Goal: Task Accomplishment & Management: Use online tool/utility

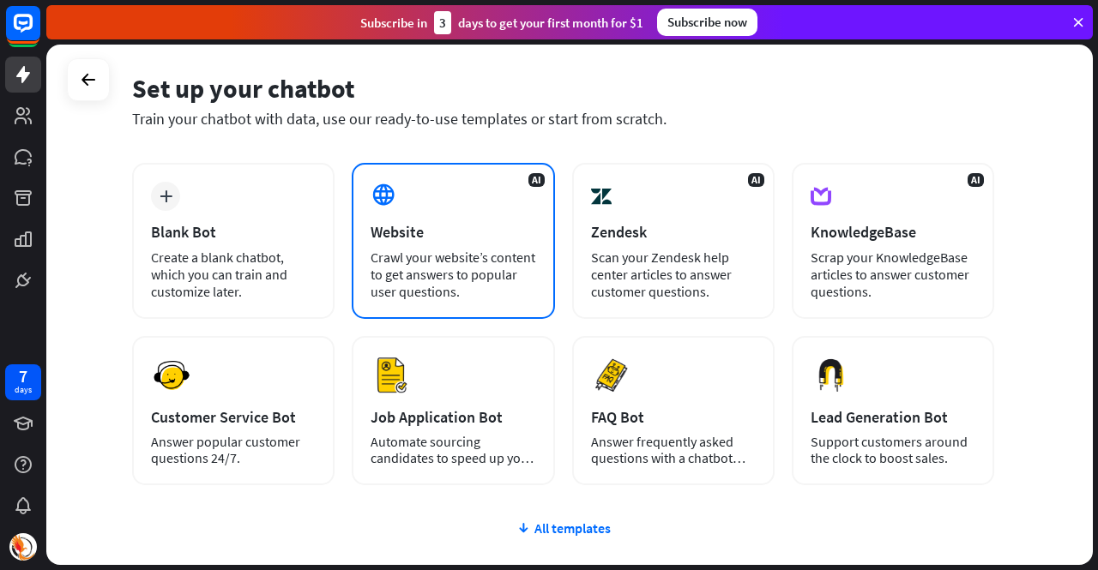
scroll to position [86, 0]
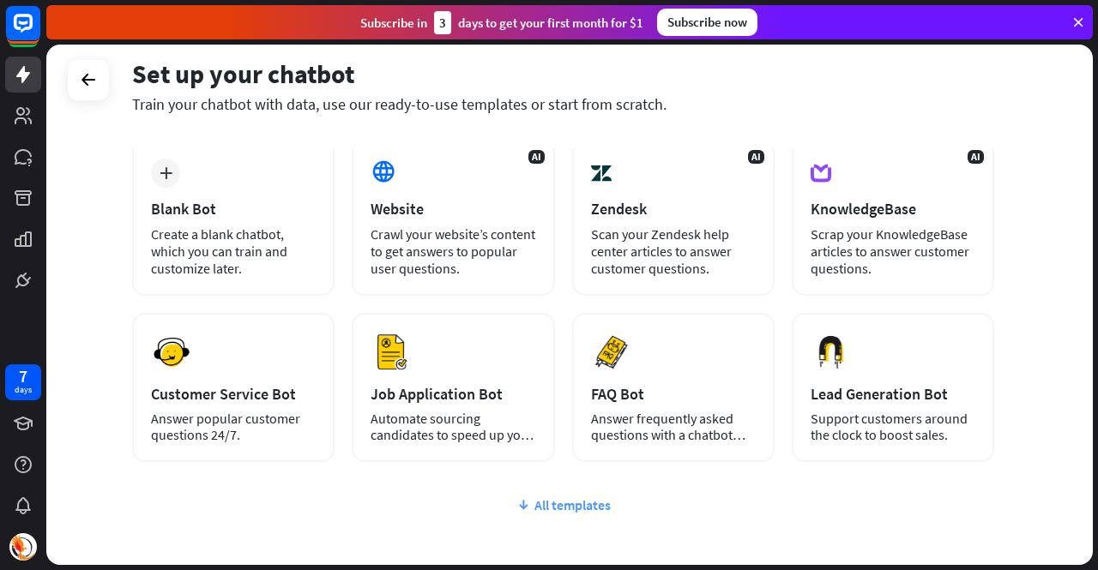
click at [534, 512] on div "All templates" at bounding box center [563, 505] width 862 height 17
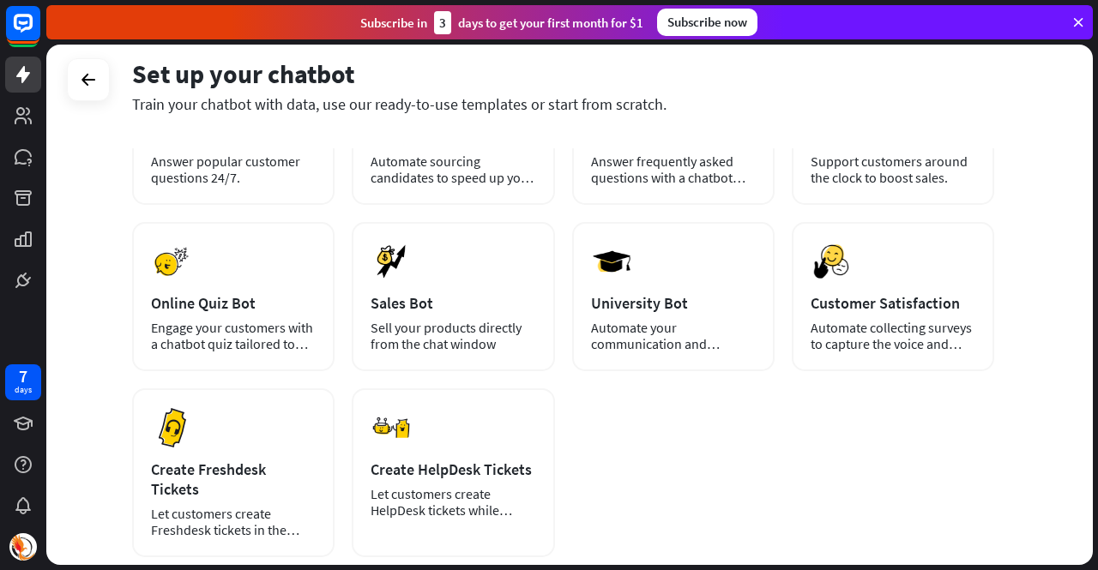
scroll to position [172, 0]
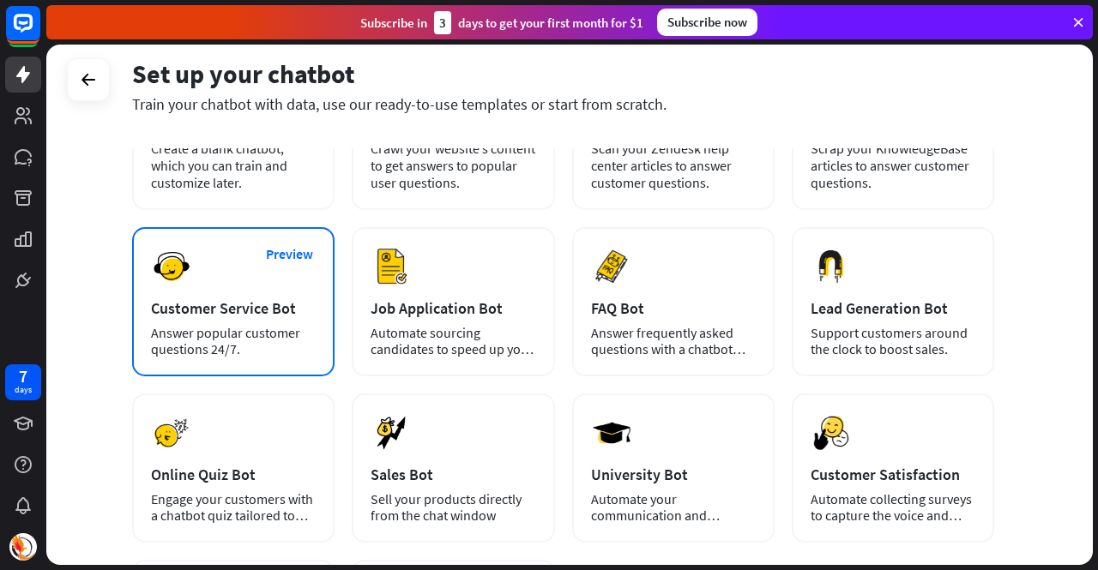
click at [256, 325] on div "Answer popular customer questions 24/7." at bounding box center [233, 341] width 165 height 33
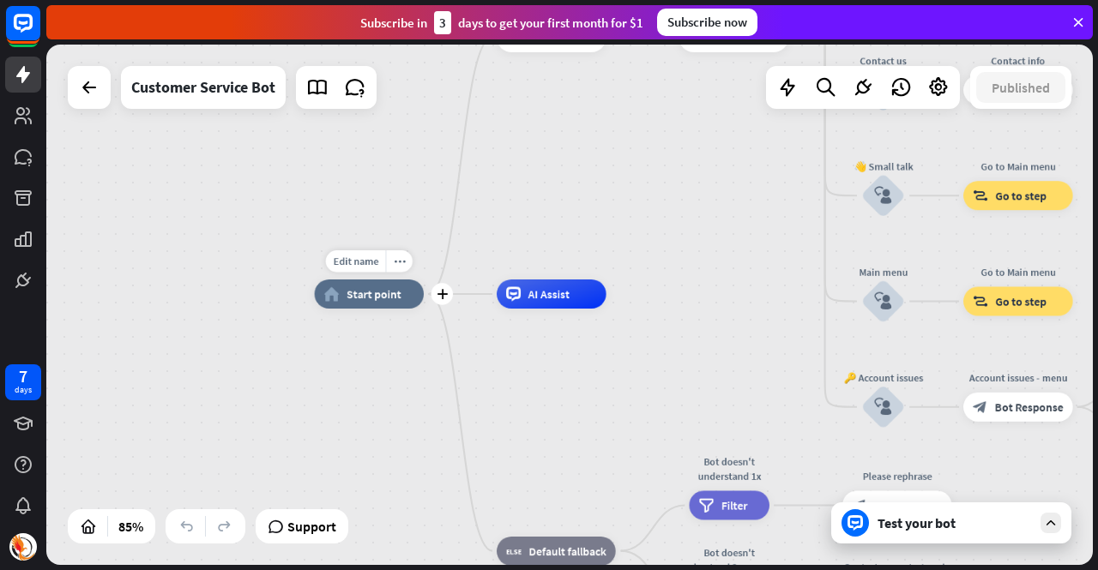
click at [389, 299] on span "Start point" at bounding box center [374, 294] width 55 height 15
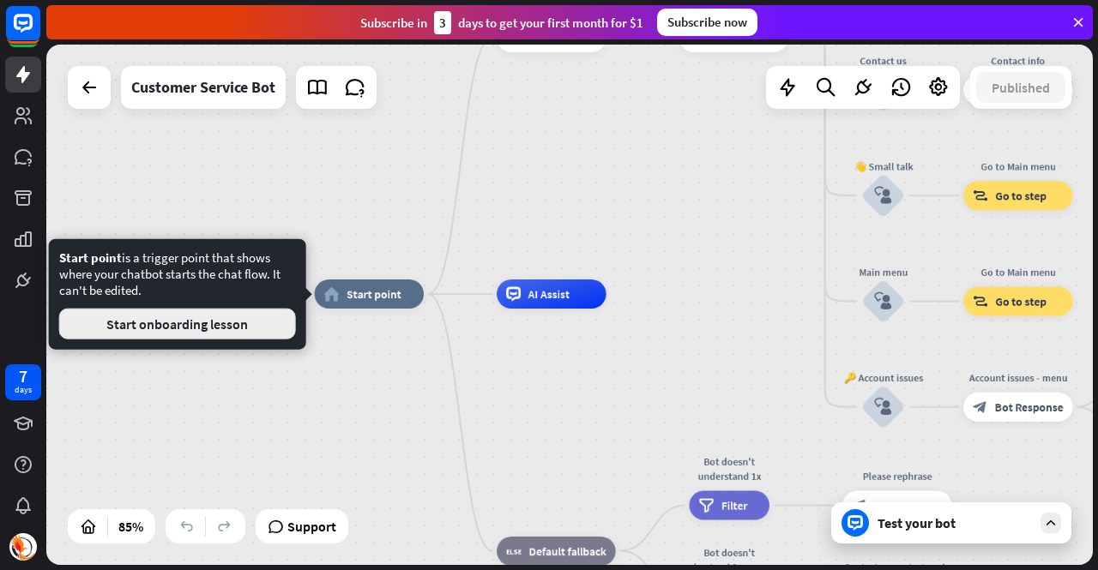
click at [228, 335] on button "Start onboarding lesson" at bounding box center [177, 324] width 237 height 31
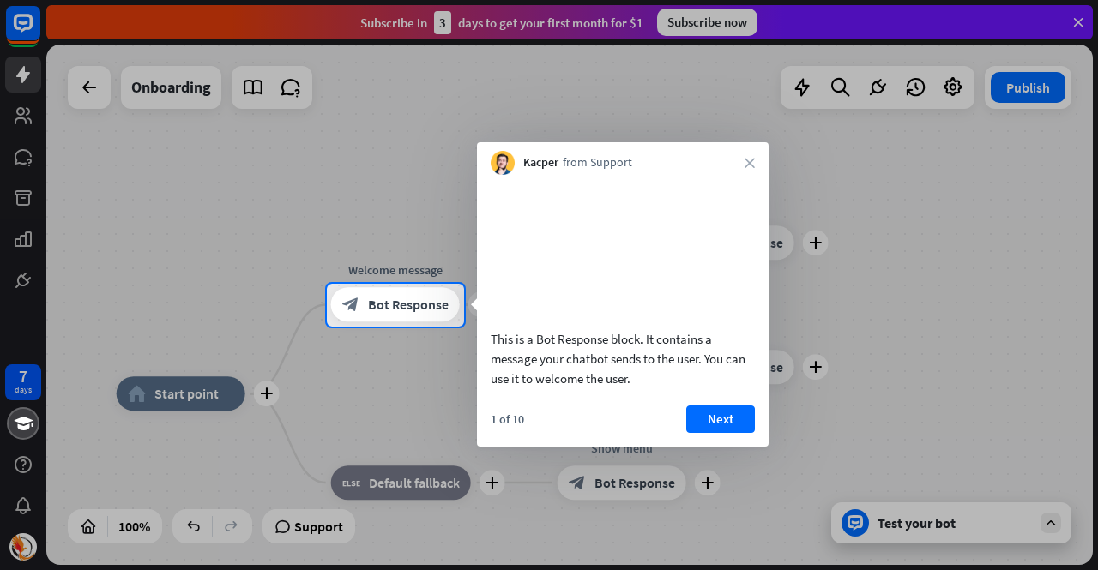
click at [743, 433] on button "Next" at bounding box center [720, 419] width 69 height 27
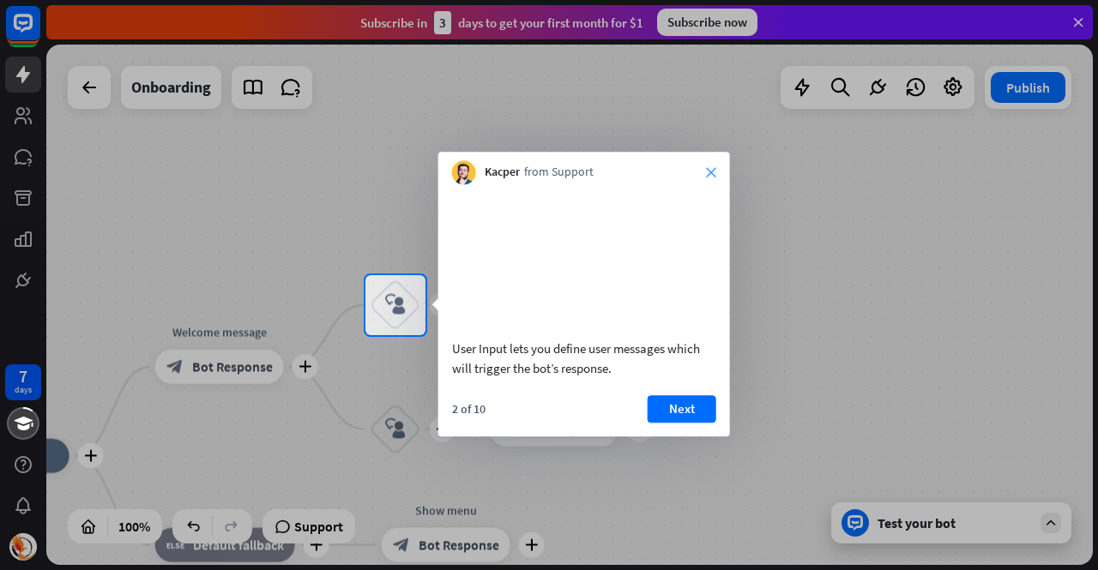
click at [712, 171] on icon "close" at bounding box center [711, 172] width 10 height 10
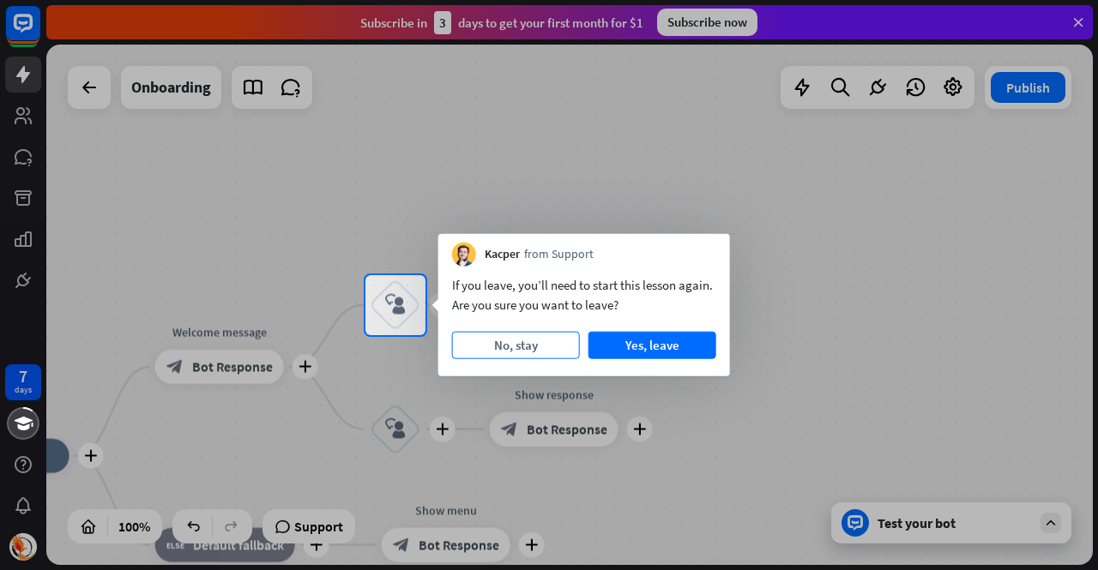
click at [538, 354] on button "No, stay" at bounding box center [516, 345] width 128 height 27
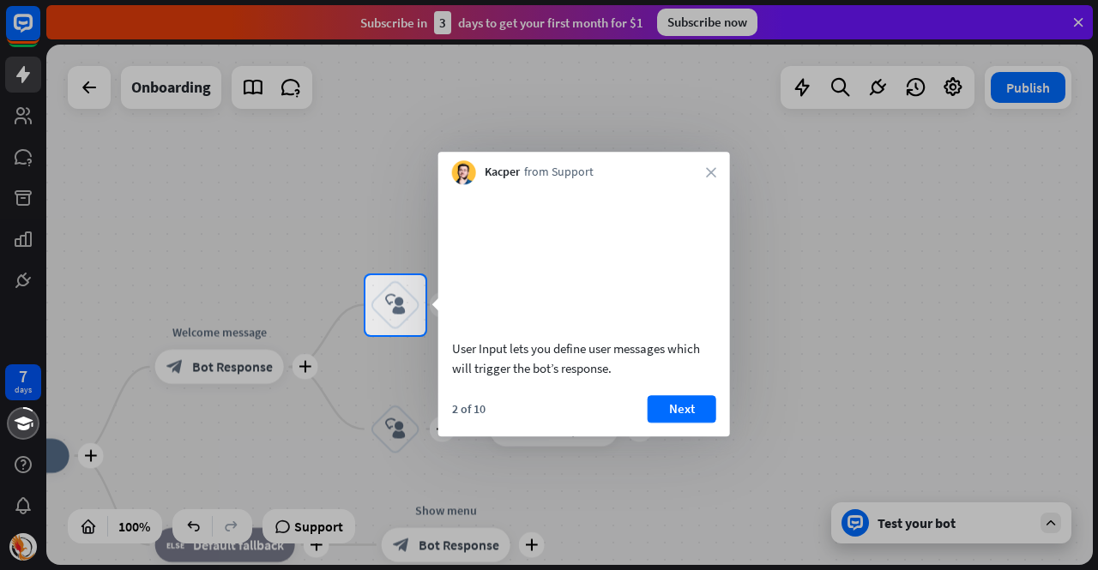
click at [703, 177] on div "Kacper from Support close" at bounding box center [584, 168] width 292 height 33
click at [713, 171] on icon "close" at bounding box center [711, 172] width 10 height 10
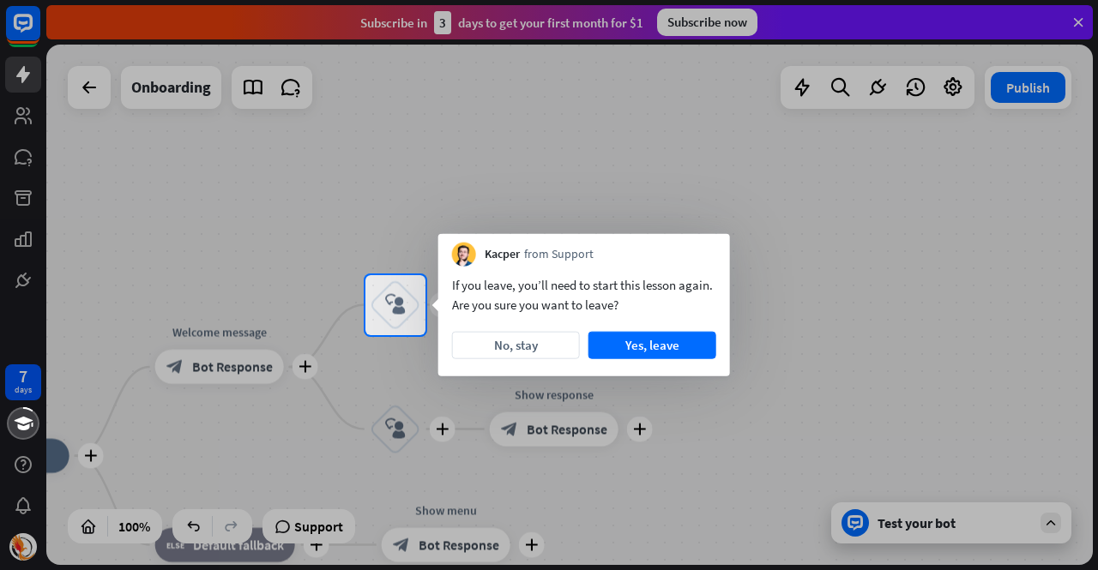
click at [834, 286] on div at bounding box center [761, 305] width 673 height 60
click at [628, 343] on button "Yes, leave" at bounding box center [652, 345] width 128 height 27
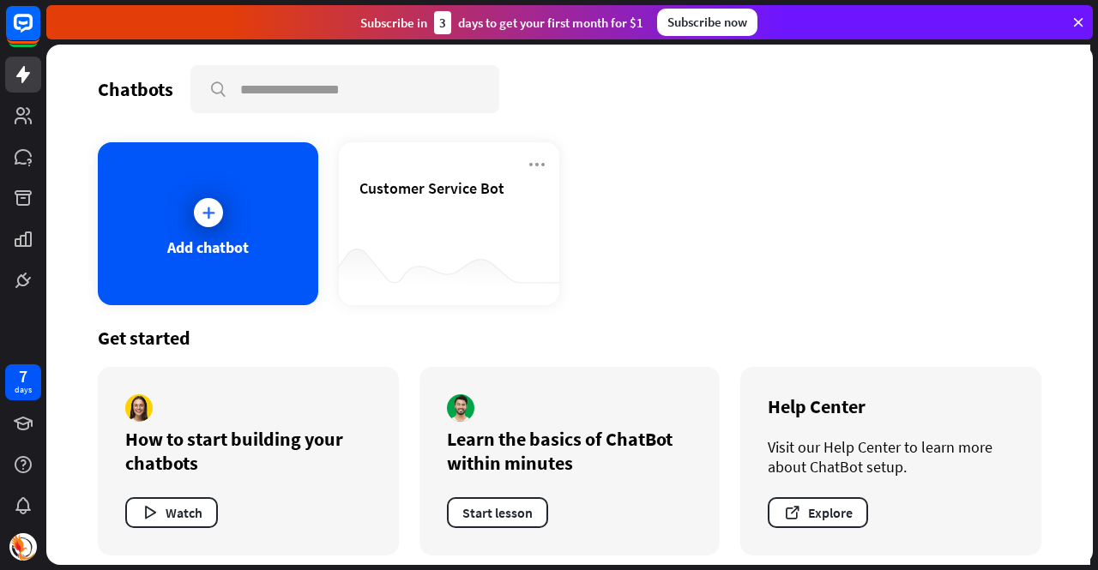
scroll to position [10, 0]
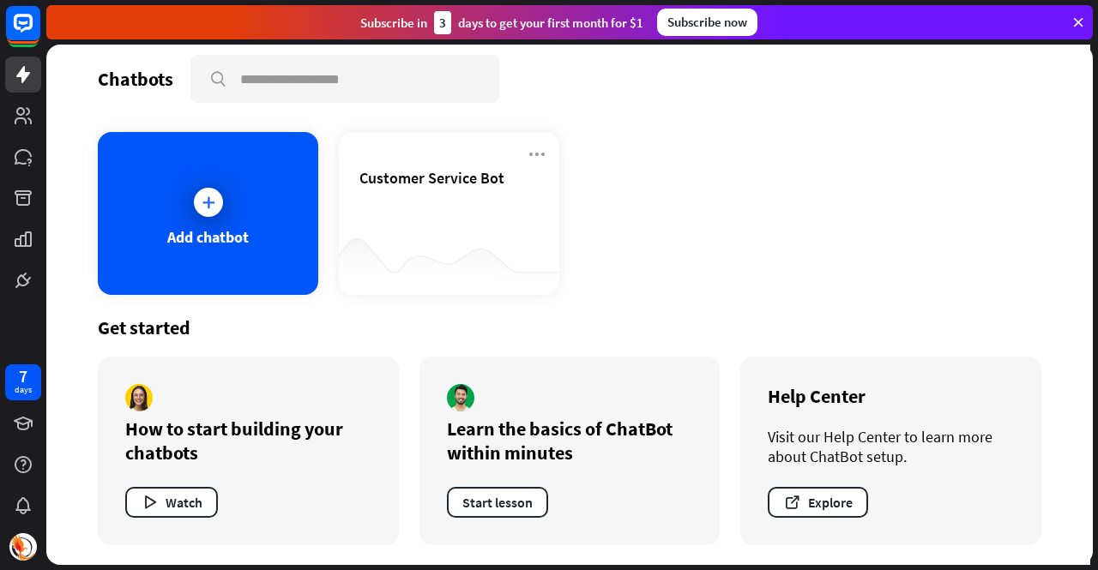
click at [1073, 18] on icon at bounding box center [1078, 22] width 15 height 15
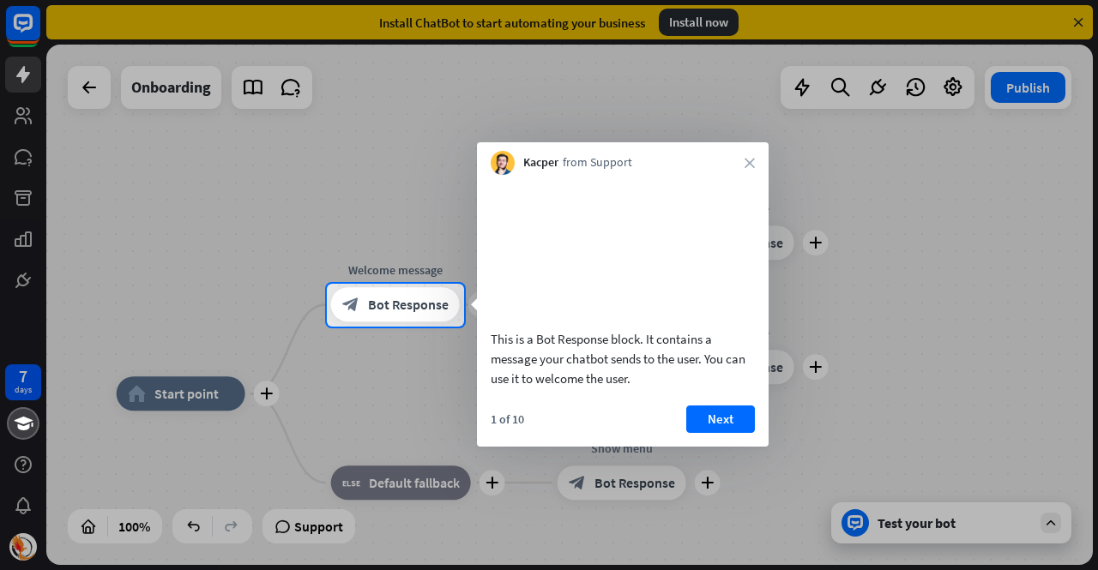
click at [744, 162] on div "Kacper from Support close" at bounding box center [623, 158] width 292 height 33
click at [141, 402] on div at bounding box center [549, 449] width 1098 height 244
click at [727, 433] on button "Next" at bounding box center [720, 419] width 69 height 27
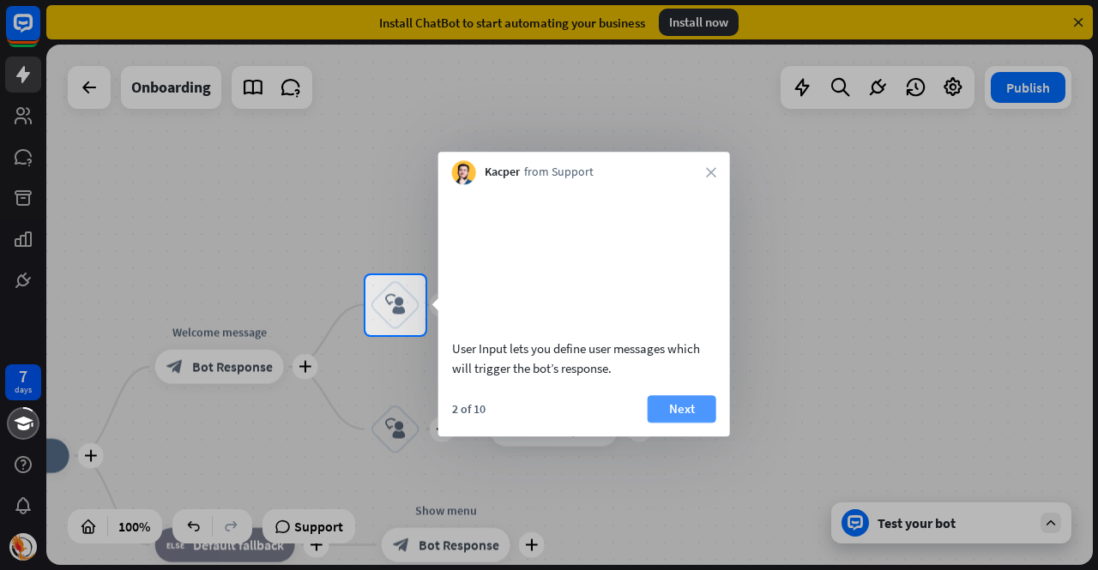
click at [698, 423] on button "Next" at bounding box center [682, 408] width 69 height 27
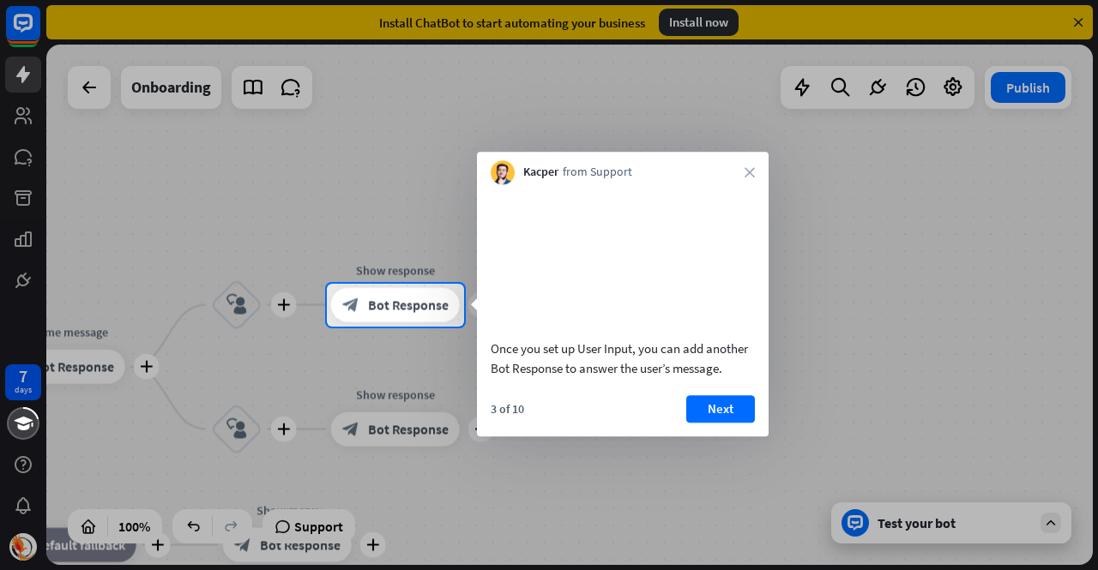
click at [698, 423] on button "Next" at bounding box center [720, 408] width 69 height 27
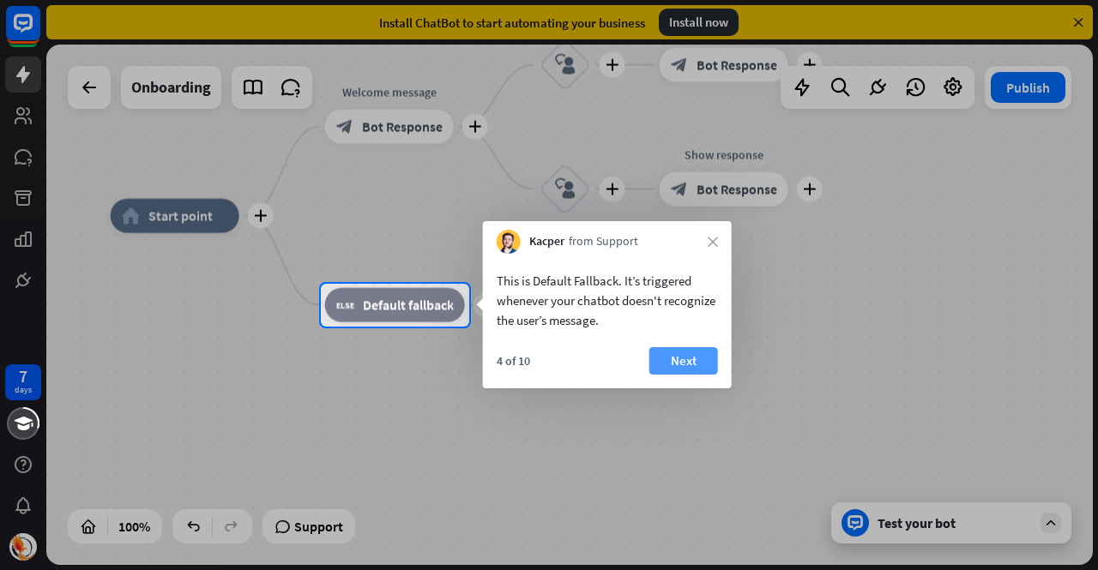
click at [688, 370] on button "Next" at bounding box center [683, 360] width 69 height 27
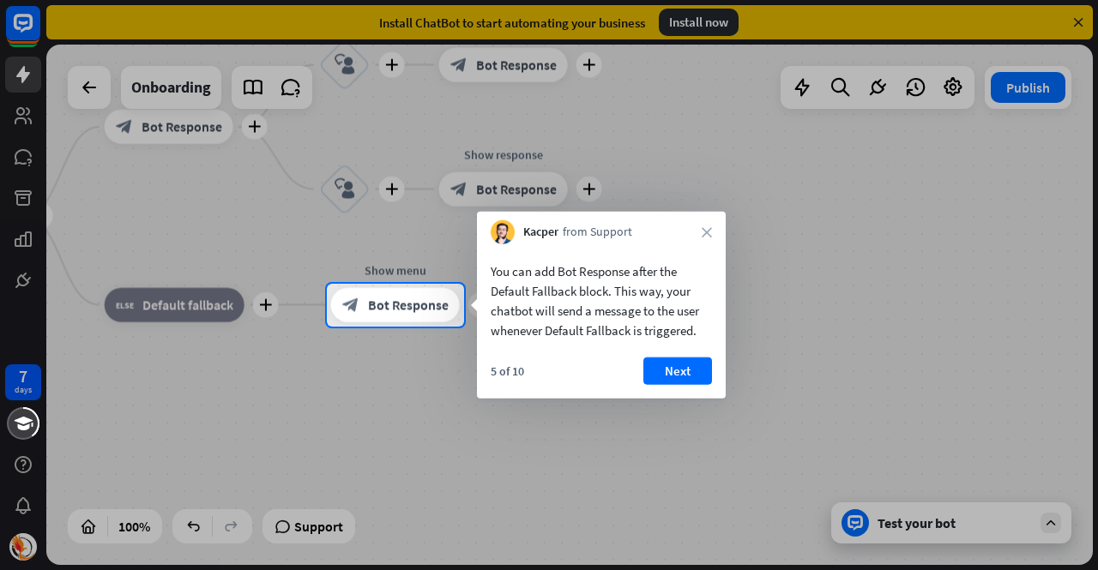
click at [688, 370] on button "Next" at bounding box center [677, 371] width 69 height 27
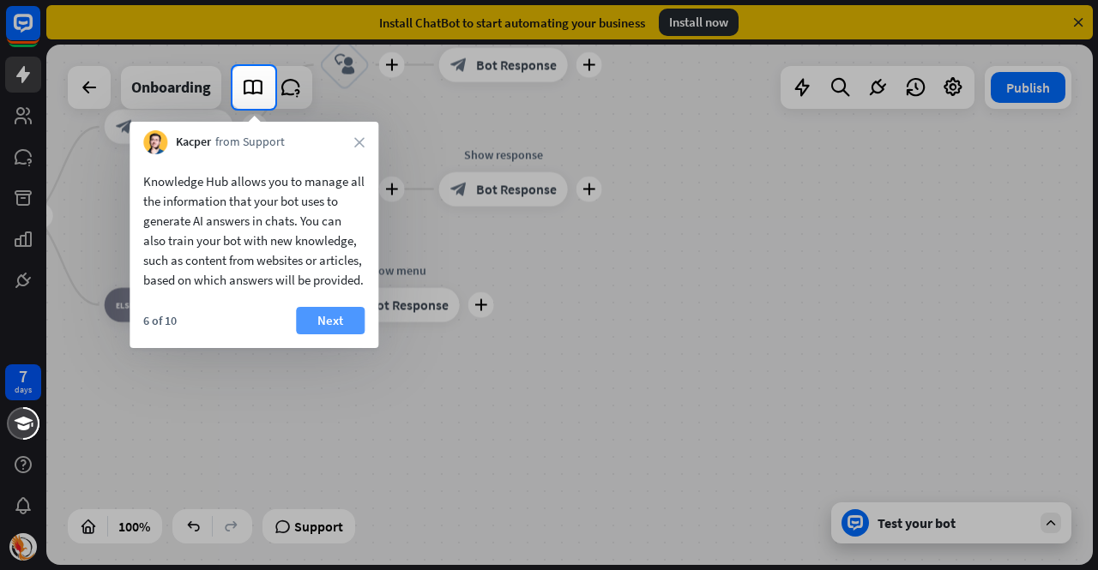
click at [299, 332] on button "Next" at bounding box center [330, 320] width 69 height 27
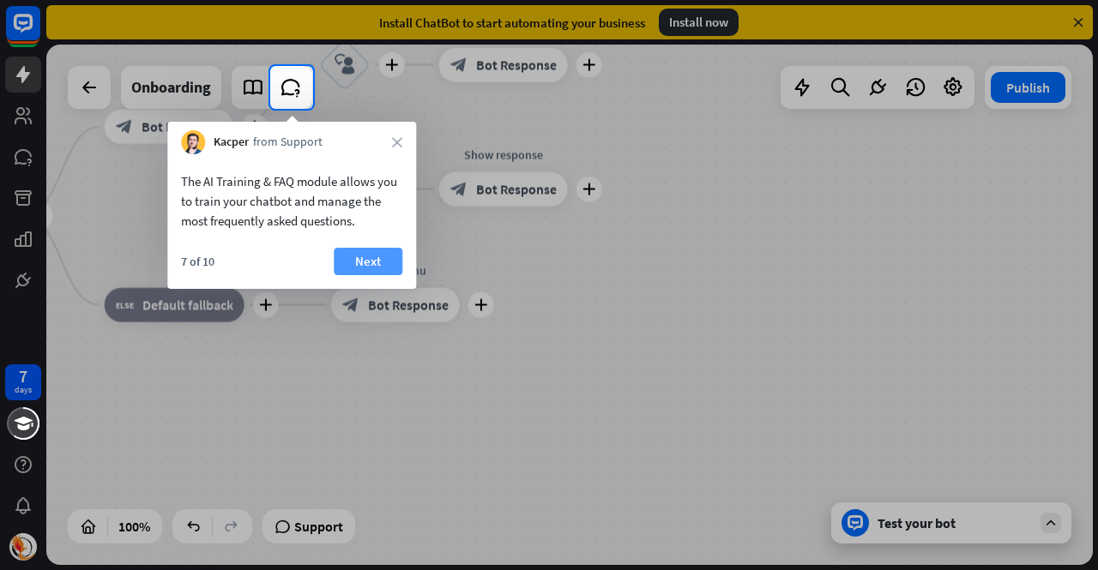
click at [368, 250] on button "Next" at bounding box center [368, 261] width 69 height 27
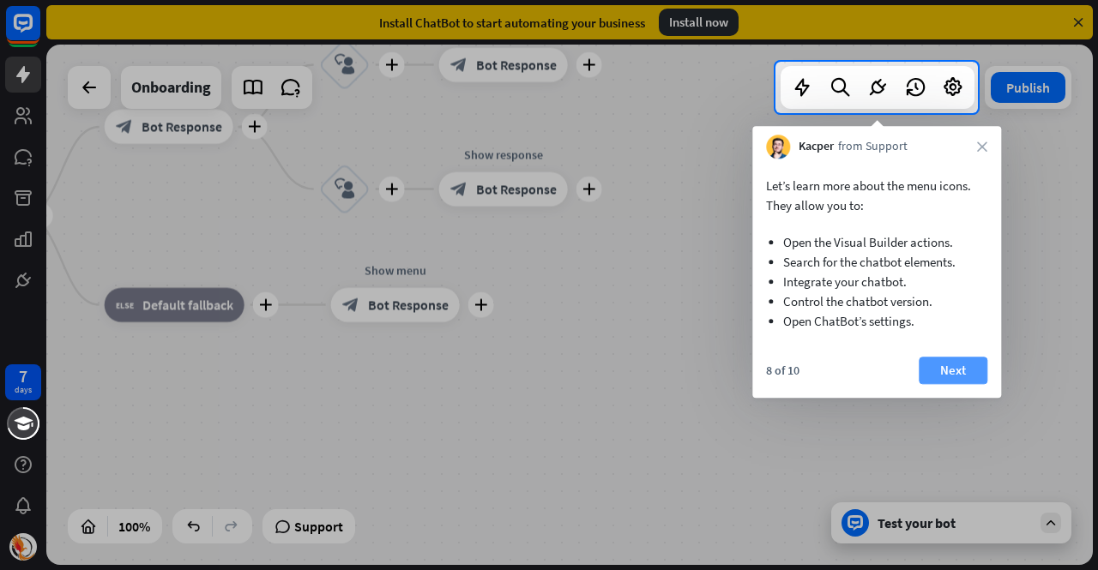
click at [952, 364] on button "Next" at bounding box center [953, 370] width 69 height 27
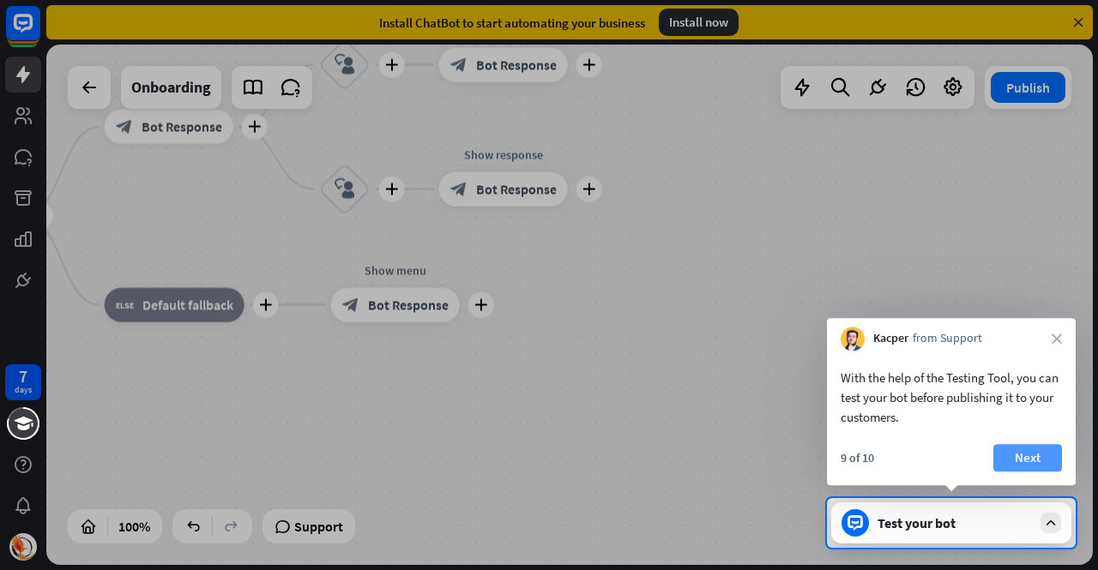
click at [1014, 462] on button "Next" at bounding box center [1027, 457] width 69 height 27
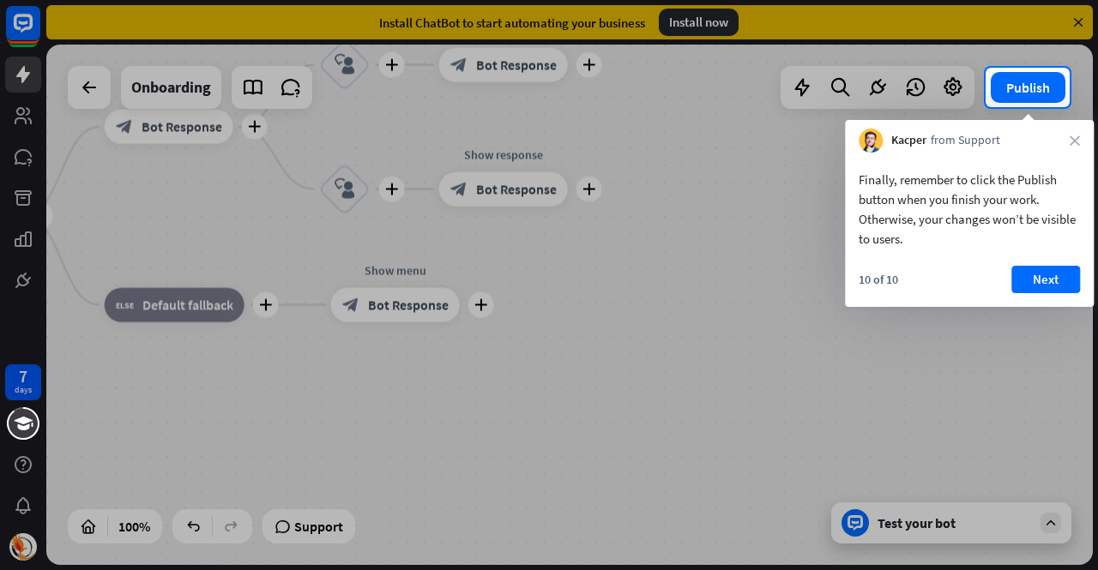
click at [1047, 262] on div "Finally, remember to click the Publish button when you finish your work. Otherw…" at bounding box center [969, 230] width 249 height 154
click at [1064, 286] on button "Next" at bounding box center [1045, 279] width 69 height 27
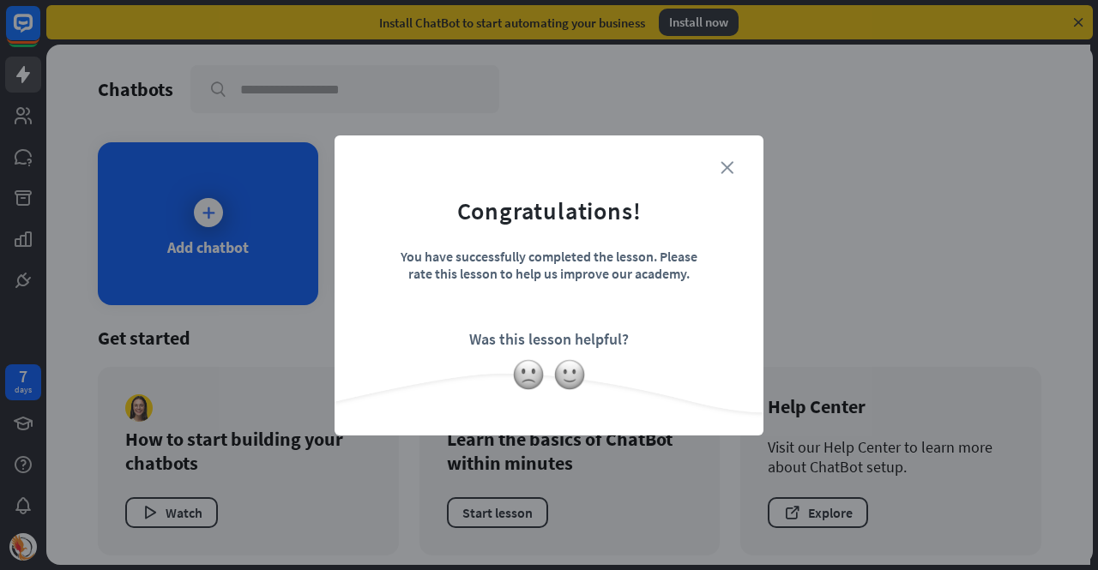
click at [729, 164] on icon "close" at bounding box center [727, 167] width 13 height 13
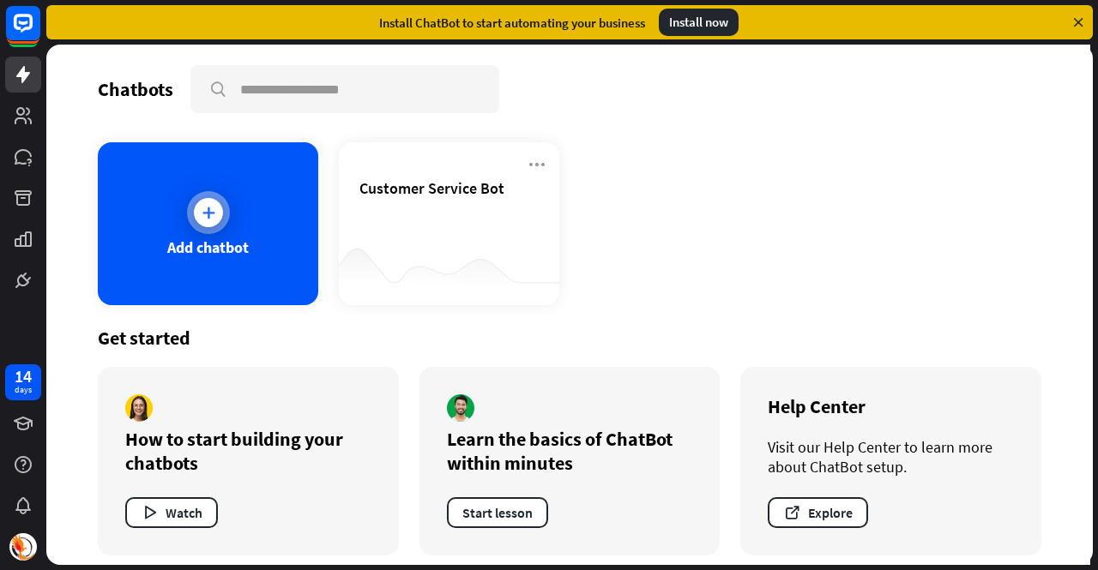
click at [195, 258] on div "Add chatbot" at bounding box center [208, 223] width 220 height 163
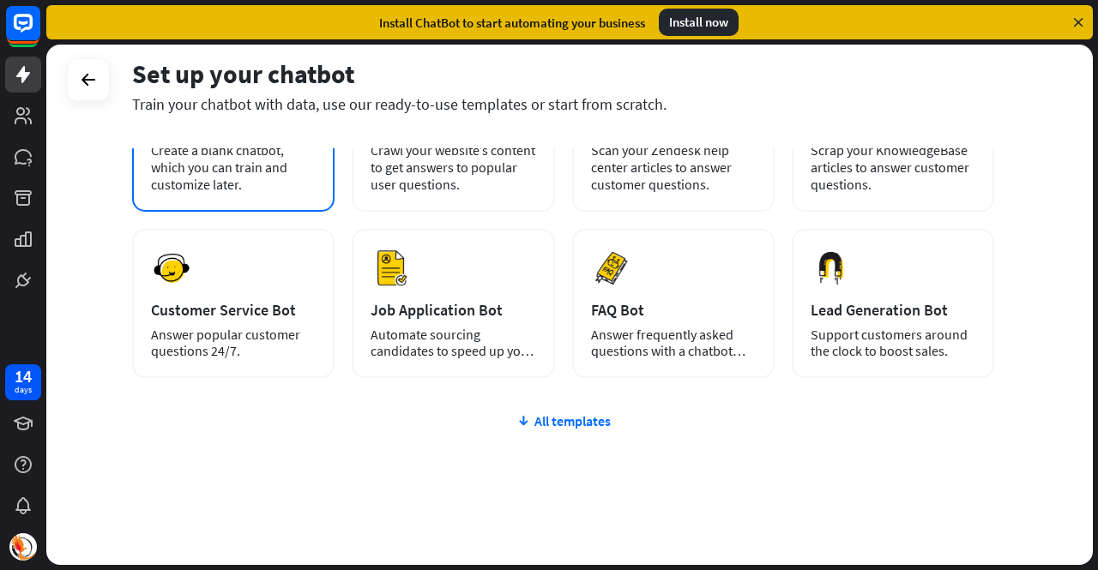
scroll to position [172, 0]
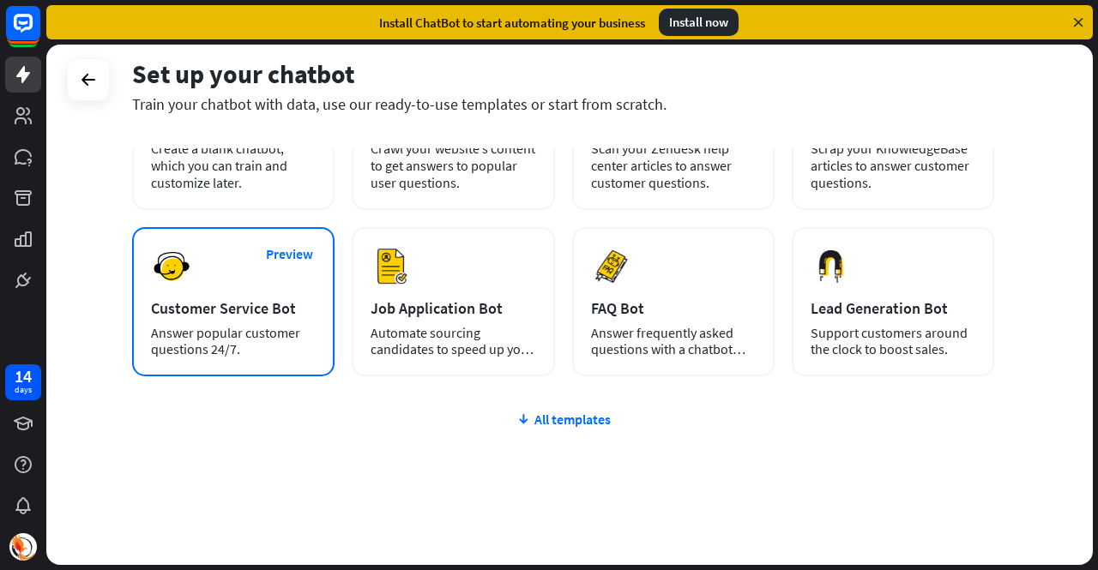
click at [293, 324] on div "Preview Customer Service Bot Answer popular customer questions 24/7." at bounding box center [233, 301] width 202 height 149
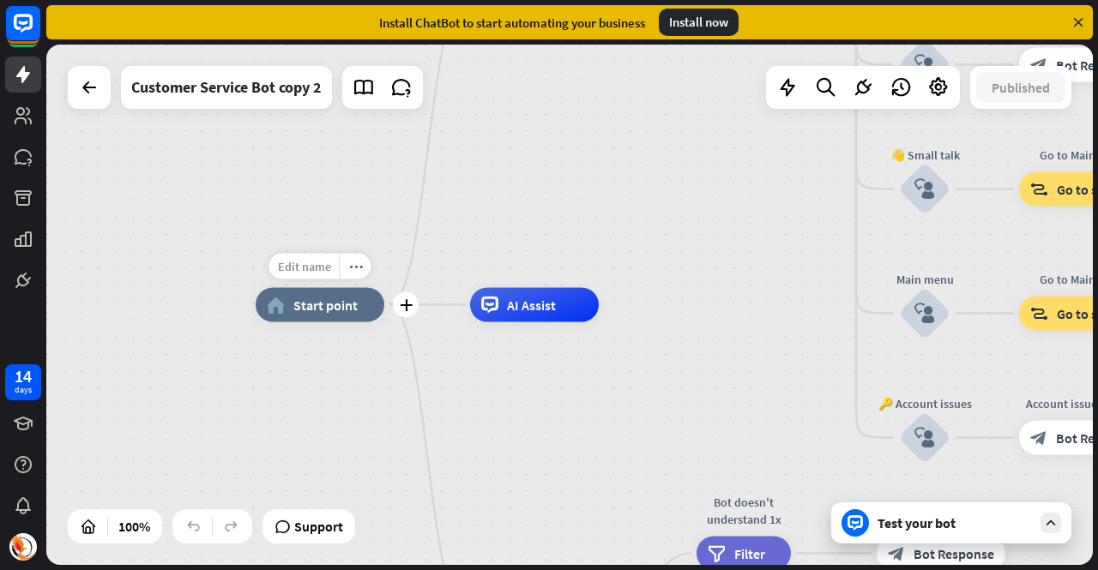
click at [324, 270] on span "Edit name" at bounding box center [304, 266] width 53 height 15
click at [335, 305] on span "Start point" at bounding box center [325, 305] width 64 height 17
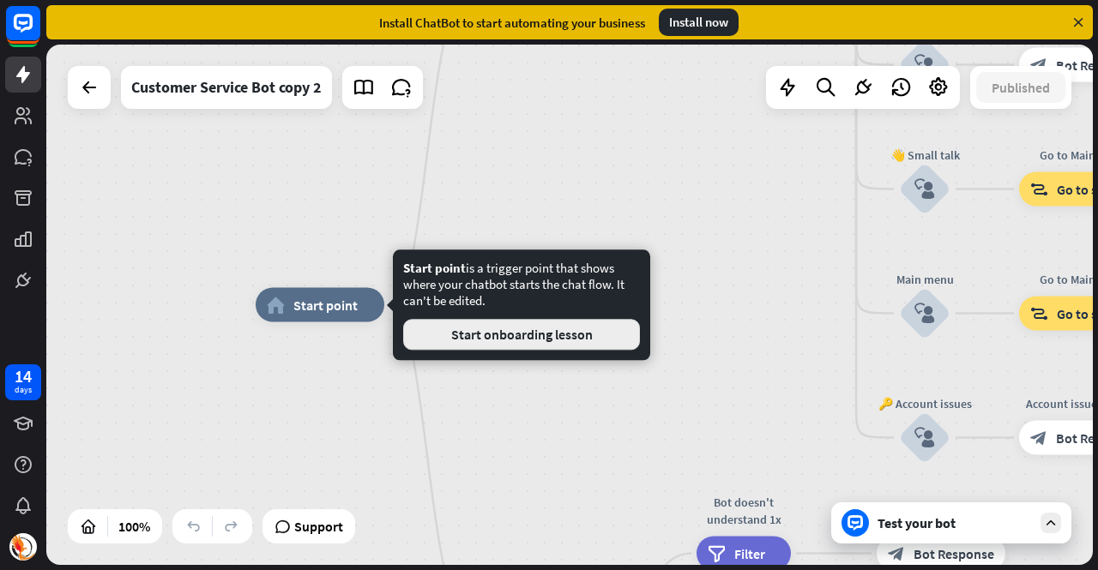
click at [582, 337] on button "Start onboarding lesson" at bounding box center [521, 334] width 237 height 31
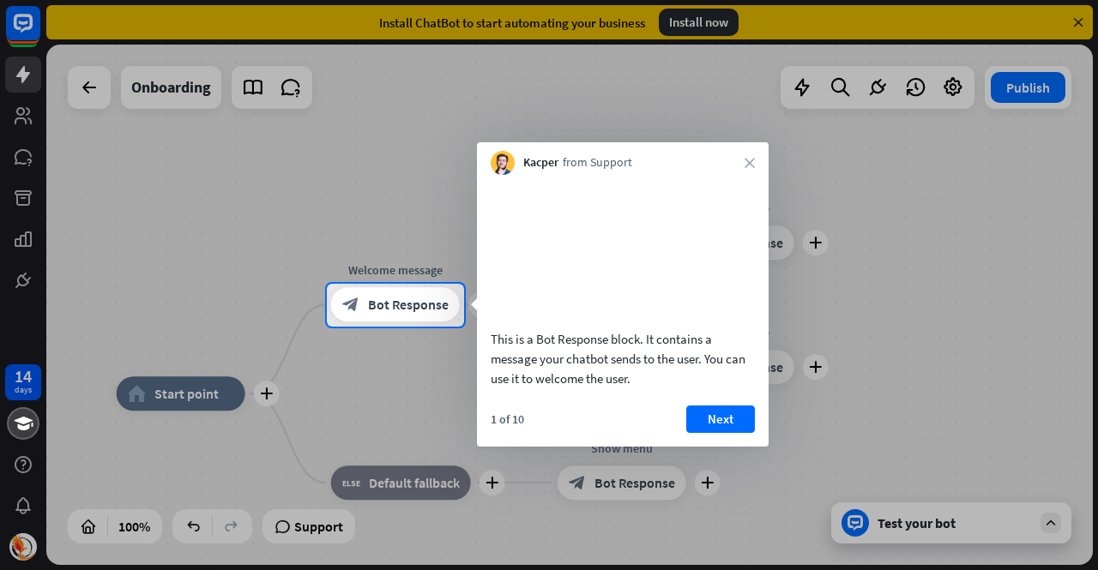
click at [755, 152] on div "Kacper from Support close" at bounding box center [623, 158] width 292 height 33
click at [751, 160] on icon "close" at bounding box center [750, 163] width 10 height 10
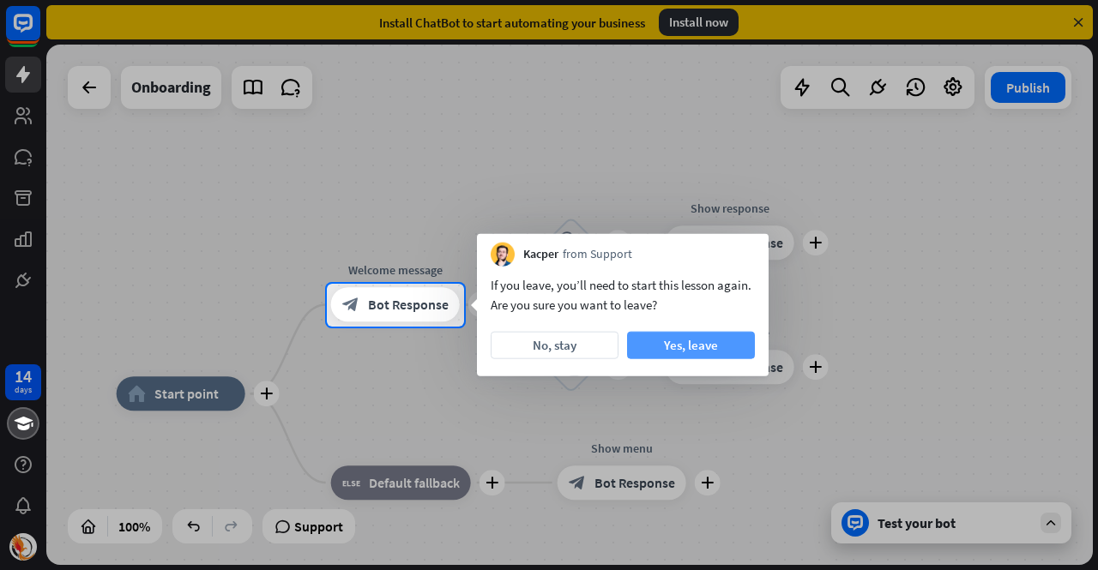
click at [665, 349] on button "Yes, leave" at bounding box center [691, 345] width 128 height 27
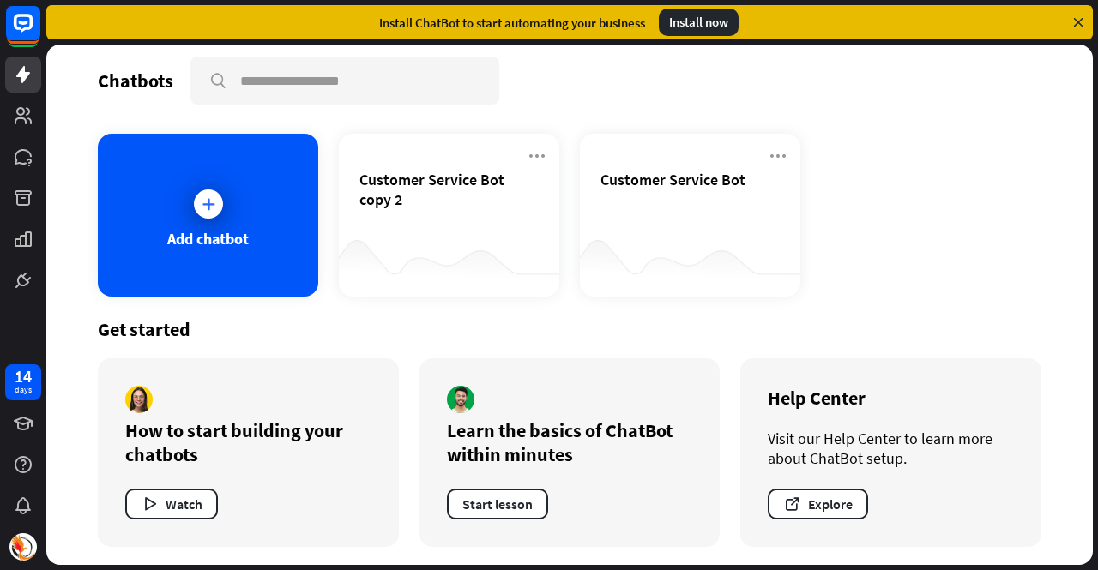
scroll to position [10, 0]
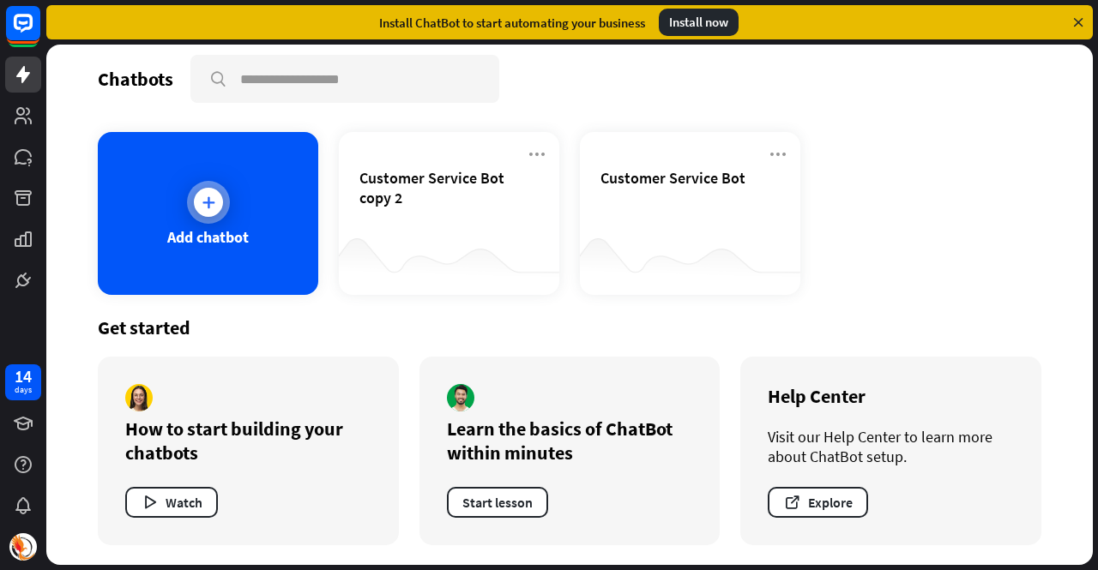
click at [227, 244] on div "Add chatbot" at bounding box center [207, 237] width 81 height 20
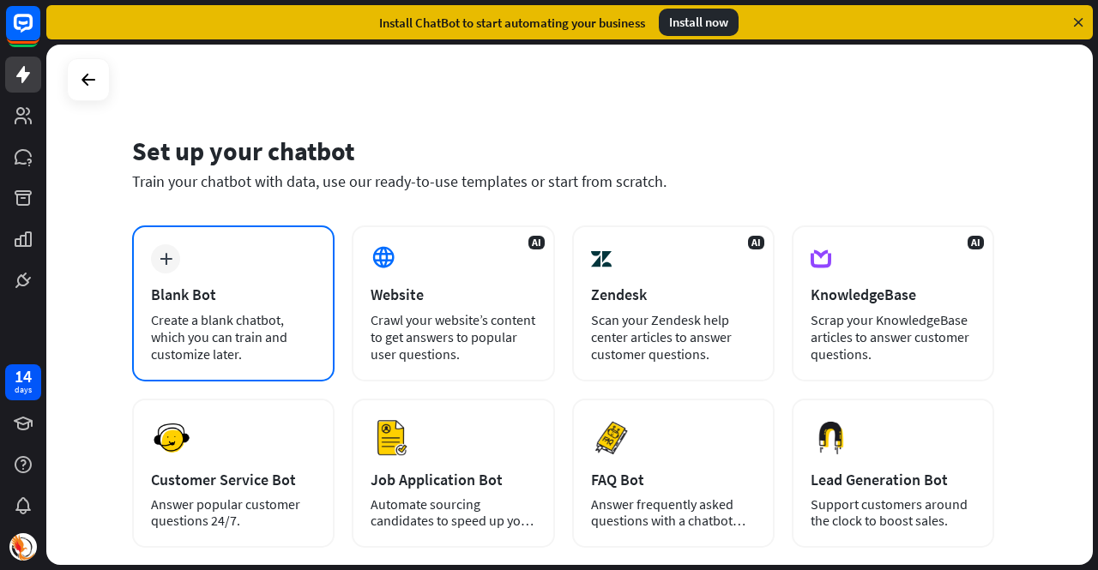
scroll to position [189, 0]
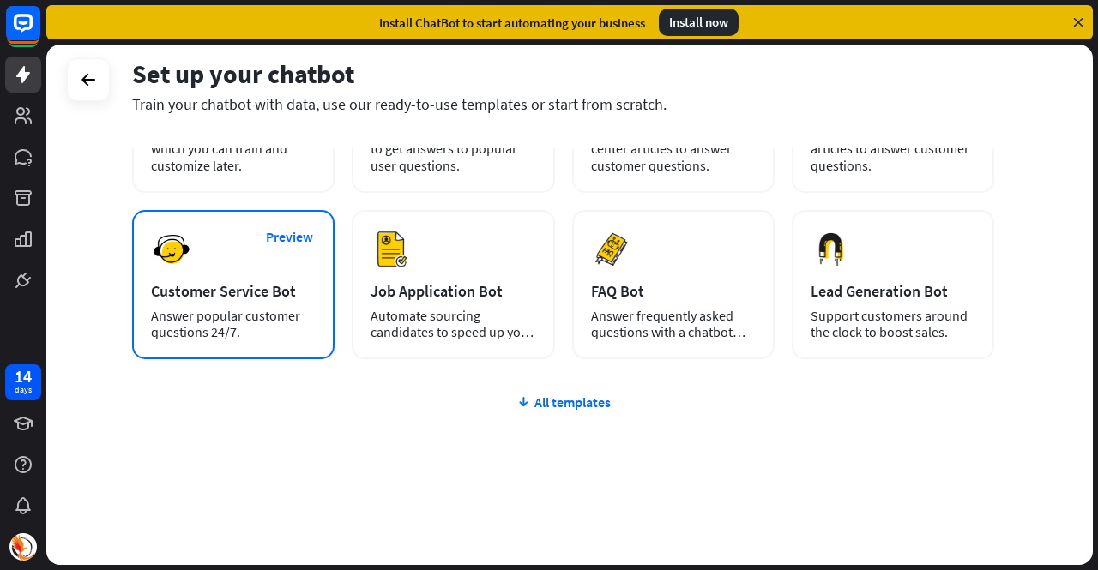
click at [262, 292] on div "Customer Service Bot" at bounding box center [233, 291] width 165 height 20
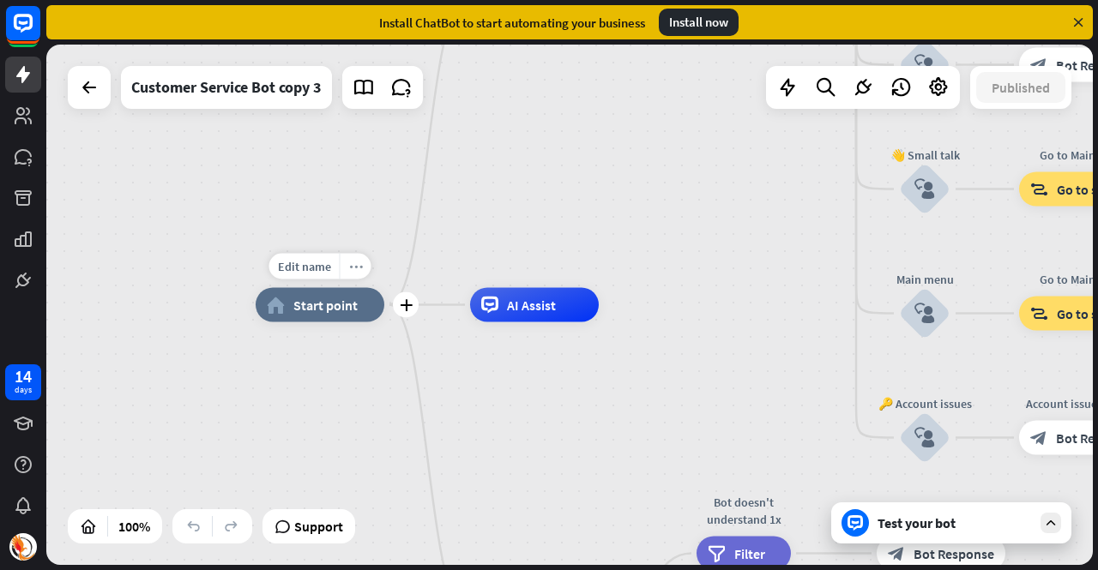
click at [368, 263] on div "more_horiz" at bounding box center [356, 267] width 32 height 26
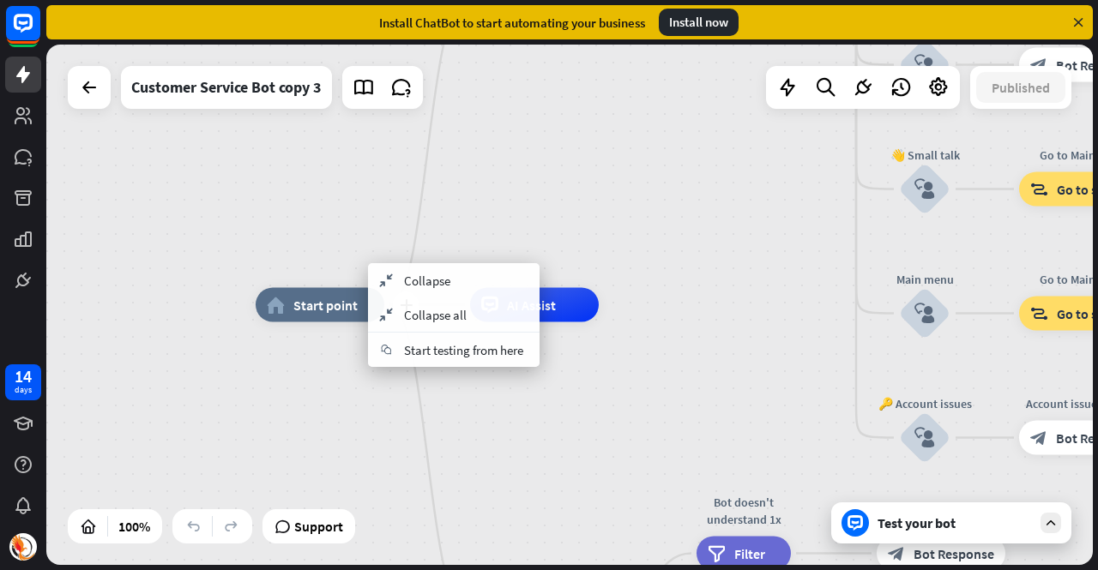
click at [319, 288] on div "plus home_2 Start point" at bounding box center [320, 305] width 129 height 34
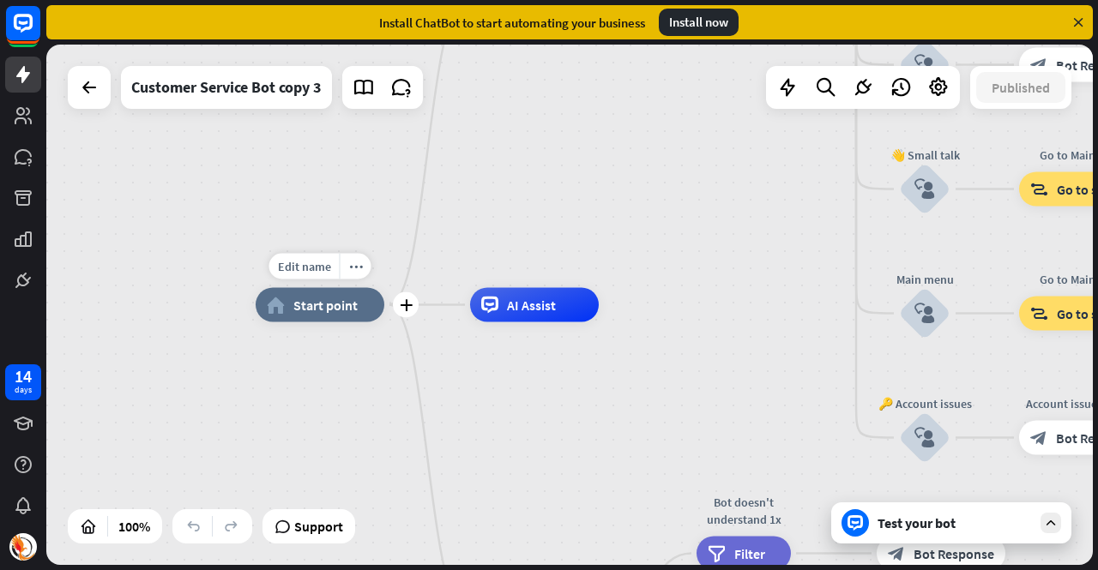
click at [319, 262] on span "Edit name" at bounding box center [304, 266] width 53 height 15
type input "*"
type input "**********"
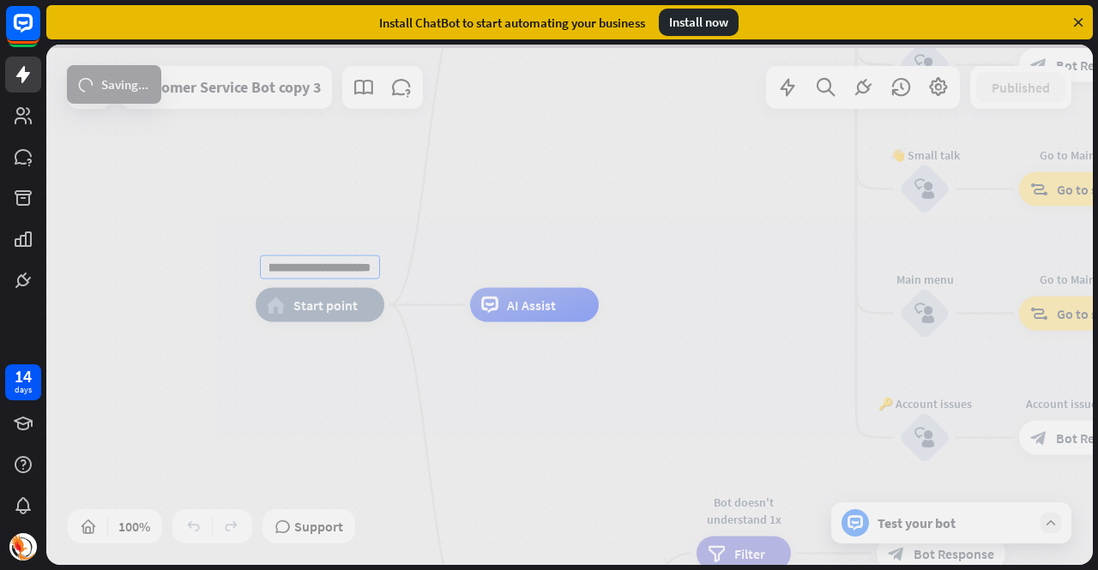
click at [408, 386] on div "**********" at bounding box center [569, 305] width 1047 height 521
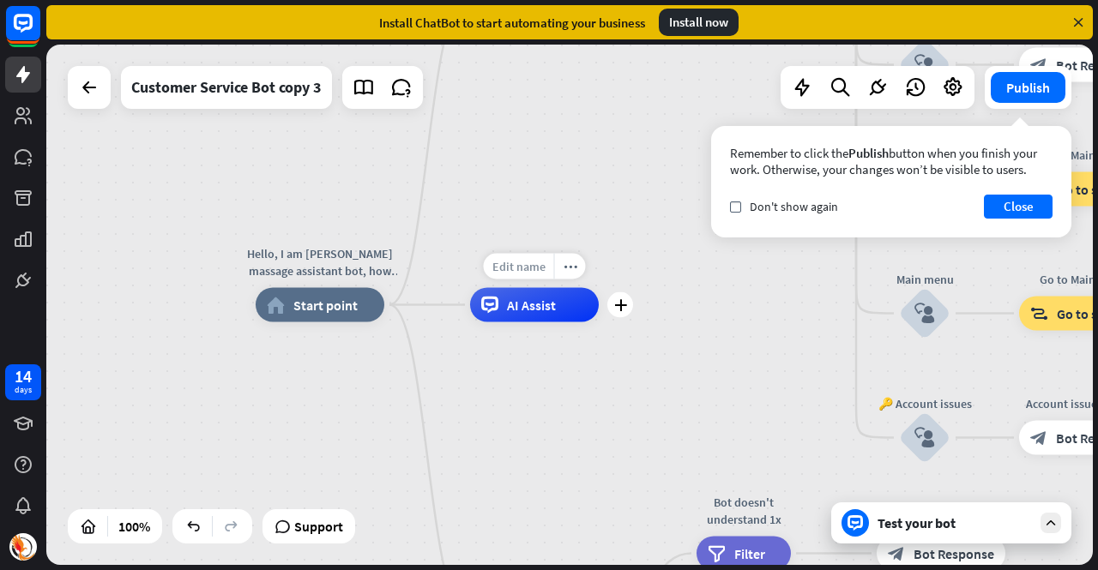
click at [522, 263] on span "Edit name" at bounding box center [518, 266] width 53 height 15
type input "*"
click at [583, 268] on input "**********" at bounding box center [534, 268] width 120 height 24
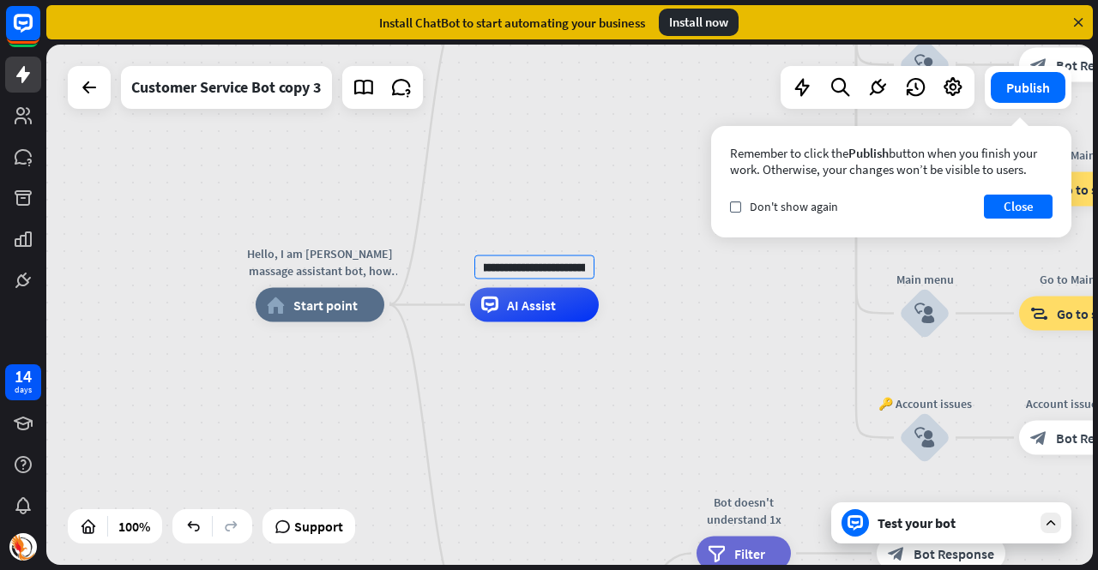
scroll to position [0, 124]
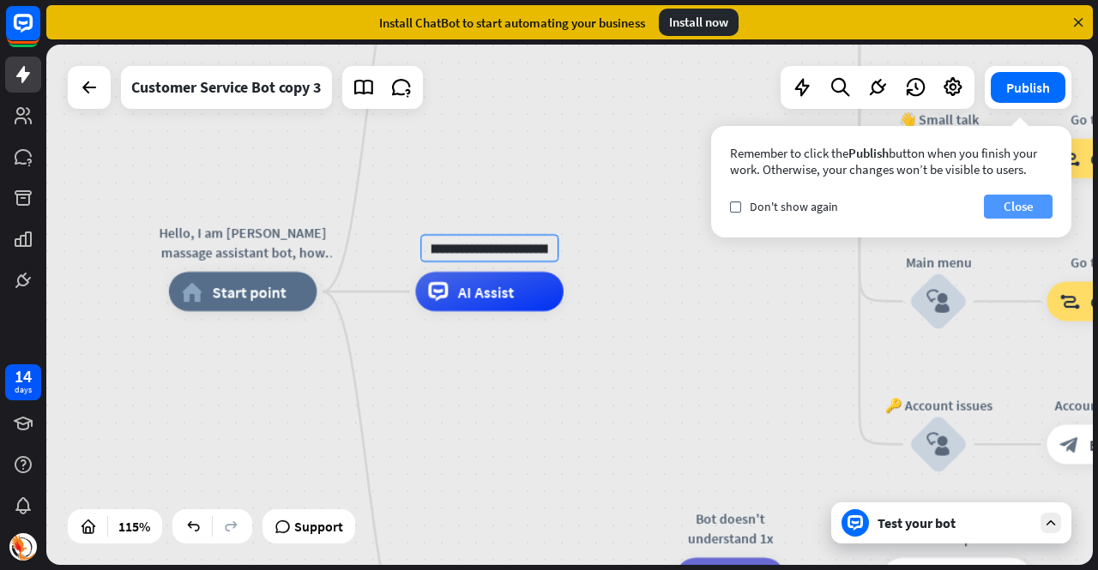
type input "**********"
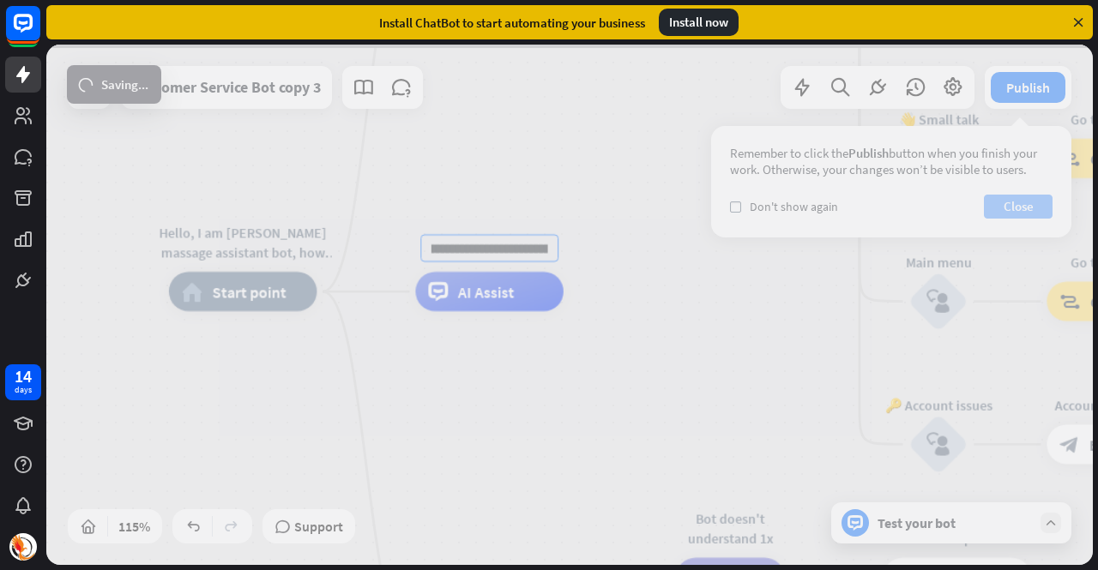
scroll to position [0, 0]
click at [1016, 205] on div "Hello, I am [PERSON_NAME] massage assistant bot, how can I help you [DATE]? hom…" at bounding box center [569, 305] width 1047 height 521
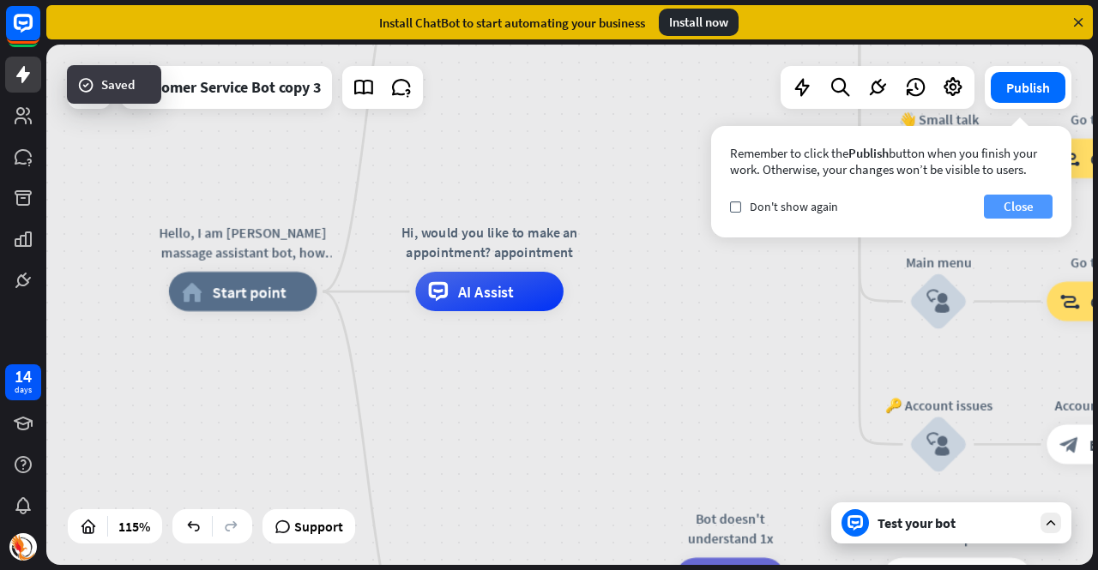
click at [1016, 205] on button "Close" at bounding box center [1018, 207] width 69 height 24
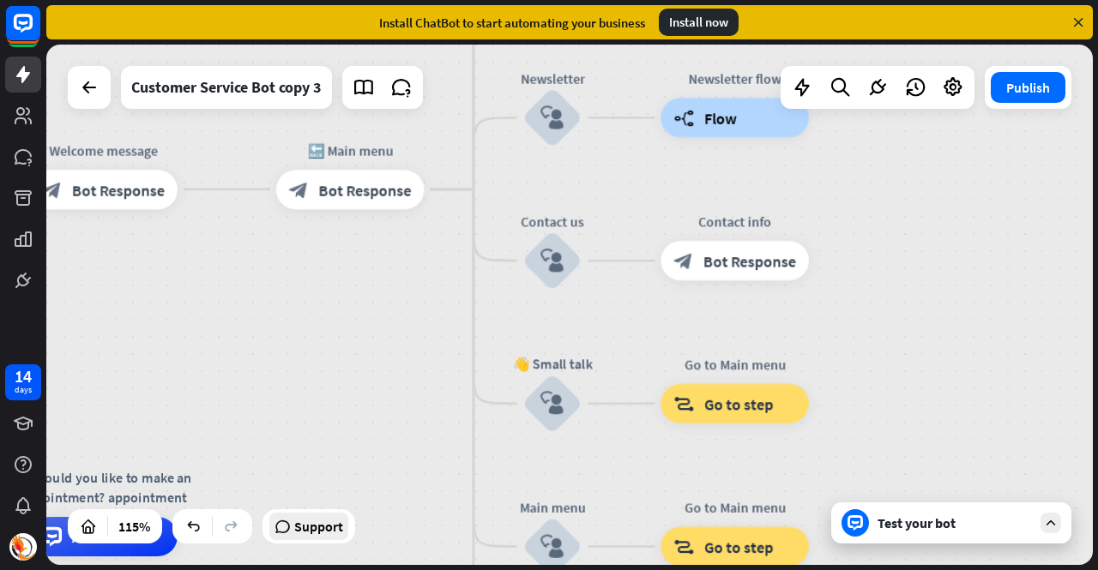
drag, startPoint x: 715, startPoint y: 294, endPoint x: 329, endPoint y: 540, distance: 457.4
click at [329, 540] on div "Hello, I am [PERSON_NAME] massage assistant bot, how can I help you [DATE]? hom…" at bounding box center [569, 305] width 1047 height 521
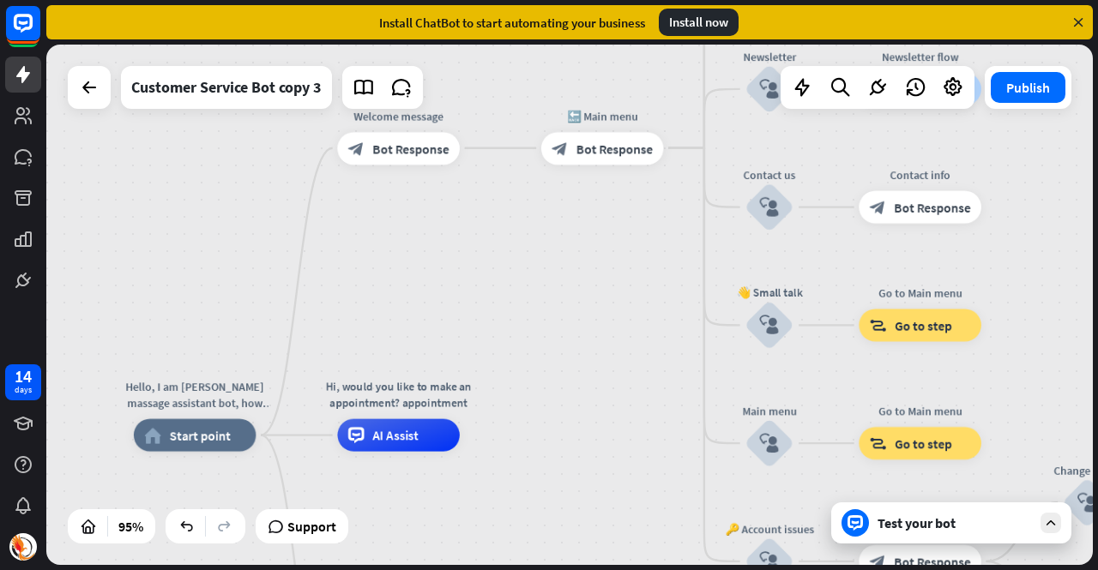
drag, startPoint x: 296, startPoint y: 344, endPoint x: 547, endPoint y: 270, distance: 261.9
click at [547, 270] on div "Hello, I am [PERSON_NAME] massage assistant bot, how can I help you [DATE]? hom…" at bounding box center [569, 305] width 1047 height 521
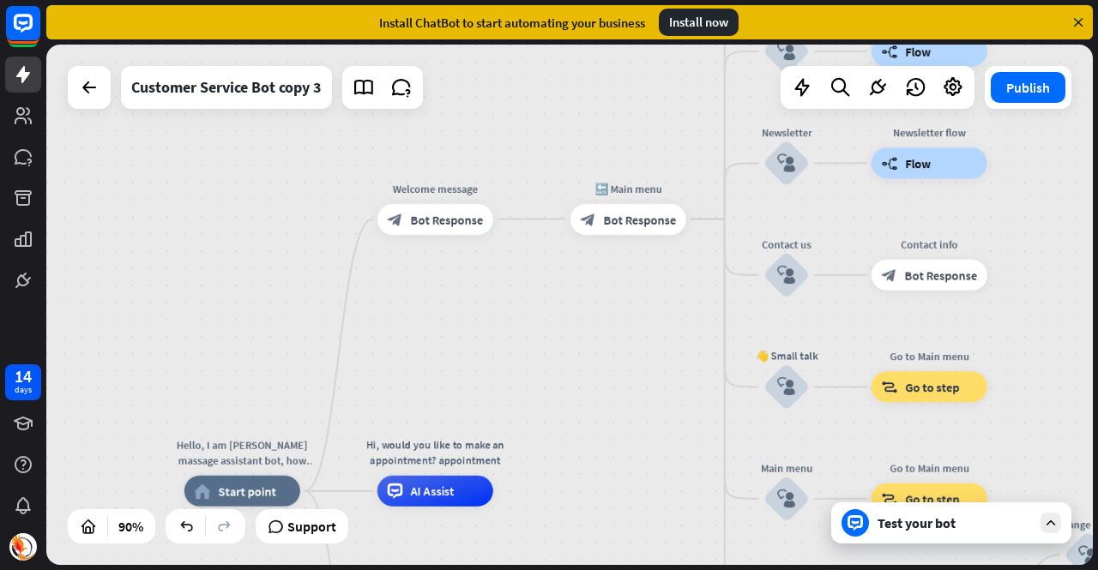
drag, startPoint x: 481, startPoint y: 240, endPoint x: 510, endPoint y: 300, distance: 66.8
click at [510, 300] on div "Hello, I am [PERSON_NAME] massage assistant bot, how can I help you [DATE]? hom…" at bounding box center [569, 305] width 1047 height 521
click at [260, 476] on div "Edit name more_horiz plus Hello, I am [PERSON_NAME] massage assistant bot, how …" at bounding box center [242, 491] width 116 height 31
click at [244, 461] on span "Edit name" at bounding box center [228, 456] width 48 height 14
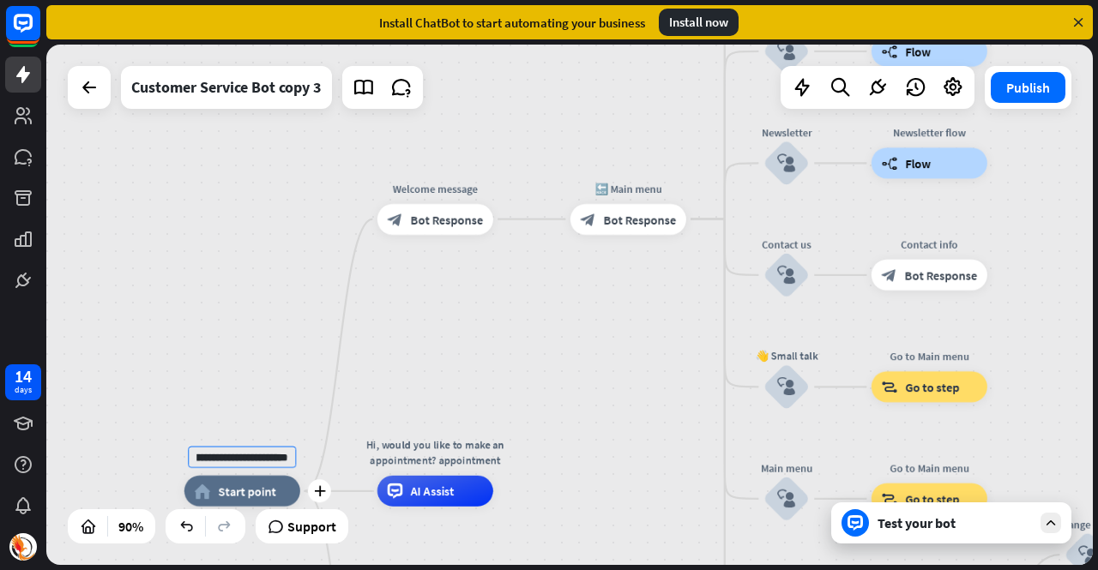
click at [249, 454] on input "**********" at bounding box center [242, 457] width 108 height 21
click at [429, 227] on div "block_bot_response Bot Response" at bounding box center [435, 219] width 116 height 31
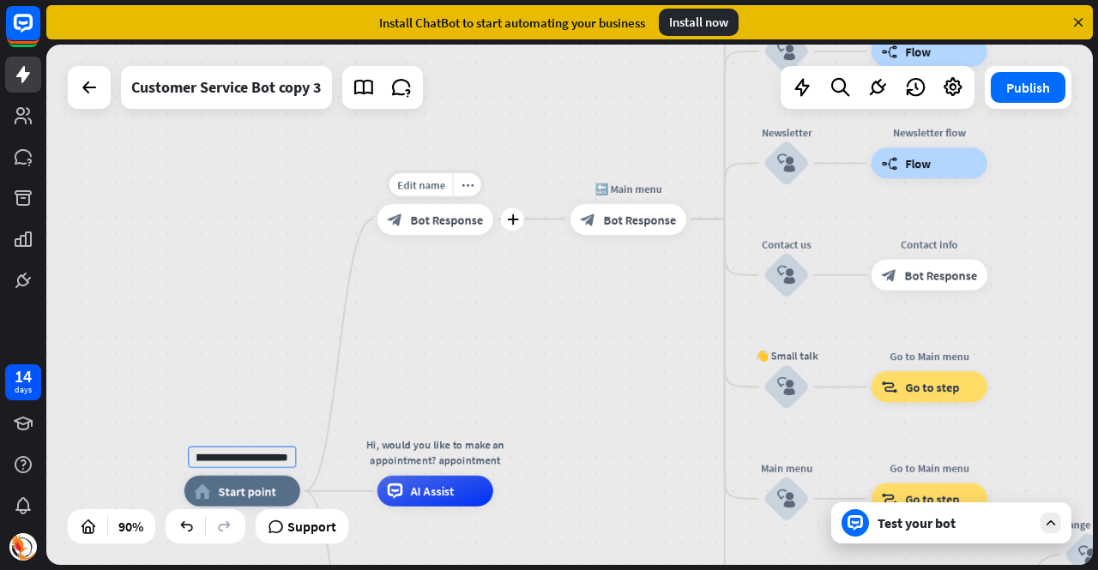
scroll to position [0, 0]
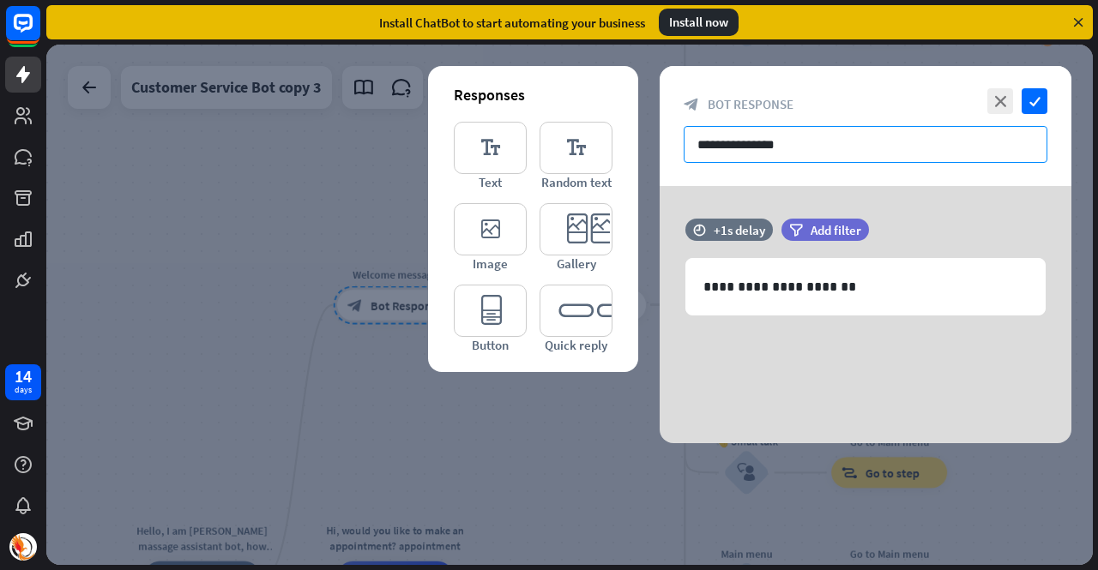
click at [809, 155] on input "**********" at bounding box center [866, 144] width 364 height 37
paste input "**********"
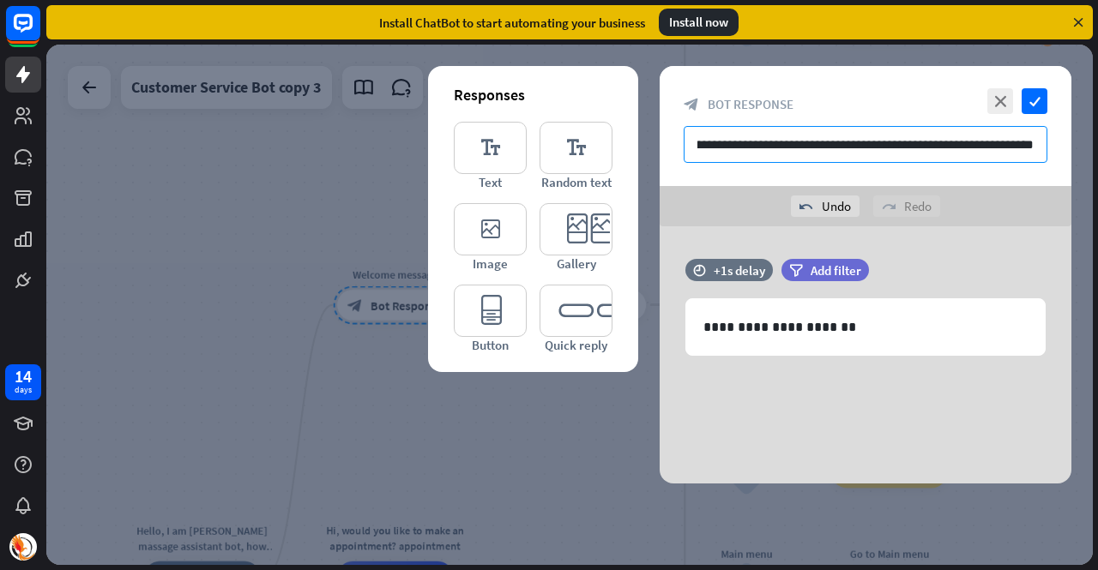
click at [779, 151] on input "**********" at bounding box center [866, 144] width 364 height 37
paste input "text"
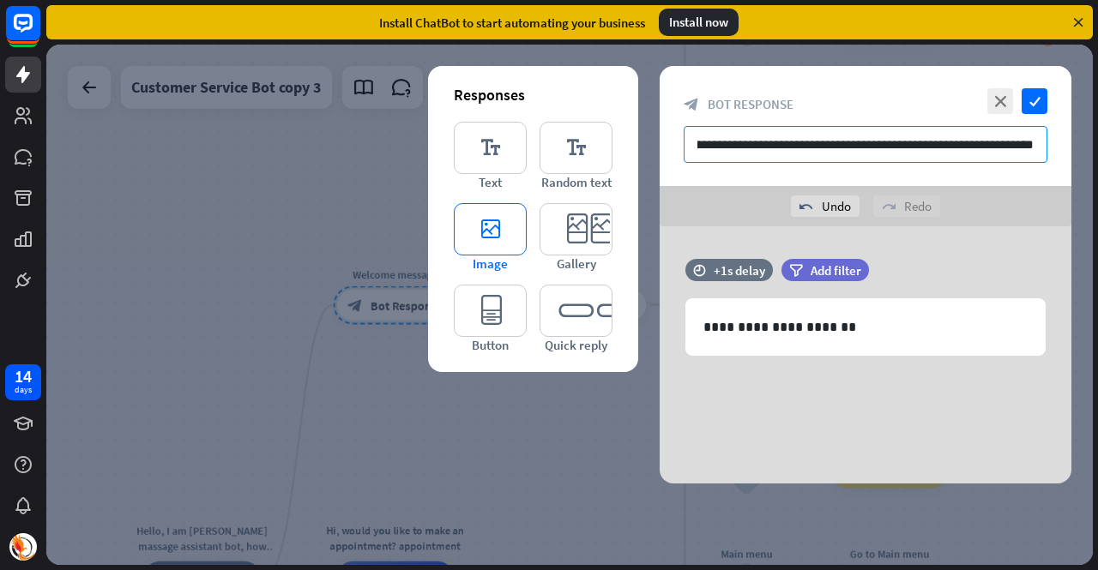
type input "**********"
click at [474, 238] on icon "editor_image" at bounding box center [490, 229] width 73 height 52
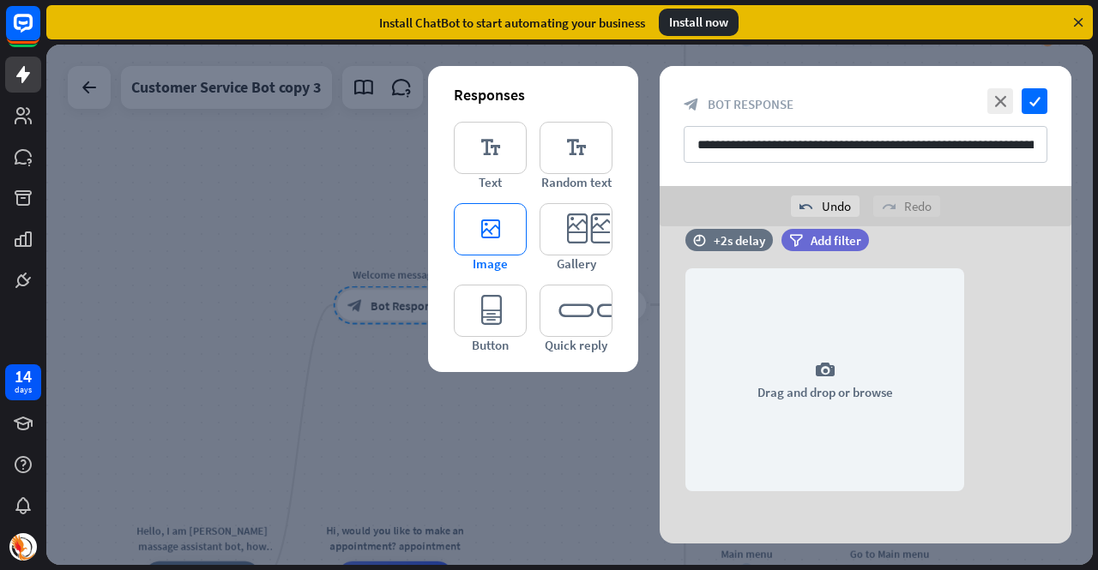
scroll to position [146, 0]
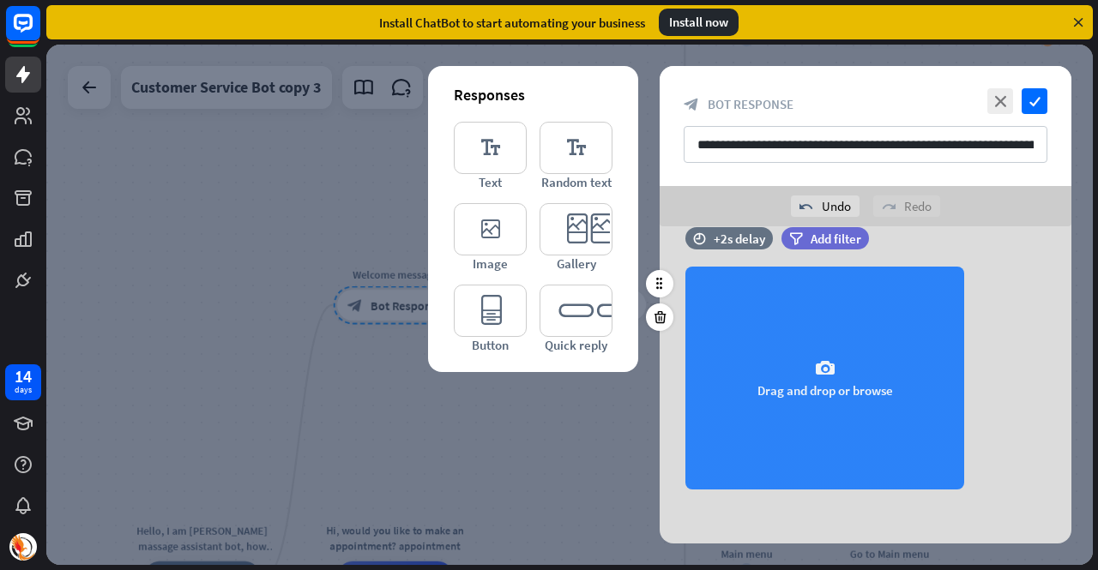
click at [829, 371] on icon "camera" at bounding box center [825, 369] width 21 height 21
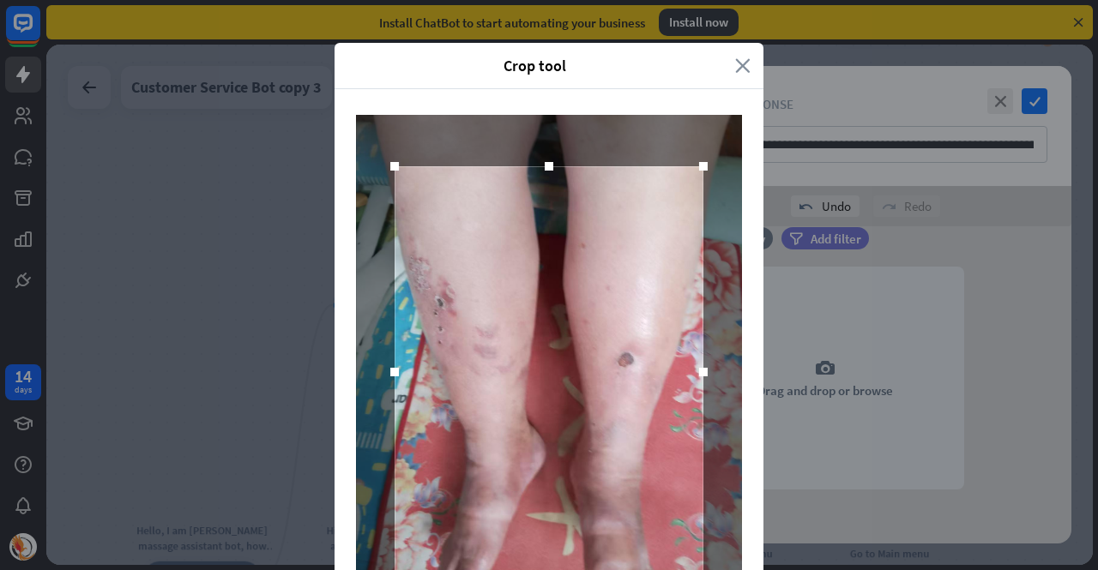
click at [739, 66] on icon "close" at bounding box center [742, 66] width 15 height 20
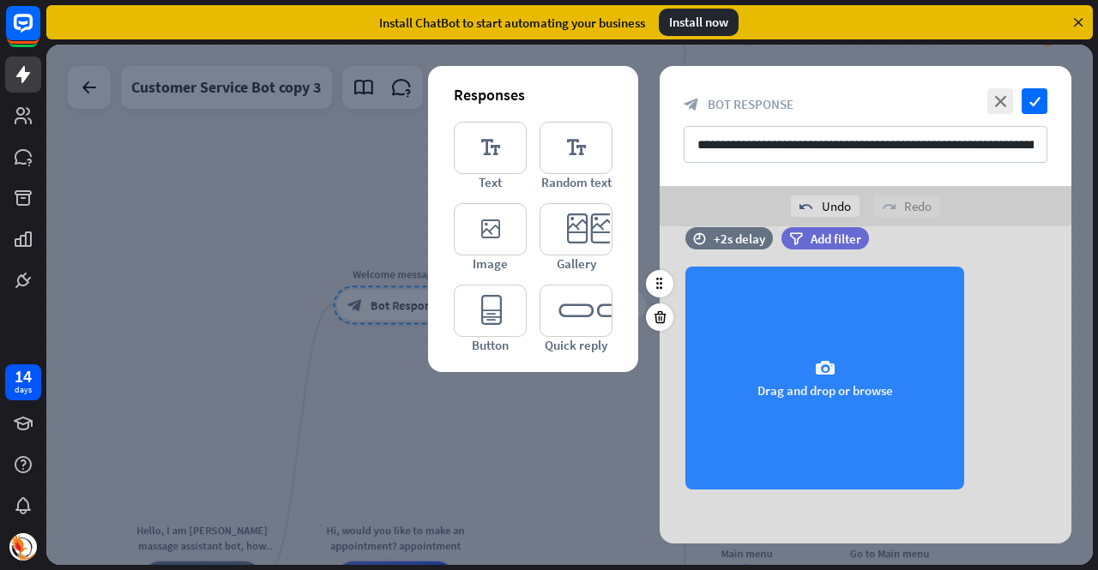
click at [871, 371] on div "camera Drag and drop or browse" at bounding box center [824, 378] width 279 height 223
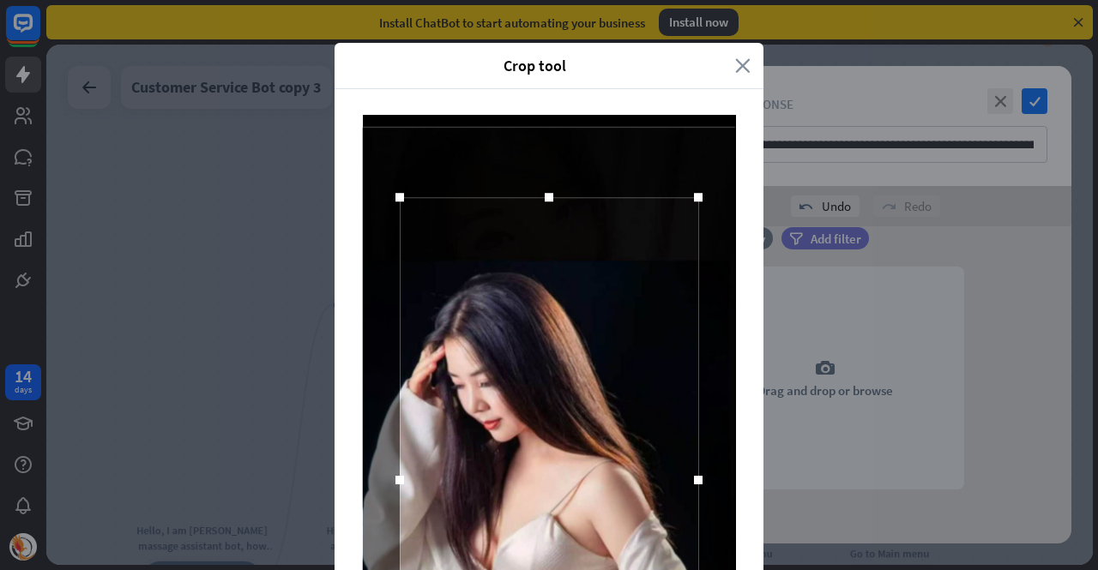
click at [736, 66] on icon "close" at bounding box center [742, 66] width 15 height 20
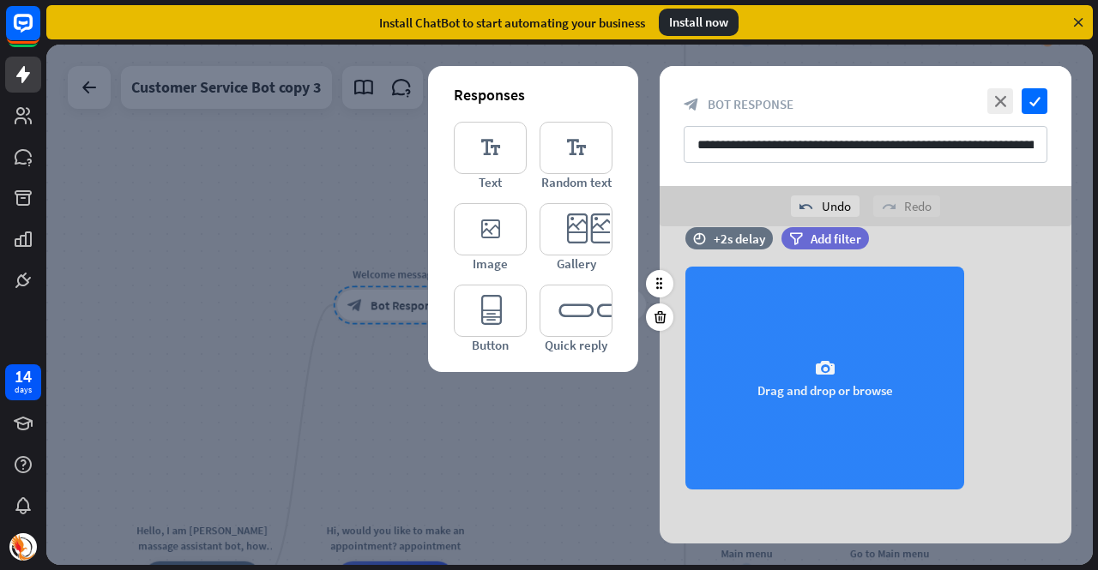
click at [827, 371] on icon "camera" at bounding box center [825, 369] width 21 height 21
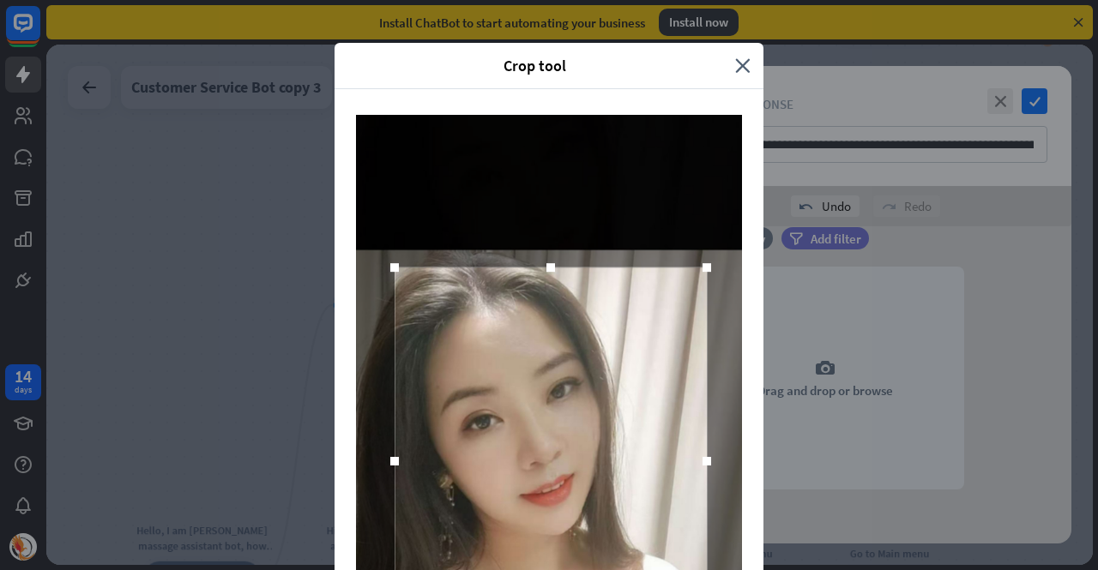
drag, startPoint x: 698, startPoint y: 178, endPoint x: 702, endPoint y: 270, distance: 92.7
click at [703, 270] on div at bounding box center [707, 267] width 9 height 9
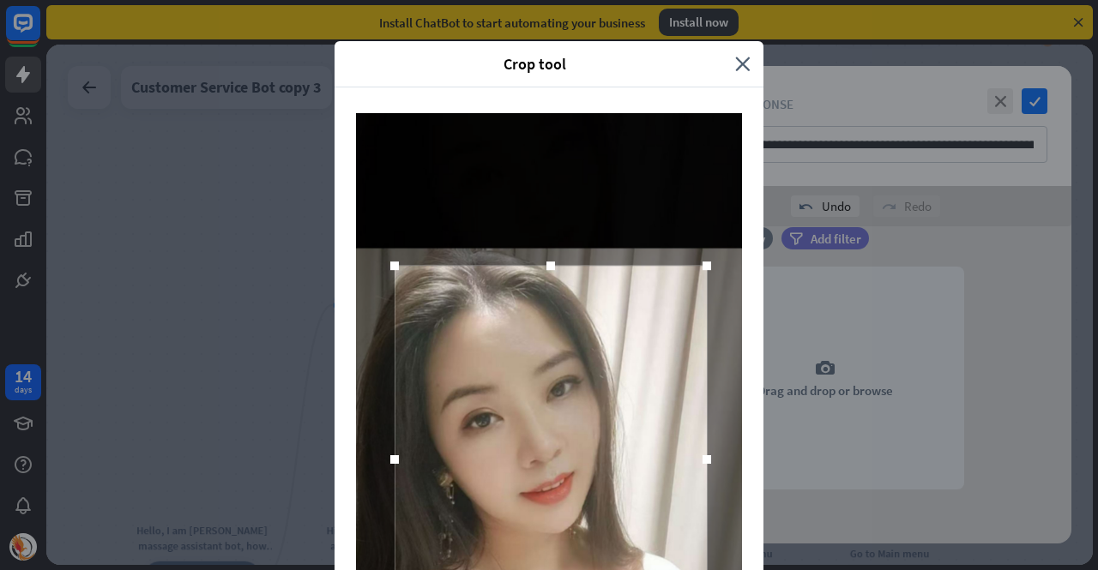
scroll to position [0, 0]
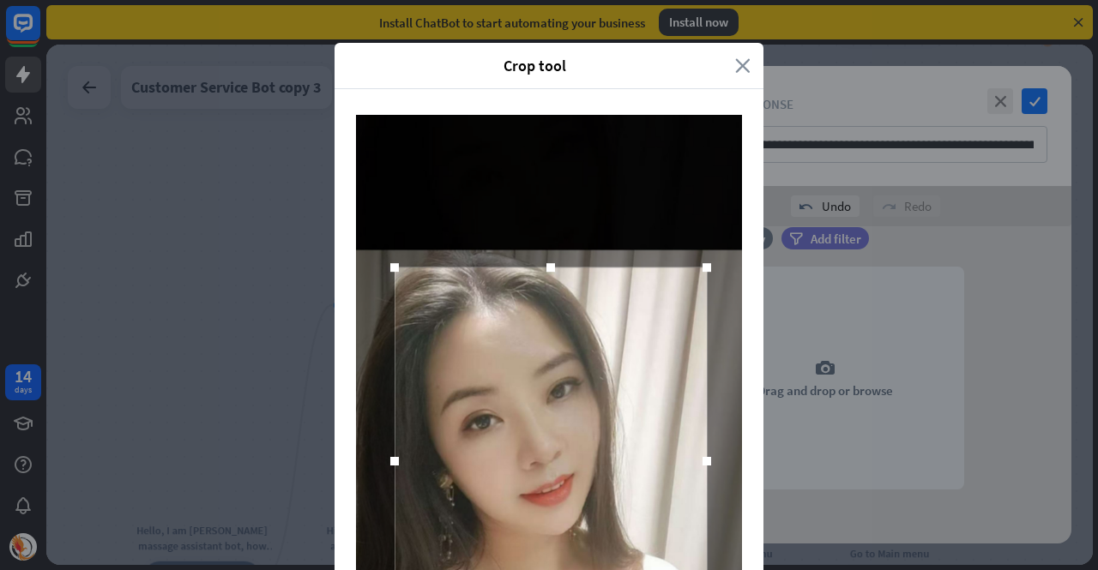
click at [739, 61] on icon "close" at bounding box center [742, 66] width 15 height 20
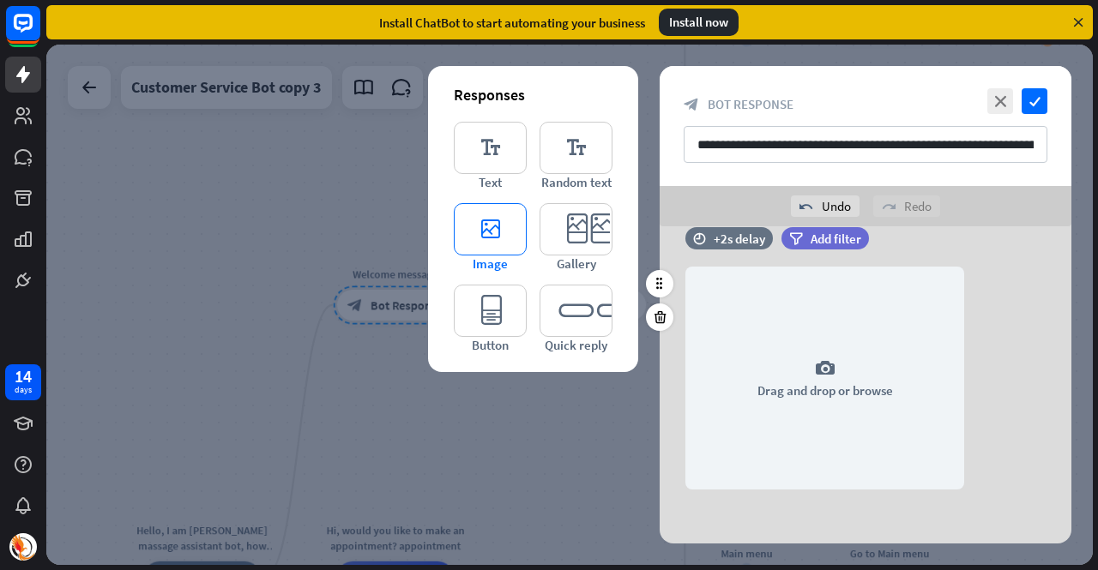
click at [487, 227] on icon "editor_image" at bounding box center [490, 229] width 73 height 52
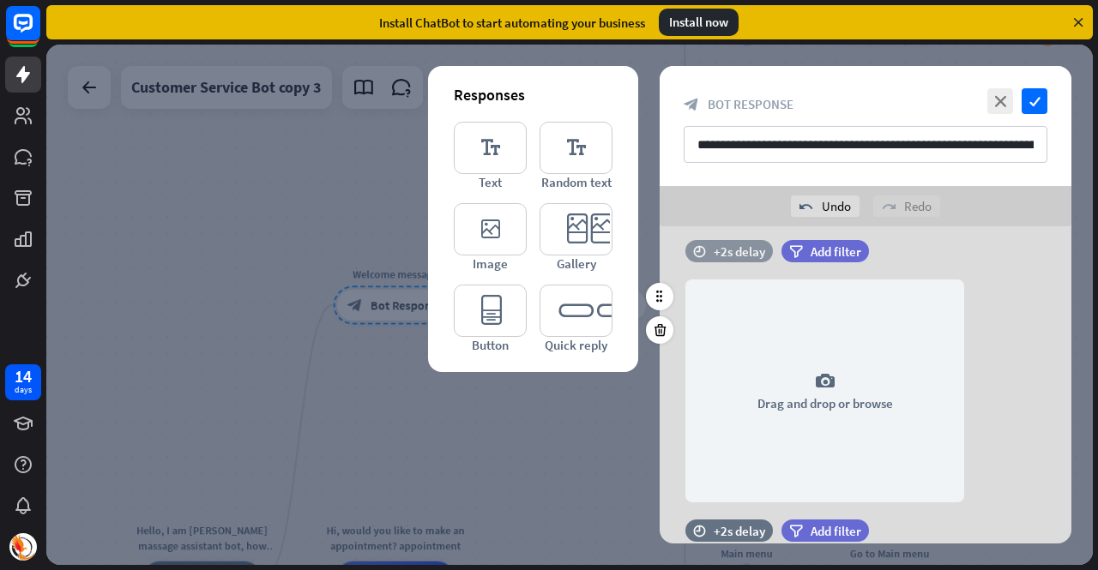
scroll to position [82, 0]
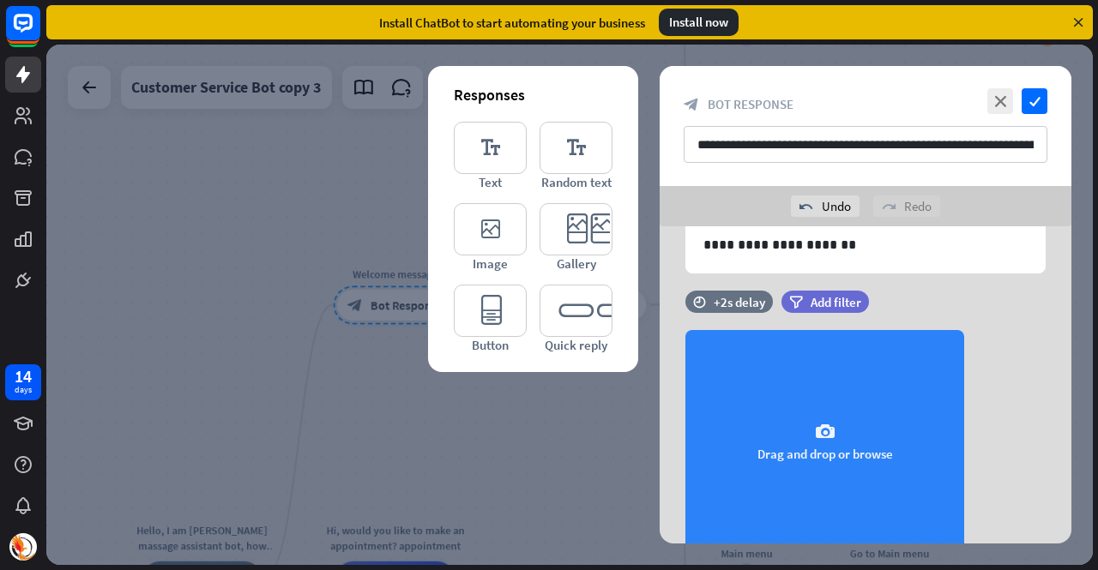
click at [835, 404] on div "camera Drag and drop or browse" at bounding box center [824, 441] width 279 height 223
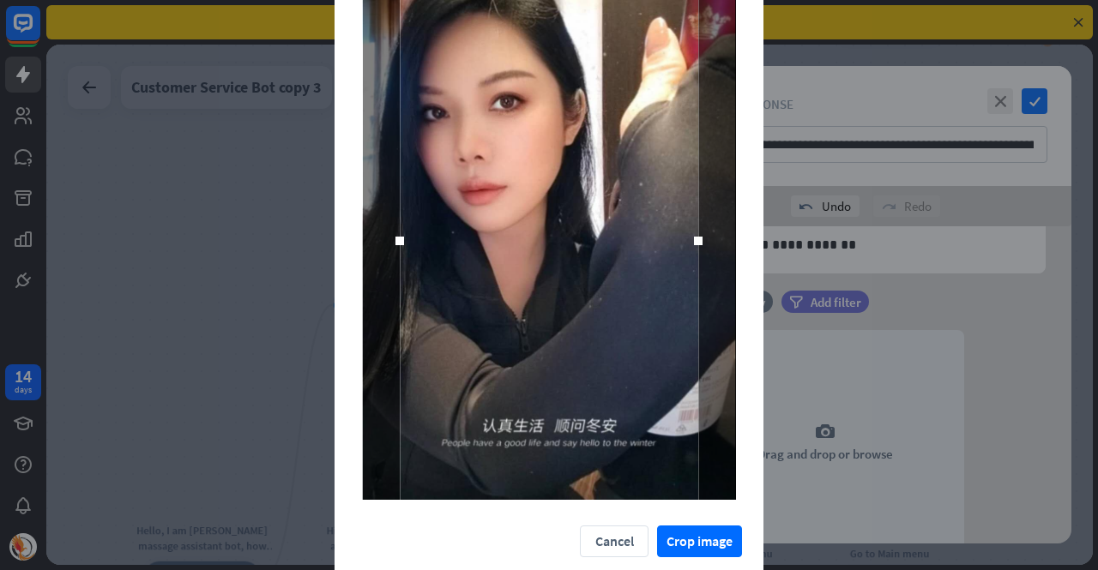
scroll to position [219, 0]
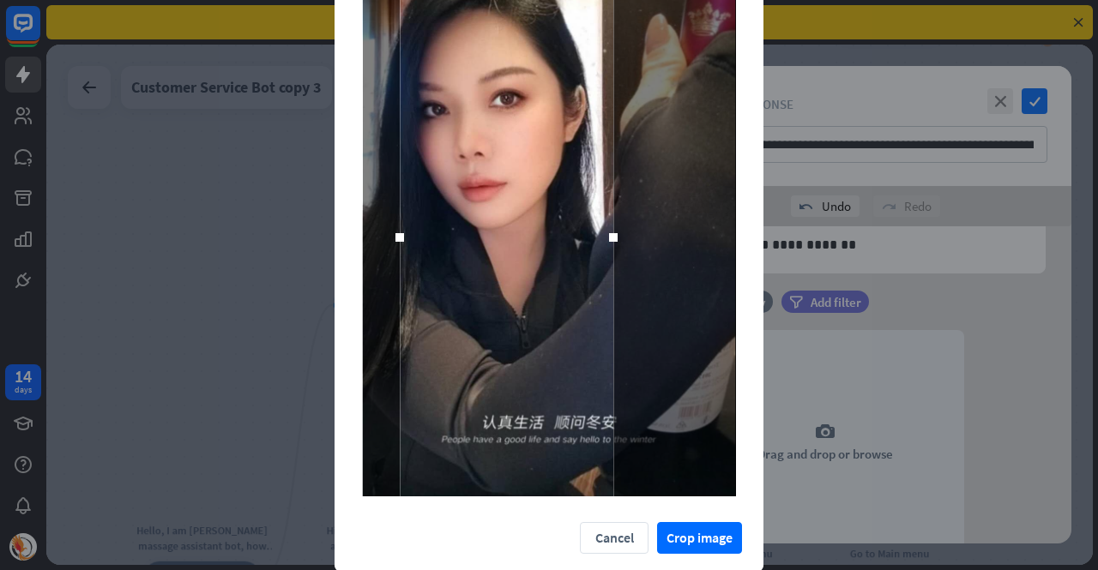
drag, startPoint x: 684, startPoint y: 237, endPoint x: 602, endPoint y: 198, distance: 90.2
click at [602, 198] on div at bounding box center [507, 237] width 214 height 528
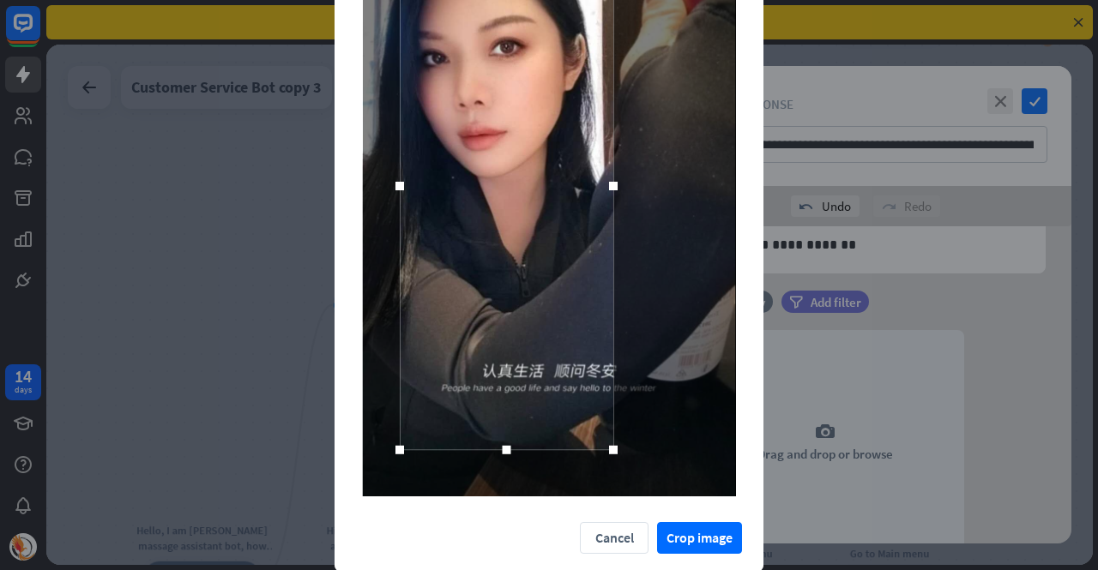
scroll to position [81, 0]
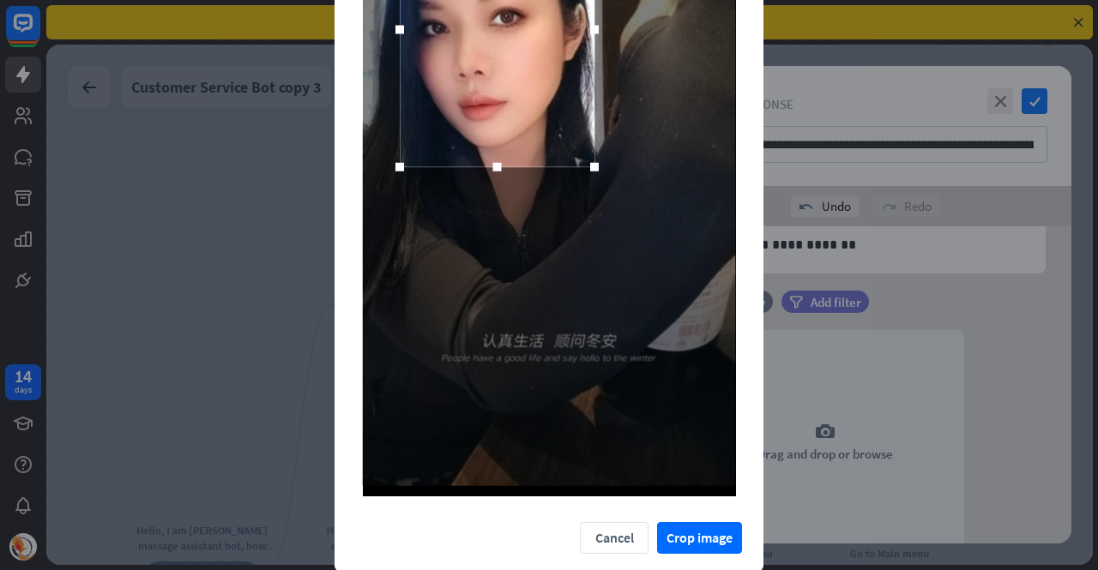
drag, startPoint x: 600, startPoint y: 415, endPoint x: 582, endPoint y: 162, distance: 253.8
click at [590, 163] on div at bounding box center [594, 167] width 9 height 9
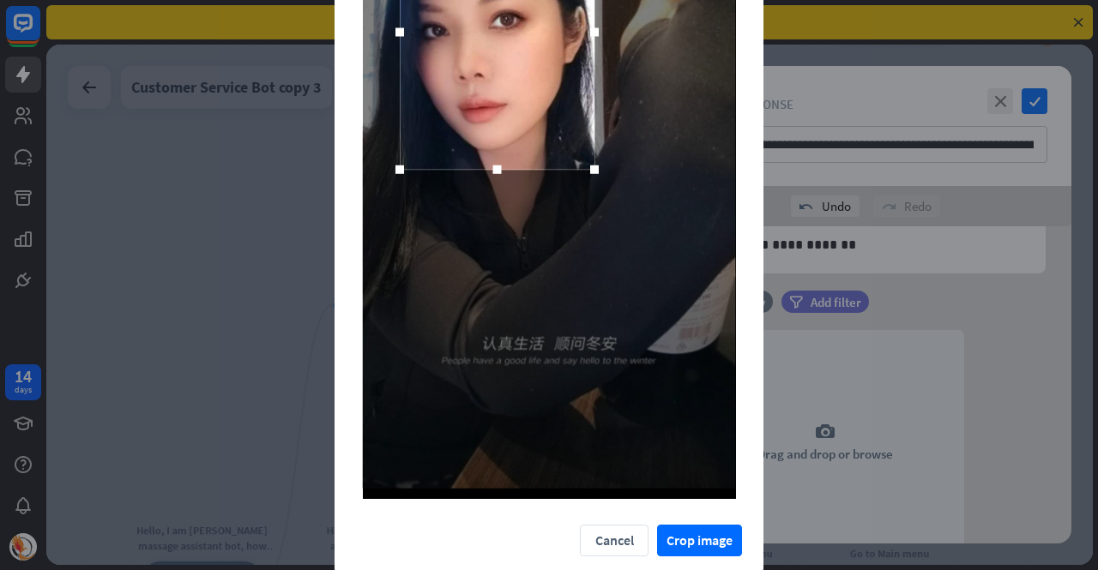
scroll to position [219, 0]
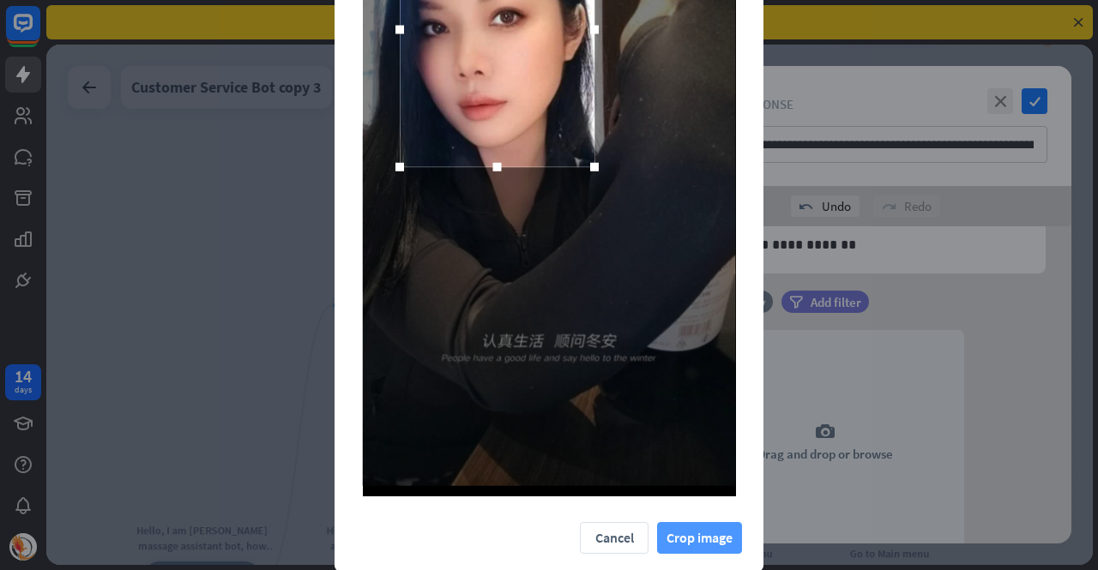
click at [686, 537] on button "Crop image" at bounding box center [699, 538] width 85 height 32
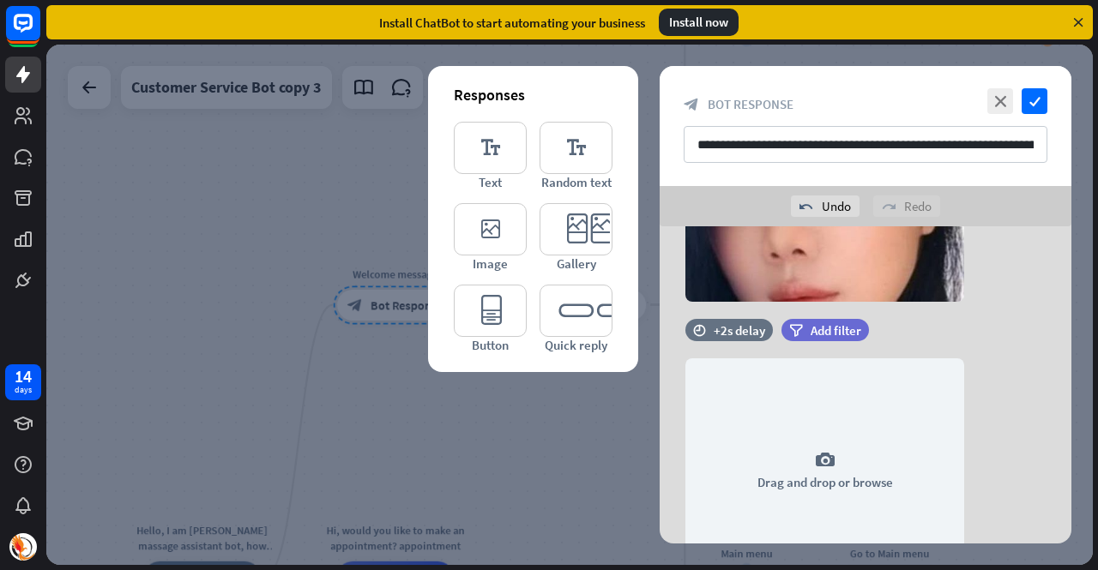
scroll to position [431, 0]
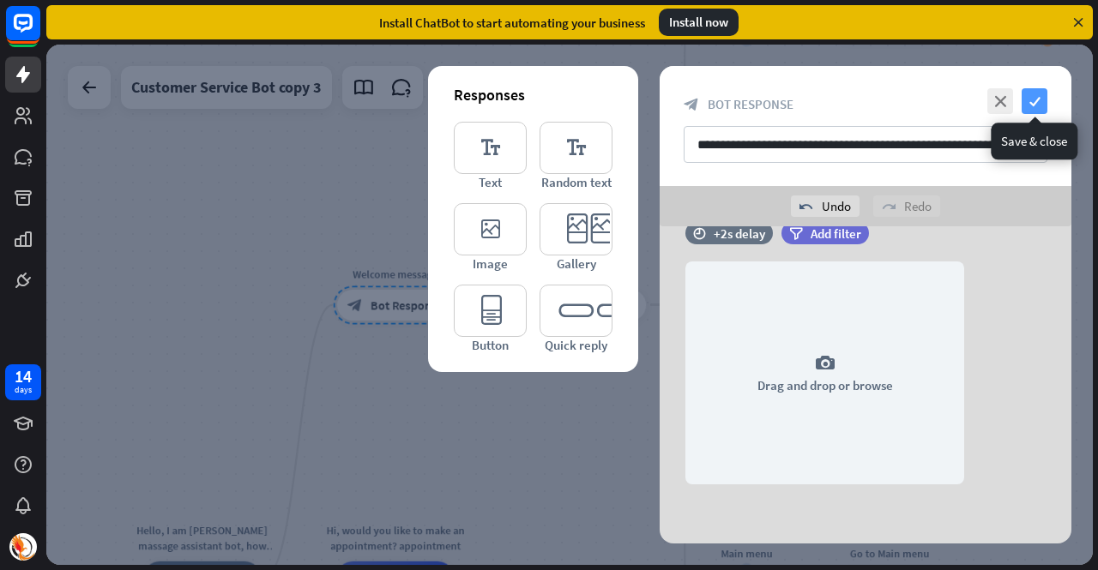
click at [1029, 99] on icon "check" at bounding box center [1035, 101] width 26 height 26
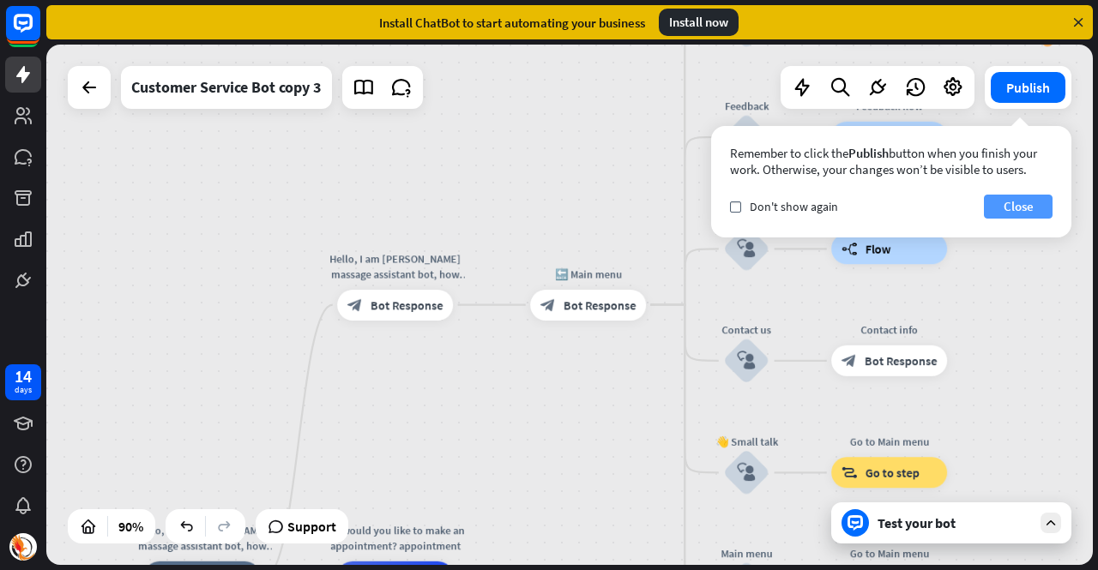
click at [1008, 207] on button "Close" at bounding box center [1018, 207] width 69 height 24
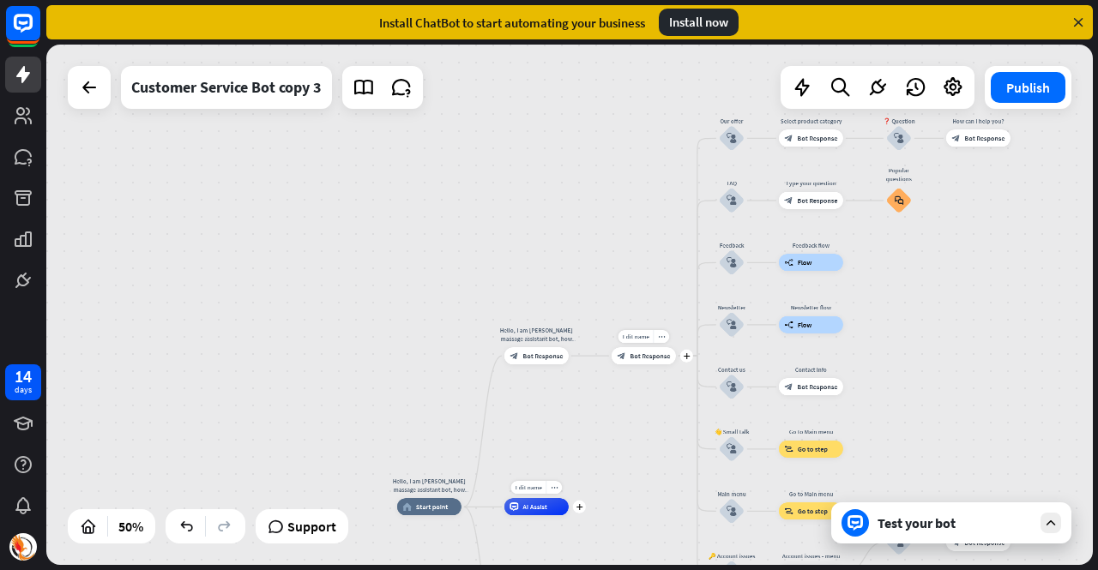
click at [650, 359] on span "Bot Response" at bounding box center [650, 356] width 40 height 9
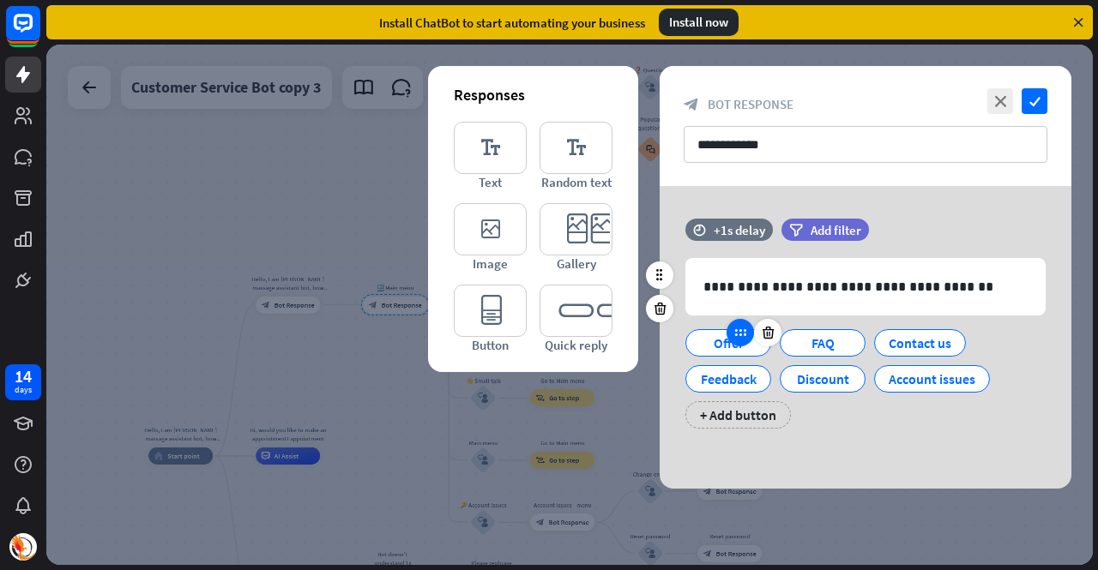
click at [741, 342] on div at bounding box center [740, 332] width 27 height 27
click at [705, 353] on div "Offer" at bounding box center [728, 343] width 57 height 26
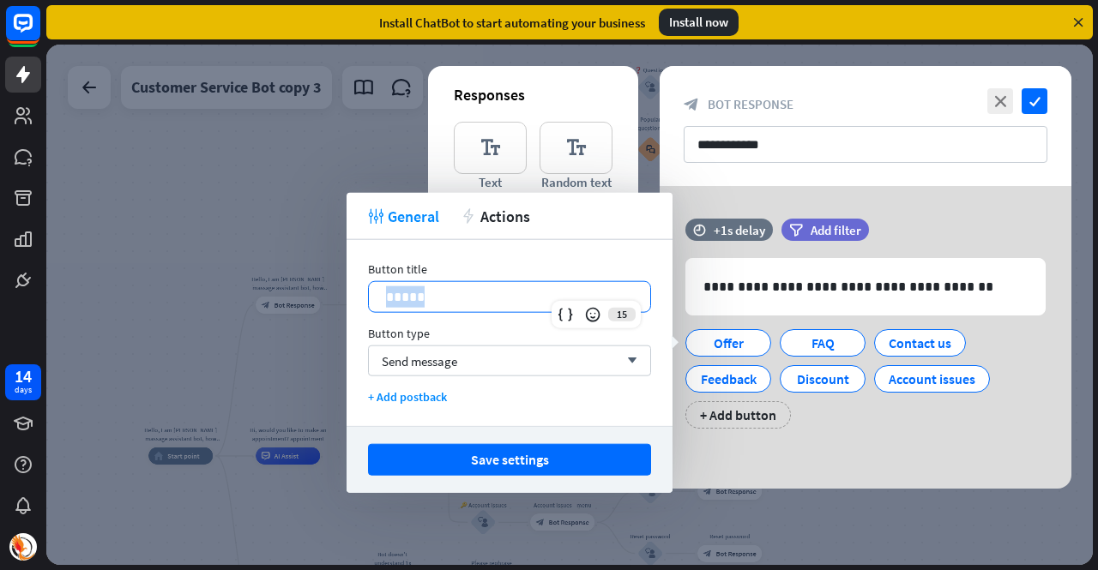
drag, startPoint x: 429, startPoint y: 298, endPoint x: 371, endPoint y: 301, distance: 58.4
click at [371, 301] on div "*****" at bounding box center [509, 297] width 281 height 30
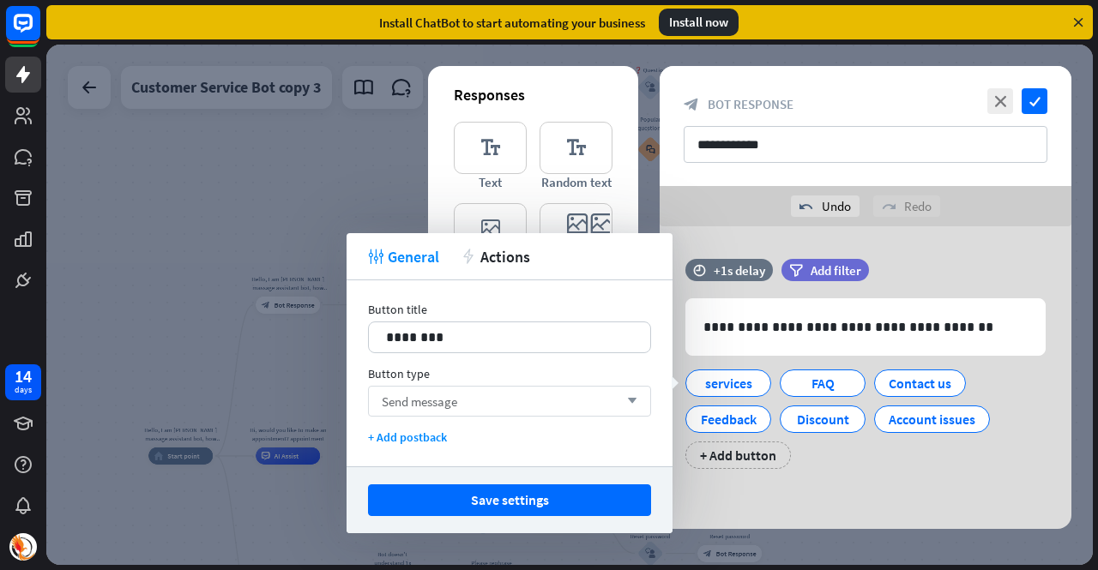
click at [480, 407] on div "Send message arrow_down" at bounding box center [509, 401] width 283 height 31
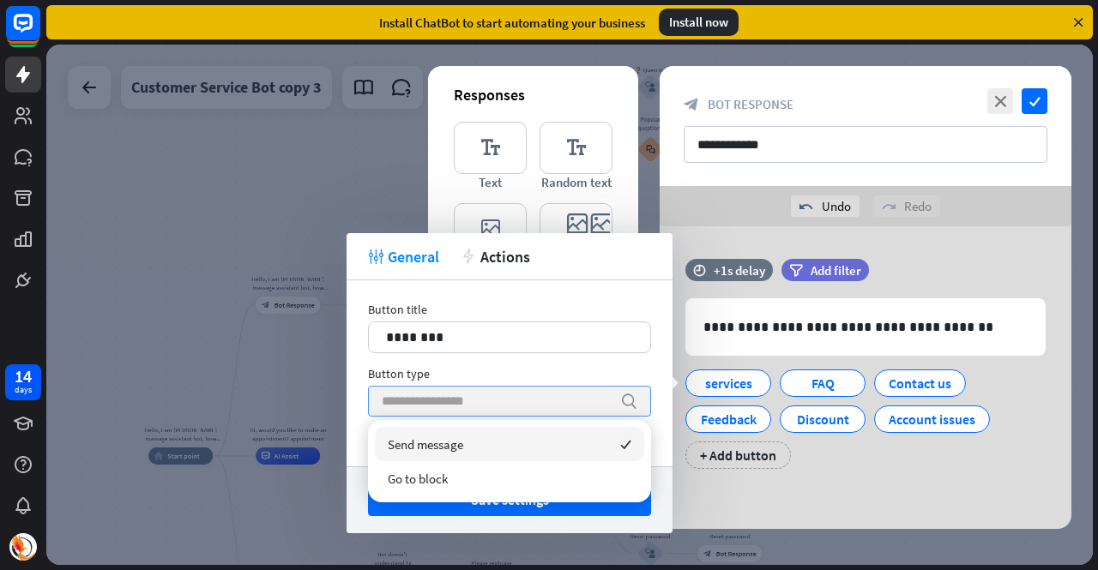
click at [480, 407] on input "search" at bounding box center [497, 401] width 230 height 29
click at [489, 431] on div "Send message checked" at bounding box center [509, 444] width 269 height 34
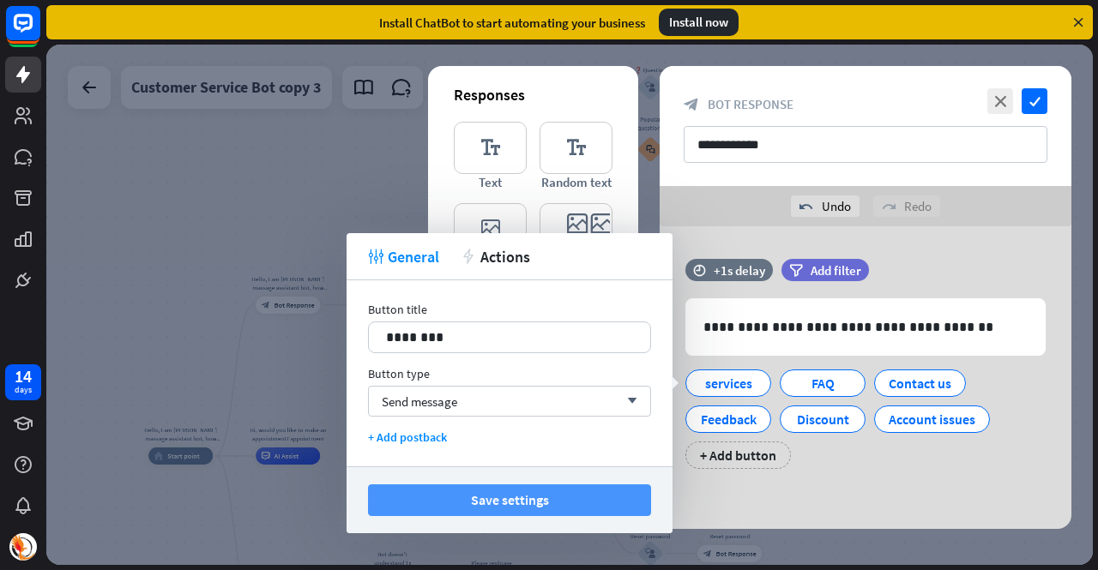
click at [499, 502] on button "Save settings" at bounding box center [509, 501] width 283 height 32
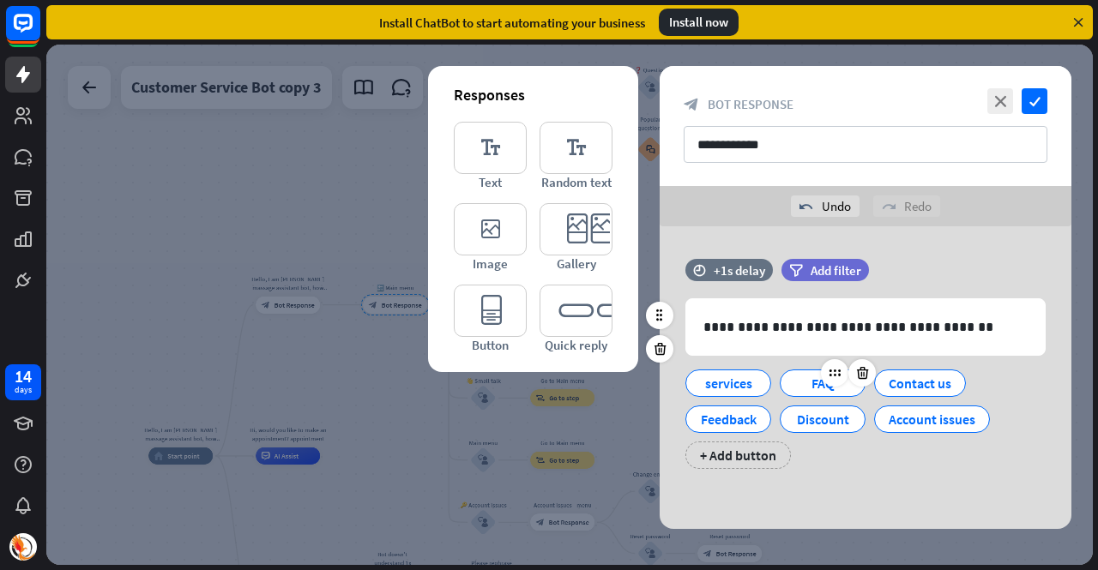
click at [813, 383] on div "FAQ" at bounding box center [822, 384] width 57 height 26
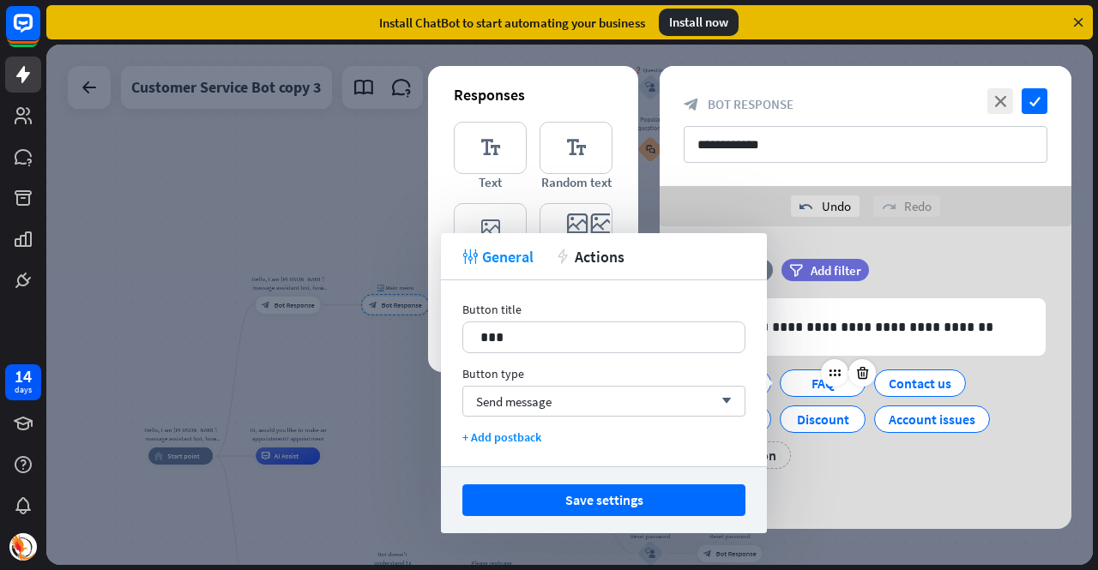
click at [813, 383] on div "FAQ" at bounding box center [822, 384] width 57 height 26
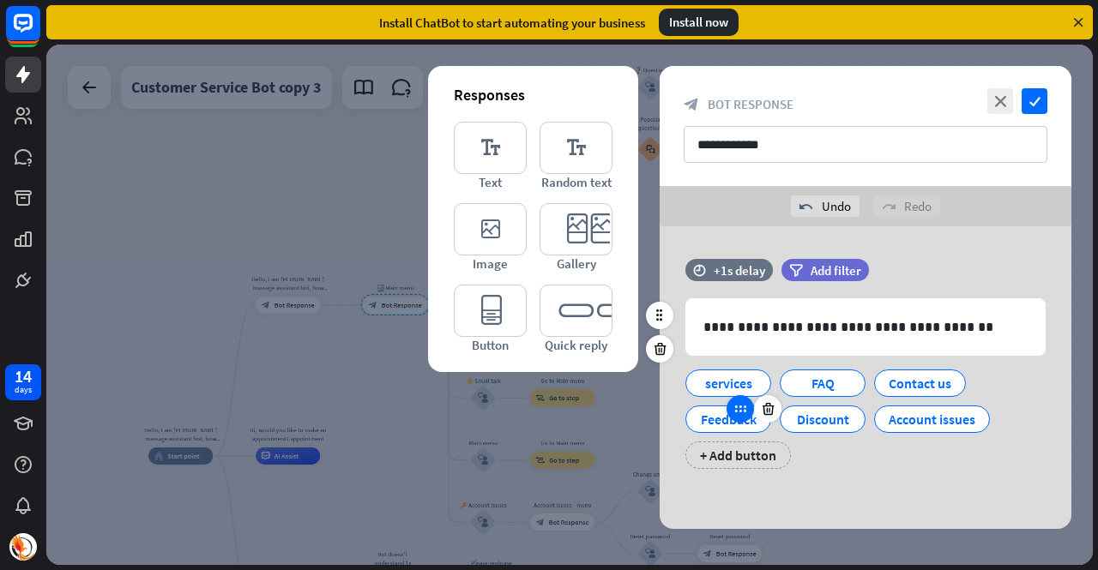
click at [727, 413] on div at bounding box center [740, 408] width 27 height 27
click at [716, 425] on div "Feedback" at bounding box center [728, 420] width 57 height 26
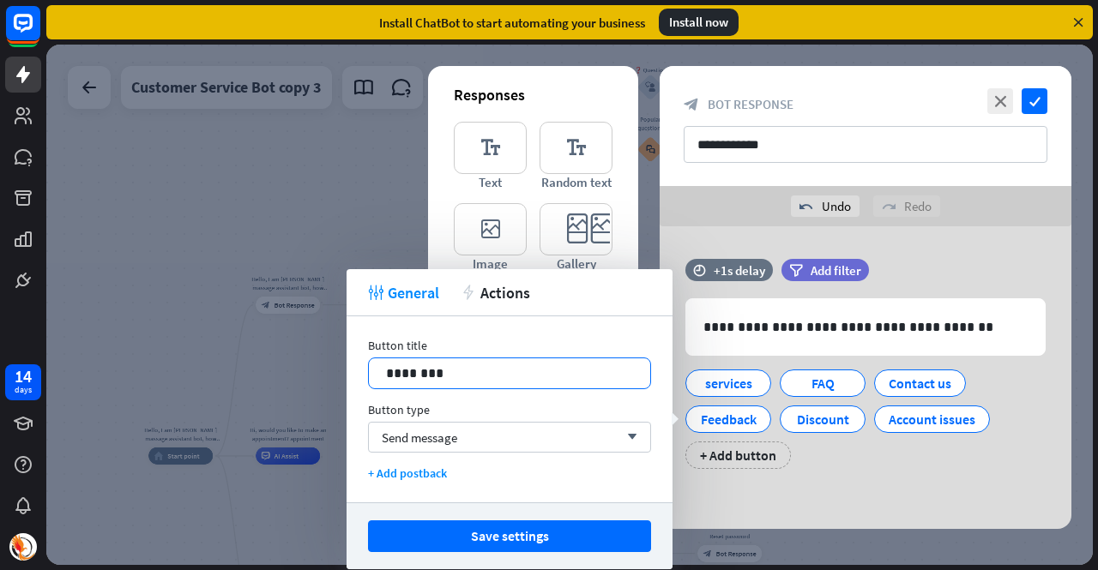
click at [527, 378] on p "********" at bounding box center [510, 373] width 248 height 21
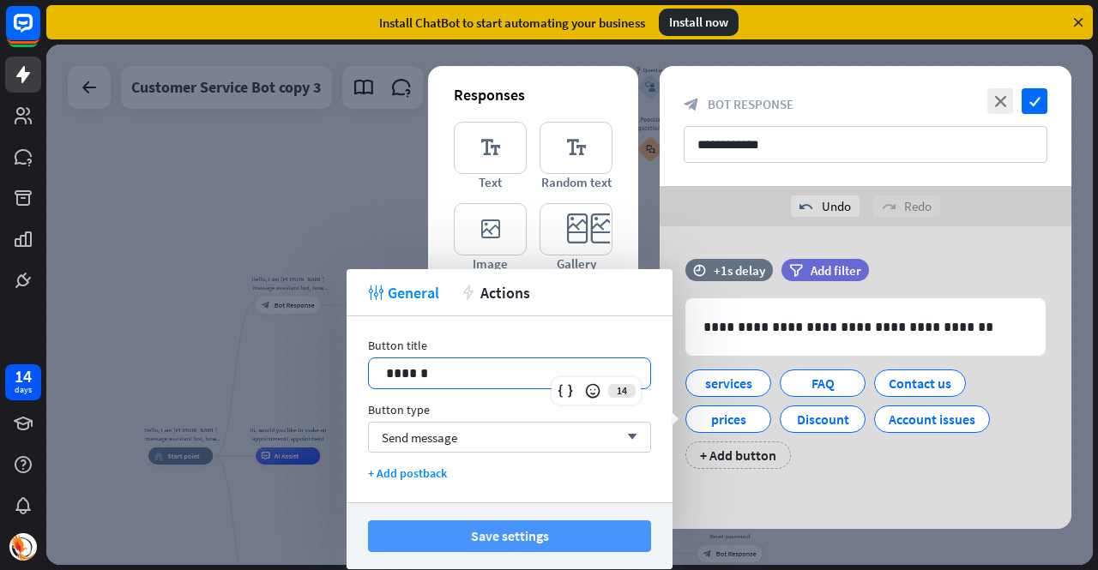
click at [564, 521] on button "Save settings" at bounding box center [509, 537] width 283 height 32
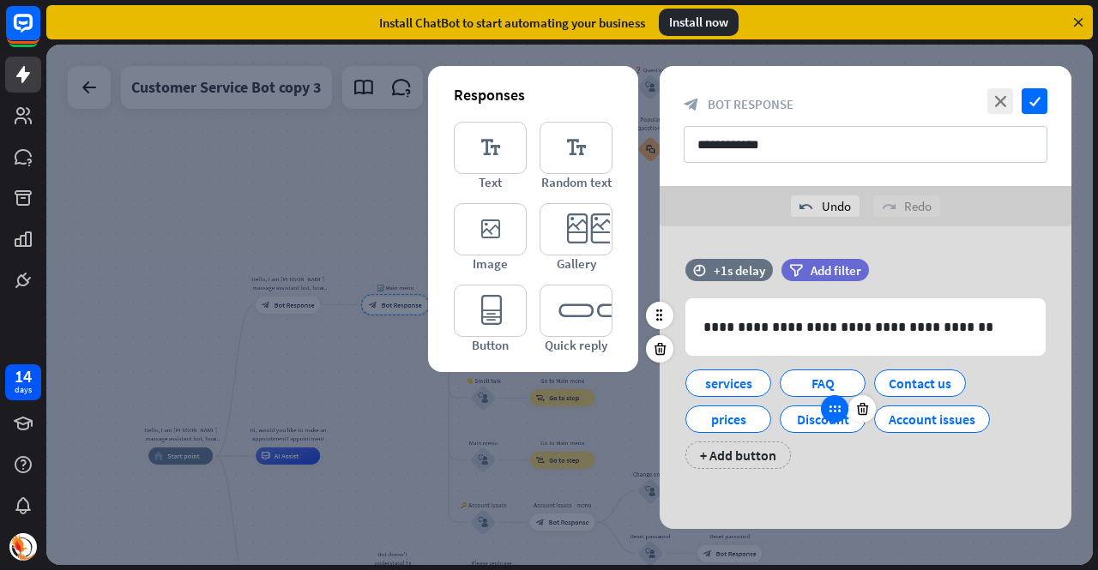
click at [823, 414] on div at bounding box center [834, 408] width 27 height 27
click at [817, 425] on div "Discount" at bounding box center [822, 420] width 57 height 26
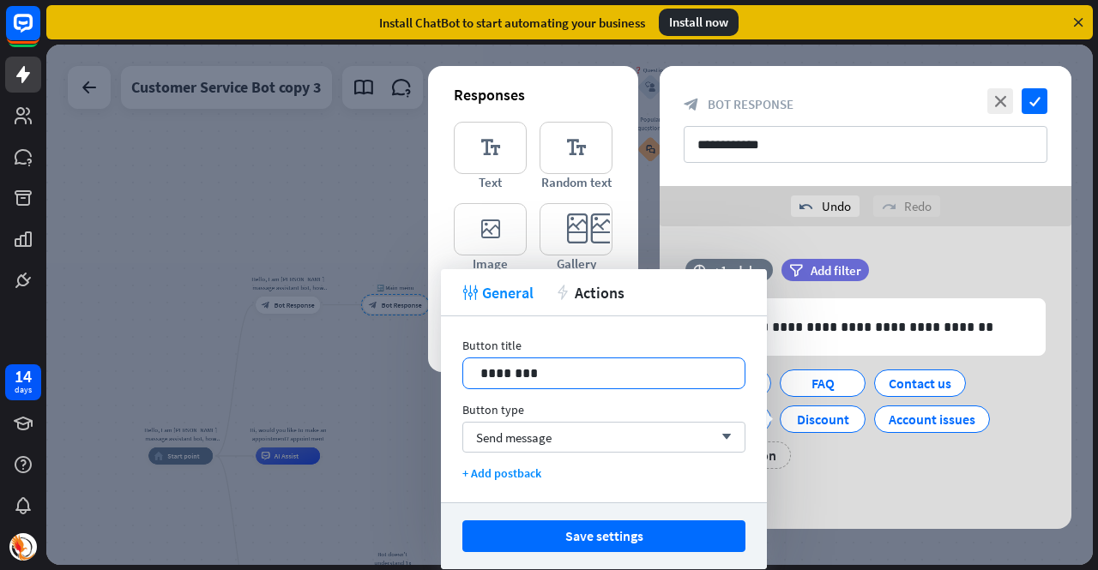
click at [606, 367] on p "********" at bounding box center [604, 373] width 248 height 21
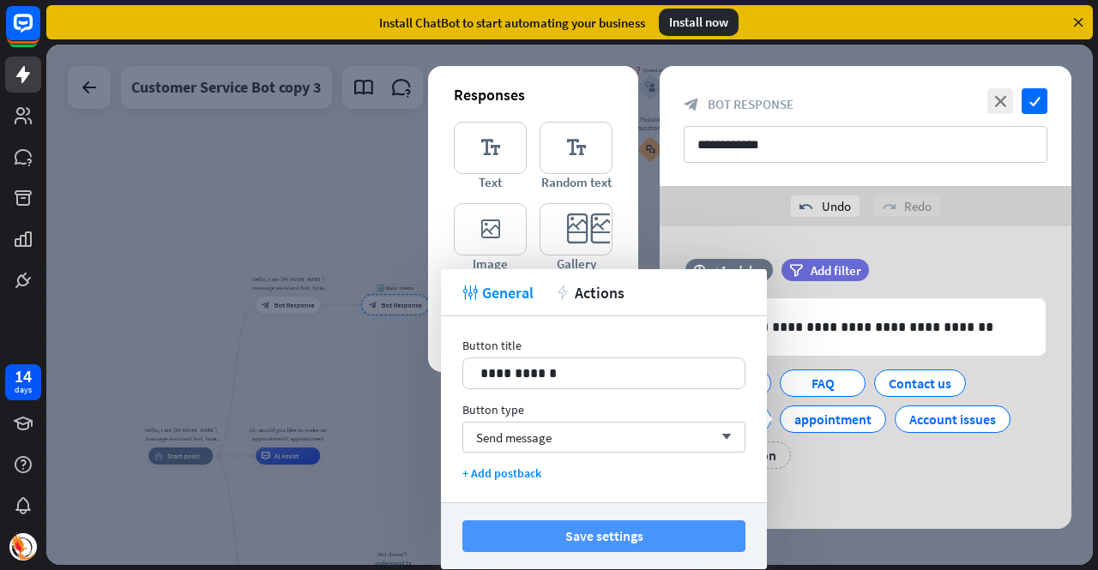
click at [667, 539] on button "Save settings" at bounding box center [603, 537] width 283 height 32
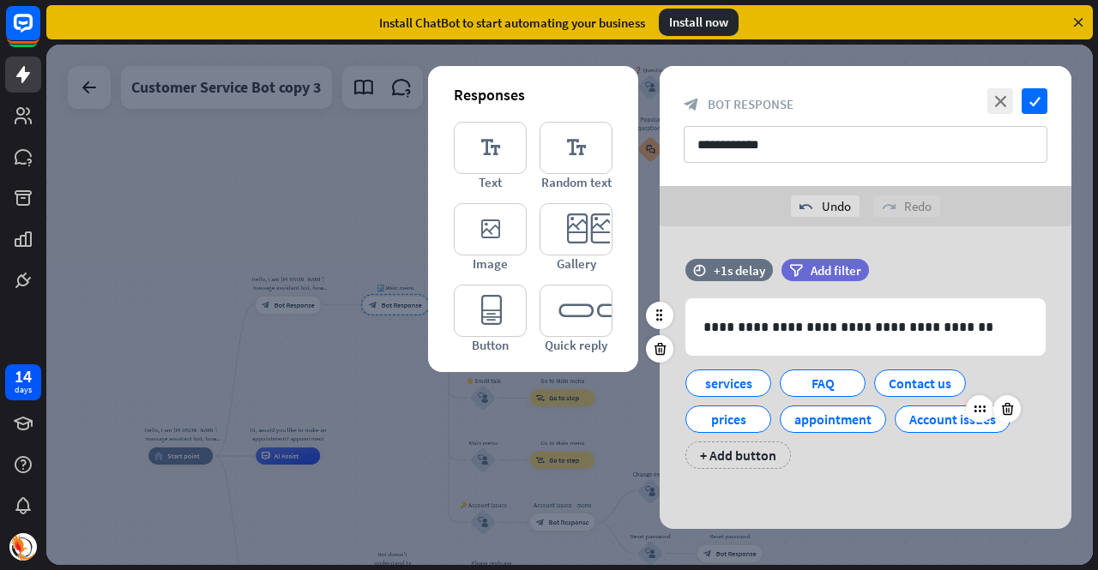
click at [961, 413] on div "Account issues" at bounding box center [952, 420] width 87 height 26
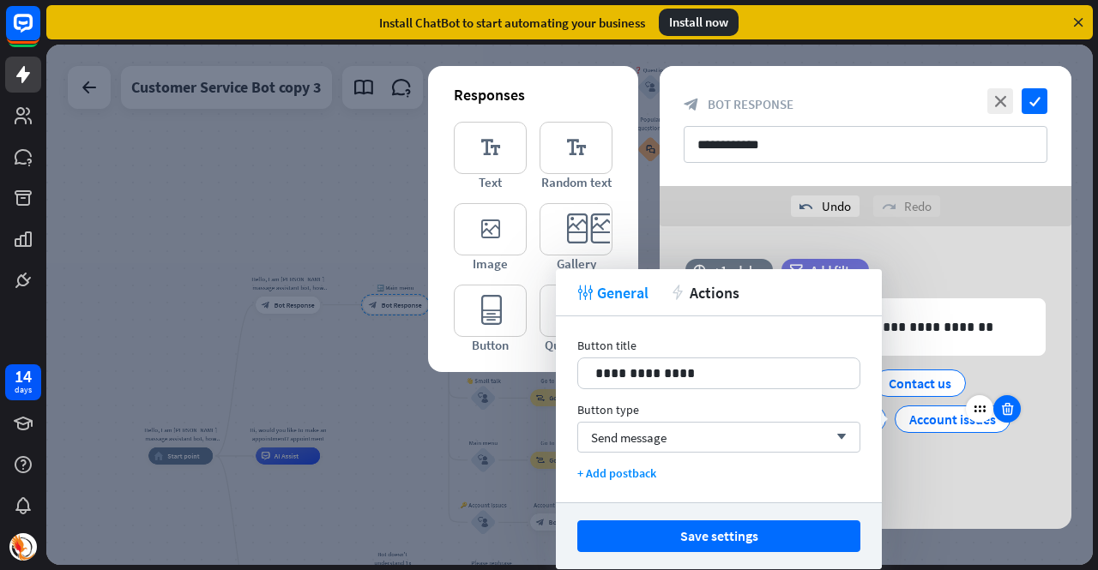
click at [1008, 404] on icon at bounding box center [1007, 408] width 16 height 15
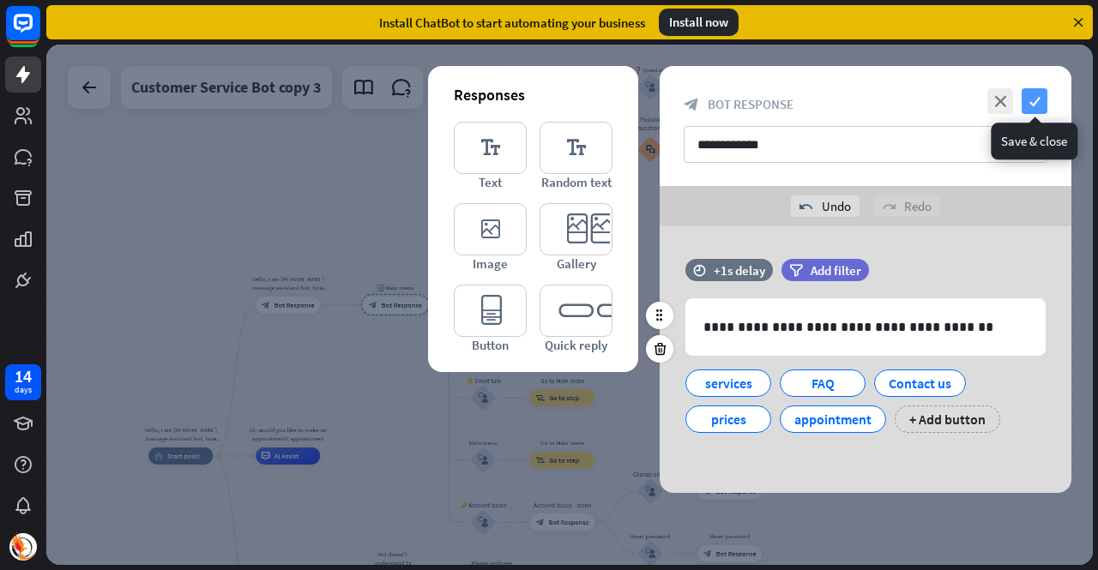
click at [1033, 106] on icon "check" at bounding box center [1035, 101] width 26 height 26
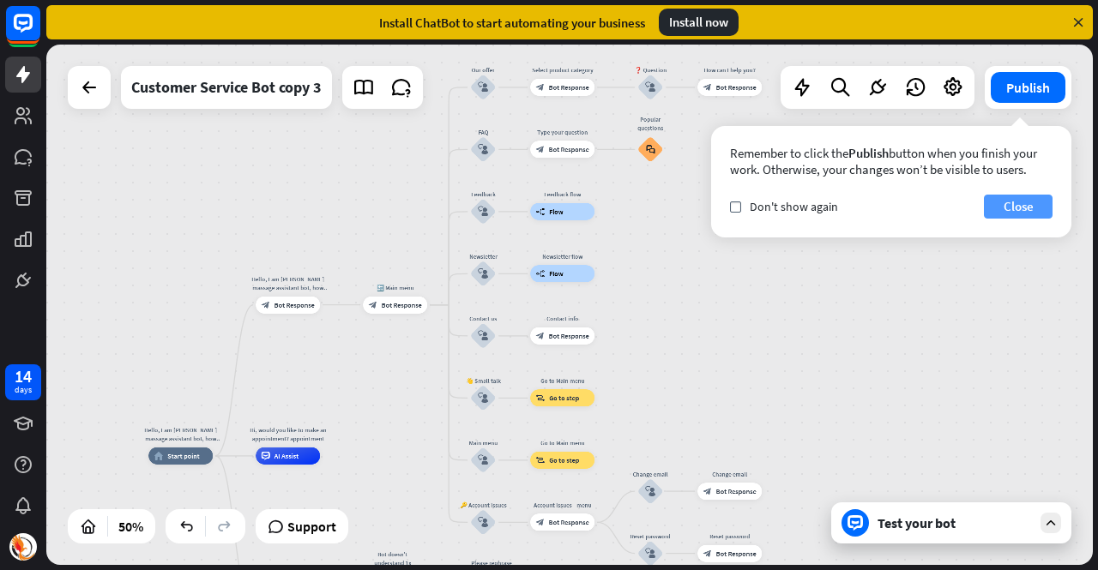
click at [1033, 210] on button "Close" at bounding box center [1018, 207] width 69 height 24
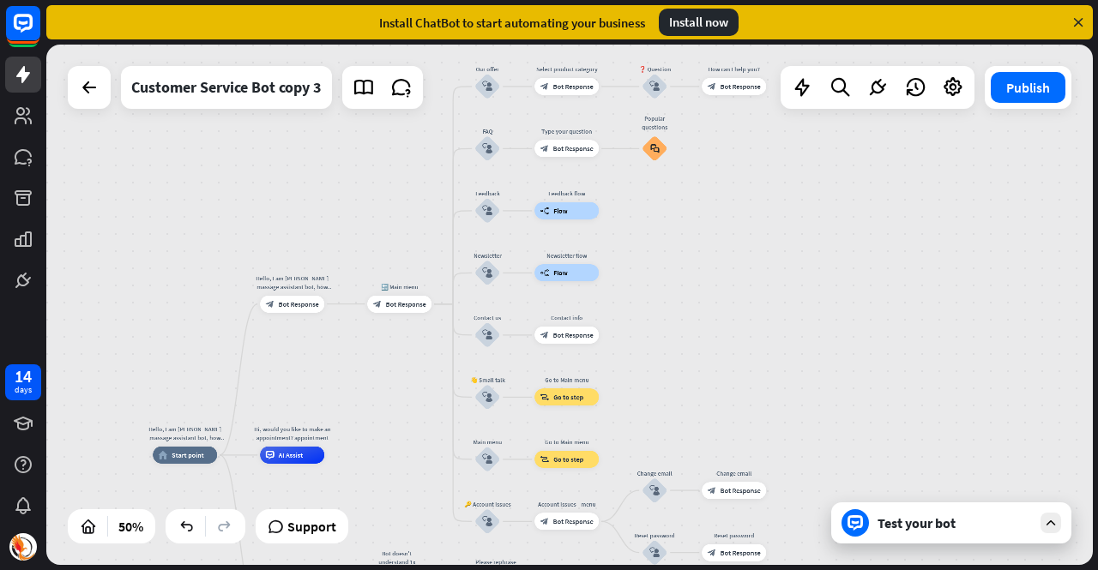
click at [867, 379] on div "Hello, I am [PERSON_NAME] massage assistant bot, how can I help you [DATE]? hom…" at bounding box center [569, 305] width 1047 height 521
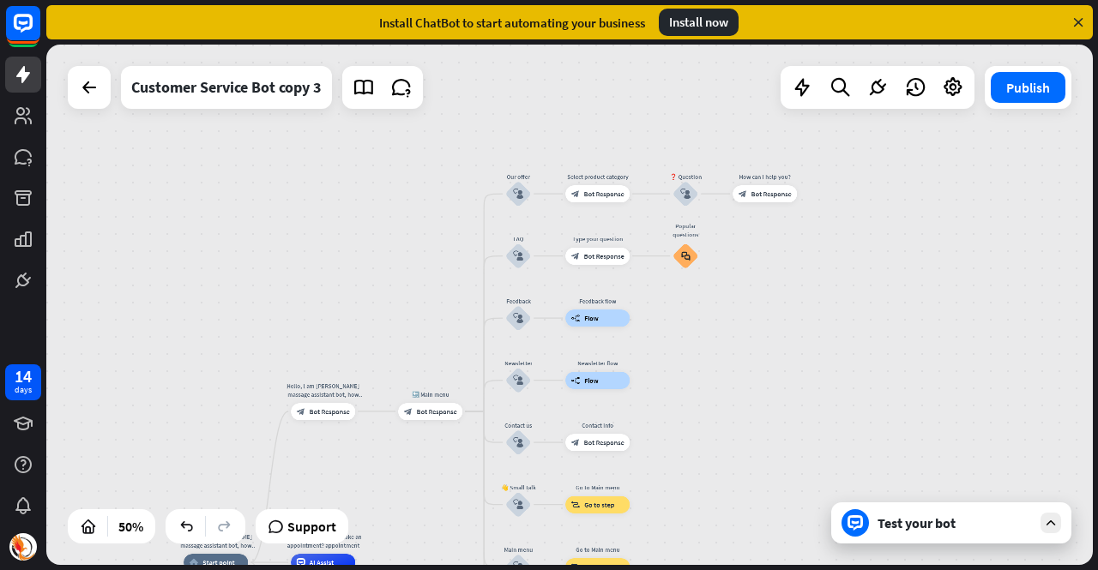
drag, startPoint x: 765, startPoint y: 194, endPoint x: 775, endPoint y: 318, distance: 124.8
click at [775, 318] on div "Hello, I am [PERSON_NAME] massage assistant bot, how can I help you [DATE]? hom…" at bounding box center [569, 305] width 1047 height 521
click at [760, 172] on span "Edit name" at bounding box center [757, 175] width 27 height 8
click at [979, 386] on div "**********" at bounding box center [569, 305] width 1047 height 521
click at [985, 535] on div "Test your bot" at bounding box center [951, 523] width 240 height 41
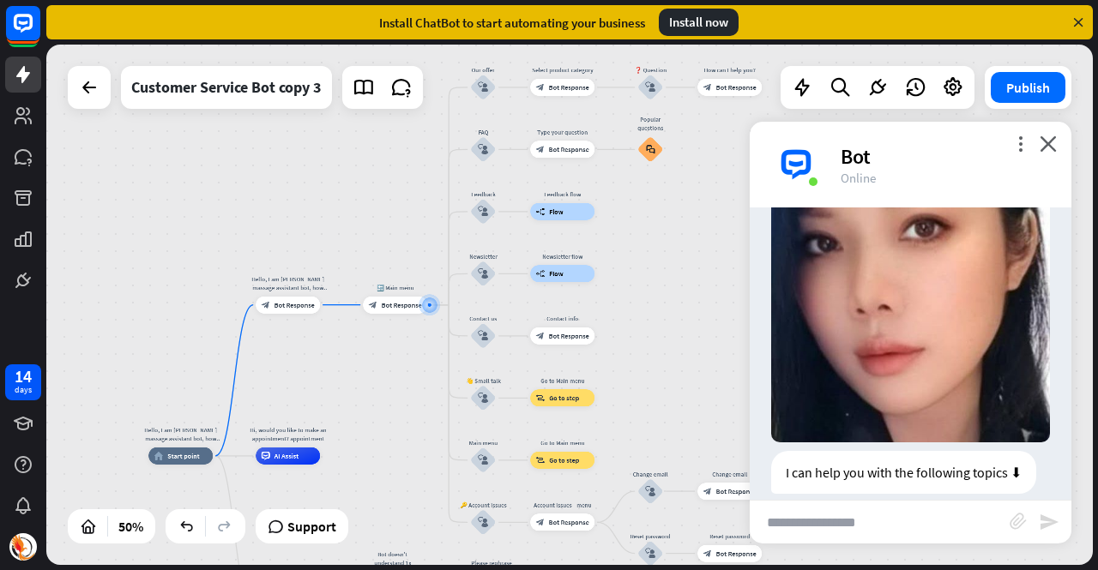
scroll to position [341, 0]
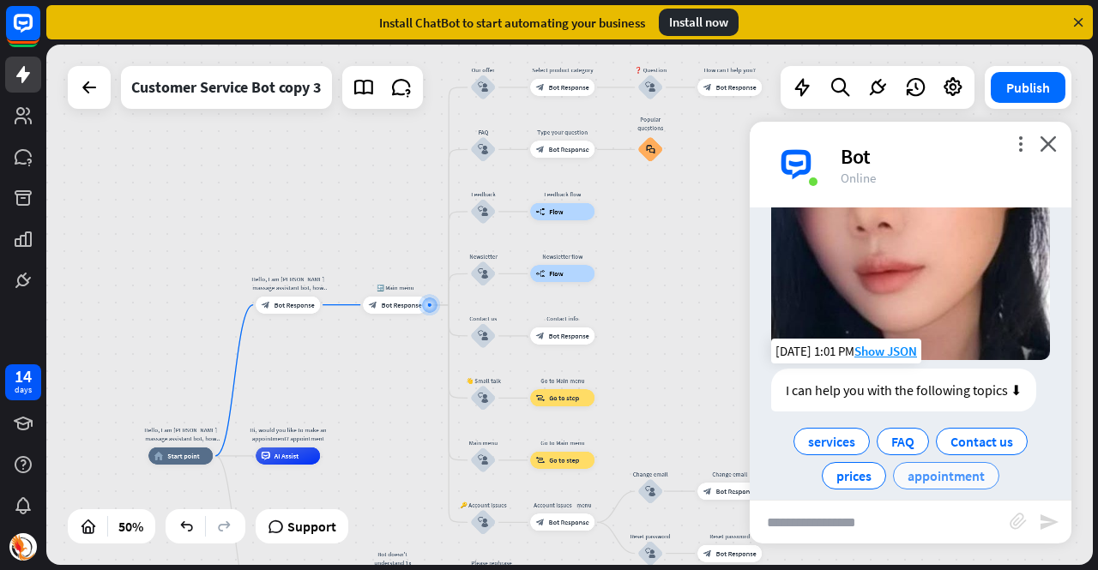
click at [908, 467] on span "appointment" at bounding box center [946, 475] width 77 height 17
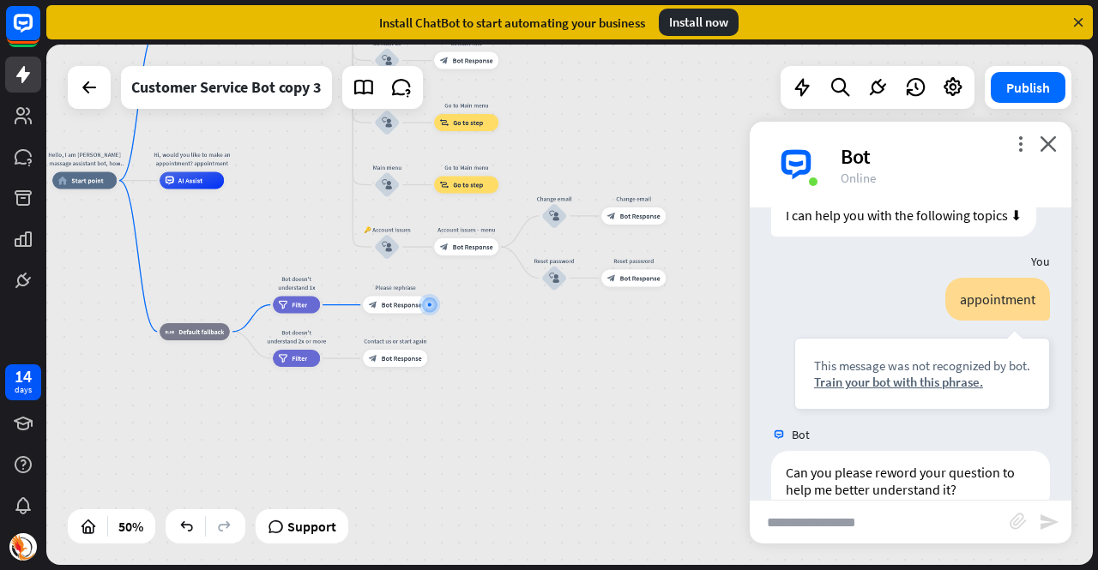
scroll to position [534, 0]
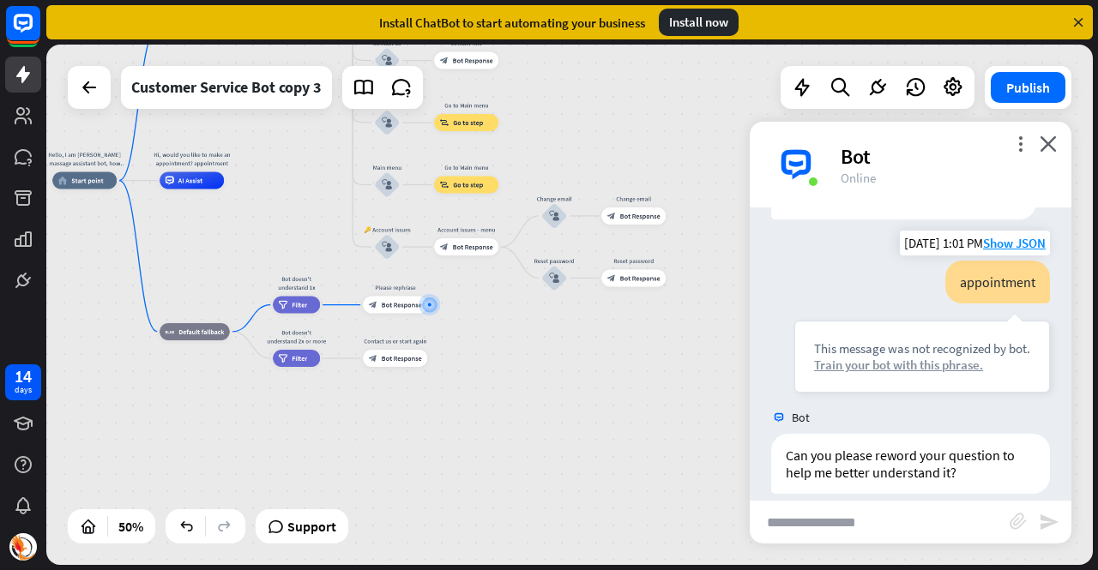
click at [952, 357] on div "Train your bot with this phrase." at bounding box center [922, 365] width 216 height 16
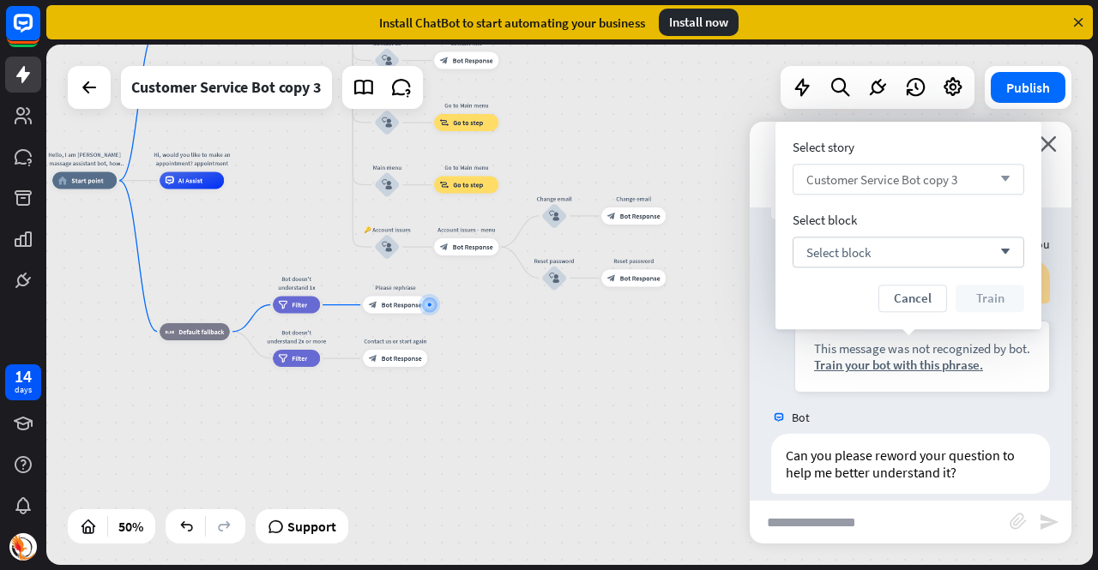
click at [882, 178] on span "Customer Service Bot copy 3" at bounding box center [881, 180] width 151 height 16
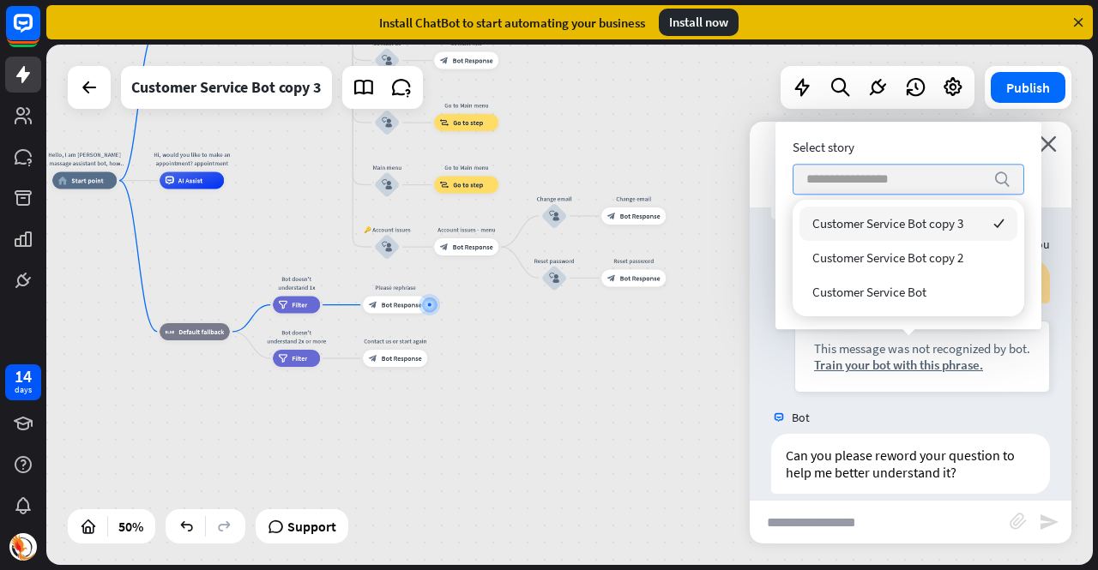
click at [882, 178] on input "search" at bounding box center [895, 179] width 178 height 29
click at [1041, 210] on div "Select story search Select block Select block arrow_down Cancel Train" at bounding box center [908, 226] width 266 height 208
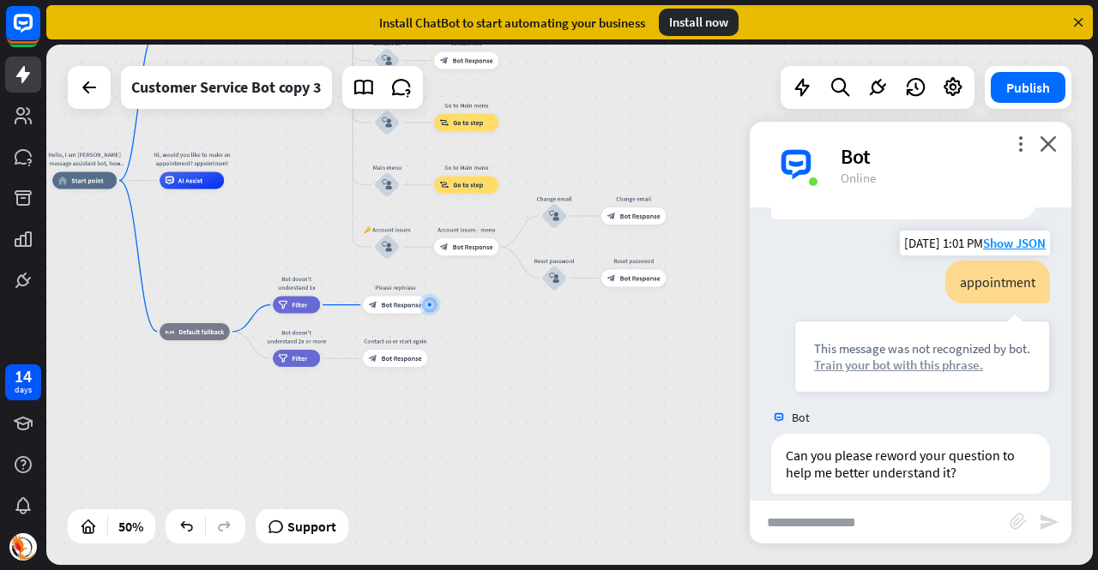
click at [884, 357] on div "Train your bot with this phrase." at bounding box center [922, 365] width 216 height 16
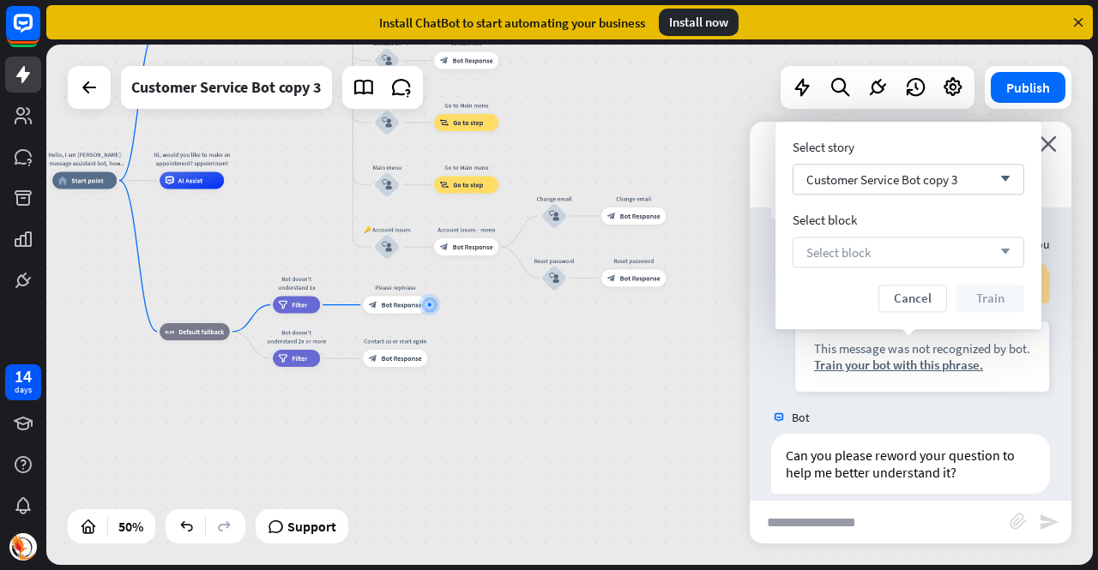
click at [872, 254] on div "Select block arrow_down" at bounding box center [909, 252] width 232 height 31
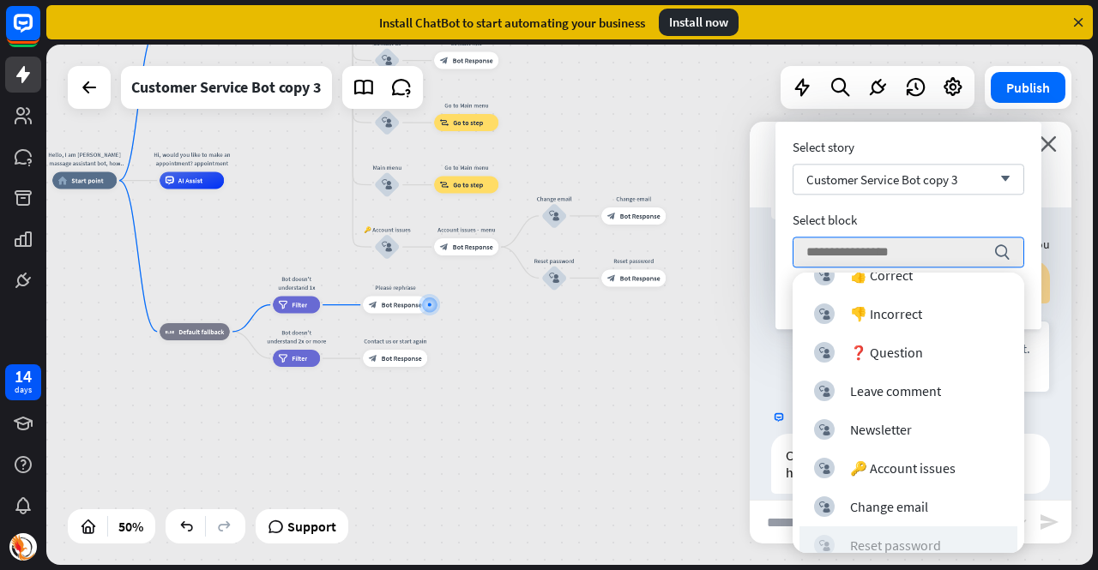
scroll to position [389, 0]
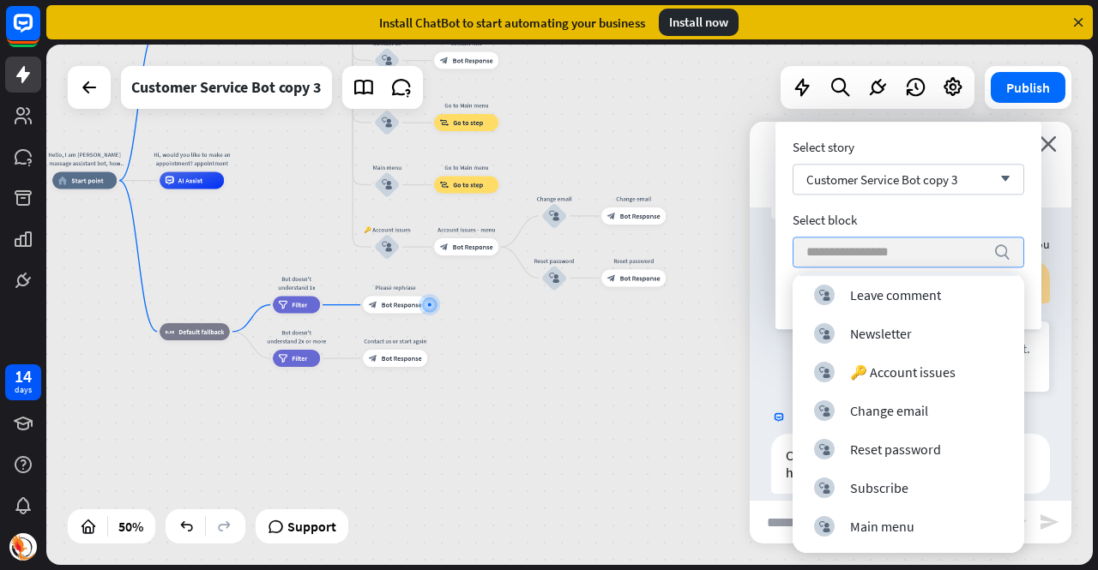
click at [875, 251] on input "search" at bounding box center [895, 252] width 178 height 29
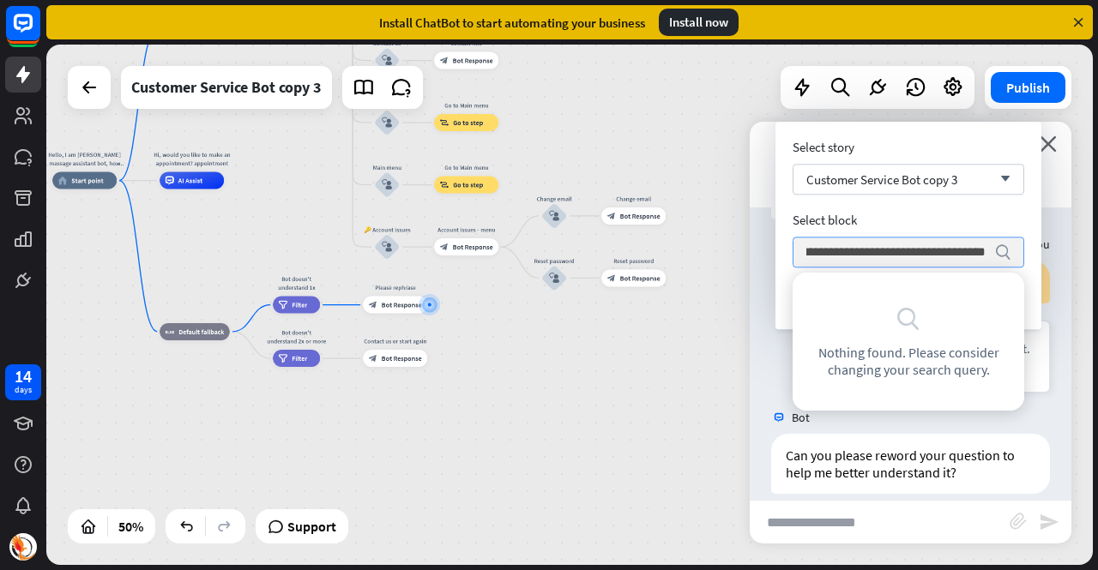
scroll to position [0, 287]
type input "**********"
click at [1002, 254] on icon "search" at bounding box center [1002, 252] width 17 height 17
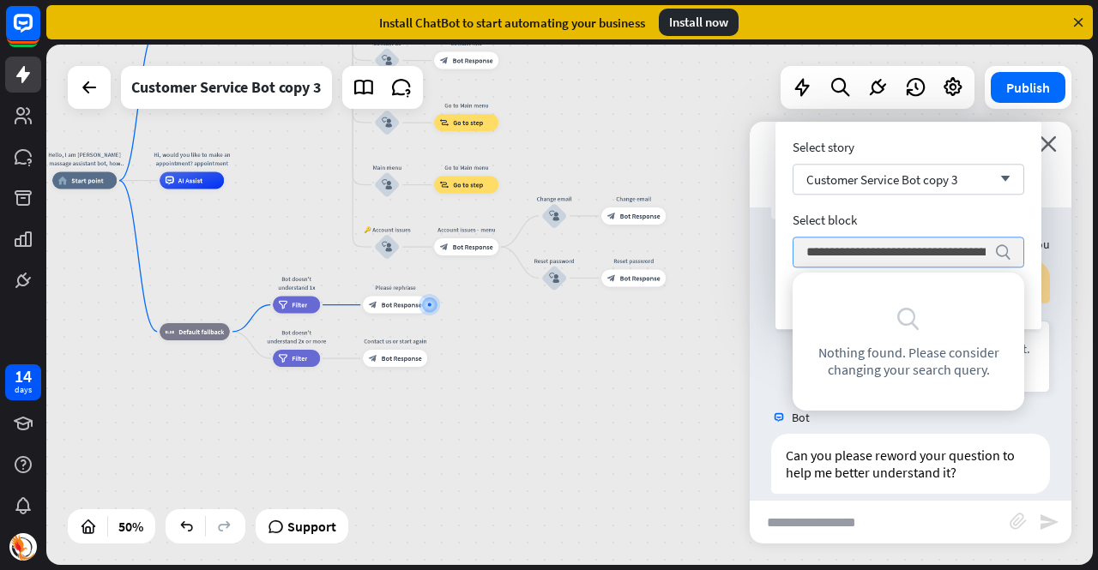
click at [927, 243] on input "**********" at bounding box center [895, 253] width 179 height 30
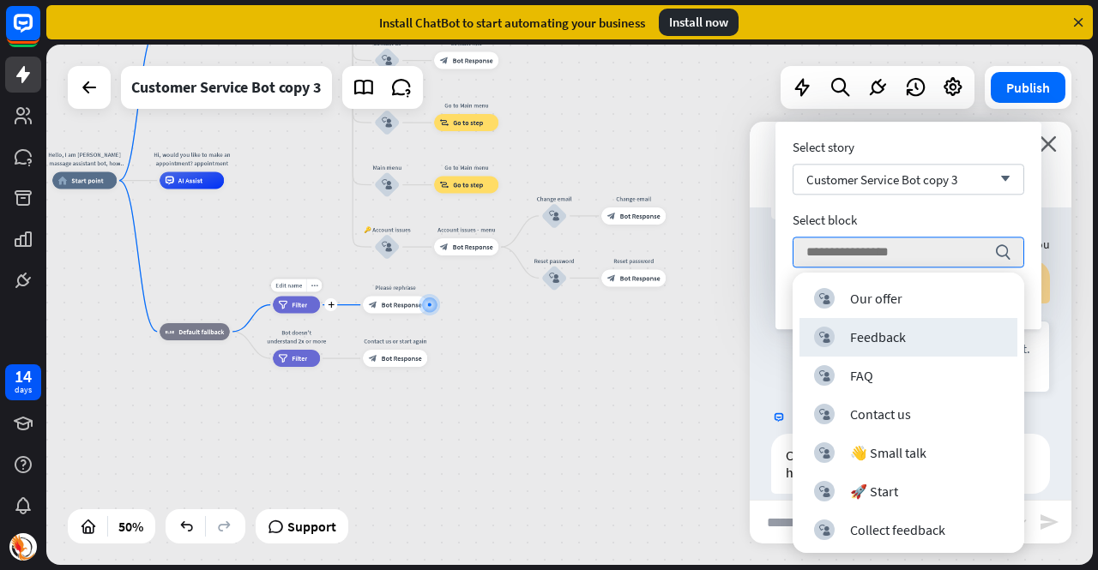
click at [287, 301] on icon "filter" at bounding box center [283, 305] width 9 height 9
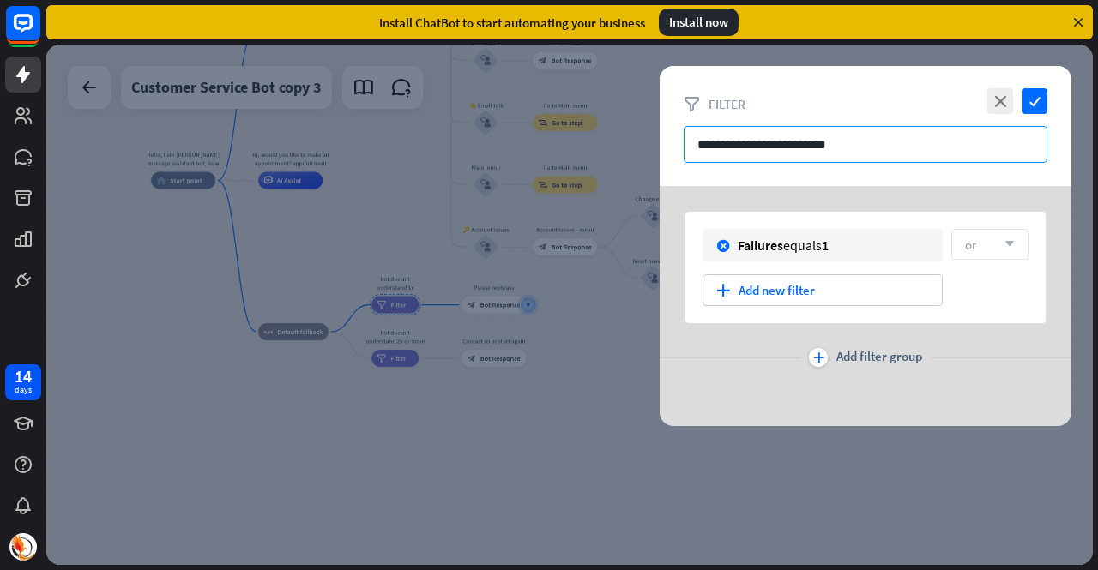
click at [775, 139] on input "**********" at bounding box center [866, 144] width 364 height 37
click at [602, 323] on div at bounding box center [569, 305] width 1047 height 521
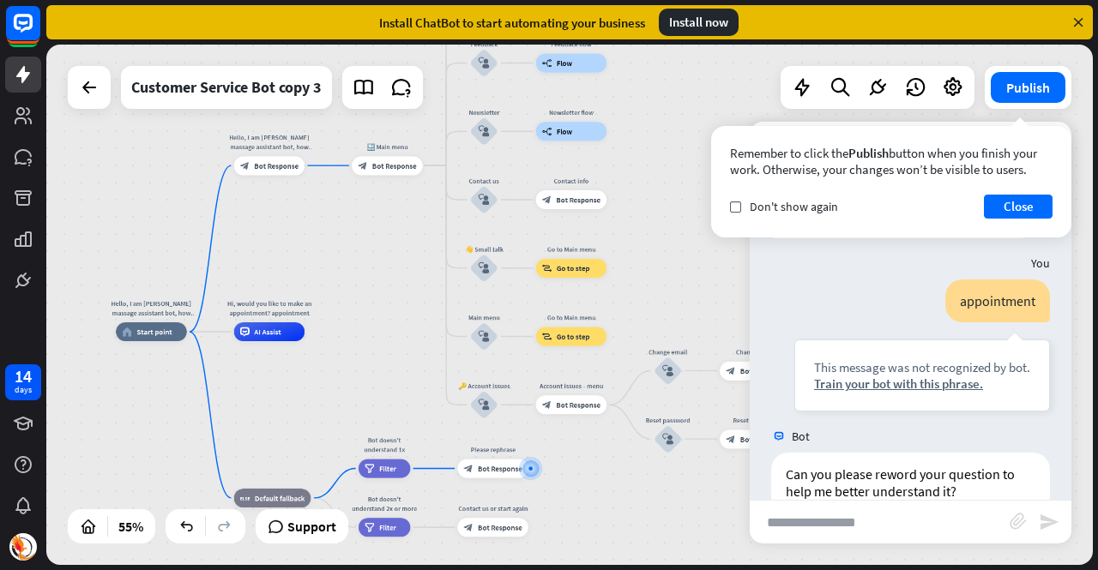
drag, startPoint x: 648, startPoint y: 130, endPoint x: 658, endPoint y: 293, distance: 163.3
click at [658, 293] on div "Hello, I am [PERSON_NAME] massage assistant bot, how can I help you [DATE]? hom…" at bounding box center [569, 305] width 1047 height 521
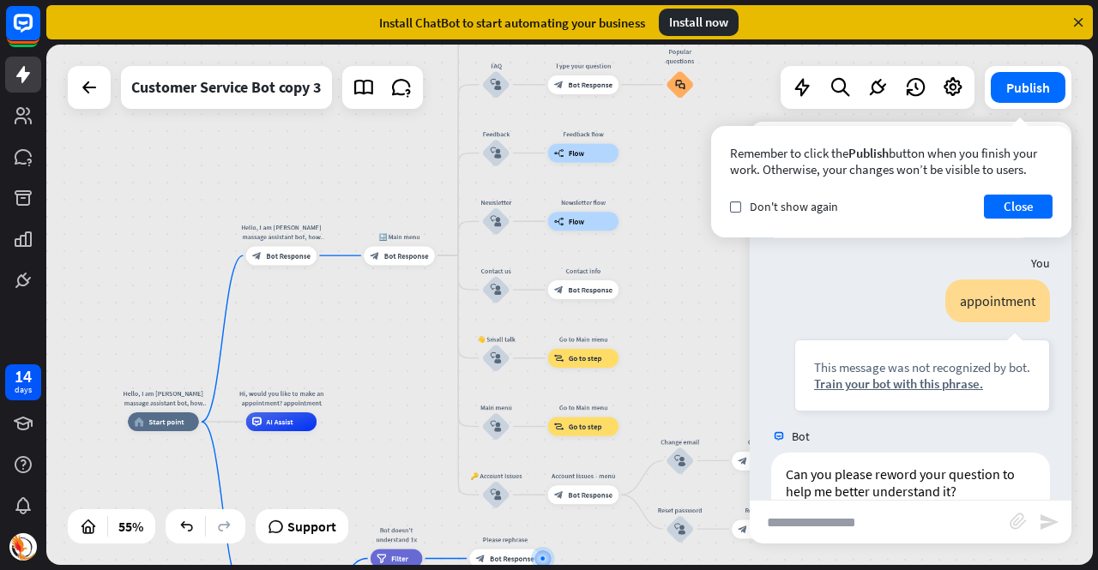
drag, startPoint x: 657, startPoint y: 160, endPoint x: 671, endPoint y: 255, distance: 95.4
click at [671, 255] on div "Hello, I am [PERSON_NAME] massage assistant bot, how can I help you [DATE]? hom…" at bounding box center [569, 305] width 1047 height 521
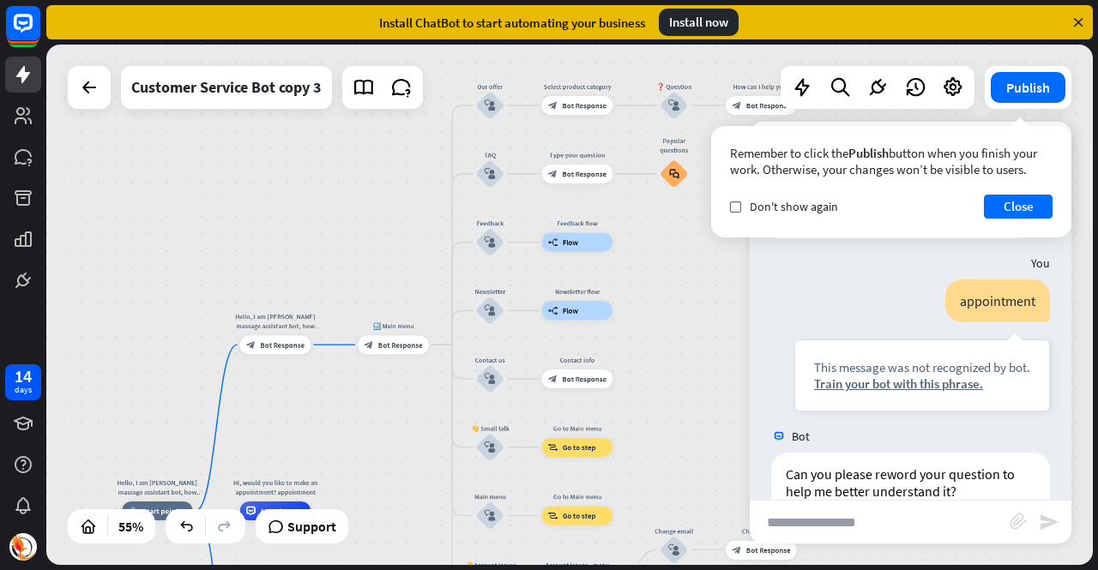
drag, startPoint x: 671, startPoint y: 255, endPoint x: 657, endPoint y: 335, distance: 80.9
click at [657, 335] on div "Hello, I am [PERSON_NAME] massage assistant bot, how can I help you [DATE]? hom…" at bounding box center [569, 305] width 1047 height 521
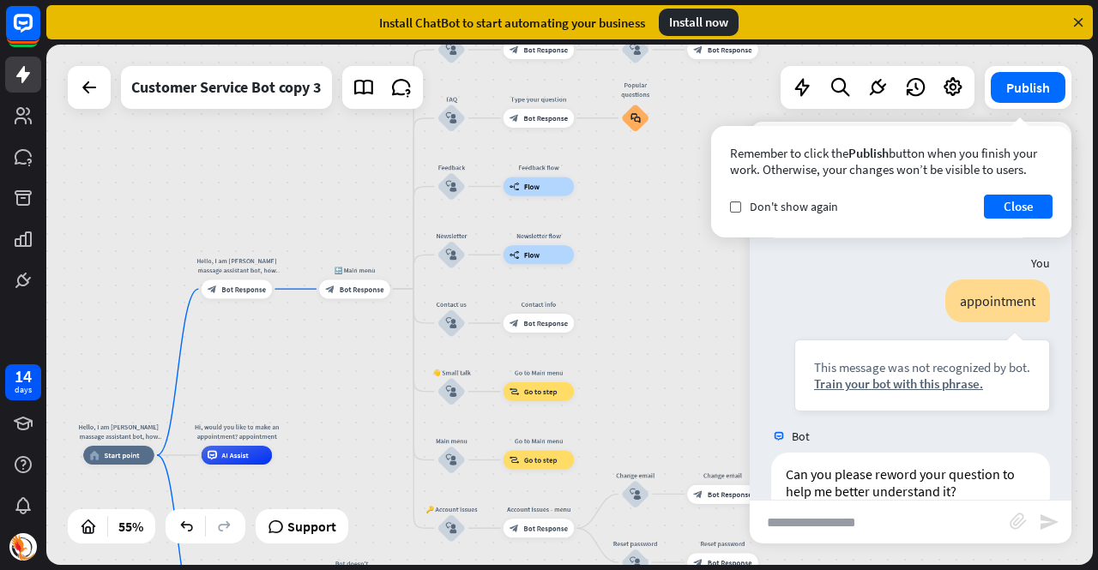
drag, startPoint x: 630, startPoint y: 262, endPoint x: 612, endPoint y: 200, distance: 64.9
click at [612, 200] on div "Hello, I am [PERSON_NAME] massage assistant bot, how can I help you [DATE]? hom…" at bounding box center [569, 305] width 1047 height 521
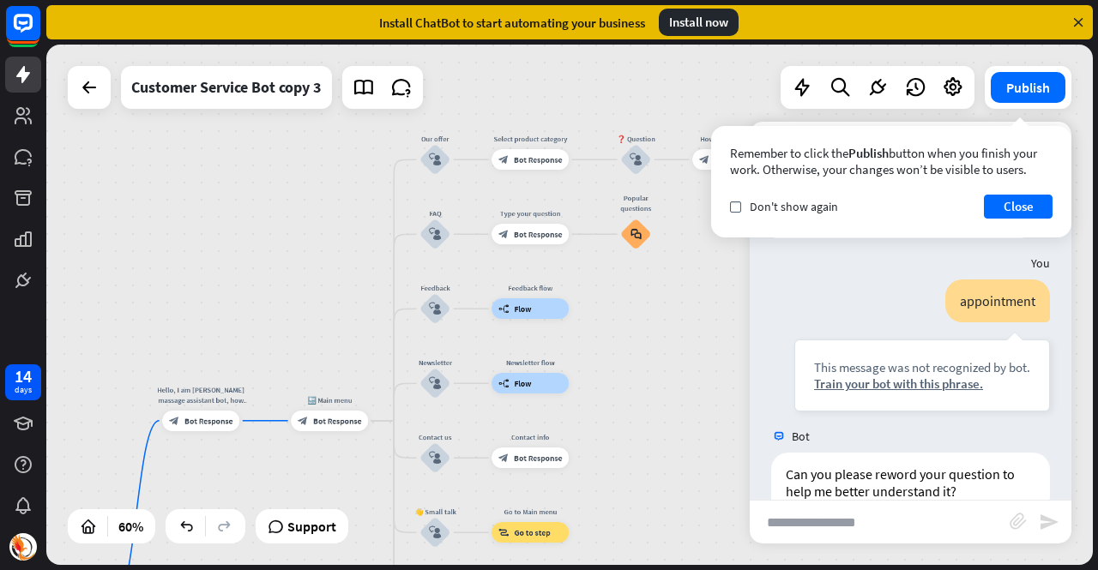
drag, startPoint x: 618, startPoint y: 229, endPoint x: 614, endPoint y: 411, distance: 181.9
click at [614, 411] on div "Hello, I am [PERSON_NAME] massage assistant bot, how can I help you [DATE]? hom…" at bounding box center [569, 305] width 1047 height 521
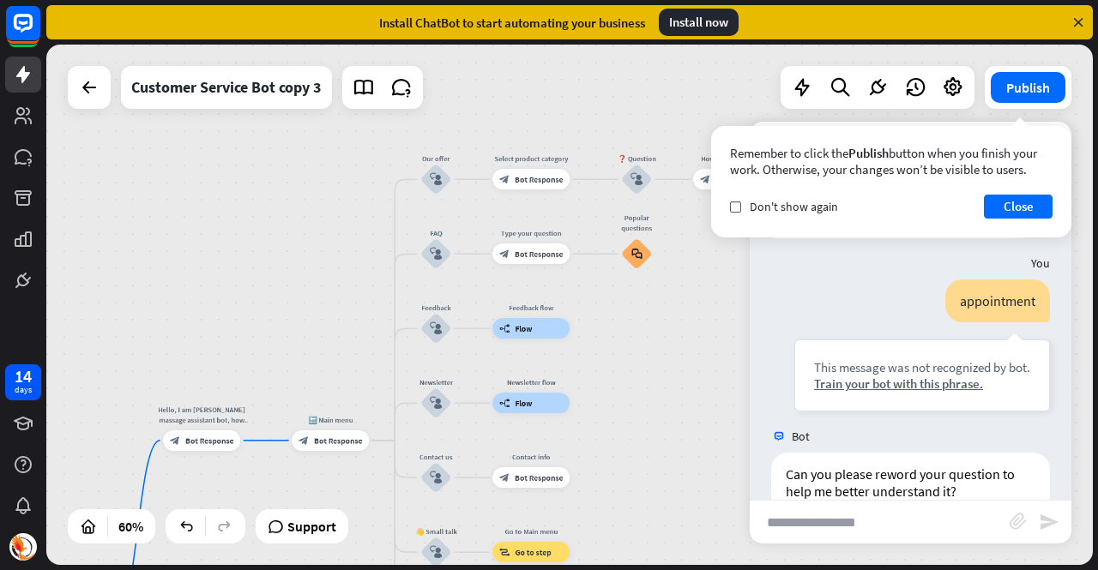
drag, startPoint x: 634, startPoint y: 353, endPoint x: 635, endPoint y: 374, distance: 21.5
click at [635, 374] on div "Hello, I am [PERSON_NAME] massage assistant bot, how can I help you [DATE]? hom…" at bounding box center [569, 305] width 1047 height 521
click at [435, 147] on div "Edit name" at bounding box center [427, 152] width 42 height 15
drag, startPoint x: 451, startPoint y: 157, endPoint x: 400, endPoint y: 156, distance: 51.5
click at [400, 156] on input "*********" at bounding box center [436, 153] width 72 height 15
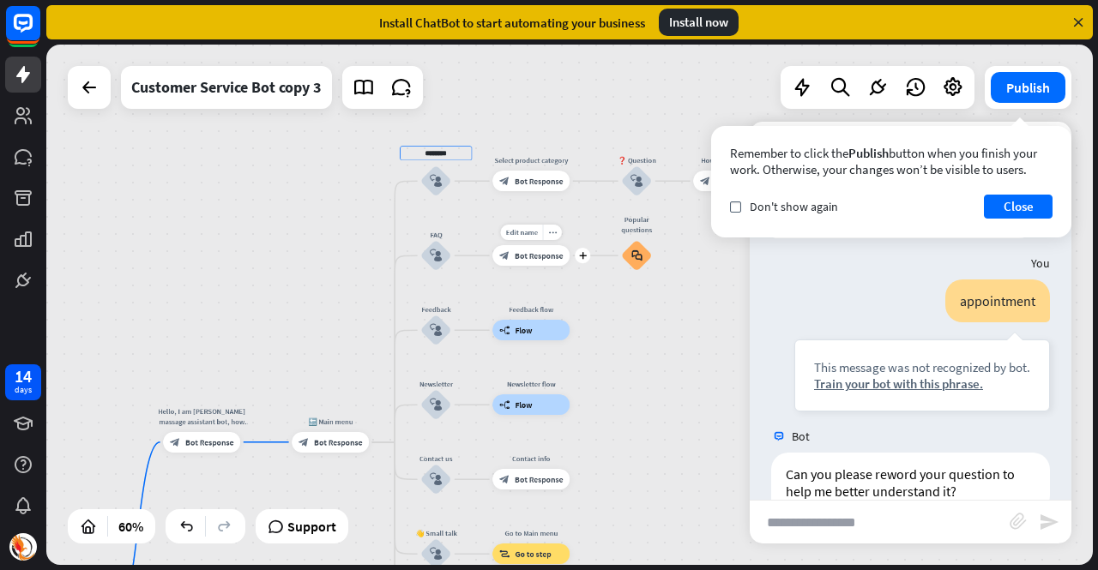
type input "********"
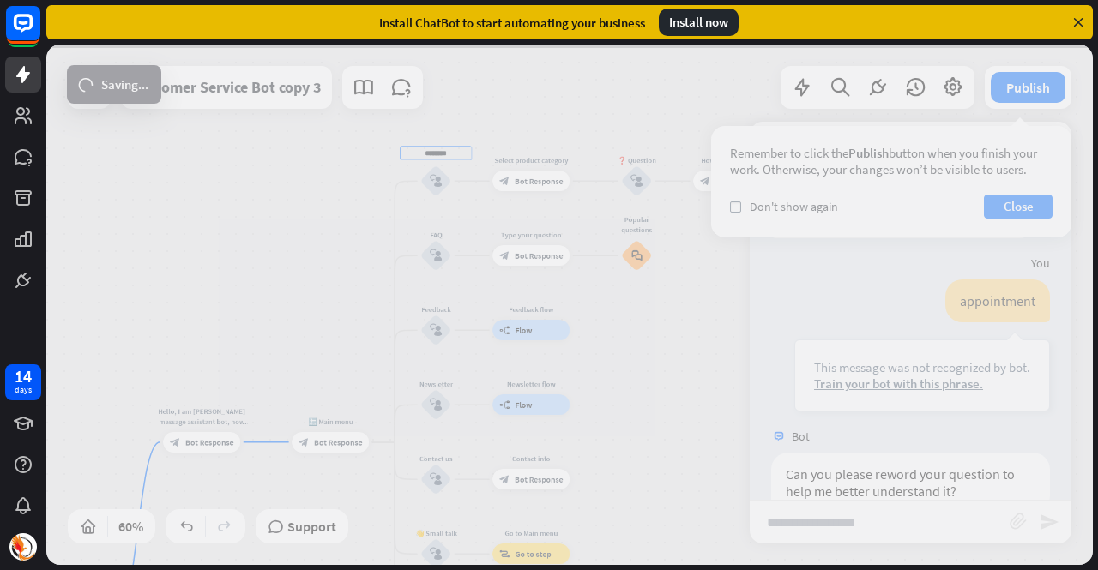
click at [580, 298] on div "Hello, I am [PERSON_NAME] massage assistant bot, how can I help you [DATE]? hom…" at bounding box center [569, 305] width 1047 height 521
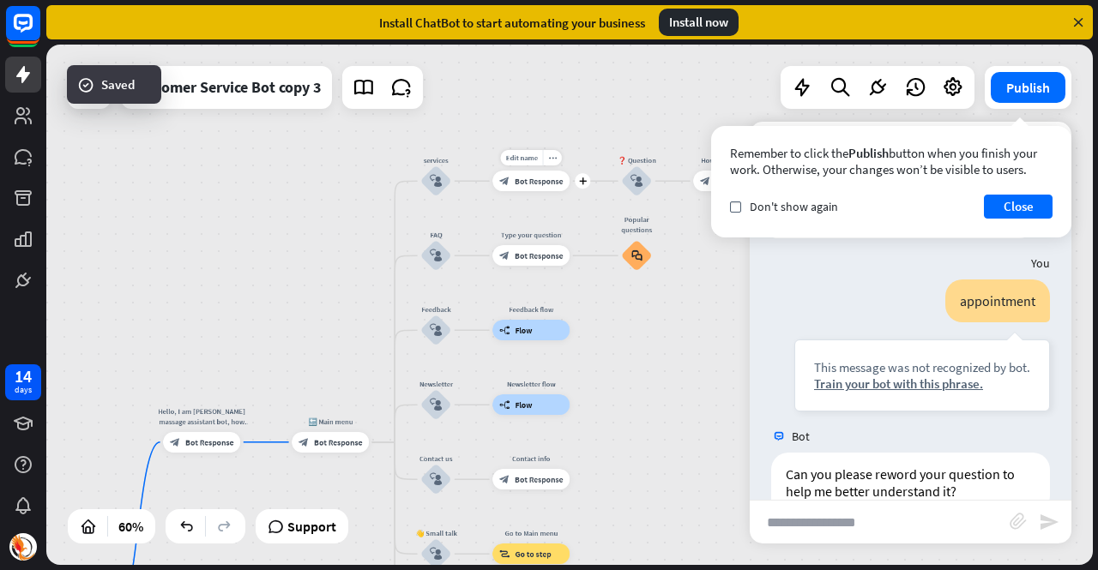
click at [534, 180] on span "Bot Response" at bounding box center [539, 181] width 48 height 10
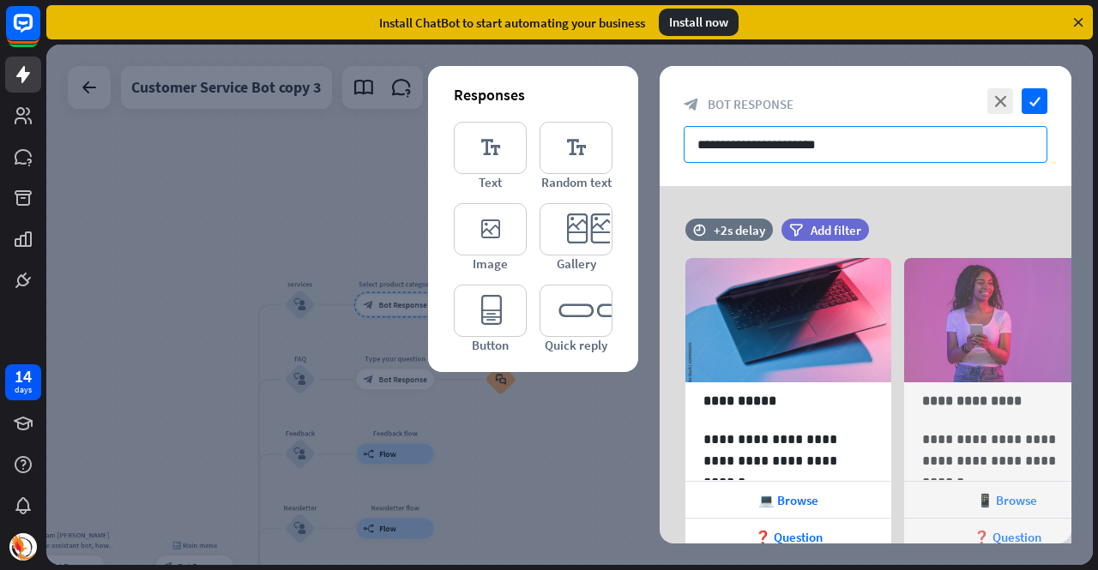
click at [739, 131] on input "**********" at bounding box center [866, 144] width 364 height 37
click at [789, 142] on input "**********" at bounding box center [866, 144] width 364 height 37
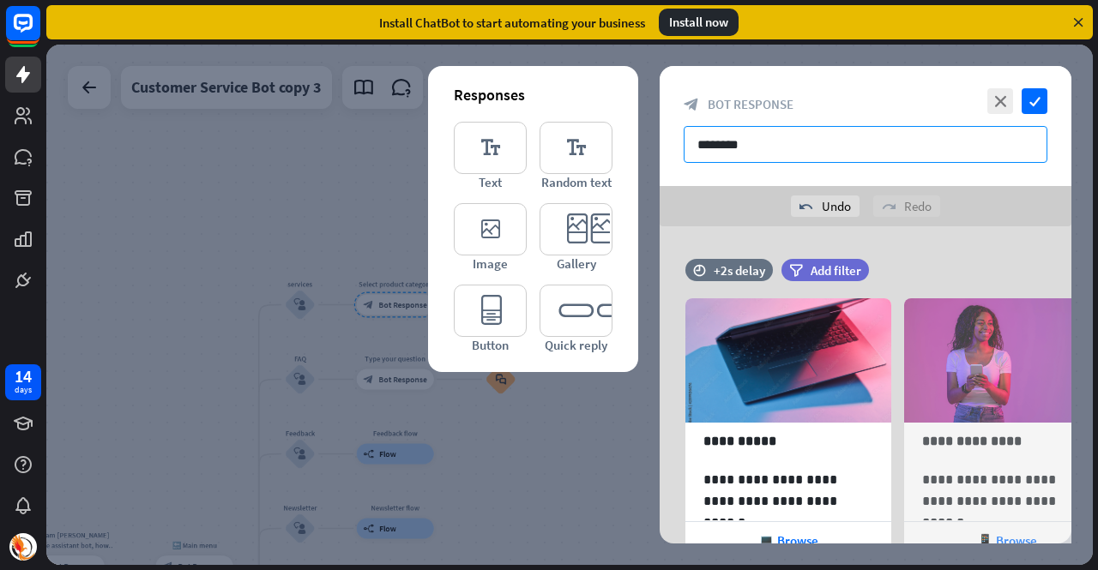
click at [787, 152] on input "********" at bounding box center [866, 144] width 364 height 37
click at [787, 151] on input "********" at bounding box center [866, 144] width 364 height 37
click at [769, 145] on input "**********" at bounding box center [866, 144] width 364 height 37
click at [830, 140] on input "**********" at bounding box center [866, 144] width 364 height 37
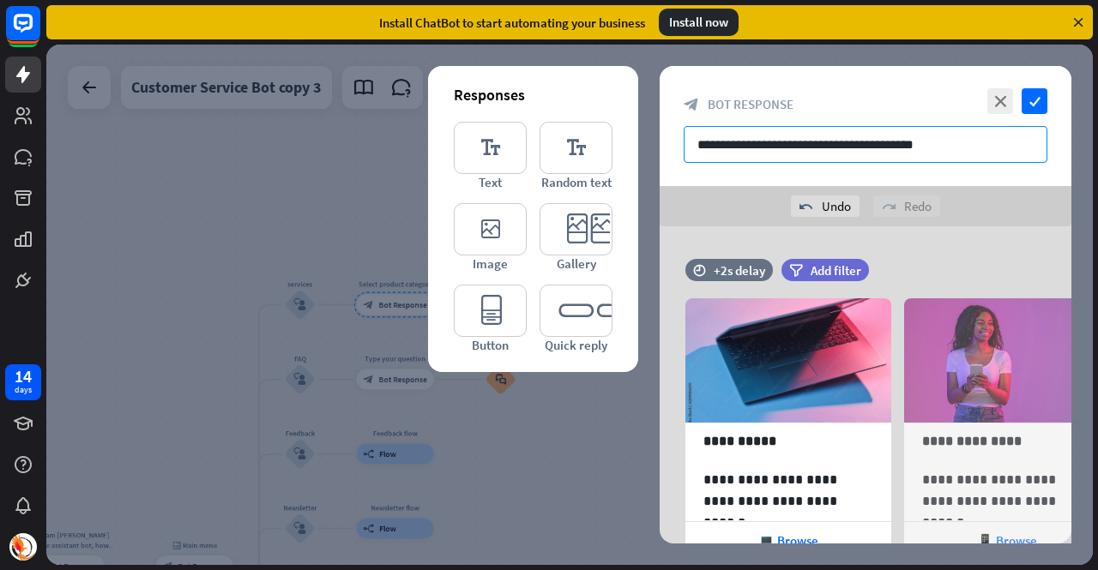
click at [835, 147] on input "**********" at bounding box center [866, 144] width 364 height 37
type input "**********"
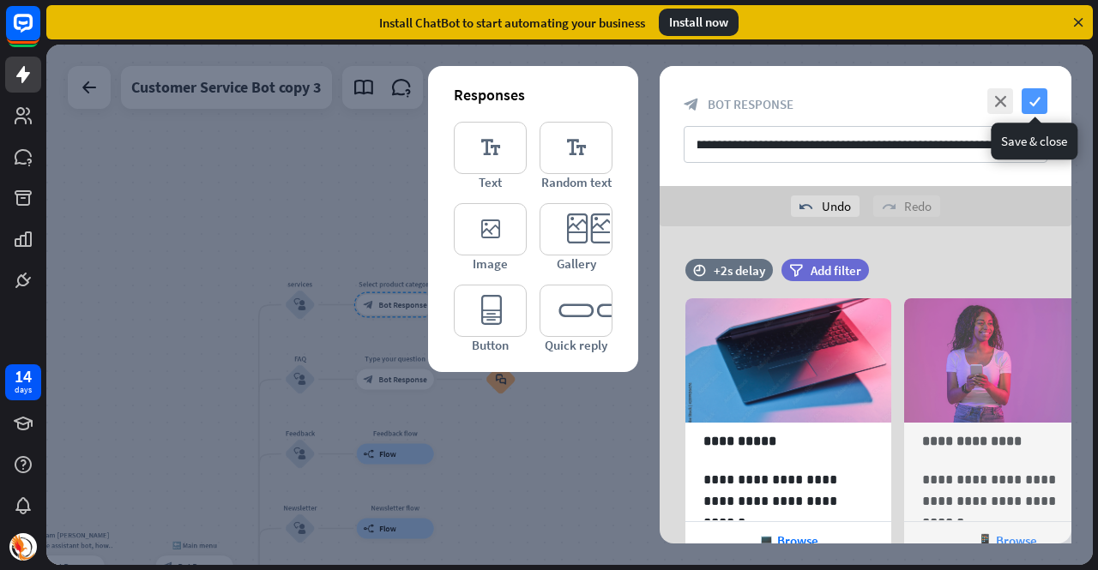
scroll to position [0, 0]
click at [1023, 99] on icon "check" at bounding box center [1035, 101] width 26 height 26
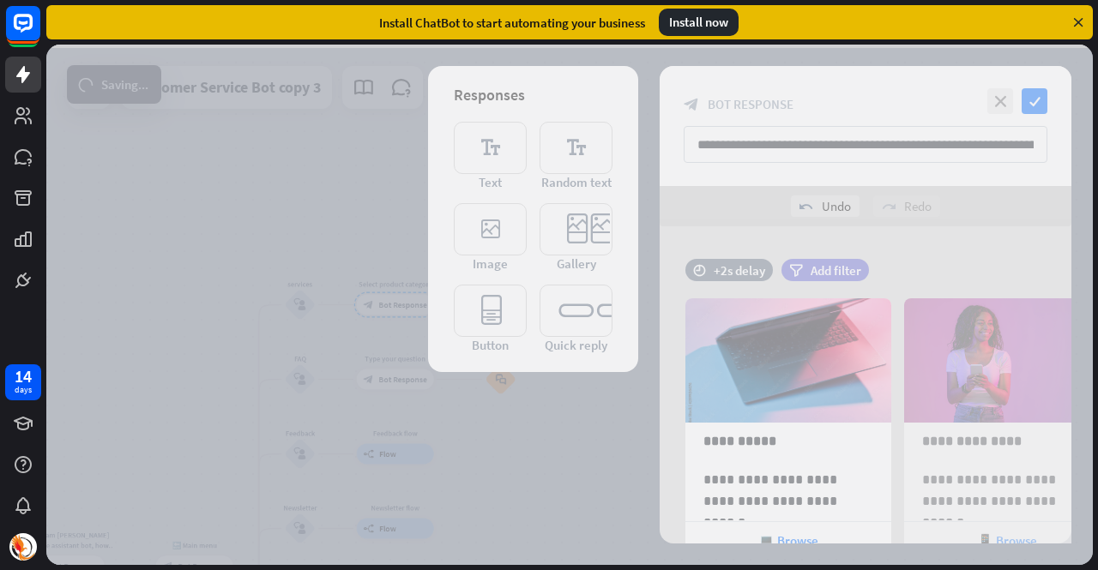
scroll to position [496, 0]
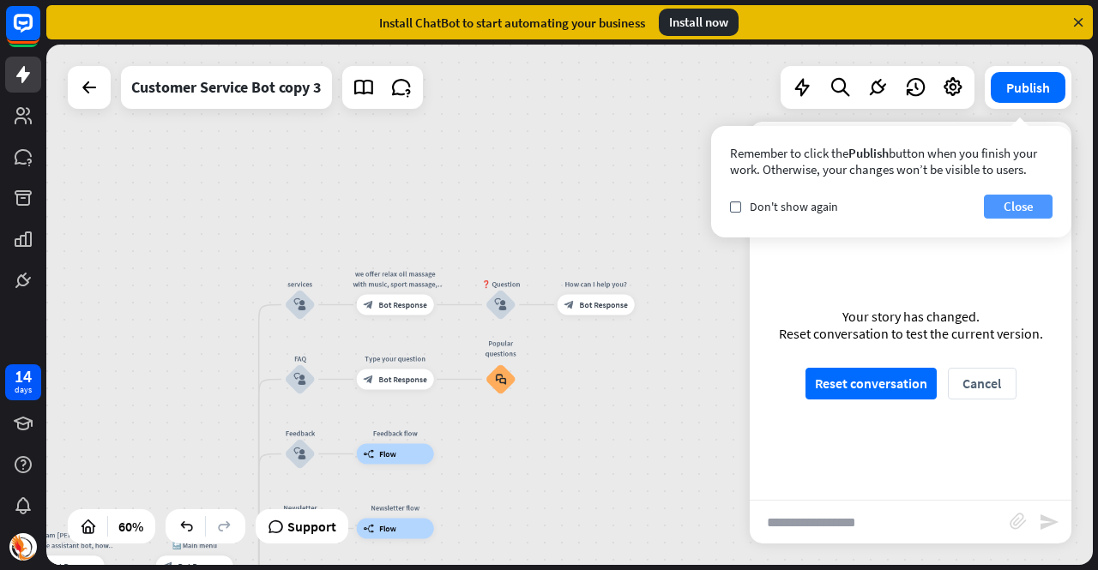
click at [999, 203] on button "Close" at bounding box center [1018, 207] width 69 height 24
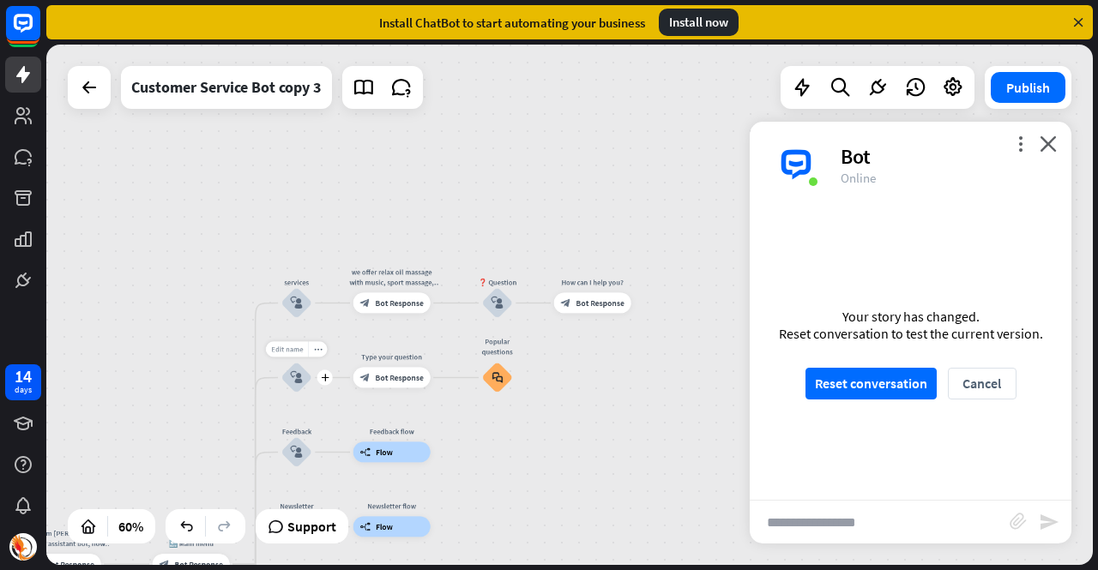
click at [291, 347] on span "Edit name" at bounding box center [287, 349] width 32 height 9
type input "*"
type input "*****"
click at [444, 420] on div "Hello, I am [PERSON_NAME] massage assistant bot, how can I help you [DATE]? hom…" at bounding box center [569, 305] width 1047 height 521
click at [403, 381] on span "Bot Response" at bounding box center [399, 377] width 48 height 10
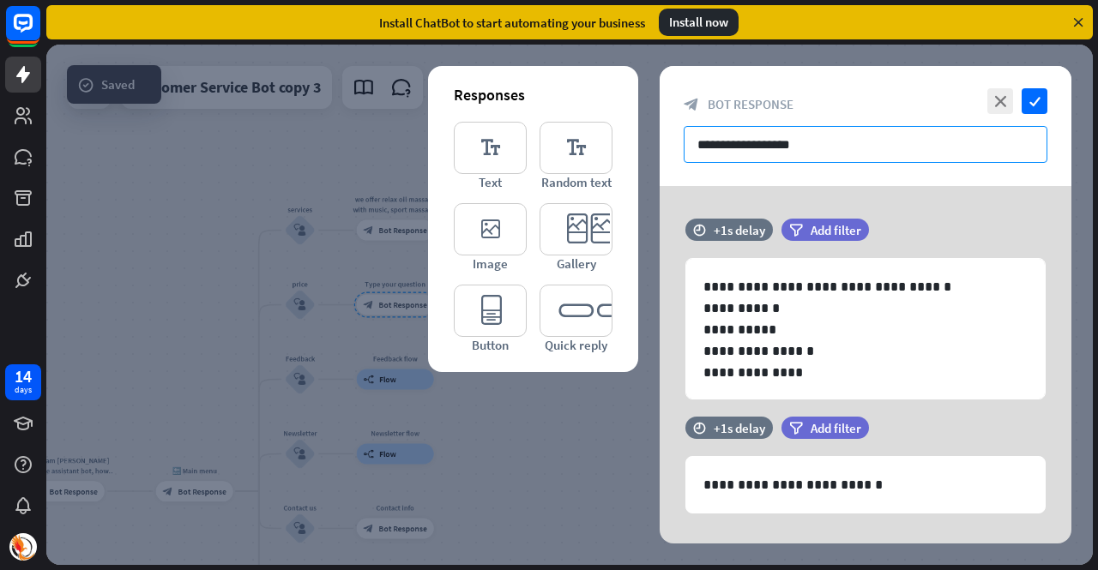
click at [728, 142] on input "**********" at bounding box center [866, 144] width 364 height 37
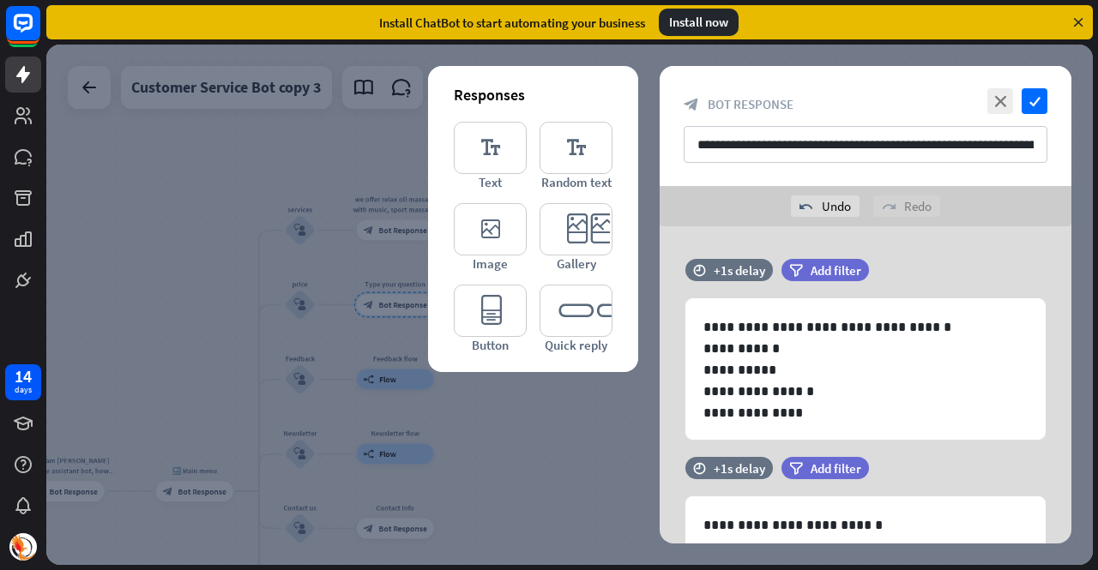
click at [1041, 184] on div "**********" at bounding box center [866, 126] width 412 height 120
drag, startPoint x: 1027, startPoint y: 145, endPoint x: 1059, endPoint y: 140, distance: 32.2
click at [1059, 140] on div "**********" at bounding box center [866, 126] width 412 height 120
click at [1027, 140] on input "**********" at bounding box center [866, 144] width 364 height 37
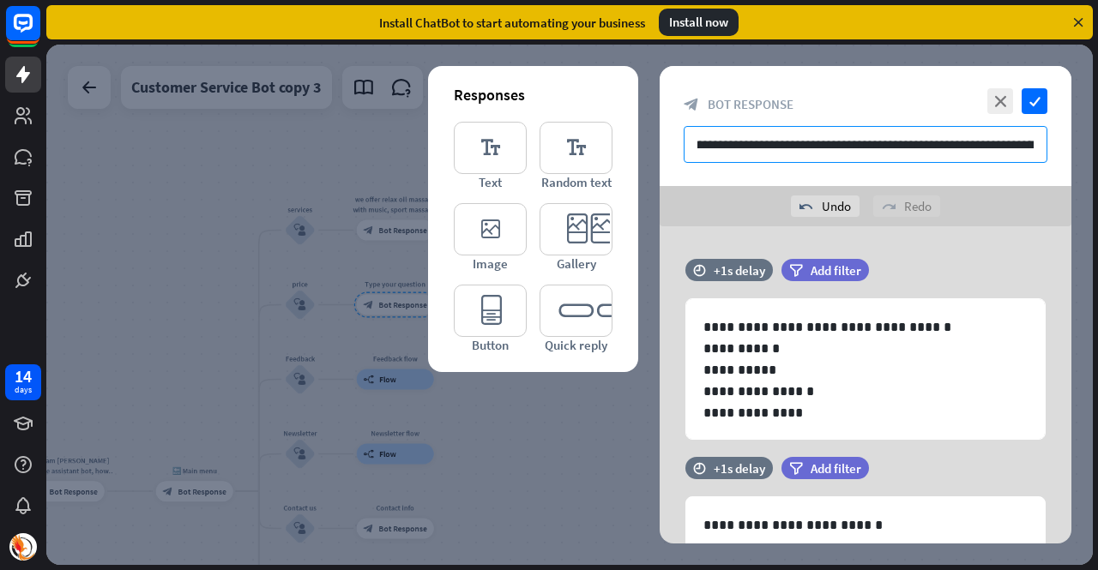
scroll to position [0, 54]
type input "**********"
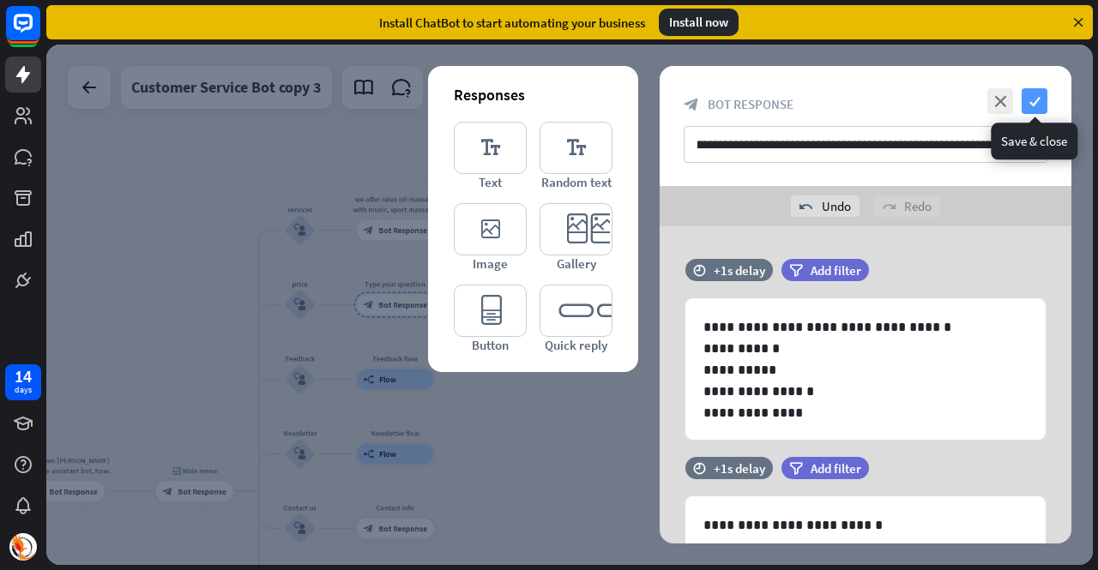
scroll to position [0, 0]
click at [1033, 106] on icon "check" at bounding box center [1035, 101] width 26 height 26
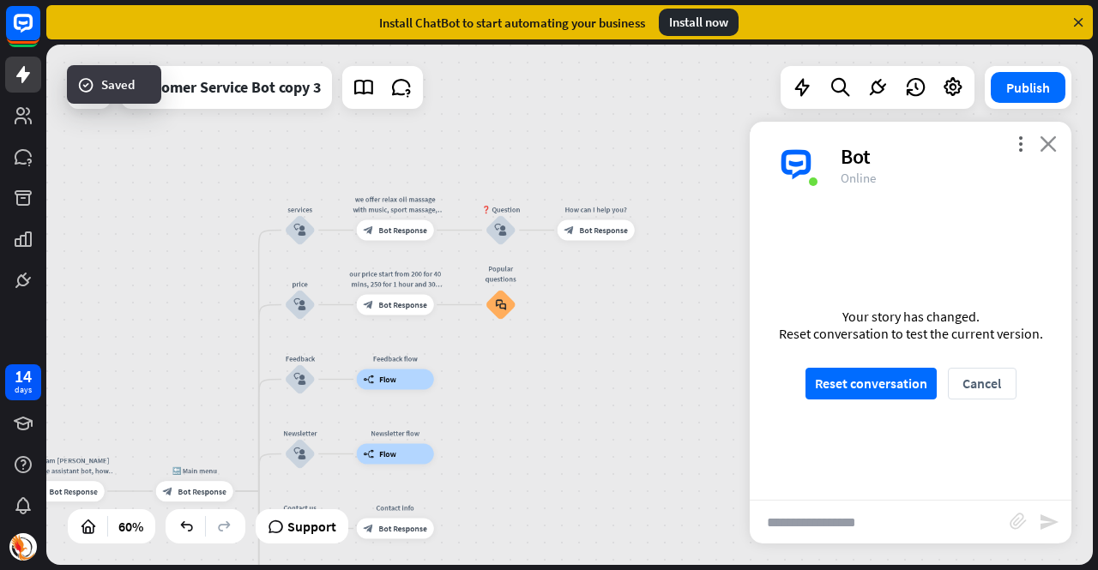
click at [1053, 148] on div "Customer Service Bot copy 3 Publish 60% Support success Saved close Interaction…" at bounding box center [569, 305] width 1047 height 521
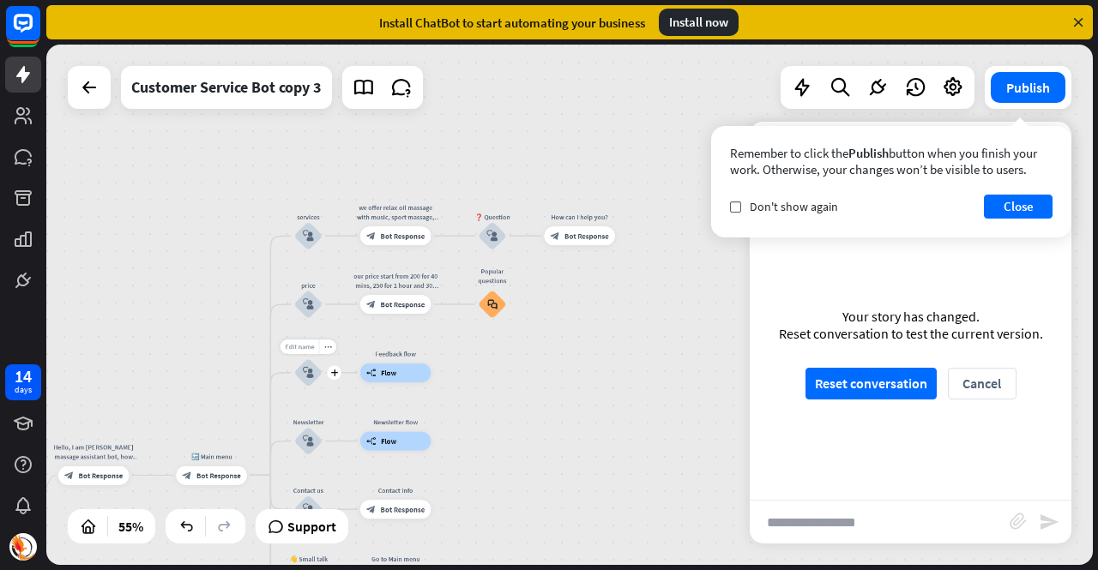
click at [304, 343] on span "Edit name" at bounding box center [299, 347] width 29 height 9
click at [312, 349] on input "********" at bounding box center [308, 347] width 66 height 13
type input "**********"
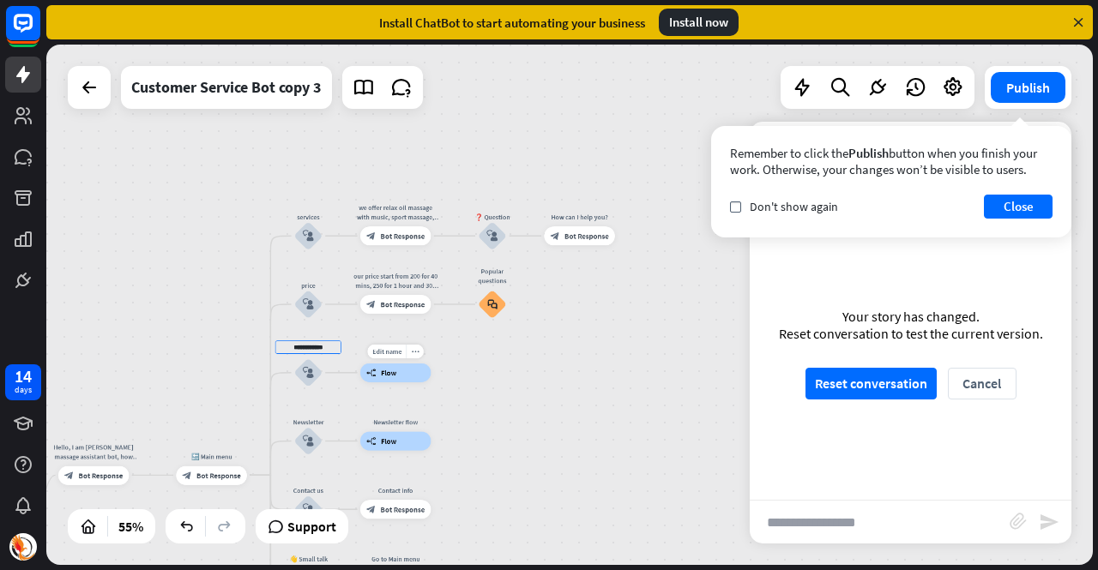
click at [400, 365] on div "**********" at bounding box center [569, 305] width 1047 height 521
click at [397, 356] on div "Edit name" at bounding box center [386, 352] width 39 height 15
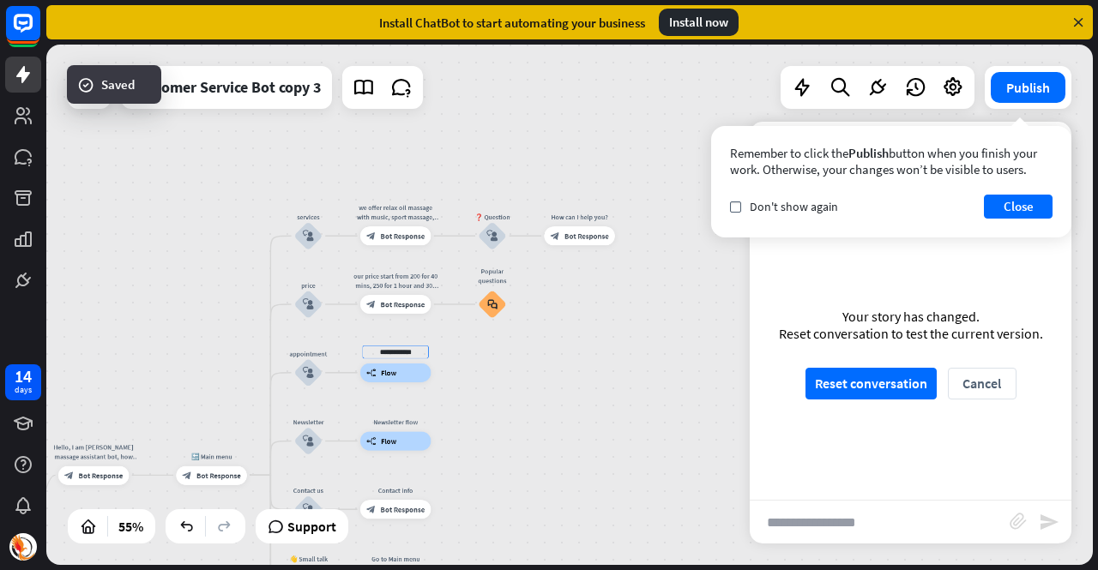
click at [397, 352] on input "**********" at bounding box center [396, 352] width 66 height 13
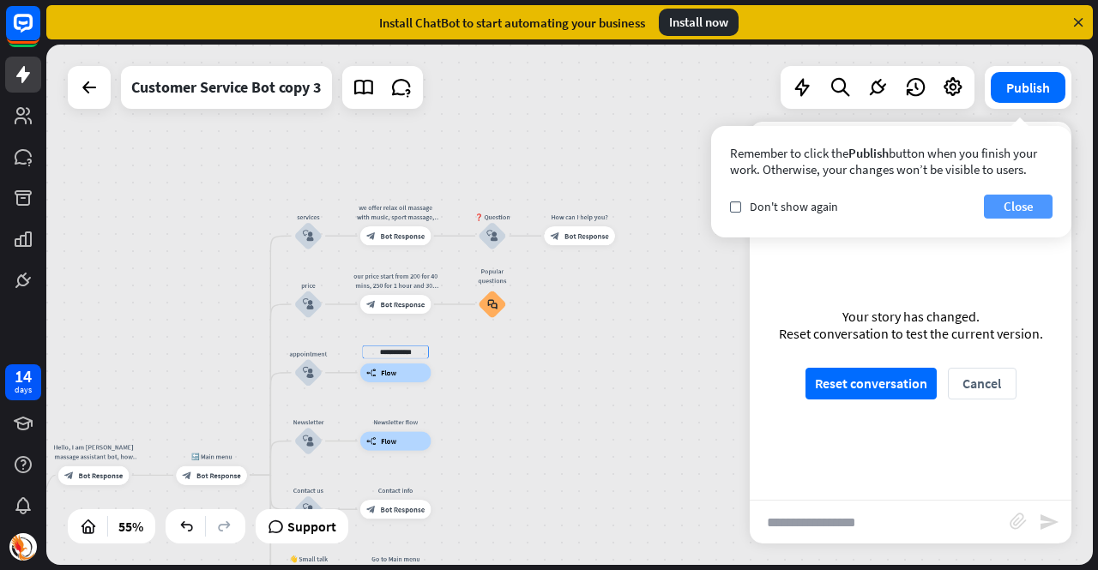
click at [1011, 208] on button "Close" at bounding box center [1018, 207] width 69 height 24
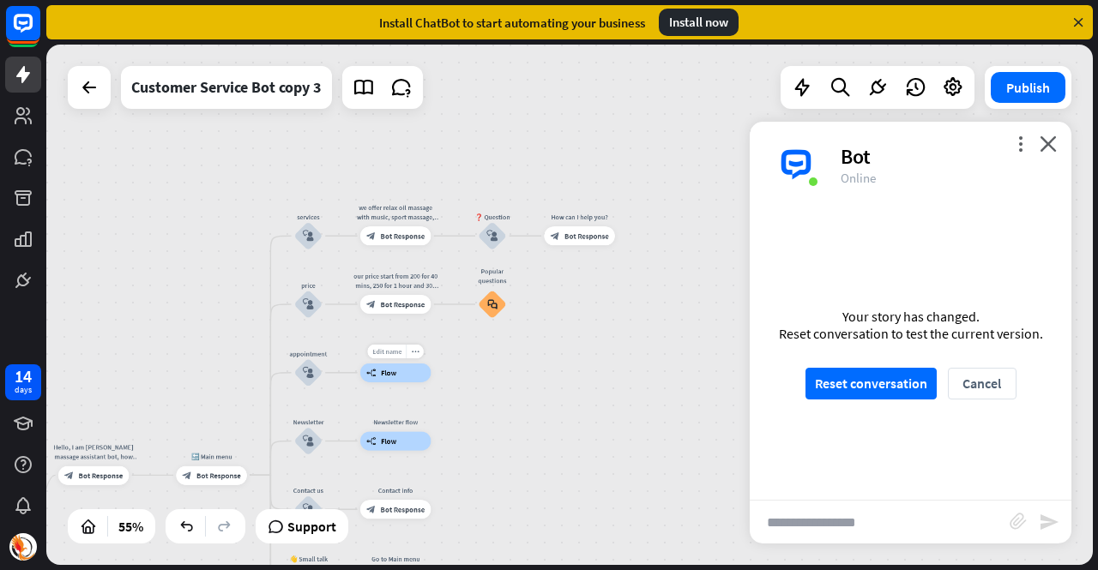
click at [392, 349] on span "Edit name" at bounding box center [386, 351] width 29 height 9
click at [392, 347] on input "**********" at bounding box center [396, 352] width 66 height 13
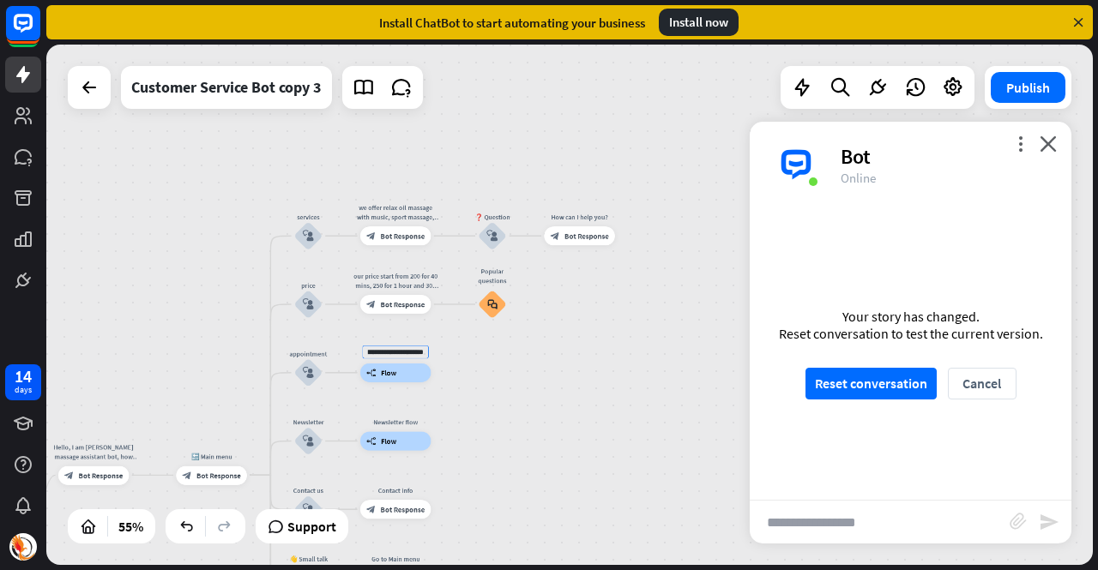
type input "**********"
click at [577, 433] on div "**********" at bounding box center [569, 305] width 1047 height 521
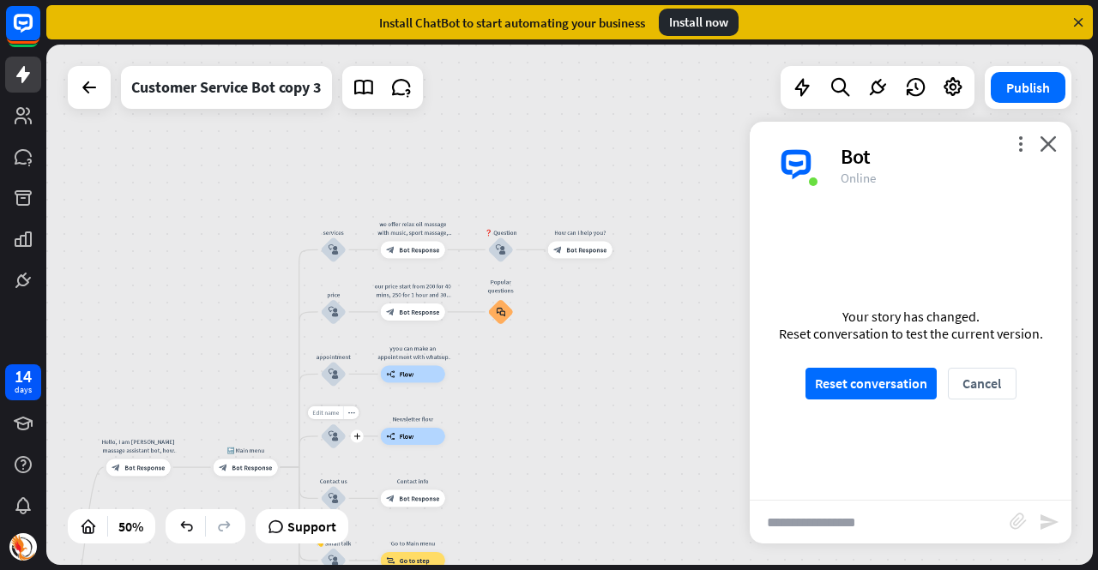
click at [323, 408] on div "Edit name" at bounding box center [325, 413] width 35 height 13
click at [323, 408] on input "**********" at bounding box center [334, 413] width 60 height 12
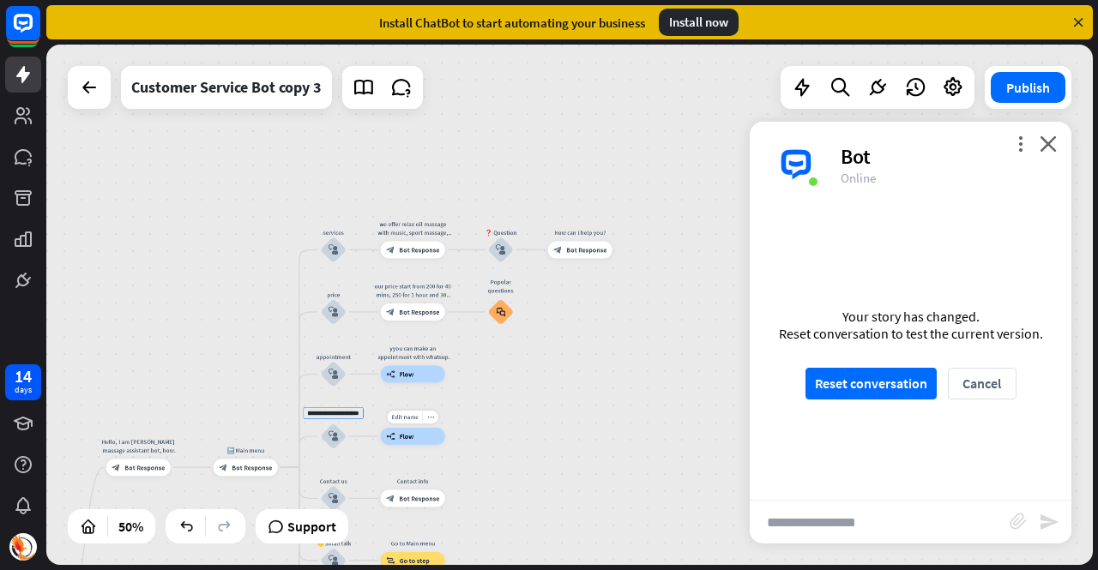
type input "**********"
click at [417, 425] on div "**********" at bounding box center [569, 305] width 1047 height 521
click at [413, 417] on span "Edit name" at bounding box center [404, 417] width 27 height 8
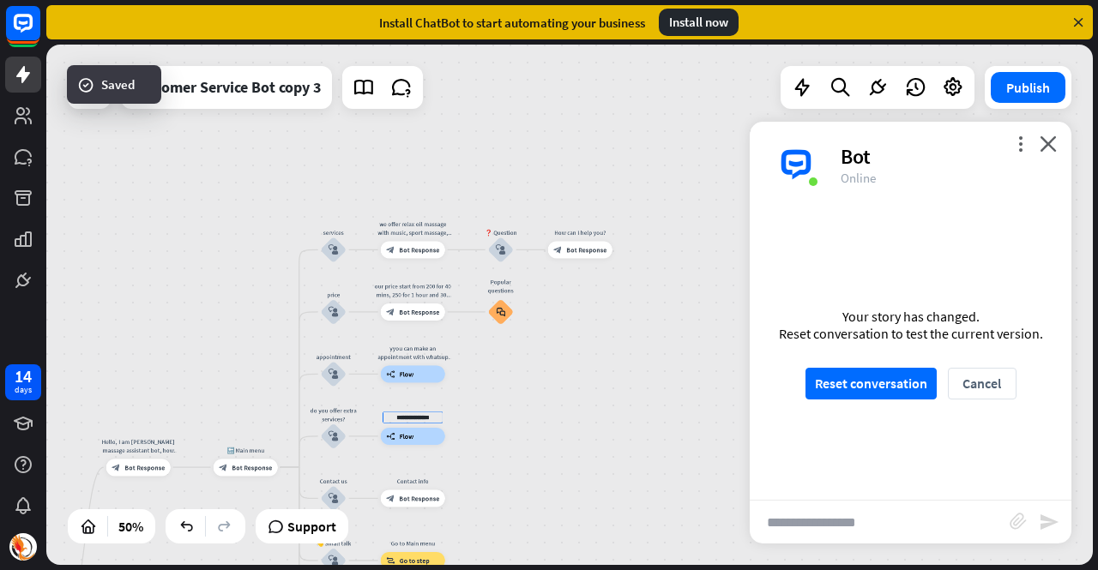
click at [413, 417] on input "**********" at bounding box center [413, 418] width 60 height 12
type input "**********"
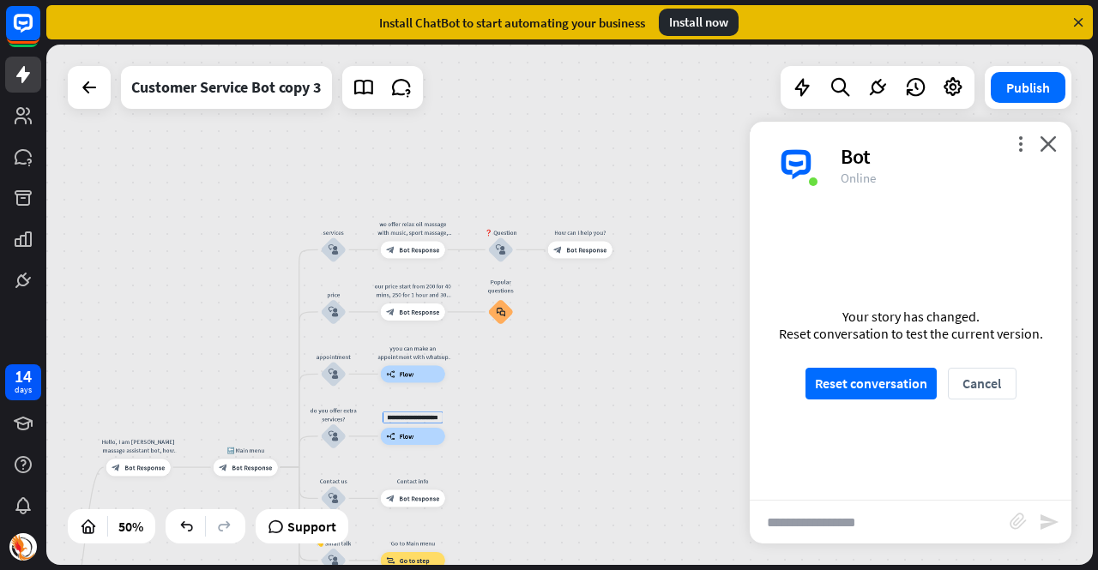
click at [555, 467] on div "Hello, I am [PERSON_NAME] massage assistant bot, how can I help you [DATE]? hom…" at bounding box center [569, 305] width 1047 height 521
click at [410, 479] on span "Edit name" at bounding box center [404, 479] width 27 height 8
type input "*"
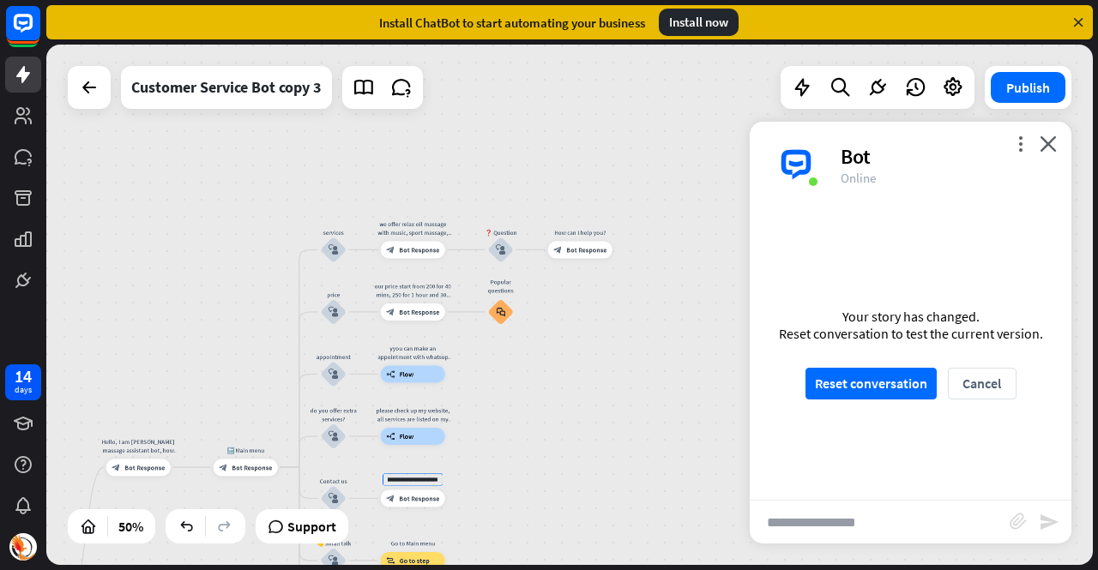
type input "**********"
click at [620, 442] on div "Hello, I am [PERSON_NAME] massage assistant bot, how can I help you [DATE]? hom…" at bounding box center [569, 305] width 1047 height 521
click at [1040, 90] on button "Publish" at bounding box center [1028, 87] width 75 height 31
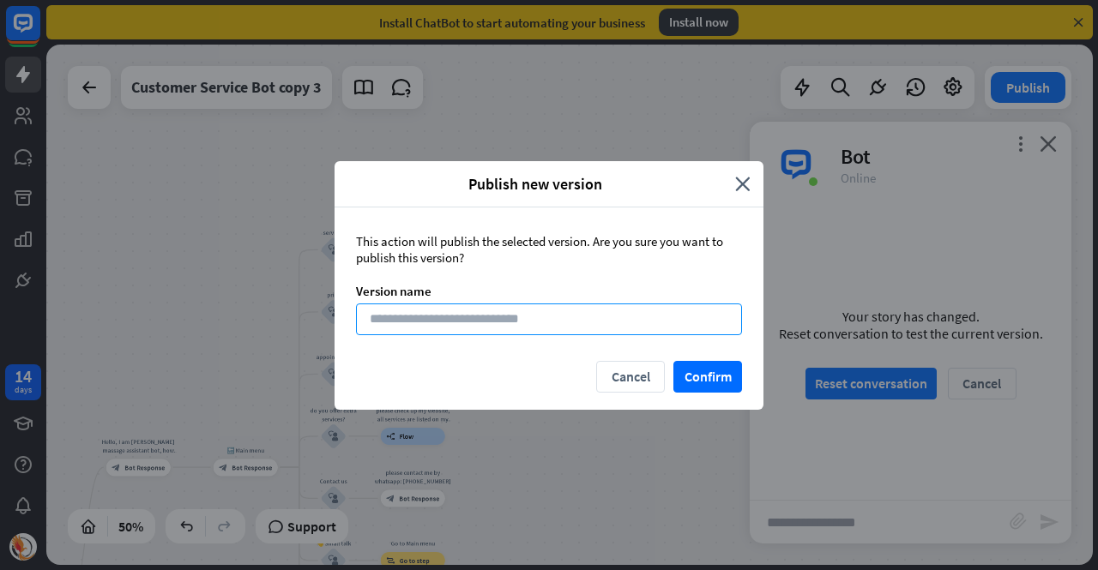
click at [498, 307] on input at bounding box center [549, 320] width 386 height 32
type input "**********"
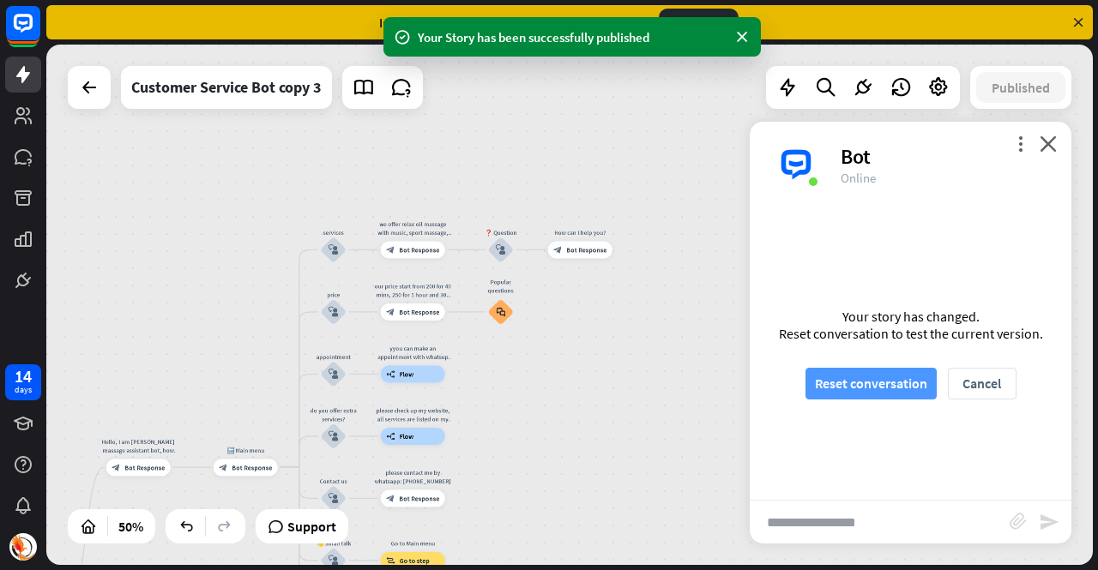
click at [854, 382] on button "Reset conversation" at bounding box center [870, 384] width 131 height 32
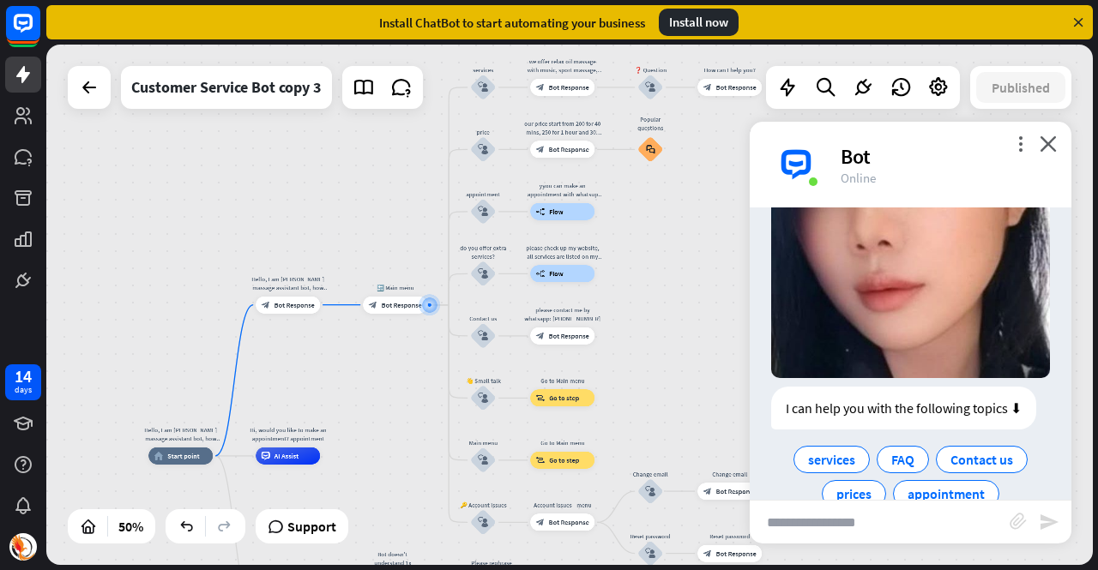
scroll to position [341, 0]
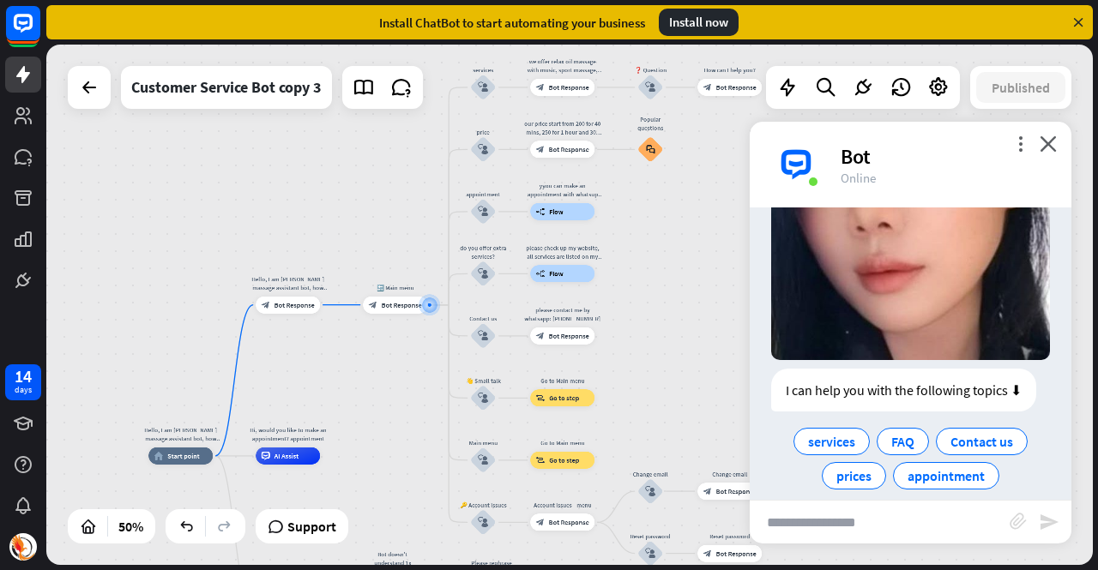
click at [896, 516] on input "text" at bounding box center [880, 522] width 260 height 43
click at [829, 433] on span "services" at bounding box center [831, 441] width 47 height 17
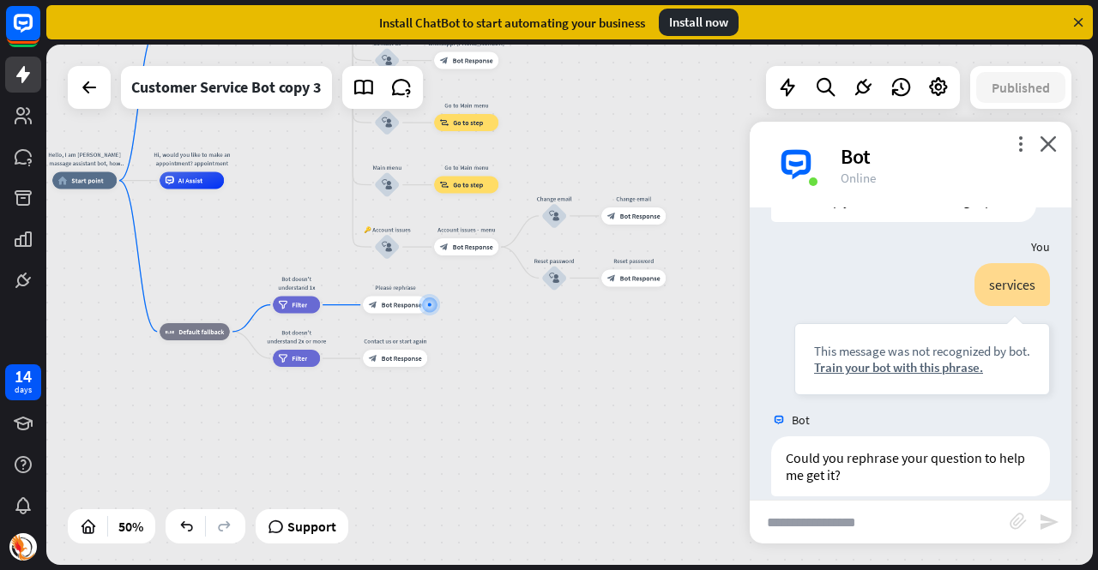
scroll to position [534, 0]
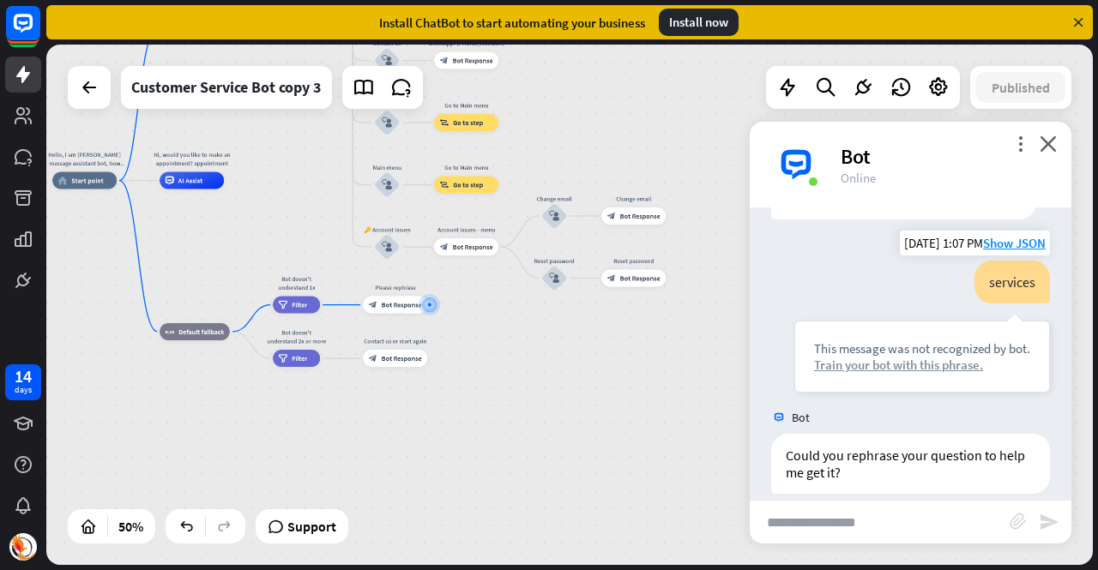
click at [911, 357] on div "Train your bot with this phrase." at bounding box center [922, 365] width 216 height 16
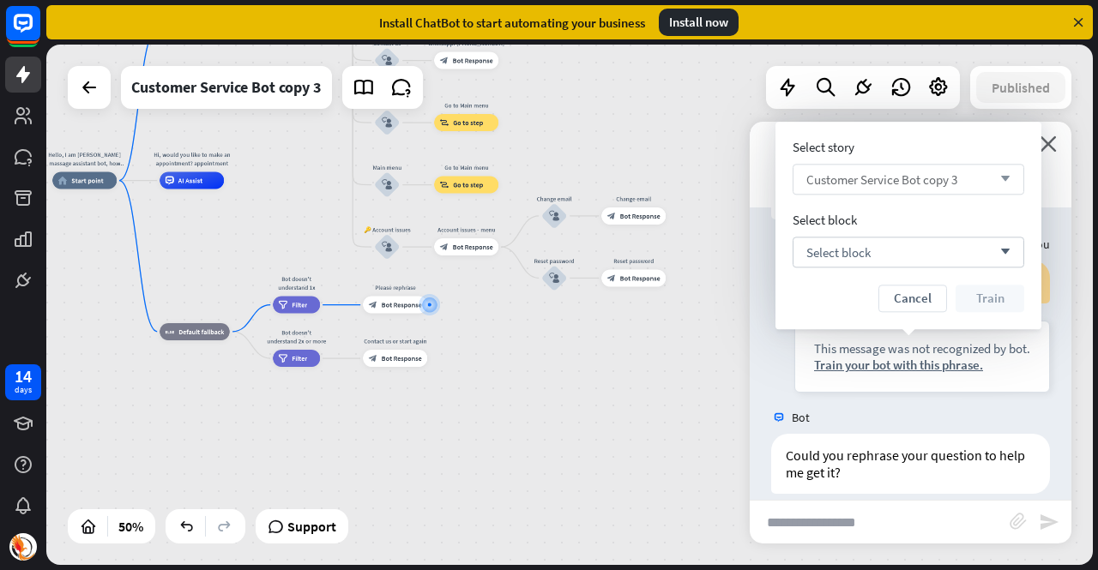
click at [880, 179] on span "Customer Service Bot copy 3" at bounding box center [881, 180] width 151 height 16
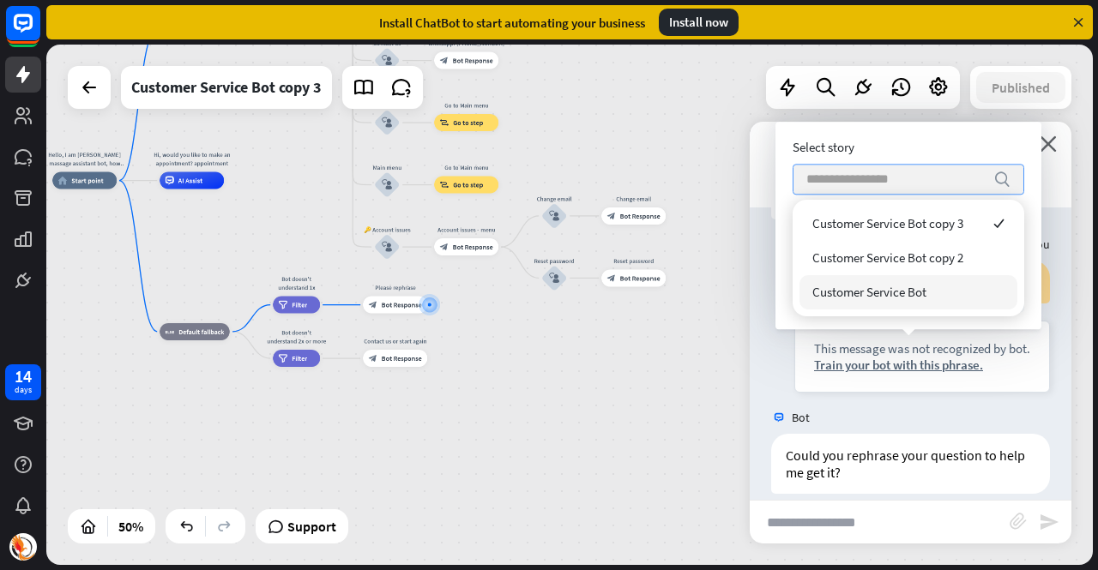
click at [890, 287] on span "Customer Service Bot" at bounding box center [869, 292] width 114 height 16
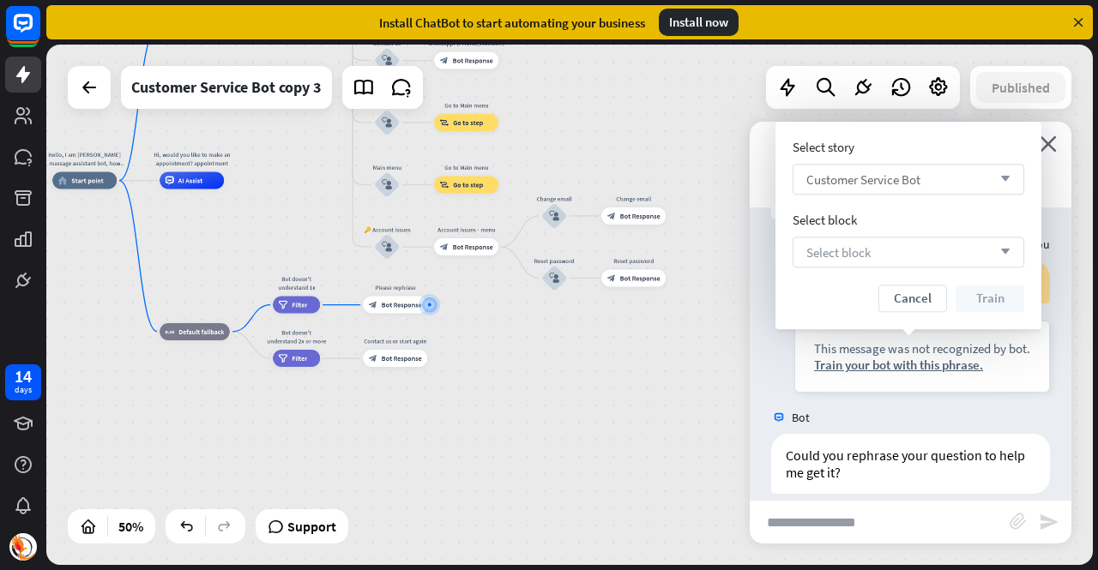
click at [885, 256] on div "Select block arrow_down" at bounding box center [909, 252] width 232 height 31
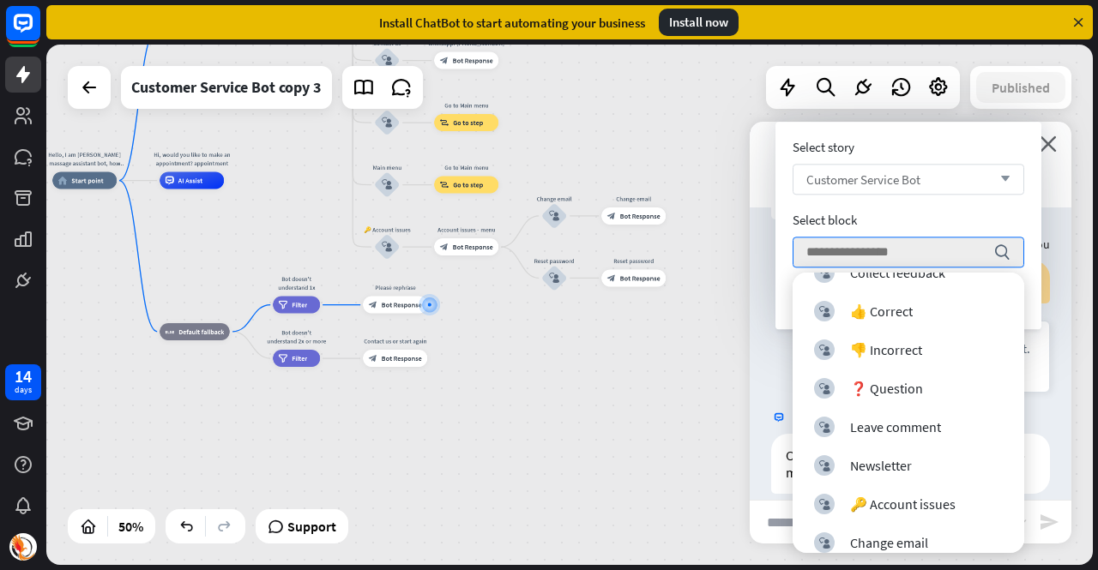
scroll to position [0, 0]
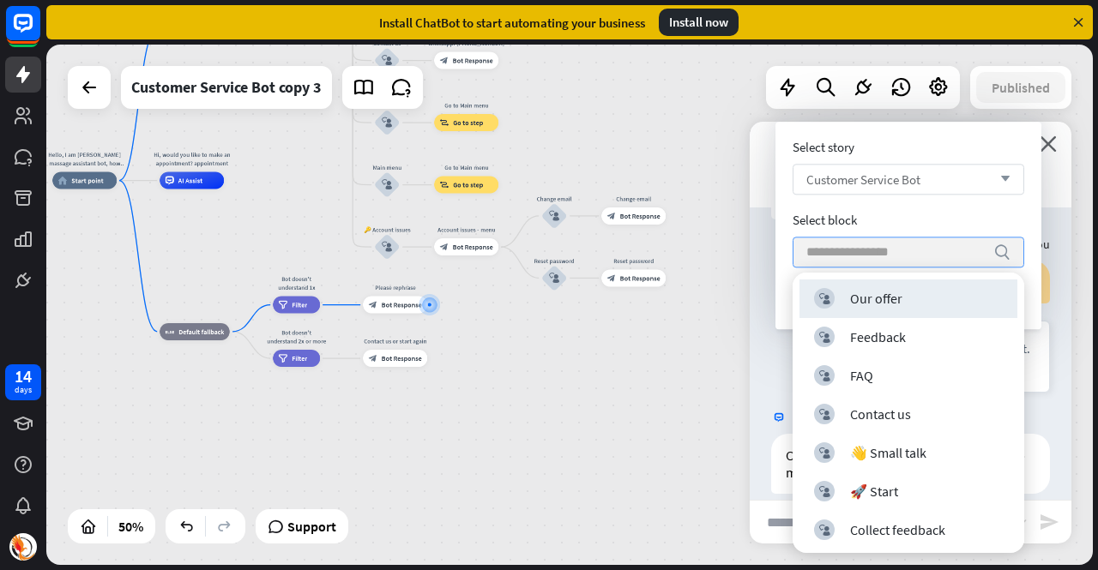
click at [896, 255] on input "search" at bounding box center [895, 252] width 178 height 29
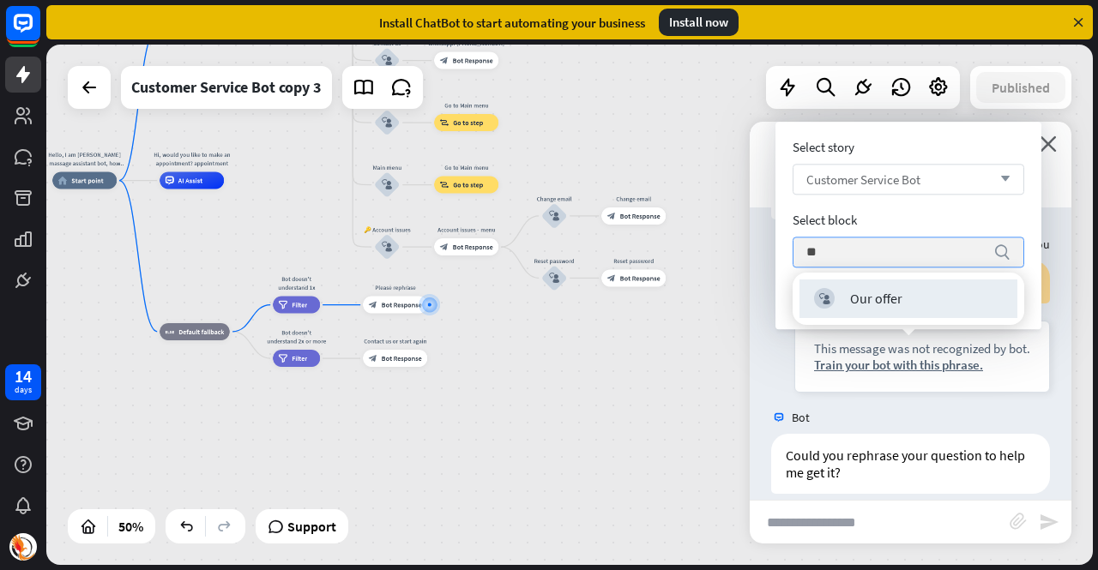
type input "*"
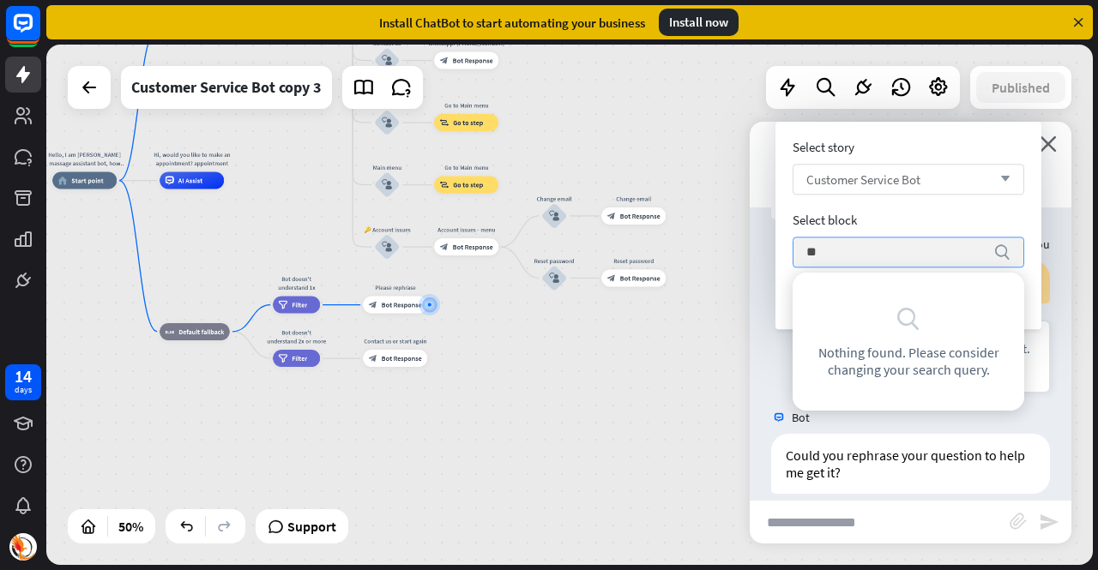
type input "*"
type input "**********"
click at [988, 251] on div "**********" at bounding box center [909, 252] width 232 height 31
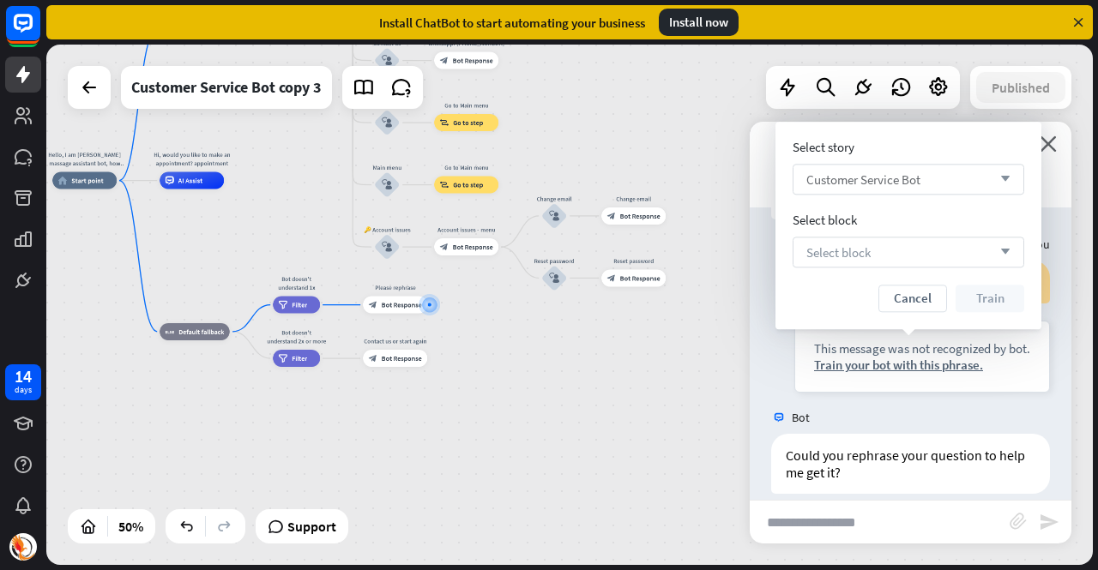
click at [908, 260] on div "Select block arrow_down" at bounding box center [909, 252] width 232 height 31
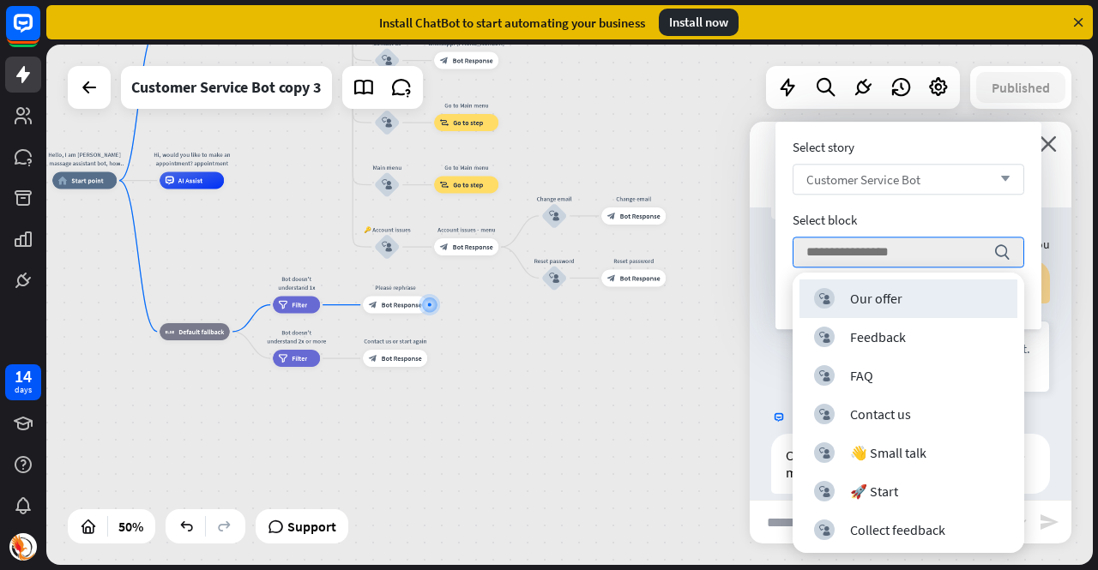
click at [902, 301] on div "block_user_input Our offer" at bounding box center [908, 298] width 189 height 21
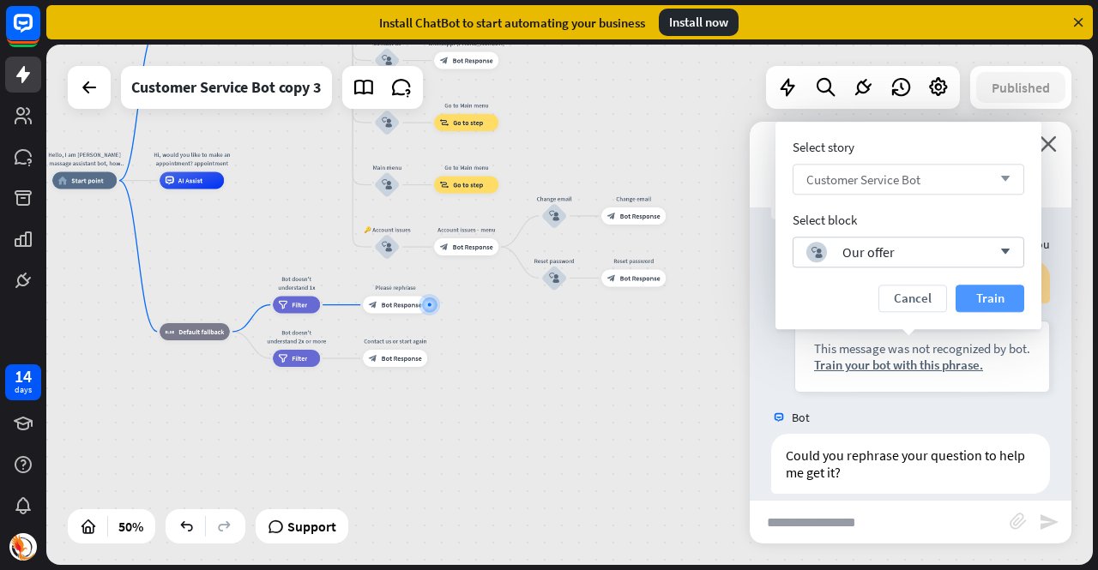
click at [997, 300] on button "Train" at bounding box center [990, 298] width 69 height 27
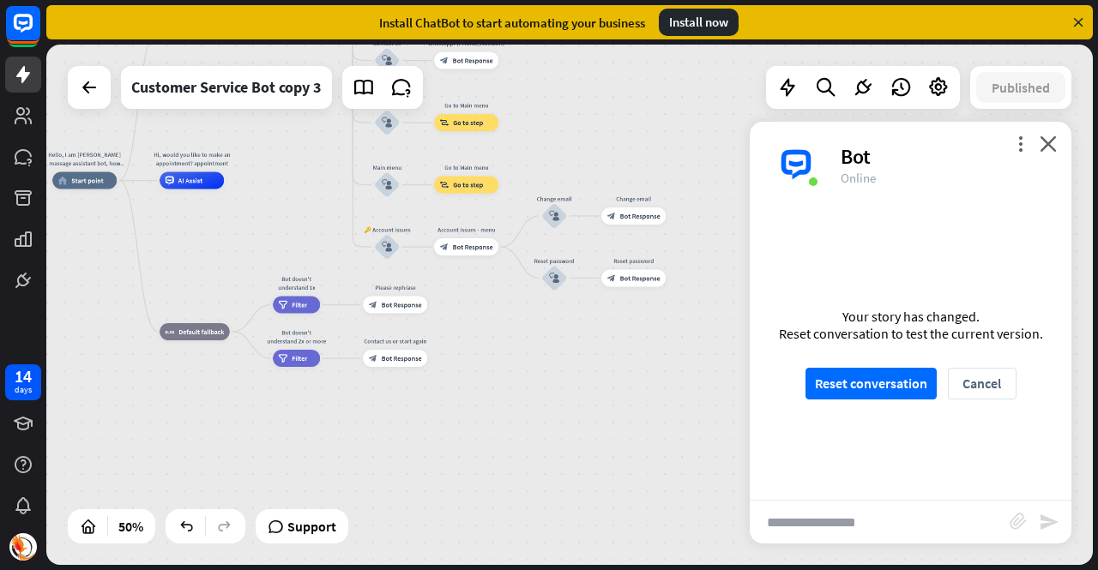
scroll to position [517, 0]
click at [908, 526] on input "text" at bounding box center [880, 522] width 260 height 43
click at [896, 391] on button "Reset conversation" at bounding box center [870, 384] width 131 height 32
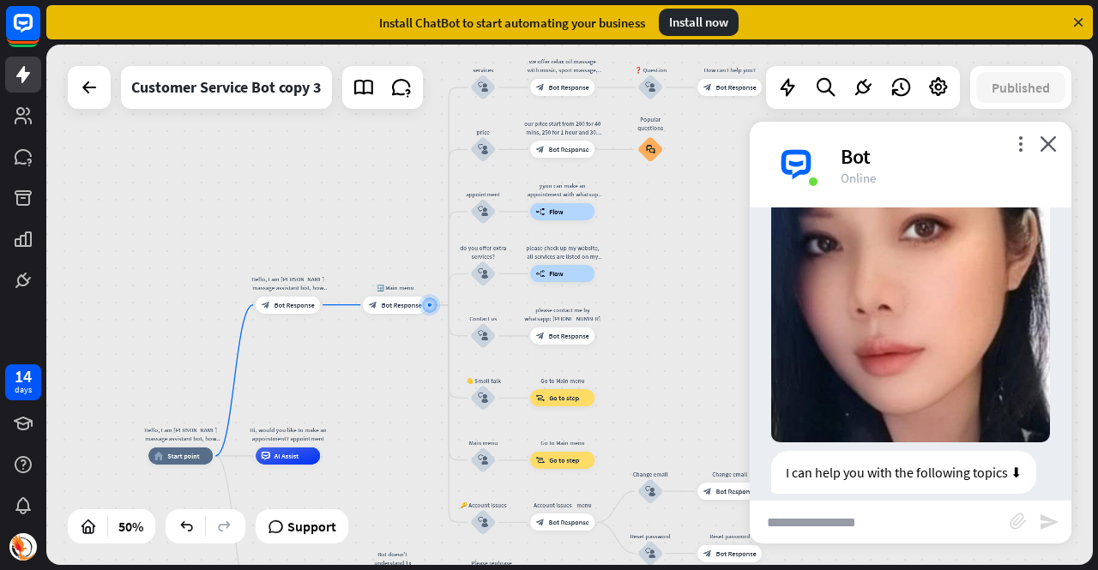
scroll to position [341, 0]
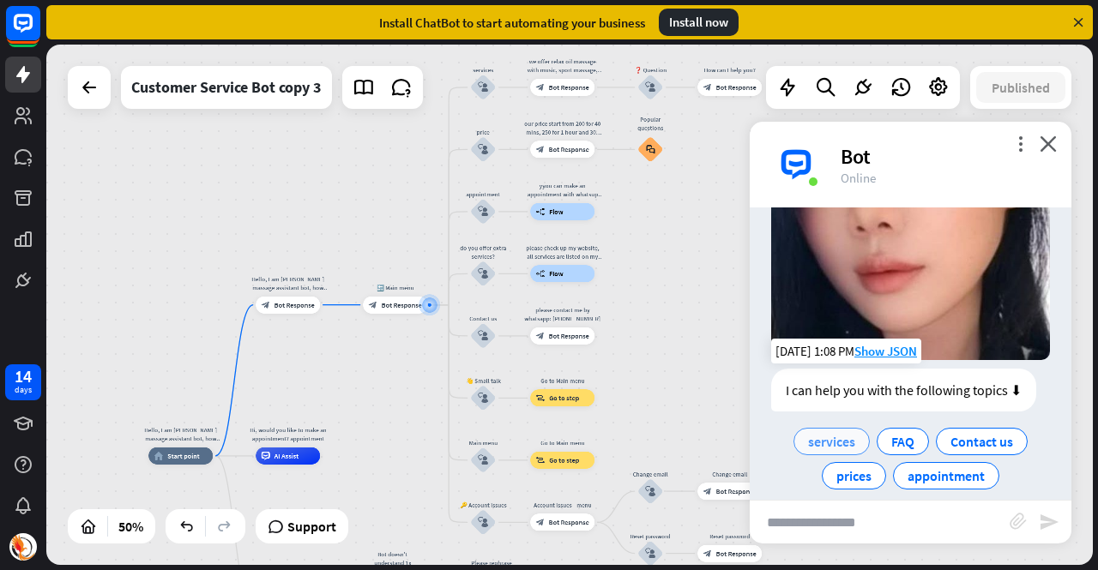
click at [841, 433] on span "services" at bounding box center [831, 441] width 47 height 17
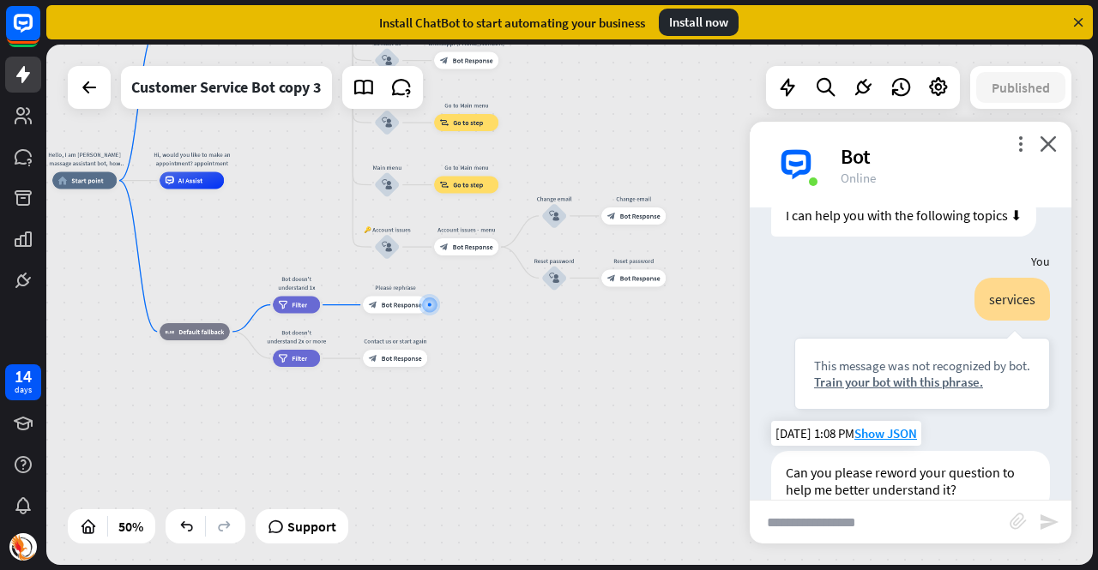
scroll to position [534, 0]
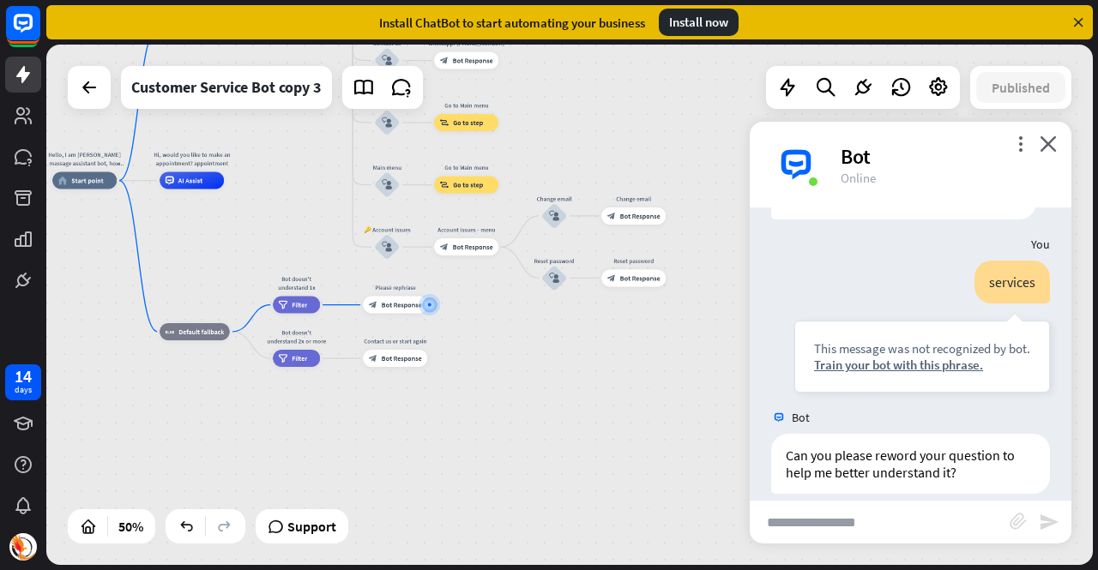
click at [681, 416] on div "Hello, I am [PERSON_NAME] massage assistant bot, how can I help you [DATE]? hom…" at bounding box center [569, 305] width 1047 height 521
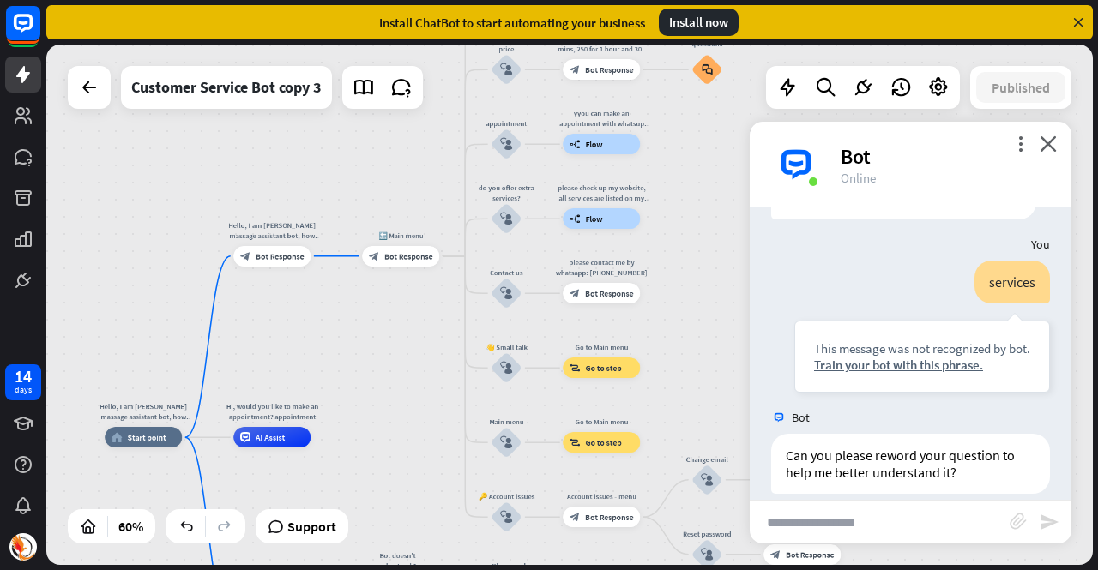
drag, startPoint x: 528, startPoint y: 318, endPoint x: 616, endPoint y: 611, distance: 305.6
click at [616, 570] on html "14 days close Product Help First steps Get started with ChatBot Help Center Fol…" at bounding box center [549, 285] width 1098 height 570
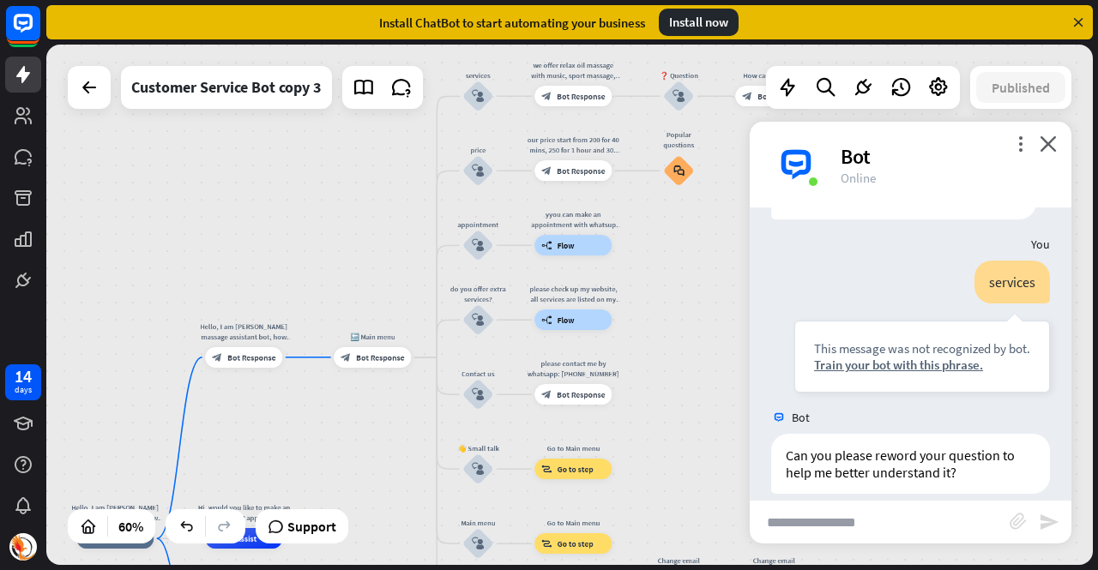
drag, startPoint x: 673, startPoint y: 368, endPoint x: 645, endPoint y: 469, distance: 105.1
click at [645, 469] on div "Hello, I am [PERSON_NAME] massage assistant bot, how can I help you [DATE]? hom…" at bounding box center [569, 305] width 1047 height 521
click at [882, 357] on div "Train your bot with this phrase." at bounding box center [922, 365] width 216 height 16
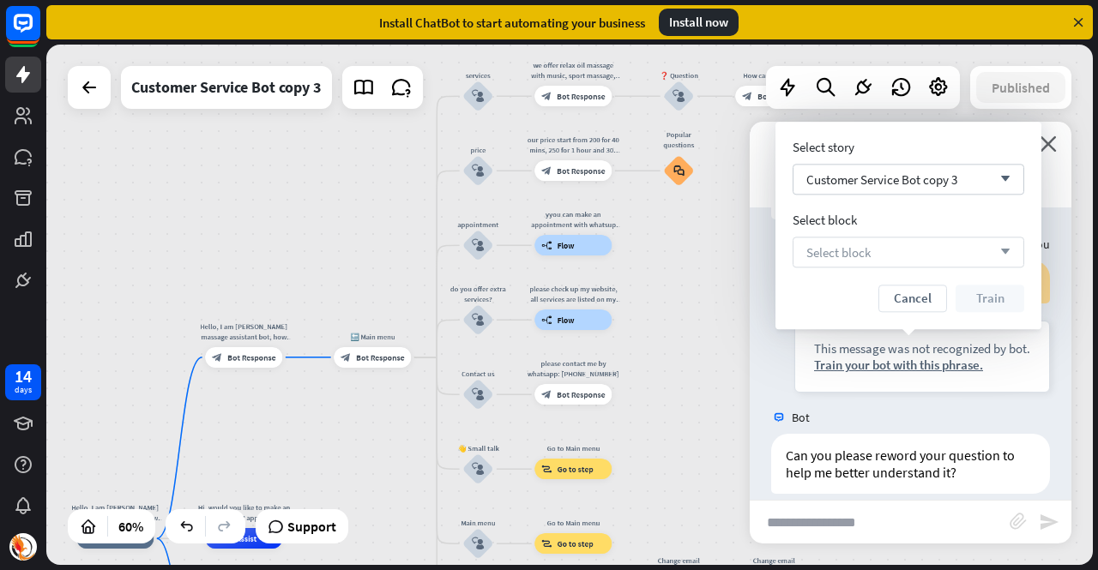
click at [881, 251] on div "Select block arrow_down" at bounding box center [909, 252] width 232 height 31
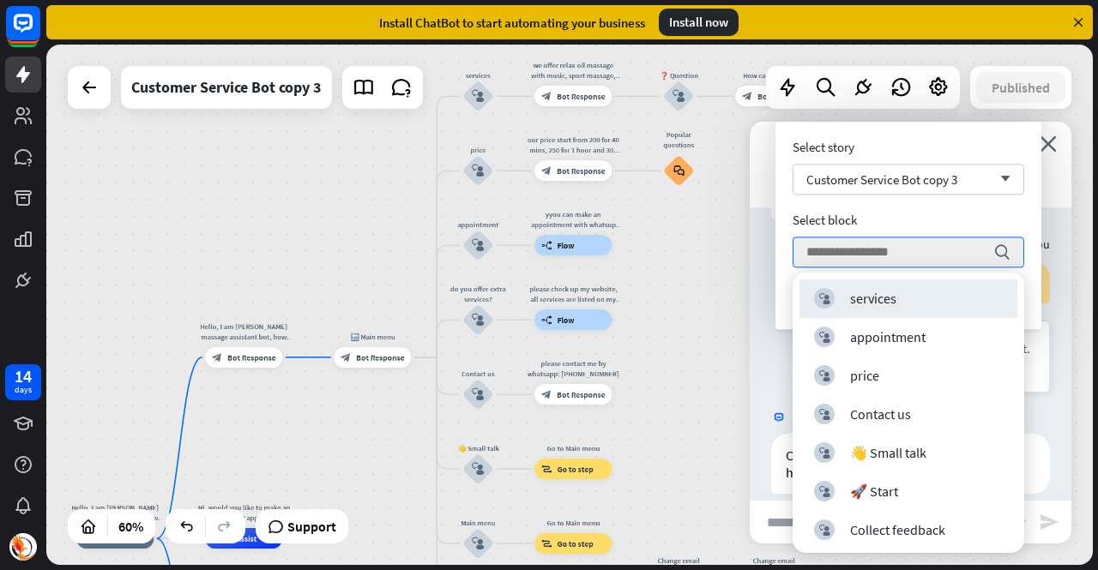
drag, startPoint x: 888, startPoint y: 282, endPoint x: 890, endPoint y: 294, distance: 12.3
click at [890, 294] on div "block_user_input services" at bounding box center [908, 299] width 218 height 39
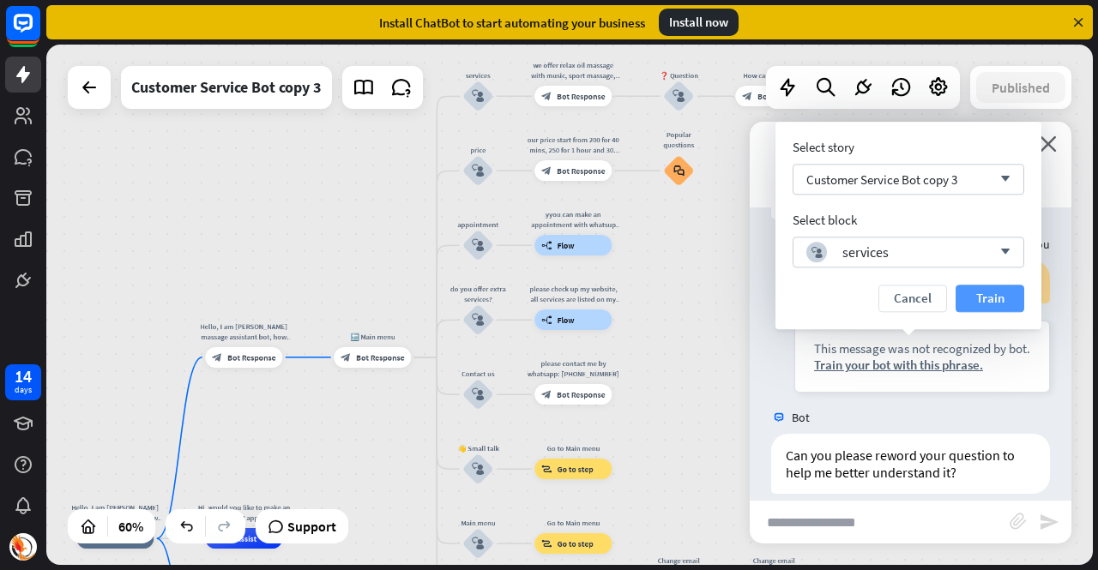
click at [997, 295] on button "Train" at bounding box center [990, 298] width 69 height 27
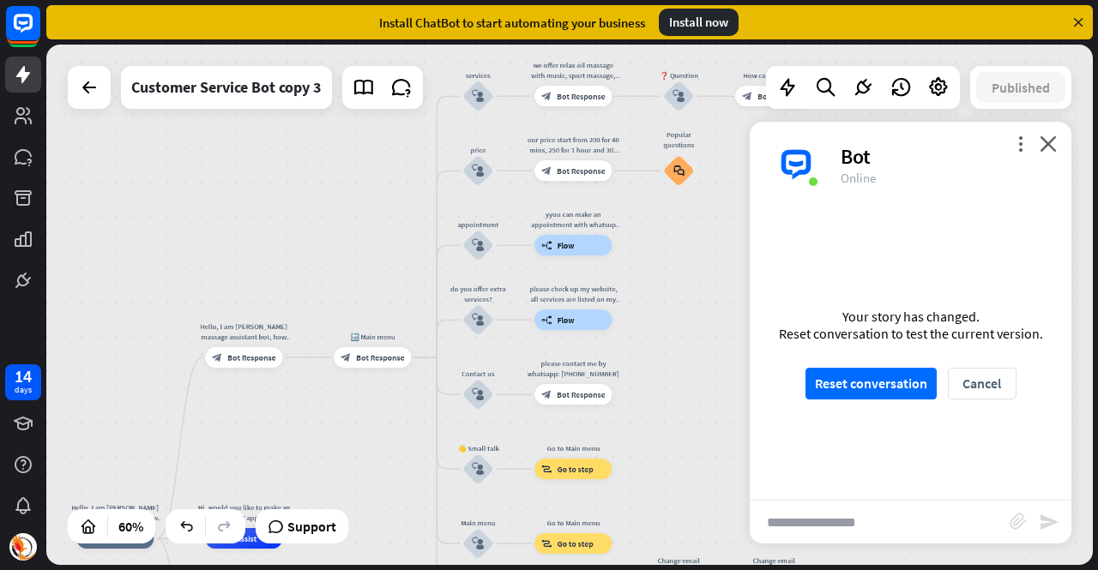
scroll to position [517, 0]
click at [874, 387] on button "Reset conversation" at bounding box center [870, 384] width 131 height 32
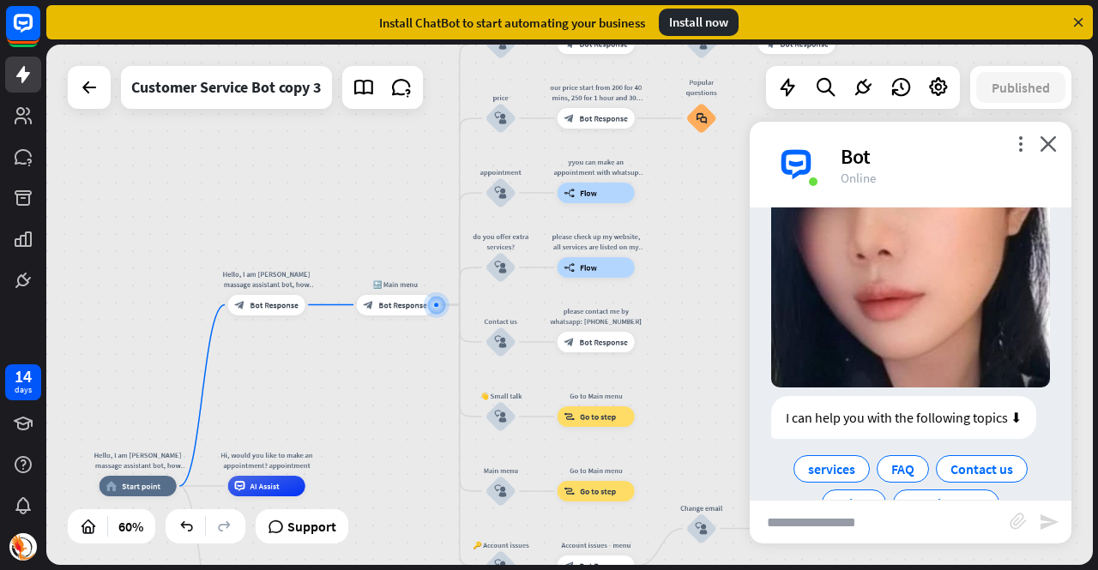
scroll to position [341, 0]
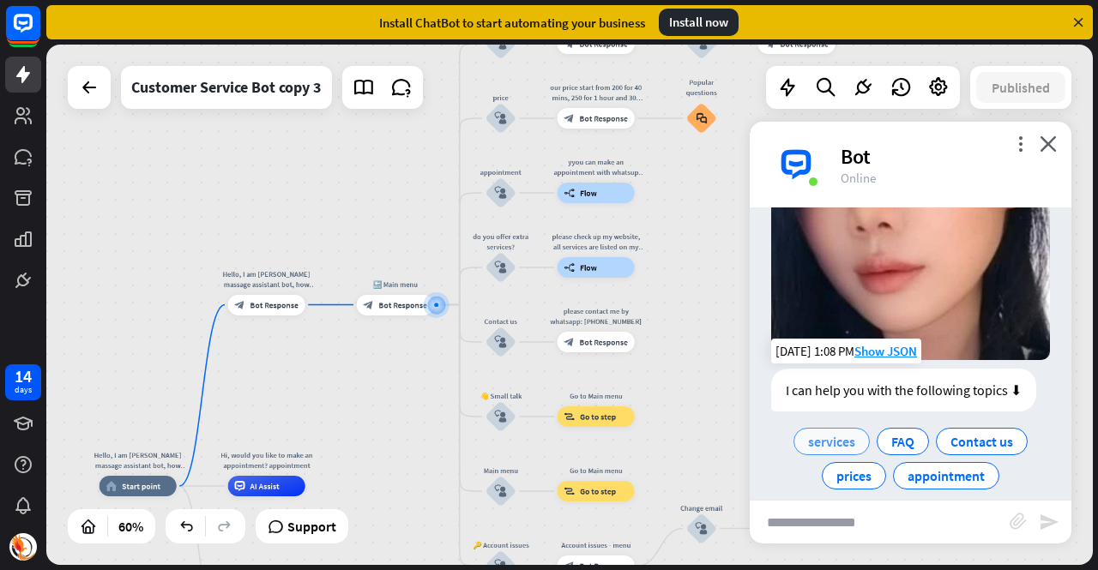
click at [838, 433] on span "services" at bounding box center [831, 441] width 47 height 17
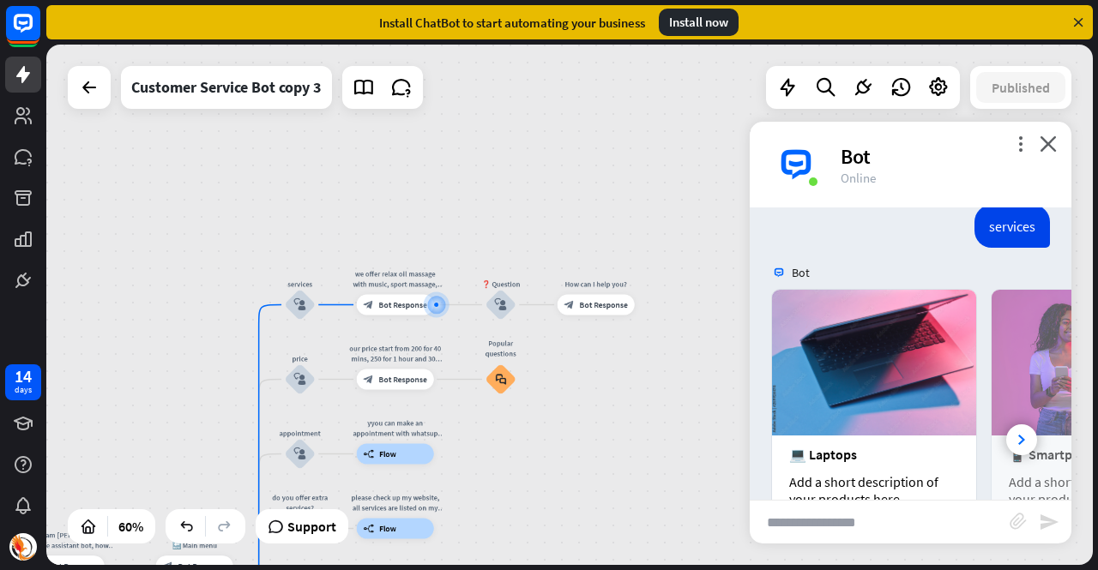
scroll to position [745, 0]
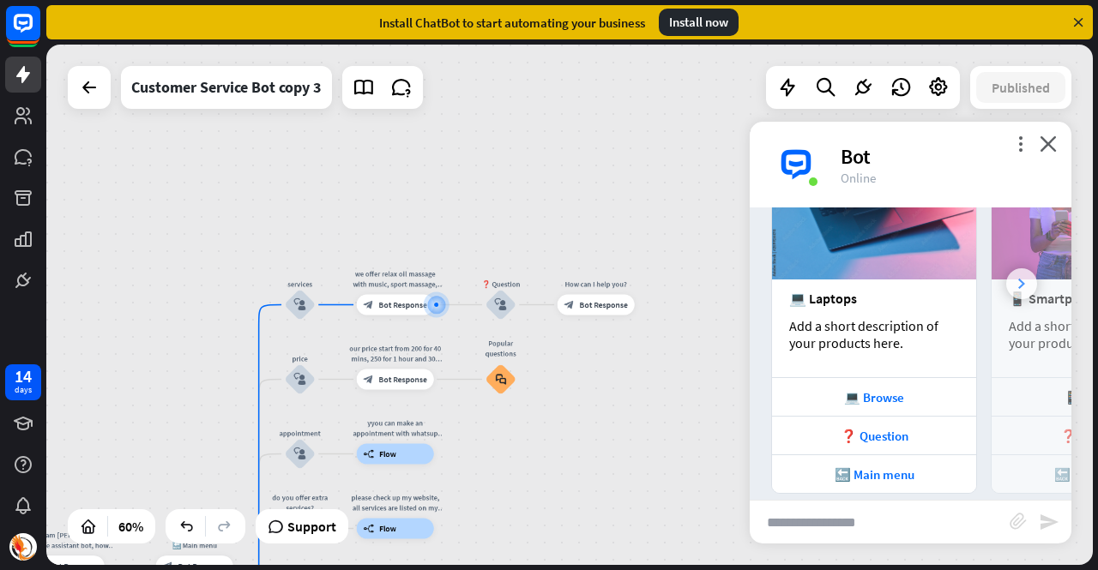
click at [1014, 268] on div at bounding box center [1021, 283] width 31 height 31
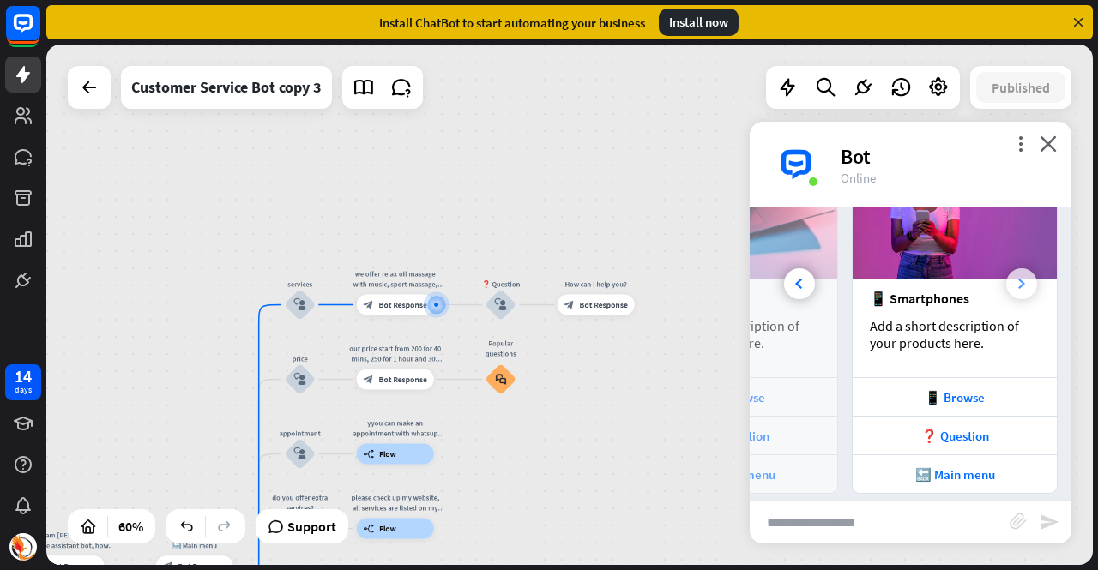
scroll to position [0, 190]
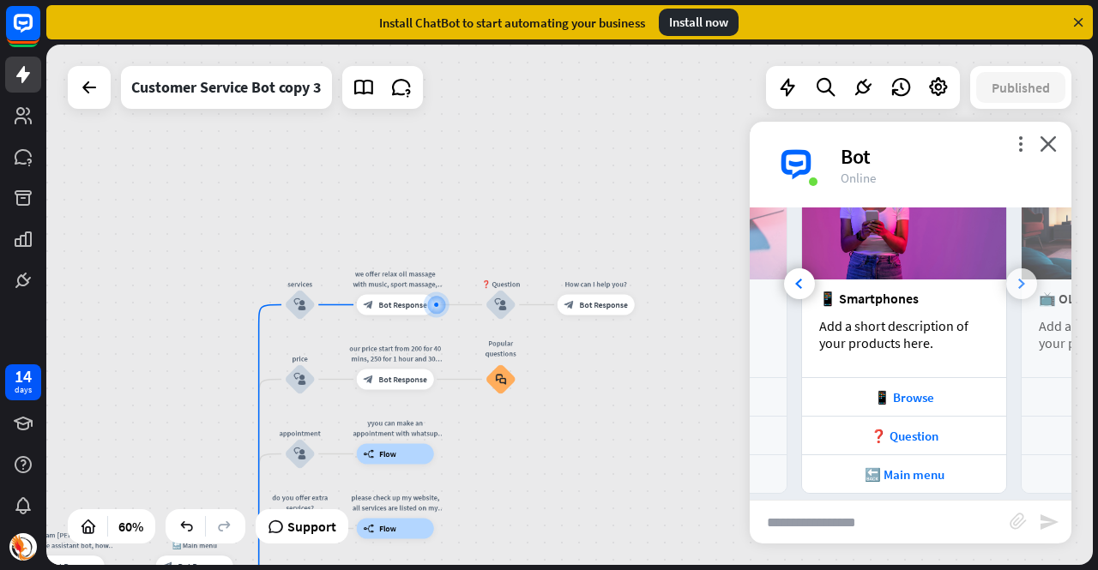
click at [1014, 268] on div at bounding box center [1021, 283] width 31 height 31
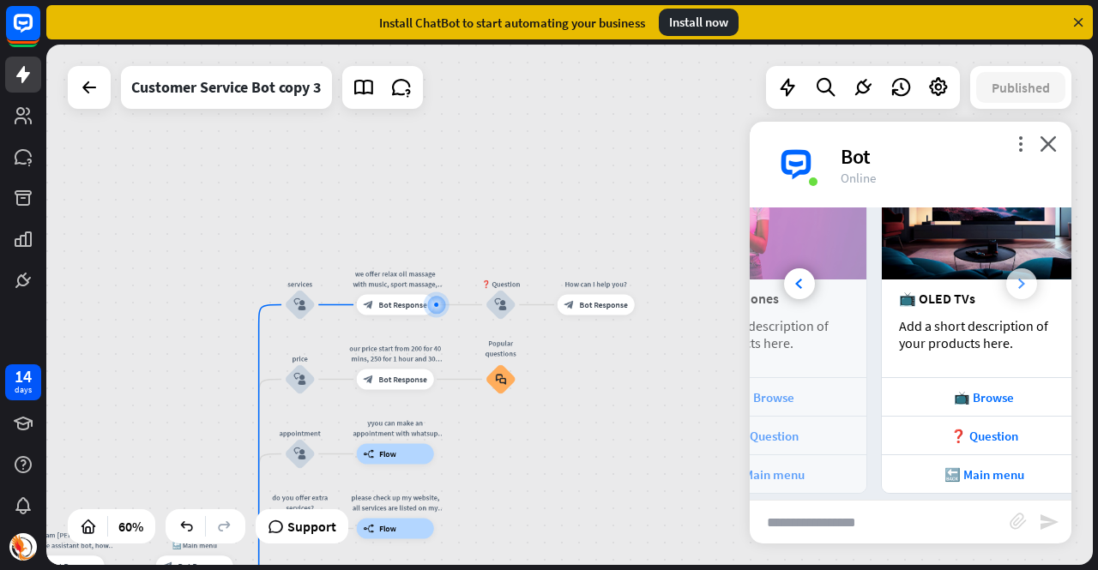
scroll to position [0, 379]
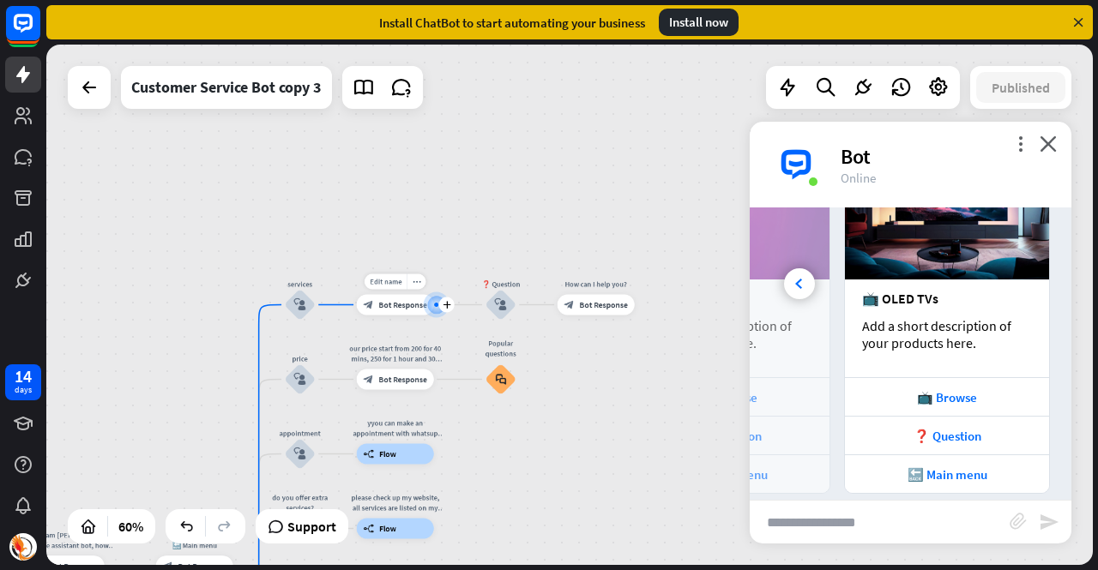
click at [401, 306] on span "Bot Response" at bounding box center [402, 305] width 48 height 10
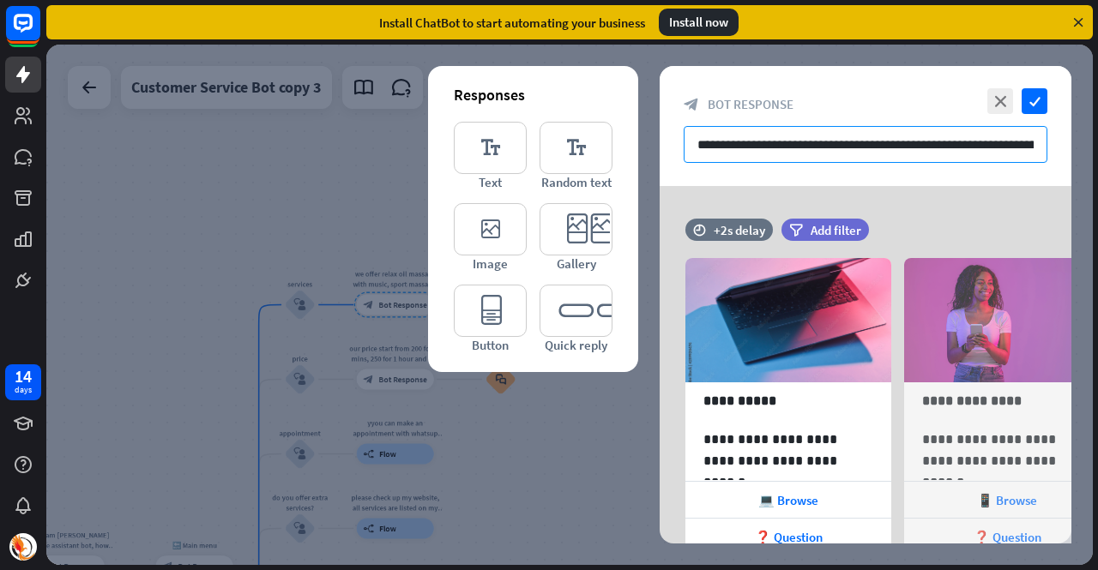
click at [745, 148] on input "**********" at bounding box center [866, 144] width 364 height 37
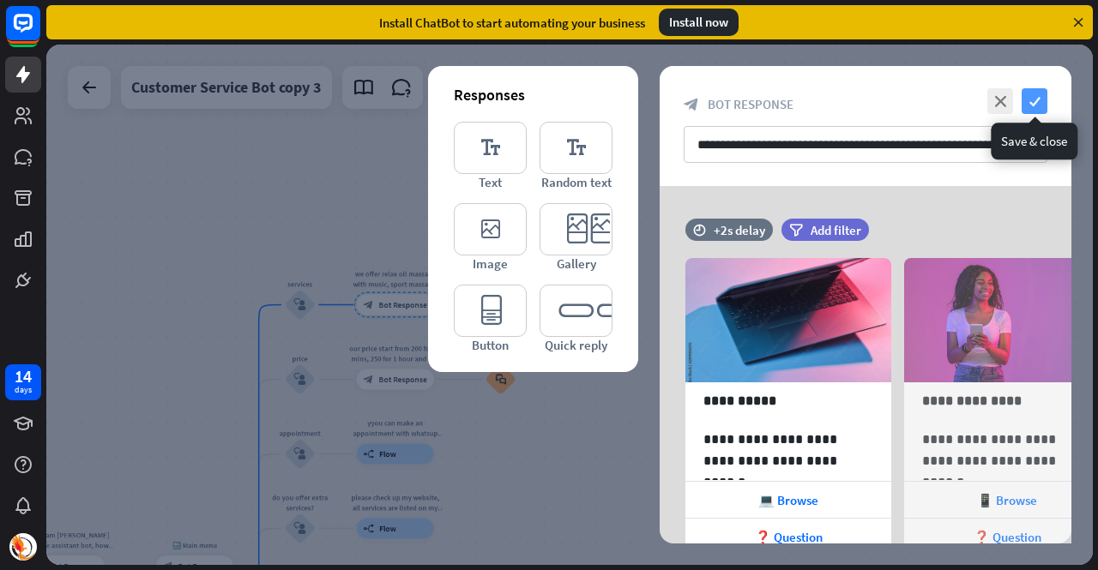
click at [1028, 109] on icon "check" at bounding box center [1035, 101] width 26 height 26
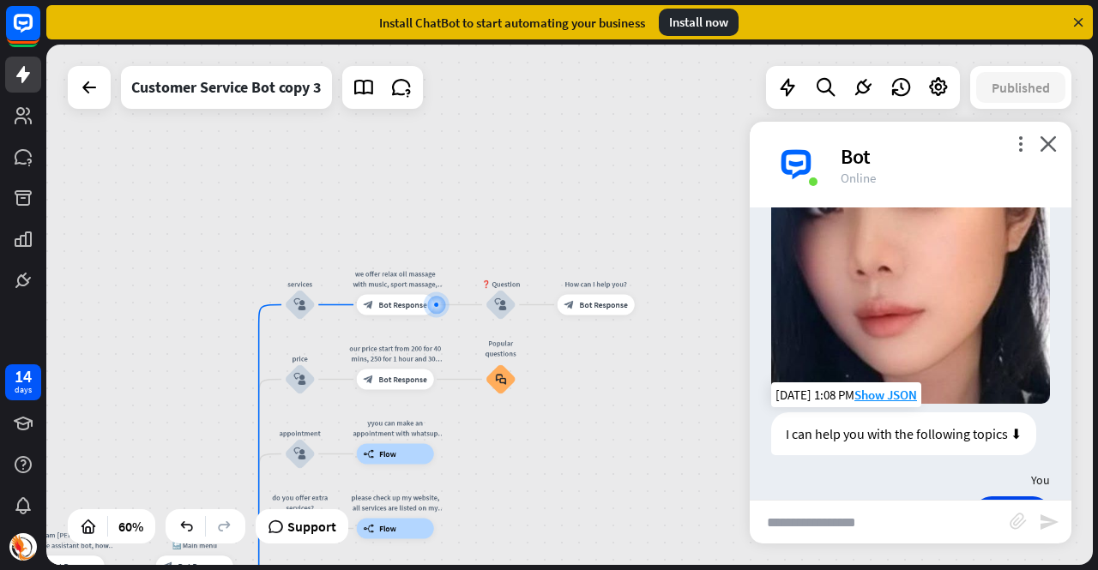
scroll to position [727, 0]
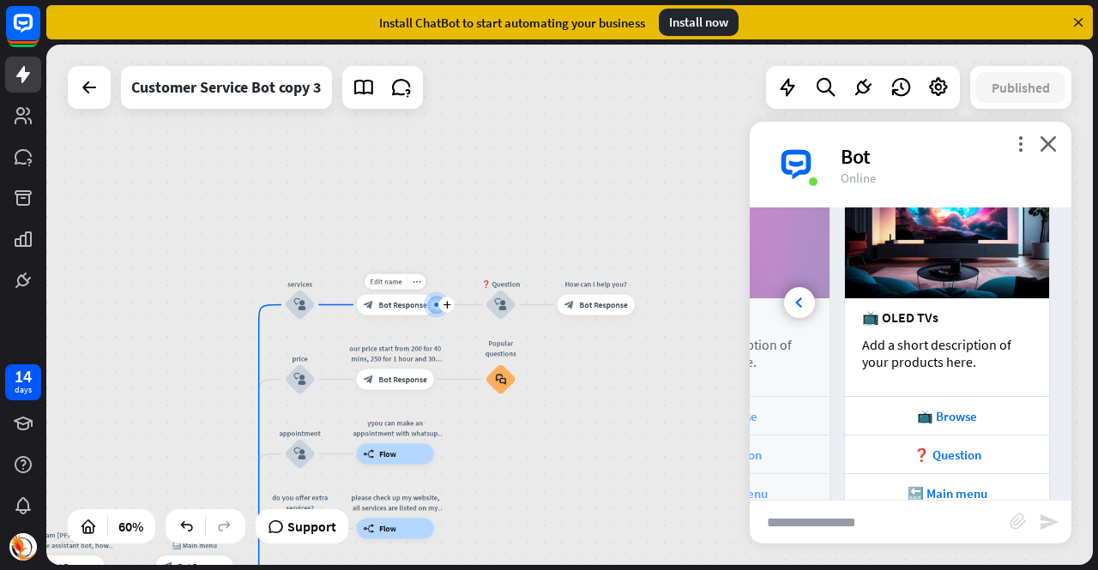
click at [435, 302] on div at bounding box center [436, 304] width 10 height 10
click at [1040, 142] on icon "close" at bounding box center [1048, 144] width 17 height 16
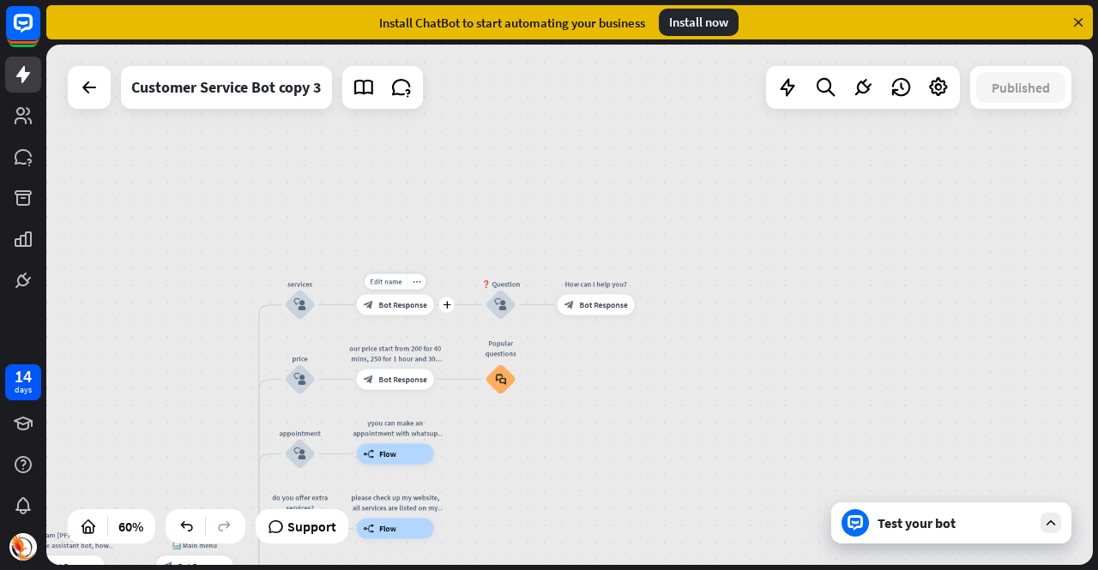
click at [404, 309] on span "Bot Response" at bounding box center [402, 305] width 48 height 10
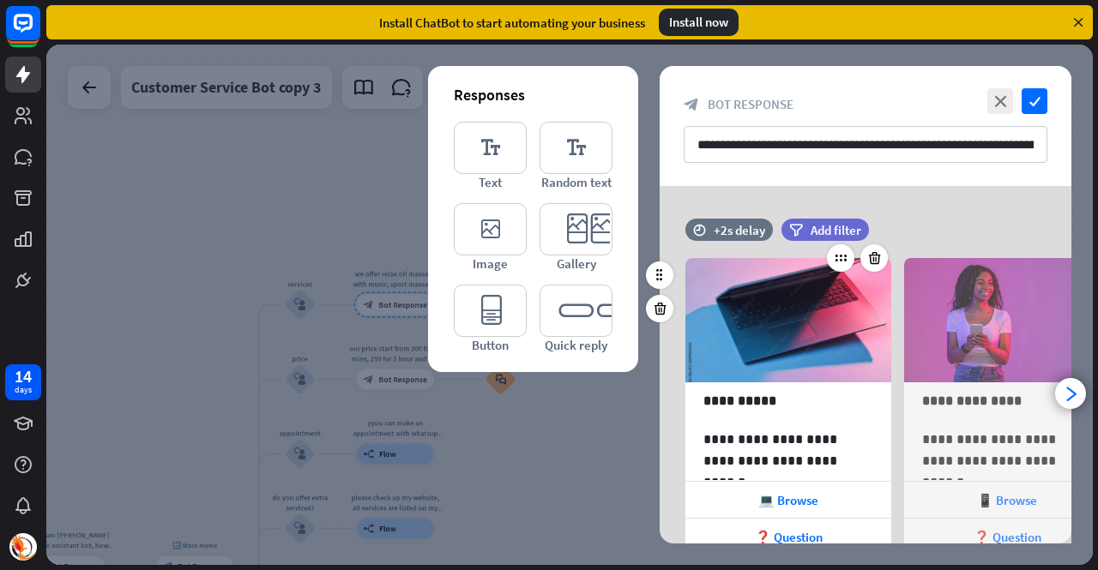
click at [887, 262] on div at bounding box center [857, 257] width 61 height 27
click at [876, 258] on icon at bounding box center [874, 257] width 16 height 15
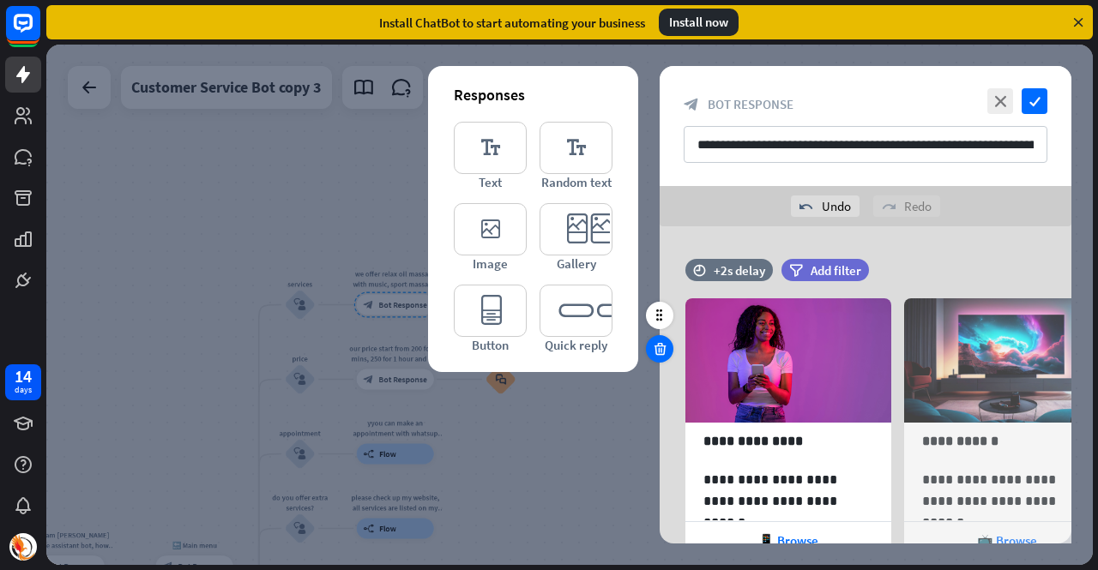
click at [666, 342] on icon at bounding box center [660, 348] width 16 height 15
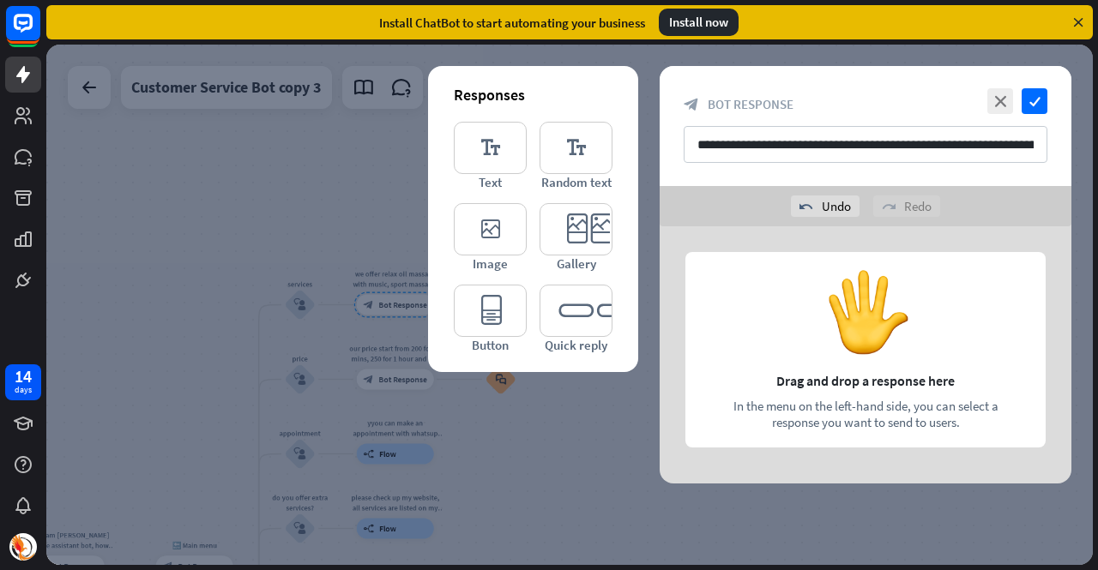
click at [827, 327] on div at bounding box center [866, 354] width 412 height 257
click at [855, 302] on div at bounding box center [866, 354] width 412 height 257
click at [516, 166] on icon "editor_text" at bounding box center [490, 148] width 73 height 52
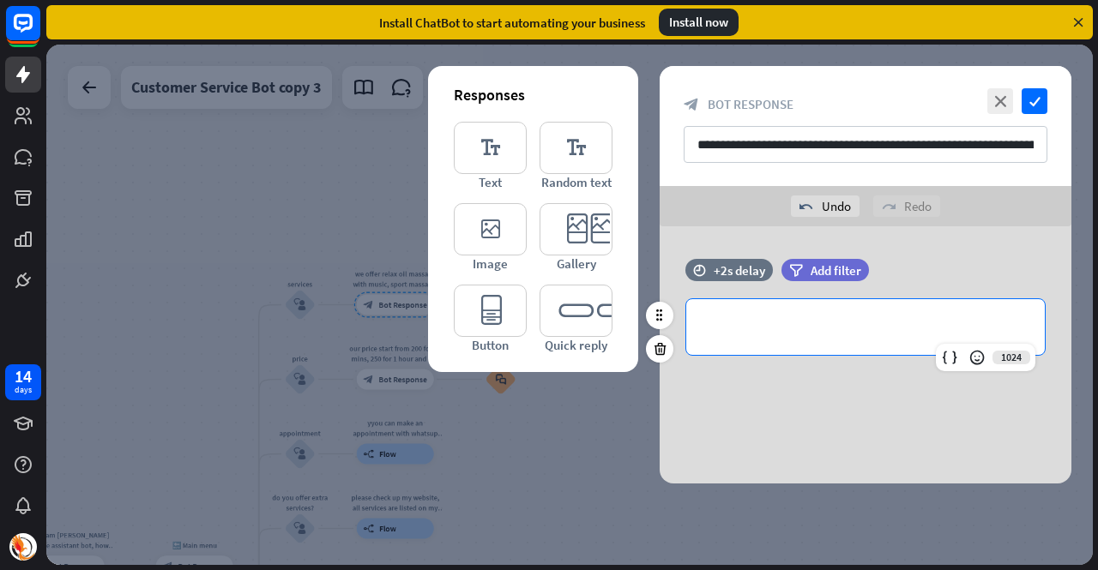
click at [823, 337] on p "**********" at bounding box center [865, 327] width 324 height 21
click at [759, 141] on input "**********" at bounding box center [866, 144] width 364 height 37
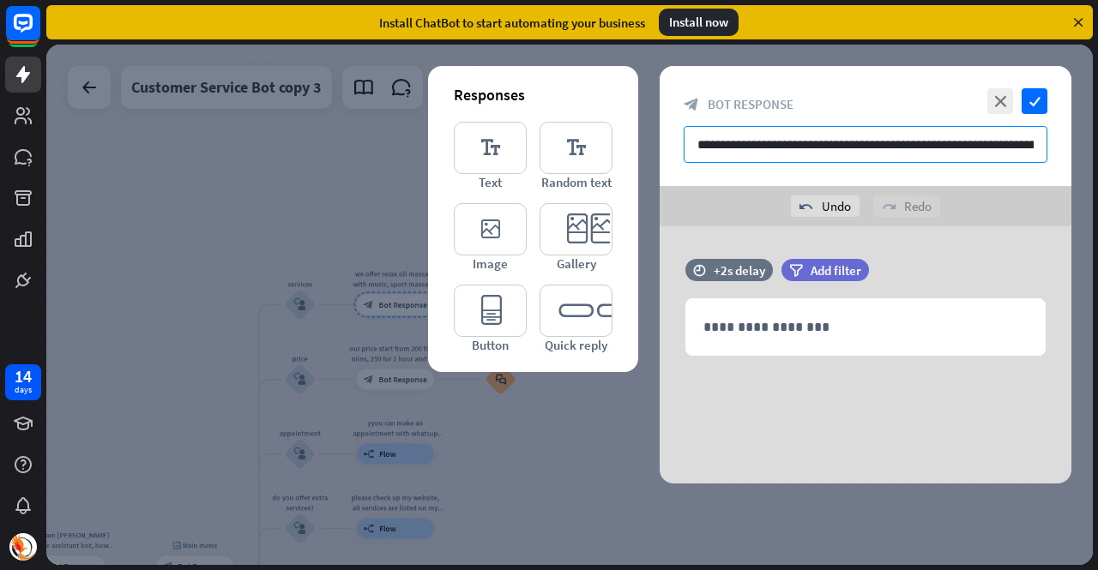
click at [759, 141] on input "**********" at bounding box center [866, 144] width 364 height 37
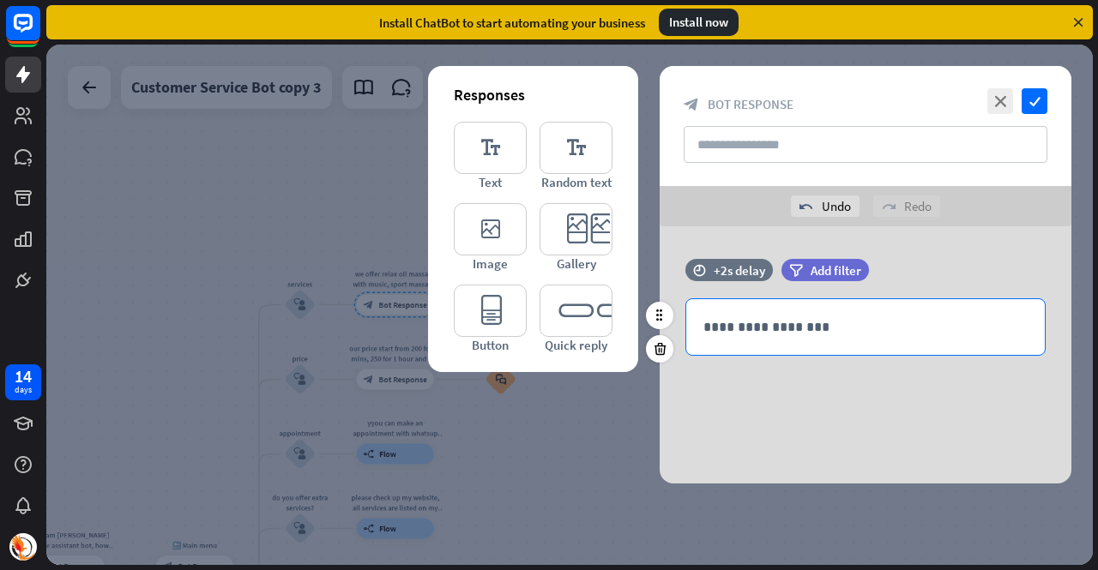
click at [869, 319] on p "**********" at bounding box center [865, 327] width 324 height 21
click at [798, 314] on div "**********" at bounding box center [865, 327] width 359 height 56
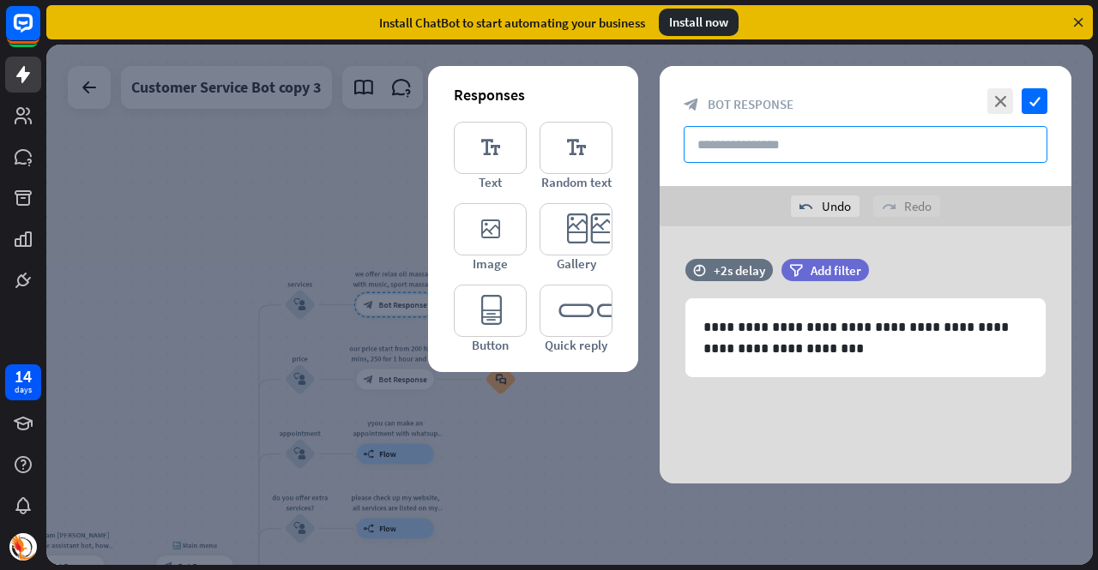
click at [752, 155] on input "text" at bounding box center [866, 144] width 364 height 37
type input "********"
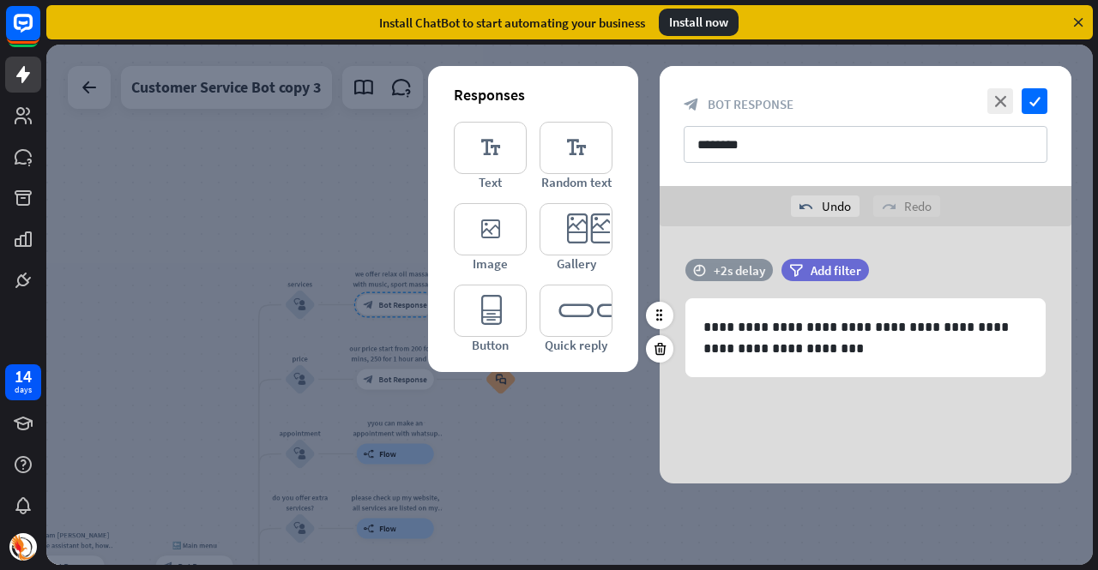
click at [722, 266] on div "+2s delay" at bounding box center [739, 270] width 51 height 16
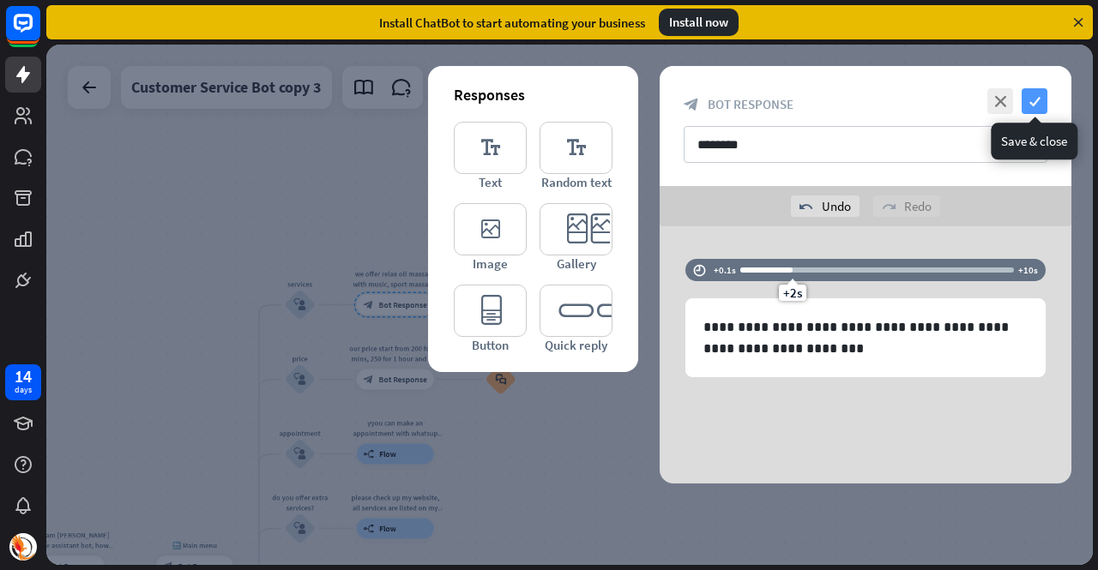
click at [1029, 100] on icon "check" at bounding box center [1035, 101] width 26 height 26
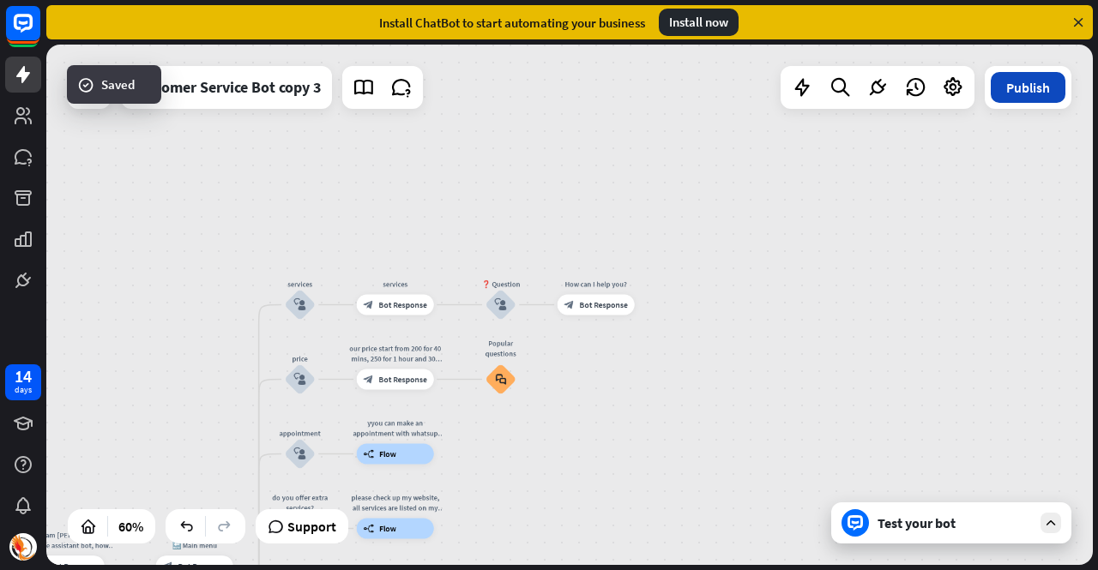
click at [1009, 75] on button "Publish" at bounding box center [1028, 87] width 75 height 31
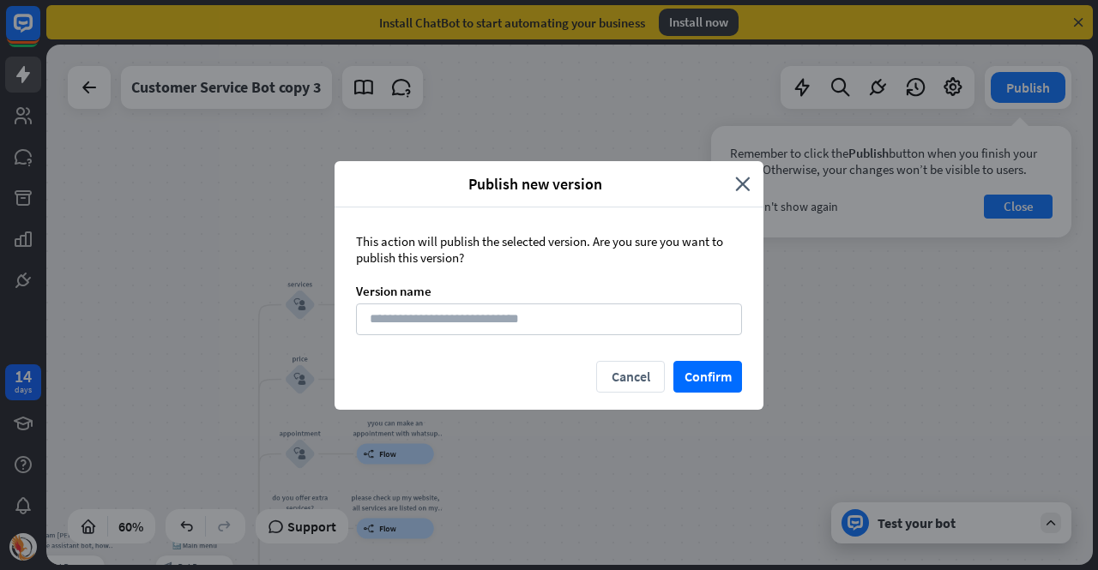
drag, startPoint x: 717, startPoint y: 382, endPoint x: 479, endPoint y: 419, distance: 241.4
click at [479, 419] on div "Publish new version close This action will publish the selected version. Are yo…" at bounding box center [549, 285] width 1098 height 570
click at [449, 329] on input at bounding box center [549, 320] width 386 height 32
type input "*"
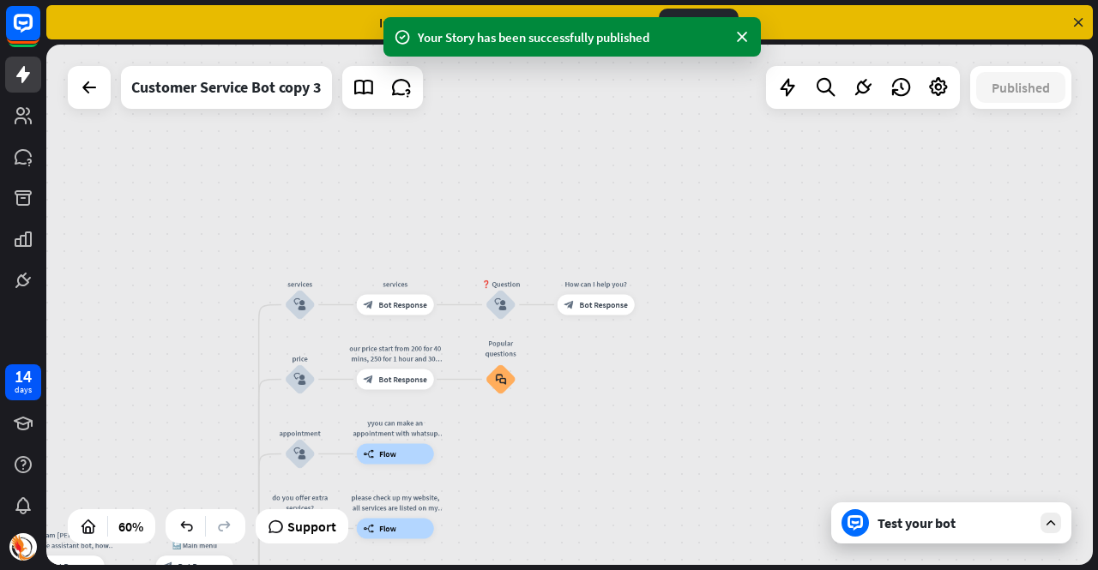
click at [926, 536] on div "Test your bot" at bounding box center [951, 523] width 240 height 41
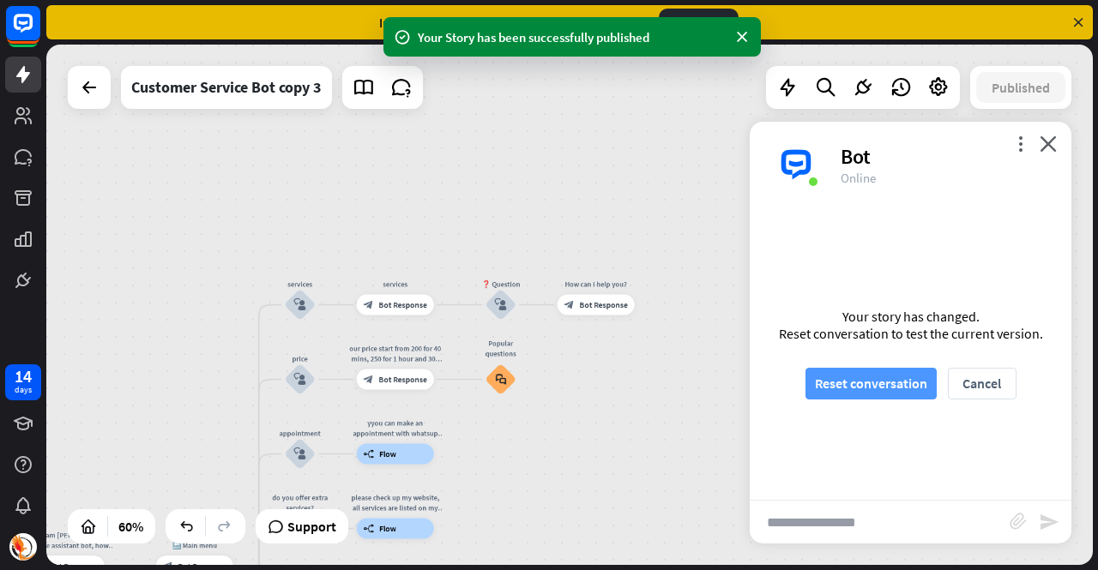
click at [865, 384] on button "Reset conversation" at bounding box center [870, 384] width 131 height 32
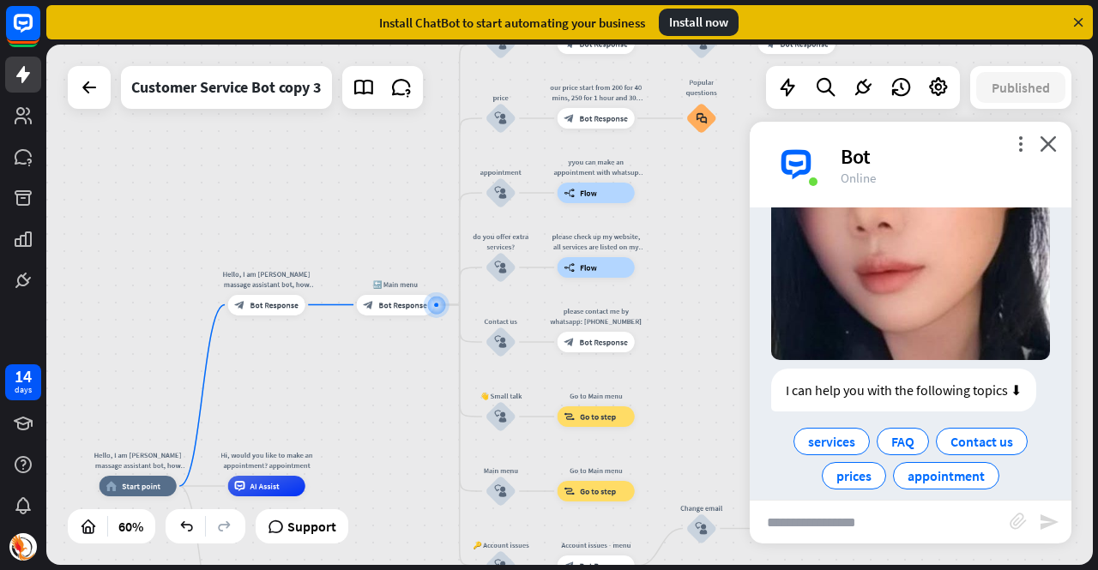
scroll to position [341, 0]
click at [835, 433] on div "services" at bounding box center [831, 441] width 76 height 27
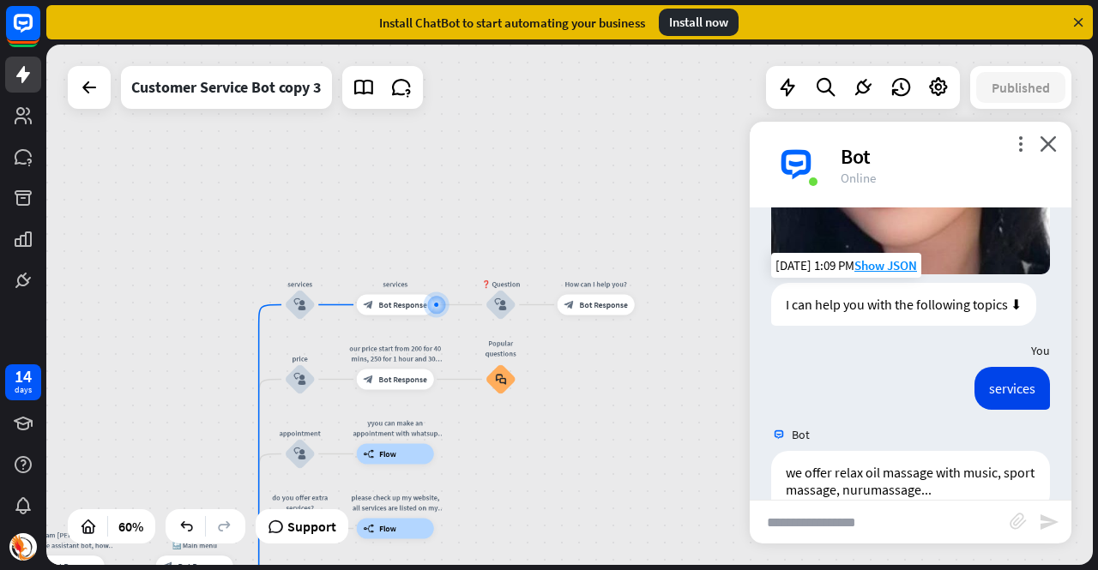
scroll to position [444, 0]
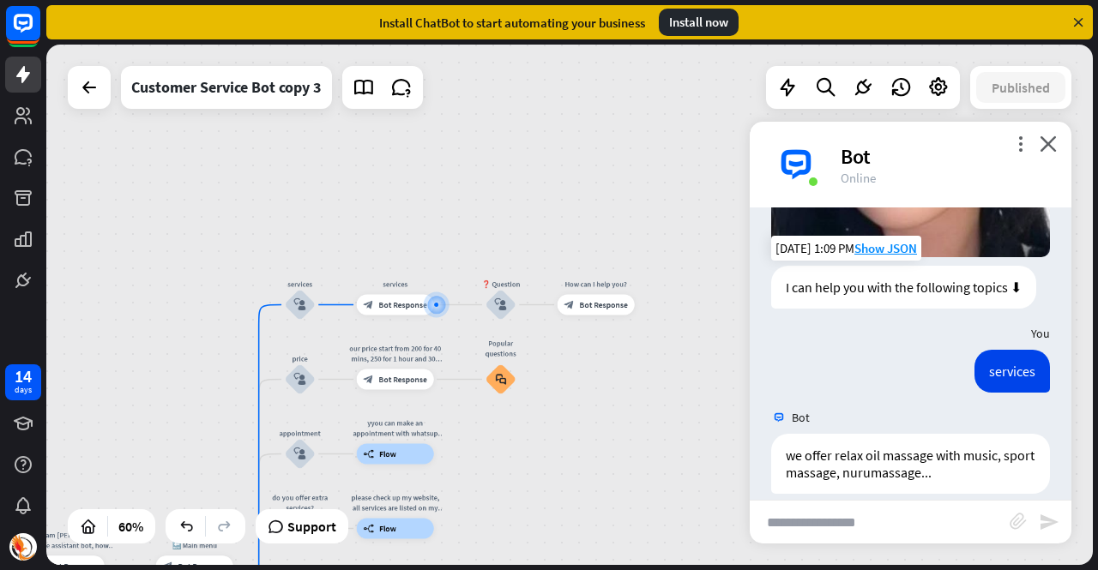
click at [889, 516] on input "text" at bounding box center [880, 522] width 260 height 43
type input "******"
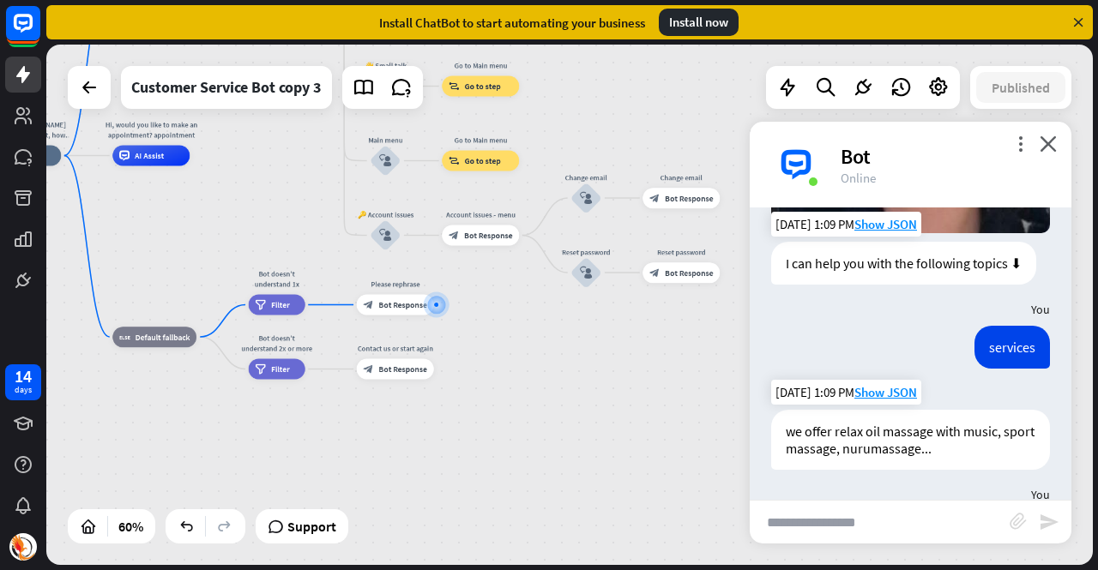
scroll to position [461, 0]
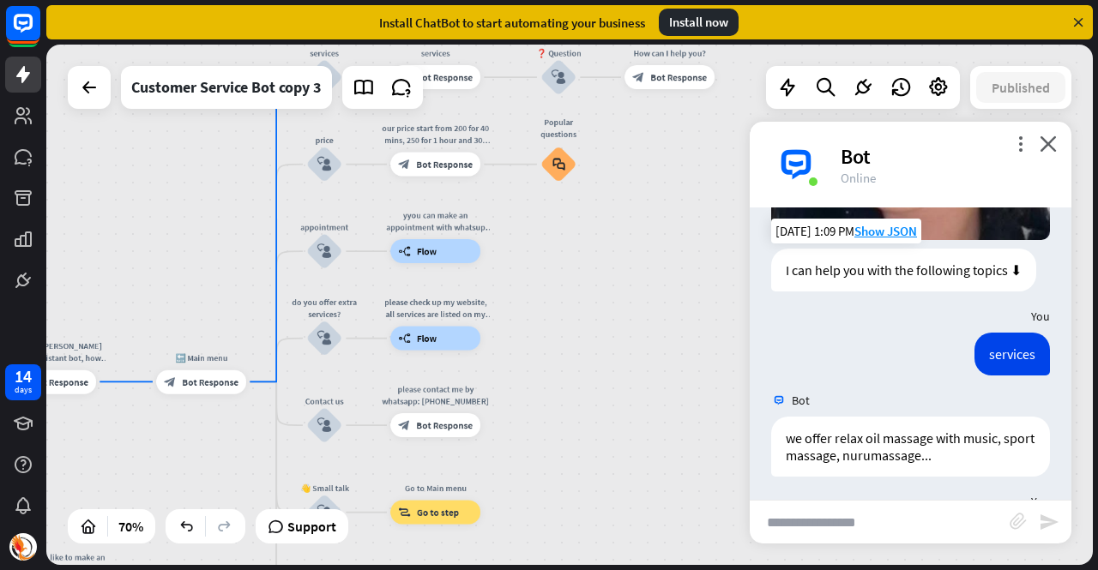
drag, startPoint x: 602, startPoint y: 133, endPoint x: 540, endPoint y: 558, distance: 429.9
click at [540, 558] on div "Hello, I am [PERSON_NAME] massage assistant bot, how can I help you [DATE]? hom…" at bounding box center [569, 305] width 1047 height 521
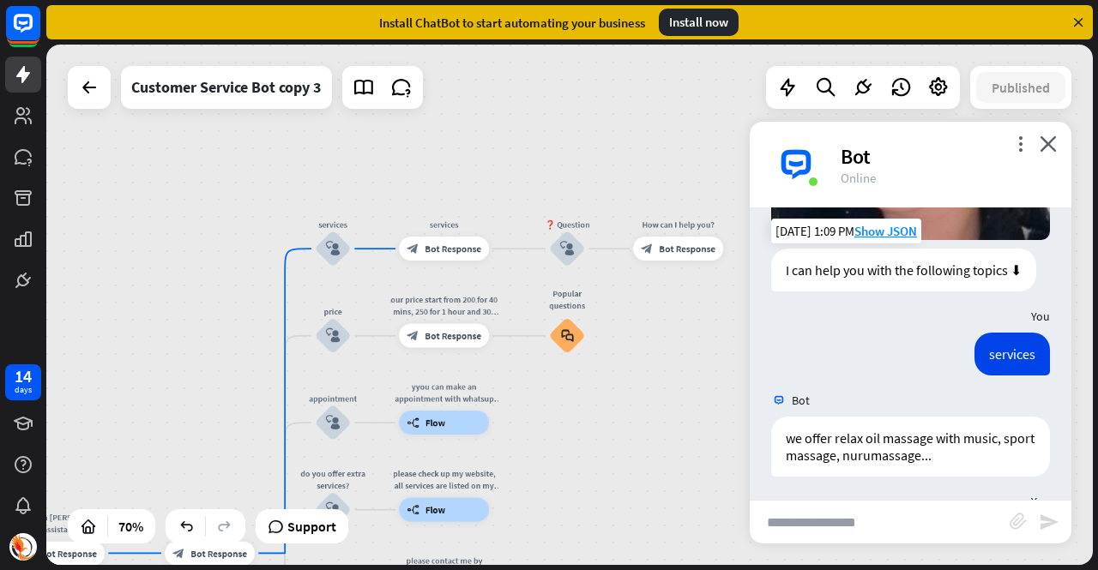
drag, startPoint x: 602, startPoint y: 329, endPoint x: 610, endPoint y: 498, distance: 168.3
click at [610, 498] on div "Hello, I am [PERSON_NAME] massage assistant bot, how can I help you [DATE]? hom…" at bounding box center [569, 305] width 1047 height 521
click at [434, 302] on div "Edit name" at bounding box center [432, 309] width 49 height 18
click at [447, 309] on input "**********" at bounding box center [444, 309] width 84 height 17
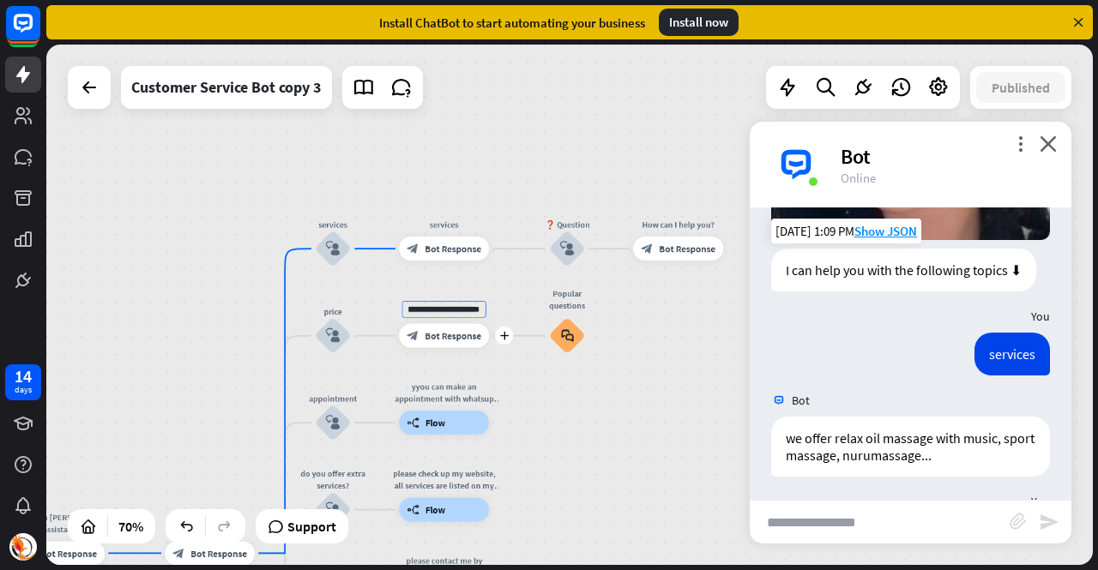
click at [447, 309] on input "**********" at bounding box center [444, 309] width 84 height 17
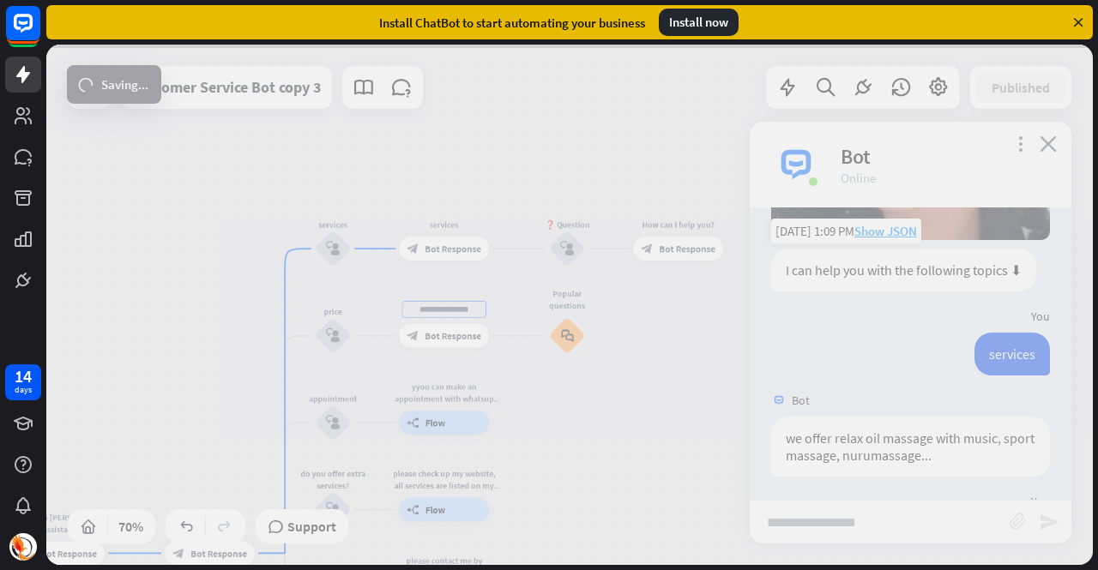
click at [456, 337] on div "Hello, I am [PERSON_NAME] massage assistant bot, how can I help you [DATE]? hom…" at bounding box center [569, 305] width 1047 height 521
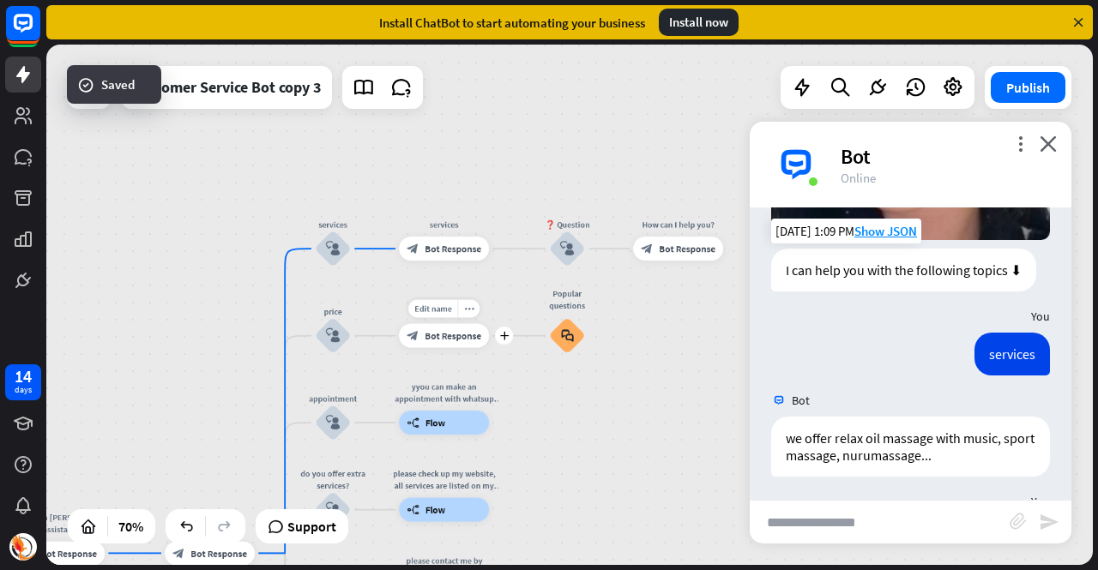
click at [461, 332] on span "Bot Response" at bounding box center [453, 336] width 57 height 12
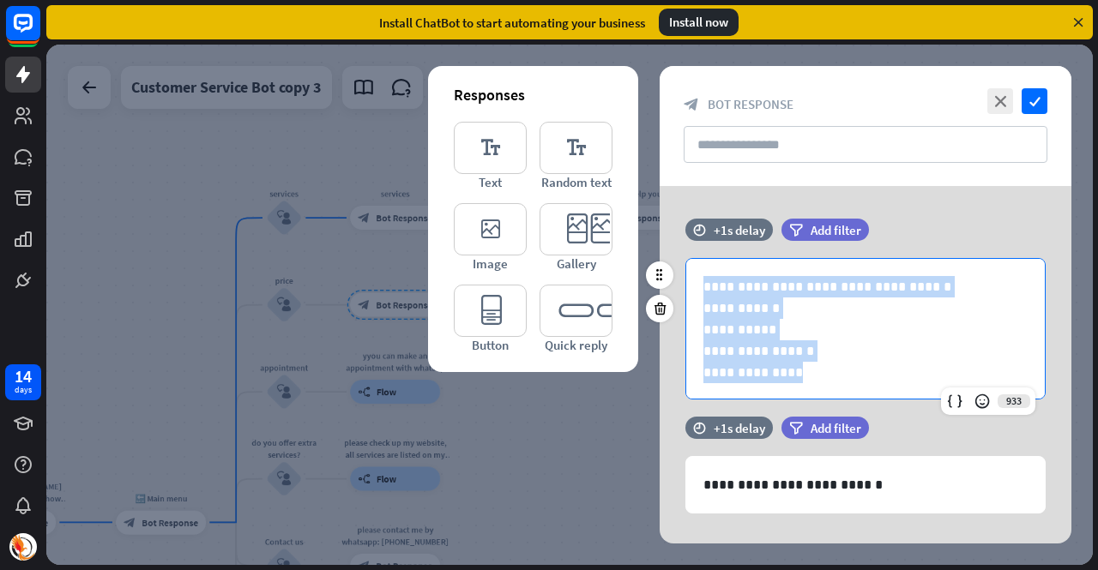
drag, startPoint x: 843, startPoint y: 379, endPoint x: 697, endPoint y: 267, distance: 184.8
click at [697, 267] on div "**********" at bounding box center [865, 330] width 359 height 142
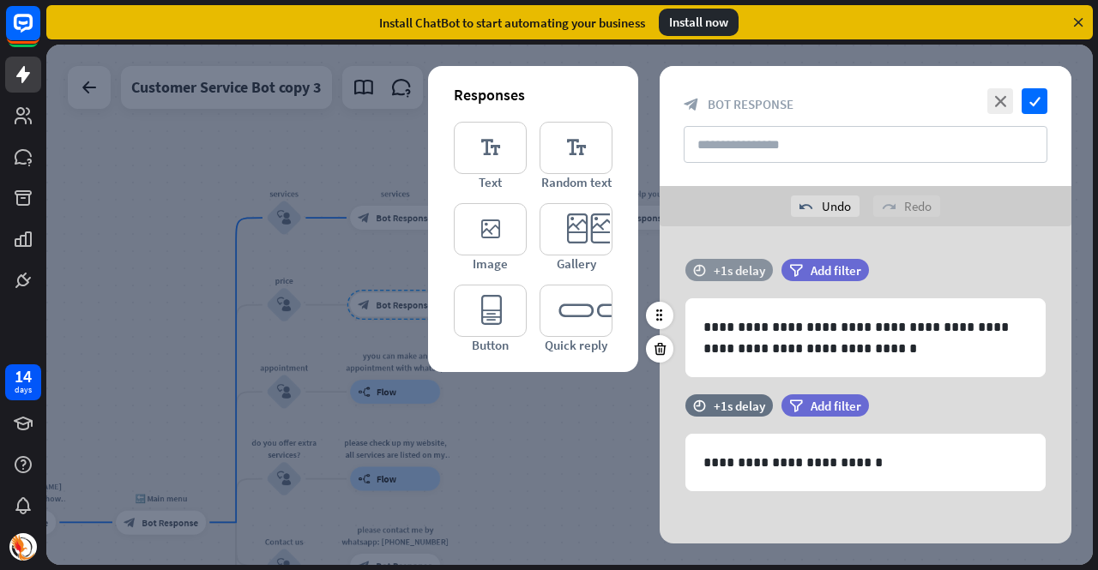
click at [755, 270] on div "+1s delay" at bounding box center [739, 270] width 51 height 16
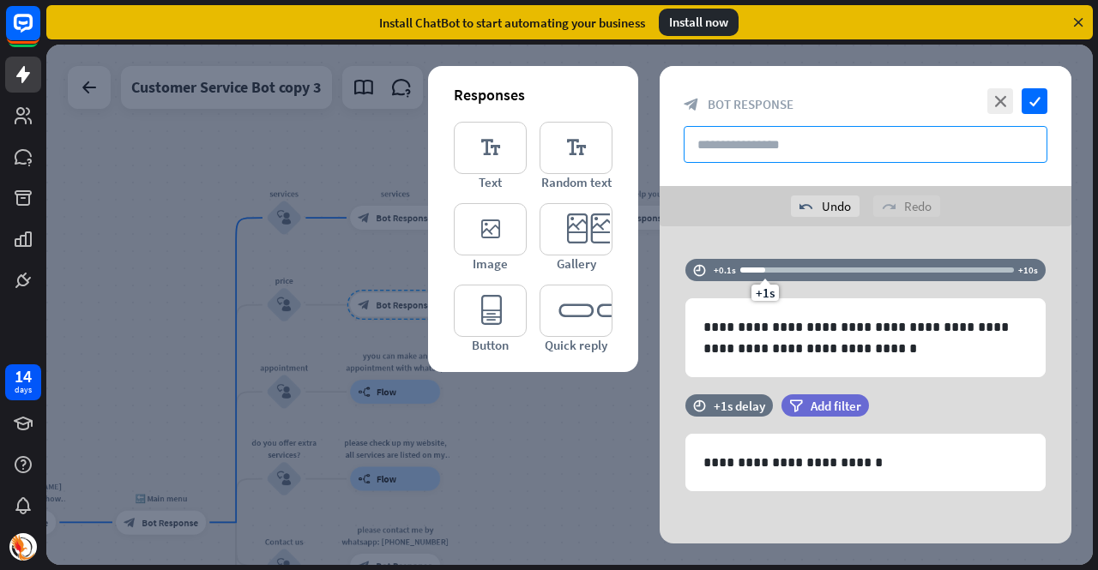
click at [848, 153] on input "text" at bounding box center [866, 144] width 364 height 37
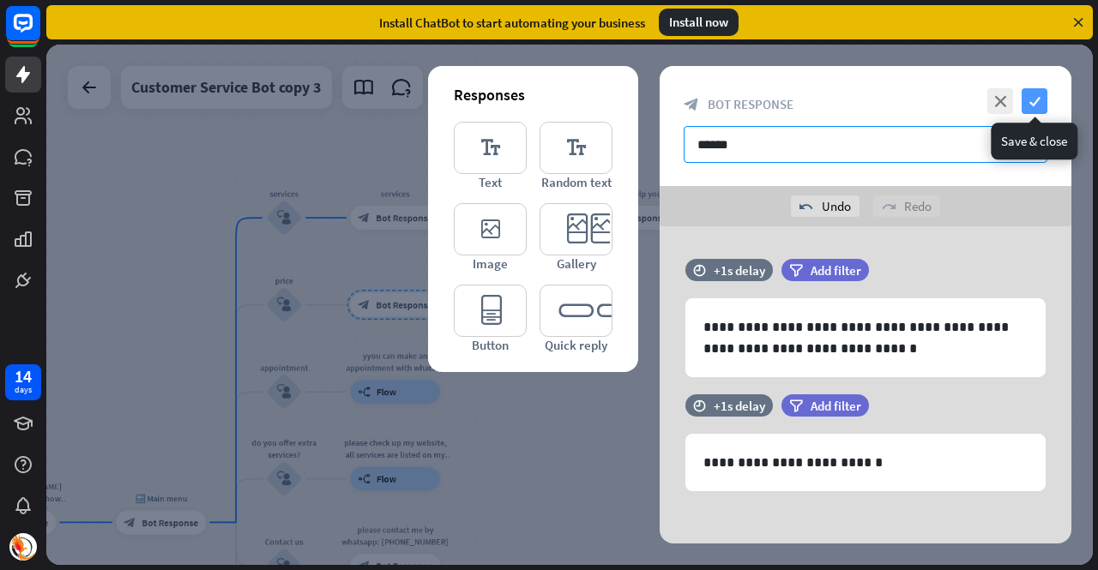
type input "******"
click at [1031, 99] on icon "check" at bounding box center [1035, 101] width 26 height 26
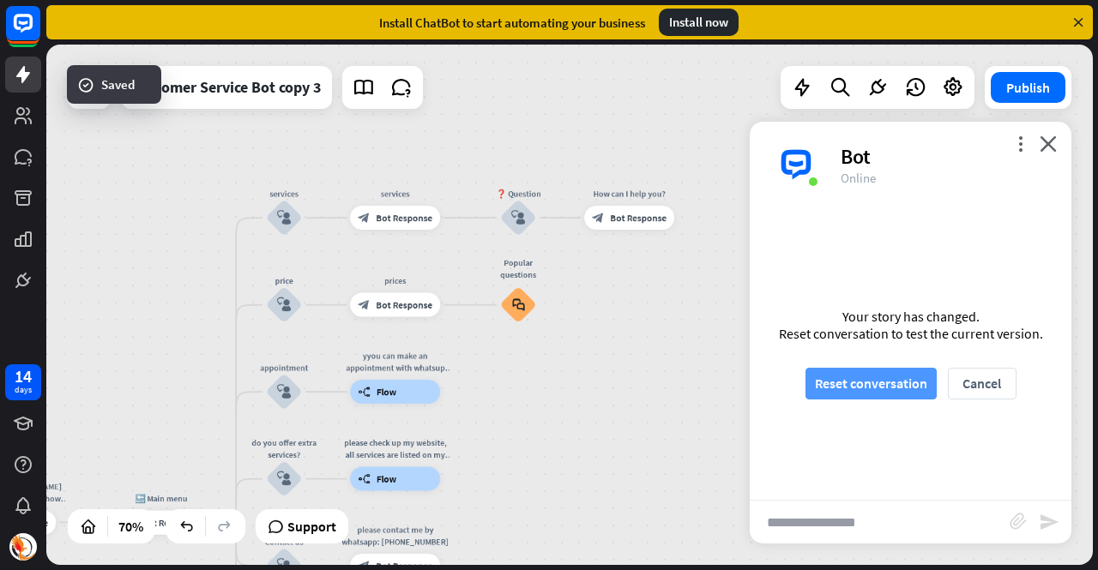
click at [875, 386] on button "Reset conversation" at bounding box center [870, 384] width 131 height 32
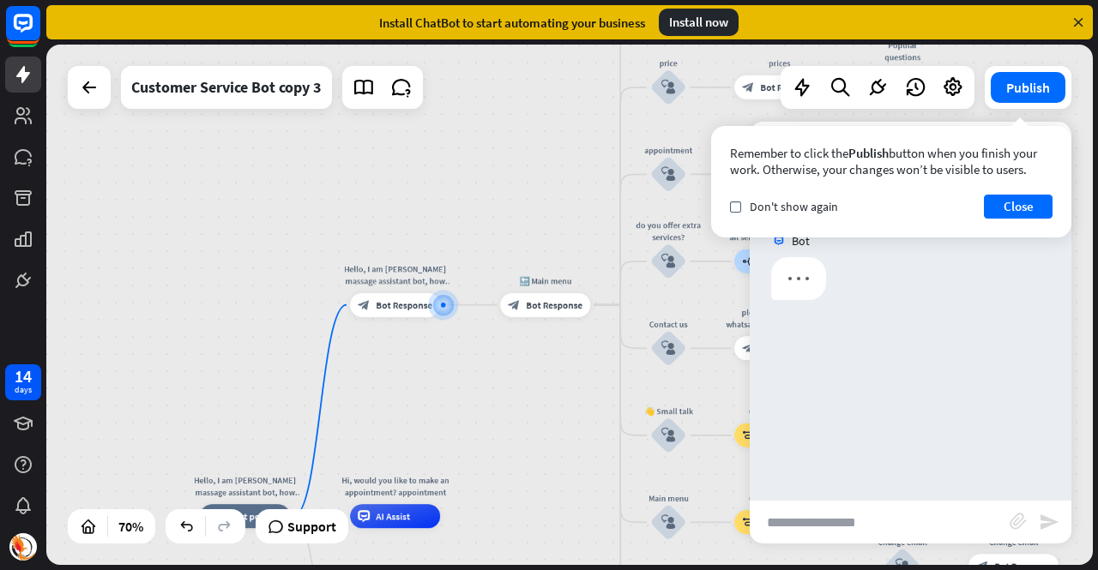
click at [878, 517] on input "text" at bounding box center [880, 522] width 260 height 43
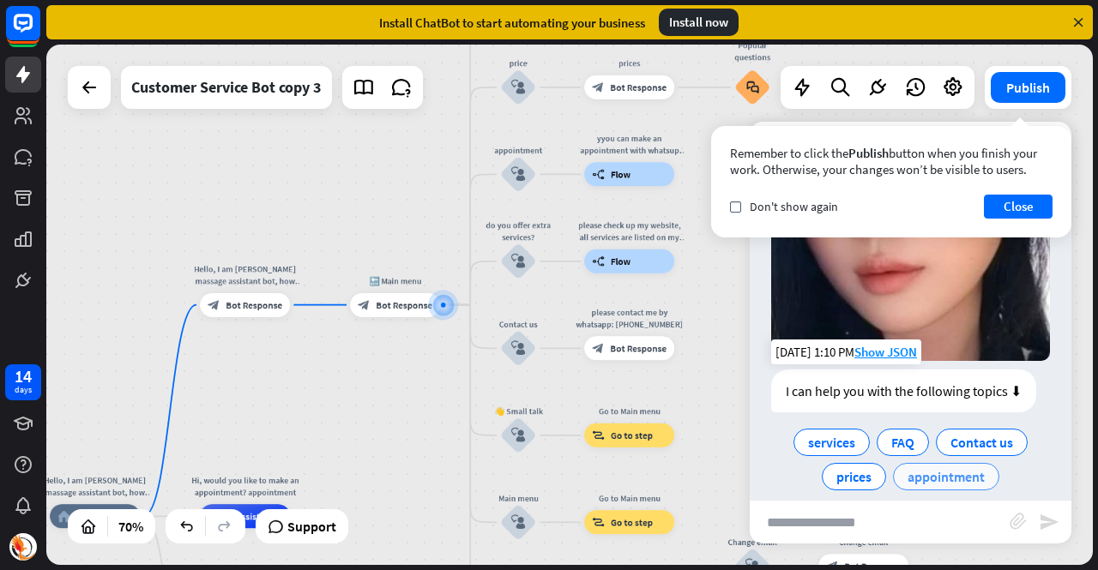
scroll to position [341, 0]
click at [853, 467] on span "prices" at bounding box center [853, 475] width 35 height 17
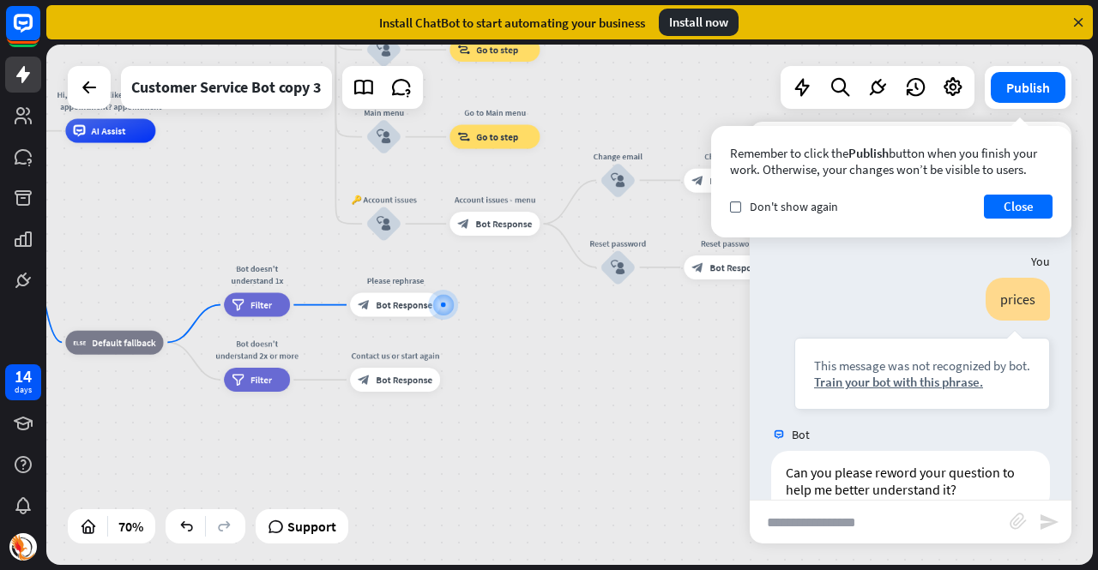
scroll to position [534, 0]
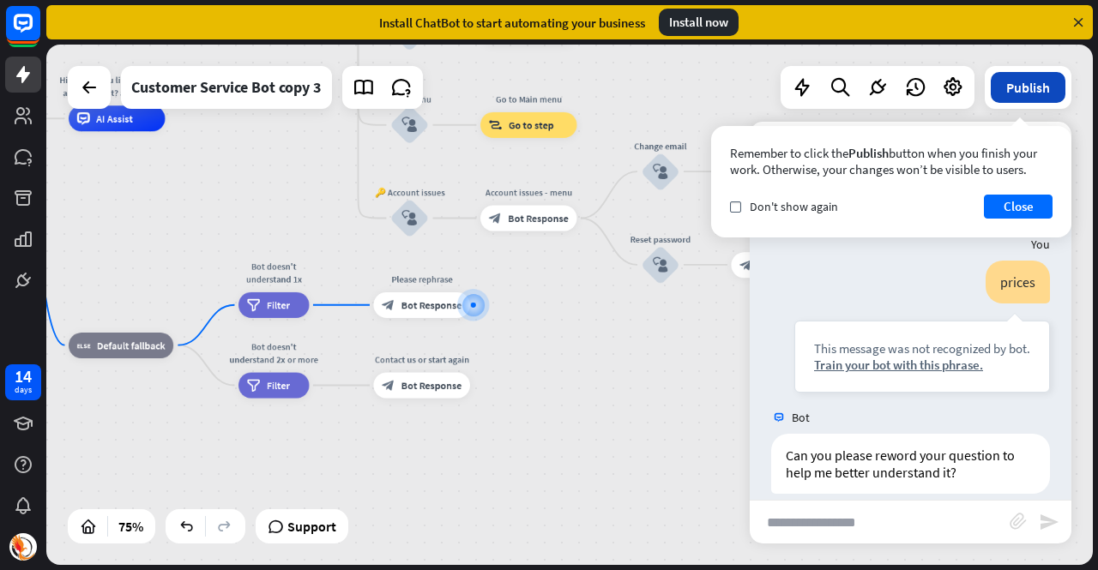
click at [1052, 88] on button "Publish" at bounding box center [1028, 87] width 75 height 31
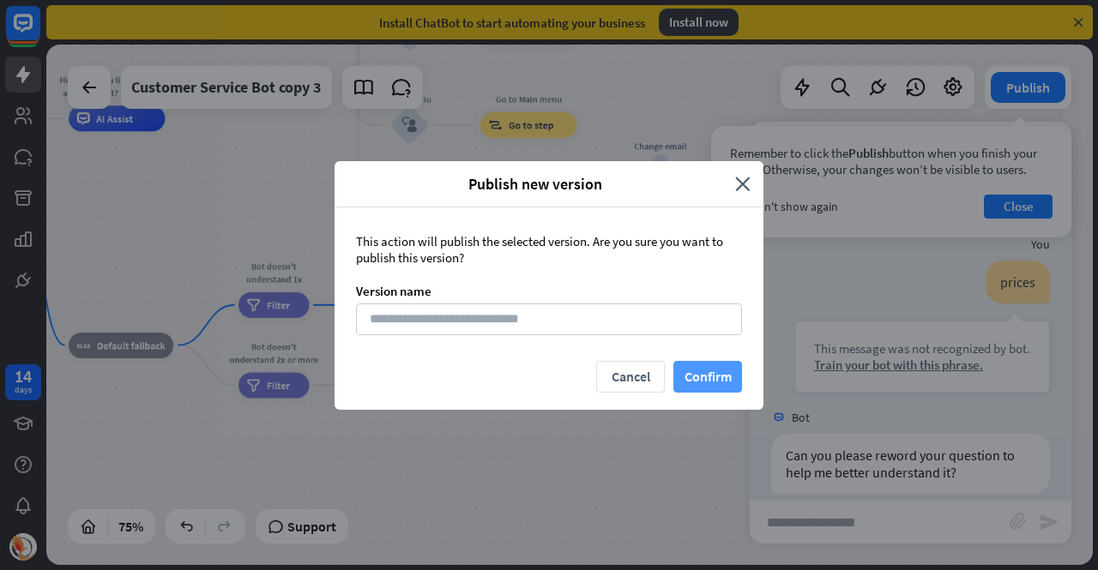
click at [708, 369] on button "Confirm" at bounding box center [707, 377] width 69 height 32
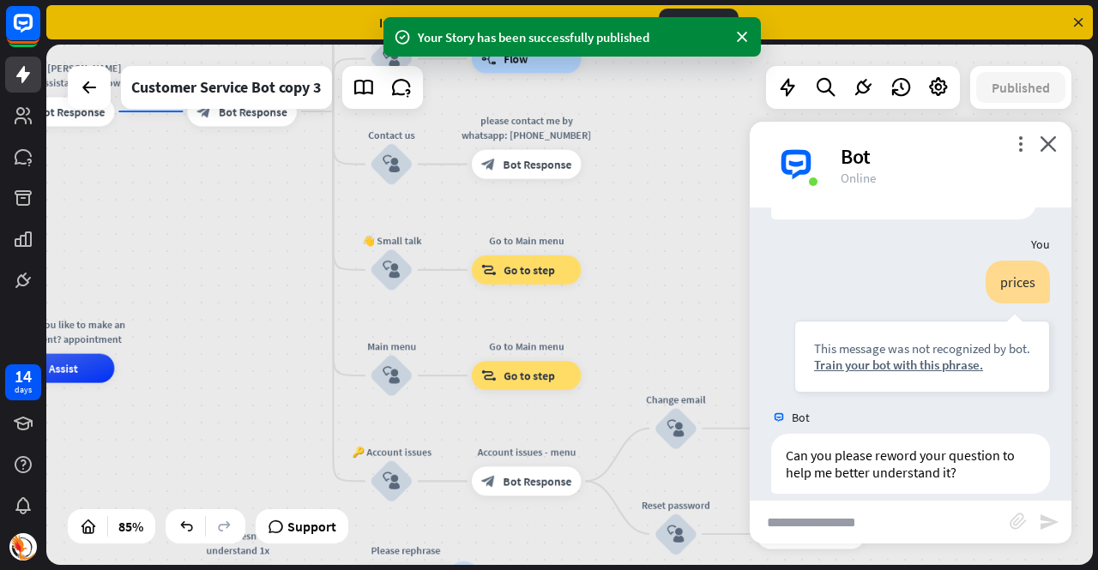
drag, startPoint x: 611, startPoint y: 346, endPoint x: 614, endPoint y: 553, distance: 207.6
click at [629, 570] on html "14 days Your Story has been successfully published close Product Help First ste…" at bounding box center [549, 285] width 1098 height 570
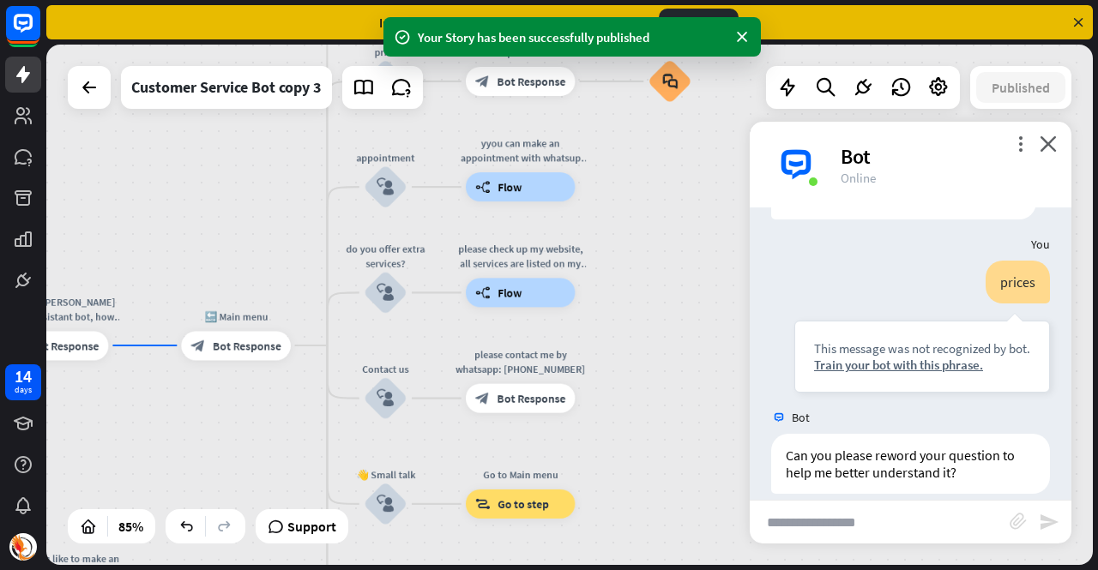
drag, startPoint x: 647, startPoint y: 181, endPoint x: 640, endPoint y: 415, distance: 234.3
click at [640, 415] on div "Hello, I am [PERSON_NAME] massage assistant bot, how can I help you [DATE]? hom…" at bounding box center [569, 305] width 1047 height 521
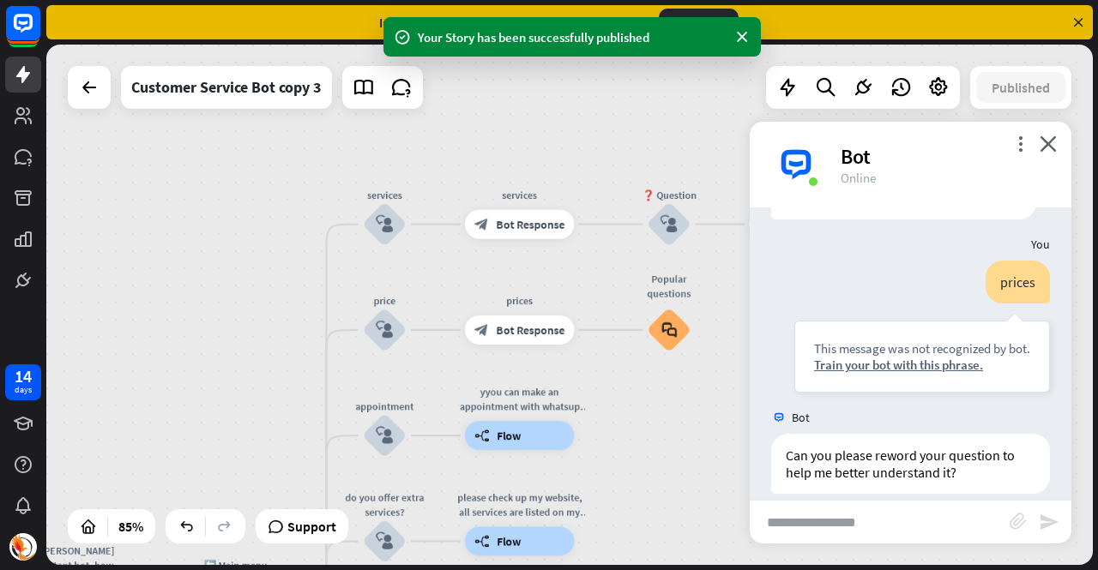
drag, startPoint x: 655, startPoint y: 244, endPoint x: 655, endPoint y: 513, distance: 269.3
click at [655, 513] on div "Hello, I am [PERSON_NAME] massage assistant bot, how can I help you [DATE]? hom…" at bounding box center [569, 305] width 1047 height 521
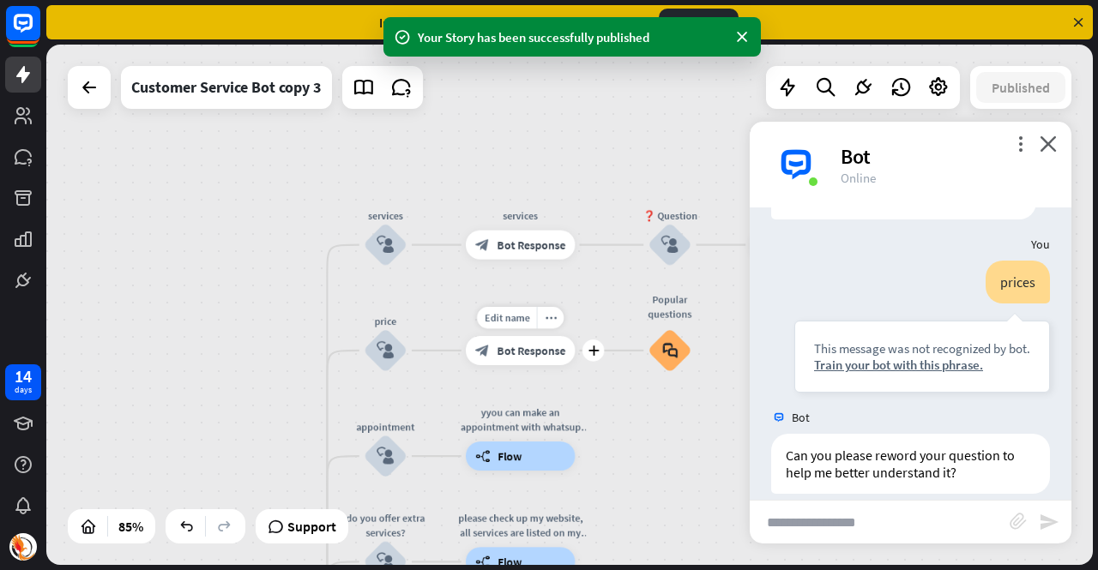
click at [525, 346] on span "Bot Response" at bounding box center [531, 350] width 69 height 15
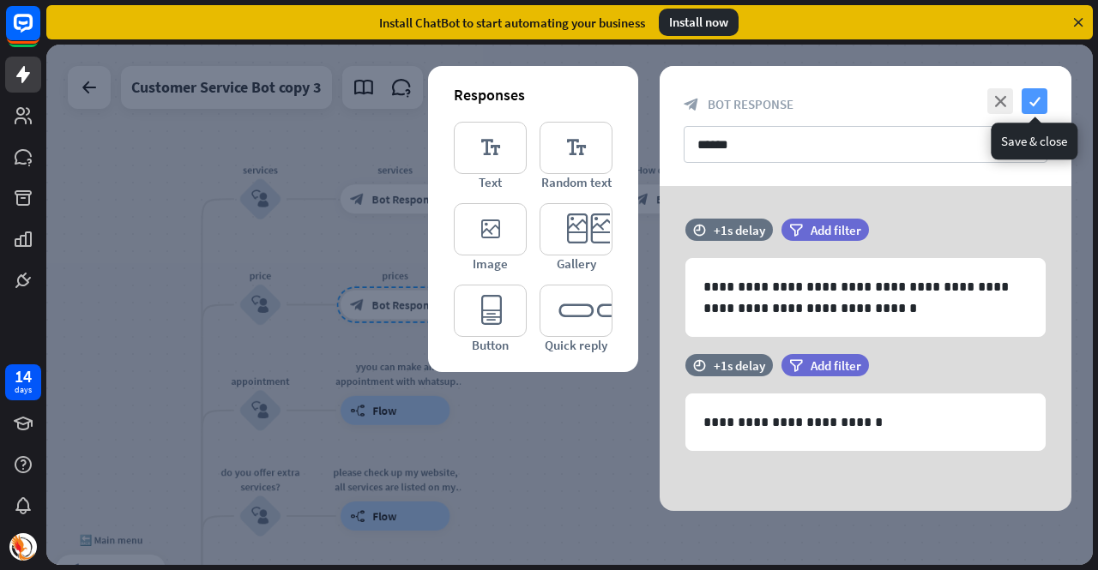
click at [1040, 97] on icon "check" at bounding box center [1035, 101] width 26 height 26
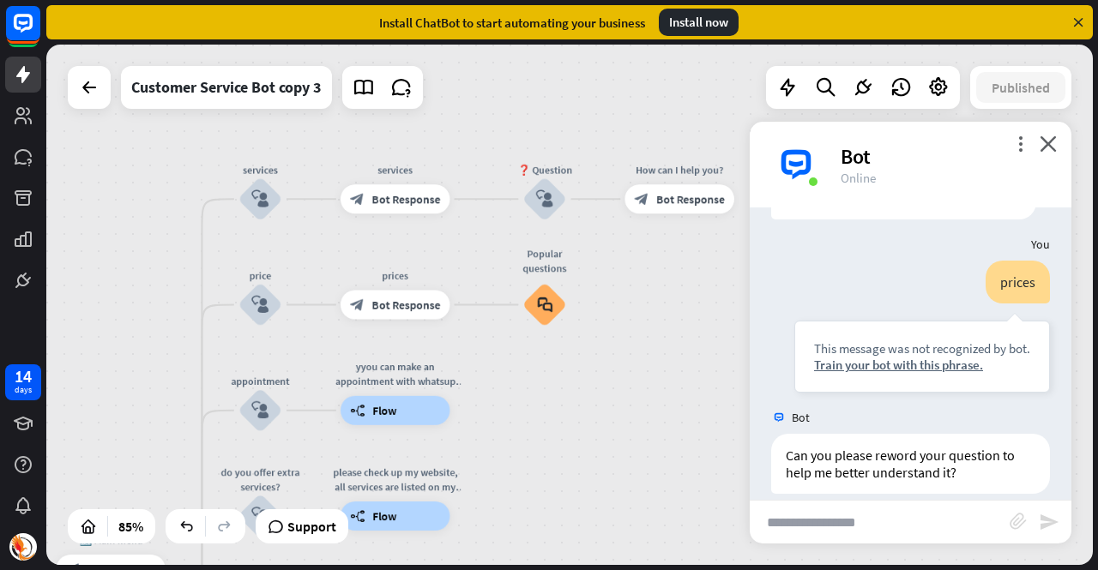
scroll to position [515, 0]
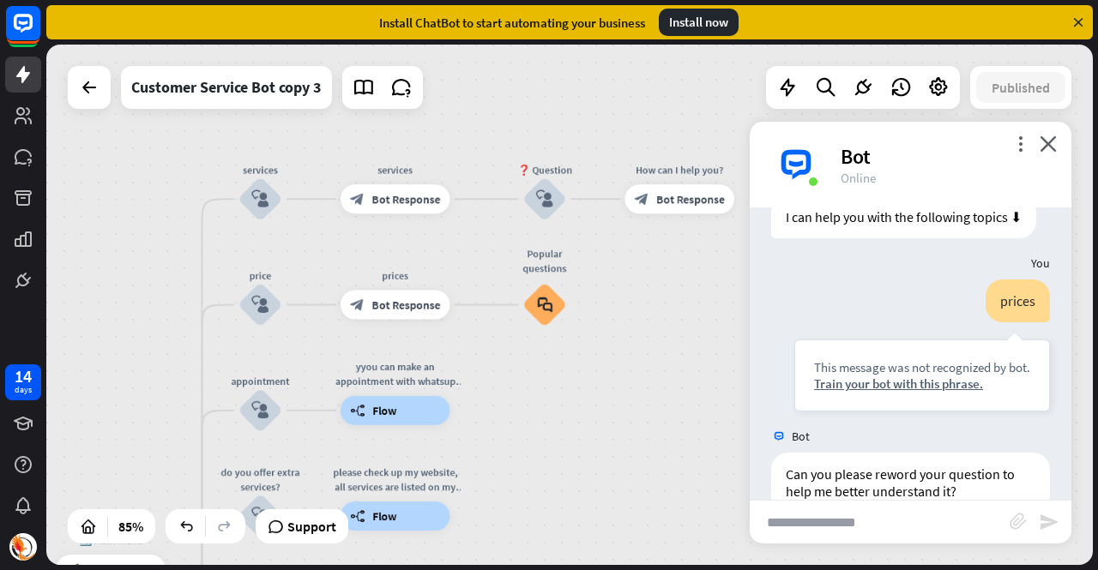
click at [876, 519] on input "text" at bounding box center [880, 522] width 260 height 43
type input "******"
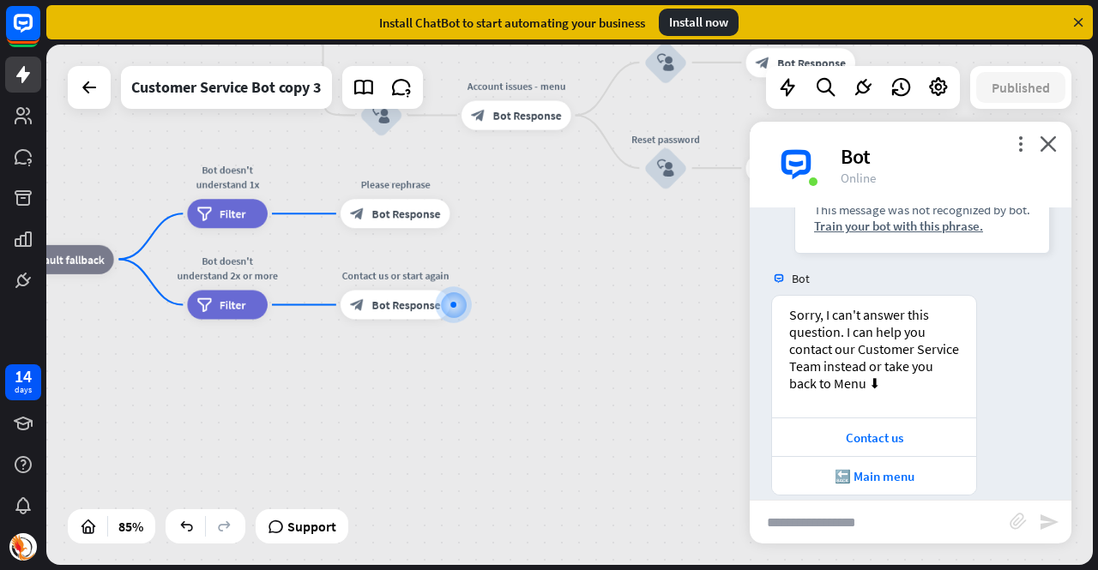
scroll to position [947, 0]
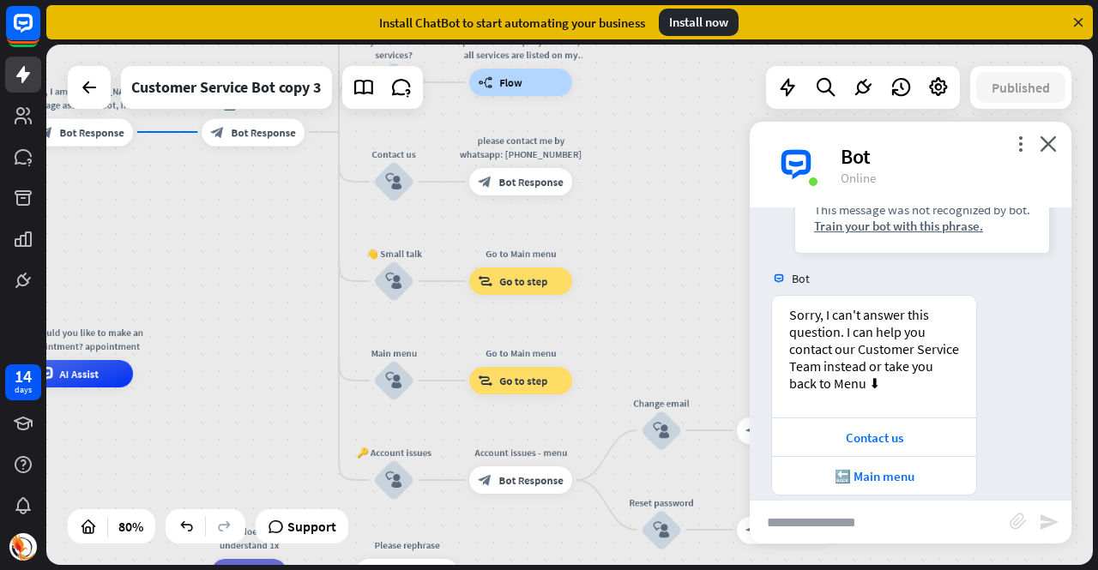
drag, startPoint x: 583, startPoint y: 306, endPoint x: 570, endPoint y: 611, distance: 304.8
click at [570, 570] on html "14 days close Product Help First steps Get started with ChatBot Help Center Fol…" at bounding box center [549, 285] width 1098 height 570
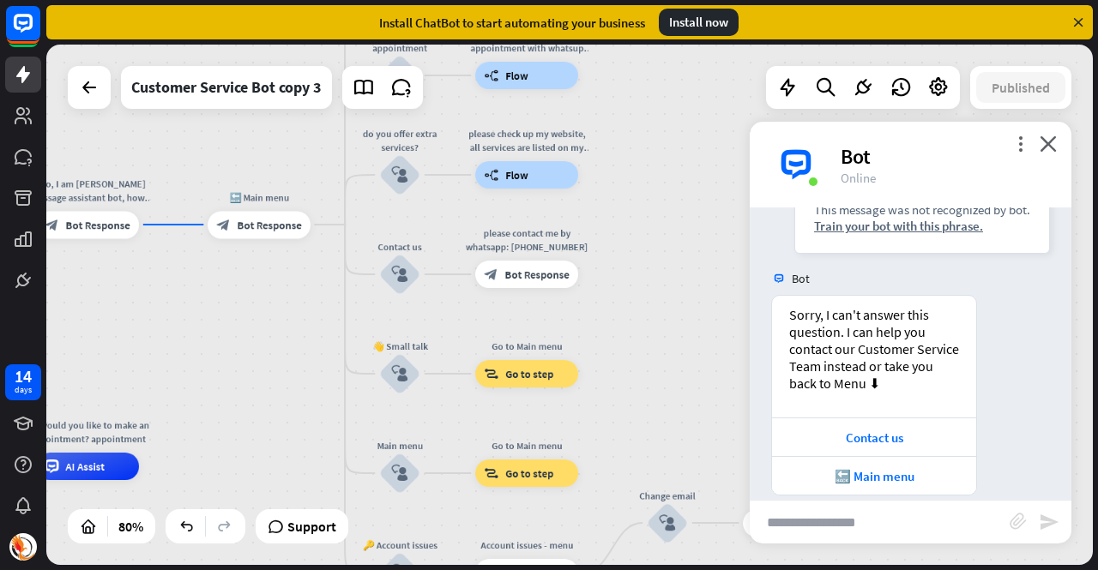
drag, startPoint x: 626, startPoint y: 178, endPoint x: 608, endPoint y: 377, distance: 199.8
click at [608, 377] on div "Hello, I am [PERSON_NAME] massage assistant bot, how can I help you [DATE]? hom…" at bounding box center [569, 305] width 1047 height 521
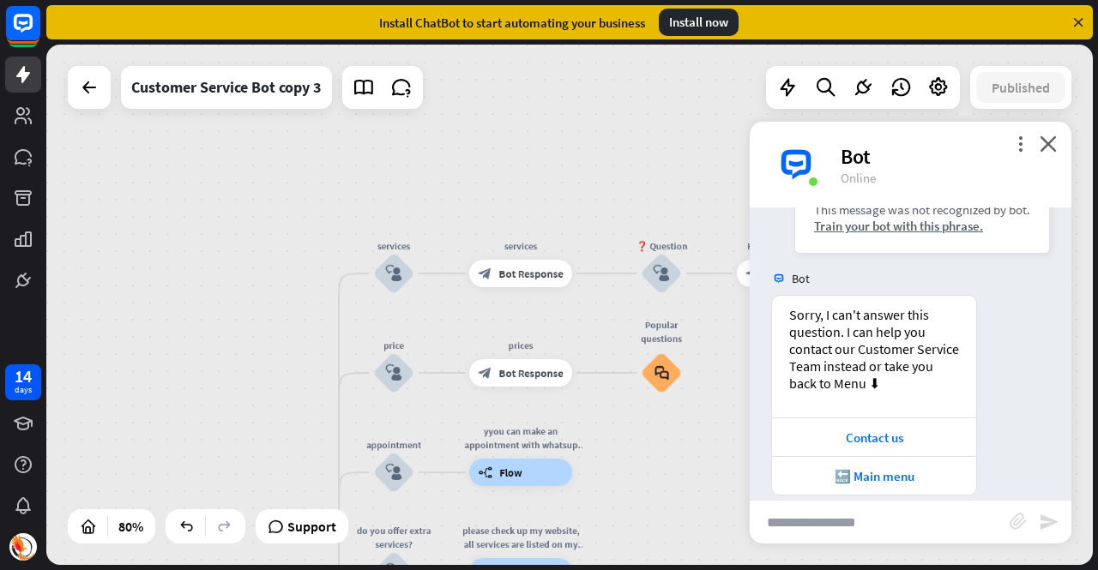
drag, startPoint x: 631, startPoint y: 277, endPoint x: 628, endPoint y: 466, distance: 188.7
click at [628, 466] on div "Hello, I am [PERSON_NAME] massage assistant bot, how can I help you [DATE]? hom…" at bounding box center [569, 305] width 1047 height 521
click at [510, 380] on span "Bot Response" at bounding box center [530, 373] width 64 height 14
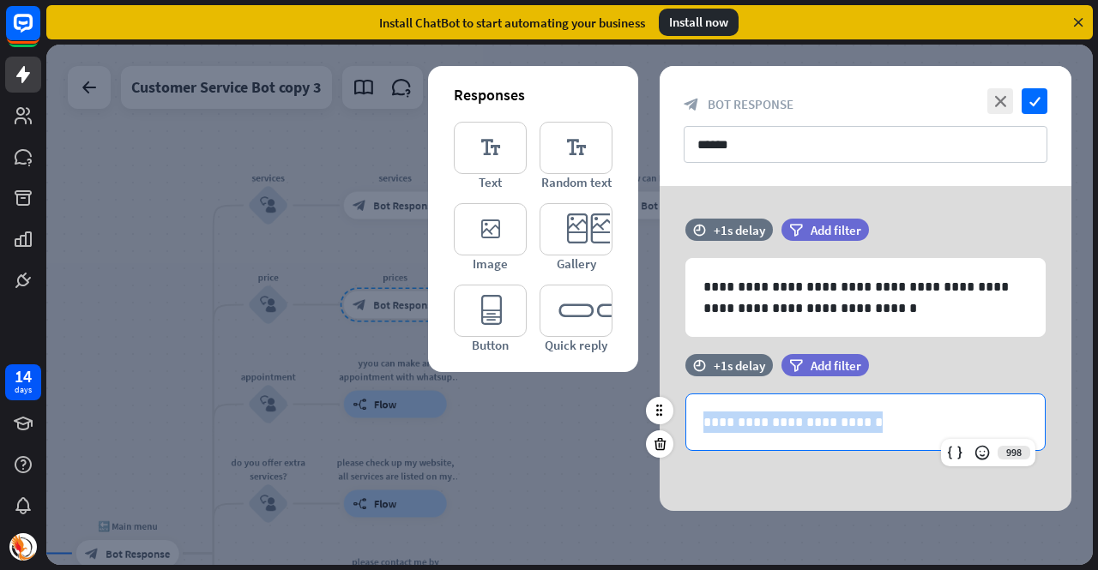
drag, startPoint x: 875, startPoint y: 426, endPoint x: 698, endPoint y: 431, distance: 176.8
click at [698, 431] on div "**********" at bounding box center [865, 423] width 359 height 56
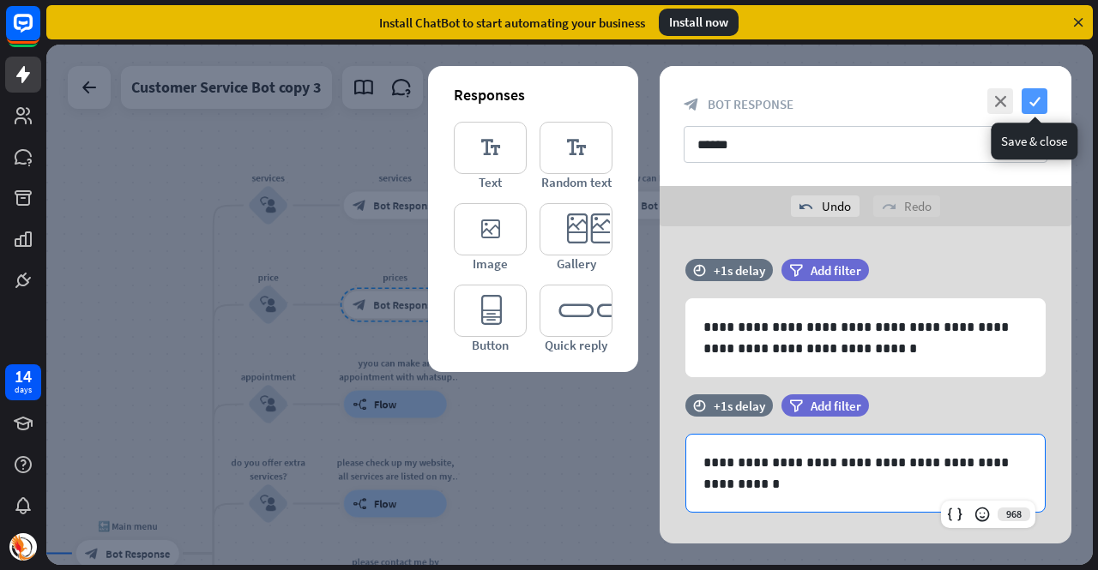
click at [1039, 95] on icon "check" at bounding box center [1035, 101] width 26 height 26
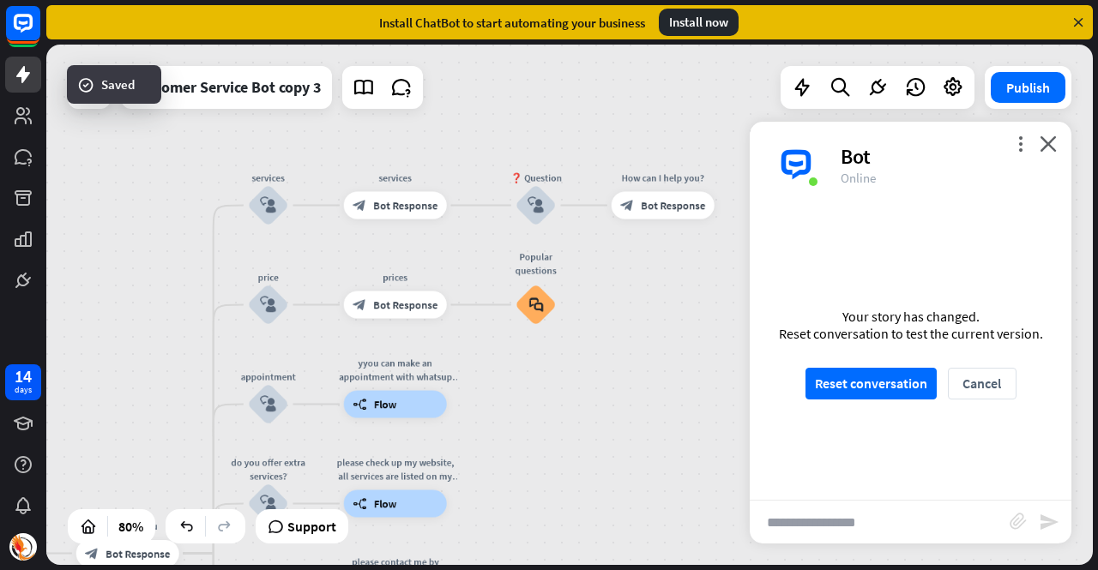
scroll to position [928, 0]
click at [1037, 88] on button "Publish" at bounding box center [1028, 87] width 75 height 31
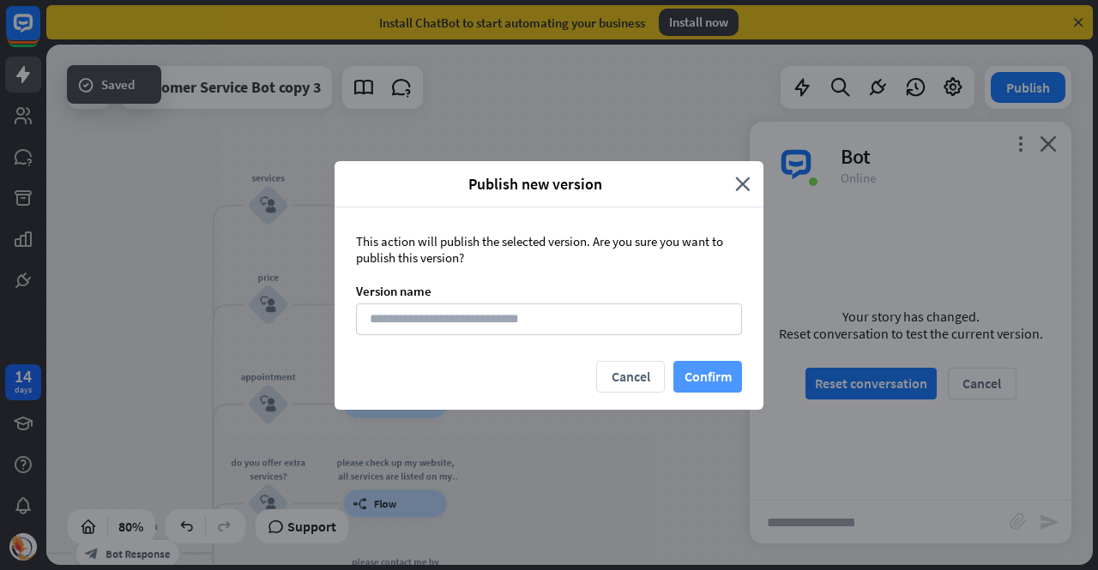
click at [719, 377] on button "Confirm" at bounding box center [707, 377] width 69 height 32
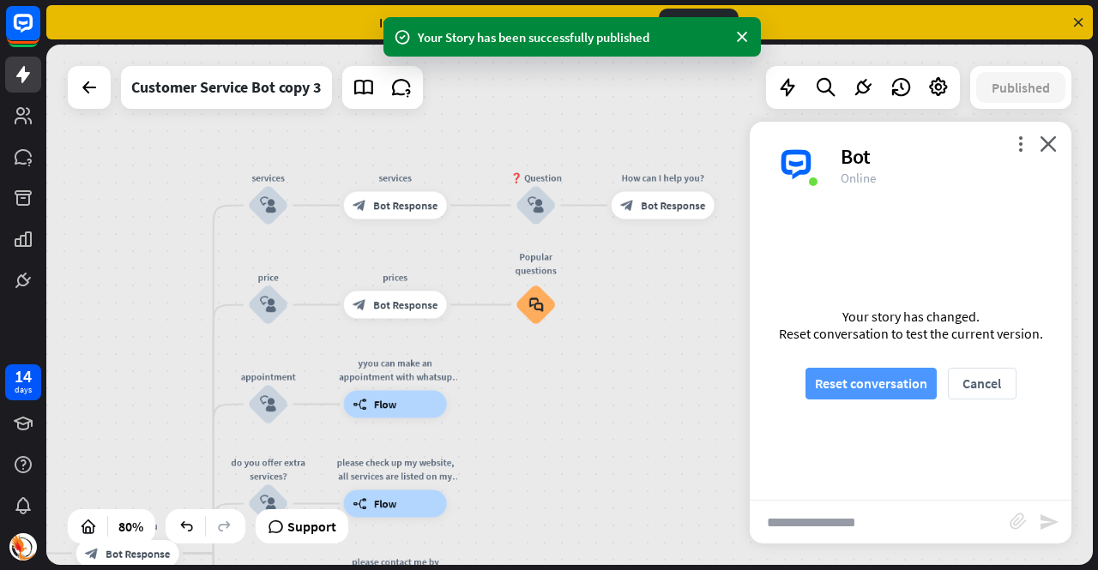
click at [881, 385] on button "Reset conversation" at bounding box center [870, 384] width 131 height 32
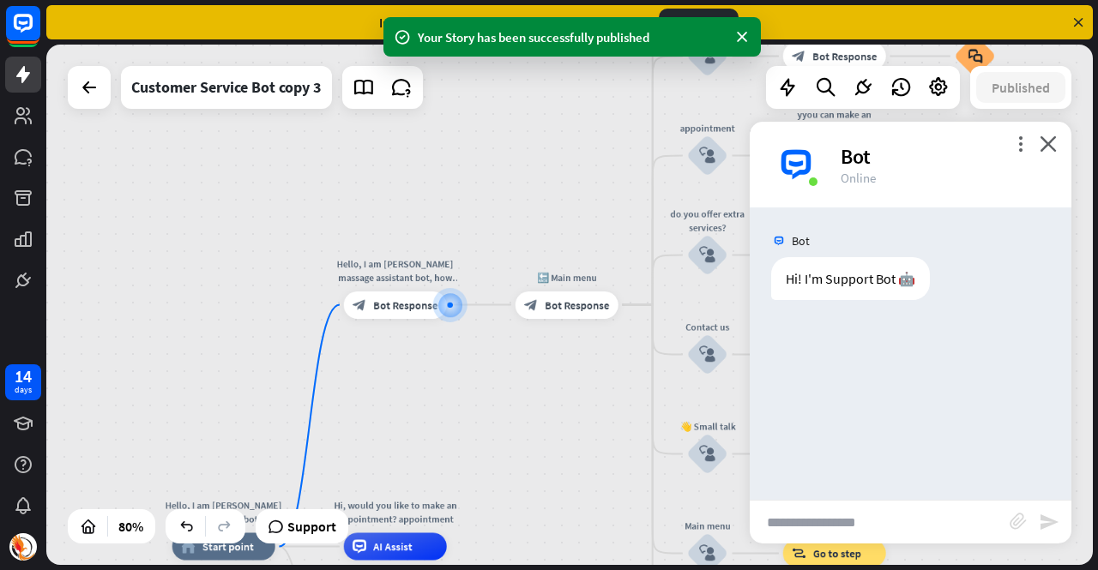
click at [884, 521] on input "text" at bounding box center [880, 522] width 260 height 43
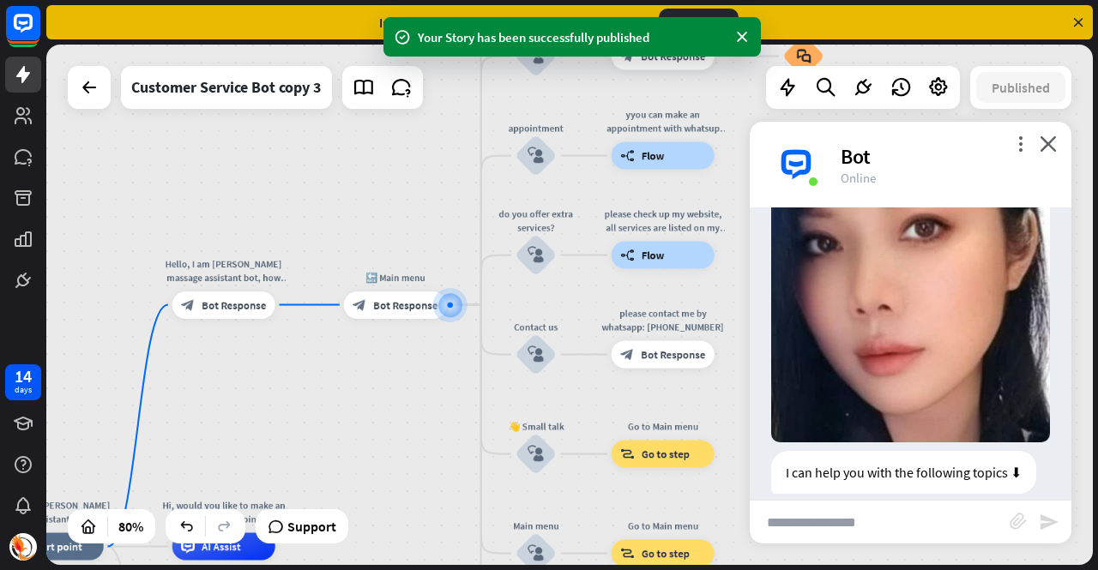
scroll to position [341, 0]
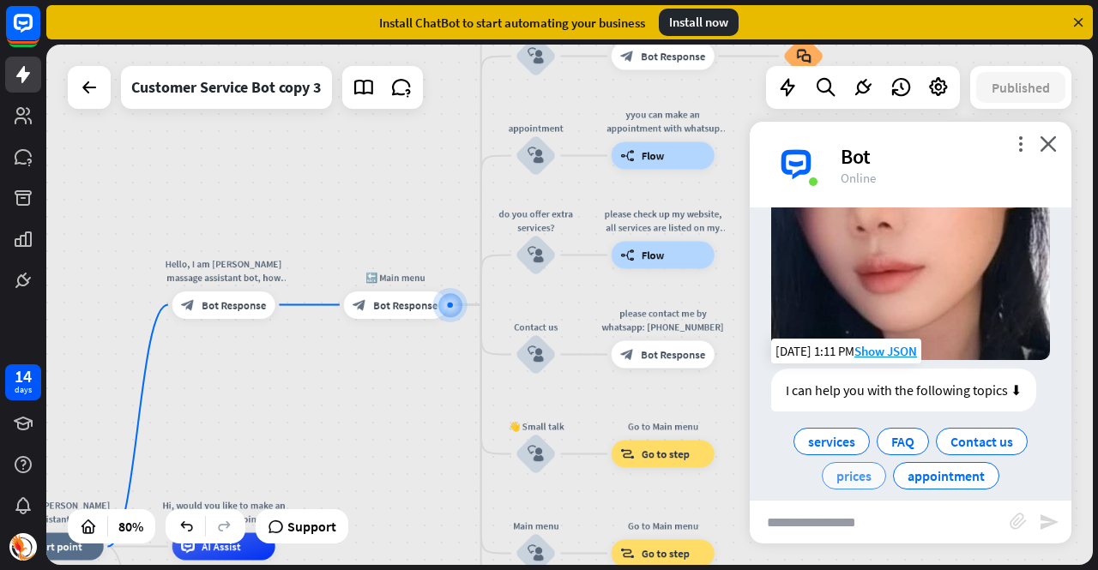
click at [858, 467] on span "prices" at bounding box center [853, 475] width 35 height 17
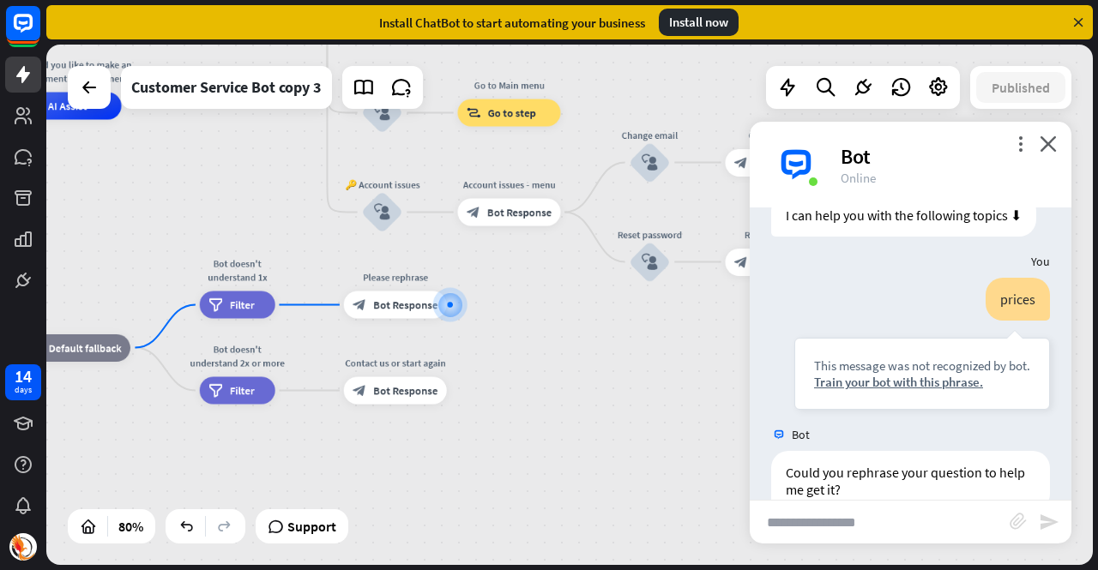
scroll to position [534, 0]
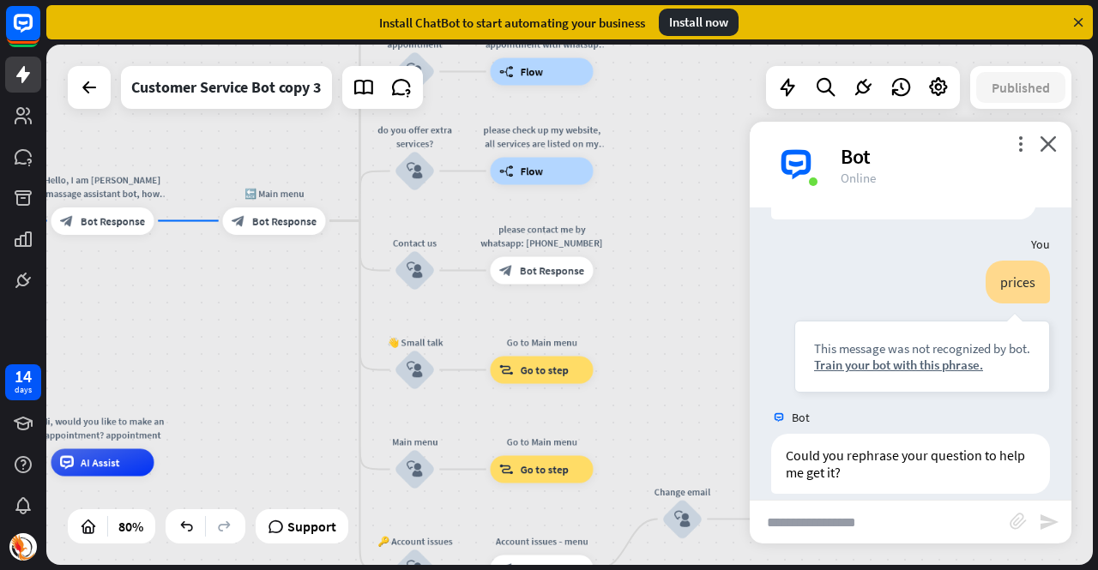
drag, startPoint x: 515, startPoint y: 266, endPoint x: 545, endPoint y: 611, distance: 346.1
click at [545, 570] on html "14 days close Product Help First steps Get started with ChatBot Help Center Fol…" at bounding box center [549, 285] width 1098 height 570
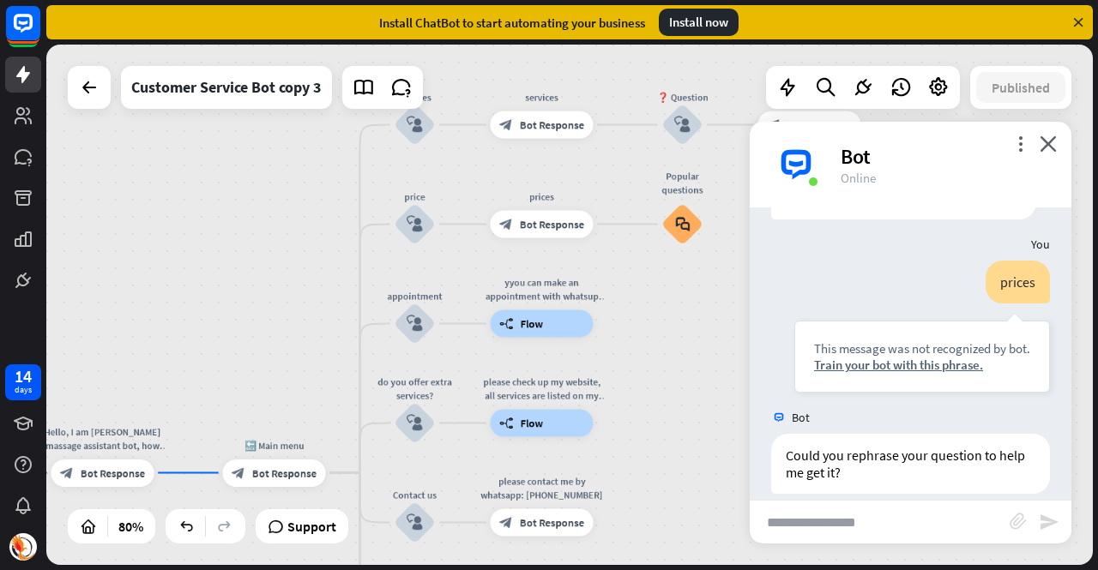
drag, startPoint x: 628, startPoint y: 181, endPoint x: 629, endPoint y: 433, distance: 252.2
click at [629, 433] on div "Hello, I am [PERSON_NAME] massage assistant bot, how can I help you [DATE]? hom…" at bounding box center [569, 305] width 1047 height 521
click at [417, 225] on icon "block_user_input" at bounding box center [415, 224] width 16 height 16
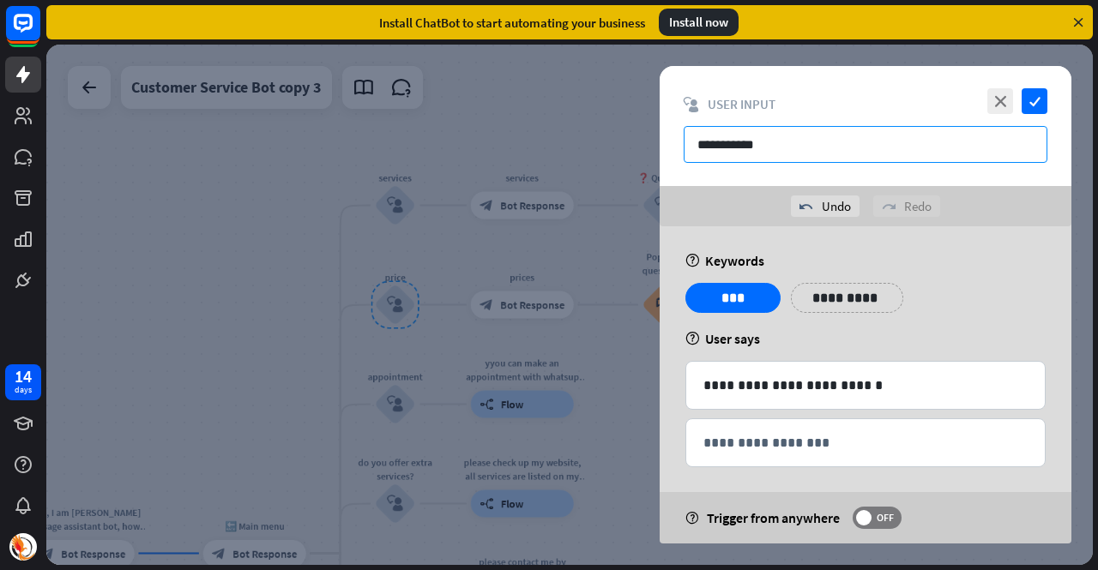
click at [774, 144] on input "**********" at bounding box center [866, 144] width 364 height 37
type input "*"
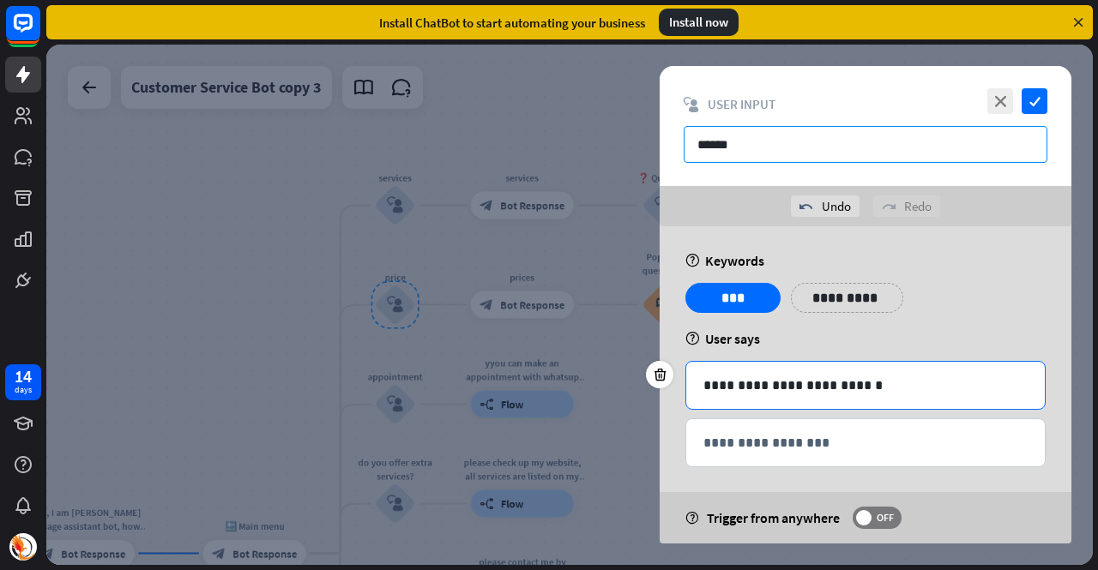
type input "******"
click at [806, 369] on div "**********" at bounding box center [865, 385] width 359 height 47
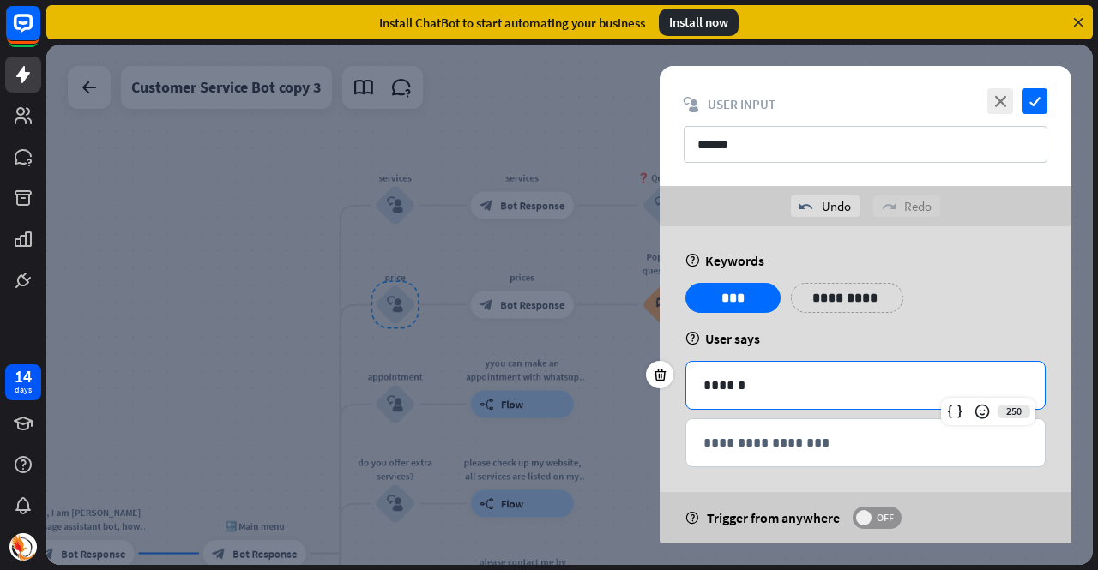
click at [887, 521] on span "OFF" at bounding box center [885, 518] width 27 height 14
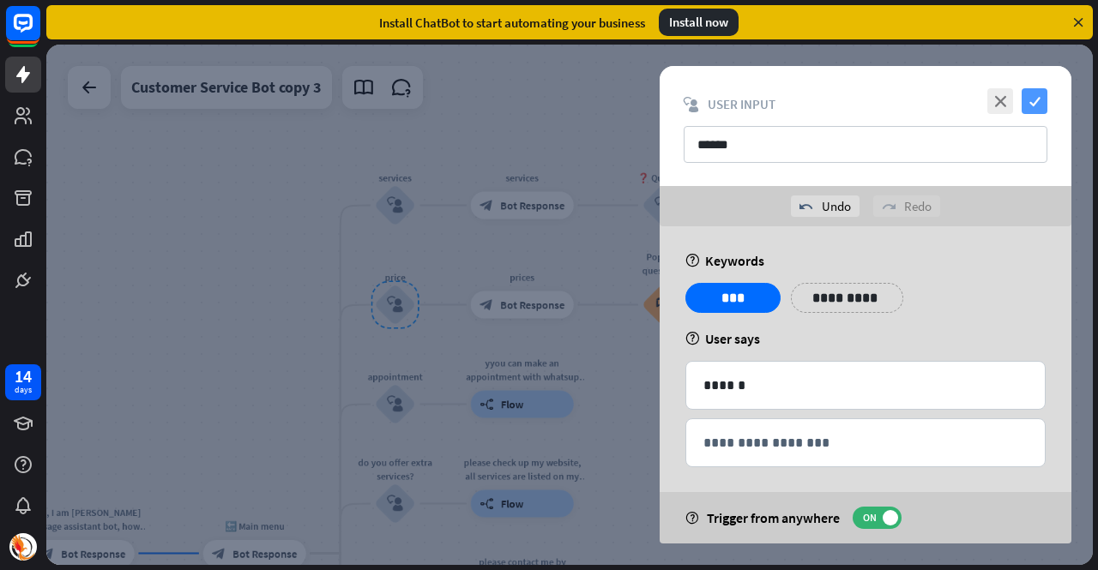
click at [1036, 100] on icon "check" at bounding box center [1035, 101] width 26 height 26
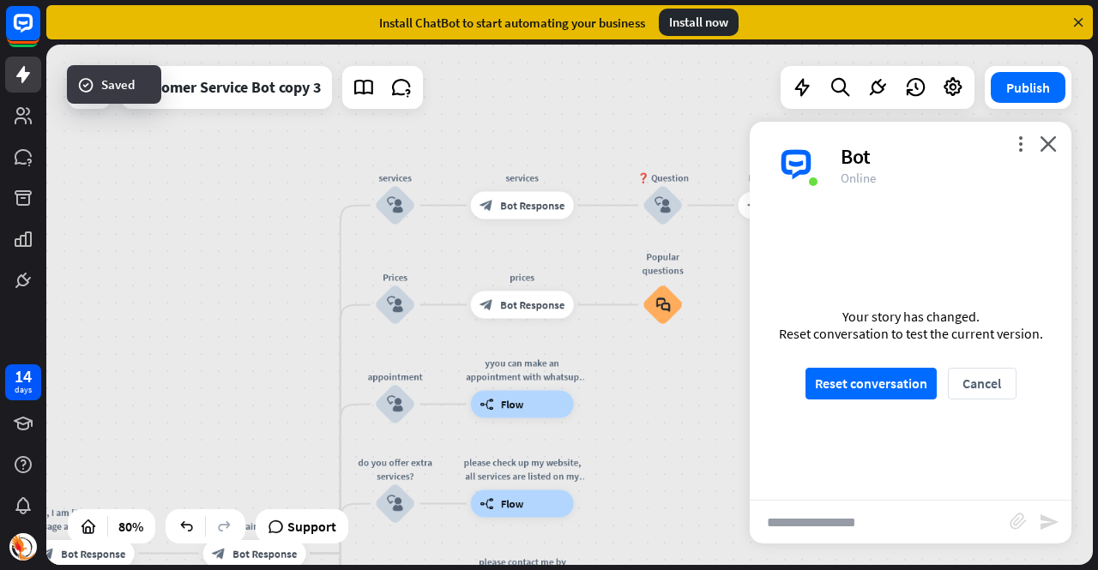
click at [865, 525] on input "text" at bounding box center [880, 522] width 260 height 43
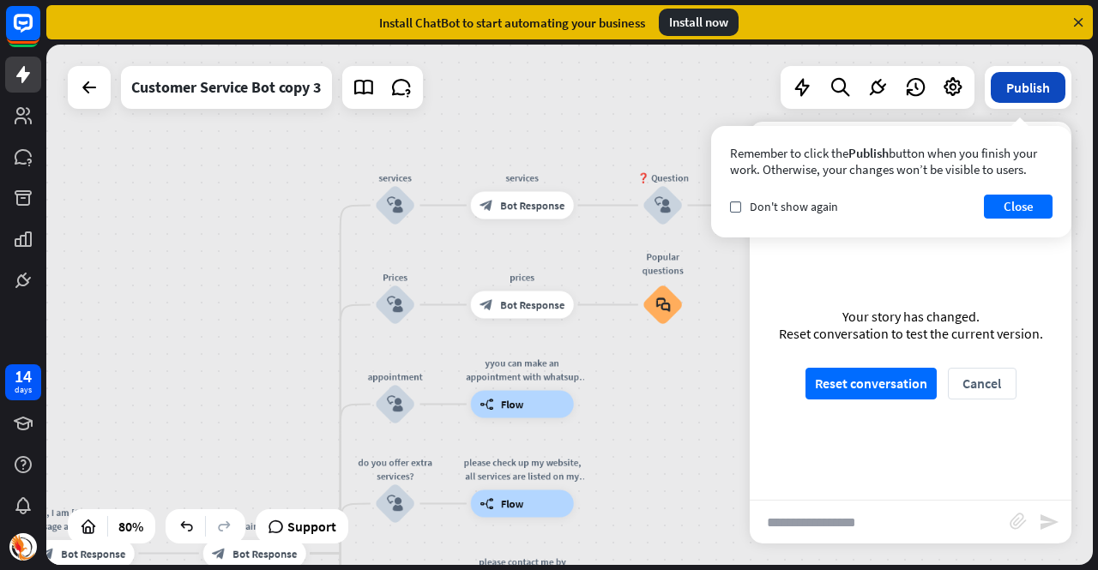
click at [1014, 88] on button "Publish" at bounding box center [1028, 87] width 75 height 31
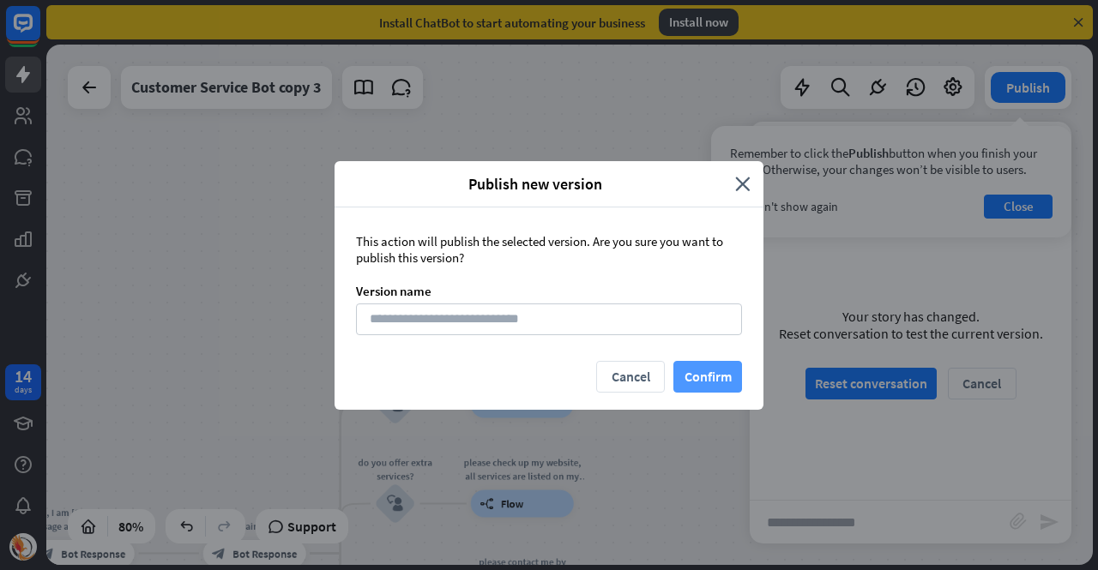
click at [709, 379] on button "Confirm" at bounding box center [707, 377] width 69 height 32
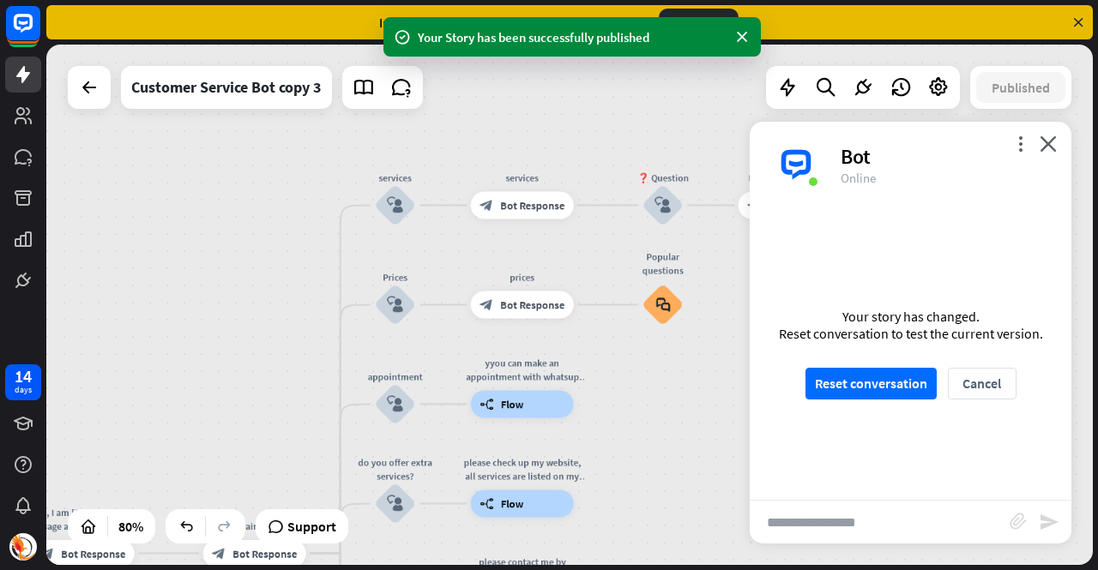
click at [866, 514] on input "text" at bounding box center [880, 522] width 260 height 43
click at [872, 383] on button "Reset conversation" at bounding box center [870, 384] width 131 height 32
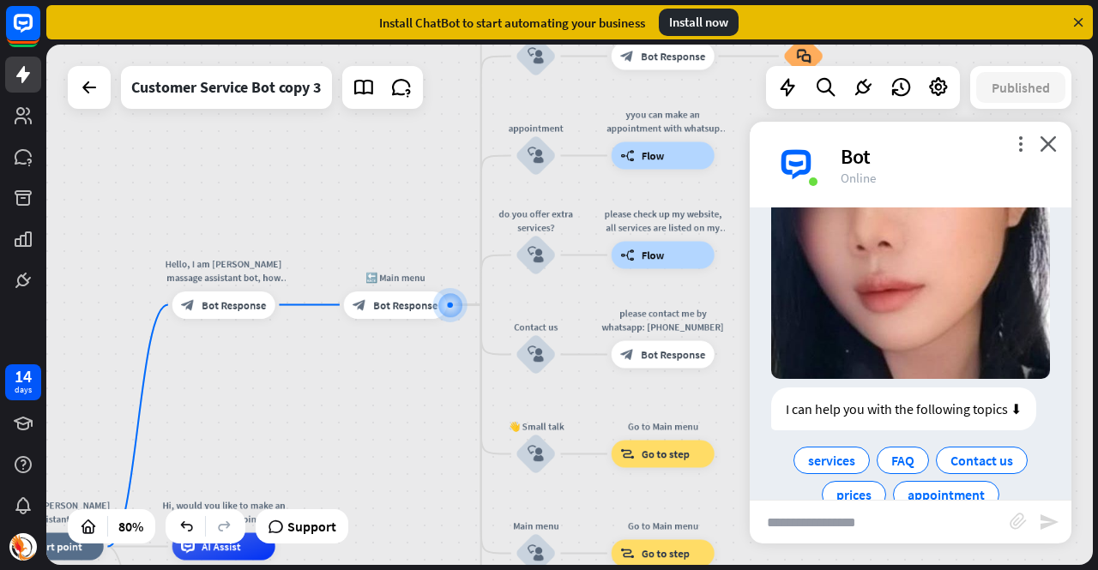
scroll to position [341, 0]
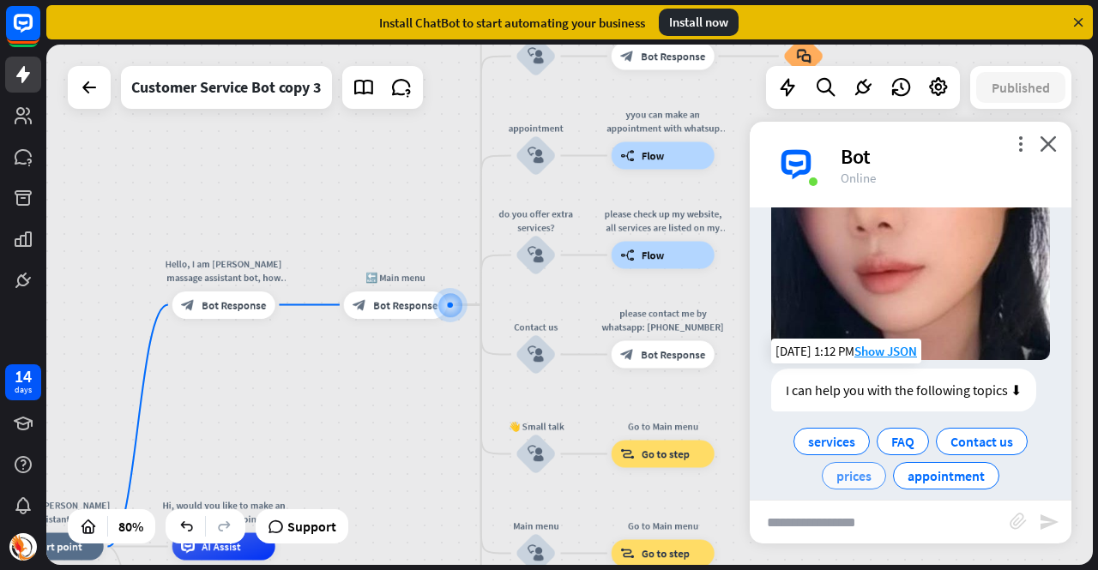
click at [845, 467] on span "prices" at bounding box center [853, 475] width 35 height 17
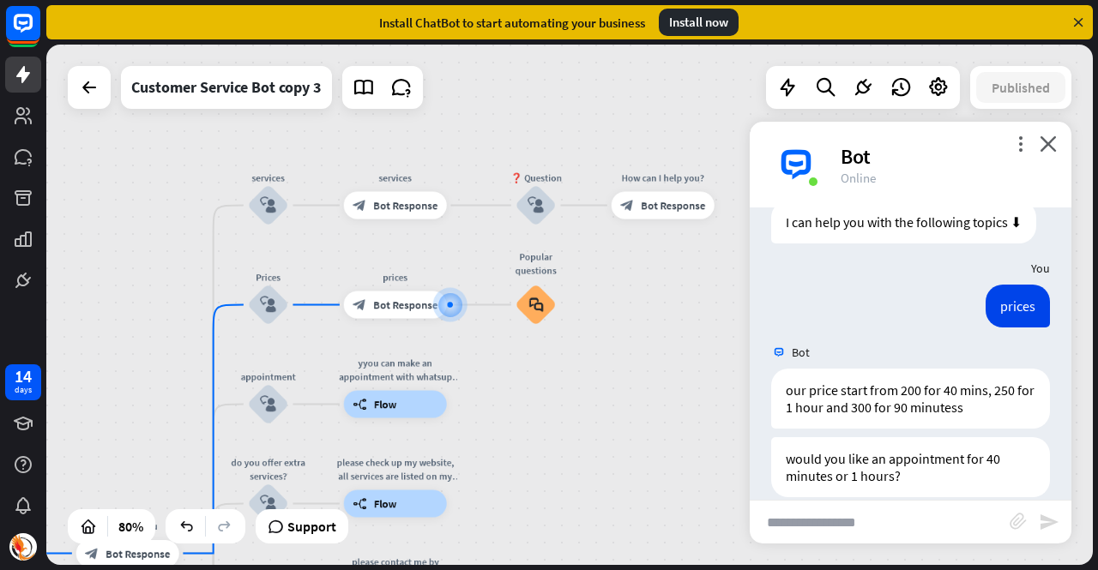
scroll to position [513, 0]
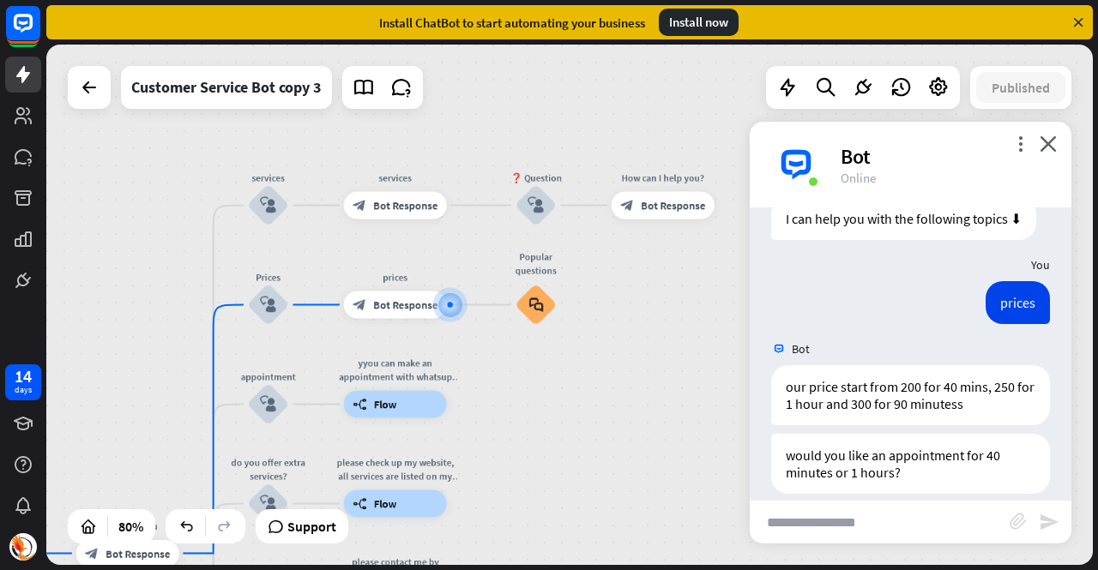
click at [944, 519] on input "text" at bounding box center [880, 522] width 260 height 43
type input "**"
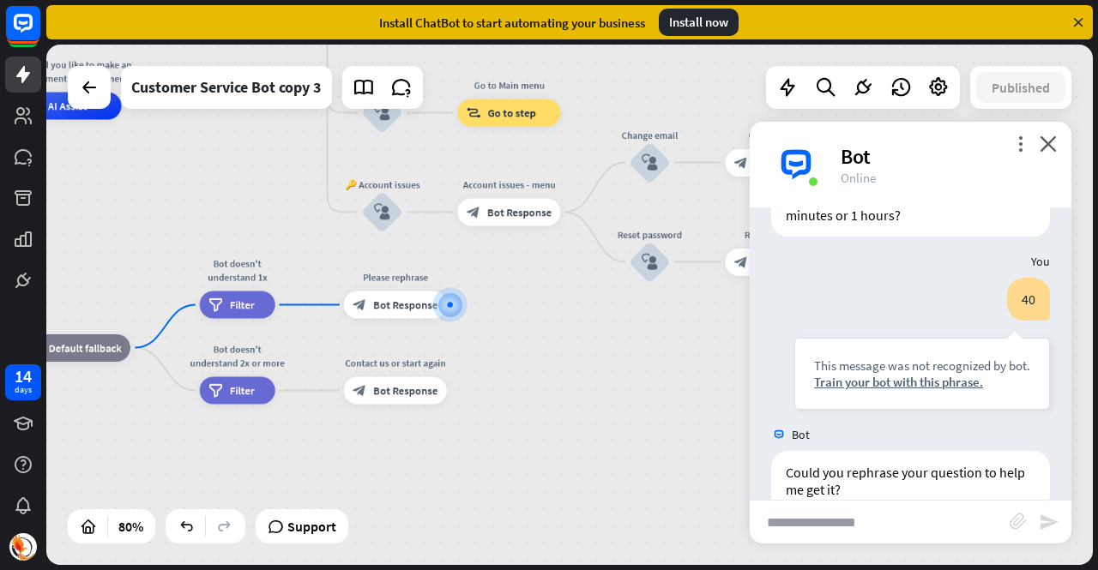
scroll to position [787, 0]
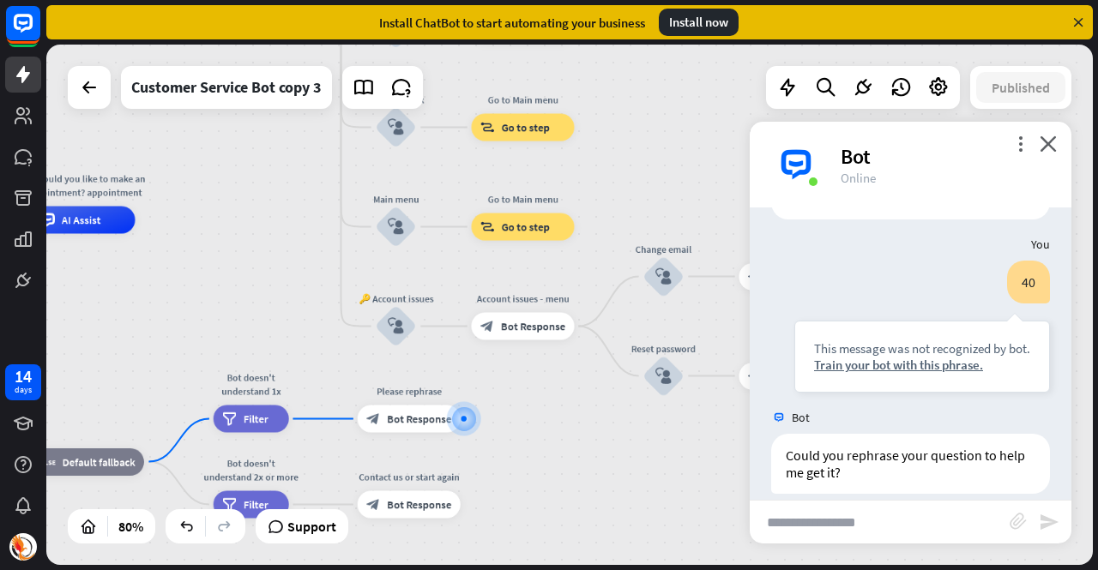
drag, startPoint x: 611, startPoint y: 375, endPoint x: 623, endPoint y: 591, distance: 216.5
click at [623, 570] on html "14 days close Product Help First steps Get started with ChatBot Help Center Fol…" at bounding box center [549, 285] width 1098 height 570
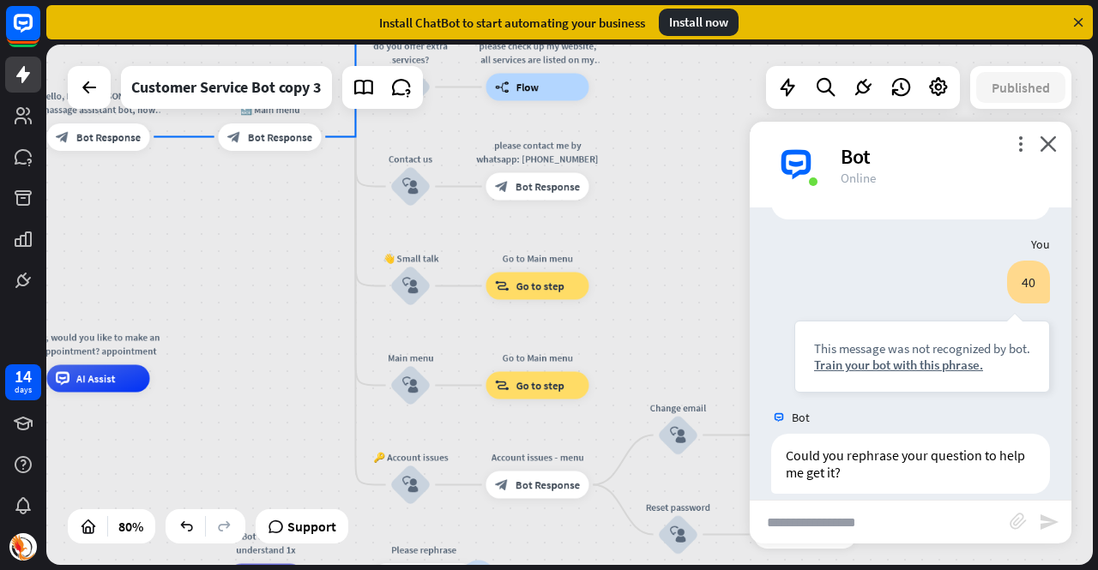
drag, startPoint x: 615, startPoint y: 191, endPoint x: 639, endPoint y: 317, distance: 127.5
click at [639, 317] on div "Hello, I am [PERSON_NAME] massage assistant bot, how can I help you [DATE]? hom…" at bounding box center [569, 305] width 1047 height 521
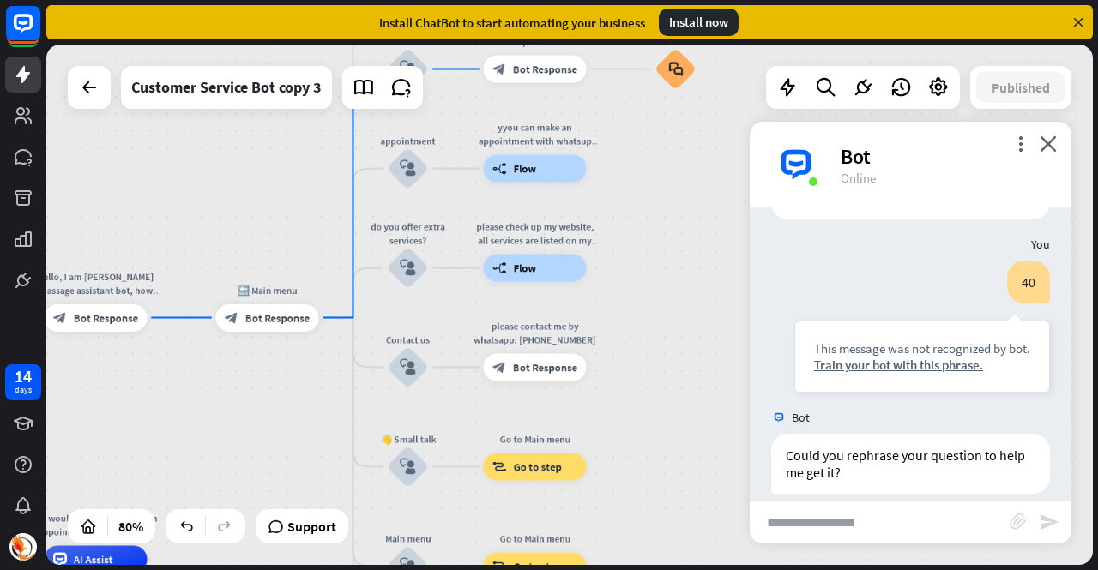
drag, startPoint x: 703, startPoint y: 258, endPoint x: 693, endPoint y: 388, distance: 129.9
click at [693, 388] on div "Hello, I am [PERSON_NAME] massage assistant bot, how can I help you [DATE]? hom…" at bounding box center [569, 305] width 1047 height 521
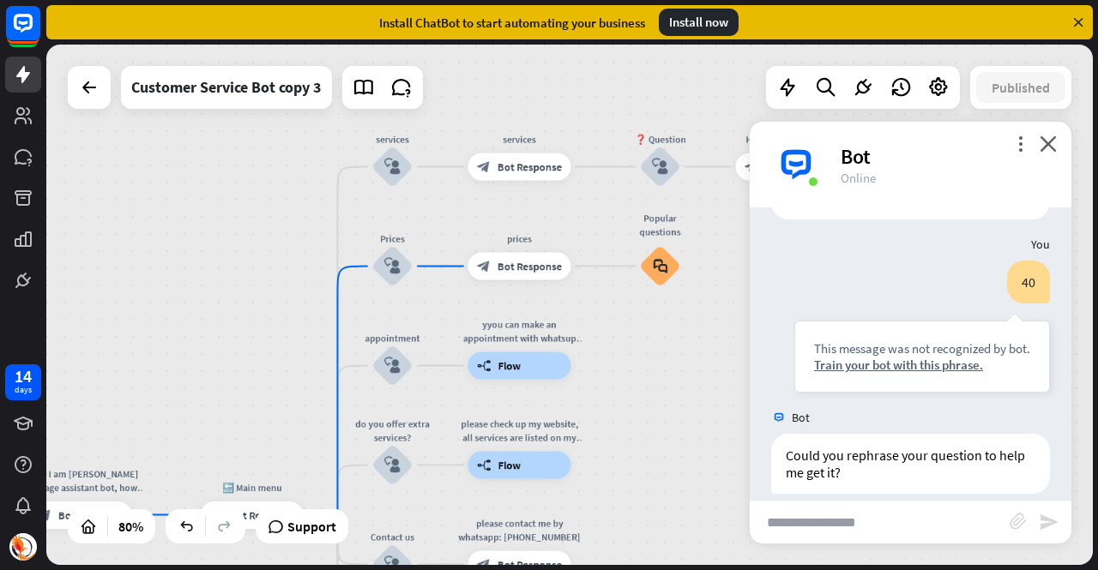
drag, startPoint x: 707, startPoint y: 269, endPoint x: 691, endPoint y: 449, distance: 180.8
click at [691, 449] on div "Hello, I am [PERSON_NAME] massage assistant bot, how can I help you [DATE]? hom…" at bounding box center [569, 305] width 1047 height 521
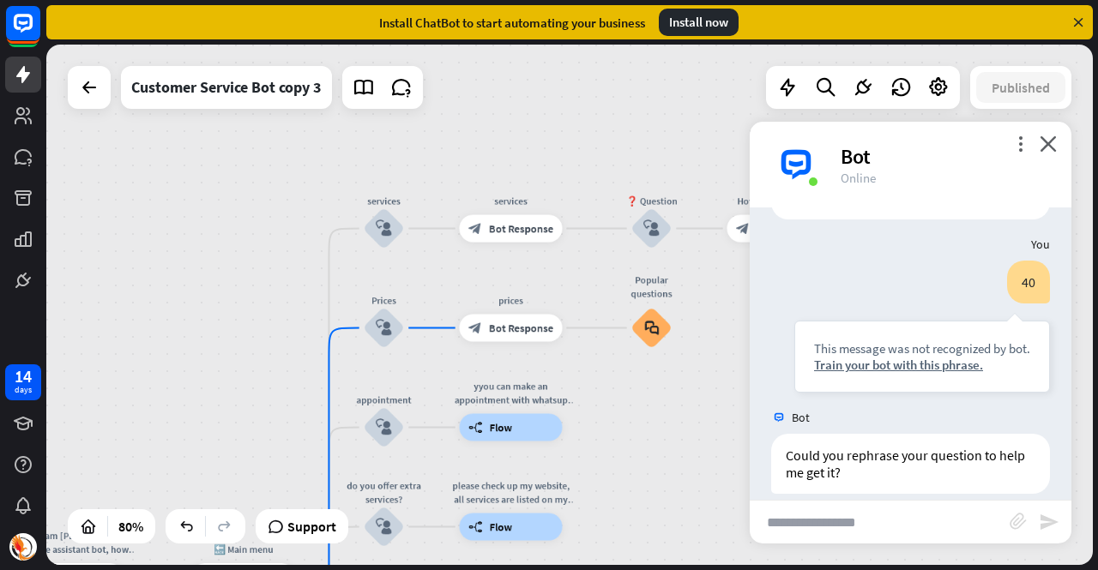
drag, startPoint x: 688, startPoint y: 365, endPoint x: 673, endPoint y: 402, distance: 40.5
click at [673, 402] on div "Hello, I am [PERSON_NAME] massage assistant bot, how can I help you [DATE]? hom…" at bounding box center [569, 305] width 1047 height 521
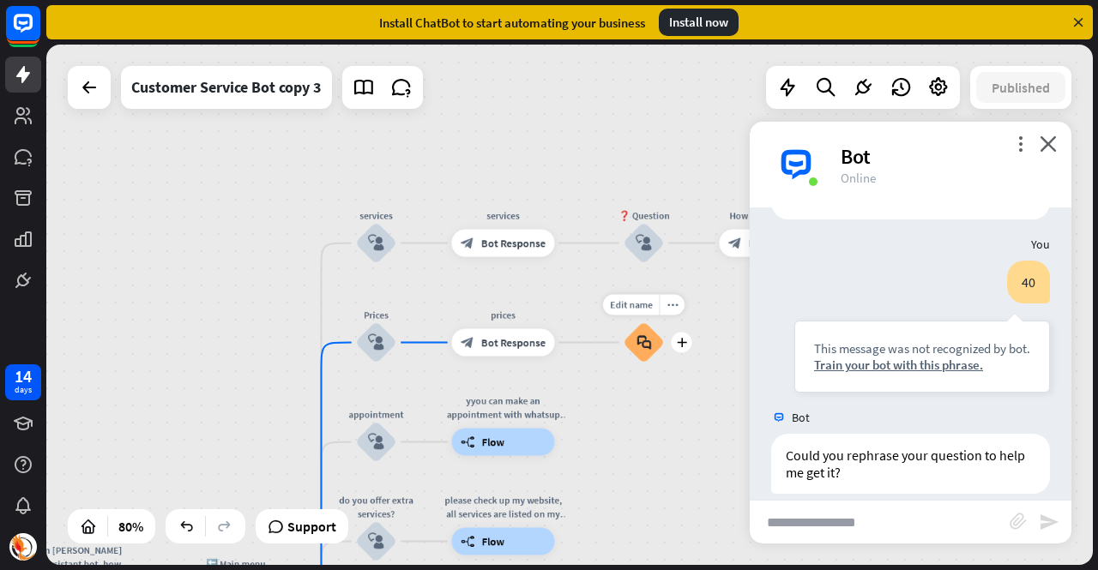
click at [646, 341] on icon "block_faq" at bounding box center [643, 342] width 15 height 15
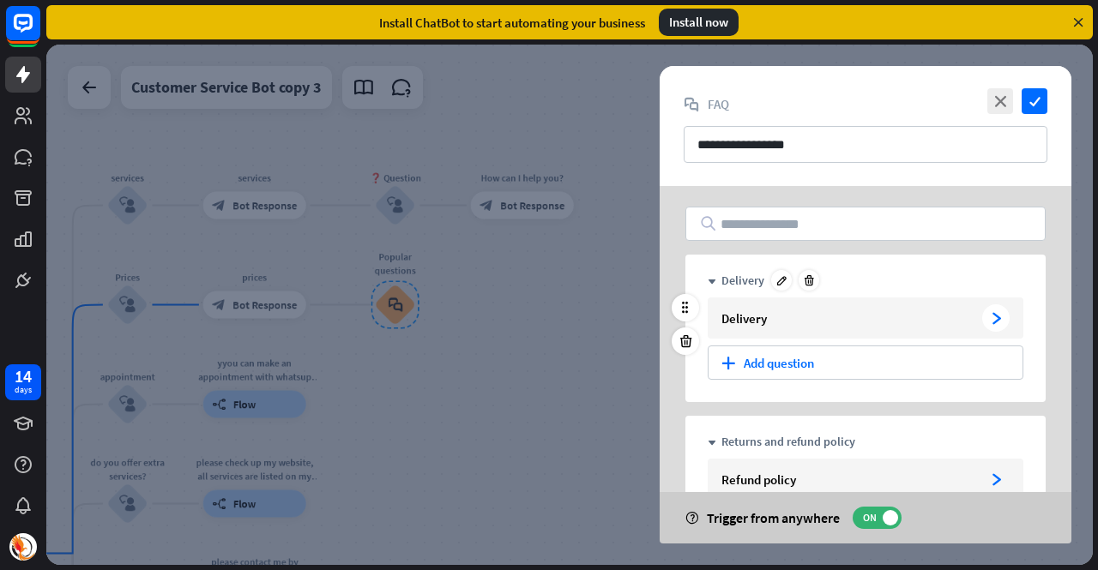
click at [802, 332] on div "Delivery arrowhead_right" at bounding box center [866, 318] width 316 height 41
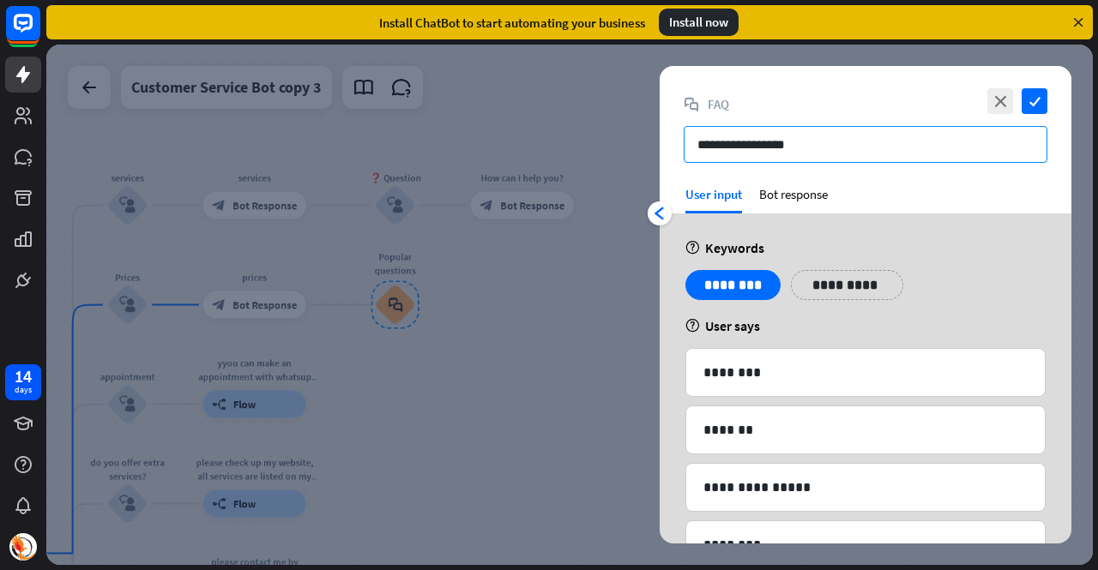
click at [831, 138] on input "**********" at bounding box center [866, 144] width 364 height 37
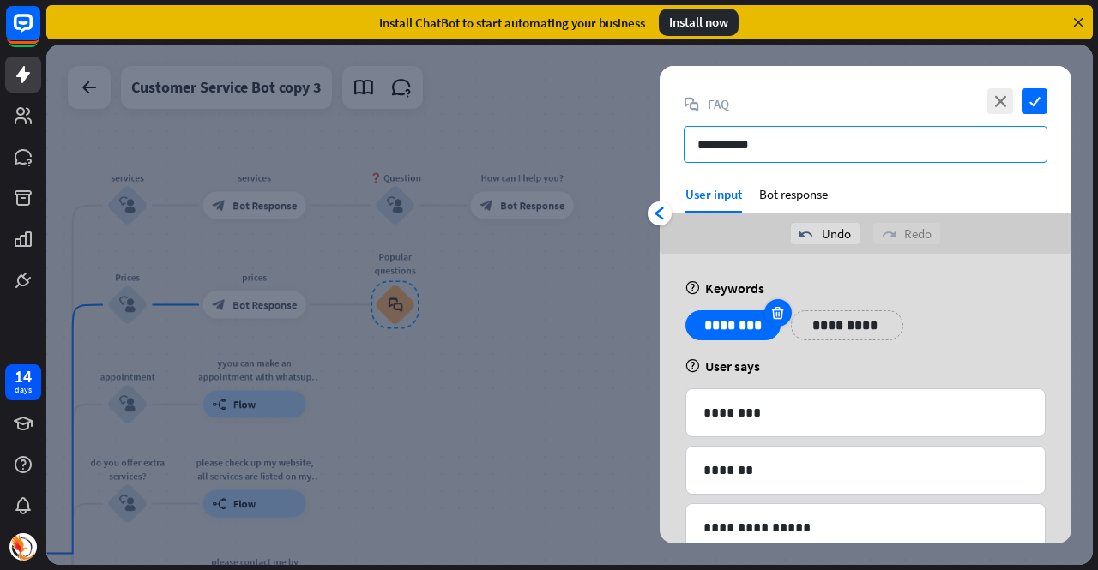
type input "**********"
click at [779, 306] on icon at bounding box center [777, 312] width 16 height 15
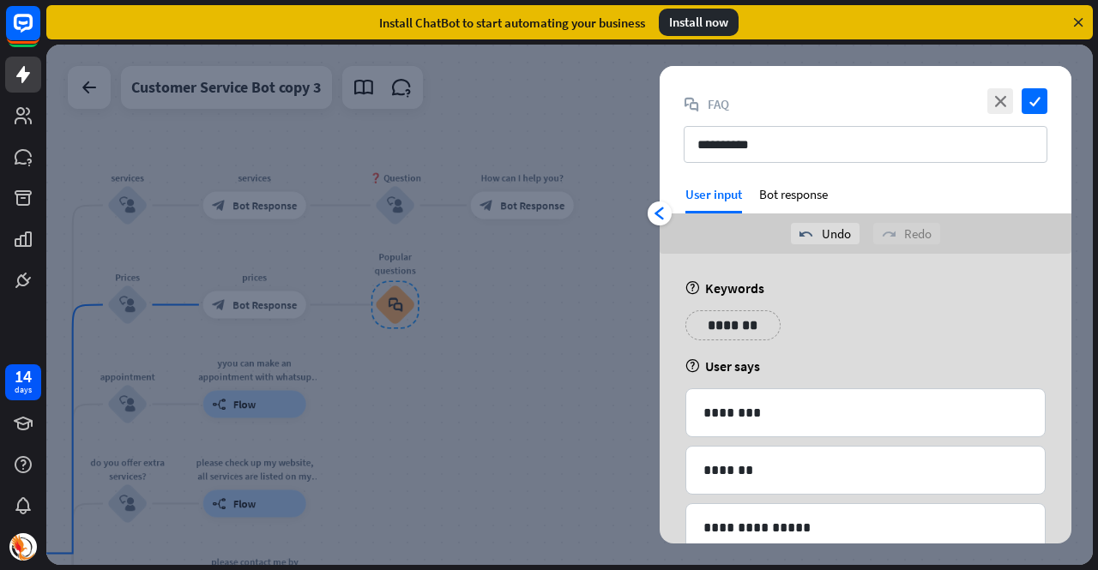
click at [742, 326] on p "*******" at bounding box center [732, 325] width 69 height 21
click at [818, 326] on p "**********" at bounding box center [838, 325] width 69 height 21
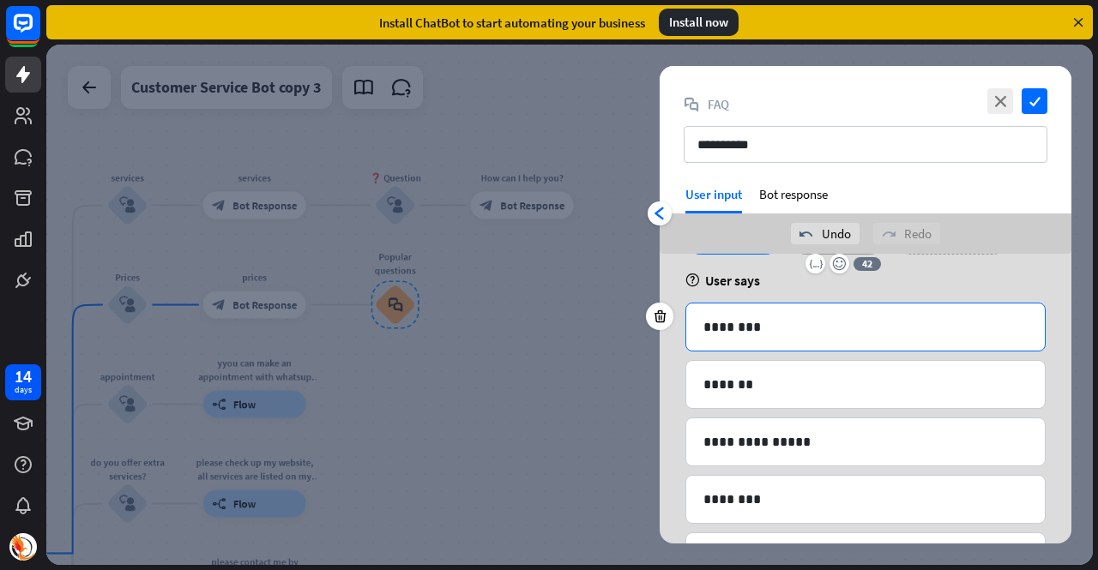
scroll to position [257, 0]
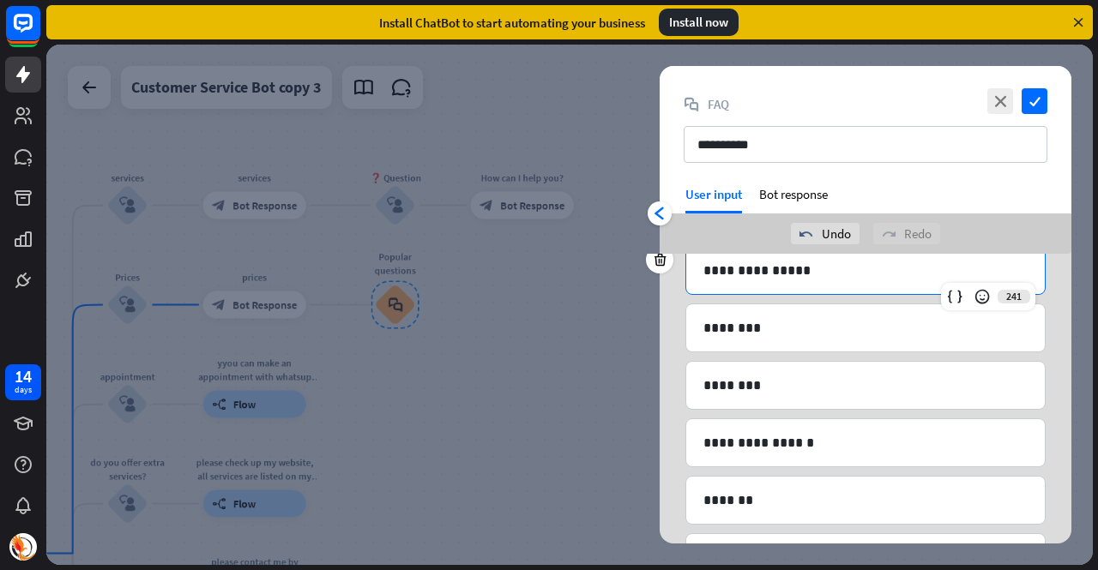
click at [799, 275] on p "**********" at bounding box center [865, 270] width 325 height 21
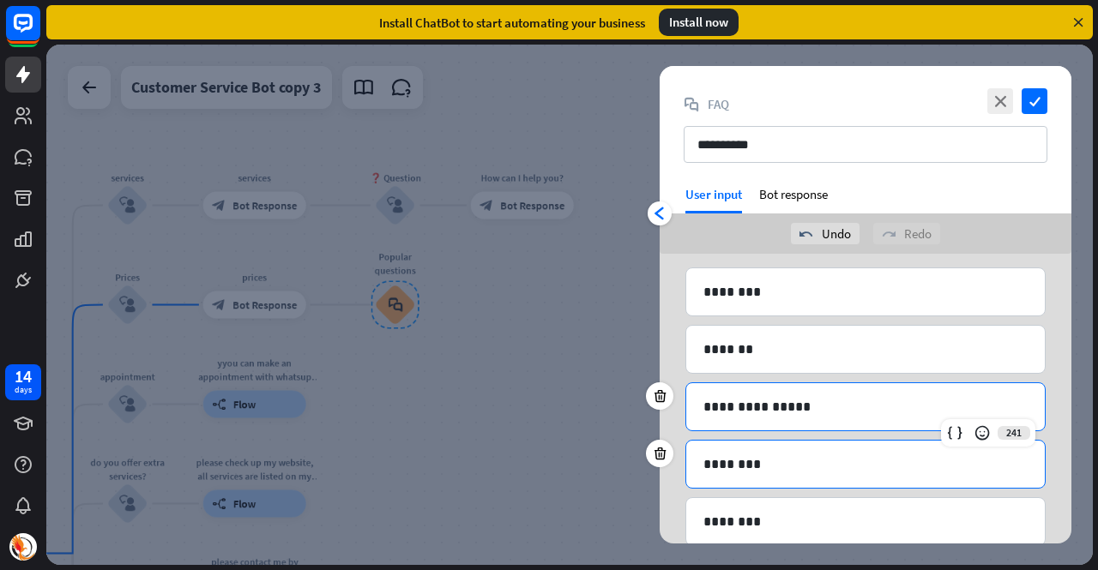
scroll to position [86, 0]
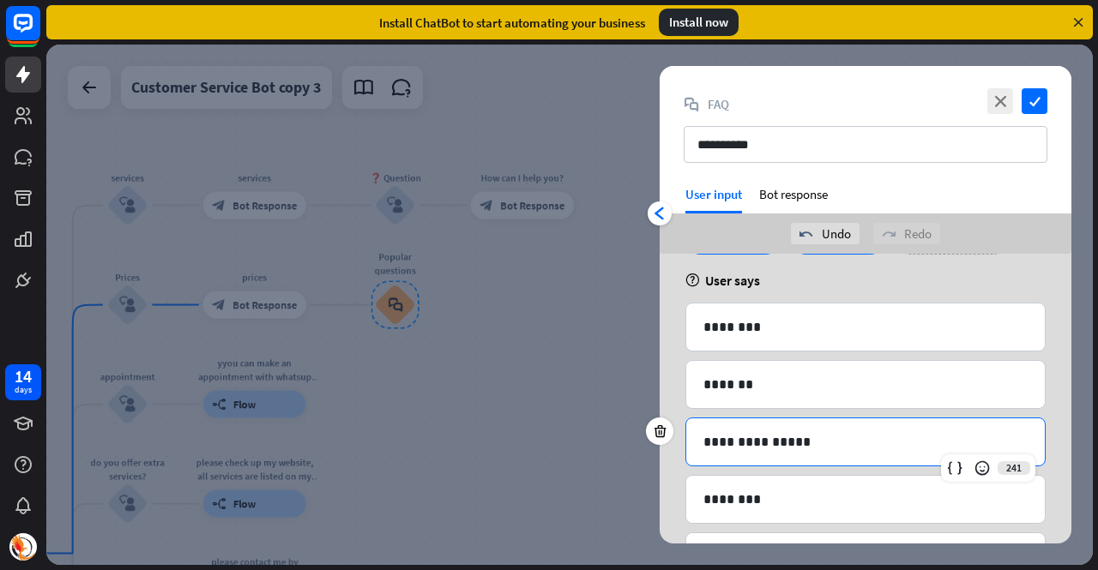
click at [805, 440] on p "**********" at bounding box center [865, 441] width 325 height 21
click at [657, 320] on icon at bounding box center [660, 316] width 16 height 15
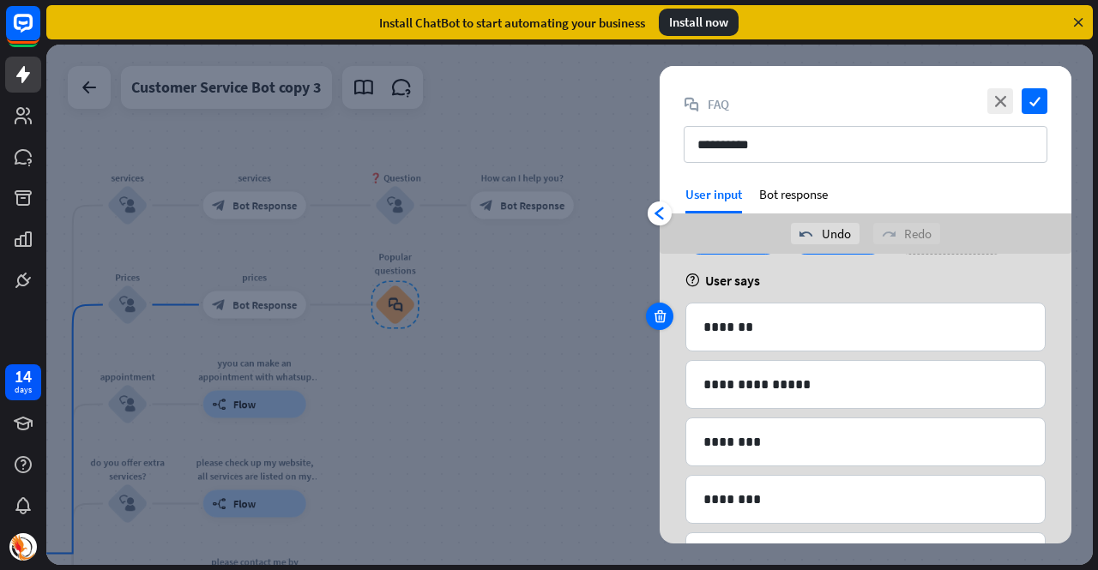
click at [669, 320] on div at bounding box center [659, 316] width 27 height 27
click at [656, 372] on icon at bounding box center [660, 373] width 16 height 15
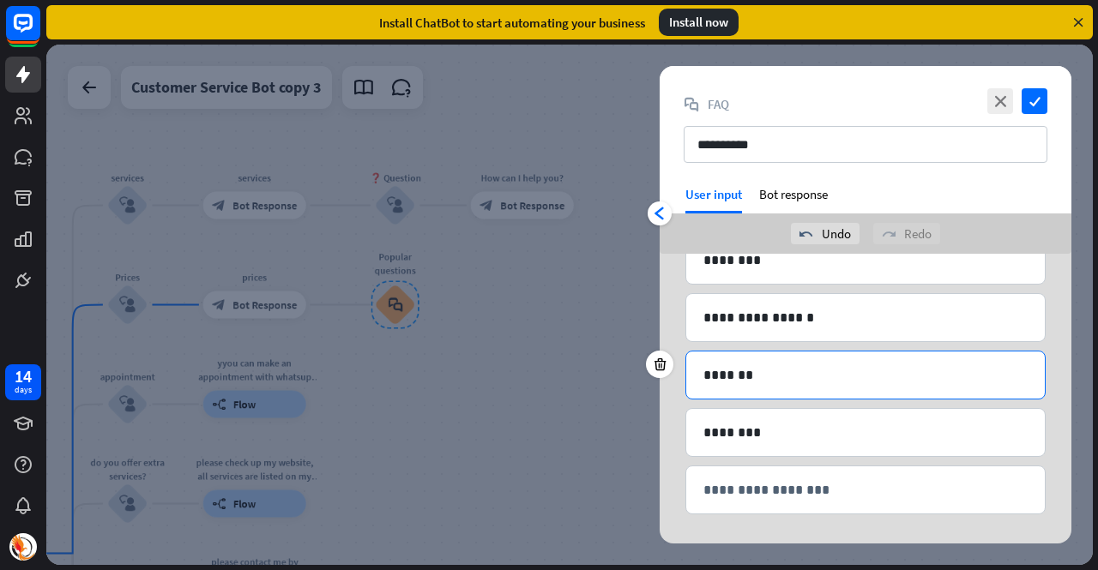
scroll to position [0, 0]
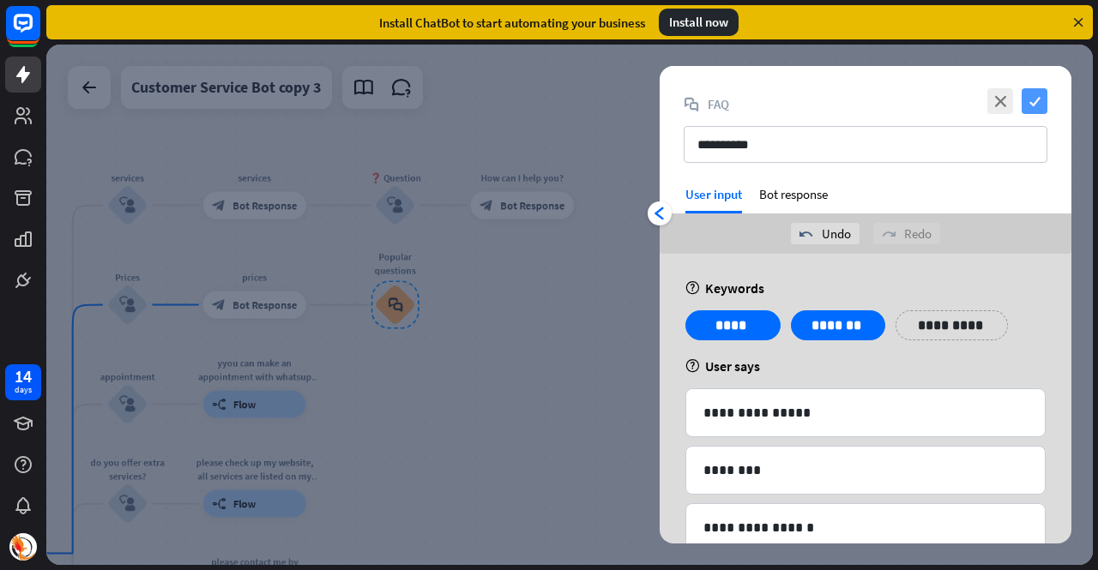
click at [1041, 104] on icon "check" at bounding box center [1035, 101] width 26 height 26
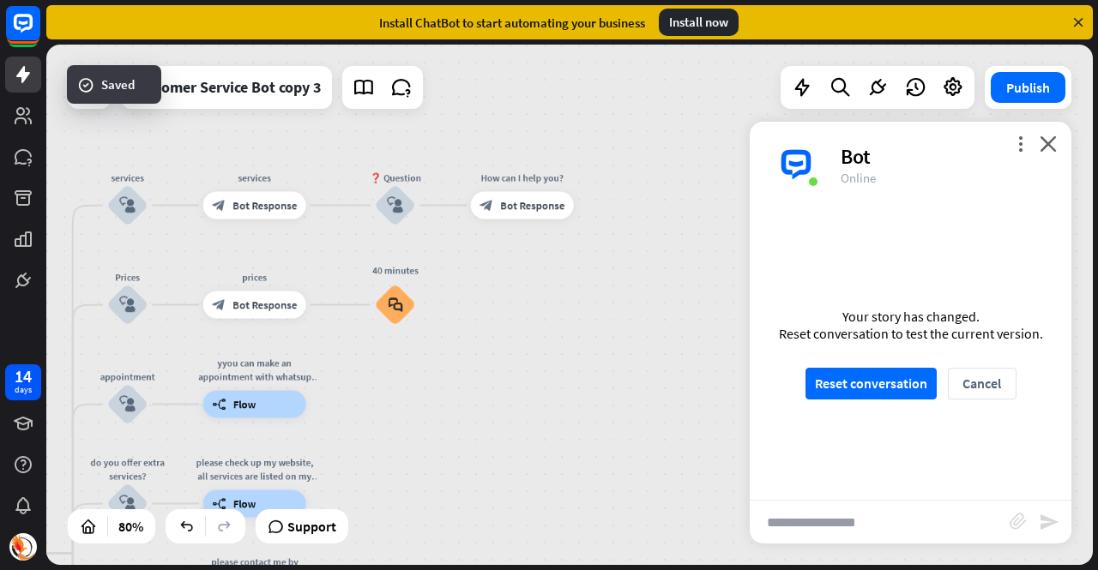
scroll to position [769, 0]
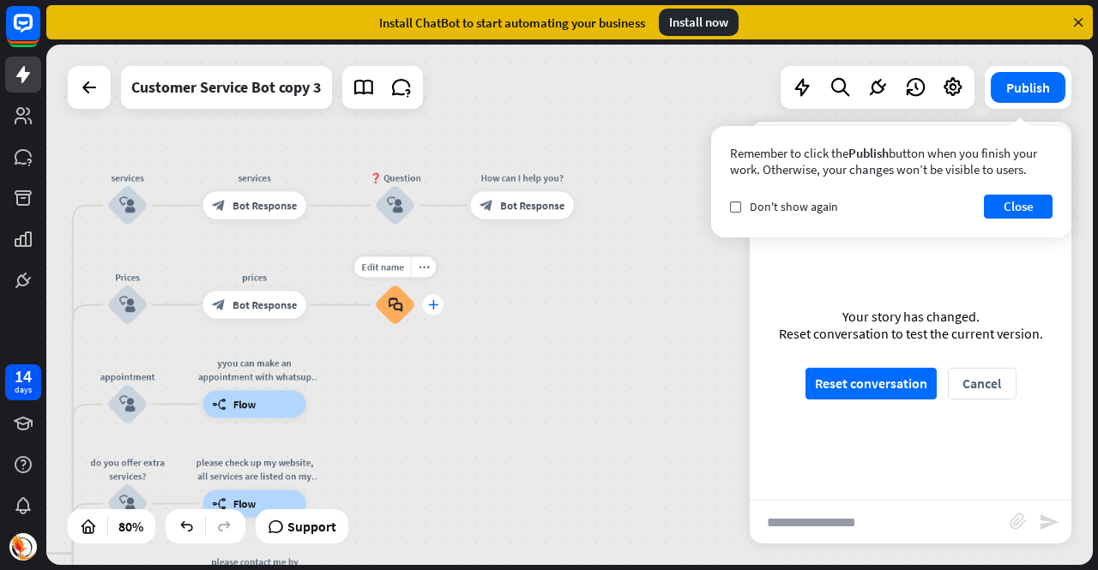
click at [437, 305] on icon "plus" at bounding box center [433, 304] width 10 height 9
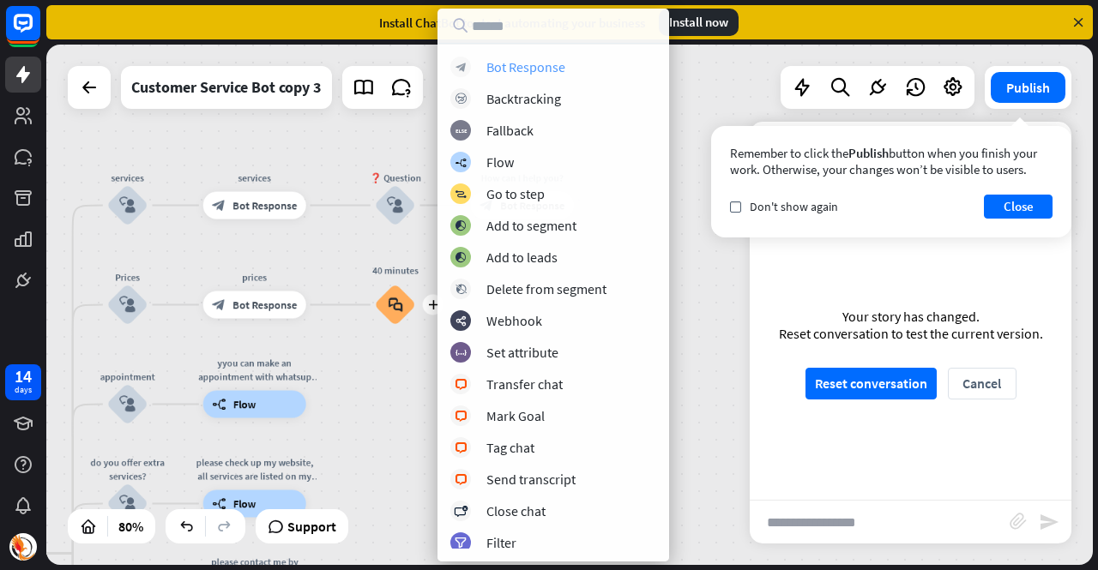
click at [569, 73] on div "block_bot_response Bot Response" at bounding box center [553, 67] width 206 height 21
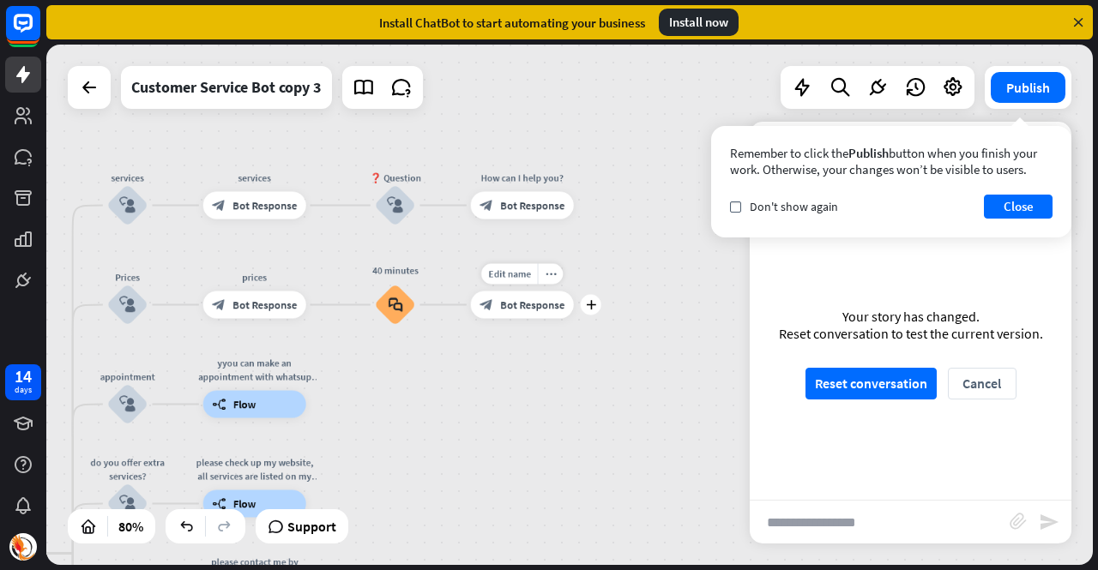
click at [520, 305] on span "Bot Response" at bounding box center [532, 306] width 64 height 14
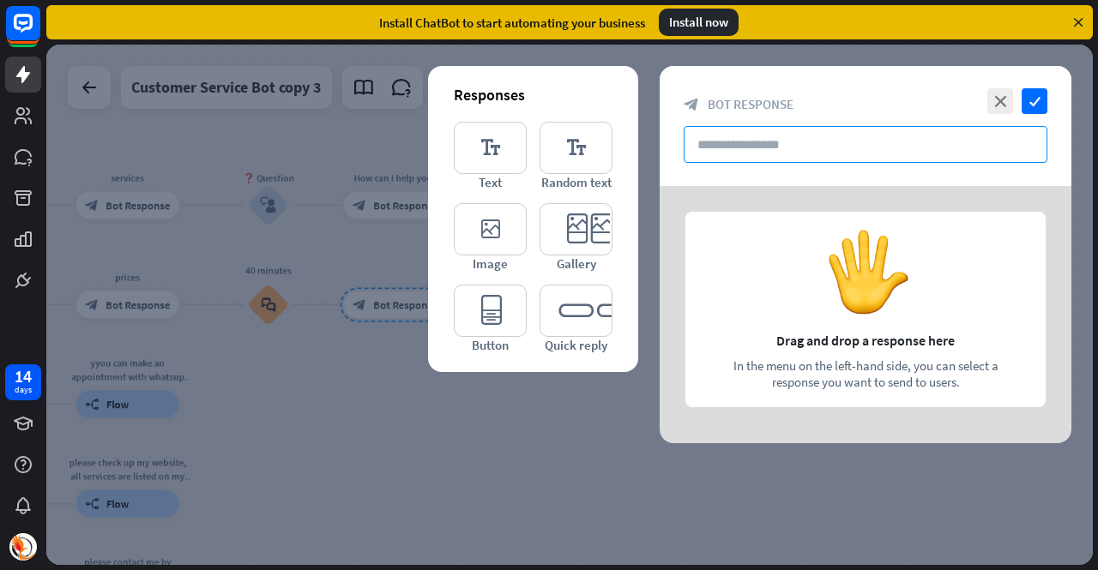
click at [749, 148] on input "text" at bounding box center [866, 144] width 364 height 37
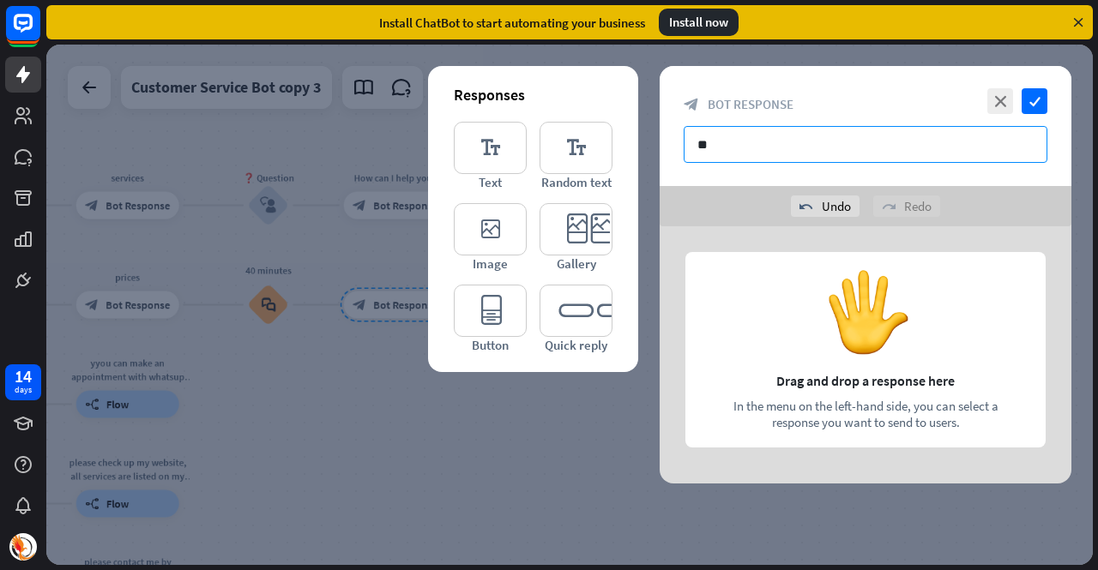
type input "*"
type input "**********"
click at [789, 289] on div at bounding box center [866, 354] width 412 height 257
click at [808, 344] on div at bounding box center [866, 354] width 412 height 257
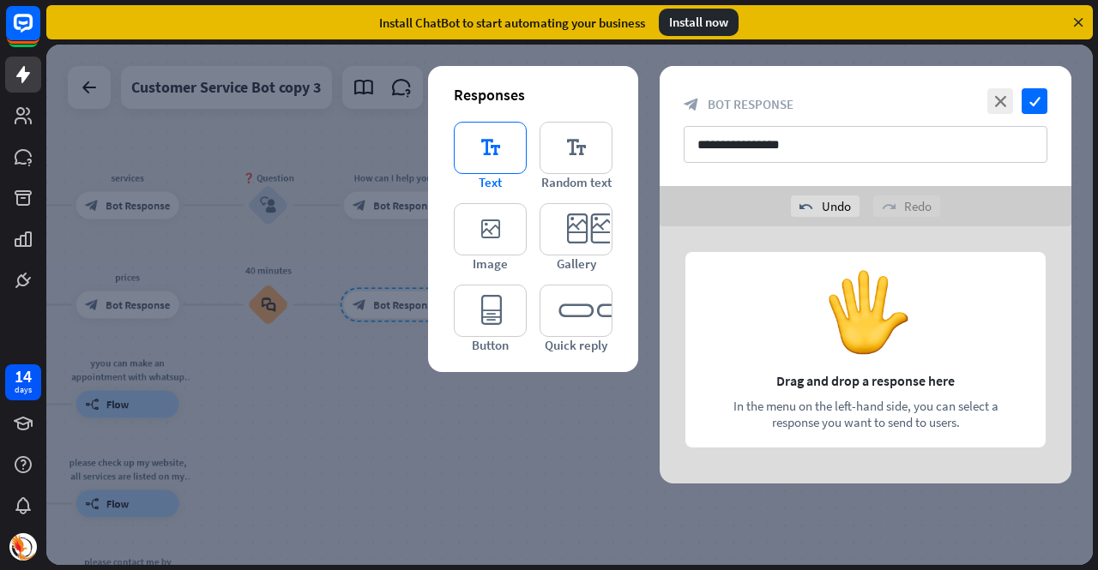
click at [490, 138] on icon "editor_text" at bounding box center [490, 148] width 73 height 52
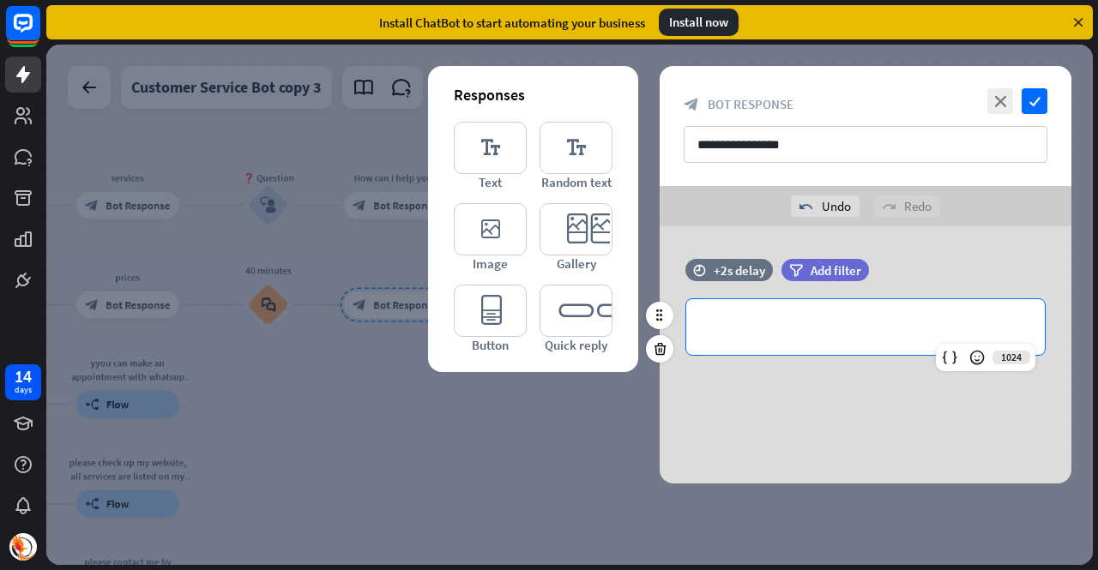
click at [757, 325] on p "**********" at bounding box center [865, 327] width 324 height 21
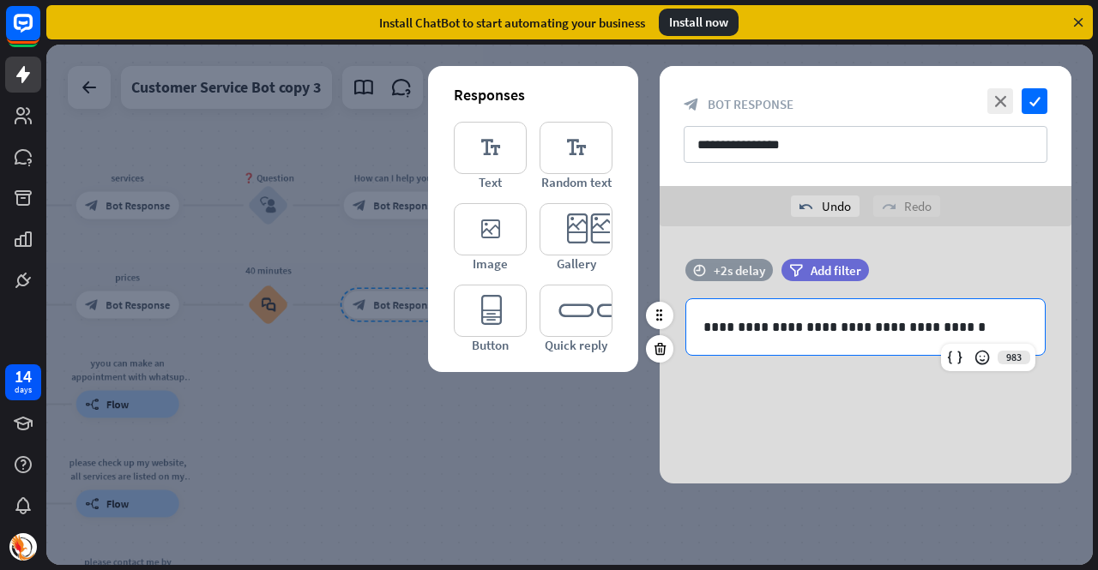
click at [717, 260] on div "time +2s delay" at bounding box center [728, 270] width 87 height 22
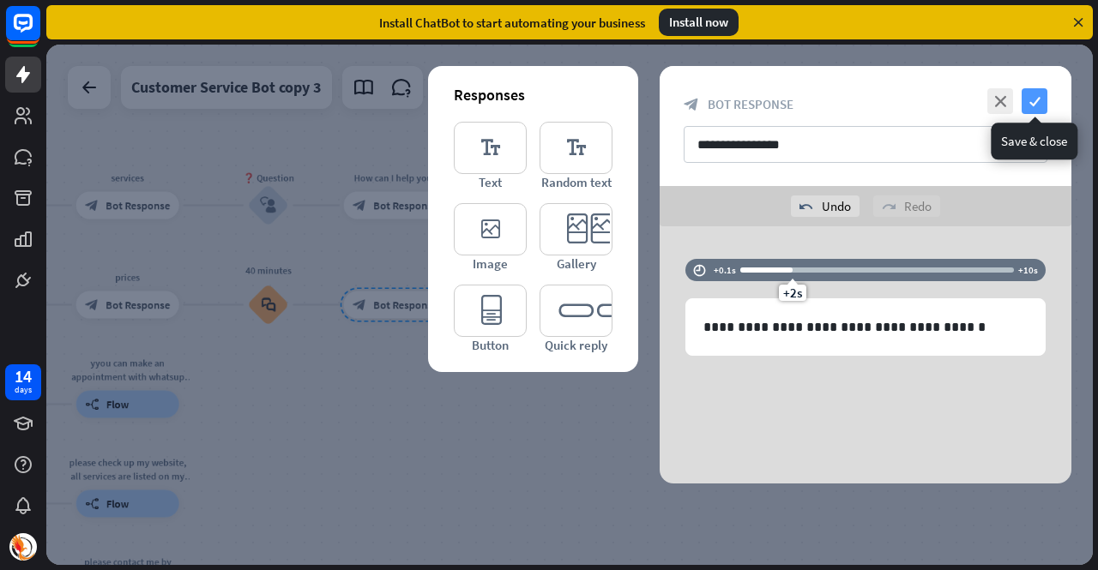
click at [1041, 94] on icon "check" at bounding box center [1035, 101] width 26 height 26
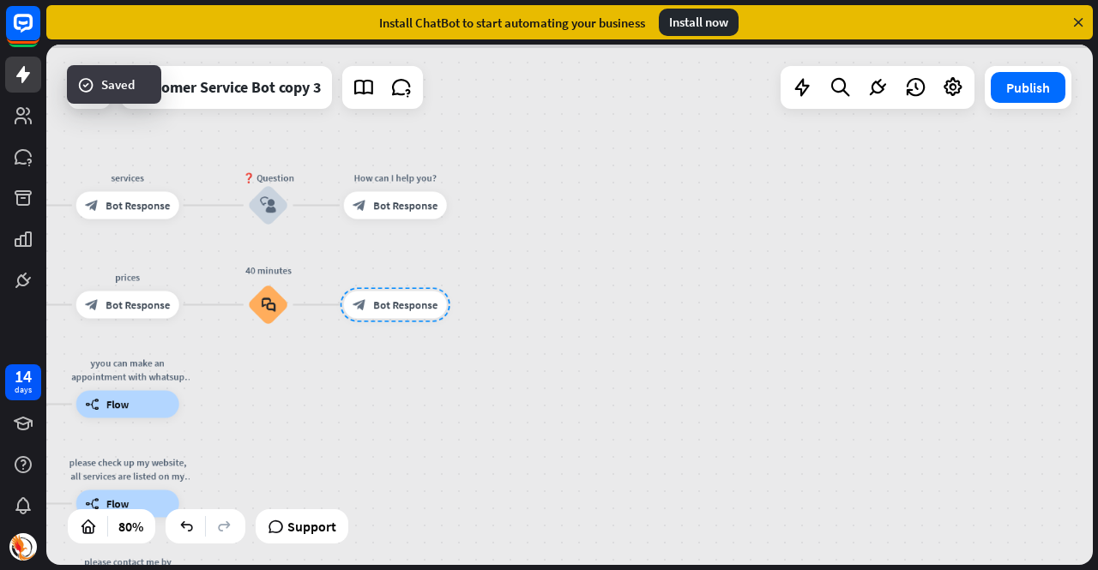
scroll to position [750, 0]
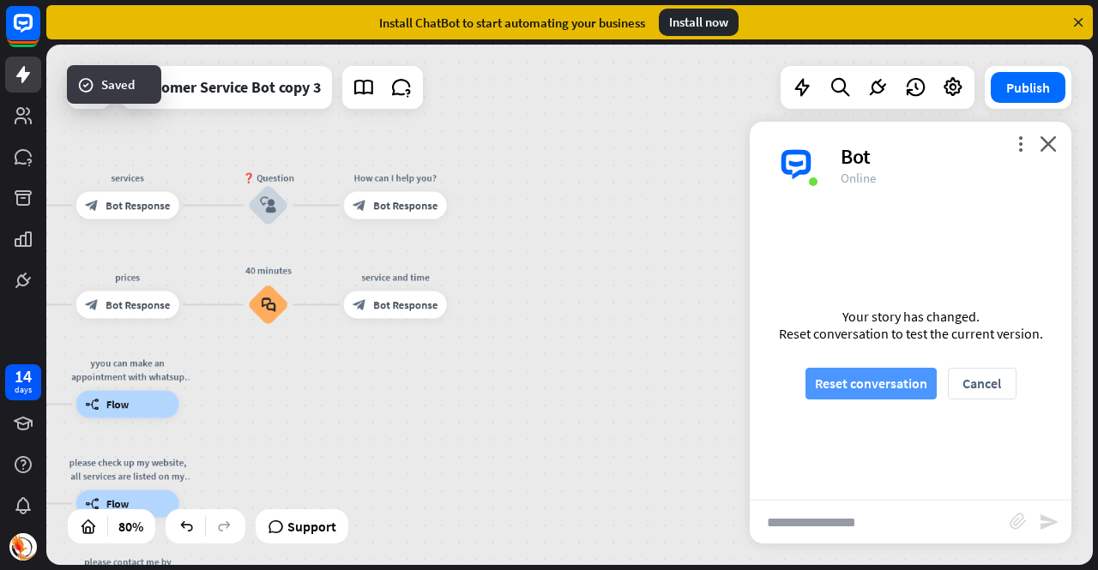
click at [894, 392] on button "Reset conversation" at bounding box center [870, 384] width 131 height 32
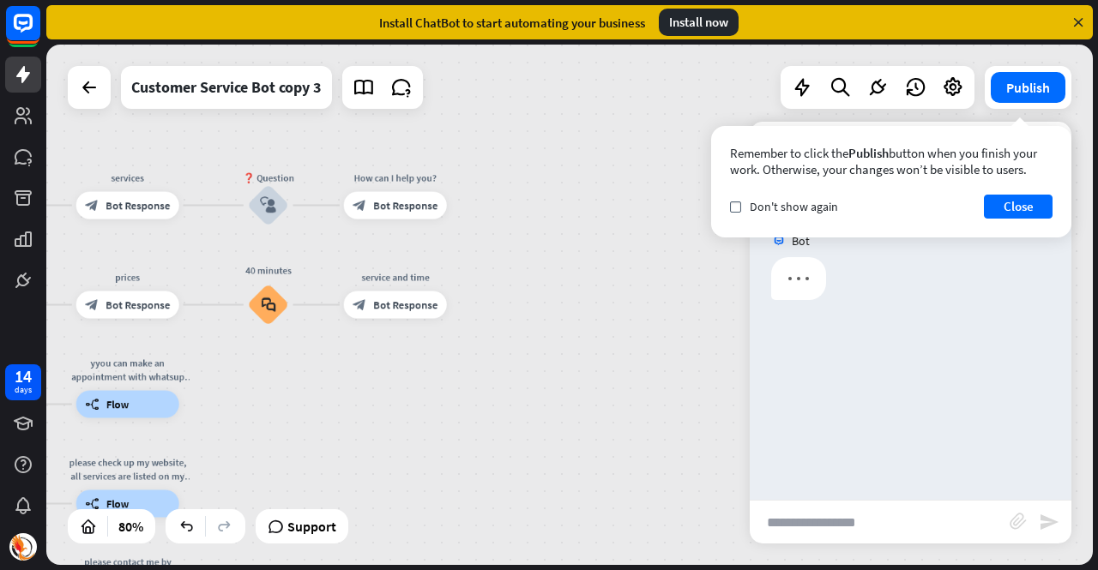
scroll to position [0, 0]
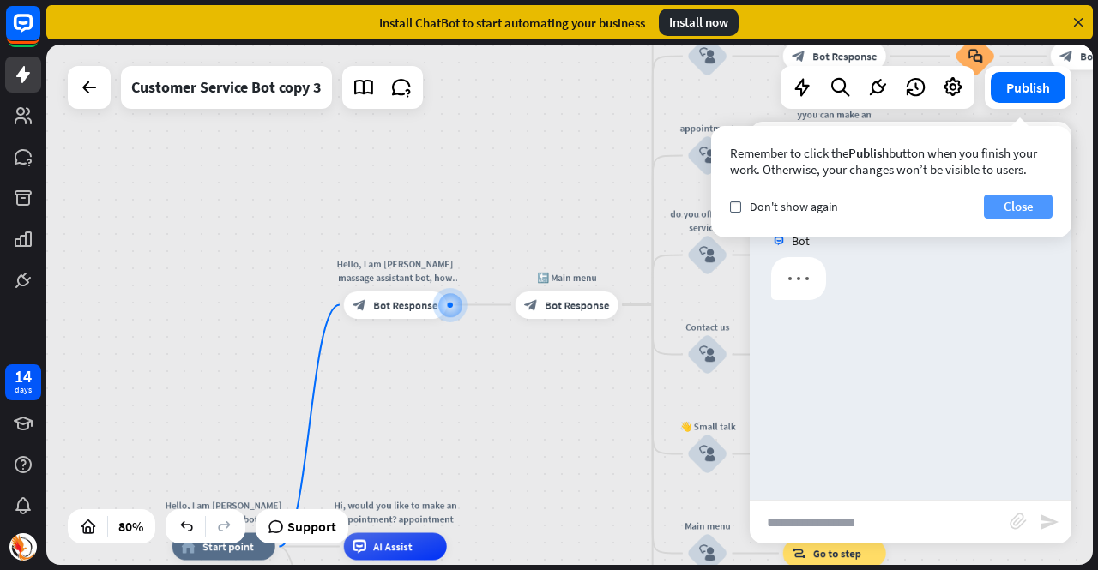
click at [1024, 213] on button "Close" at bounding box center [1018, 207] width 69 height 24
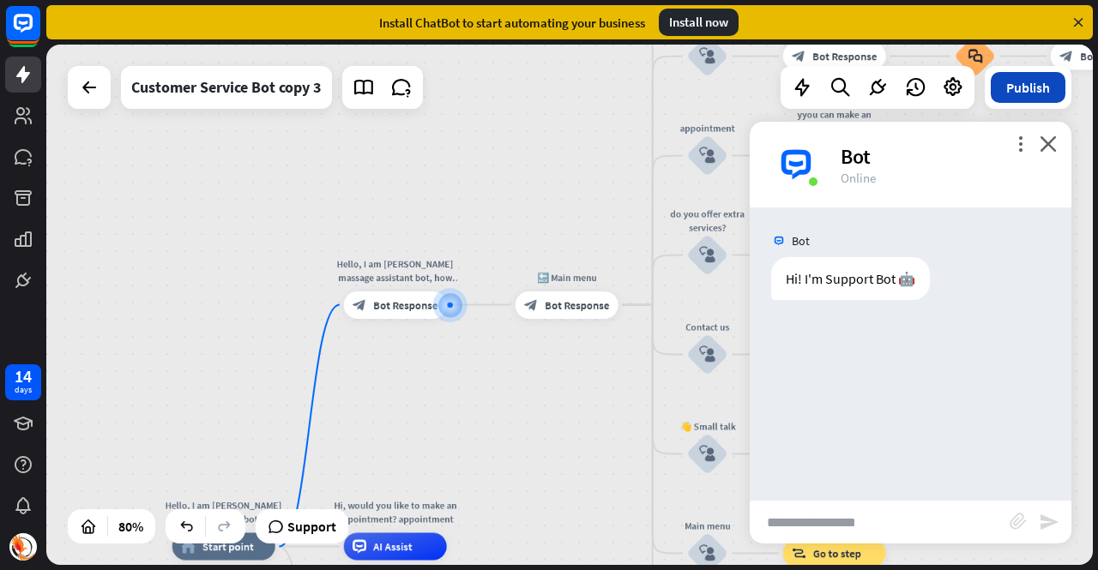
click at [1040, 90] on button "Publish" at bounding box center [1028, 87] width 75 height 31
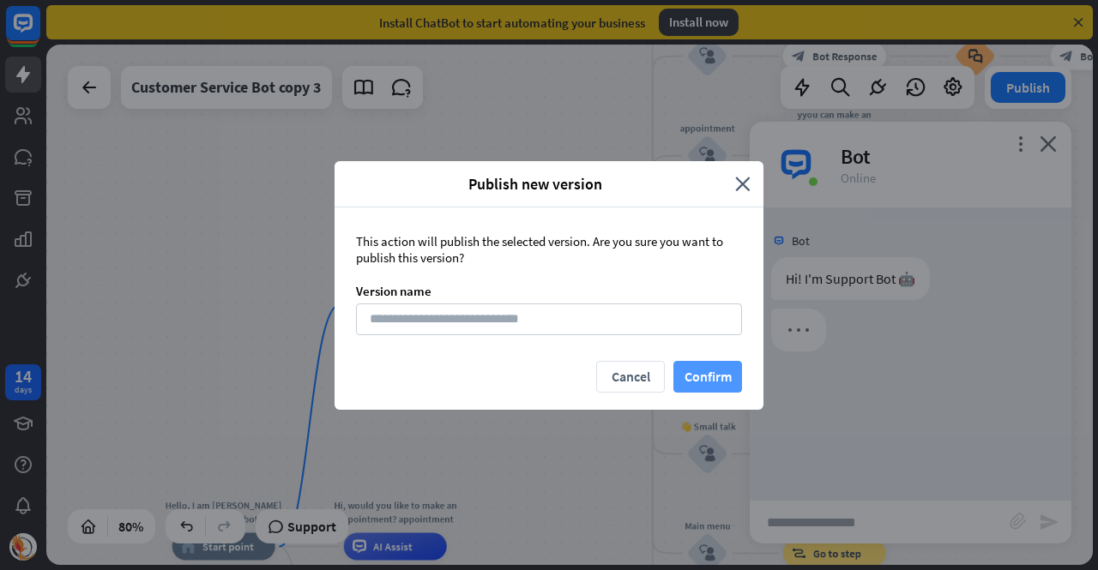
click at [722, 370] on button "Confirm" at bounding box center [707, 377] width 69 height 32
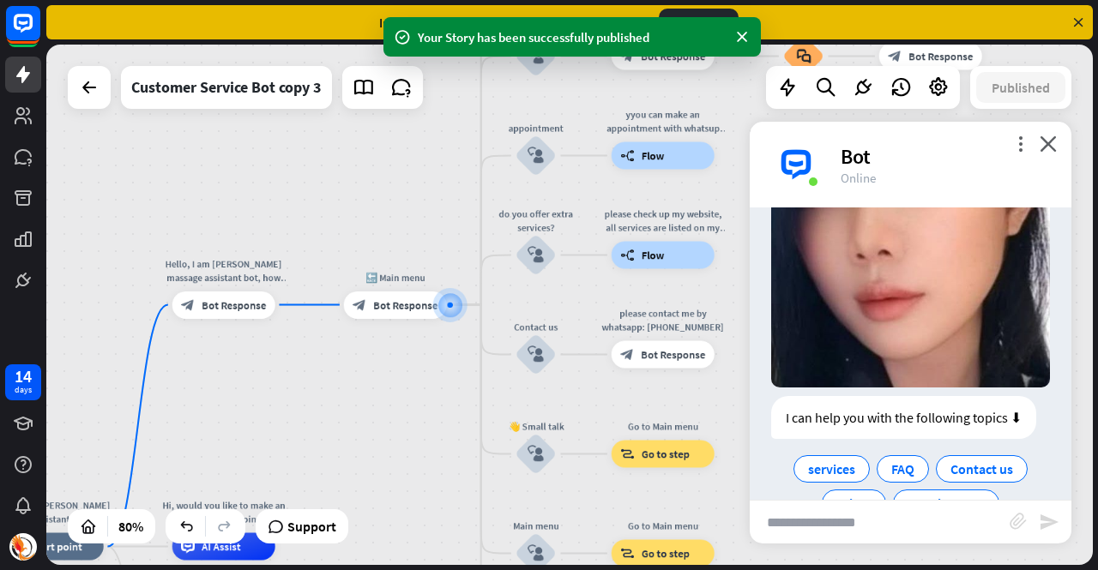
scroll to position [341, 0]
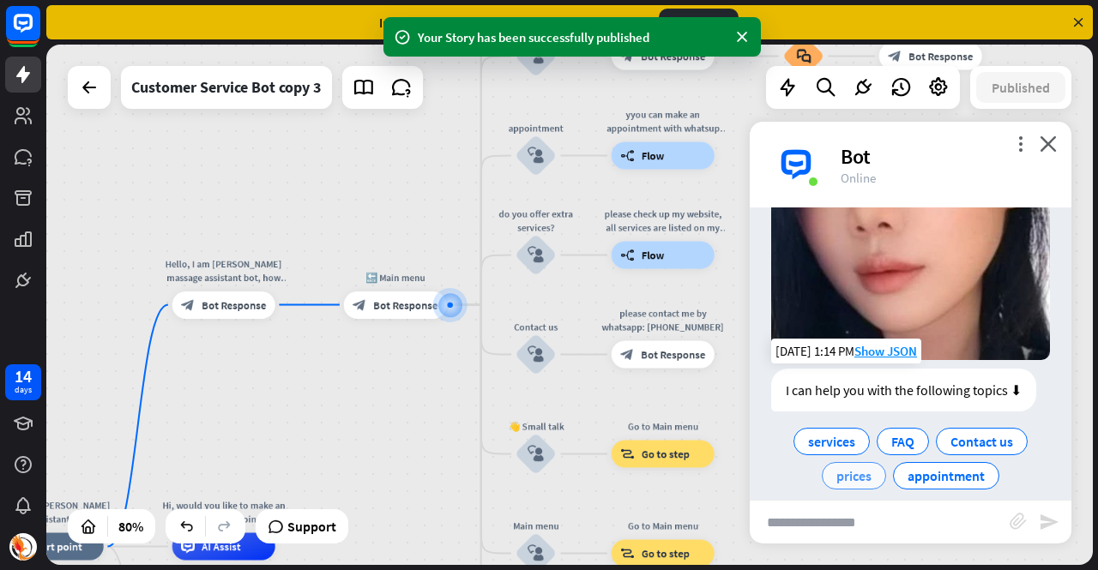
click at [851, 467] on span "prices" at bounding box center [853, 475] width 35 height 17
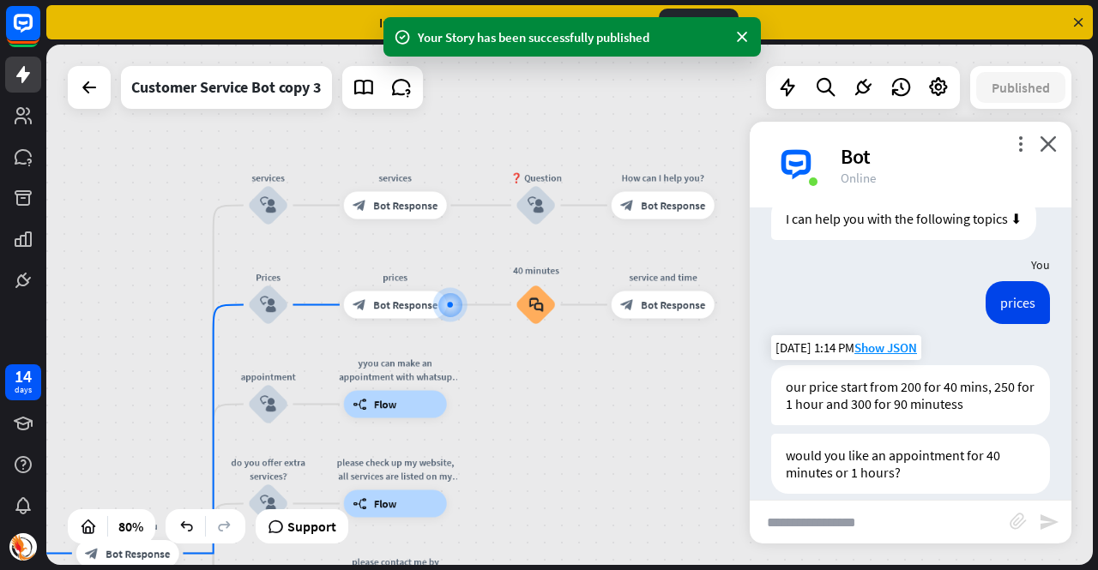
scroll to position [513, 0]
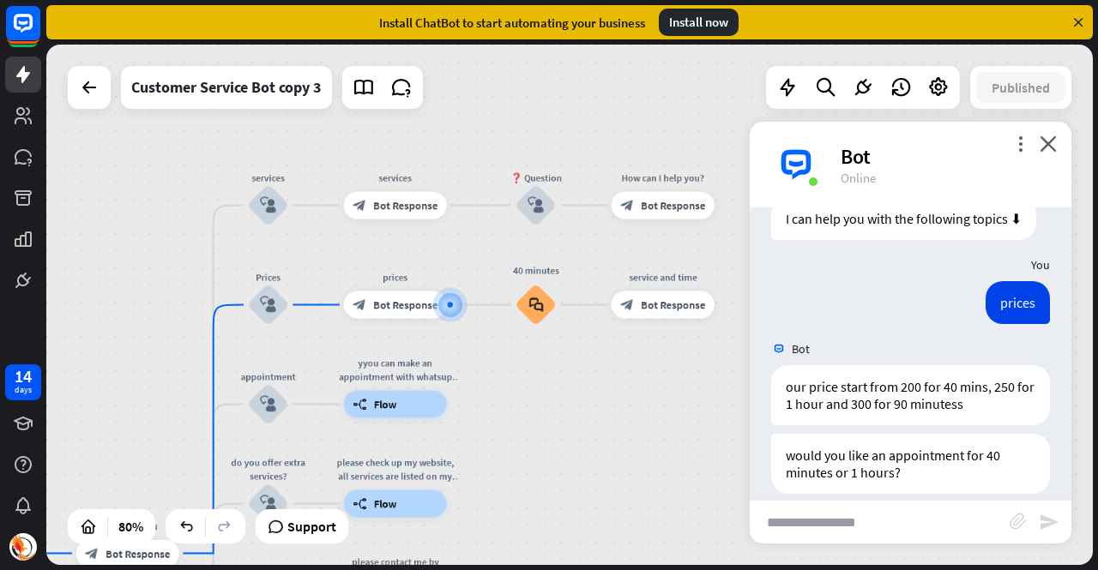
click at [871, 509] on input "text" at bounding box center [880, 522] width 260 height 43
type input "**"
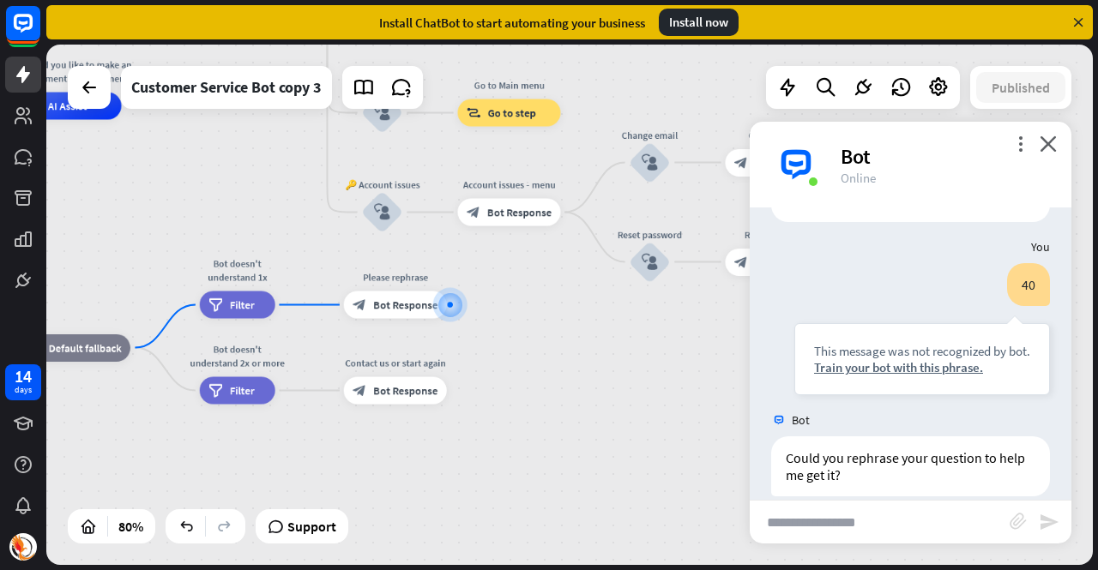
scroll to position [787, 0]
type input "**********"
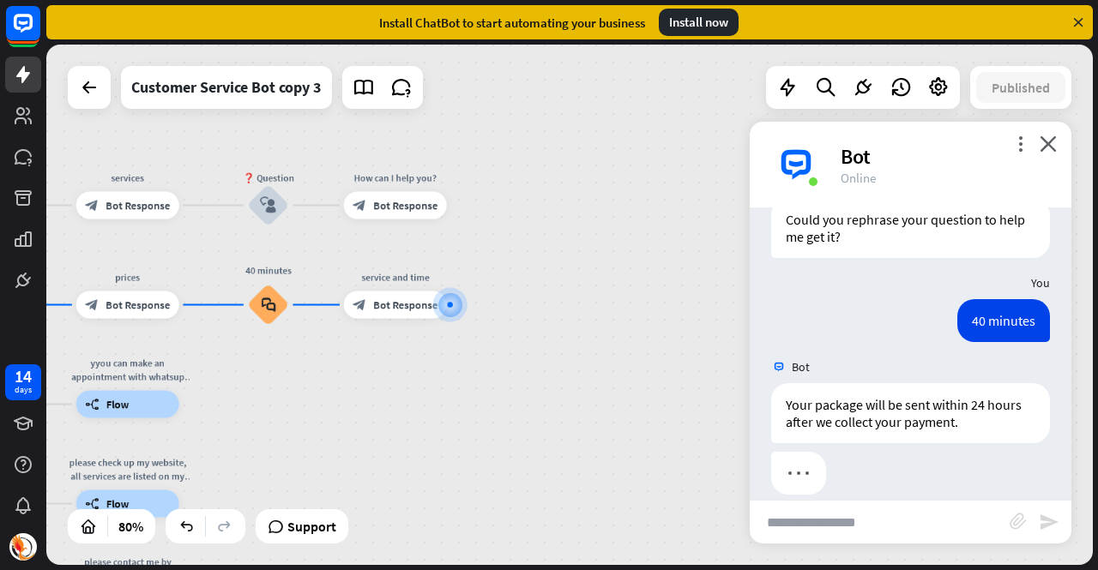
scroll to position [1024, 0]
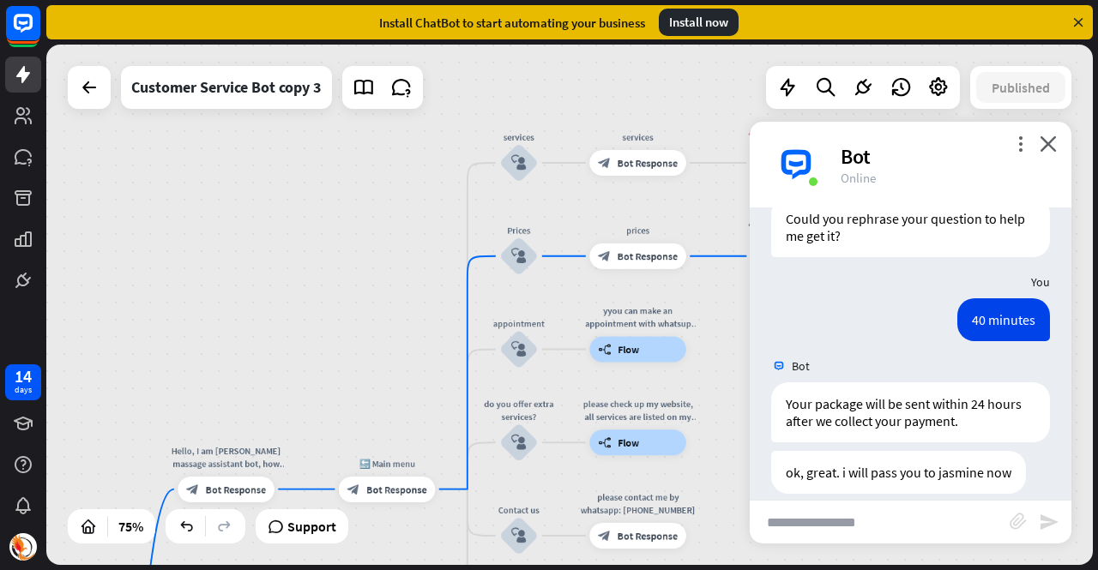
drag, startPoint x: 504, startPoint y: 405, endPoint x: 952, endPoint y: 360, distance: 450.0
click at [952, 360] on div "Hello, I am [PERSON_NAME] massage assistant bot, how can I help you [DATE]? hom…" at bounding box center [569, 305] width 1047 height 521
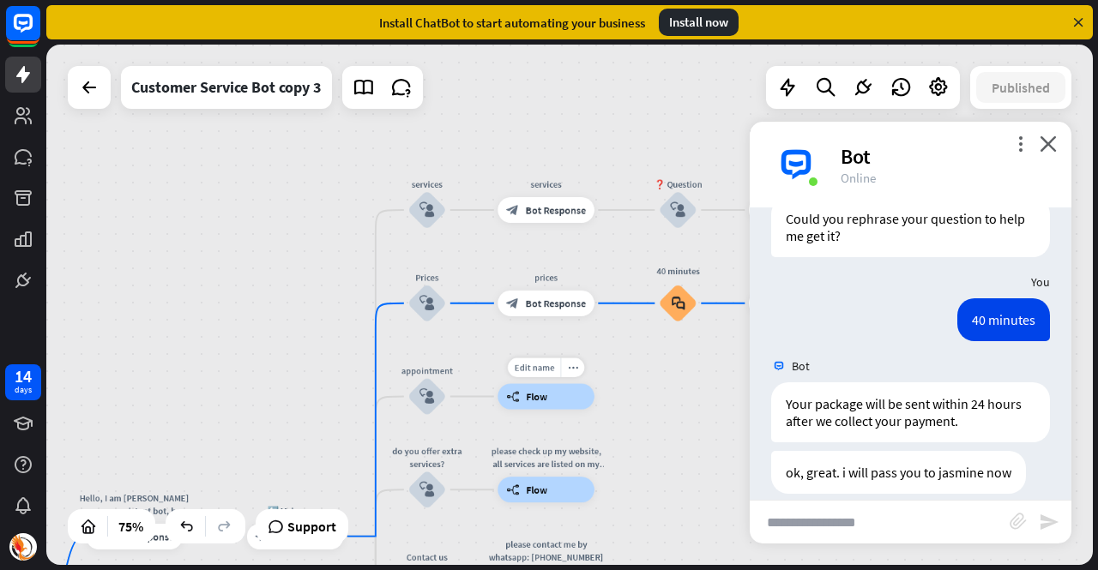
drag, startPoint x: 672, startPoint y: 336, endPoint x: 584, endPoint y: 375, distance: 95.6
click at [587, 374] on div "Hello, I am [PERSON_NAME] massage assistant bot, how can I help you [DATE]? hom…" at bounding box center [569, 305] width 1047 height 521
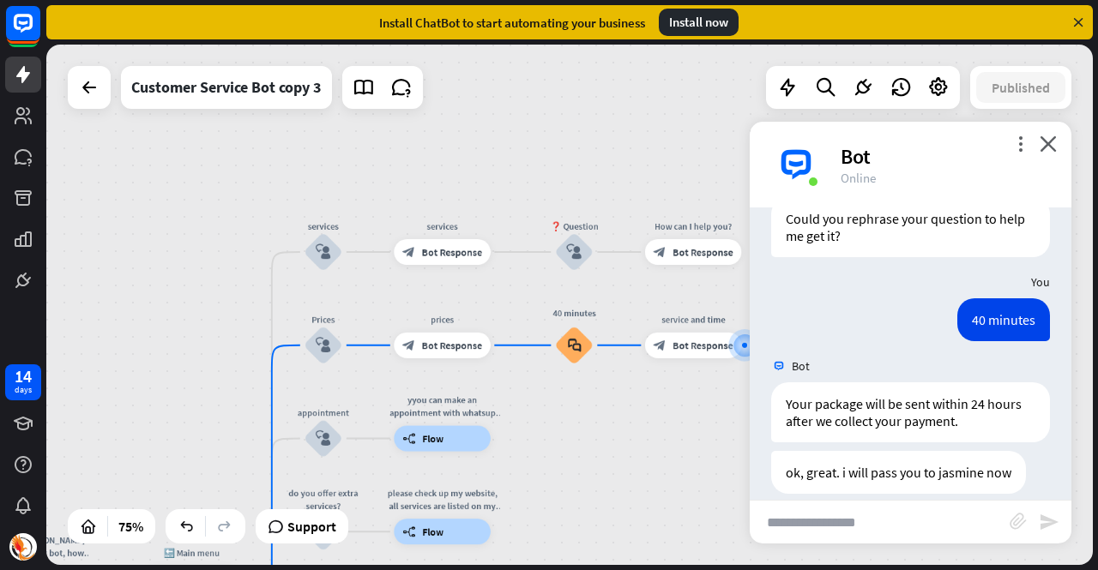
drag, startPoint x: 647, startPoint y: 375, endPoint x: 581, endPoint y: 376, distance: 66.1
click at [582, 400] on div "Hello, I am [PERSON_NAME] massage assistant bot, how can I help you [DATE]? hom…" at bounding box center [569, 305] width 1047 height 521
click at [571, 342] on icon "block_faq" at bounding box center [573, 345] width 14 height 15
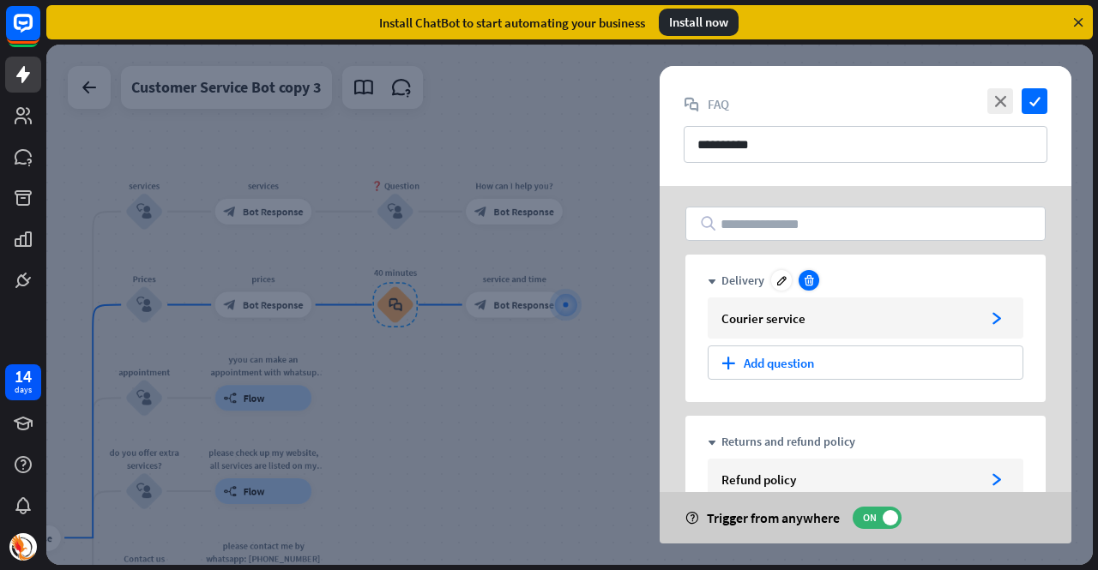
click at [804, 284] on icon at bounding box center [809, 280] width 13 height 13
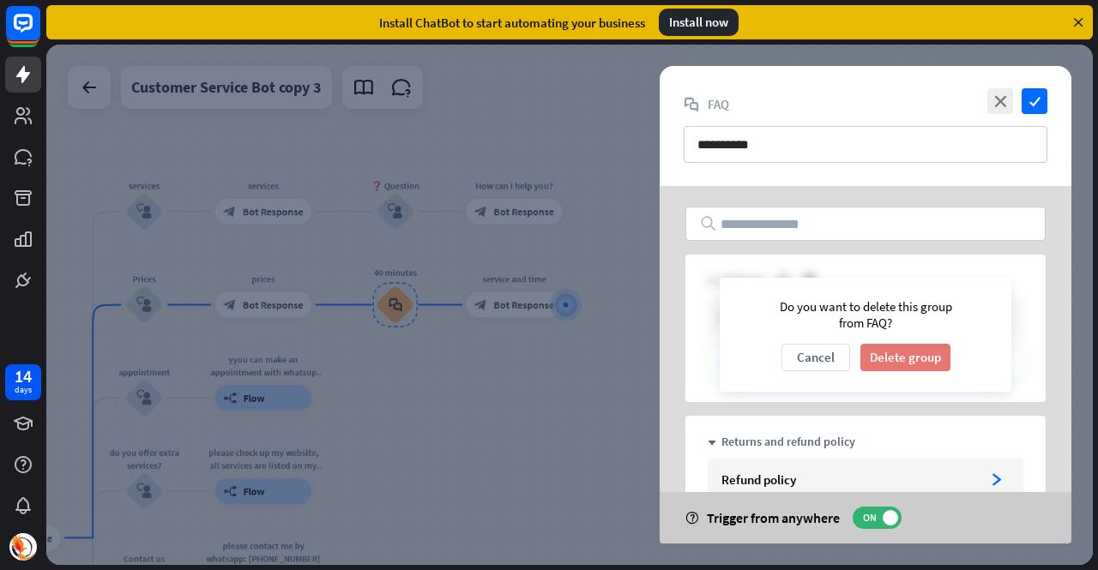
click at [906, 353] on button "Delete group" at bounding box center [905, 357] width 90 height 27
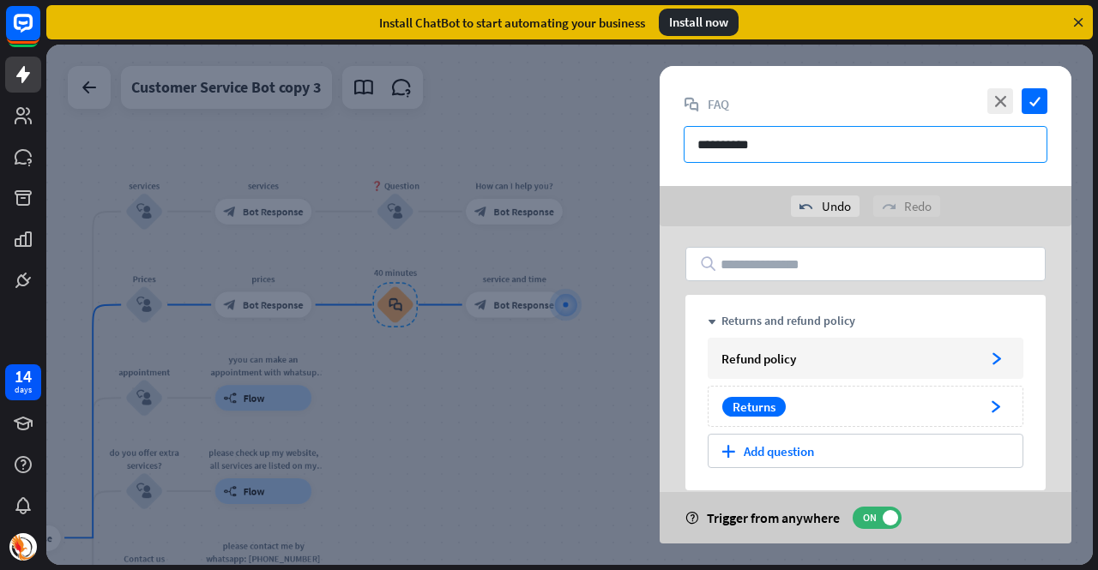
click at [769, 154] on input "**********" at bounding box center [866, 144] width 364 height 37
drag, startPoint x: 715, startPoint y: 148, endPoint x: 822, endPoint y: 138, distance: 106.9
click at [817, 139] on input "**********" at bounding box center [866, 144] width 364 height 37
type input "**"
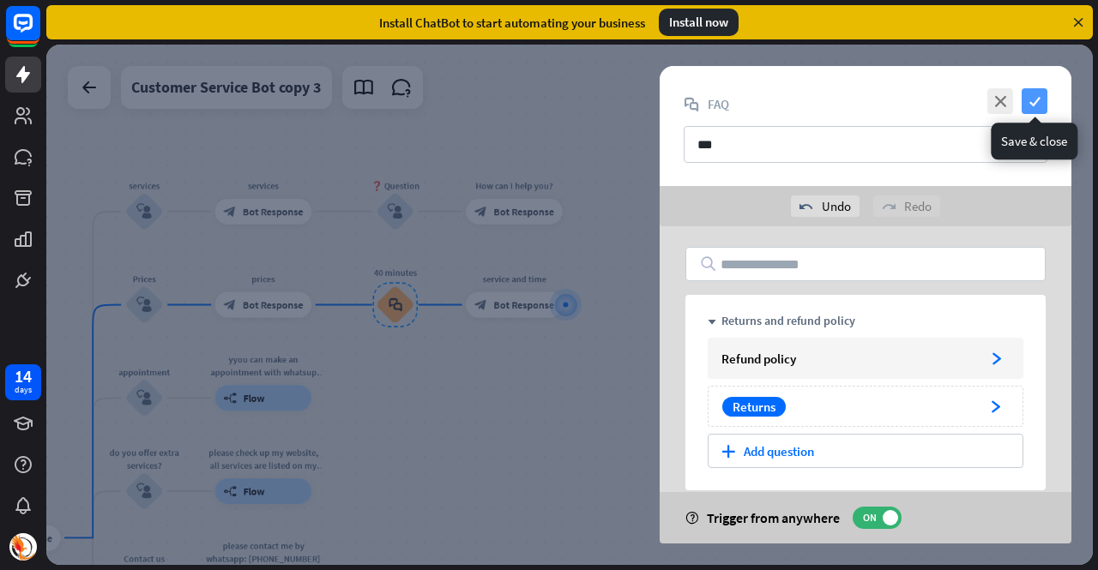
click at [1040, 95] on icon "check" at bounding box center [1035, 101] width 26 height 26
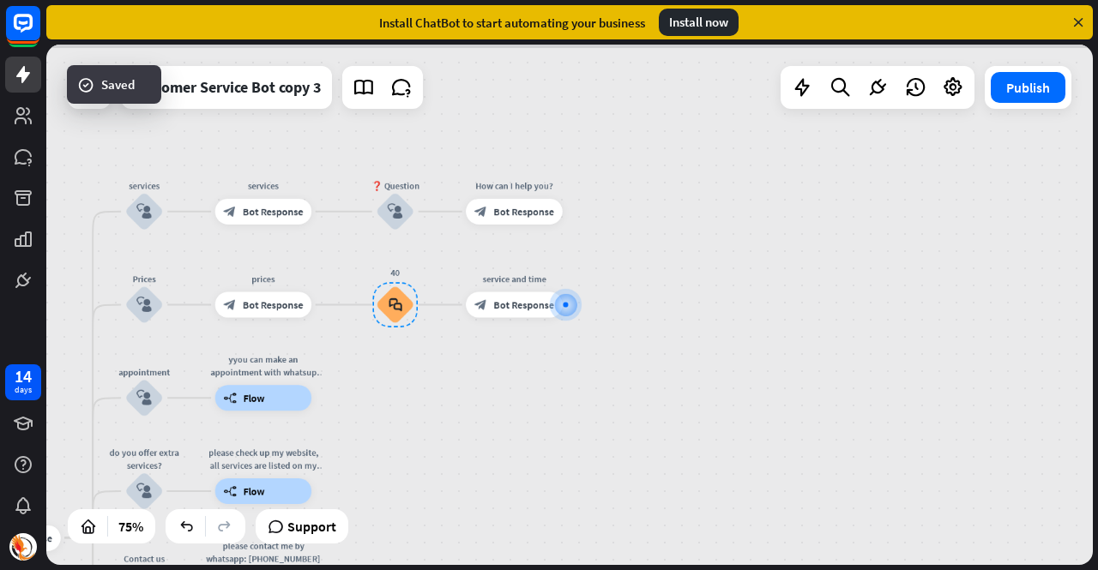
scroll to position [1005, 0]
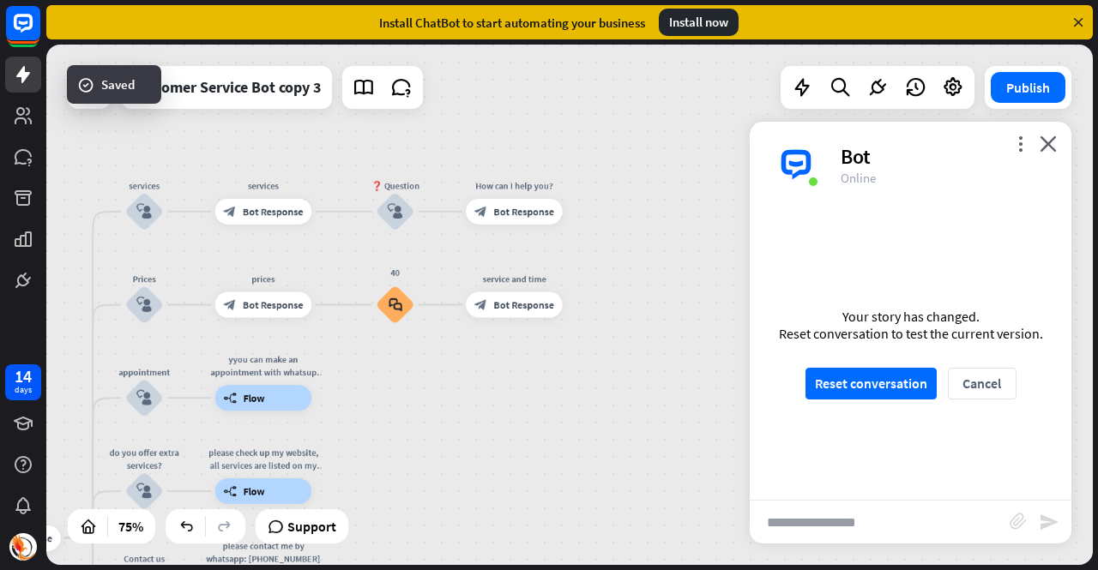
click at [1043, 95] on button "Publish" at bounding box center [1028, 87] width 75 height 31
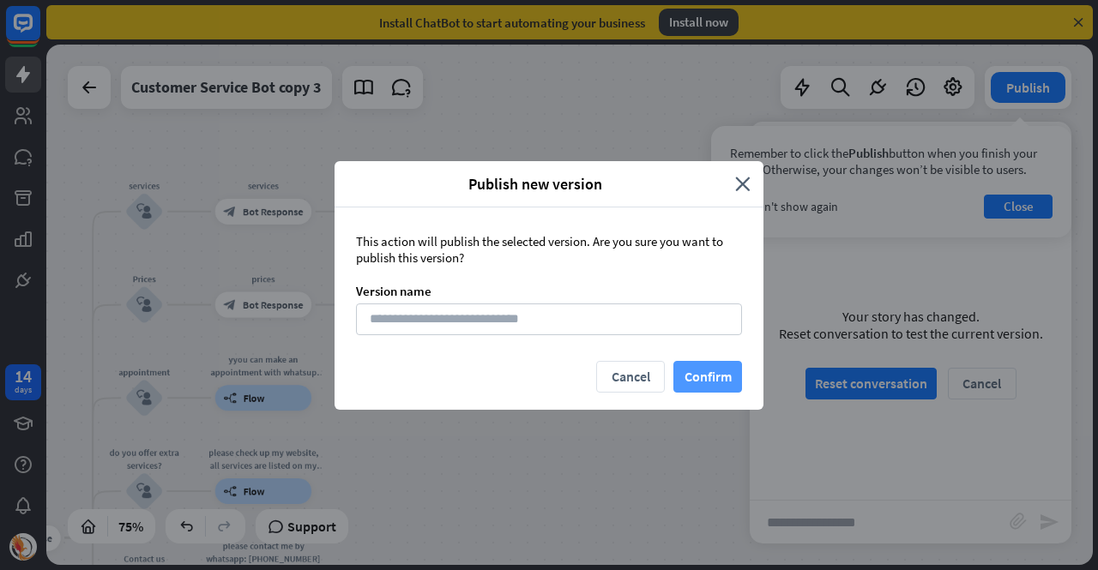
click at [721, 366] on button "Confirm" at bounding box center [707, 377] width 69 height 32
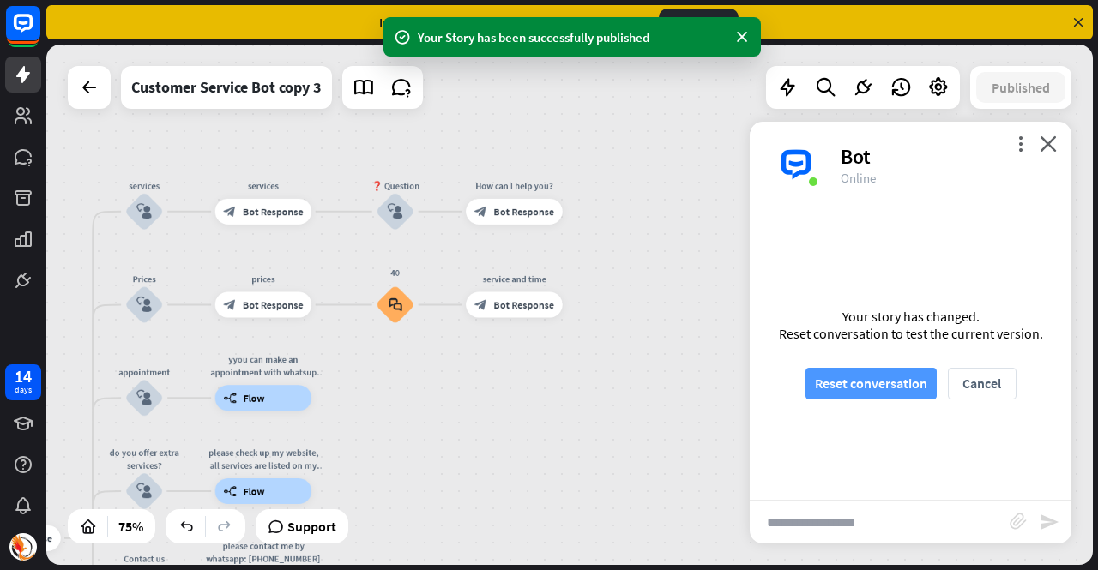
click at [844, 383] on button "Reset conversation" at bounding box center [870, 384] width 131 height 32
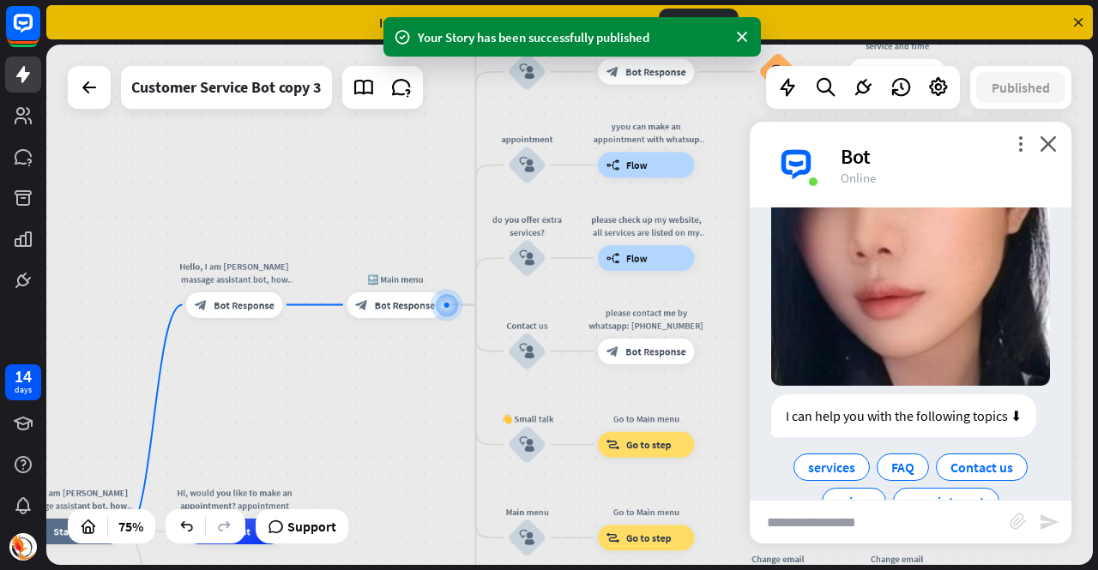
scroll to position [341, 0]
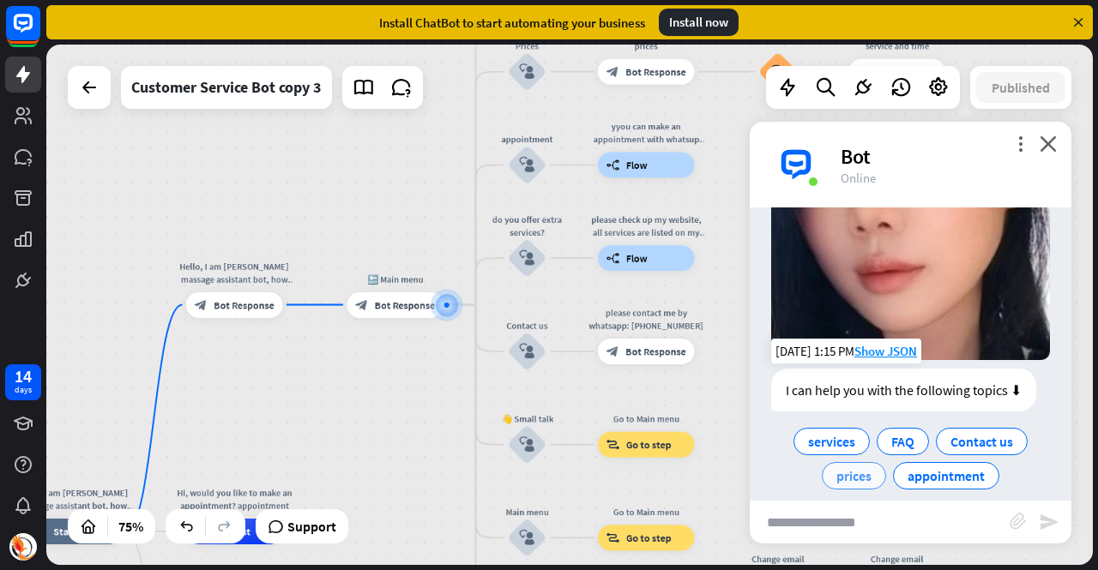
click at [860, 467] on span "prices" at bounding box center [853, 475] width 35 height 17
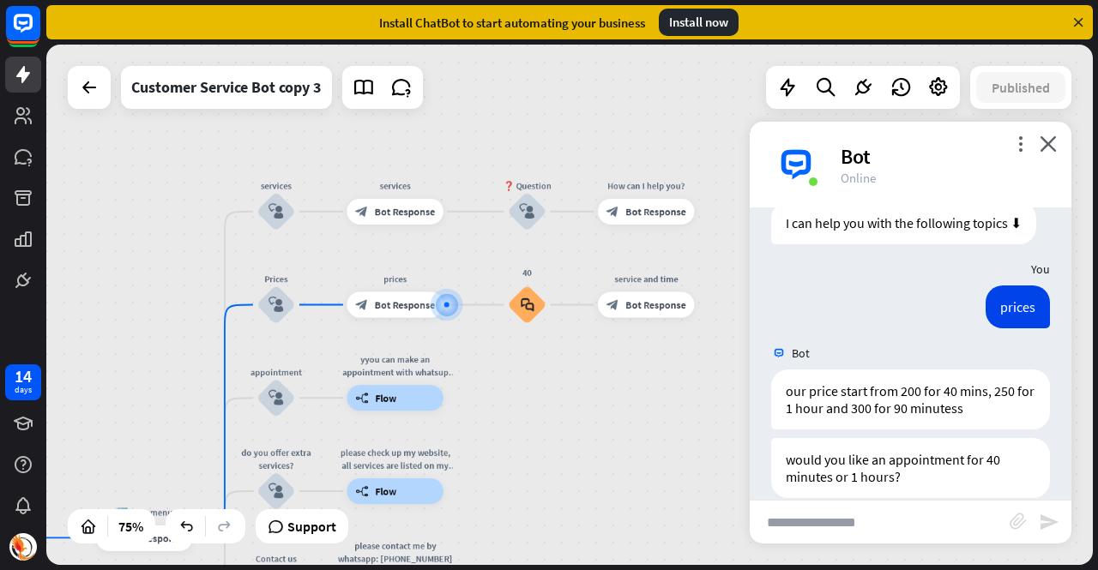
scroll to position [513, 0]
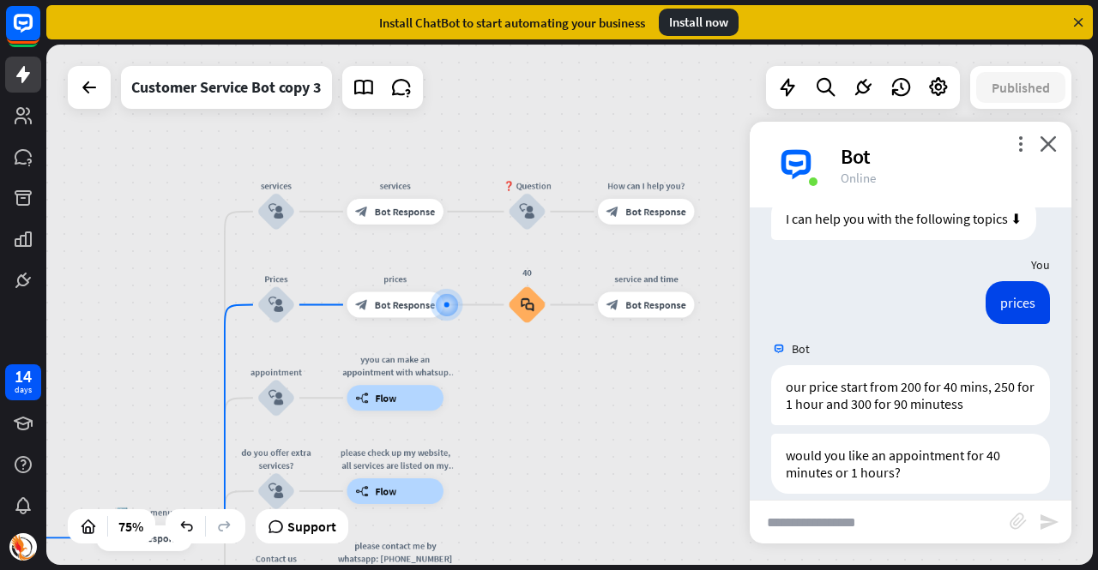
click at [889, 516] on input "text" at bounding box center [880, 522] width 260 height 43
type input "**"
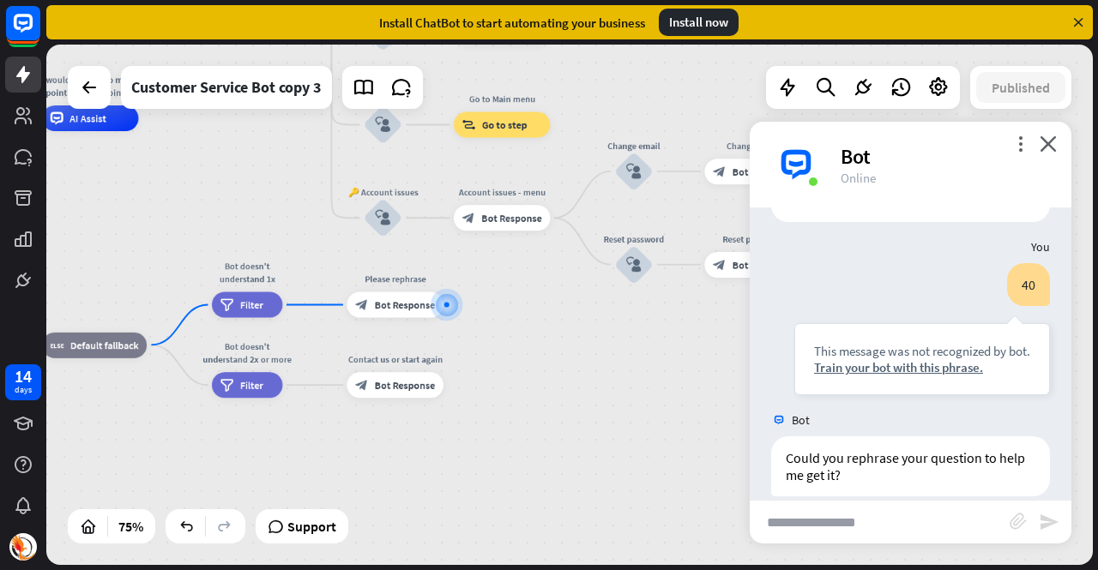
scroll to position [787, 0]
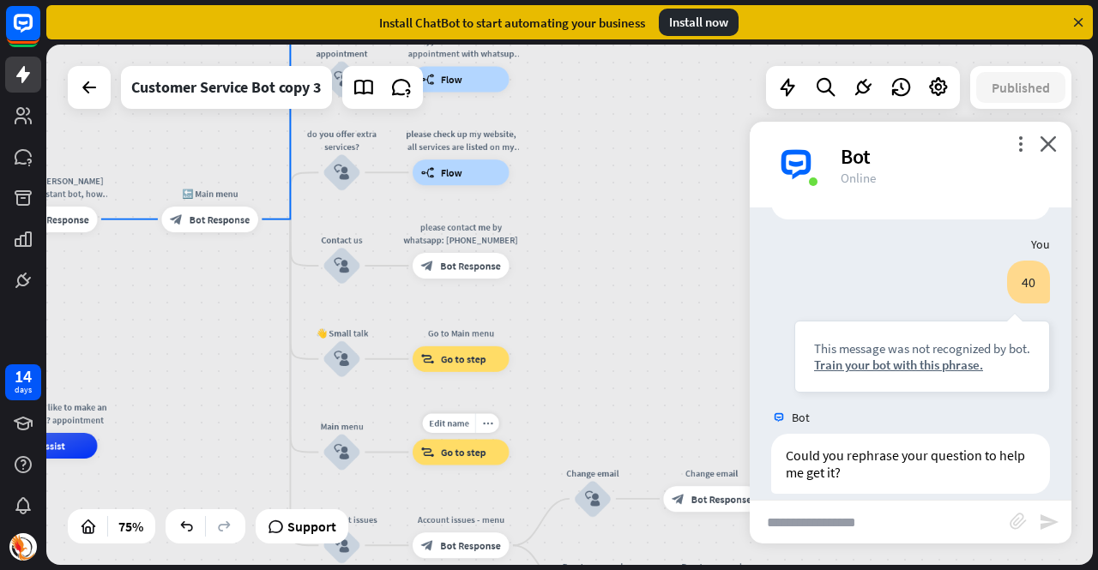
drag, startPoint x: 559, startPoint y: 244, endPoint x: 522, endPoint y: 485, distance: 243.0
click at [510, 466] on div "Edit name more_horiz Go to Main menu block_goto Go to step" at bounding box center [461, 453] width 97 height 26
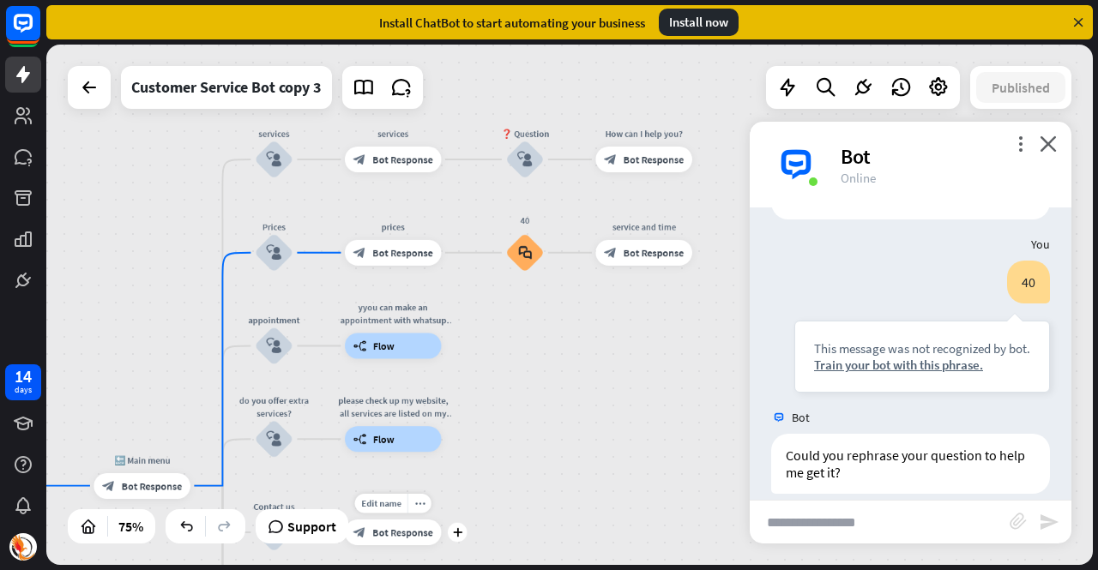
drag, startPoint x: 534, startPoint y: 247, endPoint x: 467, endPoint y: 570, distance: 330.2
click at [467, 570] on div "Hello, I am [PERSON_NAME] massage assistant bot, how can I help you [DATE]? hom…" at bounding box center [572, 308] width 1052 height 526
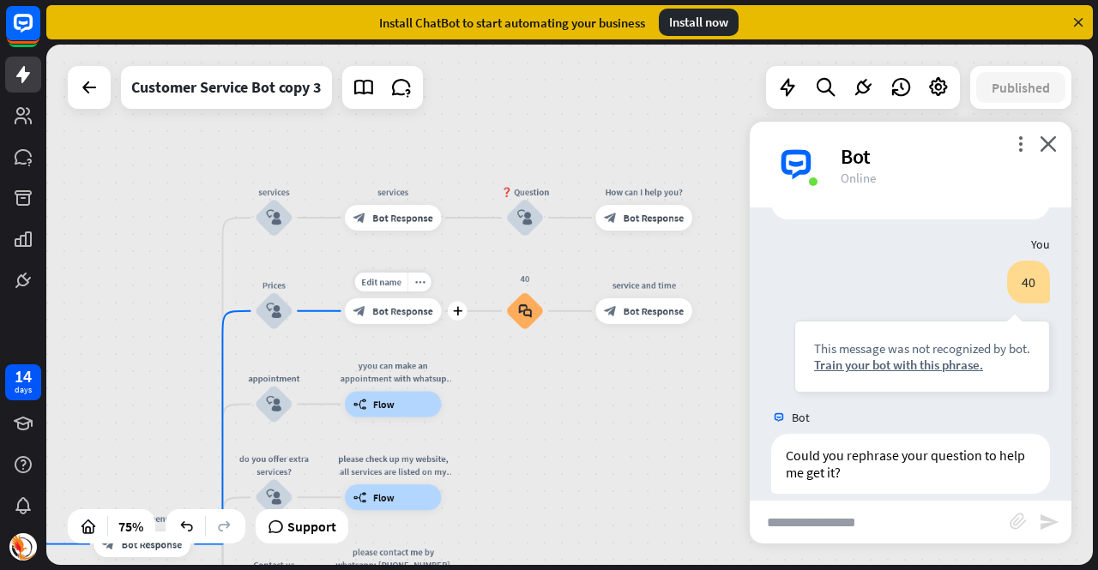
click at [399, 317] on span "Bot Response" at bounding box center [402, 311] width 61 height 13
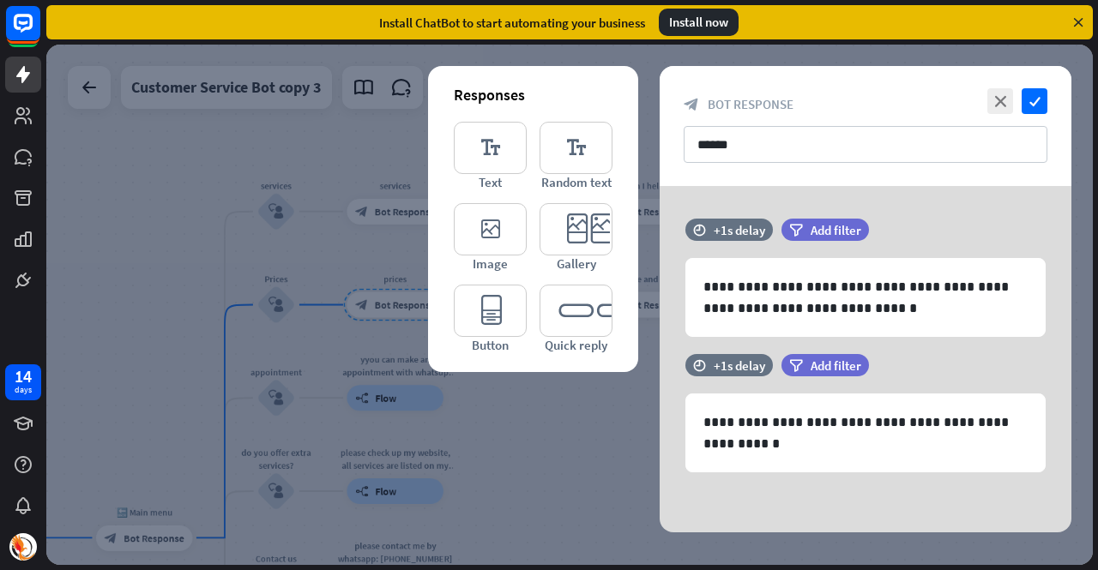
click at [623, 449] on div at bounding box center [569, 305] width 1047 height 521
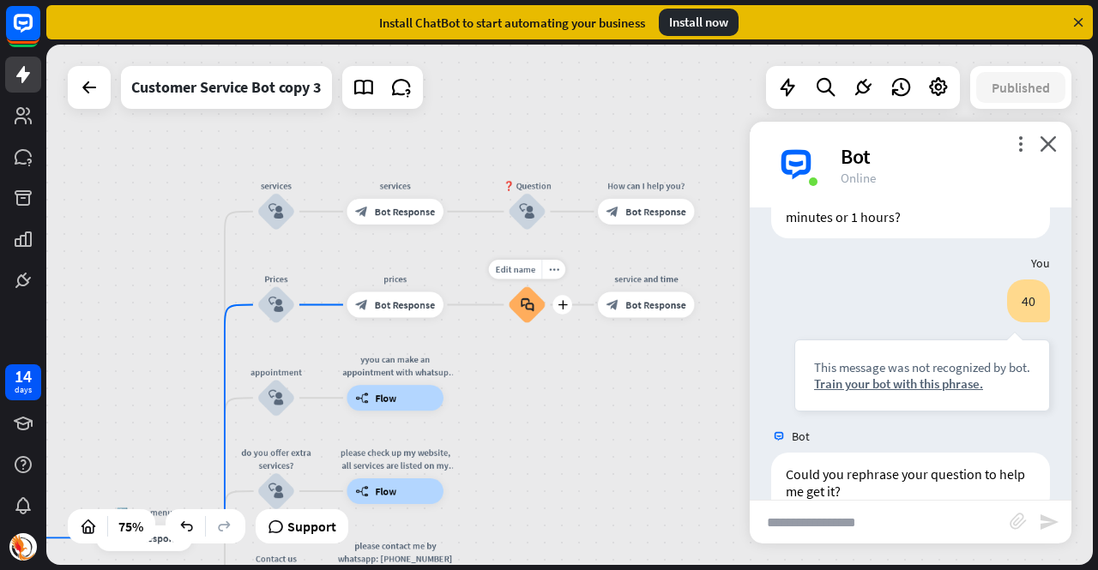
click at [528, 303] on icon "block_faq" at bounding box center [528, 305] width 14 height 15
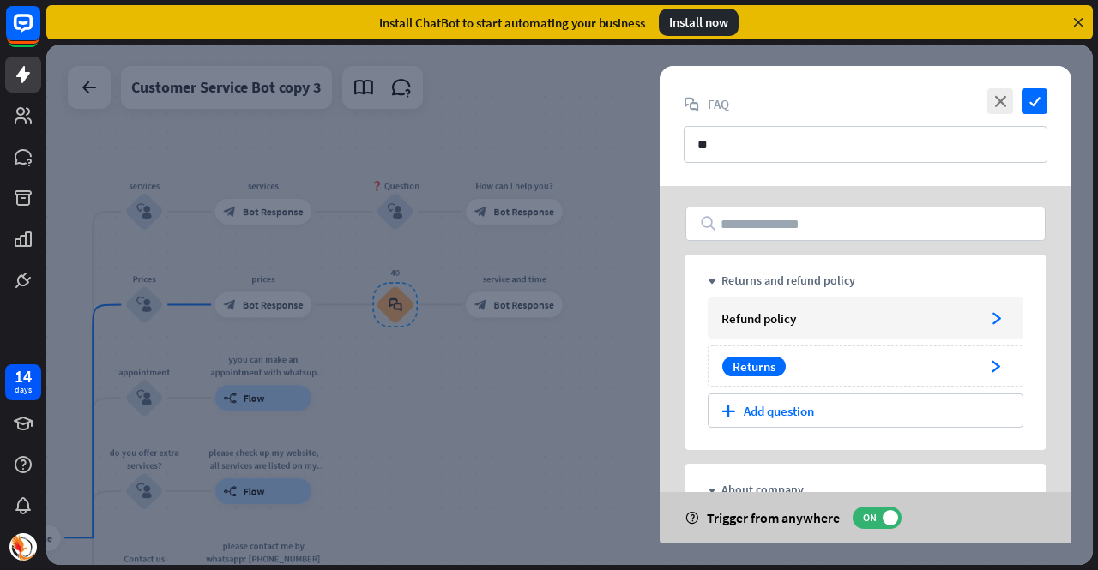
click at [805, 234] on input "text" at bounding box center [865, 224] width 360 height 34
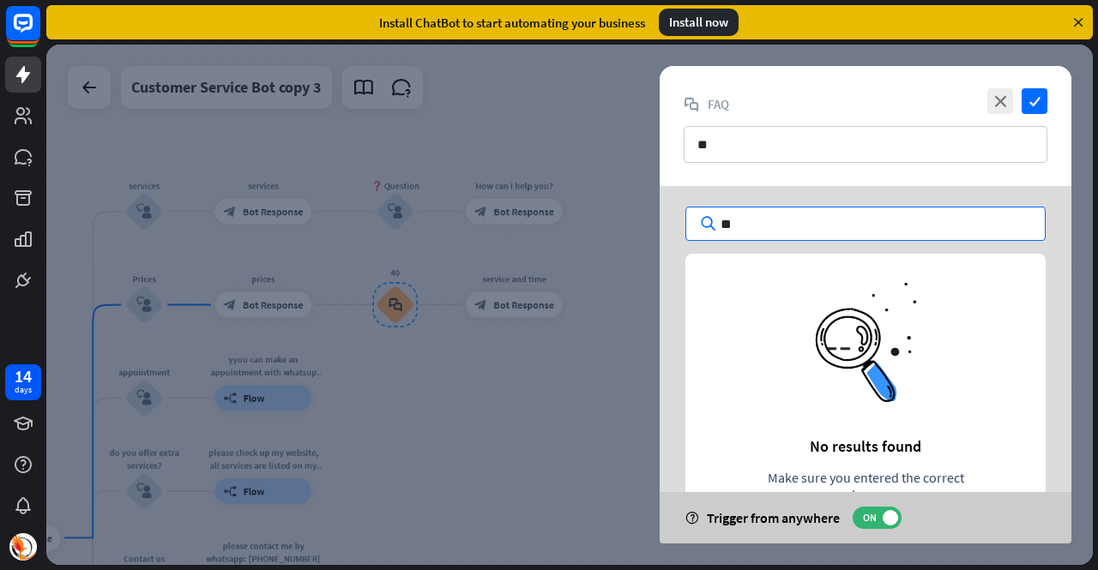
type input "**"
click at [789, 186] on div "** No results found Make sure you entered the correct phrase. help Trigger from…" at bounding box center [866, 411] width 412 height 450
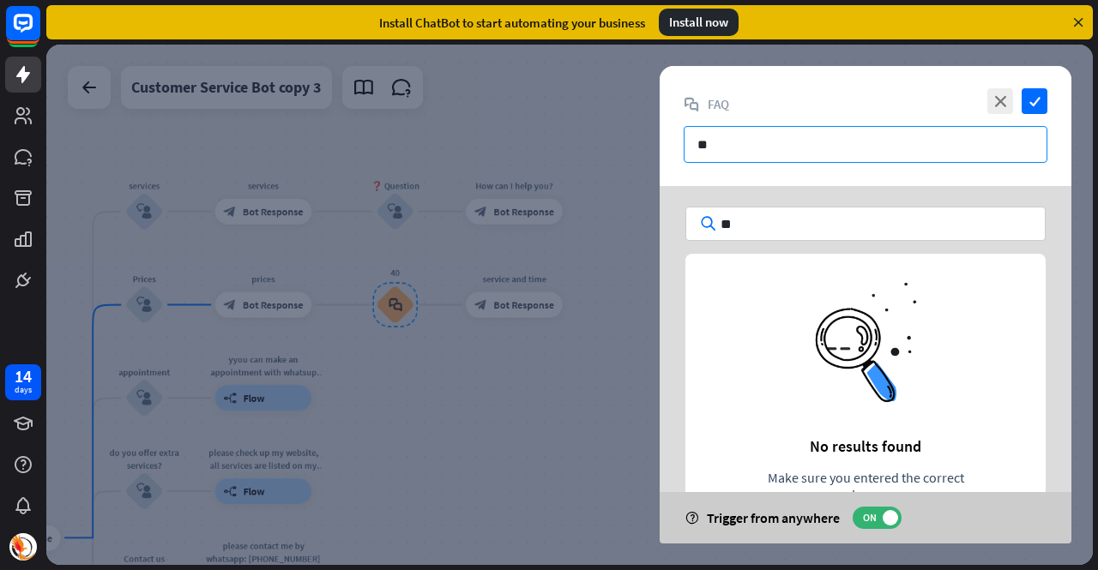
click at [750, 143] on input "**" at bounding box center [866, 144] width 364 height 37
click at [727, 542] on div "help Trigger from anywhere ON" at bounding box center [866, 517] width 412 height 51
click at [729, 503] on div "help Trigger from anywhere ON" at bounding box center [866, 517] width 412 height 51
click at [1000, 106] on icon "close" at bounding box center [1000, 101] width 26 height 26
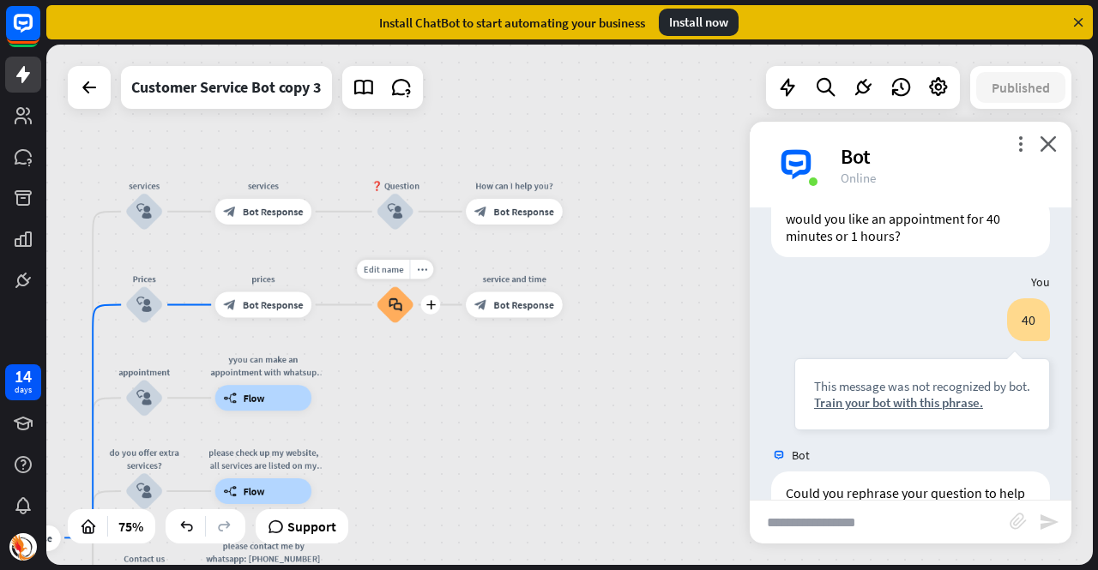
click at [400, 308] on icon "block_faq" at bounding box center [396, 305] width 14 height 15
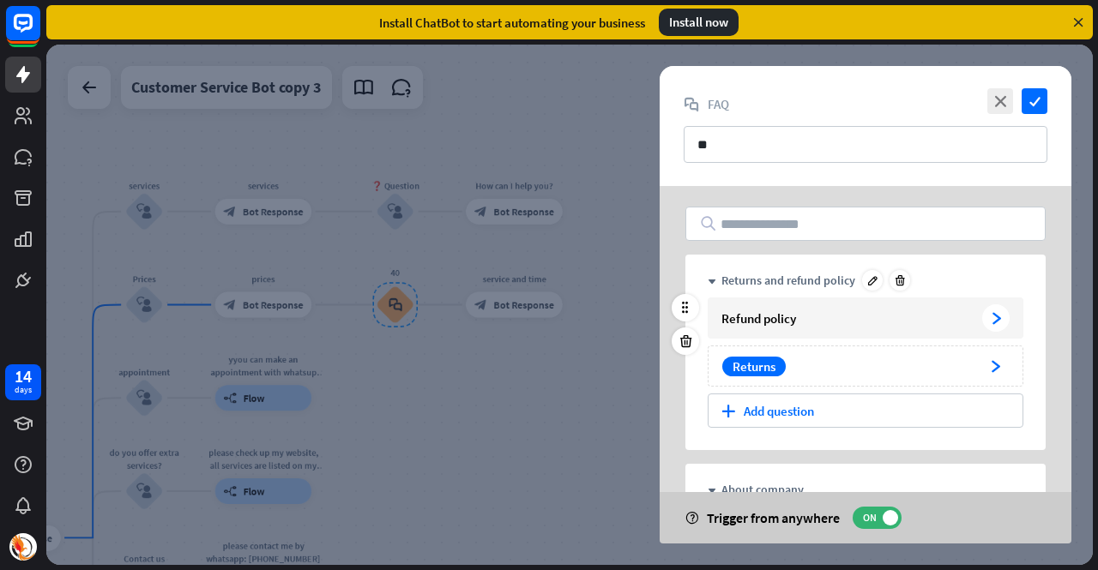
scroll to position [86, 0]
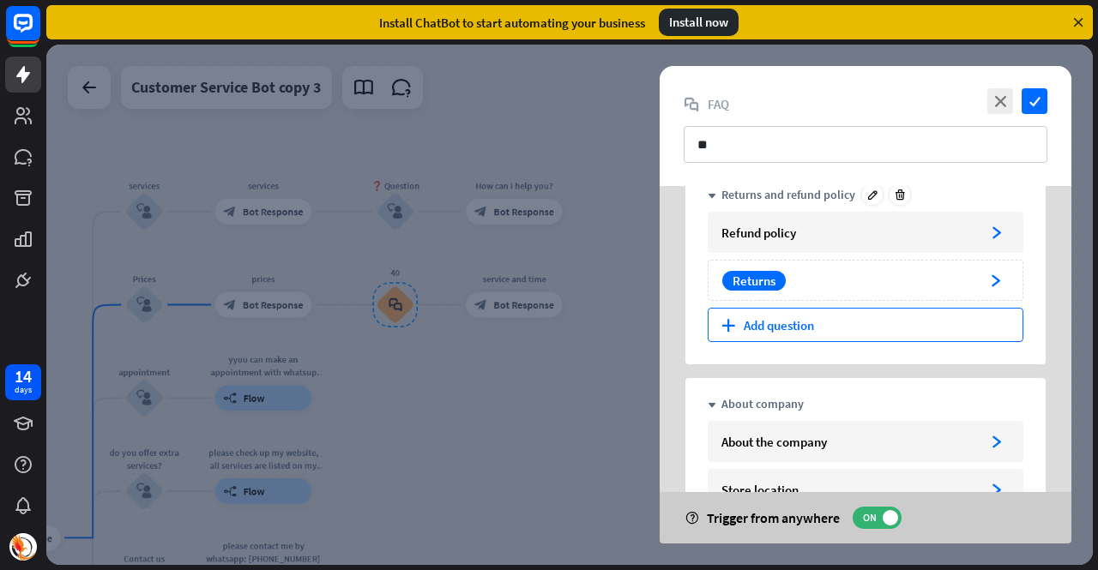
click at [844, 317] on div "plus Add question" at bounding box center [866, 325] width 316 height 34
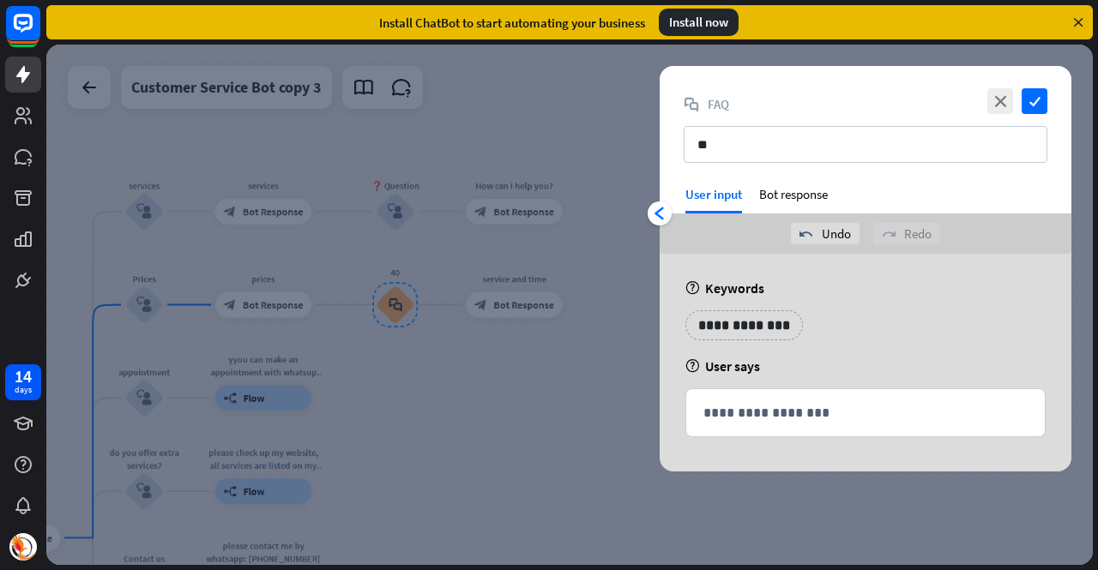
scroll to position [0, 0]
click at [777, 148] on input "**" at bounding box center [866, 144] width 364 height 37
click at [745, 325] on p "**********" at bounding box center [741, 325] width 87 height 21
click at [970, 334] on div "**********" at bounding box center [865, 332] width 371 height 43
click at [853, 319] on p "**********" at bounding box center [838, 325] width 69 height 21
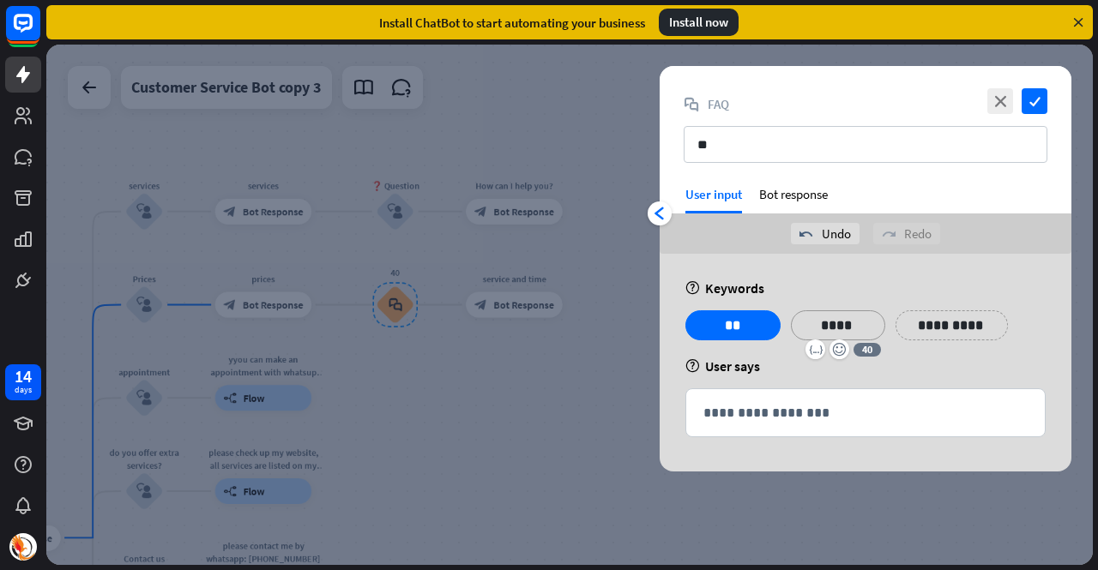
click at [932, 344] on div "**********" at bounding box center [865, 332] width 371 height 43
click at [933, 371] on div "help User says" at bounding box center [865, 366] width 360 height 17
click at [942, 323] on p "**********" at bounding box center [942, 325] width 69 height 21
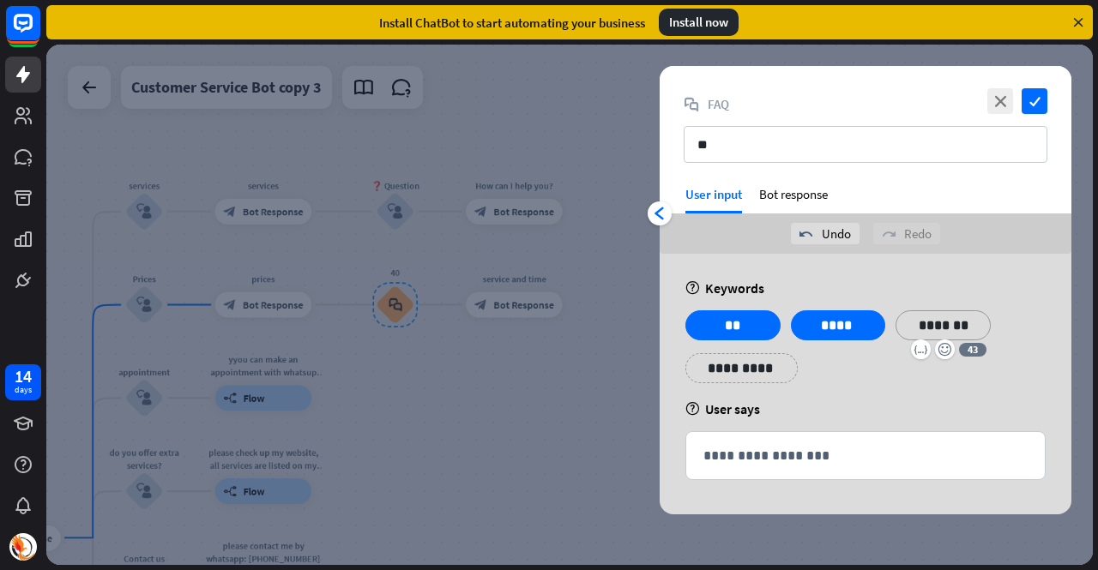
click at [848, 401] on div "help User says" at bounding box center [865, 409] width 360 height 17
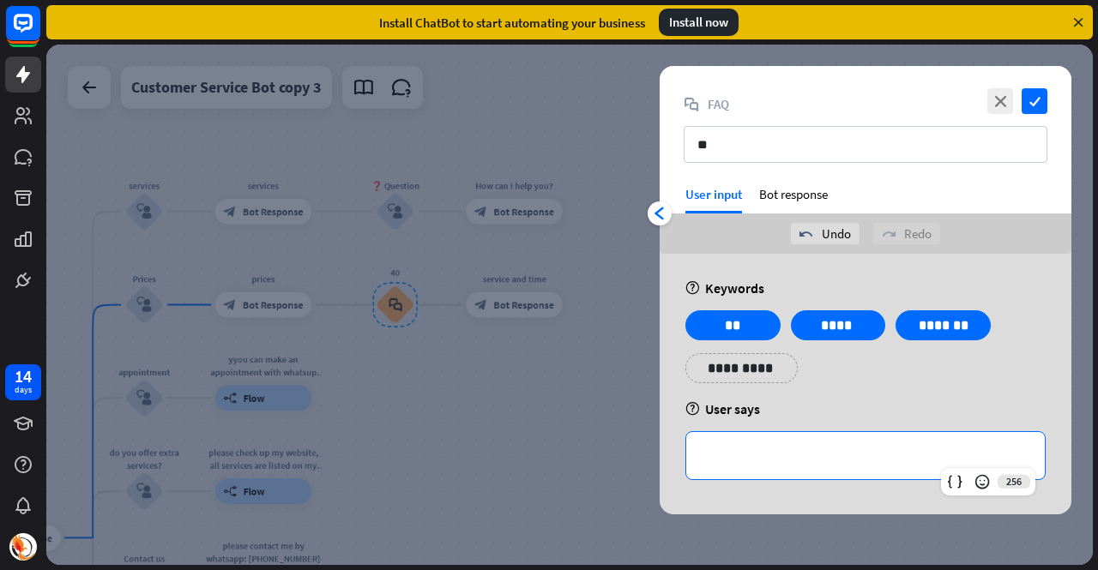
click at [856, 468] on div "**********" at bounding box center [865, 455] width 359 height 47
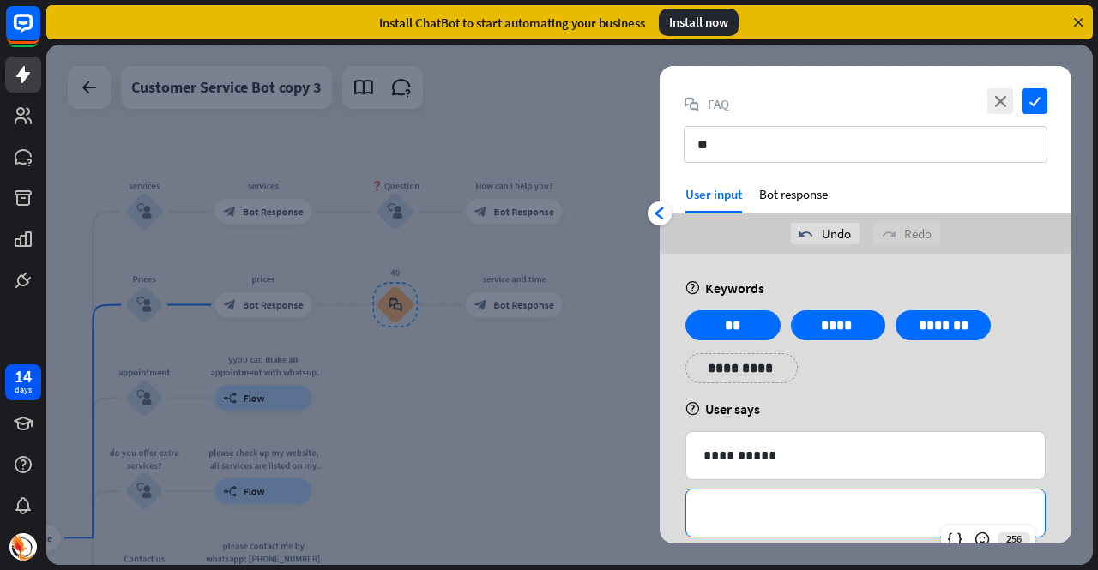
click at [823, 512] on p "**********" at bounding box center [865, 513] width 324 height 21
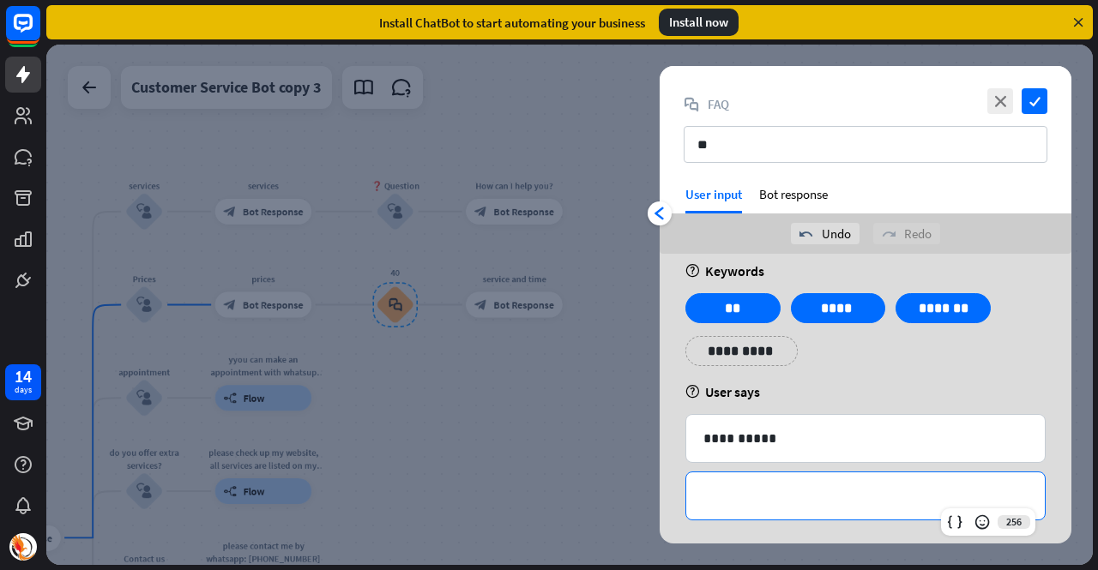
scroll to position [25, 0]
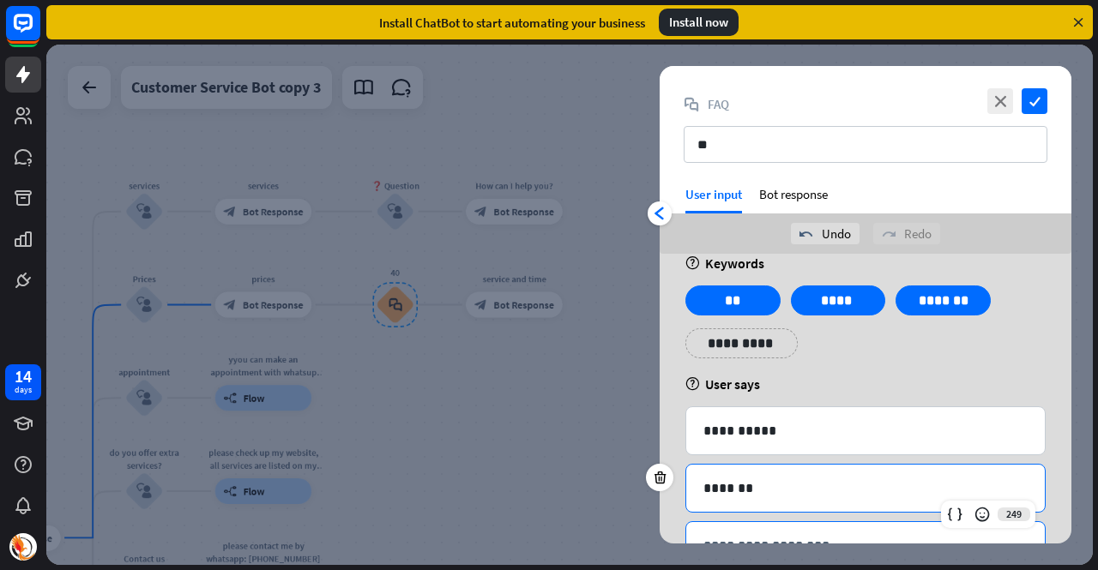
click at [838, 538] on p "**********" at bounding box center [865, 545] width 324 height 21
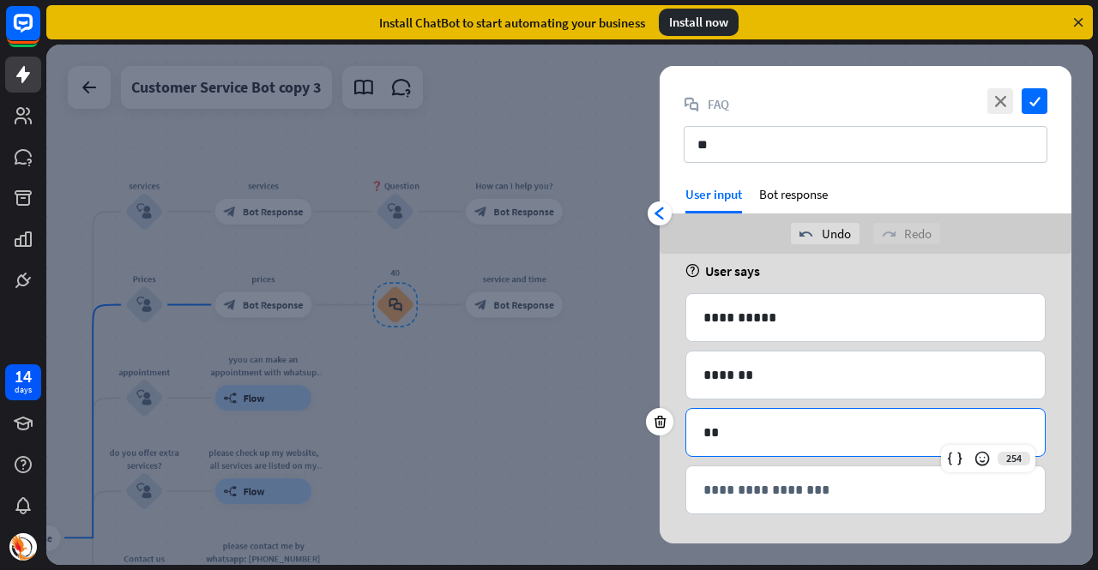
scroll to position [139, 0]
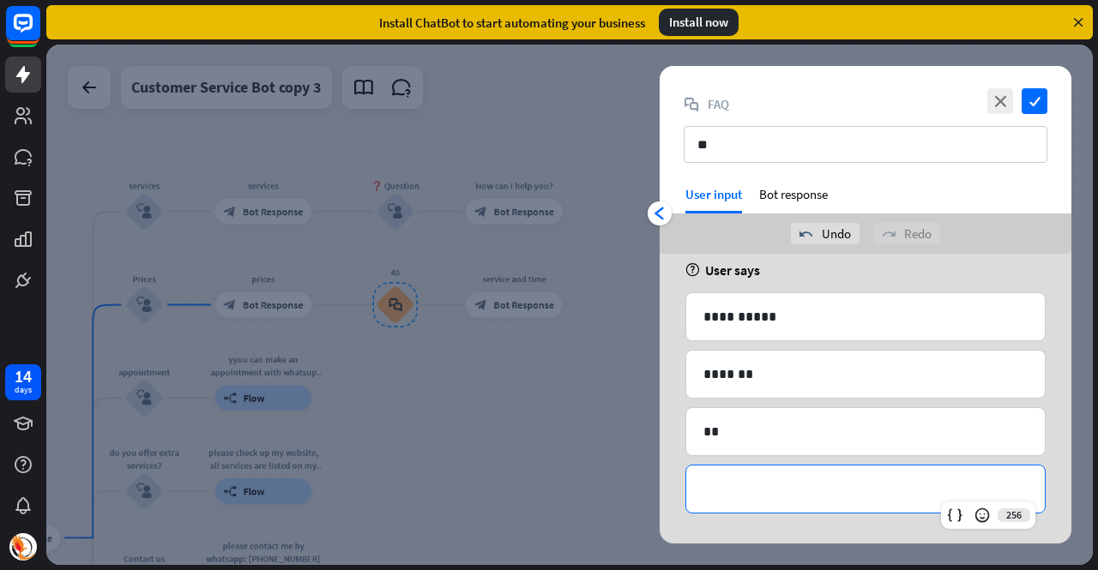
click at [811, 481] on p "**********" at bounding box center [865, 489] width 324 height 21
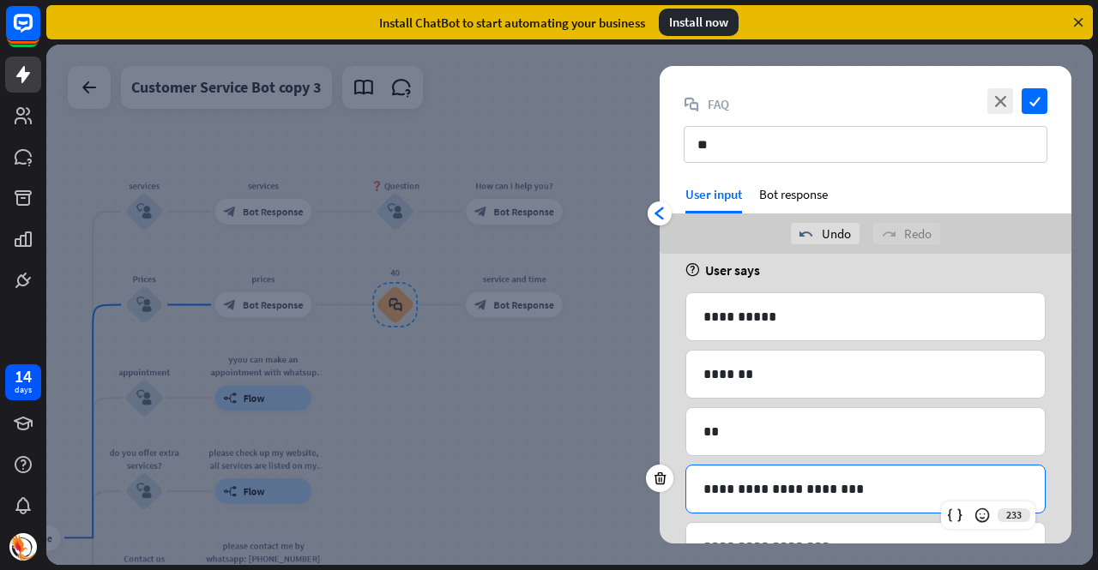
scroll to position [196, 0]
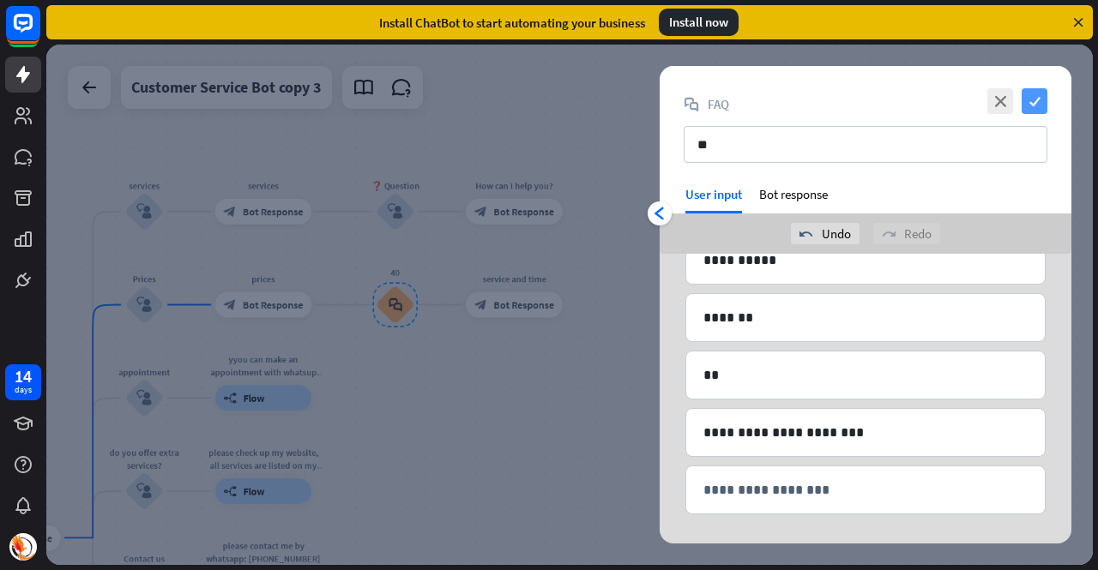
click at [1043, 102] on icon "check" at bounding box center [1035, 101] width 26 height 26
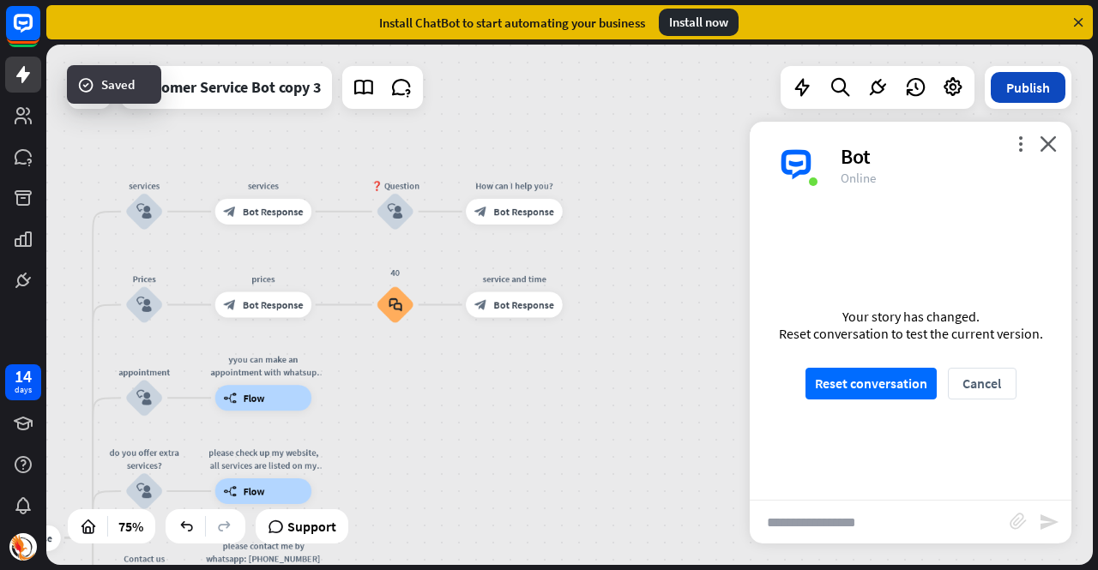
click at [1004, 84] on button "Publish" at bounding box center [1028, 87] width 75 height 31
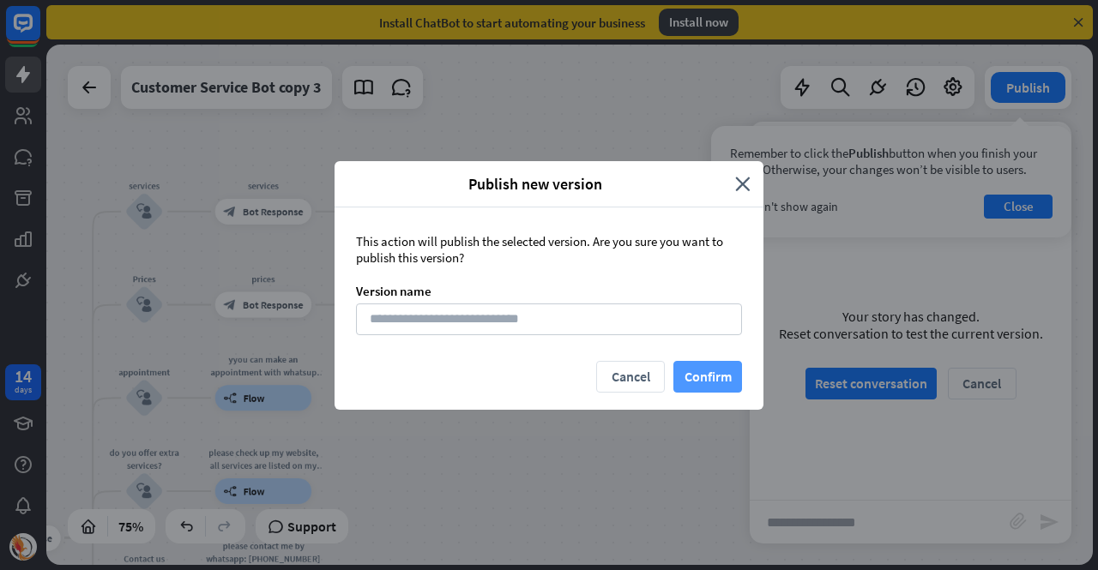
click at [691, 377] on button "Confirm" at bounding box center [707, 377] width 69 height 32
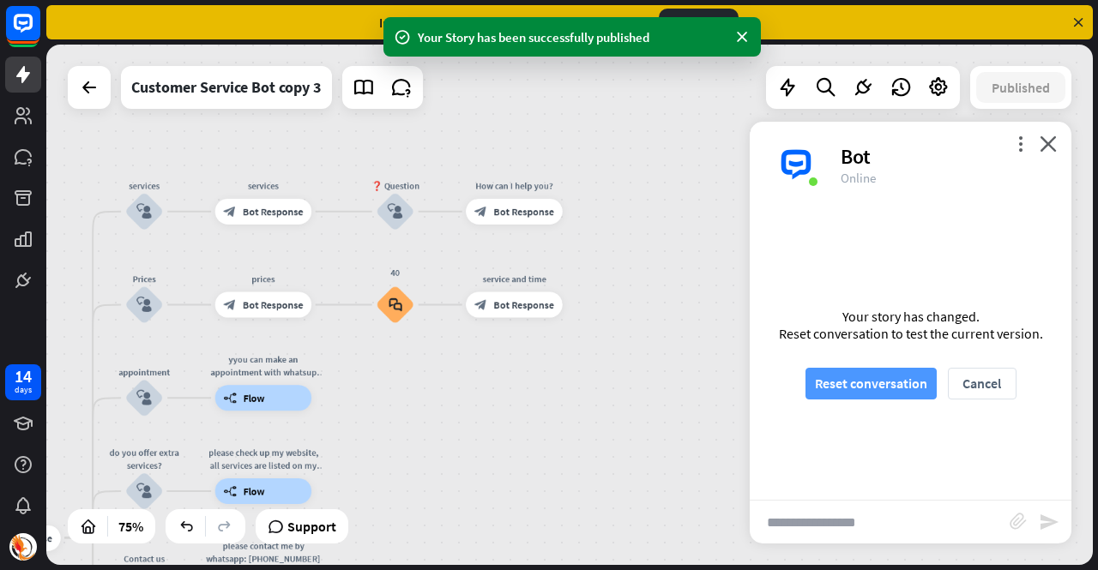
click at [851, 381] on button "Reset conversation" at bounding box center [870, 384] width 131 height 32
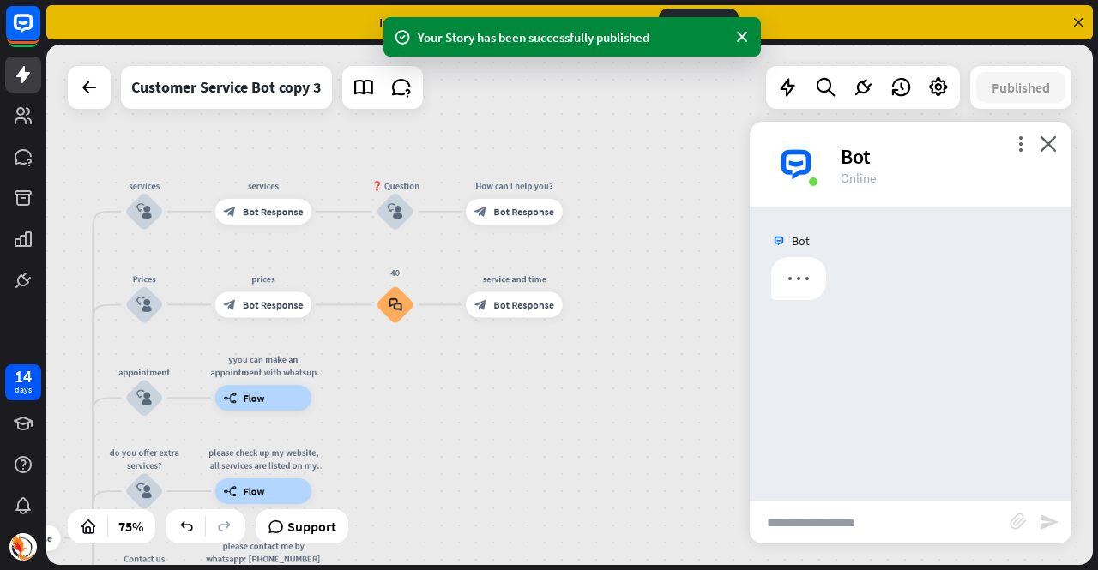
scroll to position [0, 0]
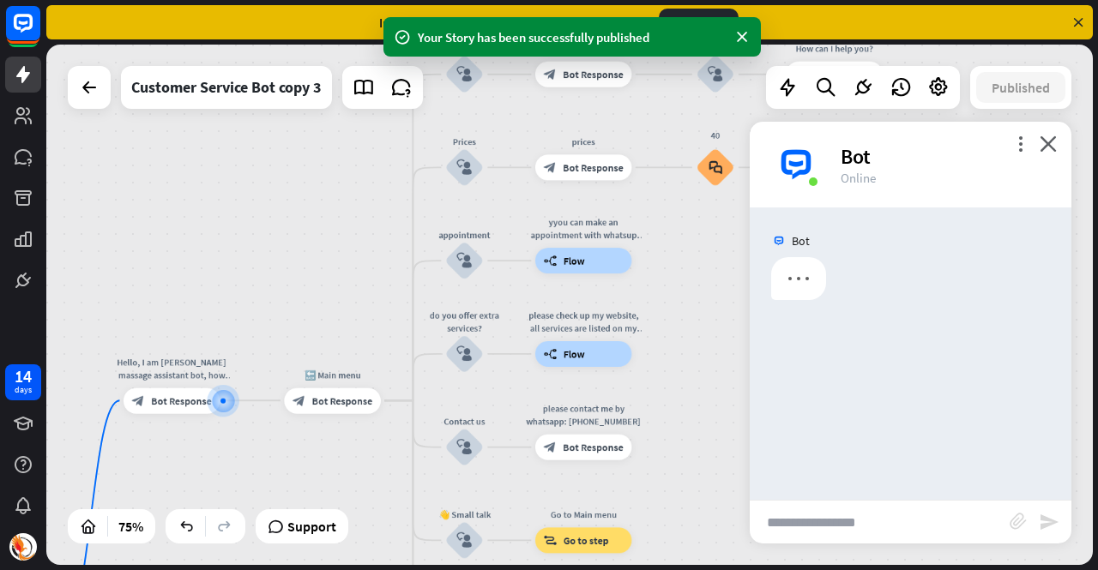
click at [854, 515] on input "text" at bounding box center [880, 522] width 260 height 43
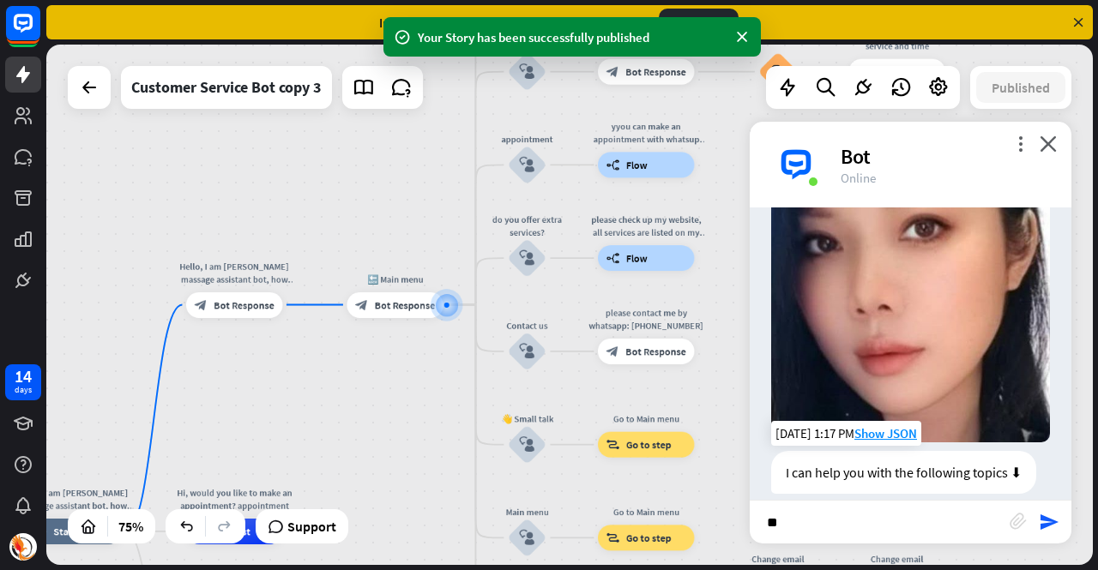
scroll to position [341, 0]
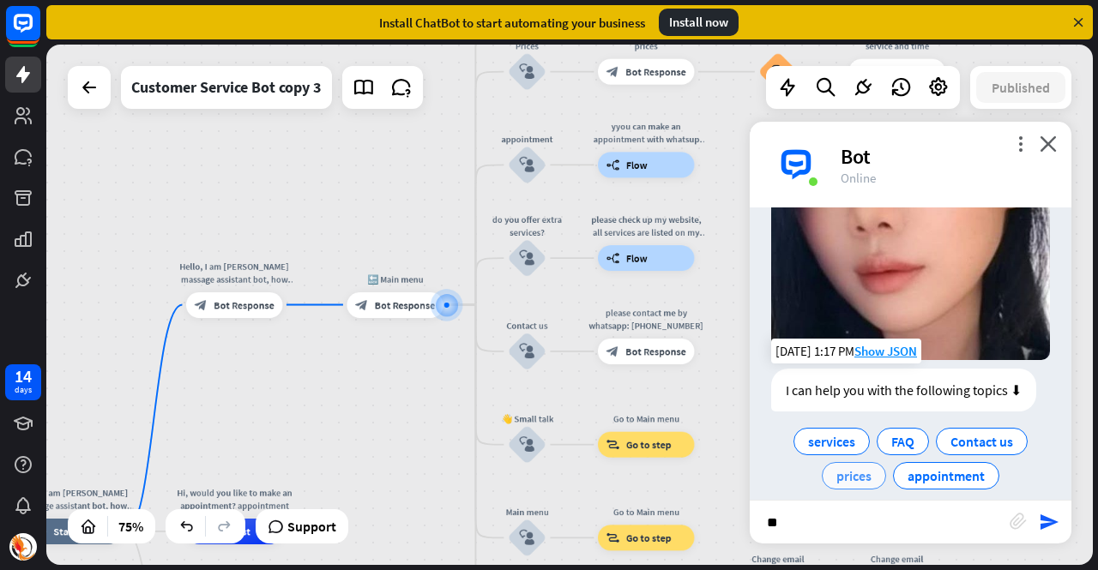
type input "**"
click at [856, 467] on span "prices" at bounding box center [853, 475] width 35 height 17
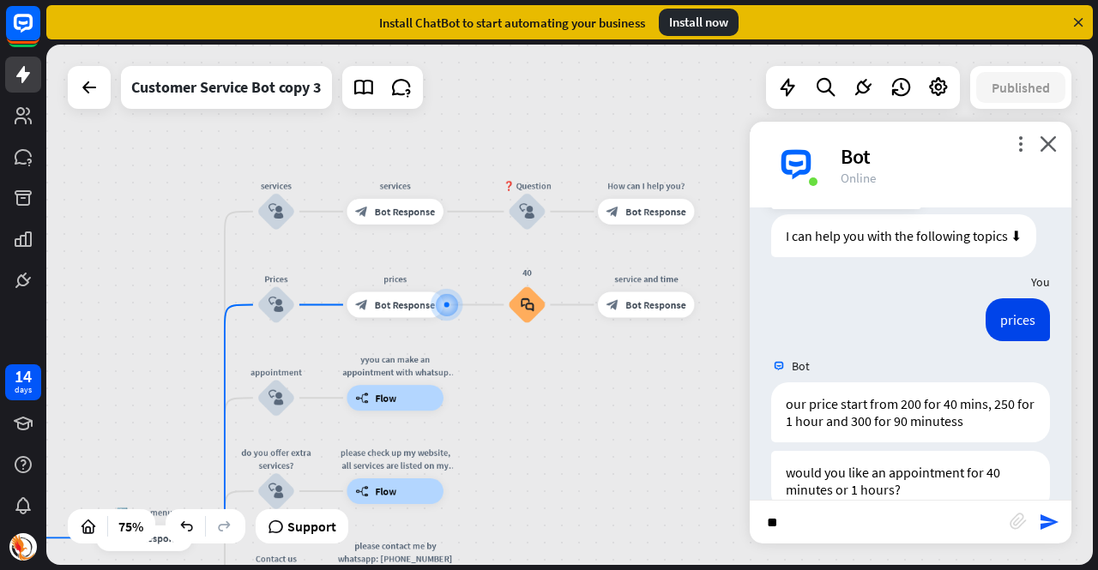
scroll to position [513, 0]
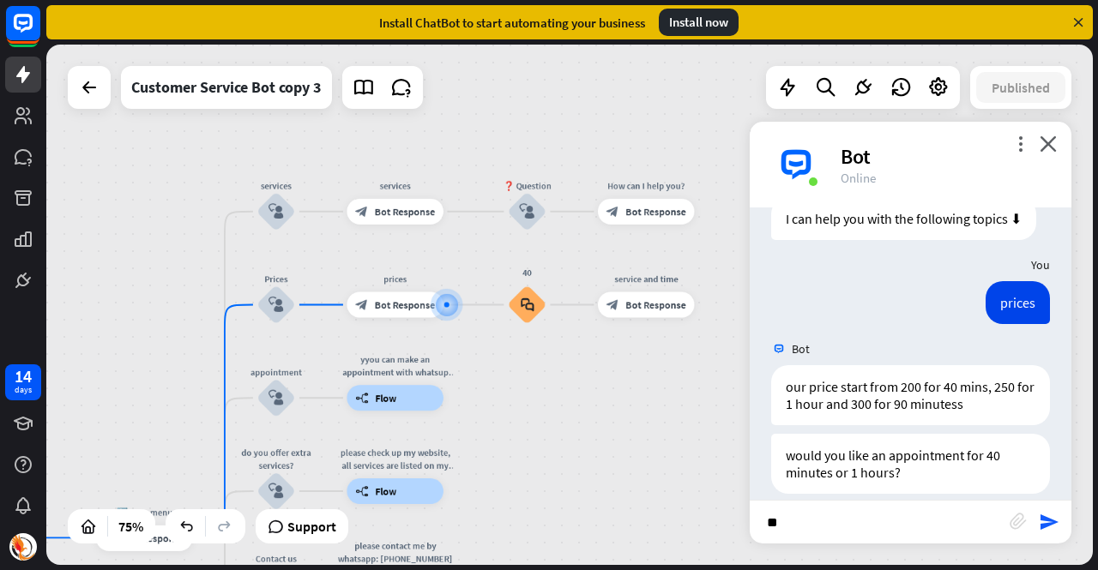
click at [1033, 520] on div "block_attachment" at bounding box center [1024, 523] width 29 height 20
click at [1050, 517] on icon "send" at bounding box center [1049, 522] width 21 height 21
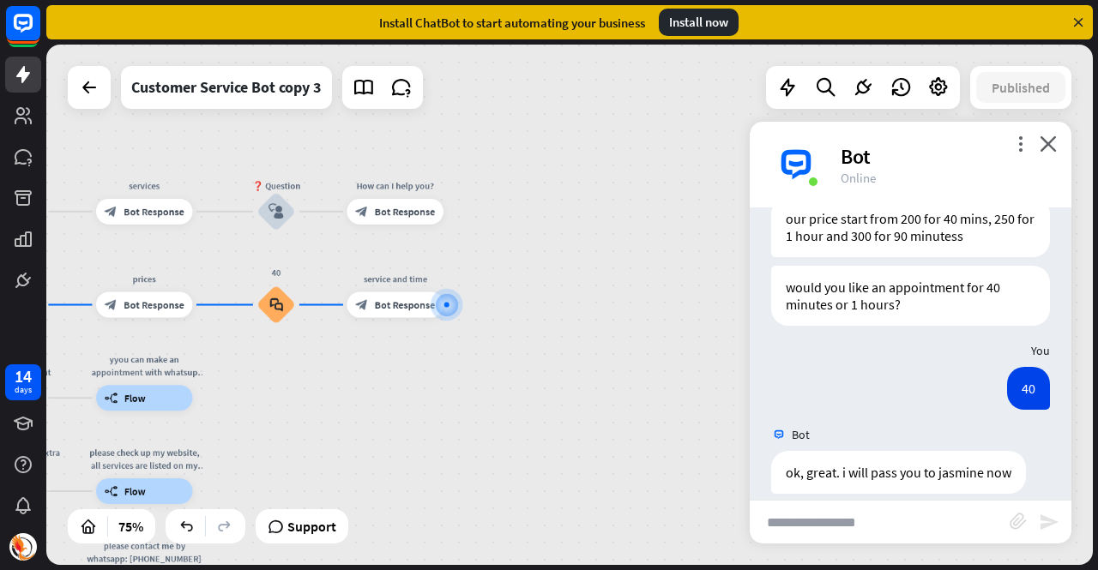
scroll to position [681, 0]
click at [964, 523] on input "text" at bounding box center [880, 522] width 260 height 43
type input "**********"
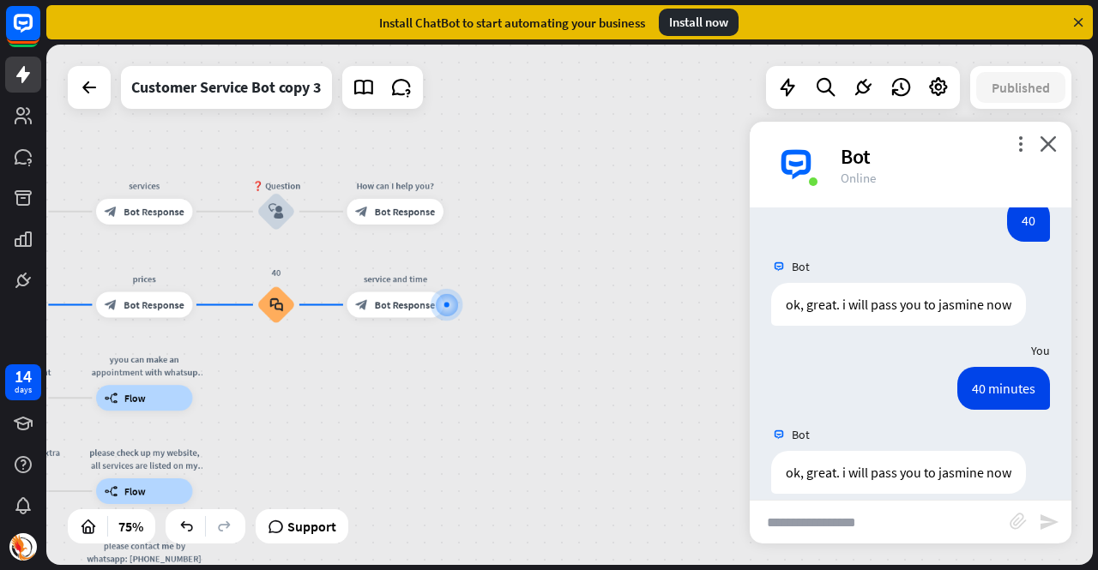
scroll to position [849, 0]
type input "**********"
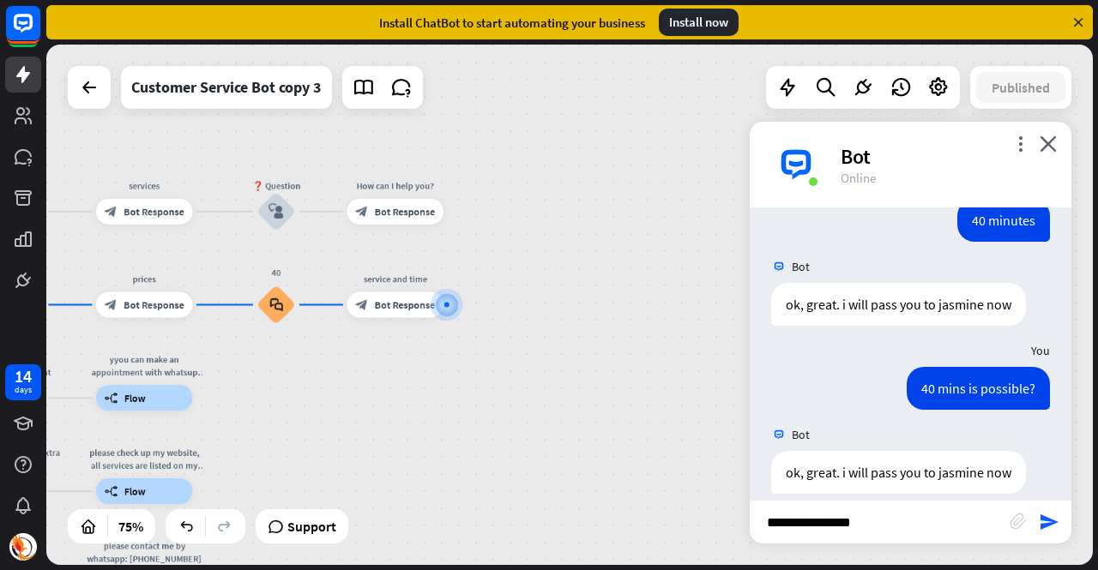
type input "**********"
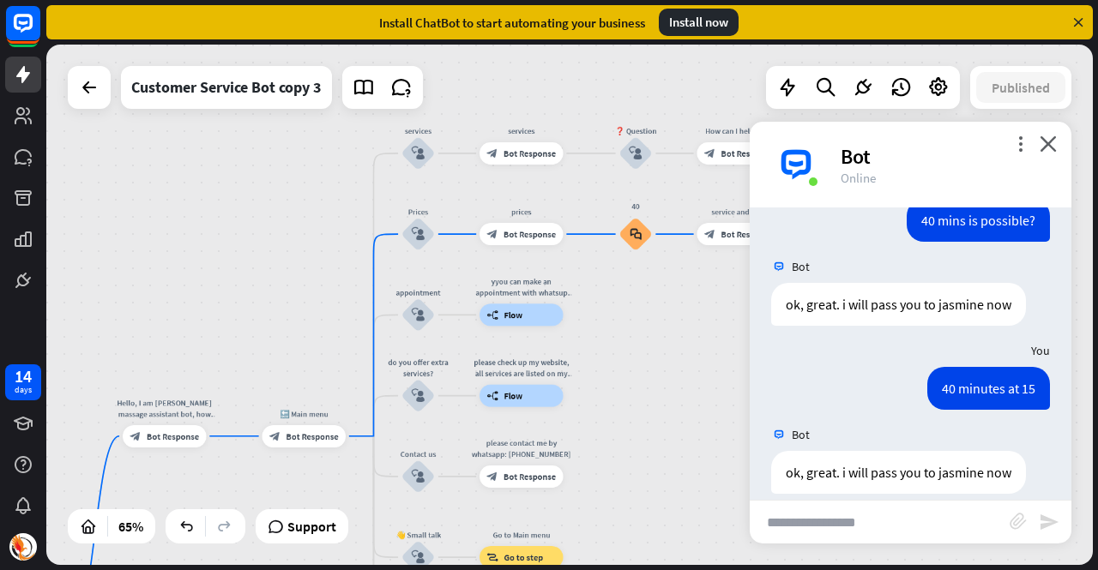
drag, startPoint x: 504, startPoint y: 377, endPoint x: 704, endPoint y: 306, distance: 212.7
click at [704, 306] on div "Hello, I am [PERSON_NAME] massage assistant bot, how can I help you [DATE]? hom…" at bounding box center [569, 305] width 1047 height 521
click at [1046, 146] on icon "close" at bounding box center [1048, 144] width 17 height 16
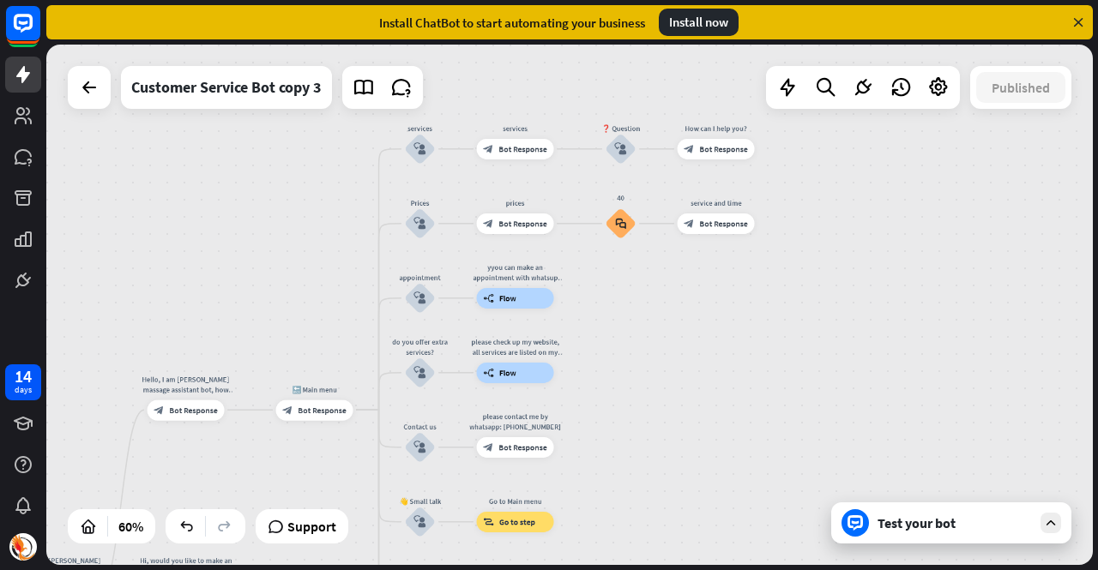
click at [955, 548] on div "Hello, I am [PERSON_NAME] massage assistant bot, how can I help you [DATE]? hom…" at bounding box center [569, 305] width 1047 height 521
click at [944, 533] on div "Test your bot" at bounding box center [951, 523] width 240 height 41
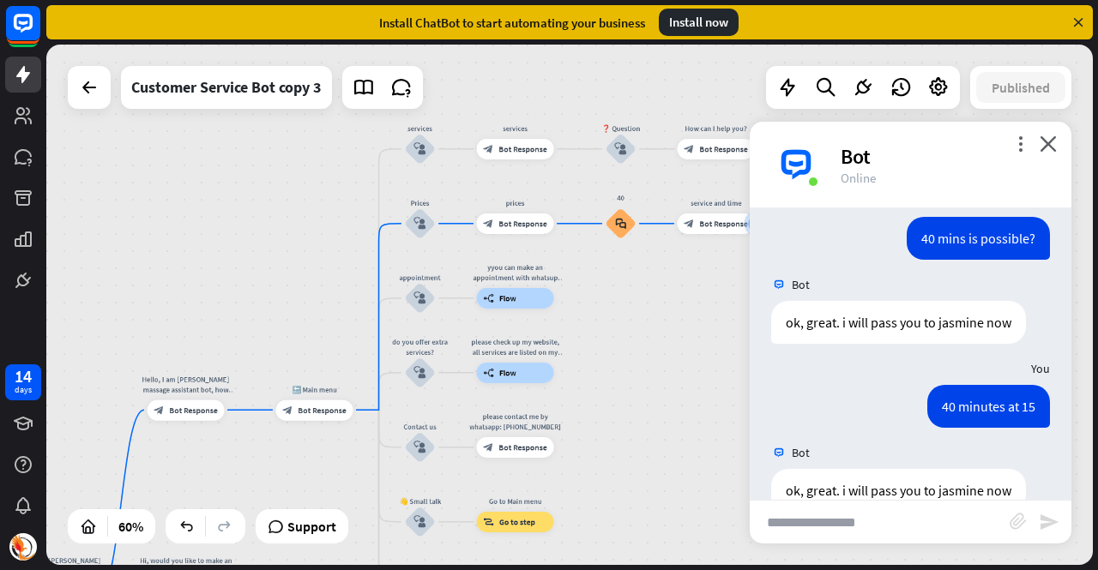
click at [950, 516] on input "text" at bounding box center [880, 522] width 260 height 43
type input "**"
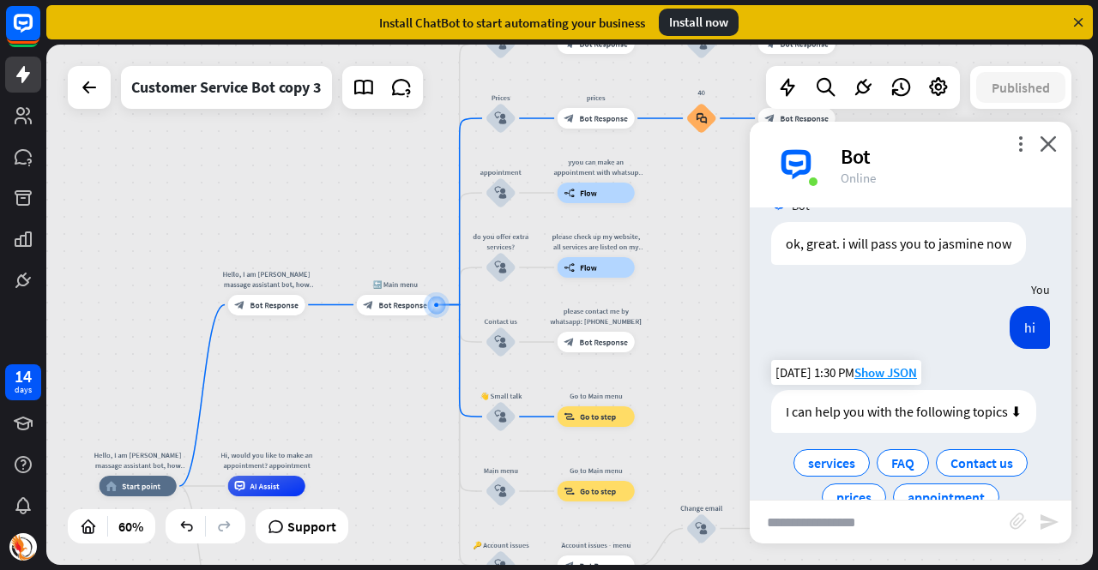
scroll to position [1436, 0]
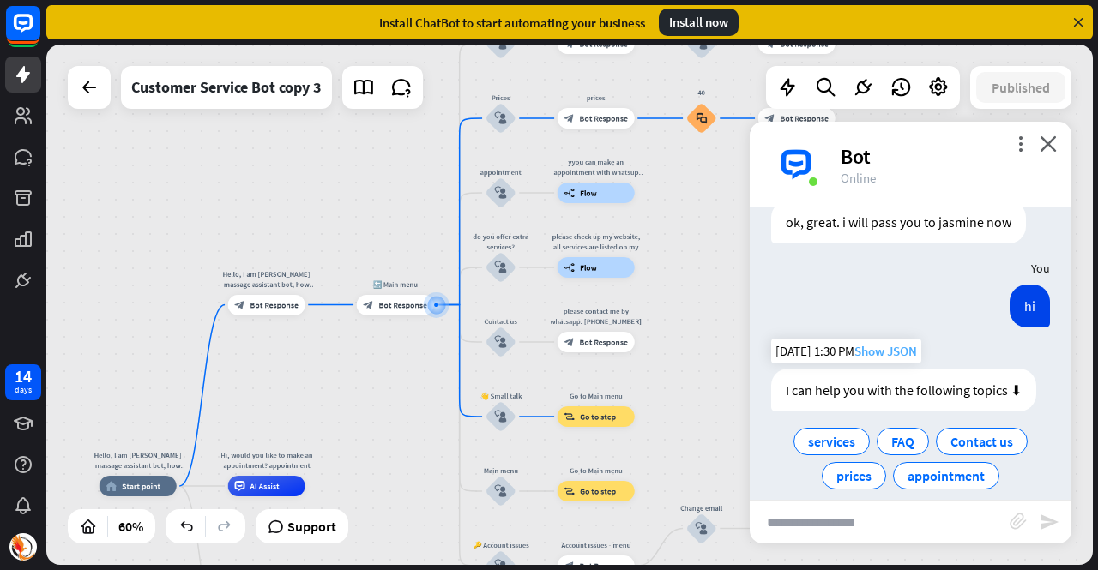
click at [876, 343] on span "Show JSON" at bounding box center [885, 351] width 63 height 16
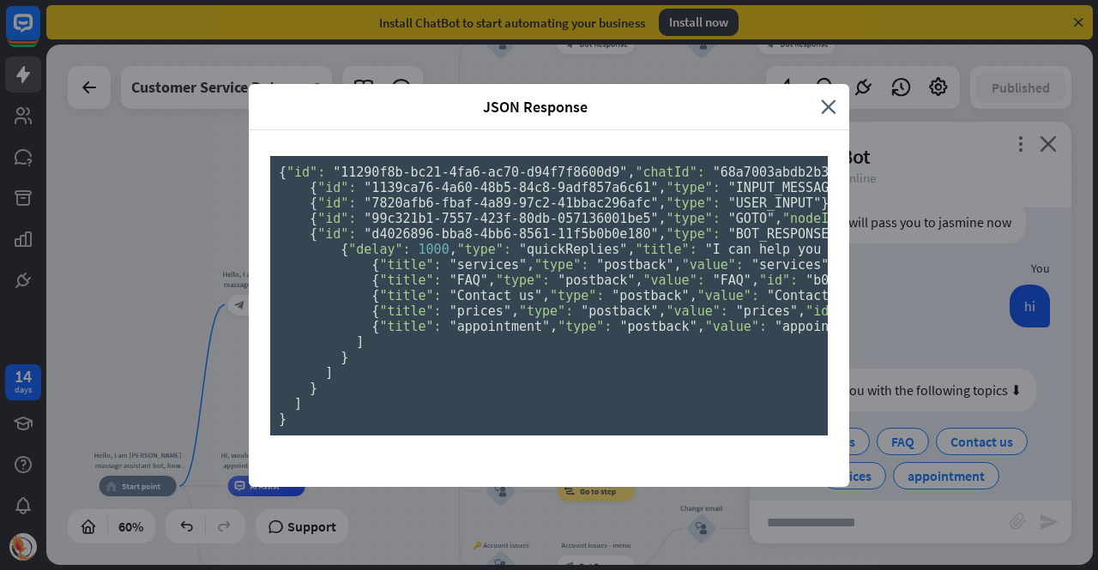
scroll to position [0, 0]
click at [821, 97] on icon "close" at bounding box center [828, 107] width 15 height 20
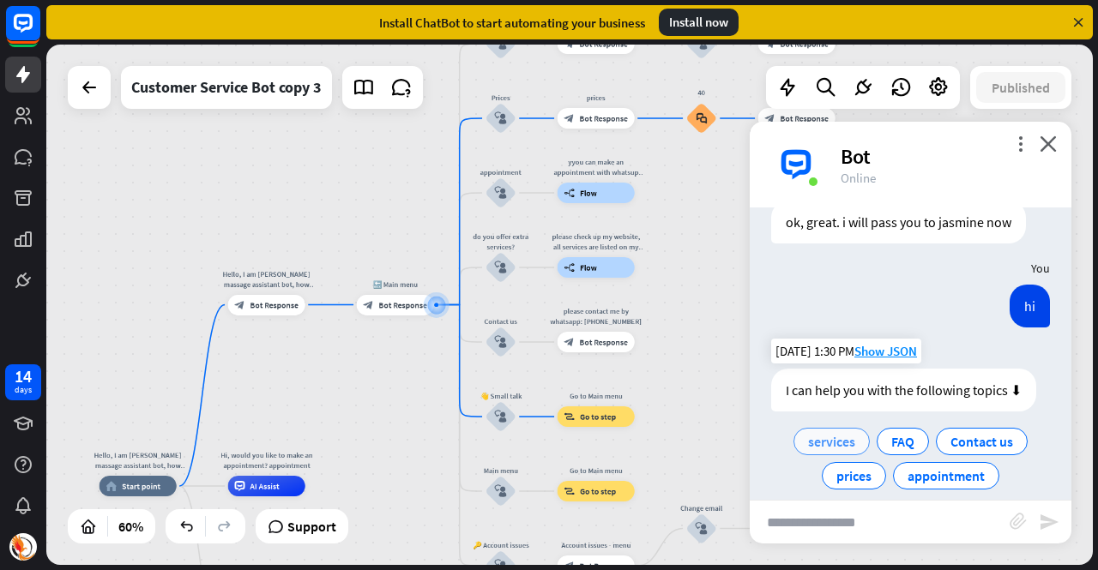
click at [848, 433] on span "services" at bounding box center [831, 441] width 47 height 17
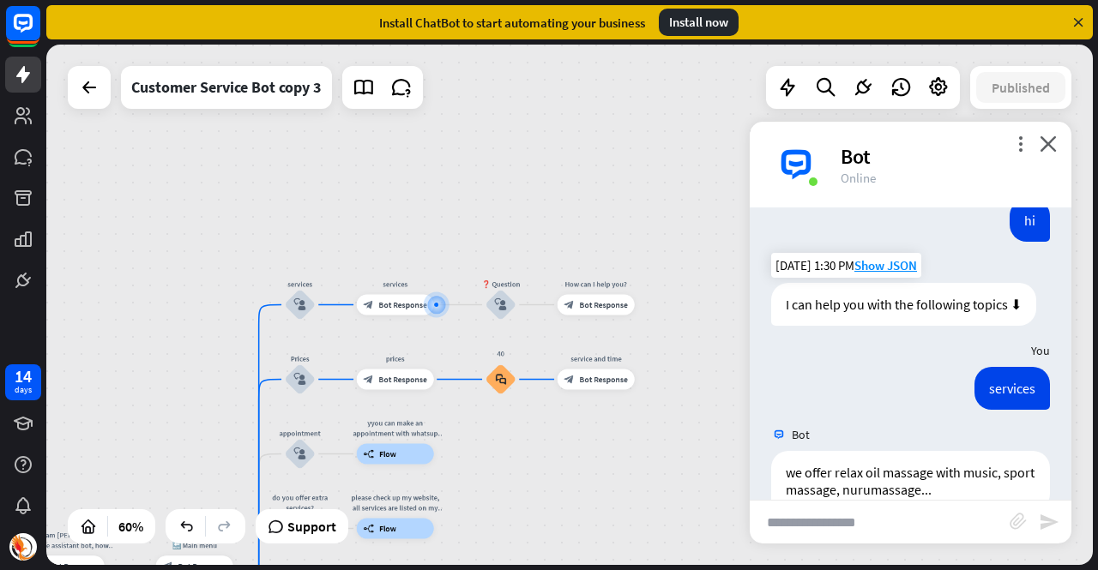
scroll to position [1539, 0]
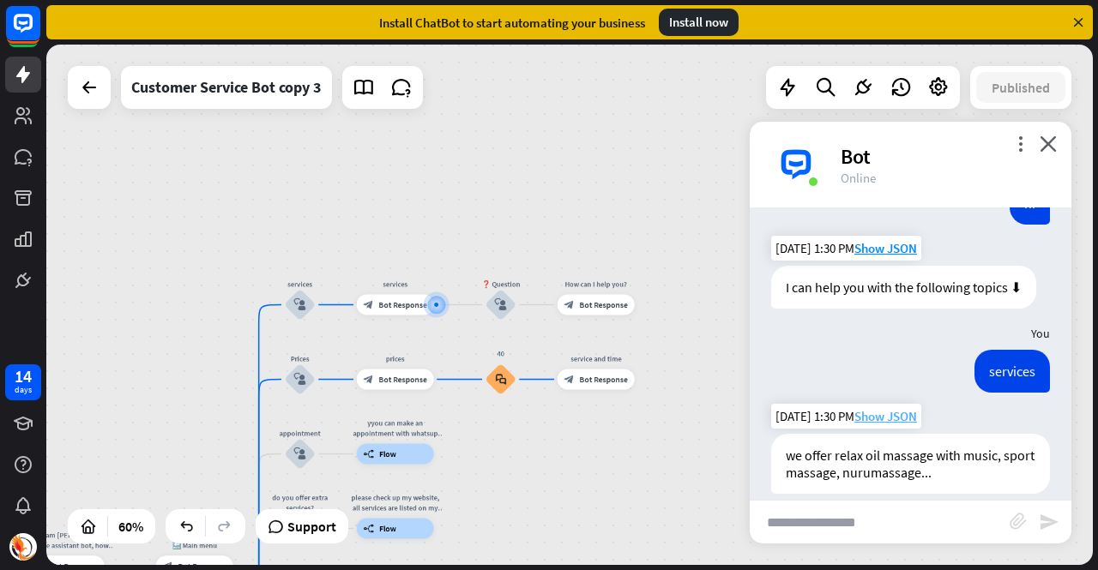
click at [900, 408] on span "Show JSON" at bounding box center [885, 416] width 63 height 16
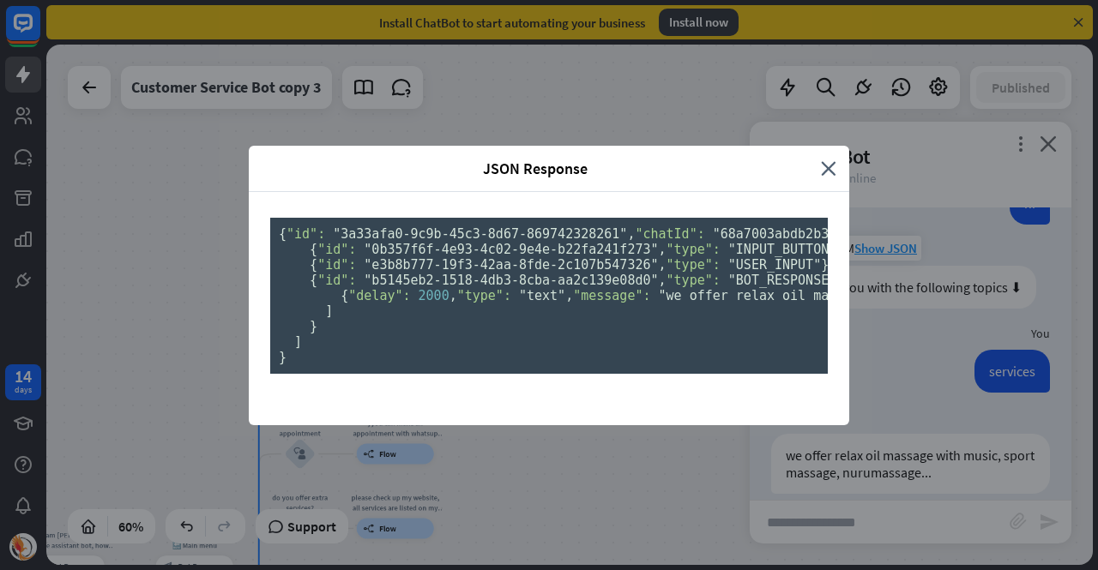
scroll to position [0, 0]
click at [821, 159] on icon "close" at bounding box center [828, 169] width 15 height 20
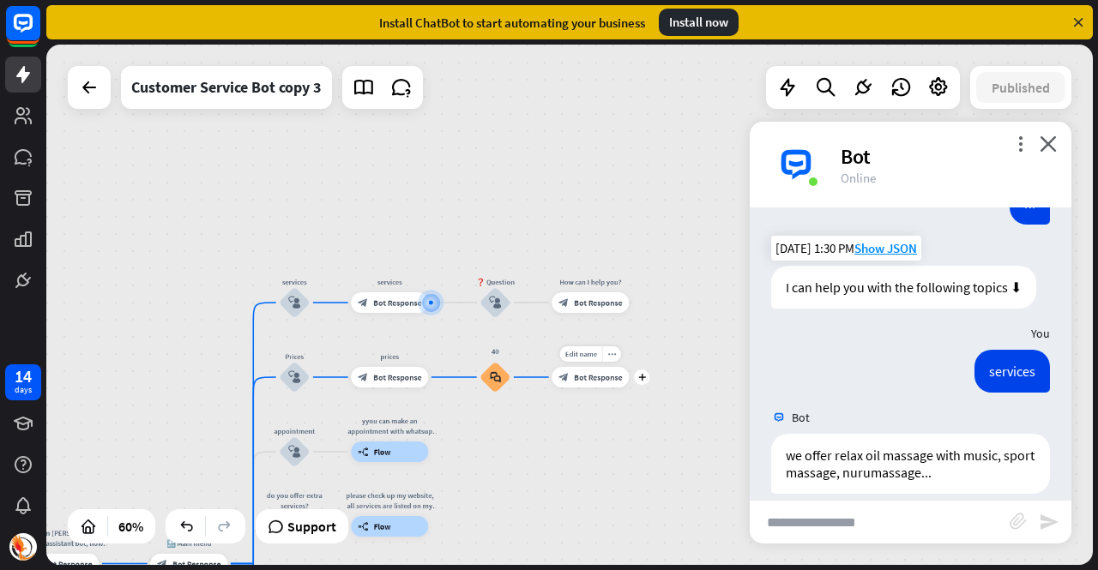
click at [571, 383] on div "block_bot_response Bot Response" at bounding box center [590, 377] width 77 height 21
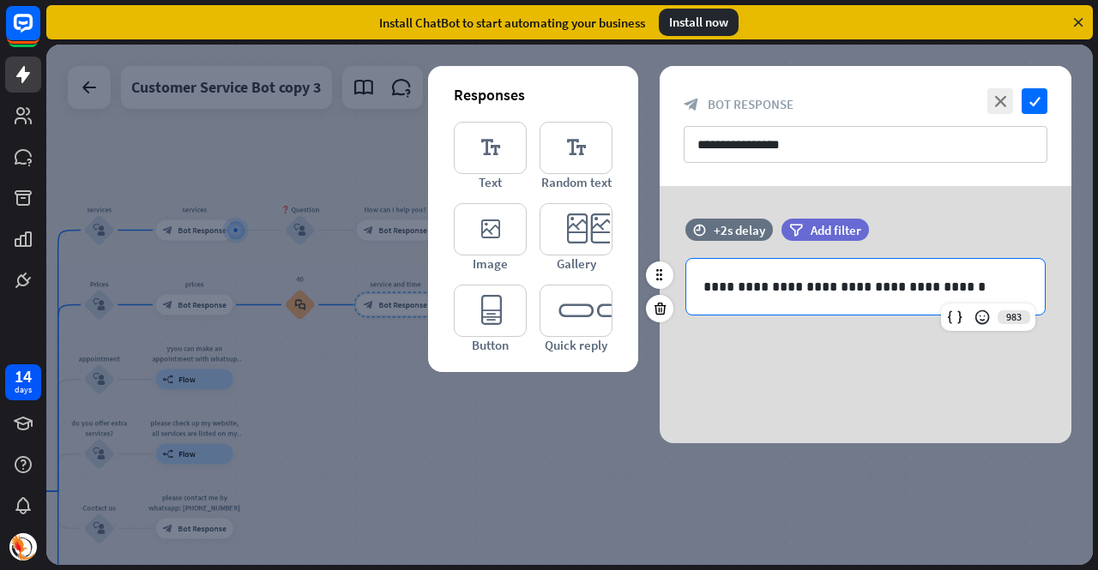
click at [940, 287] on p "**********" at bounding box center [865, 286] width 325 height 21
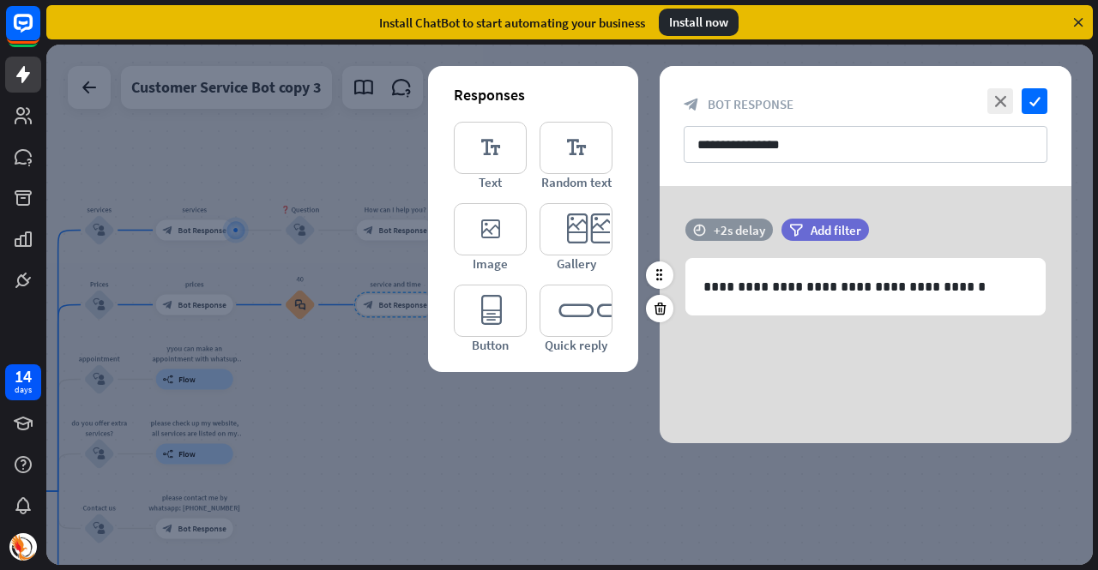
click at [735, 229] on div "+2s delay" at bounding box center [739, 230] width 51 height 16
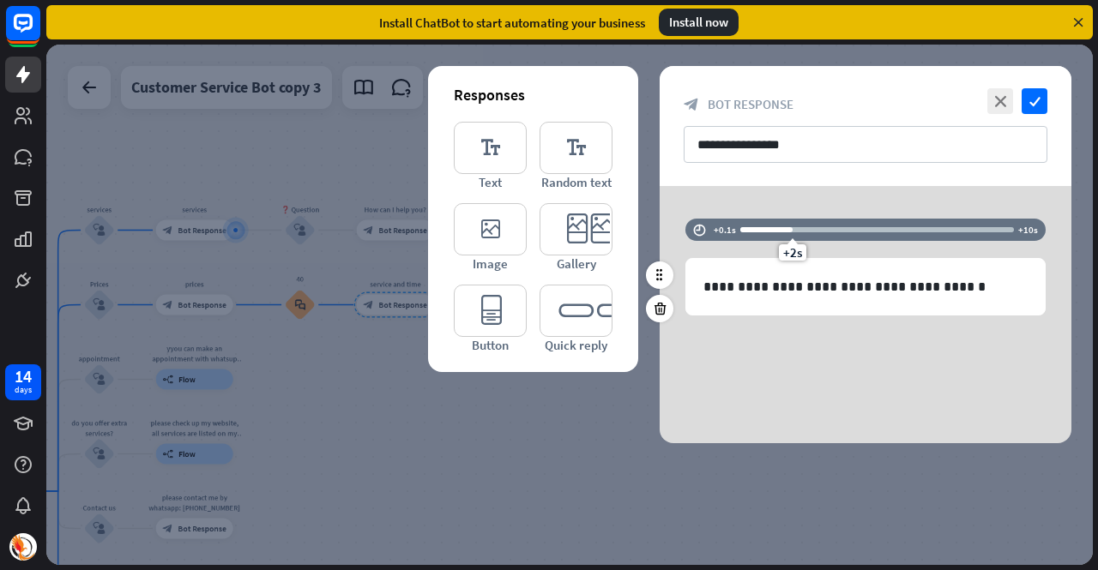
click at [849, 231] on div at bounding box center [877, 229] width 274 height 5
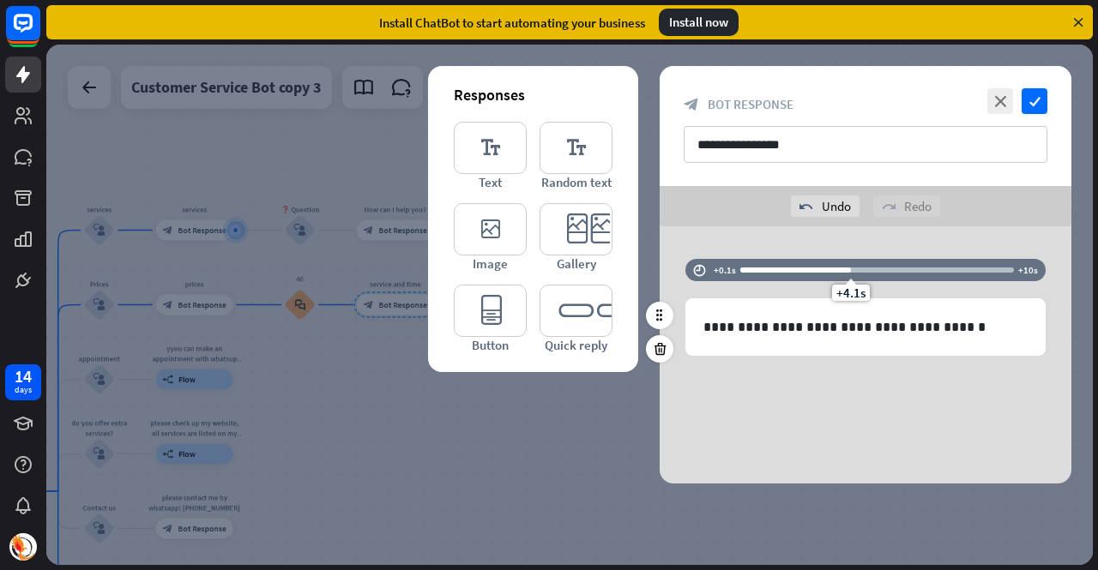
click at [906, 266] on div "+4.1s" at bounding box center [877, 270] width 274 height 17
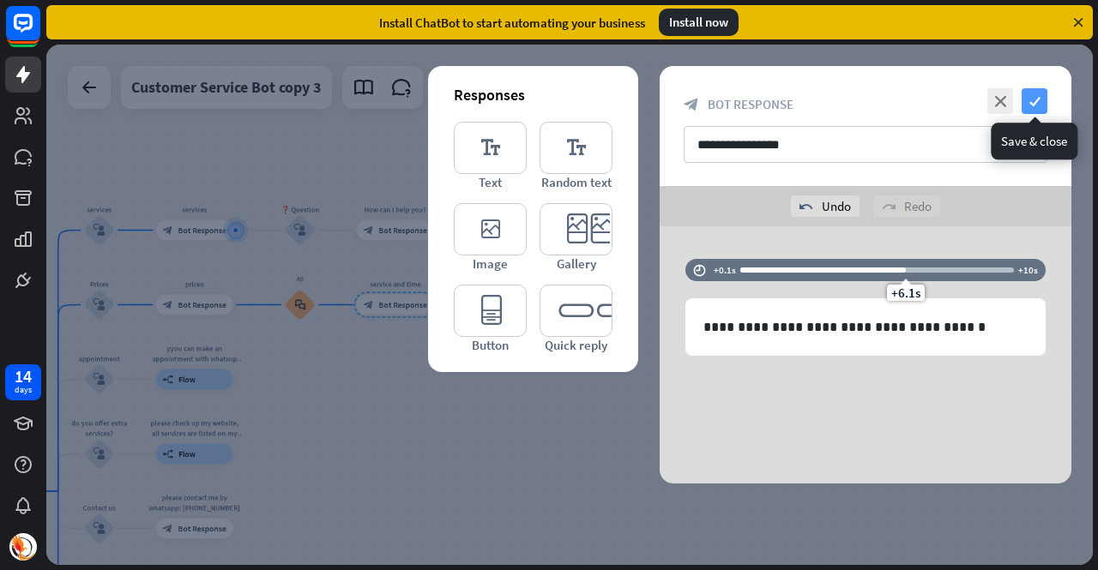
click at [1033, 104] on icon "check" at bounding box center [1035, 101] width 26 height 26
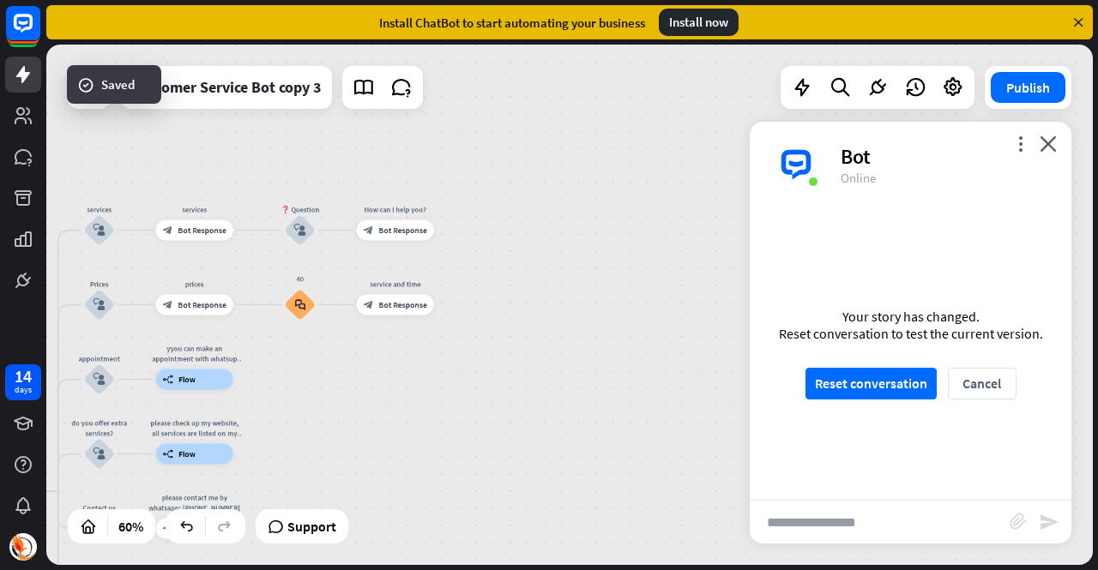
scroll to position [1521, 0]
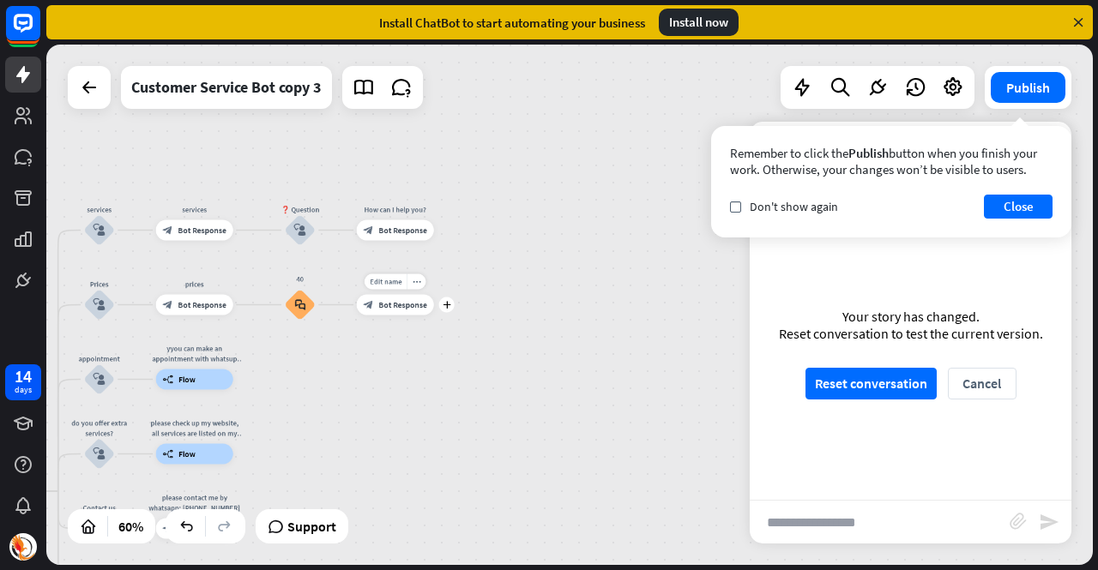
click at [453, 306] on div "plus" at bounding box center [446, 304] width 15 height 15
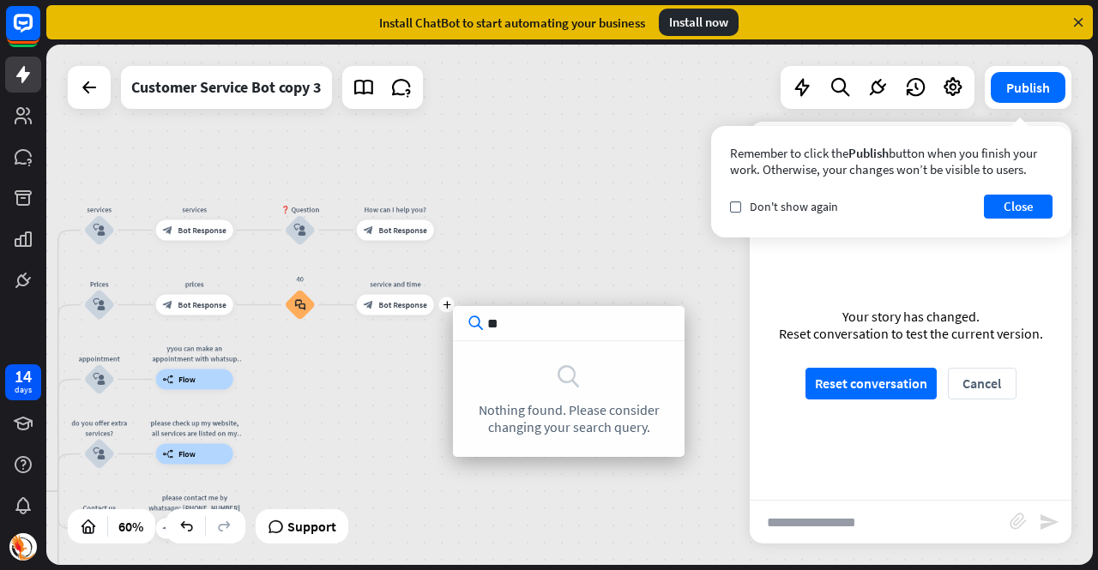
type input "*"
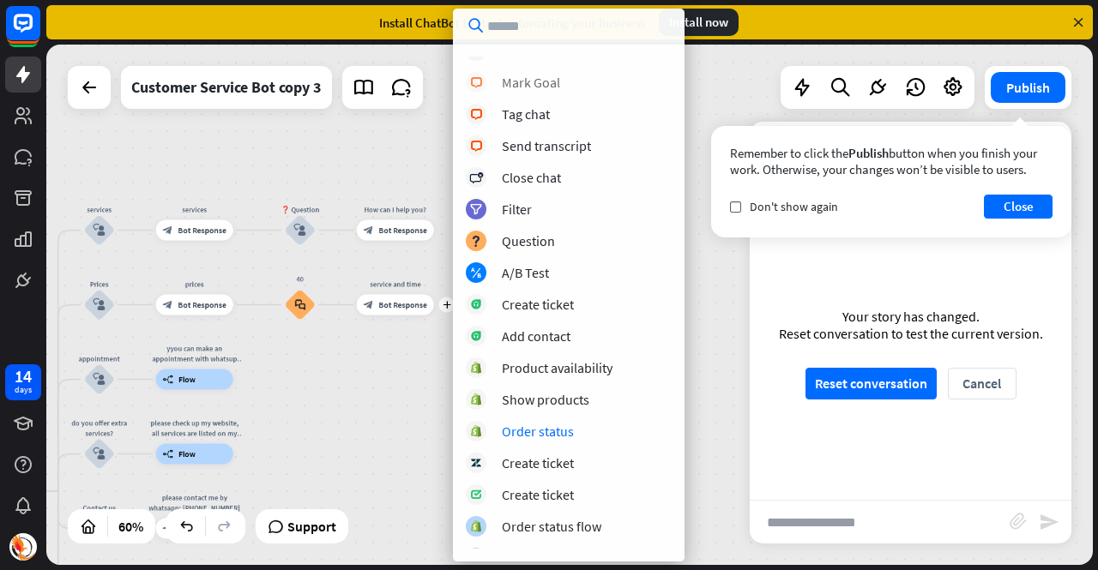
scroll to position [448, 0]
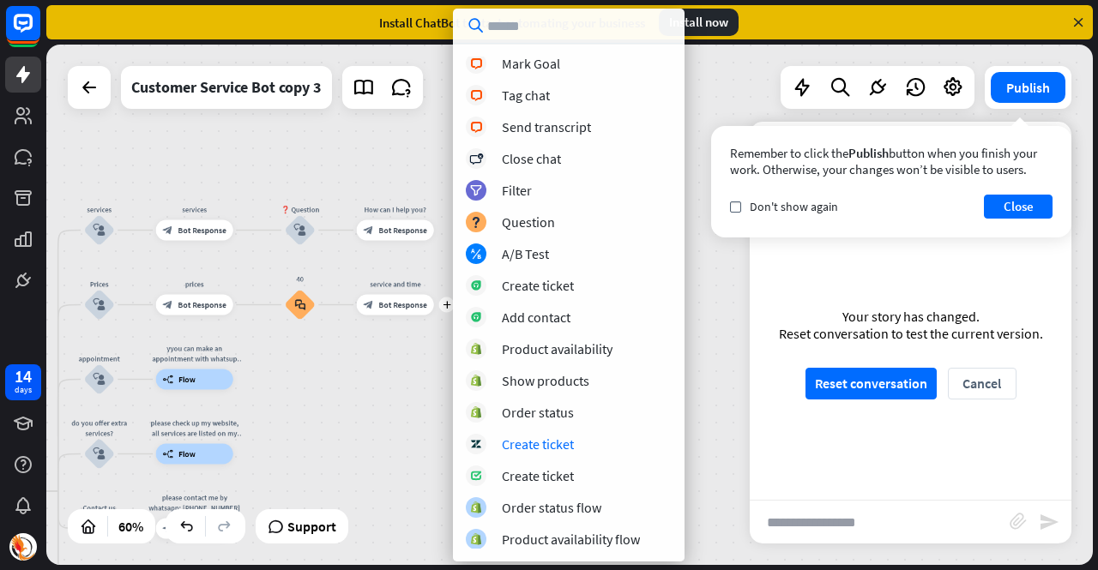
click at [392, 411] on div "Hello, I am [PERSON_NAME] massage assistant bot, how can I help you [DATE]? hom…" at bounding box center [569, 305] width 1047 height 521
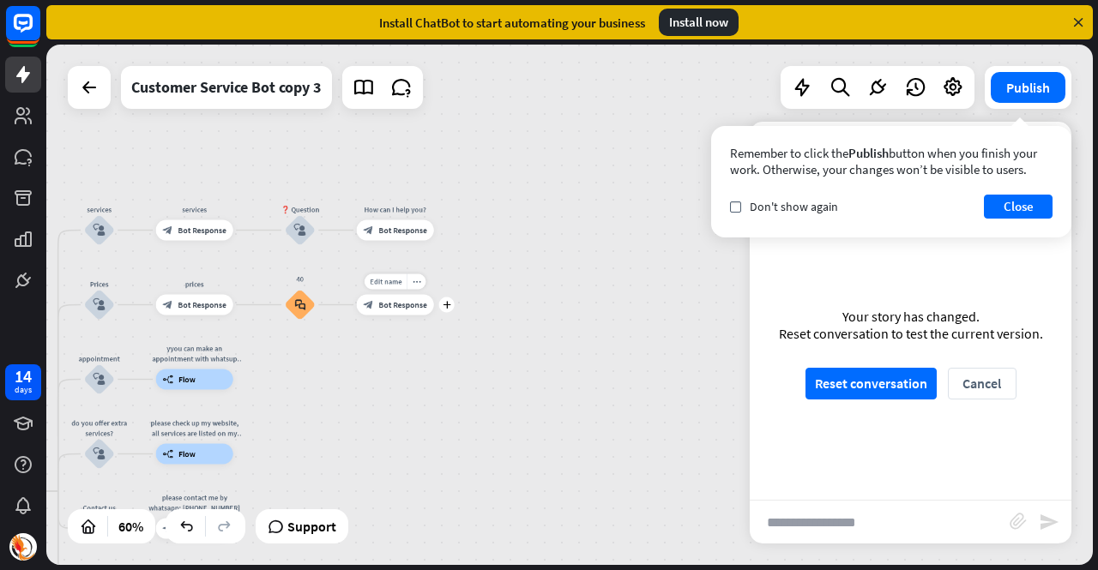
click at [406, 309] on span "Bot Response" at bounding box center [402, 304] width 48 height 10
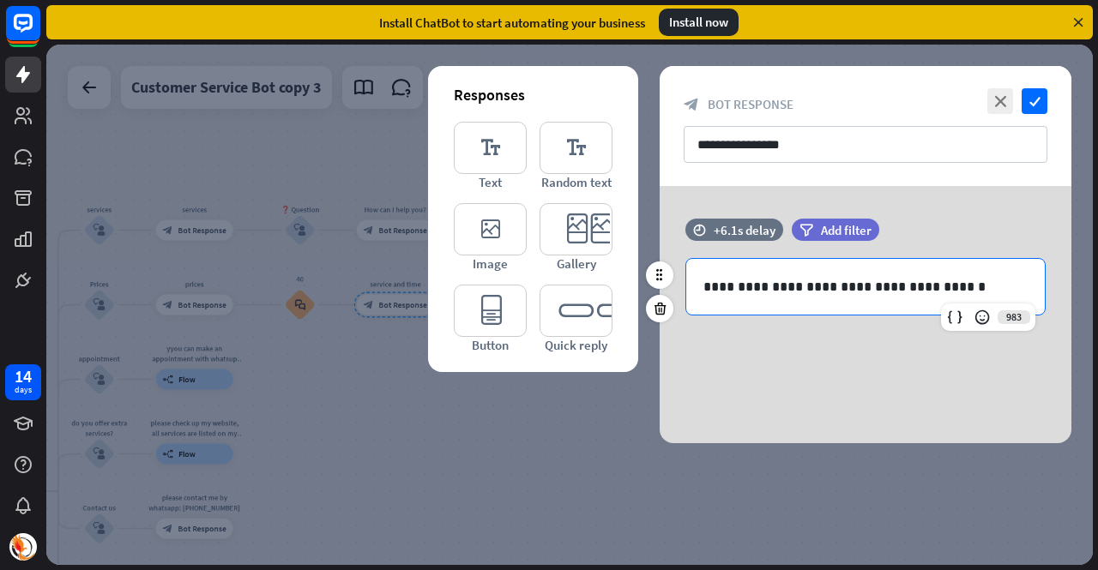
click at [973, 276] on p "**********" at bounding box center [865, 286] width 325 height 21
click at [488, 305] on icon "editor_button" at bounding box center [490, 311] width 73 height 52
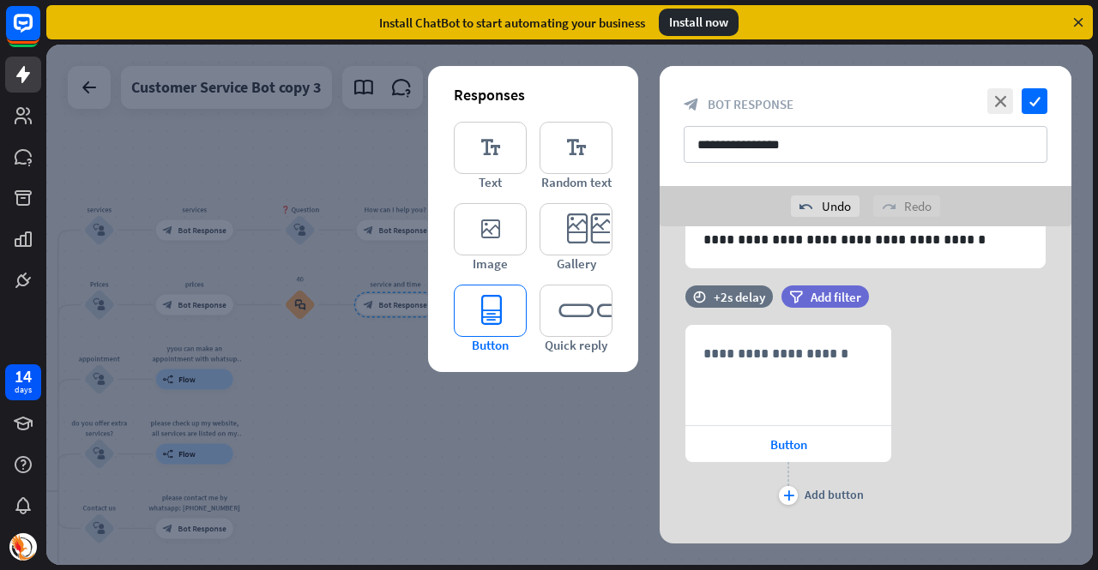
scroll to position [112, 0]
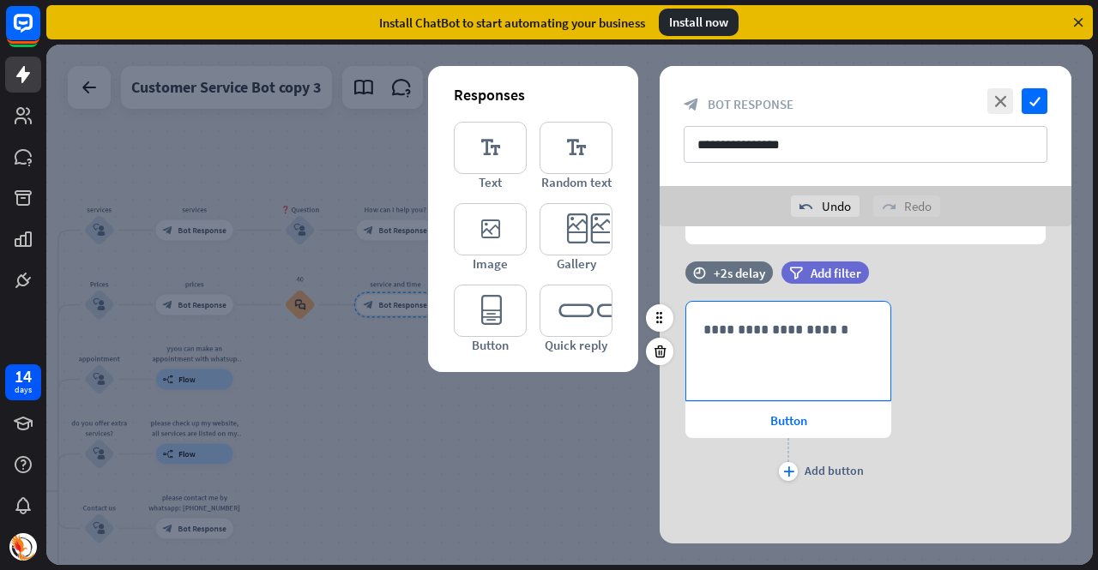
click at [765, 329] on p "**********" at bounding box center [788, 329] width 170 height 21
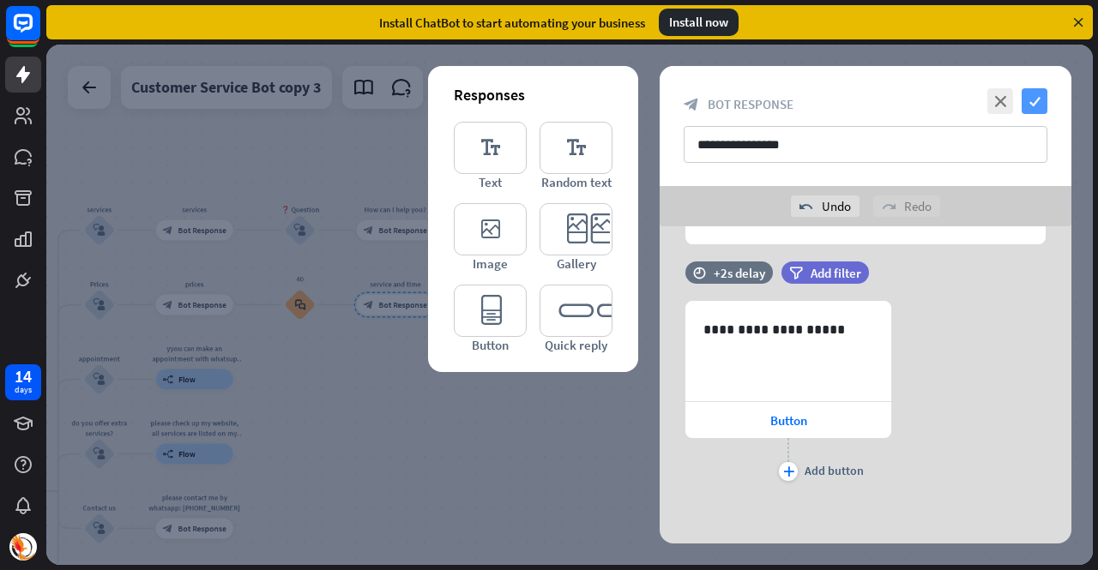
click at [1038, 92] on icon "check" at bounding box center [1035, 101] width 26 height 26
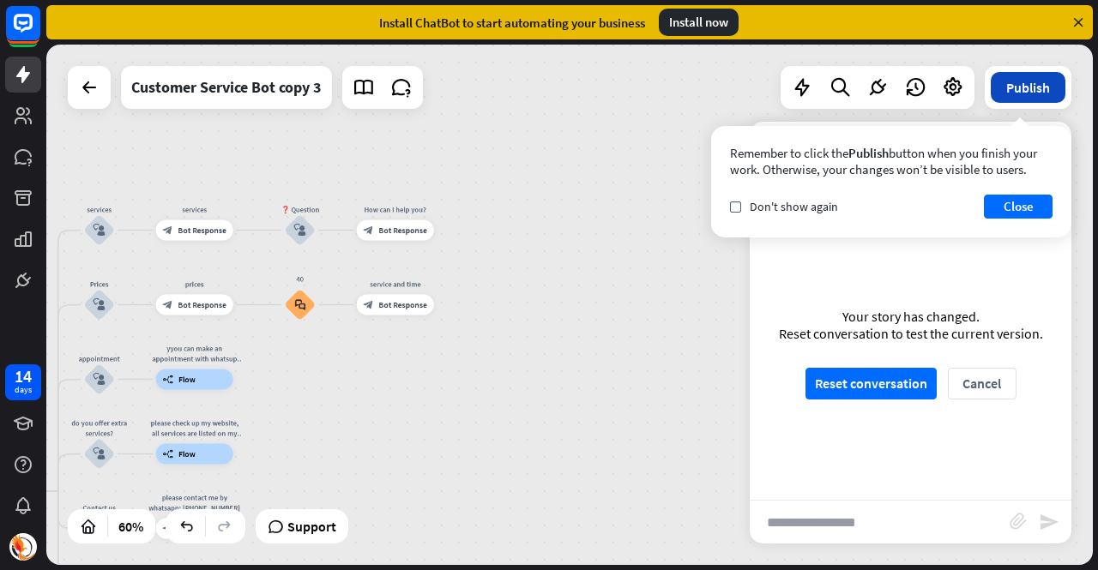
click at [1015, 87] on button "Publish" at bounding box center [1028, 87] width 75 height 31
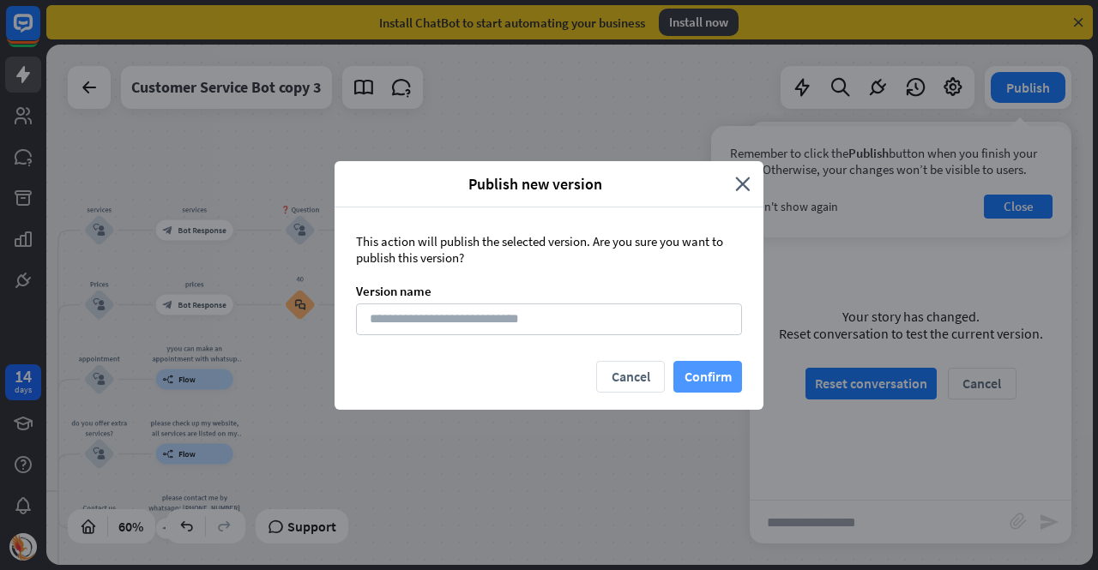
click at [708, 380] on button "Confirm" at bounding box center [707, 377] width 69 height 32
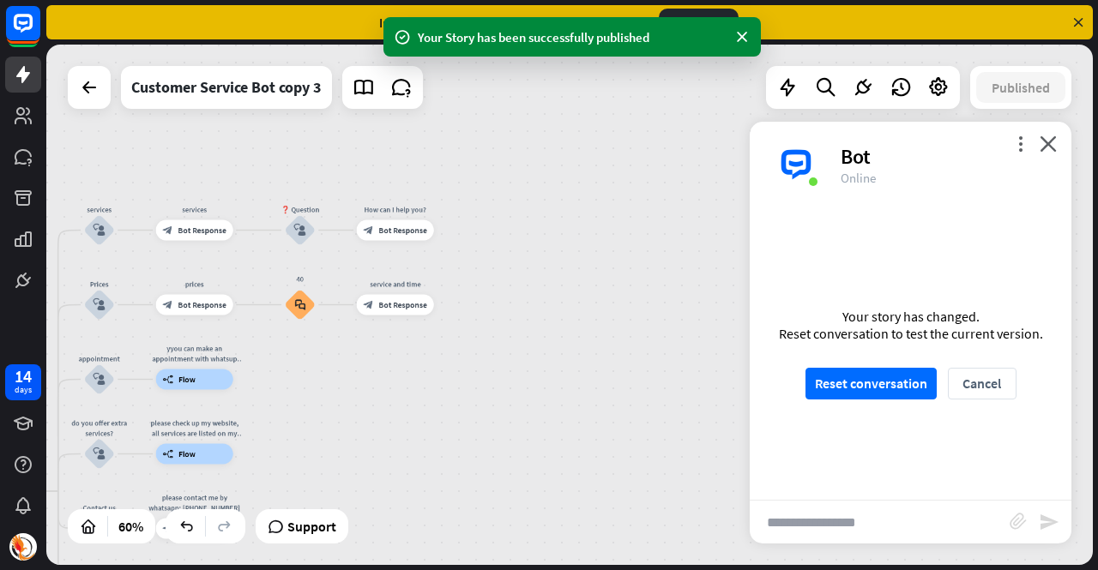
click at [860, 381] on button "Reset conversation" at bounding box center [870, 384] width 131 height 32
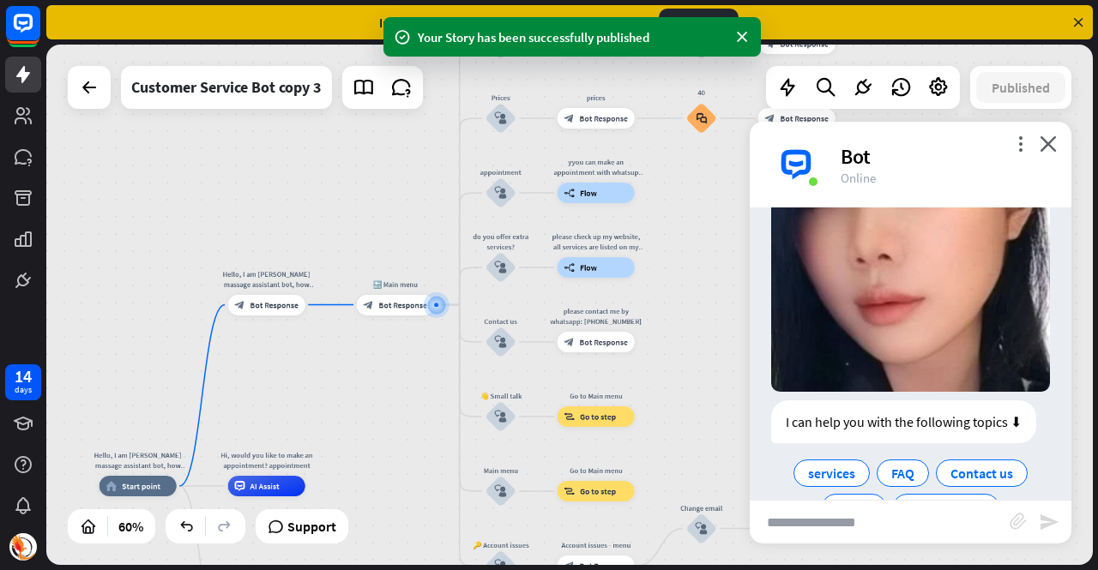
scroll to position [341, 0]
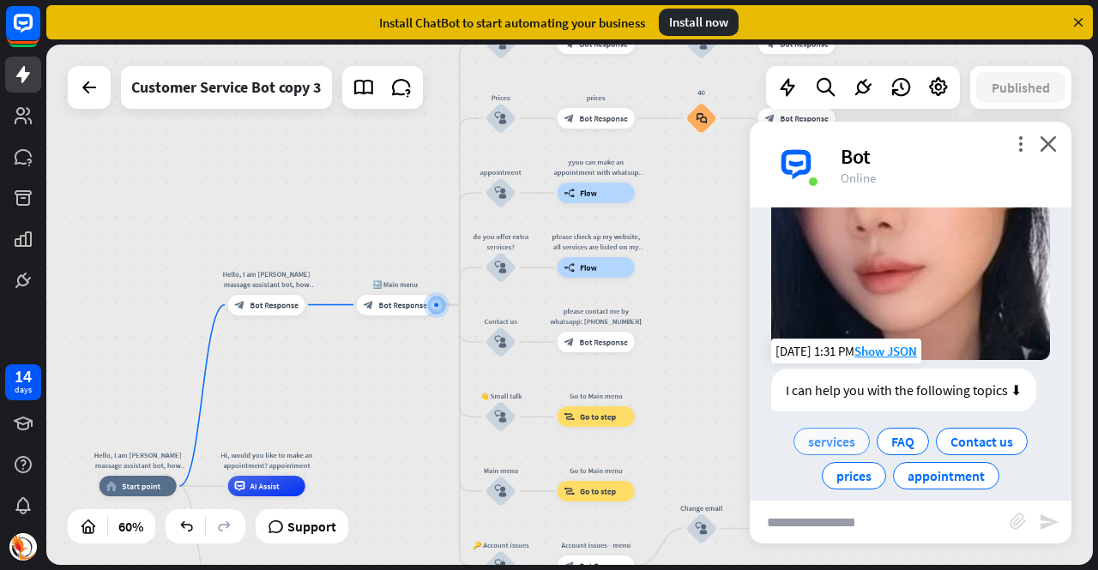
click at [831, 433] on span "services" at bounding box center [831, 441] width 47 height 17
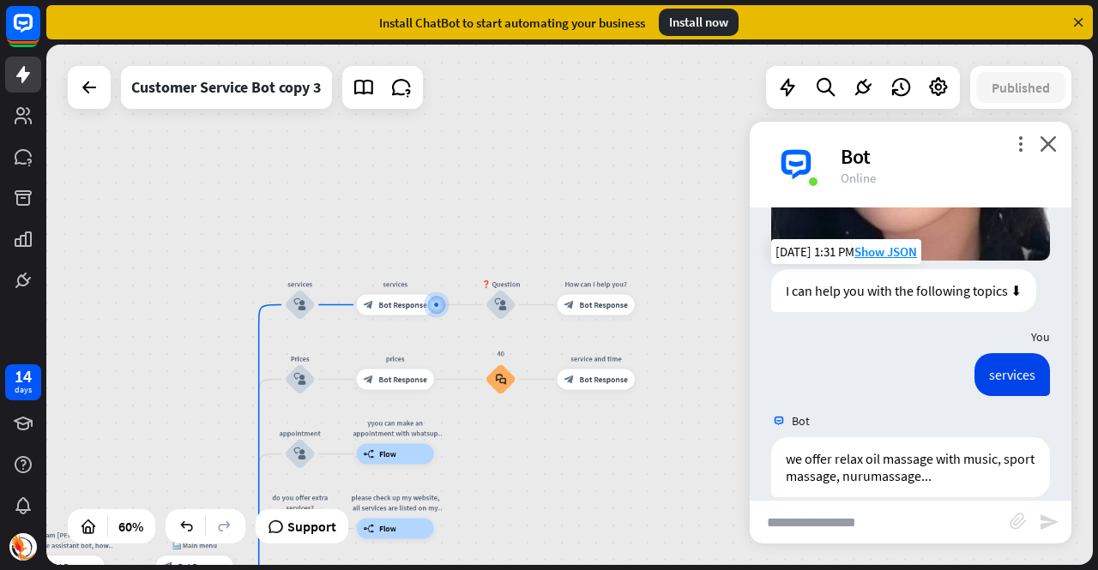
scroll to position [444, 0]
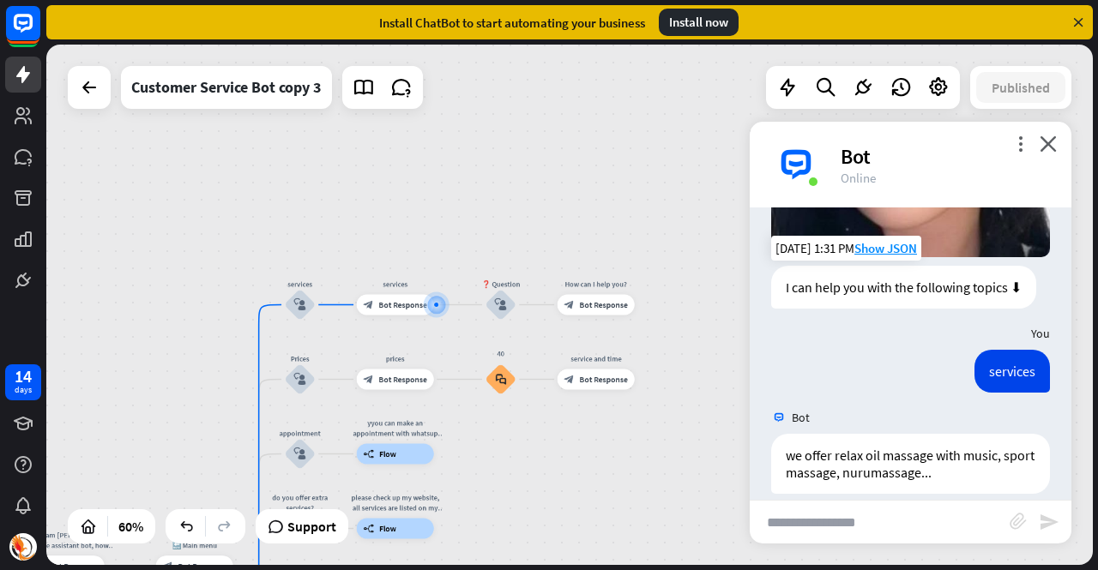
click at [889, 523] on input "text" at bounding box center [880, 522] width 260 height 43
type input "**"
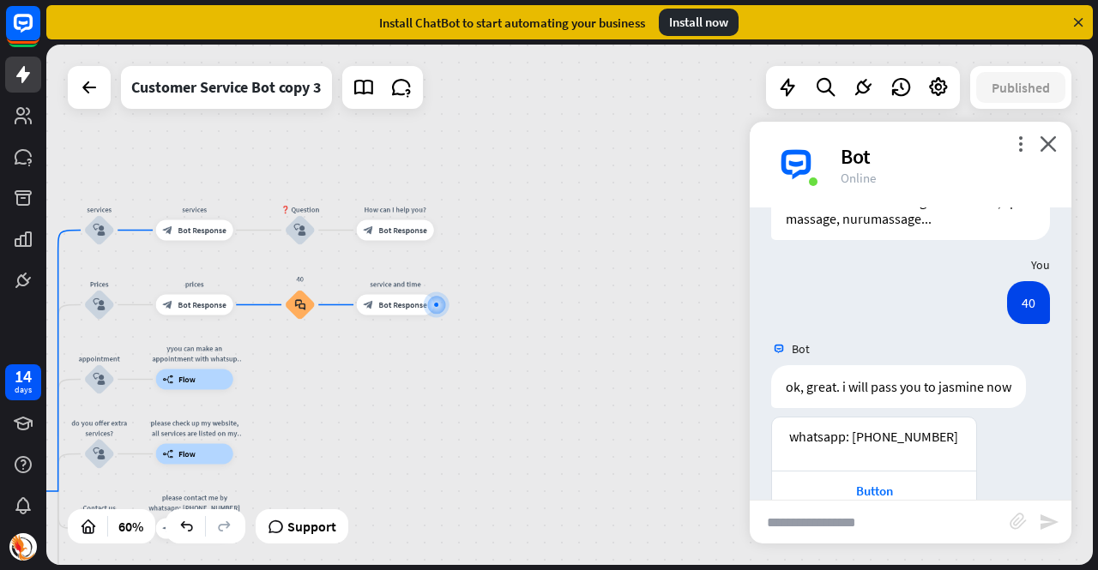
scroll to position [715, 0]
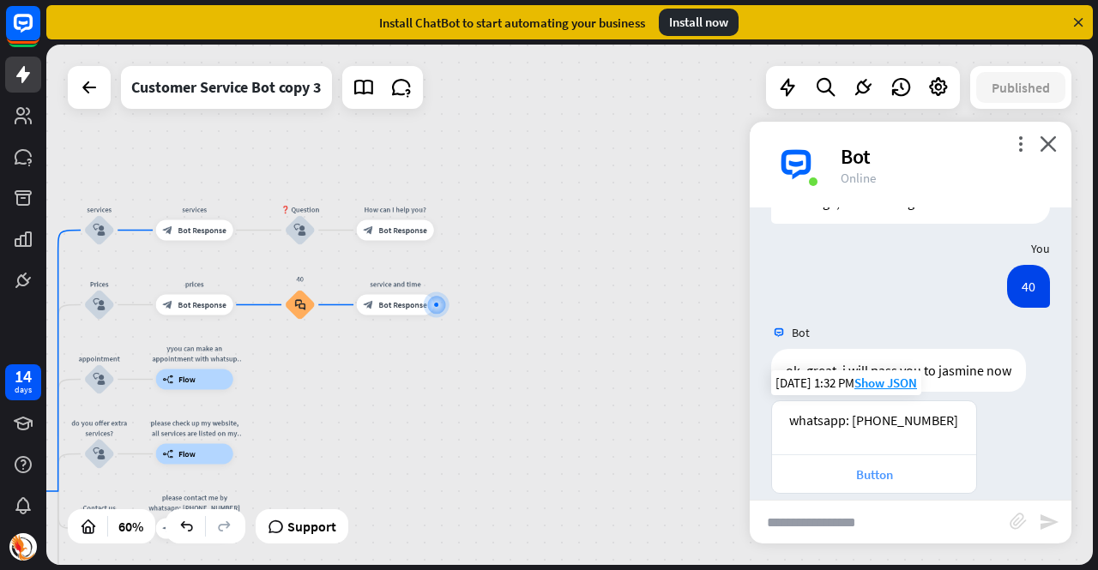
click at [894, 467] on div "Button" at bounding box center [874, 475] width 187 height 16
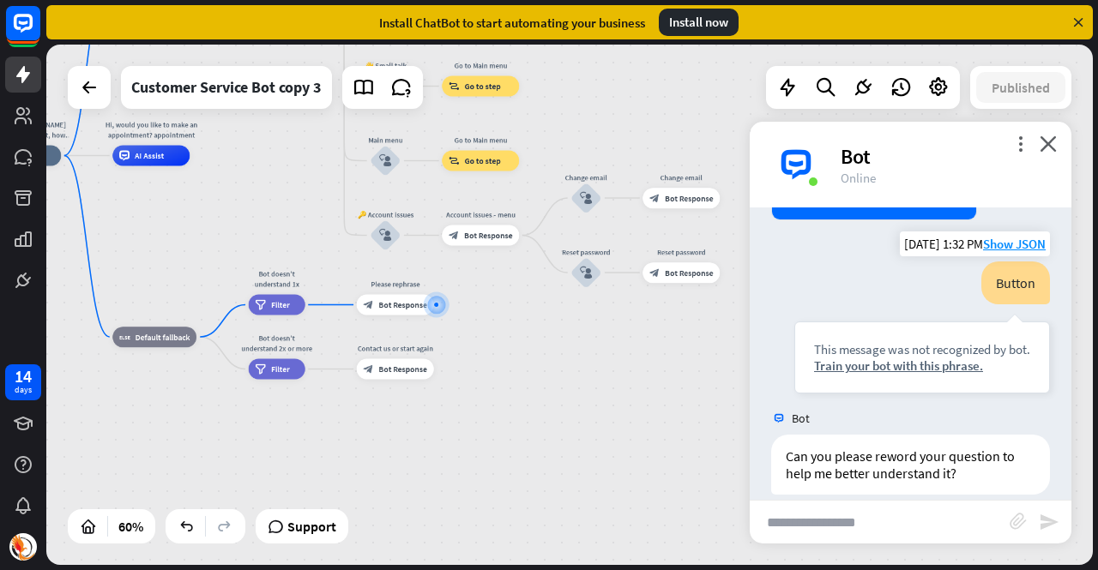
scroll to position [731, 0]
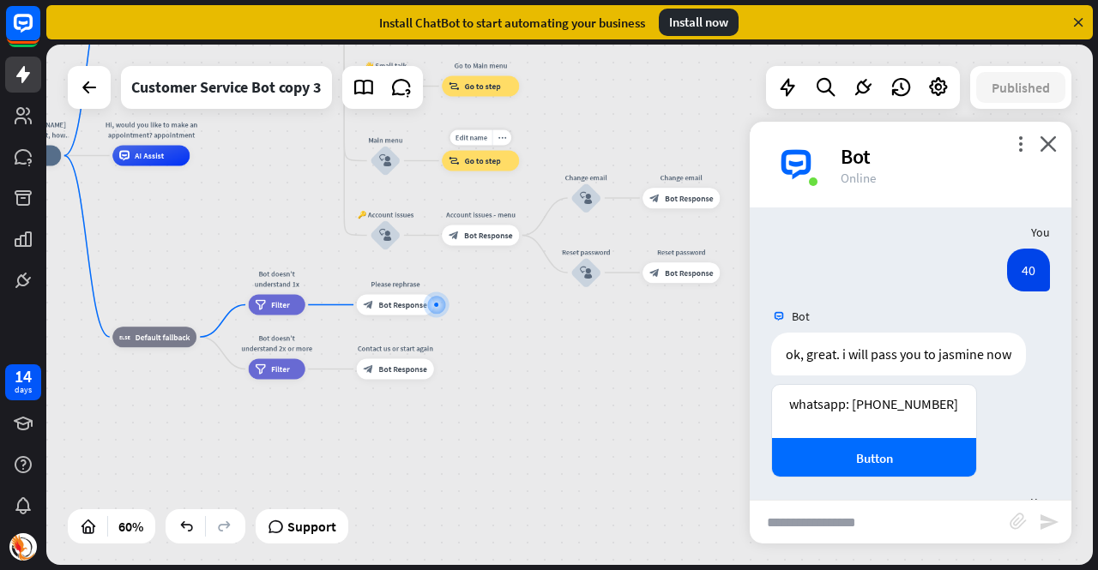
click at [481, 162] on span "Go to step" at bounding box center [483, 161] width 36 height 10
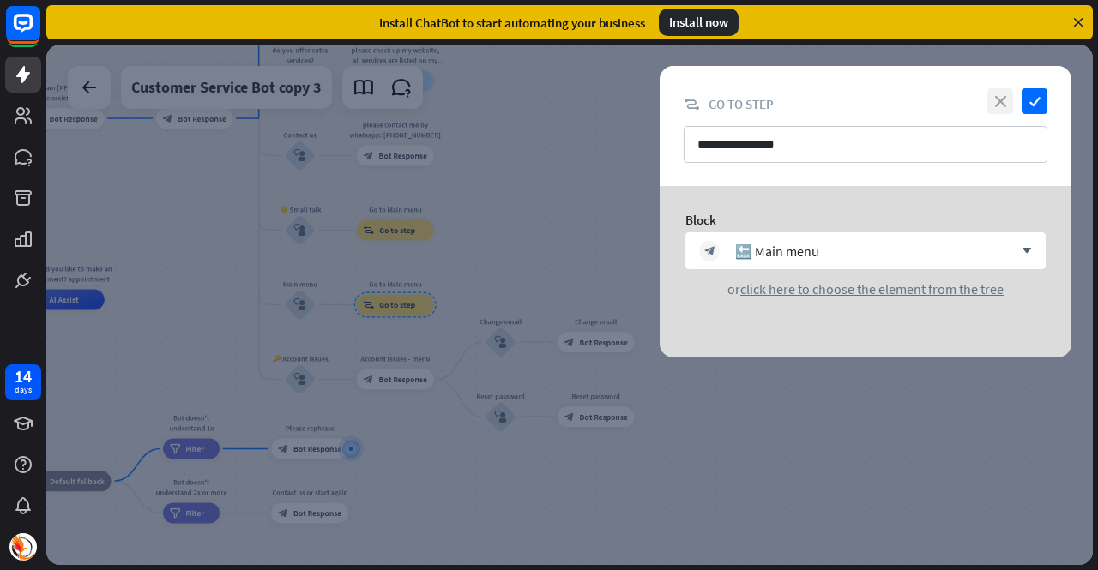
click at [997, 92] on icon "close" at bounding box center [1000, 101] width 26 height 26
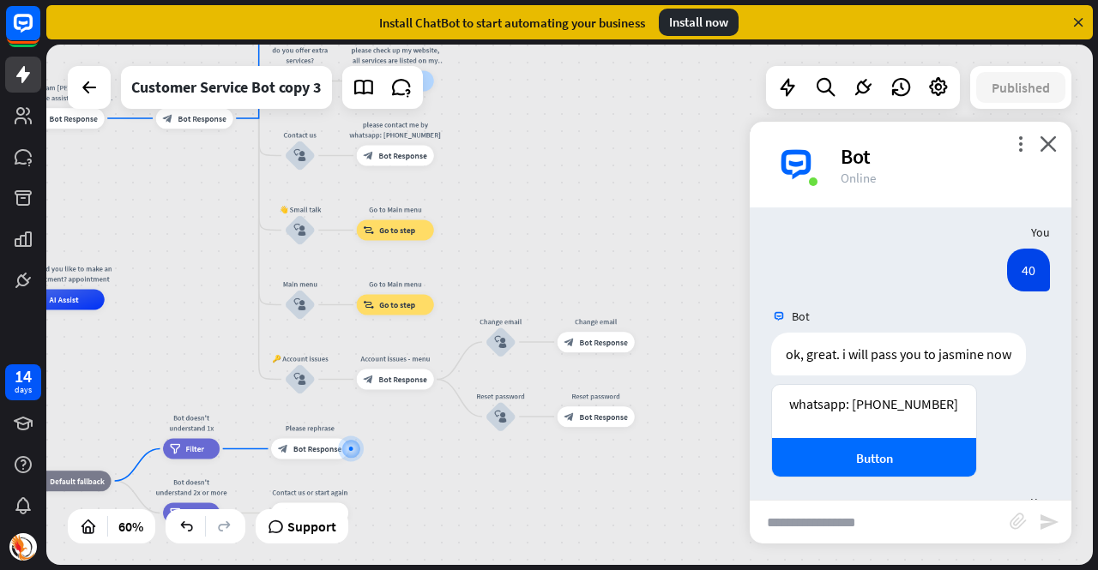
scroll to position [712, 0]
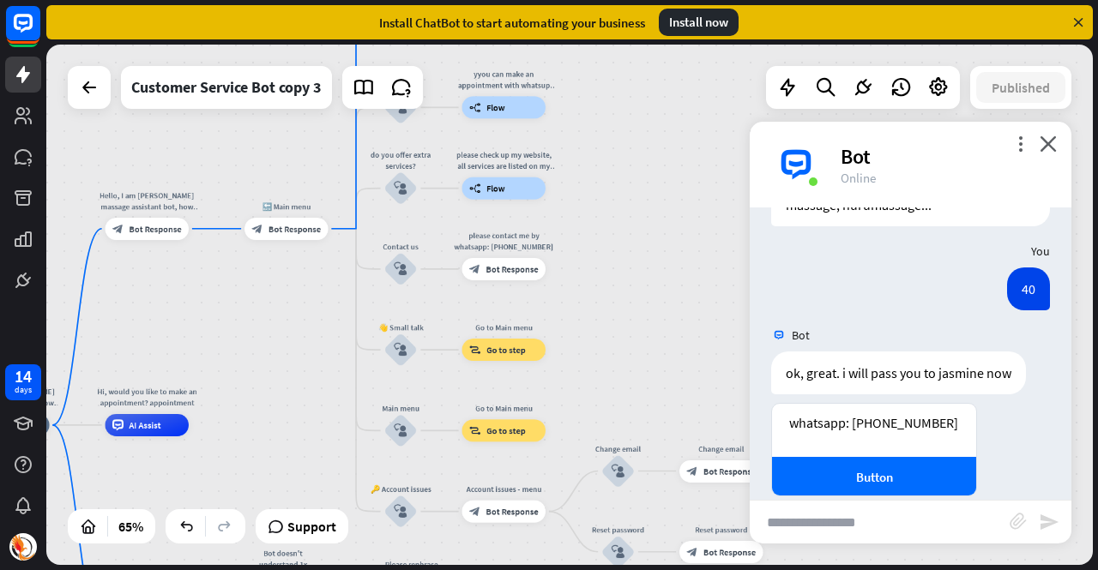
drag, startPoint x: 548, startPoint y: 179, endPoint x: 686, endPoint y: 298, distance: 181.9
click at [686, 298] on div "Hello, I am [PERSON_NAME] massage assistant bot, how can I help you [DATE]? hom…" at bounding box center [569, 305] width 1047 height 521
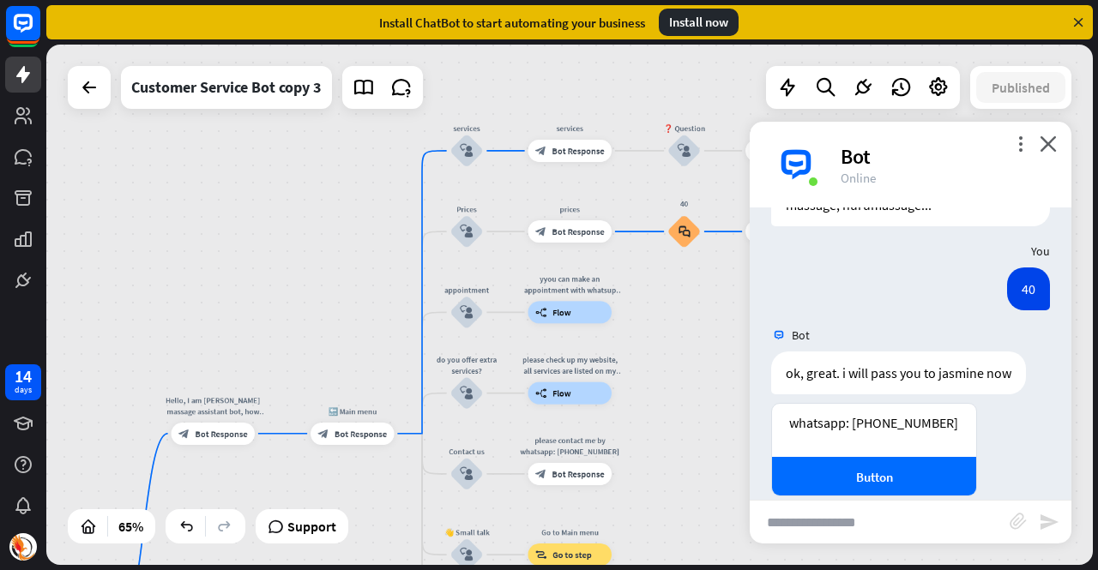
drag, startPoint x: 594, startPoint y: 196, endPoint x: 652, endPoint y: 396, distance: 209.0
click at [652, 396] on div "Hello, I am [PERSON_NAME] massage assistant bot, how can I help you [DATE]? hom…" at bounding box center [569, 305] width 1047 height 521
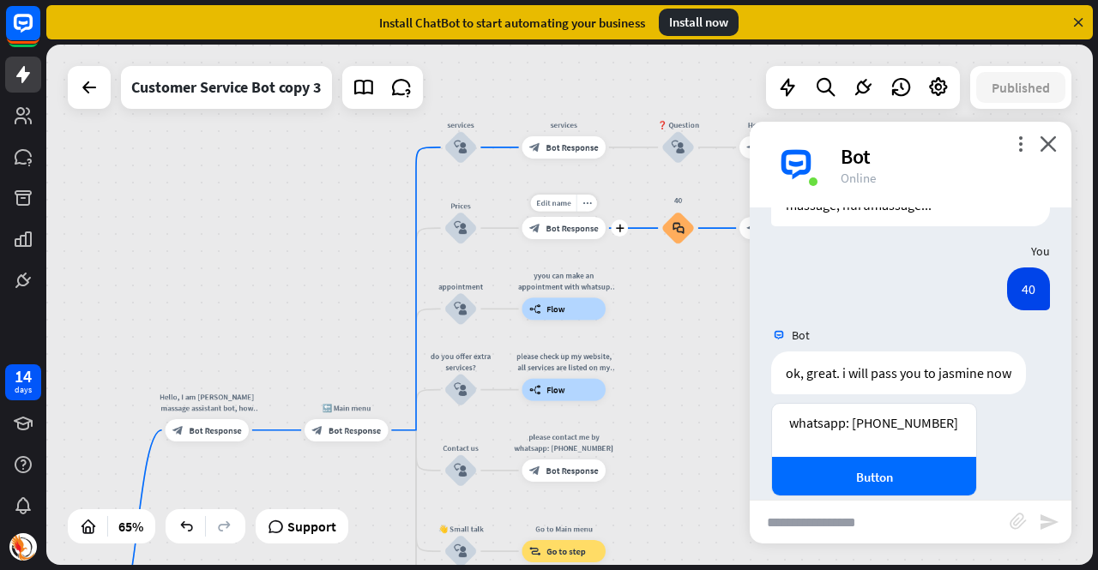
click at [568, 239] on div "Edit name more_horiz plus block_bot_response Bot Response" at bounding box center [564, 228] width 84 height 22
click at [680, 219] on div "block_faq" at bounding box center [677, 228] width 33 height 33
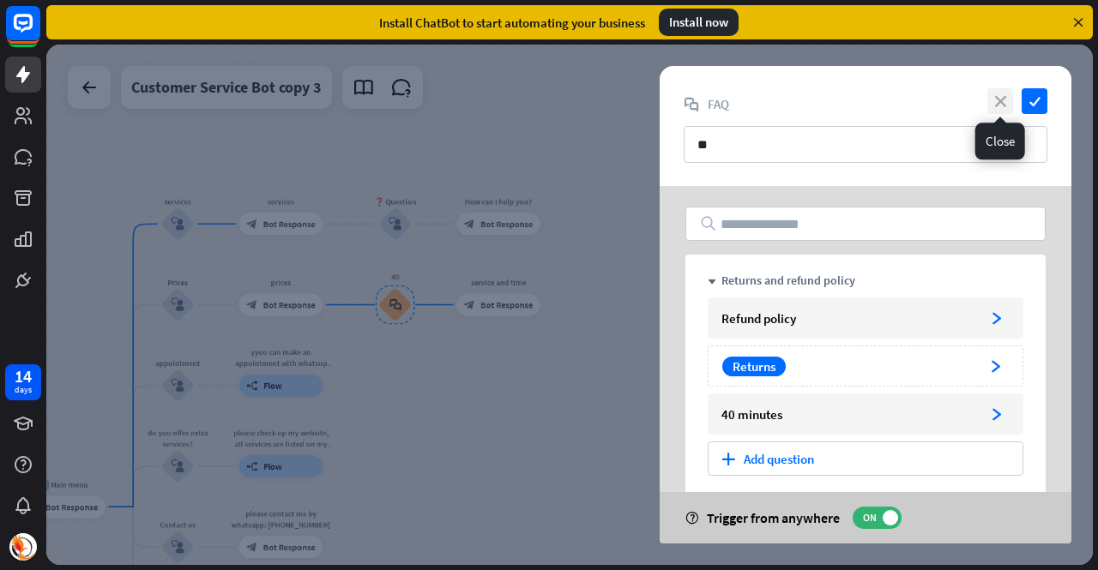
click at [999, 97] on icon "close" at bounding box center [1000, 101] width 26 height 26
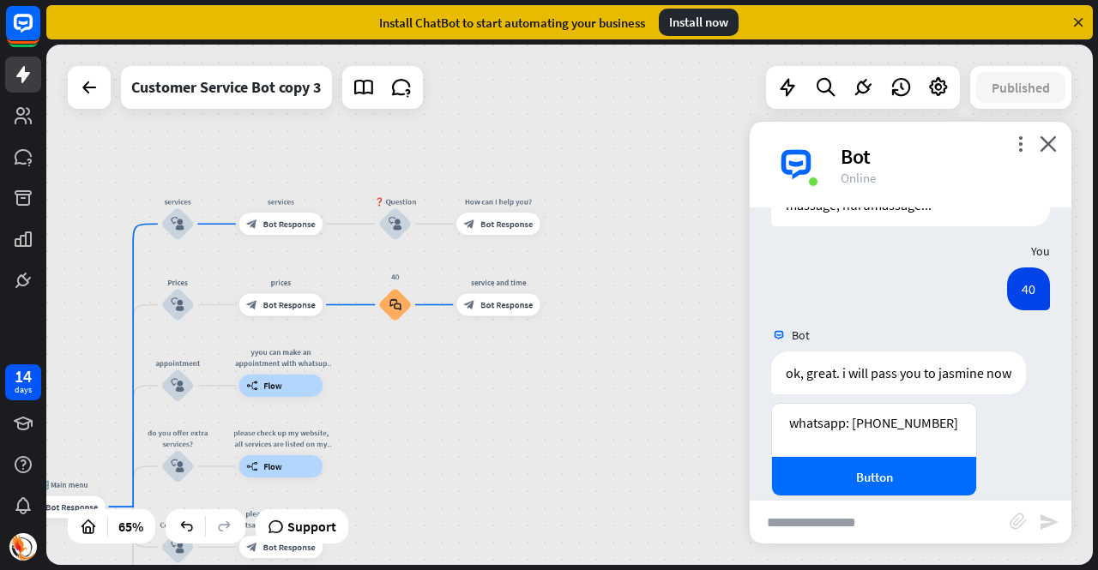
scroll to position [694, 0]
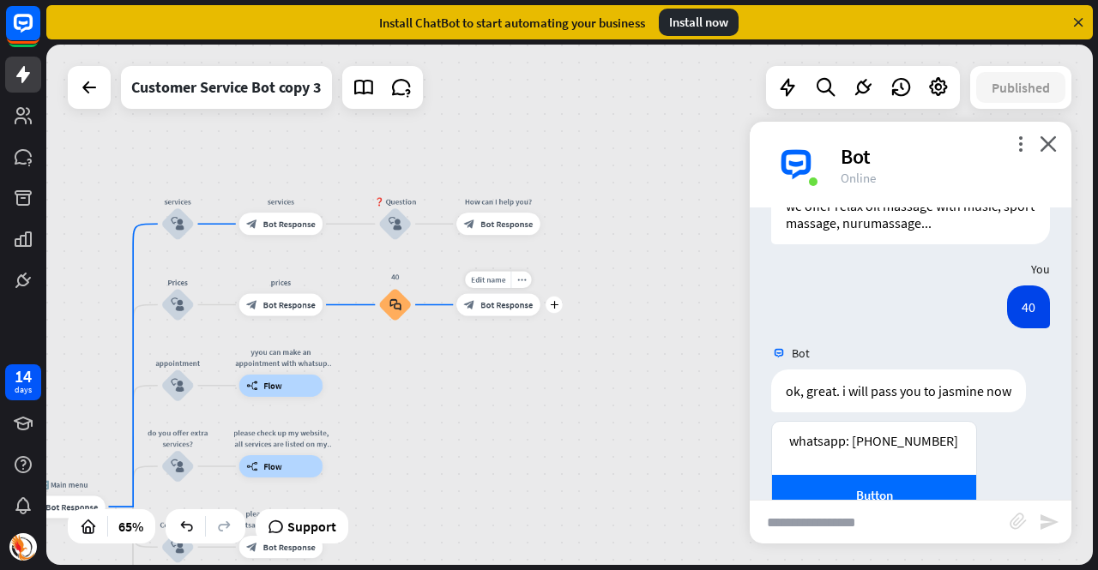
click at [520, 303] on span "Bot Response" at bounding box center [506, 304] width 52 height 11
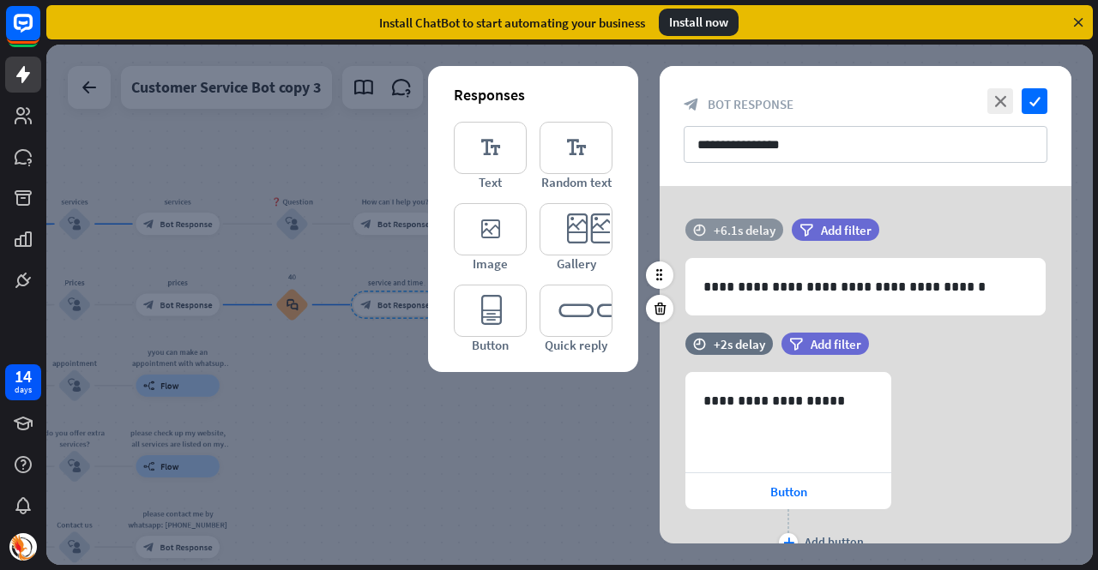
click at [741, 232] on div "+6.1s delay" at bounding box center [745, 230] width 62 height 16
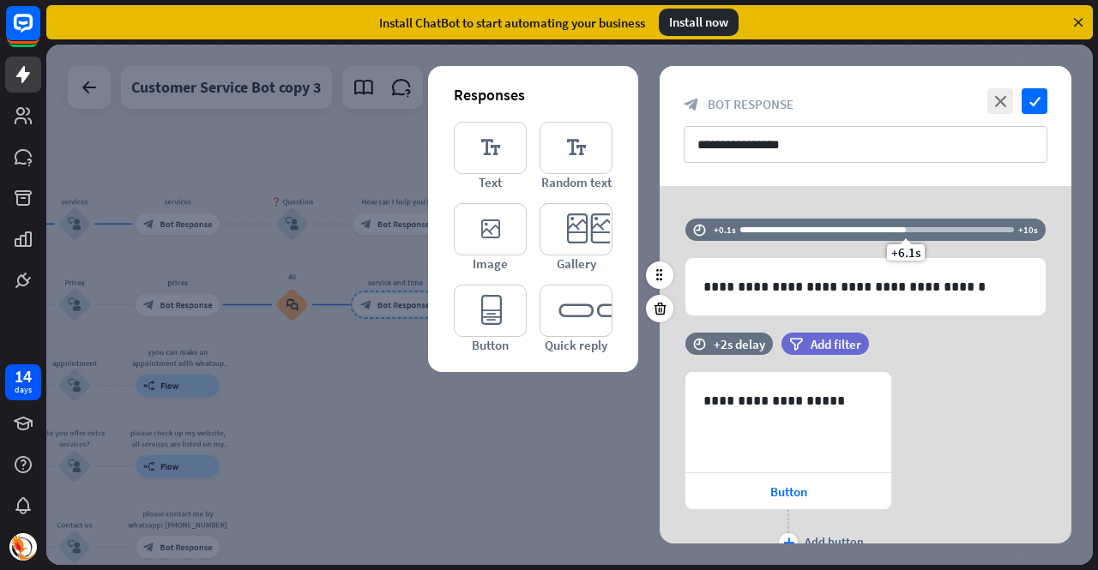
click at [806, 226] on div "+6.1s" at bounding box center [877, 229] width 274 height 17
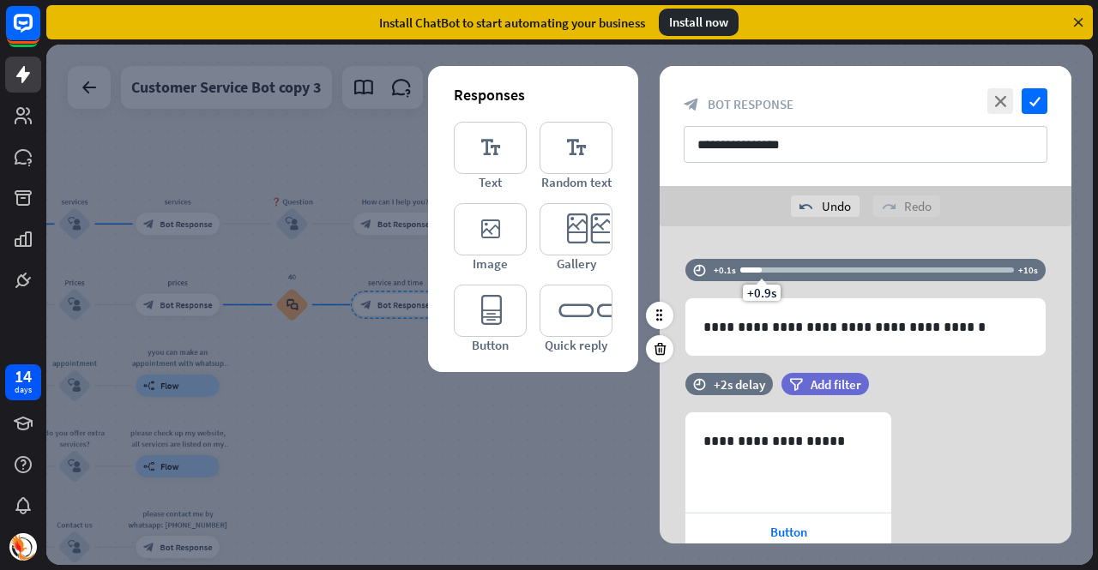
drag, startPoint x: 803, startPoint y: 284, endPoint x: 760, endPoint y: 292, distance: 43.6
click at [760, 292] on div "+0.9s" at bounding box center [762, 293] width 38 height 16
click at [758, 293] on span "+0.8s" at bounding box center [759, 293] width 29 height 16
click at [1035, 93] on icon "check" at bounding box center [1035, 101] width 26 height 26
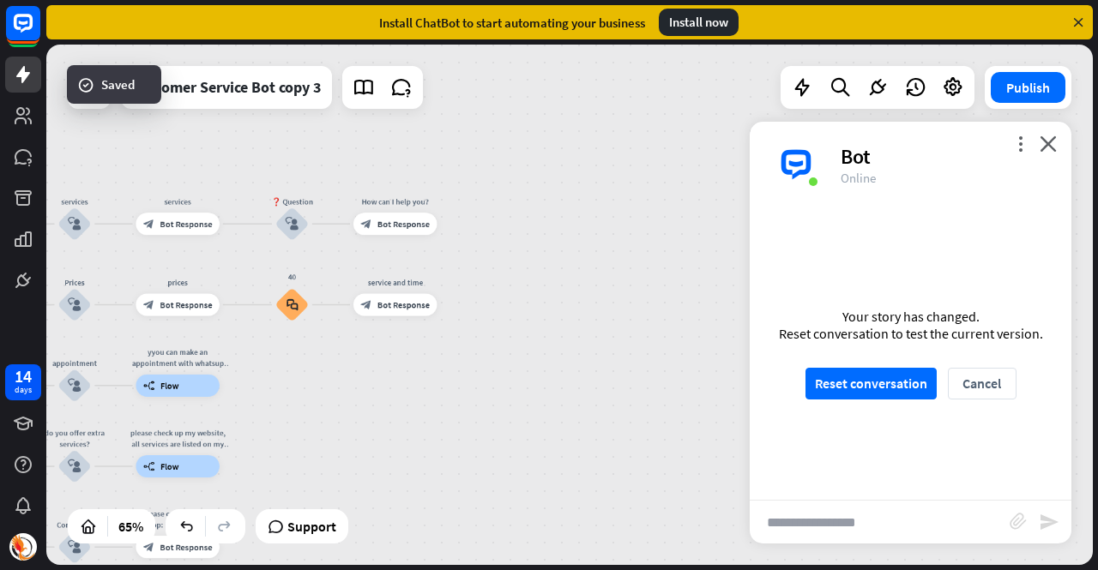
scroll to position [676, 0]
click at [1029, 103] on div "Publish" at bounding box center [1028, 87] width 87 height 43
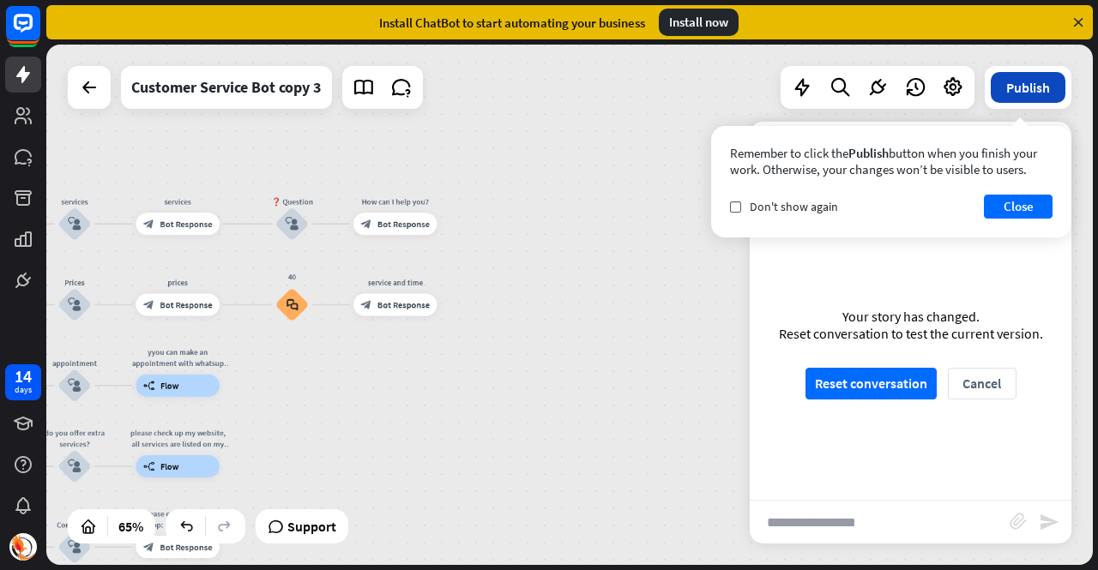
click at [1030, 85] on button "Publish" at bounding box center [1028, 87] width 75 height 31
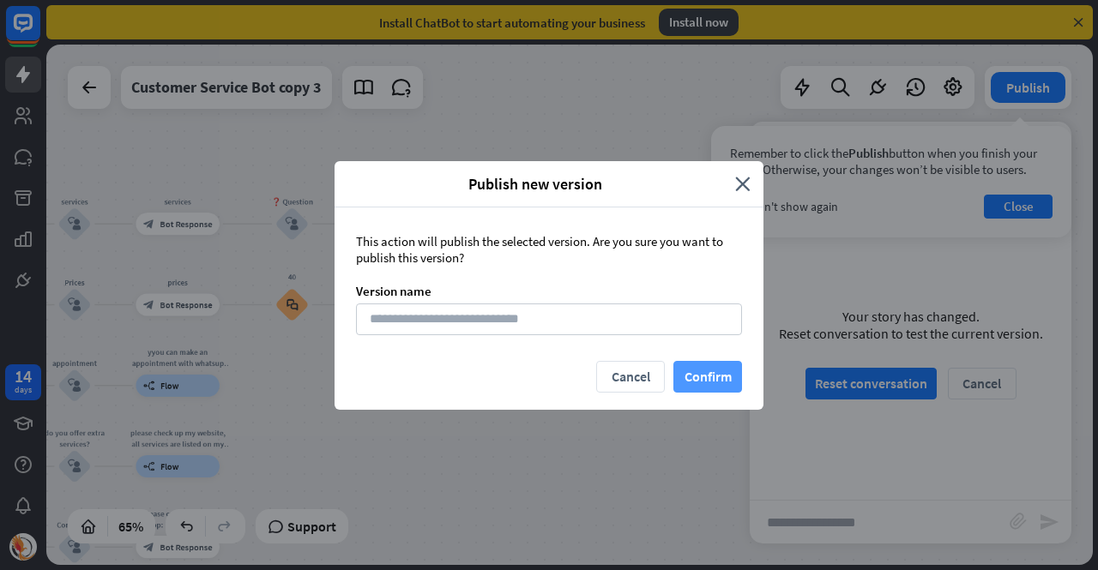
click at [720, 367] on button "Confirm" at bounding box center [707, 377] width 69 height 32
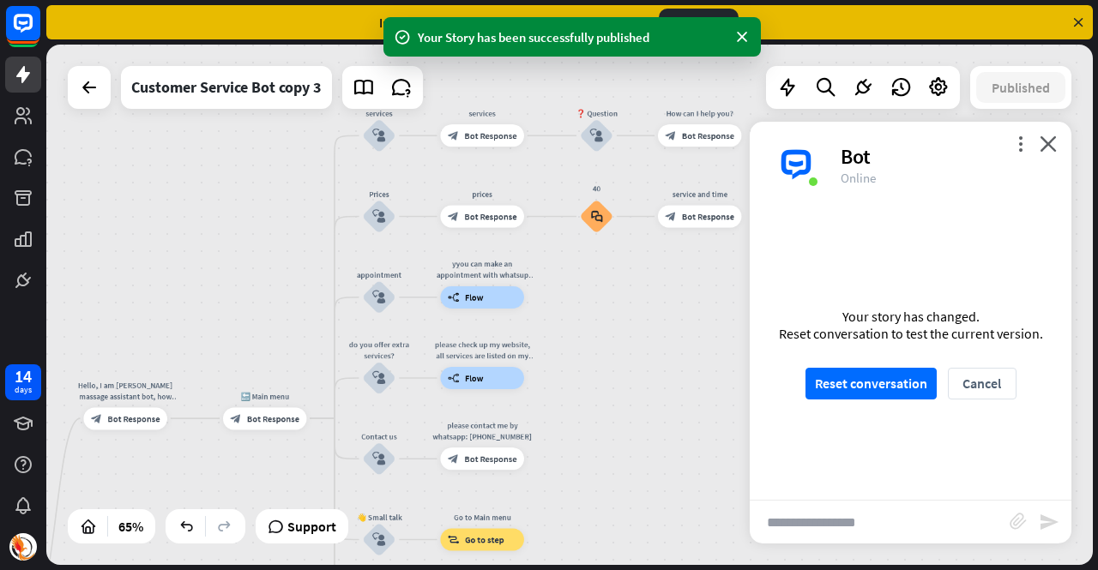
drag, startPoint x: 352, startPoint y: 401, endPoint x: 656, endPoint y: 312, distance: 317.1
click at [656, 312] on div "Hello, I am [PERSON_NAME] massage assistant bot, how can I help you [DATE]? hom…" at bounding box center [569, 305] width 1047 height 521
click at [479, 290] on div "builder_tree Flow" at bounding box center [482, 298] width 84 height 22
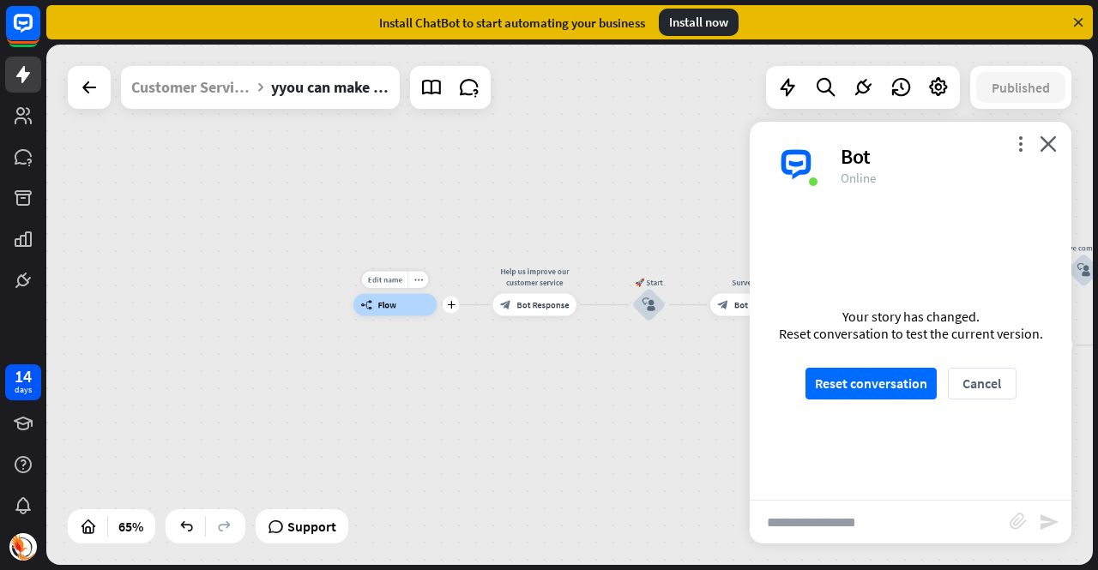
click at [405, 307] on div "builder_tree Flow" at bounding box center [395, 305] width 84 height 22
click at [395, 299] on div "builder_tree Flow" at bounding box center [395, 305] width 84 height 22
click at [973, 387] on button "Cancel" at bounding box center [982, 384] width 69 height 32
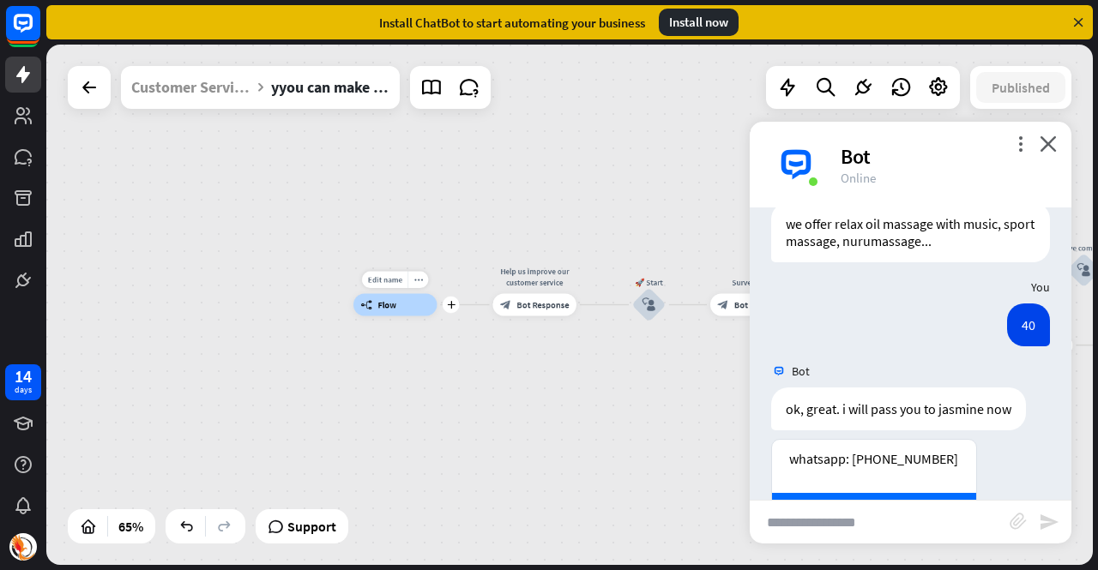
click at [383, 312] on div "builder_tree Flow" at bounding box center [395, 305] width 84 height 22
click at [391, 294] on div "builder_tree Flow" at bounding box center [395, 305] width 84 height 22
click at [388, 271] on div "yyou can make an appointment with whatsup number:8888888888" at bounding box center [395, 277] width 100 height 22
click at [403, 275] on div "yyou can make an appointment with whatsup number:8888888888" at bounding box center [395, 277] width 100 height 22
click at [419, 313] on div "builder_tree Flow" at bounding box center [395, 305] width 84 height 22
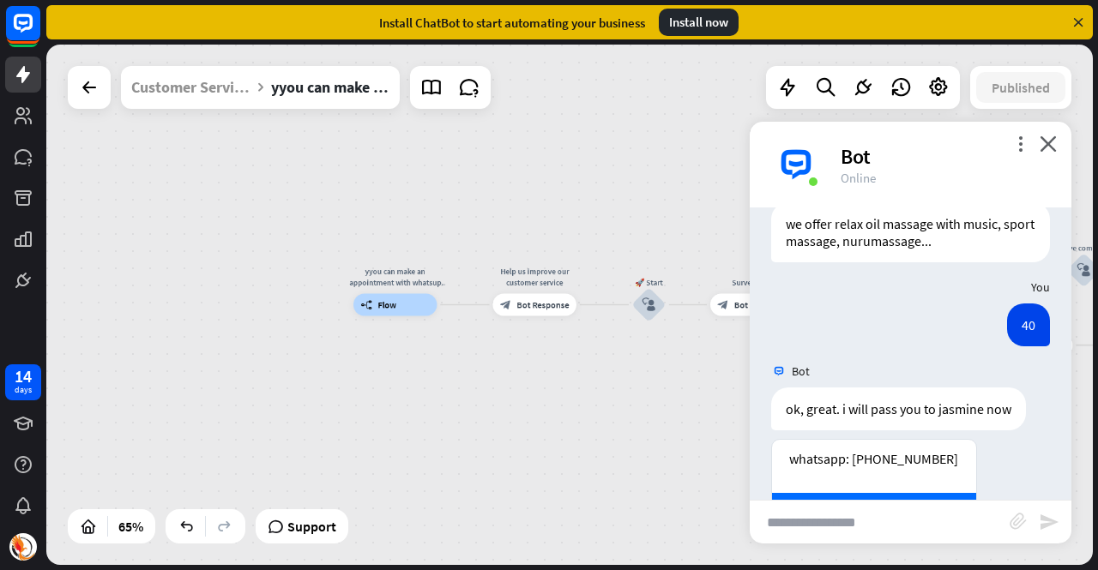
click at [397, 301] on div "builder_tree Flow" at bounding box center [395, 305] width 84 height 22
click at [371, 300] on icon "builder_tree" at bounding box center [366, 304] width 12 height 11
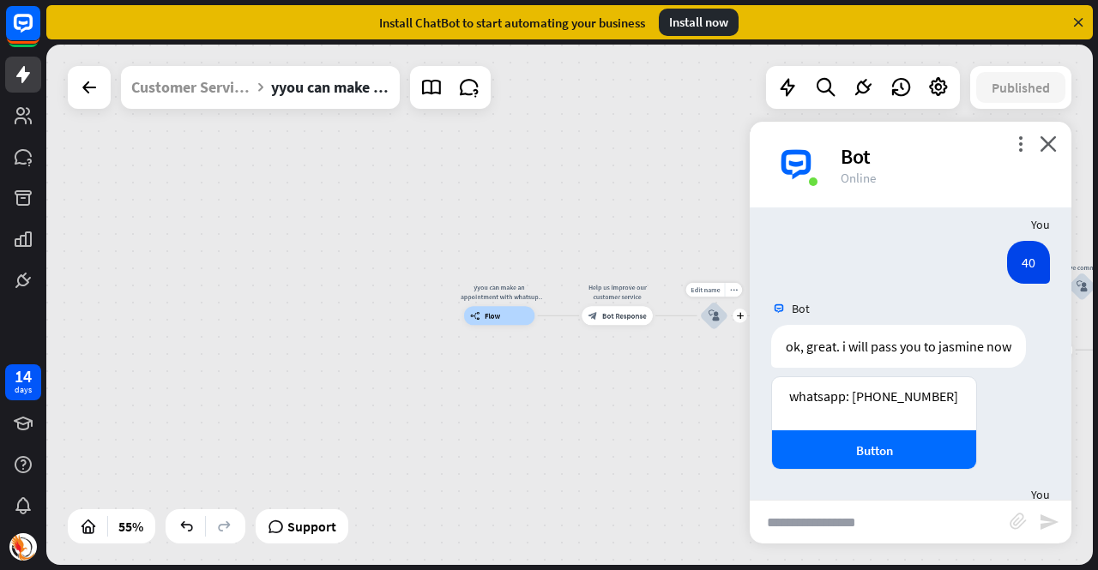
scroll to position [762, 0]
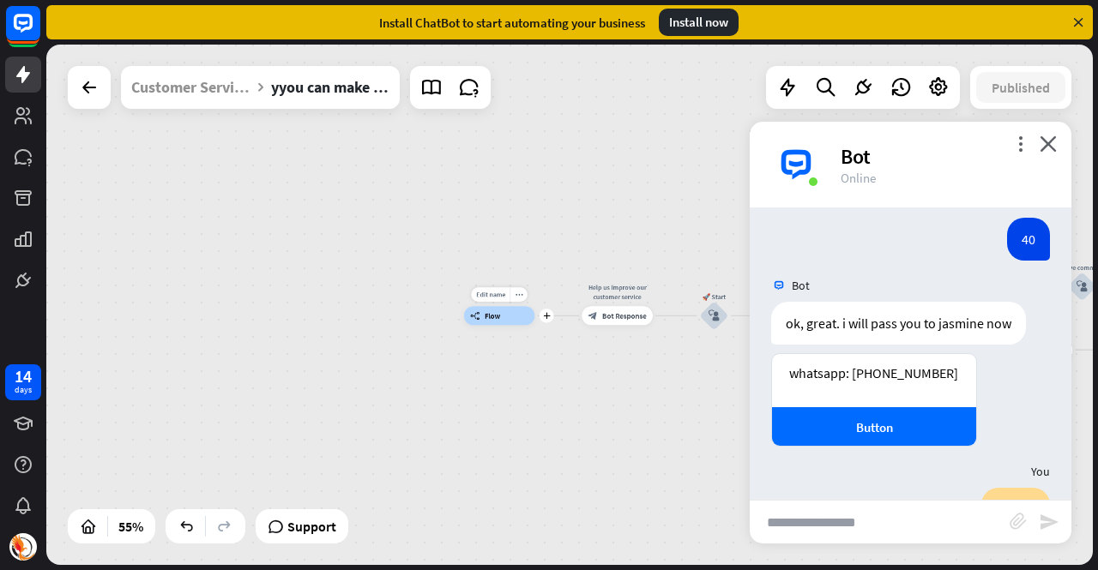
click at [513, 308] on div "builder_tree Flow" at bounding box center [499, 315] width 71 height 19
click at [1050, 140] on icon "close" at bounding box center [1048, 144] width 17 height 16
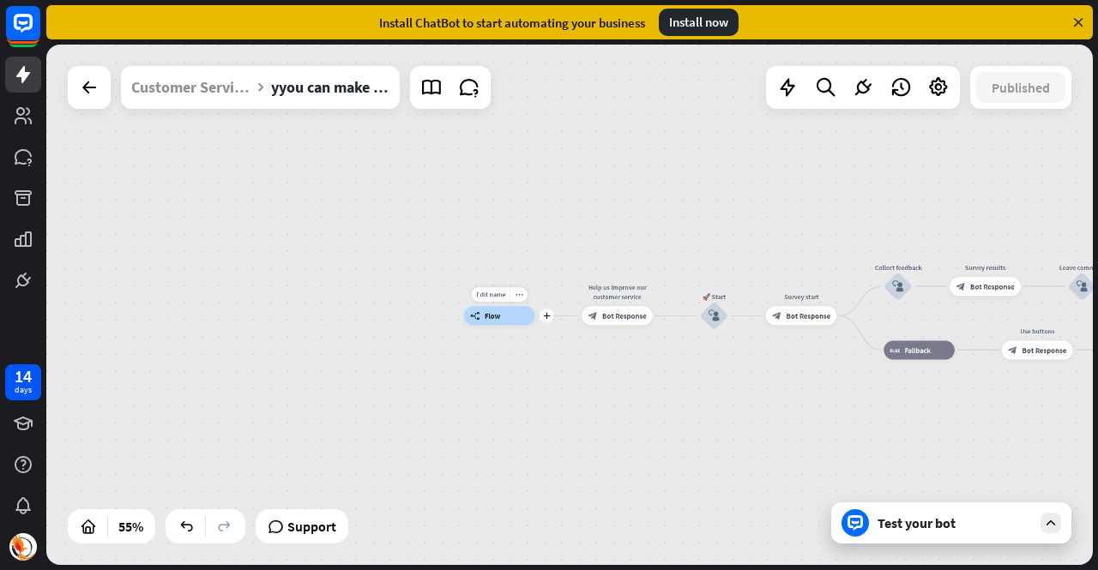
click at [504, 306] on div "Edit name more_horiz plus yyou can make an appointment with whatsup number:8888…" at bounding box center [499, 315] width 71 height 19
click at [610, 317] on span "Bot Response" at bounding box center [624, 315] width 45 height 9
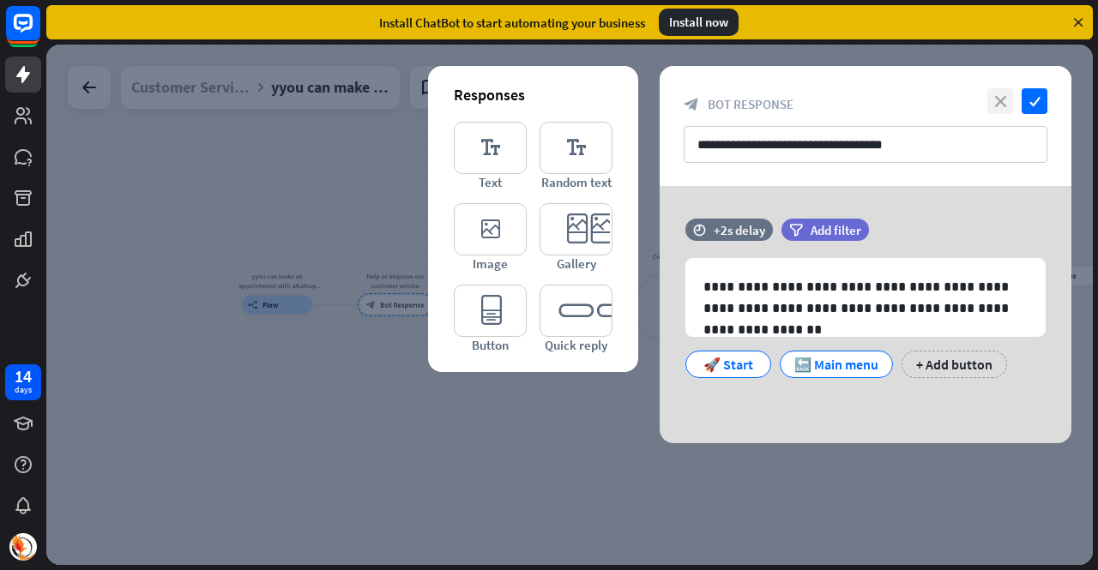
click at [998, 98] on icon "close" at bounding box center [1000, 101] width 26 height 26
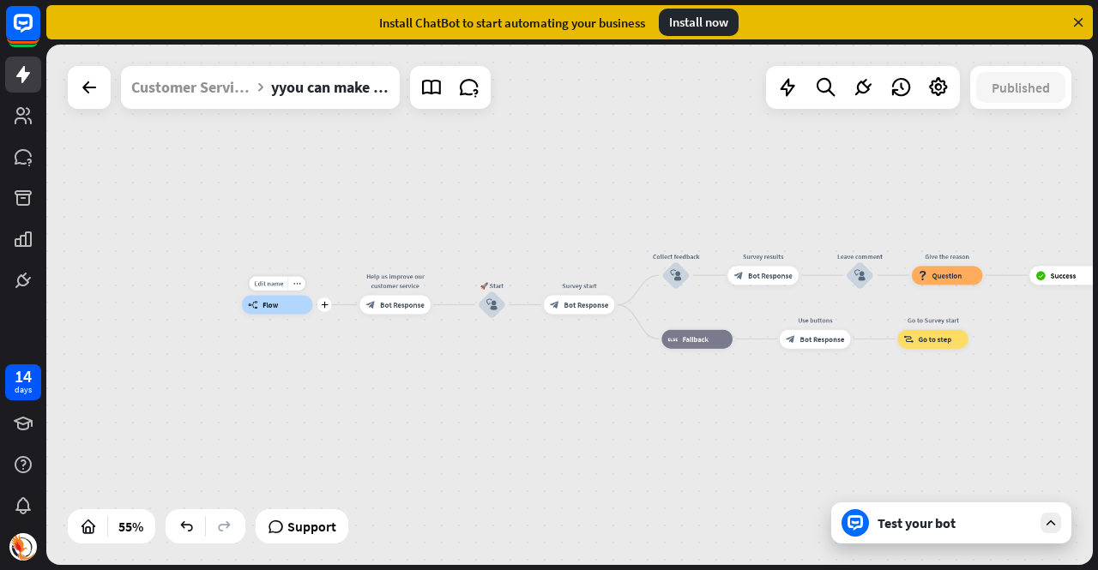
click at [309, 304] on div "builder_tree Flow" at bounding box center [277, 305] width 71 height 19
click at [293, 298] on div "builder_tree Flow" at bounding box center [277, 305] width 71 height 19
click at [277, 278] on div "yyou can make an appointment with whatsup number:8888888888" at bounding box center [277, 281] width 85 height 19
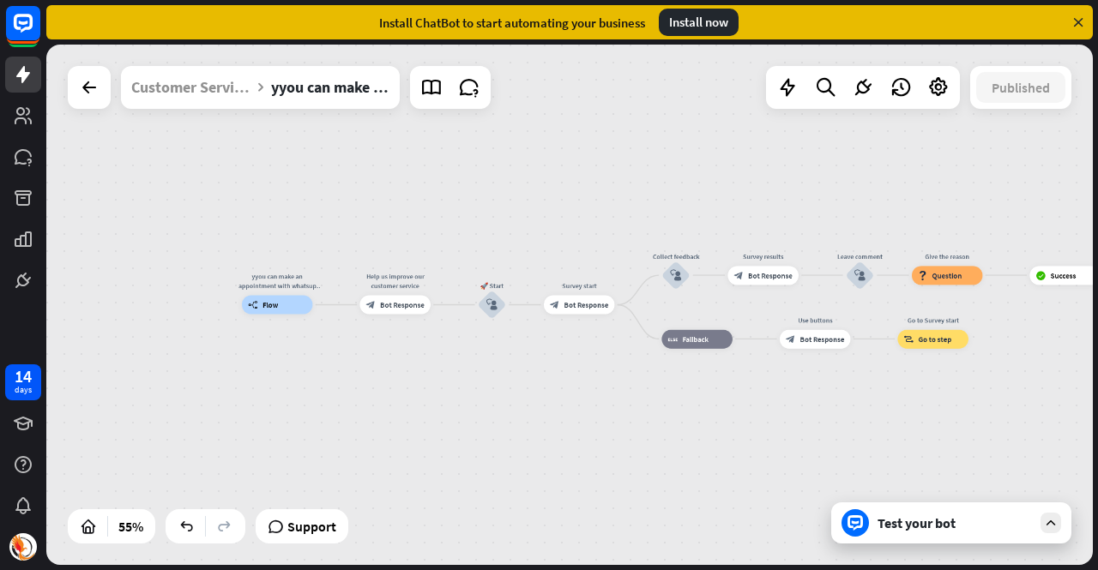
click at [277, 278] on div "yyou can make an appointment with whatsup number:8888888888" at bounding box center [277, 281] width 85 height 19
click at [268, 303] on span "Flow" at bounding box center [269, 304] width 15 height 9
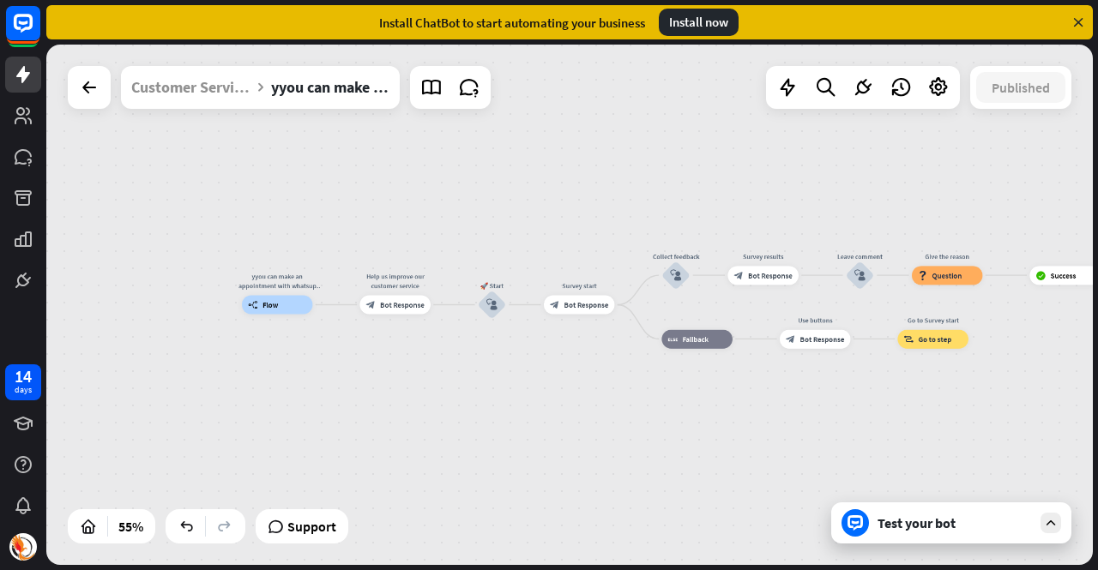
click at [268, 303] on span "Flow" at bounding box center [269, 304] width 15 height 9
click at [267, 284] on div "yyou can make an appointment with whatsup number:8888888888" at bounding box center [277, 281] width 85 height 19
click at [268, 275] on div "yyou can make an appointment with whatsup number:8888888888" at bounding box center [277, 281] width 85 height 19
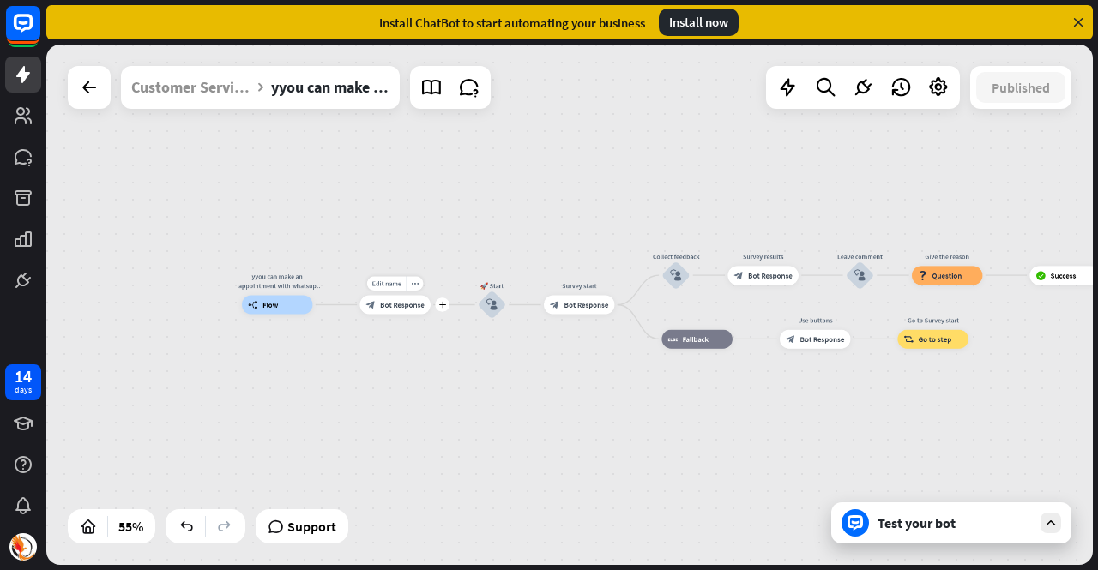
click at [396, 302] on span "Bot Response" at bounding box center [402, 304] width 45 height 9
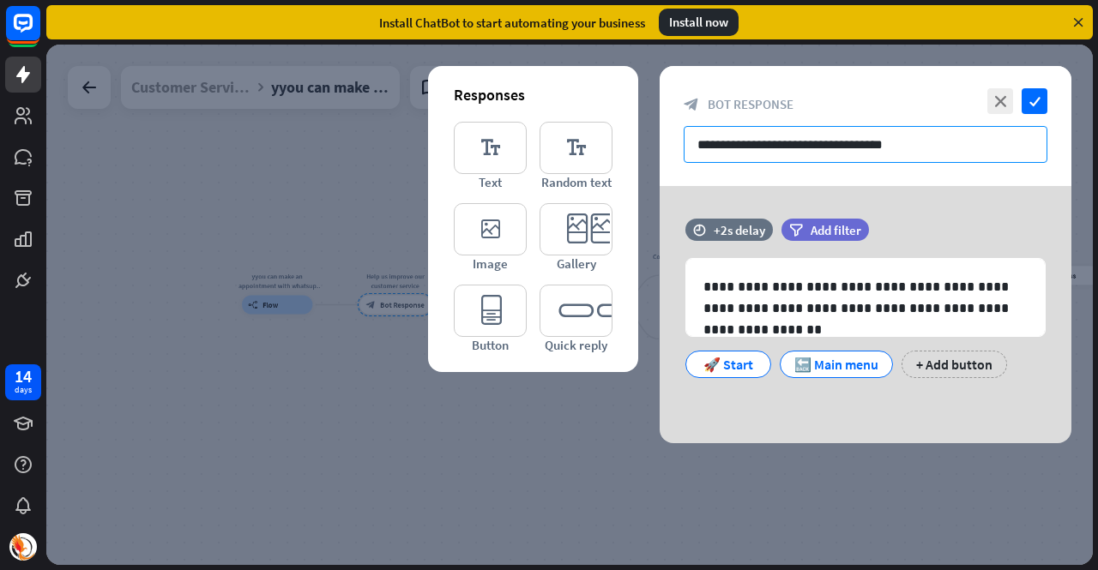
click at [801, 147] on input "**********" at bounding box center [866, 144] width 364 height 37
click at [995, 100] on icon "close" at bounding box center [1000, 101] width 26 height 26
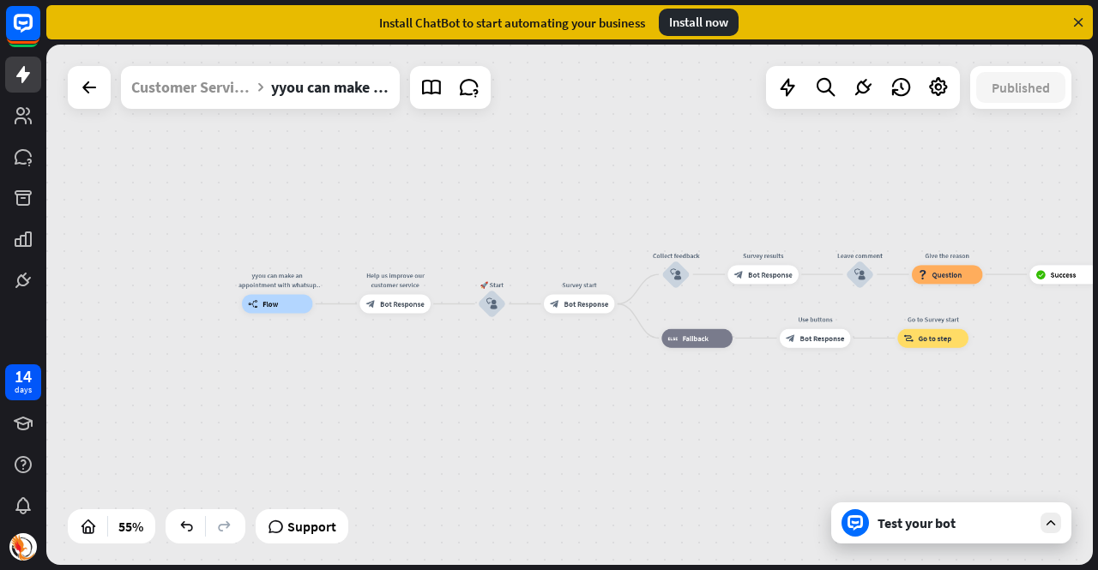
click at [88, 109] on div "yyou can make an appointment with whatsup number:8888888888 builder_tree Flow H…" at bounding box center [569, 305] width 1047 height 521
click at [83, 101] on div at bounding box center [89, 87] width 34 height 34
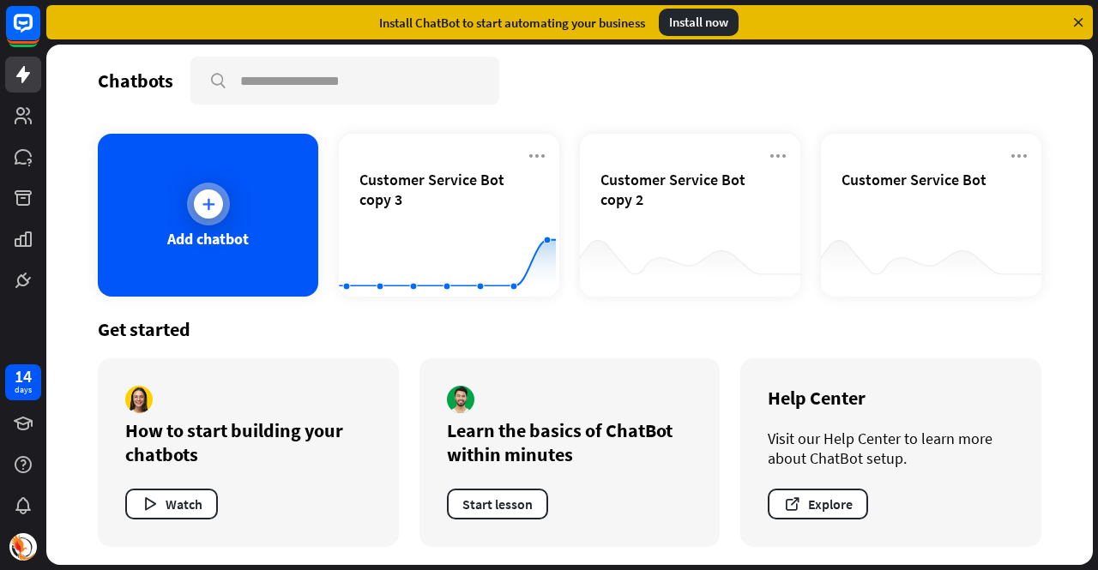
scroll to position [10, 0]
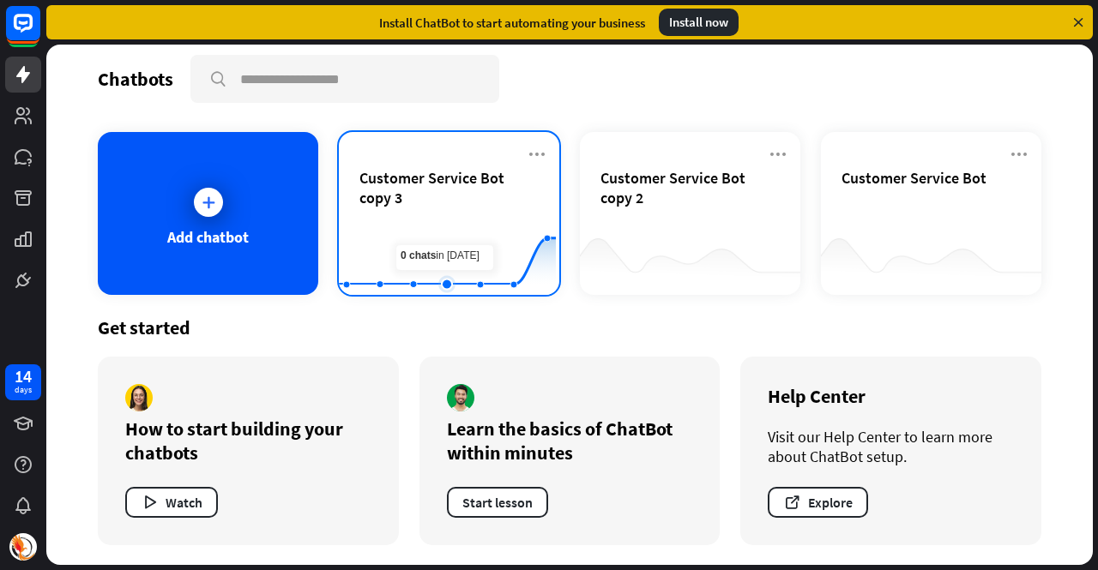
click at [429, 210] on rect at bounding box center [447, 252] width 217 height 107
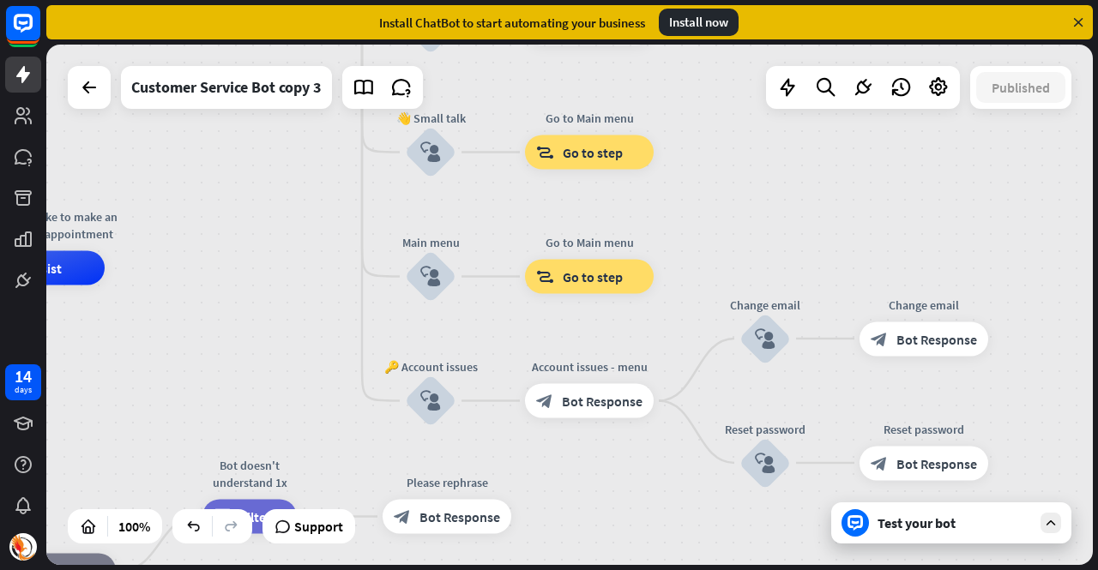
drag, startPoint x: 745, startPoint y: 288, endPoint x: 250, endPoint y: 251, distance: 495.5
click at [250, 251] on div "Hello, I am [PERSON_NAME] massage assistant bot, how can I help you [DATE]? hom…" at bounding box center [569, 305] width 1047 height 521
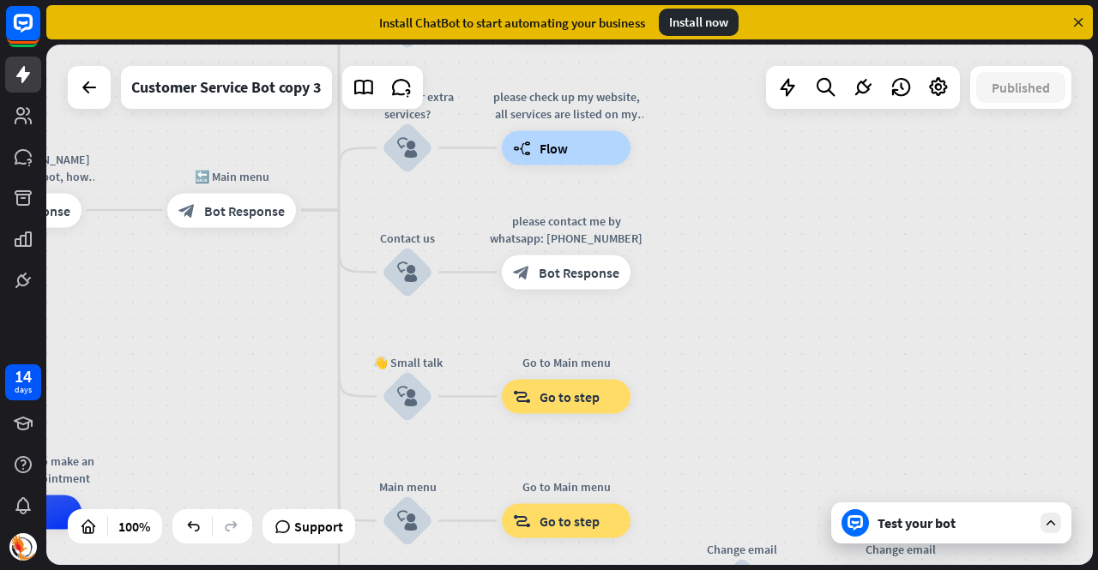
drag, startPoint x: 727, startPoint y: 201, endPoint x: 691, endPoint y: 492, distance: 293.8
click at [691, 492] on div "Hello, I am [PERSON_NAME] massage assistant bot, how can I help you [DATE]? hom…" at bounding box center [569, 305] width 1047 height 521
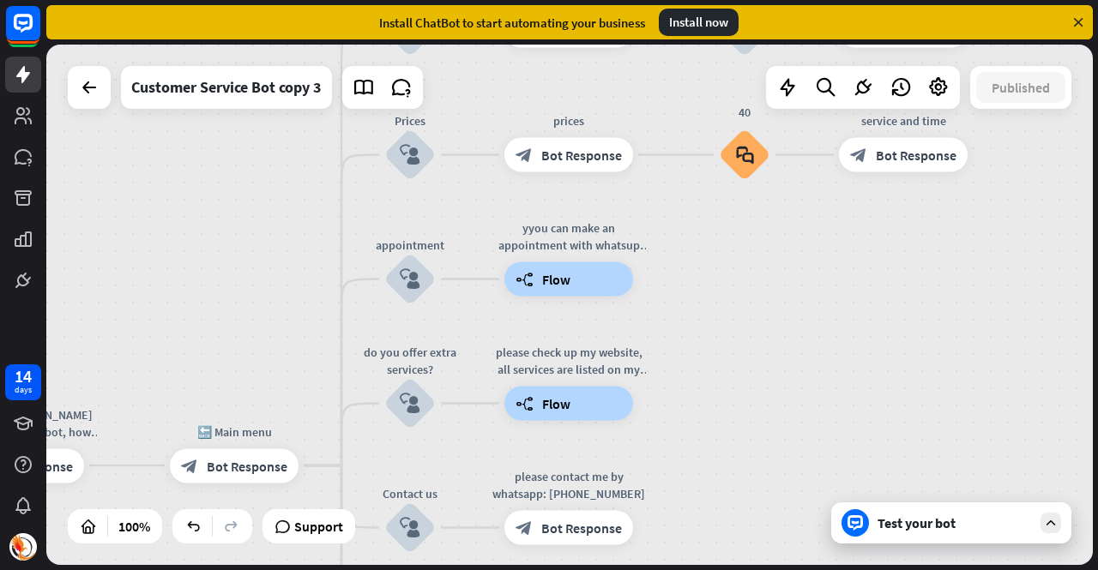
drag, startPoint x: 707, startPoint y: 262, endPoint x: 721, endPoint y: 478, distance: 215.8
click at [721, 478] on div "Hello, I am [PERSON_NAME] massage assistant bot, how can I help you [DATE]? hom…" at bounding box center [569, 305] width 1047 height 521
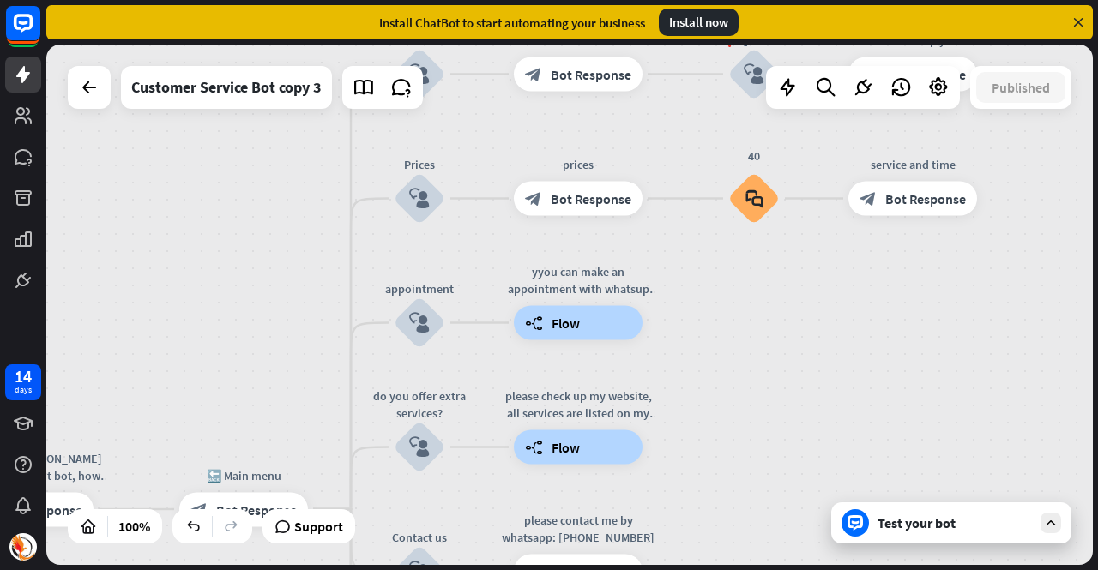
drag, startPoint x: 728, startPoint y: 308, endPoint x: 739, endPoint y: 358, distance: 51.0
click at [739, 358] on div "Hello, I am [PERSON_NAME] massage assistant bot, how can I help you [DATE]? hom…" at bounding box center [569, 305] width 1047 height 521
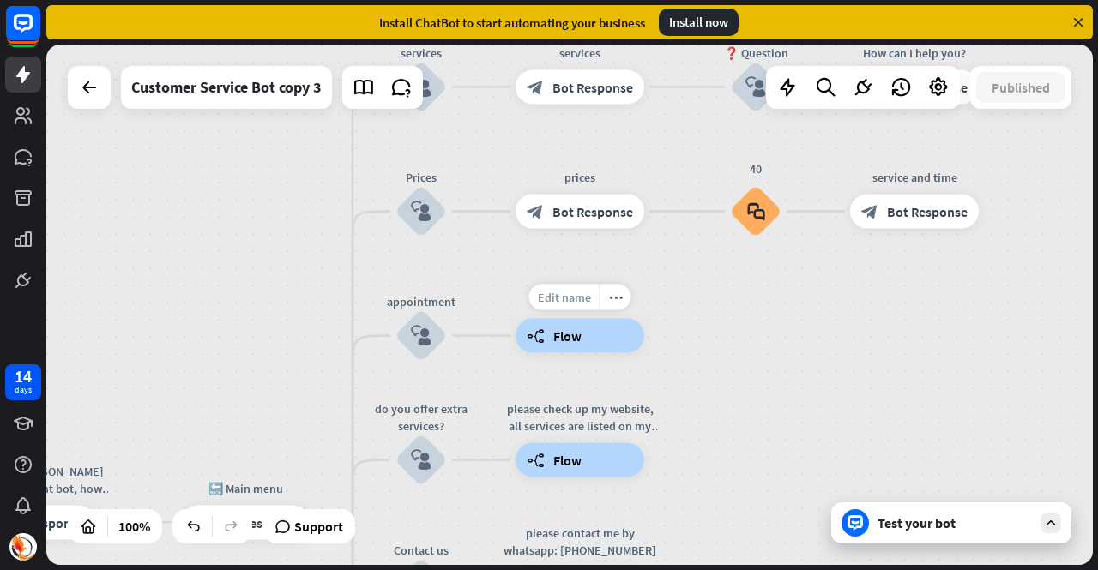
click at [559, 291] on span "Edit name" at bounding box center [564, 297] width 53 height 15
click at [578, 299] on input "**********" at bounding box center [580, 299] width 120 height 24
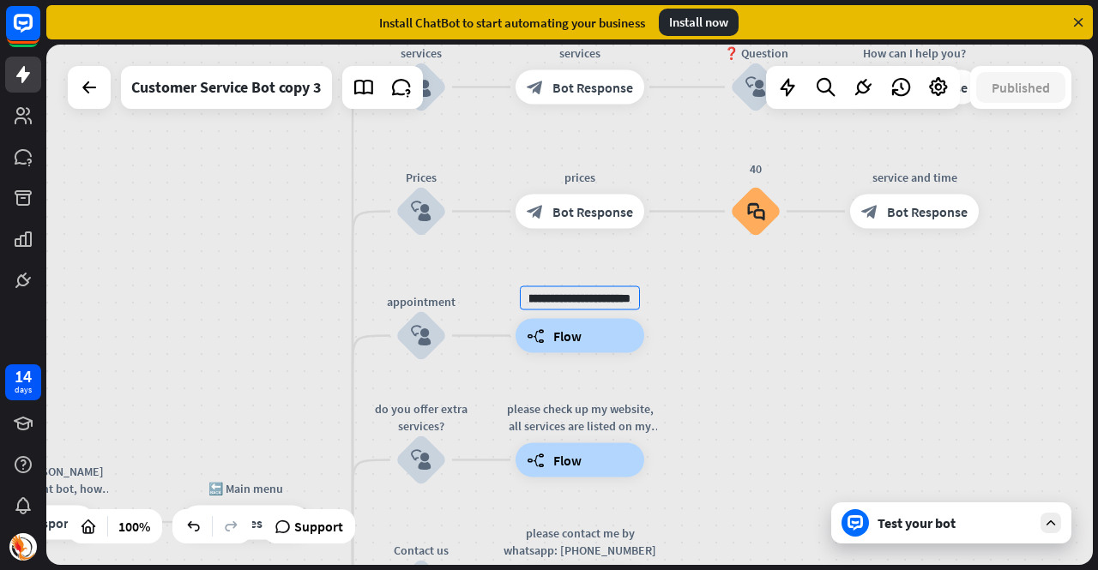
click at [578, 299] on input "**********" at bounding box center [580, 299] width 120 height 24
click at [578, 346] on div "Hello, I am [PERSON_NAME] massage assistant bot, how can I help you [DATE]? hom…" at bounding box center [569, 305] width 1047 height 521
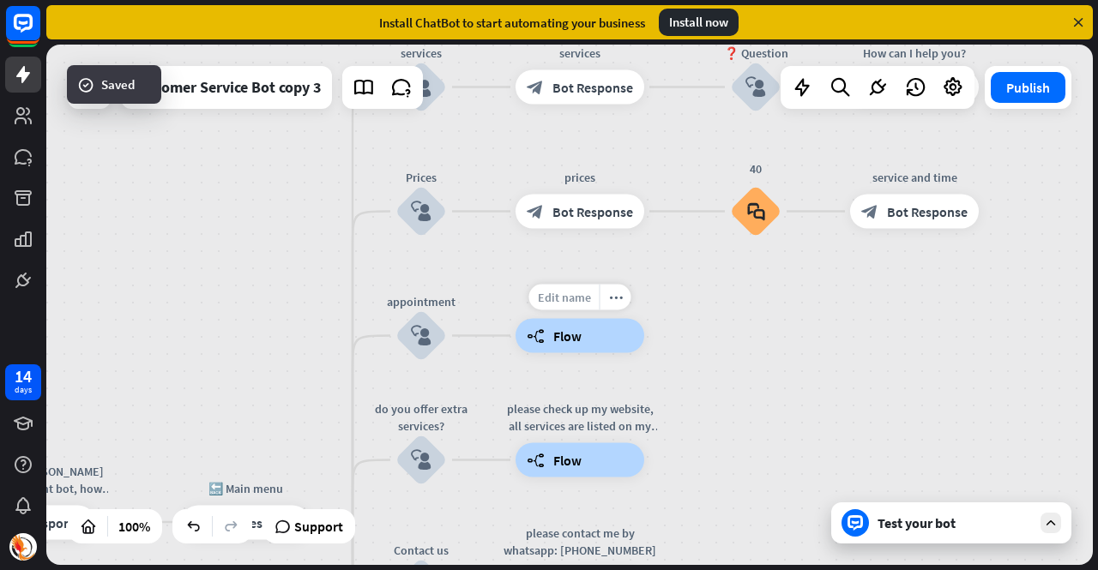
click at [562, 294] on span "Edit name" at bounding box center [564, 297] width 53 height 15
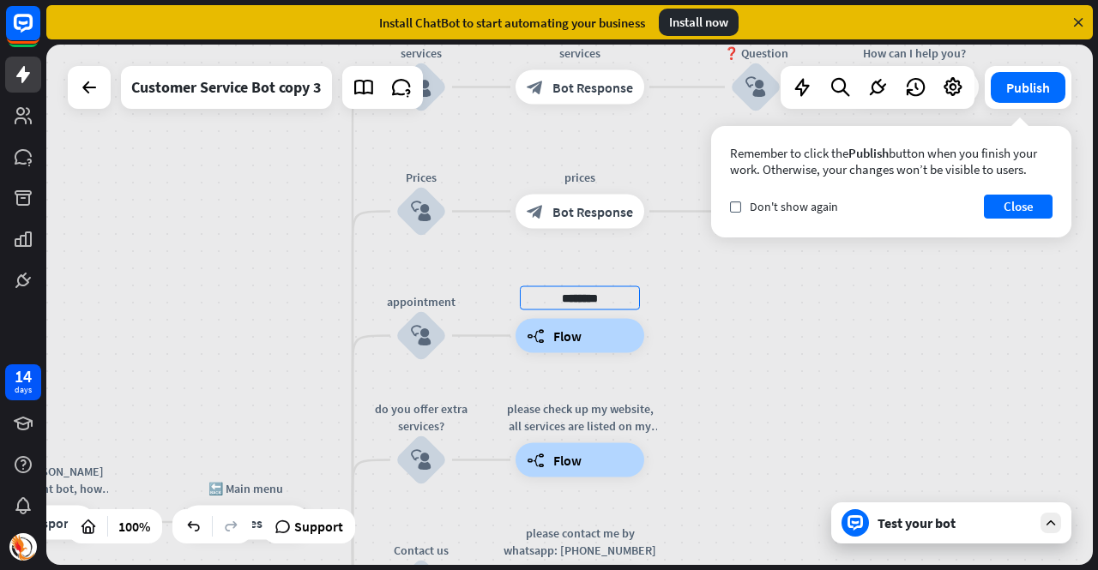
type input "********"
click at [744, 318] on div "Hello, I am [PERSON_NAME] massage assistant bot, how can I help you [DATE]? hom…" at bounding box center [569, 305] width 1047 height 521
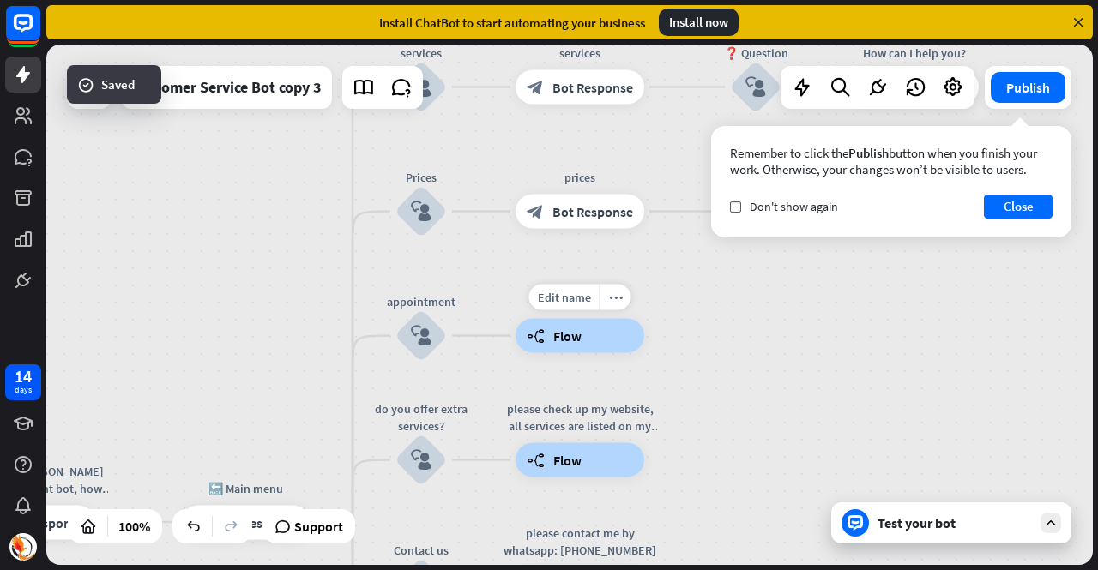
click at [595, 325] on div "builder_tree Flow" at bounding box center [580, 336] width 129 height 34
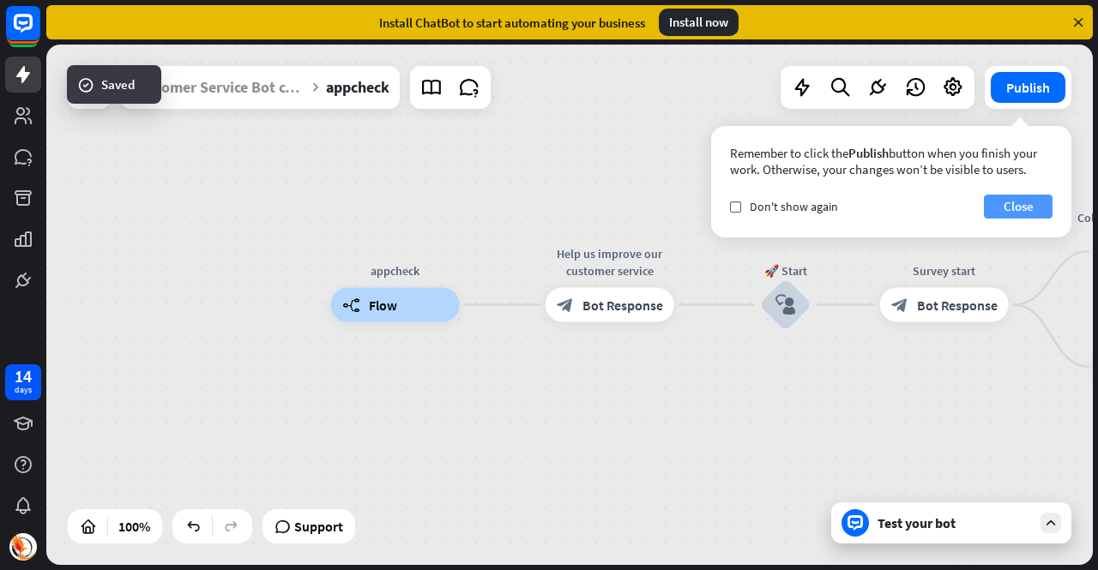
click at [1031, 208] on button "Close" at bounding box center [1018, 207] width 69 height 24
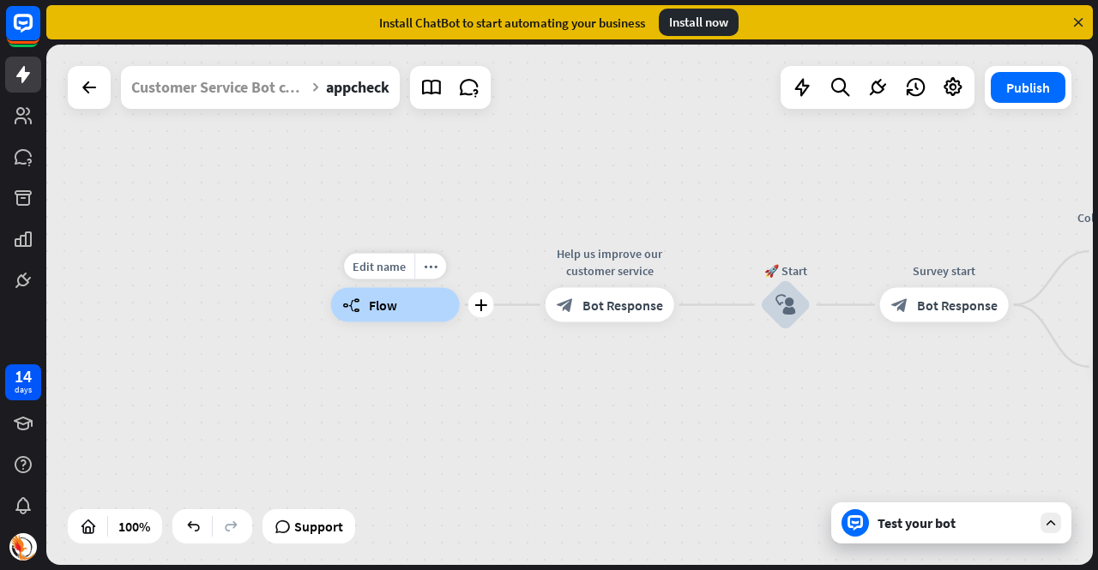
click at [438, 313] on div "builder_tree Flow" at bounding box center [395, 305] width 129 height 34
click at [398, 268] on div "appcheck" at bounding box center [395, 270] width 154 height 17
click at [385, 311] on span "Flow" at bounding box center [383, 305] width 28 height 17
click at [588, 312] on span "Bot Response" at bounding box center [622, 305] width 81 height 17
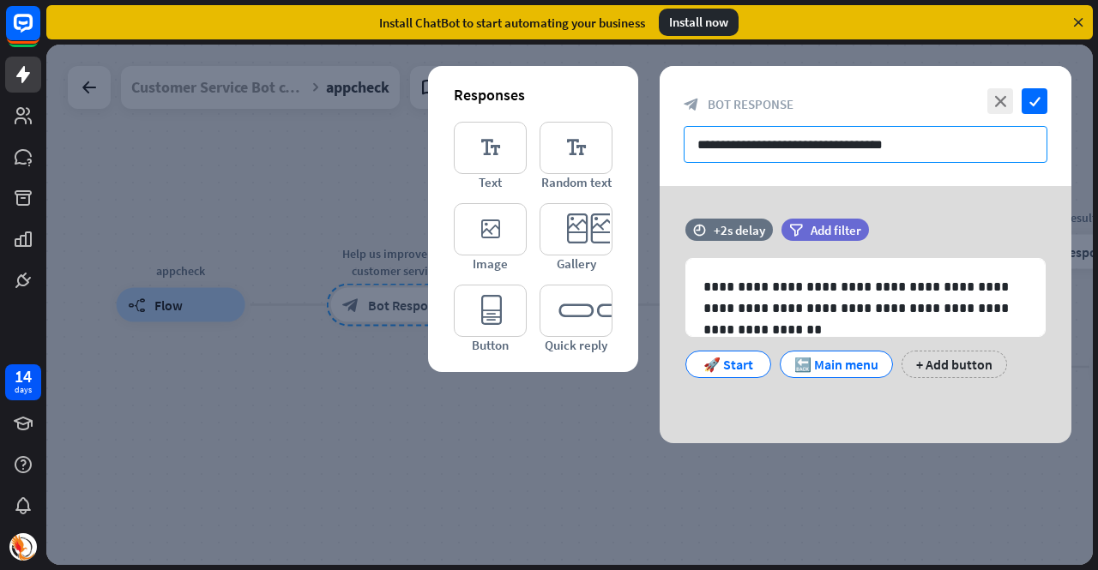
click at [727, 150] on input "**********" at bounding box center [866, 144] width 364 height 37
click at [489, 315] on icon "editor_button" at bounding box center [490, 311] width 73 height 52
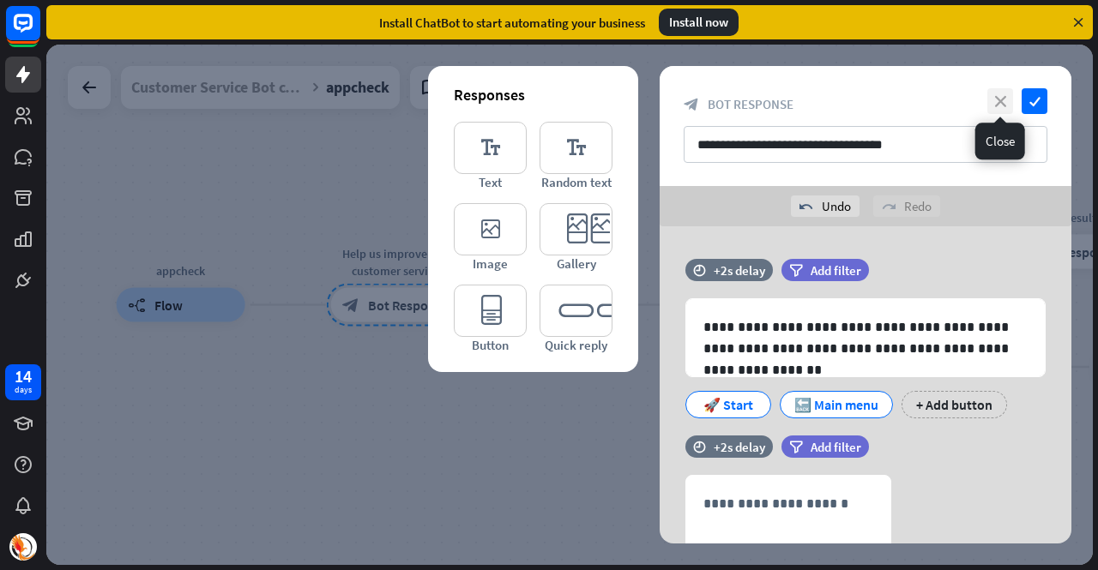
click at [1006, 93] on icon "close" at bounding box center [1000, 101] width 26 height 26
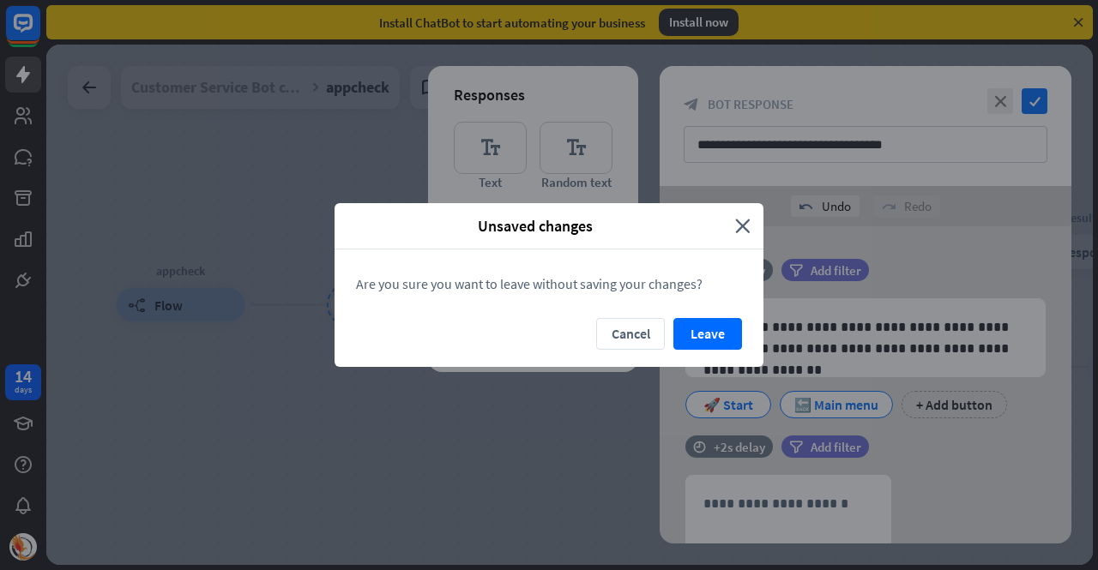
click at [721, 328] on button "Leave" at bounding box center [707, 334] width 69 height 32
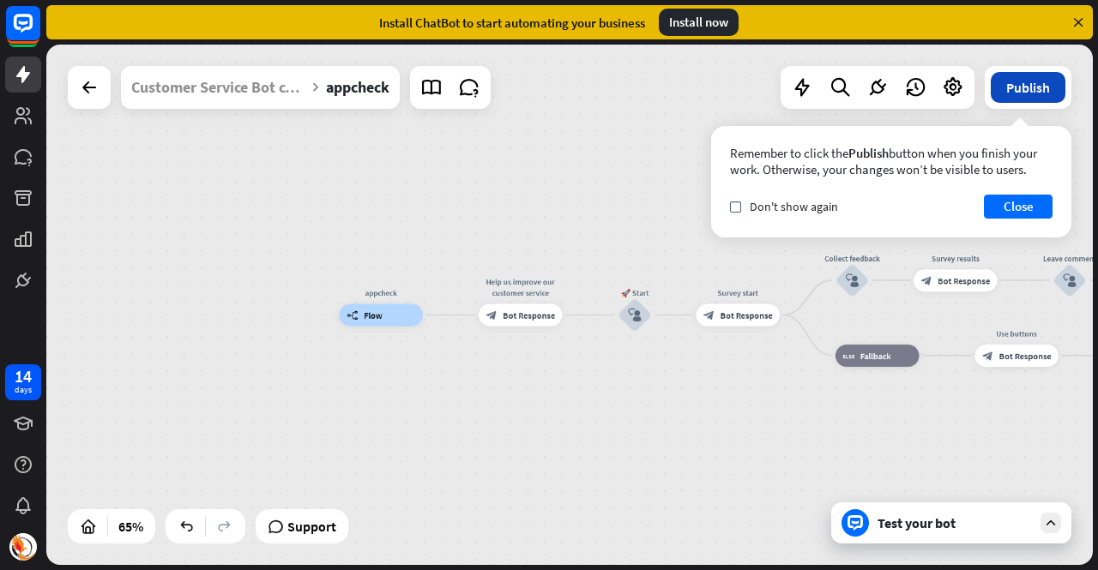
click at [1000, 84] on button "Publish" at bounding box center [1028, 87] width 75 height 31
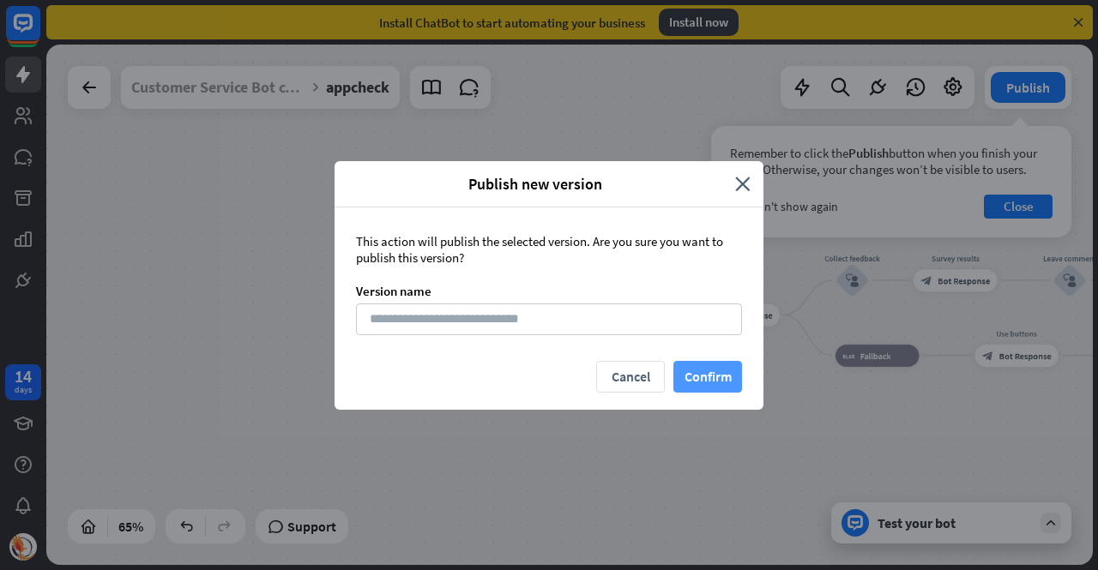
click at [713, 373] on button "Confirm" at bounding box center [707, 377] width 69 height 32
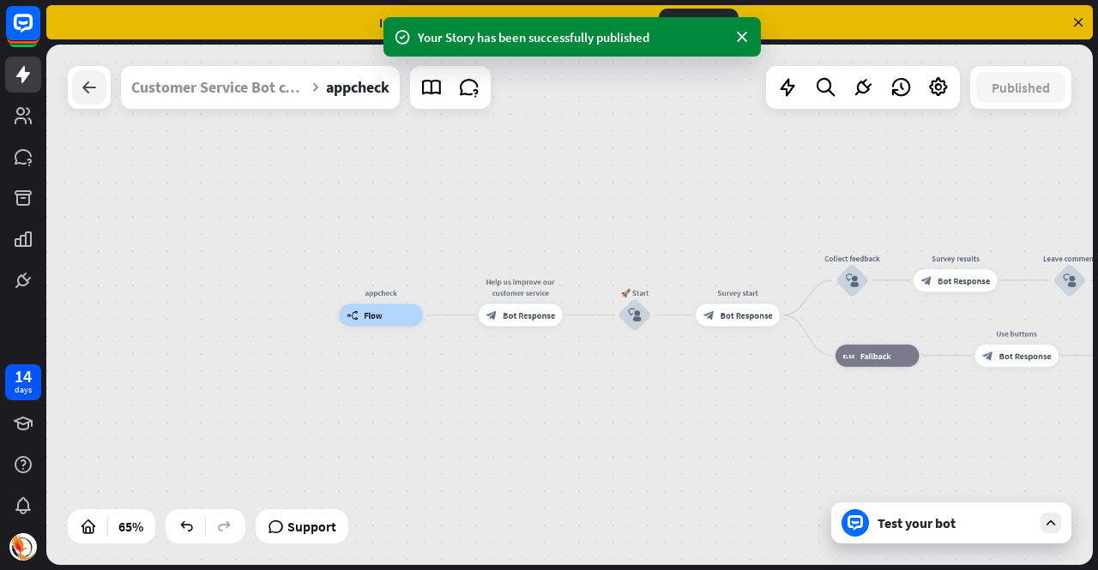
click at [81, 95] on icon at bounding box center [89, 87] width 21 height 21
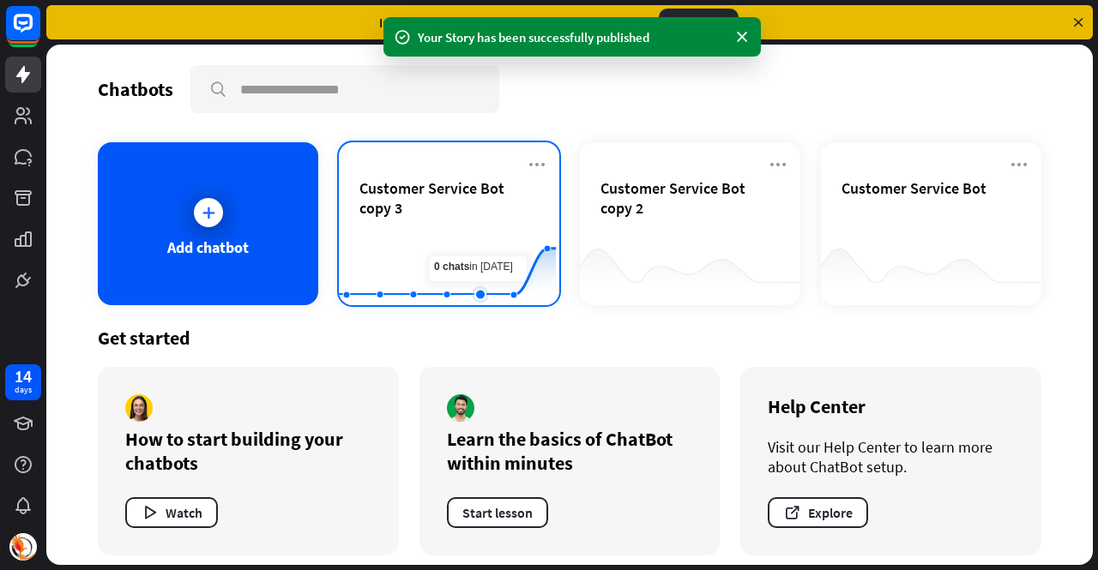
click at [472, 227] on rect at bounding box center [447, 262] width 217 height 107
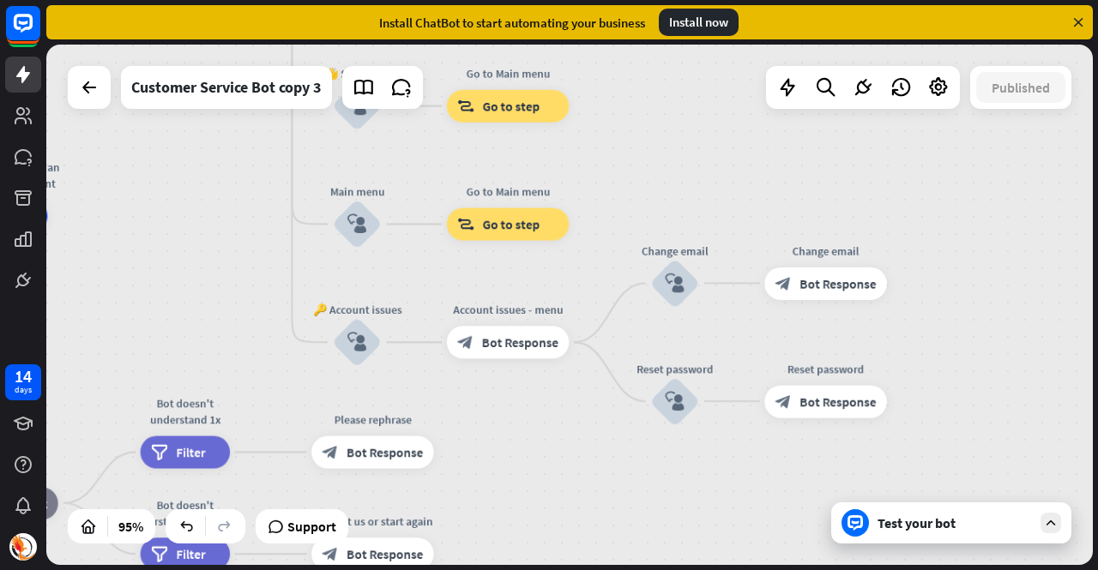
drag, startPoint x: 525, startPoint y: 402, endPoint x: 259, endPoint y: 267, distance: 298.5
click at [260, 268] on div "Hello, I am [PERSON_NAME] massage assistant bot, how can I help you [DATE]? hom…" at bounding box center [218, 463] width 994 height 495
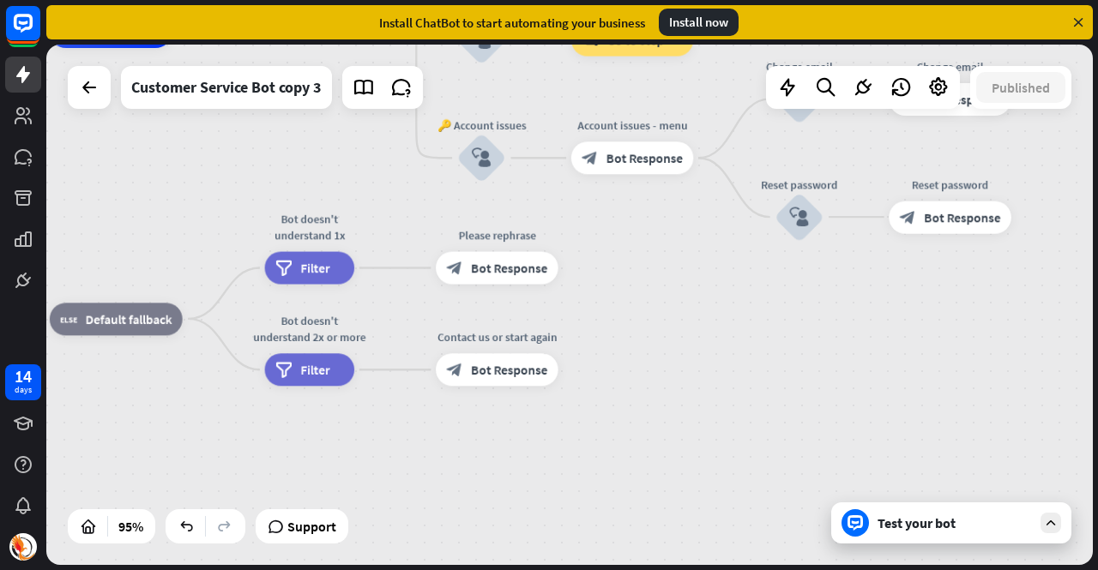
drag, startPoint x: 496, startPoint y: 438, endPoint x: 628, endPoint y: 250, distance: 230.4
click at [628, 250] on div "Hello, I am [PERSON_NAME] massage assistant bot, how can I help you [DATE]? hom…" at bounding box center [343, 279] width 994 height 495
